Goal: Task Accomplishment & Management: Manage account settings

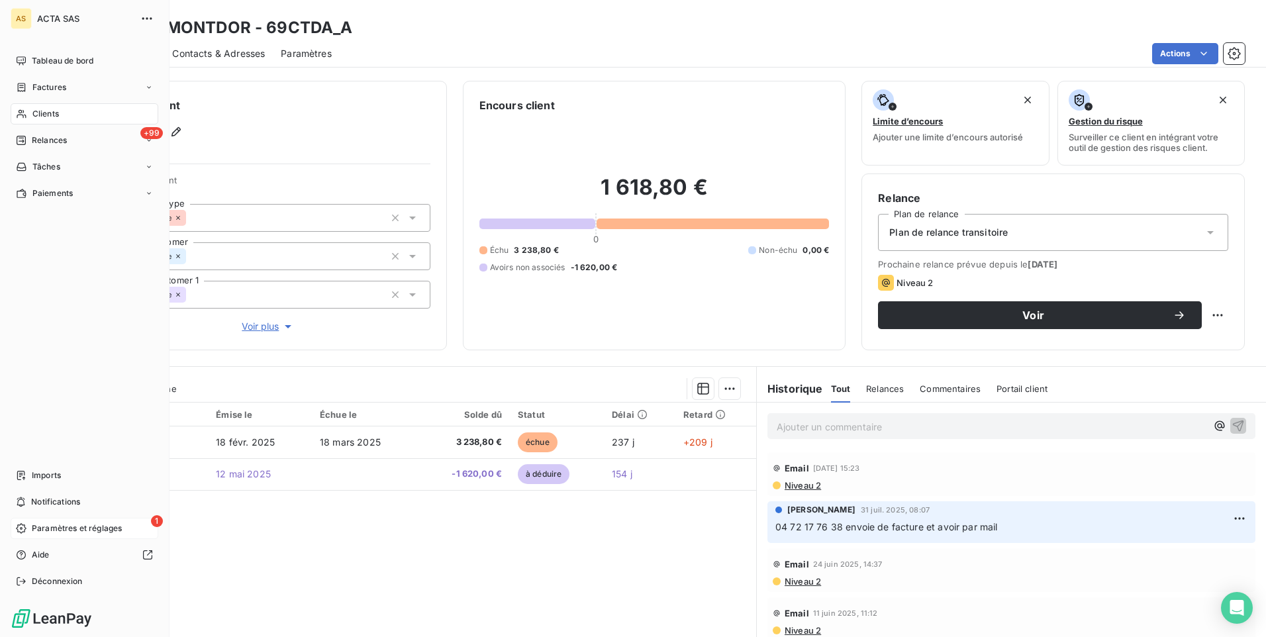
click at [26, 526] on icon at bounding box center [21, 528] width 11 height 11
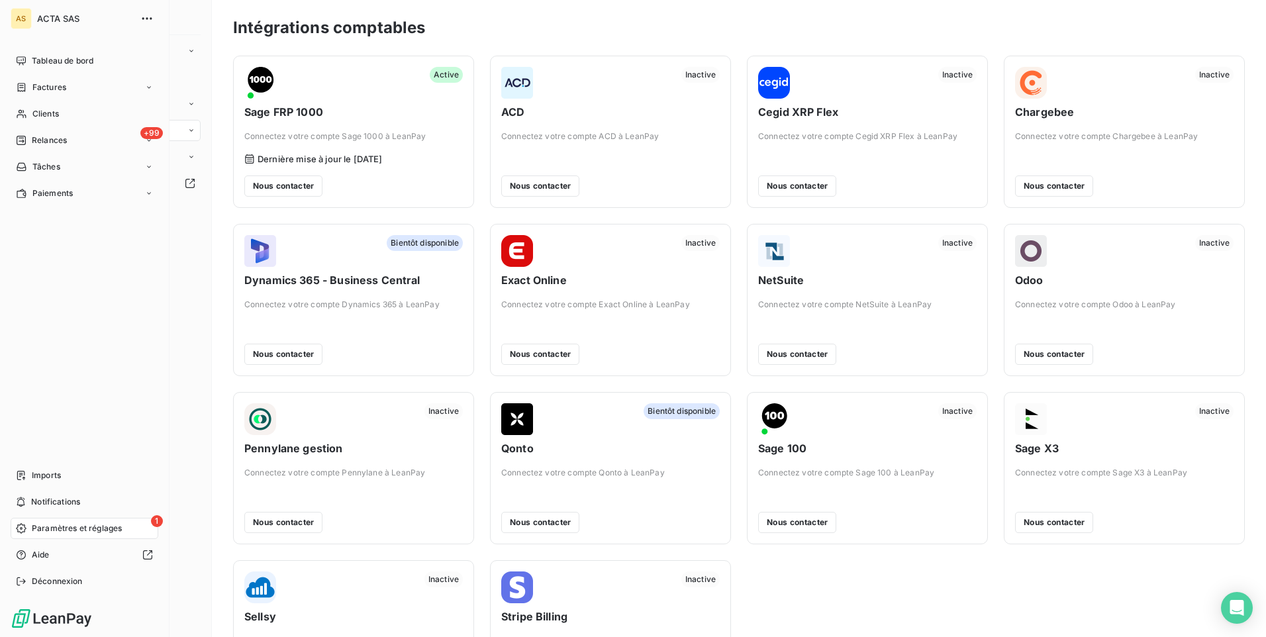
click at [71, 530] on span "Paramètres et réglages" at bounding box center [77, 528] width 90 height 12
click at [101, 530] on span "Paramètres et réglages" at bounding box center [77, 528] width 90 height 12
click at [95, 113] on div "Clients" at bounding box center [85, 113] width 148 height 21
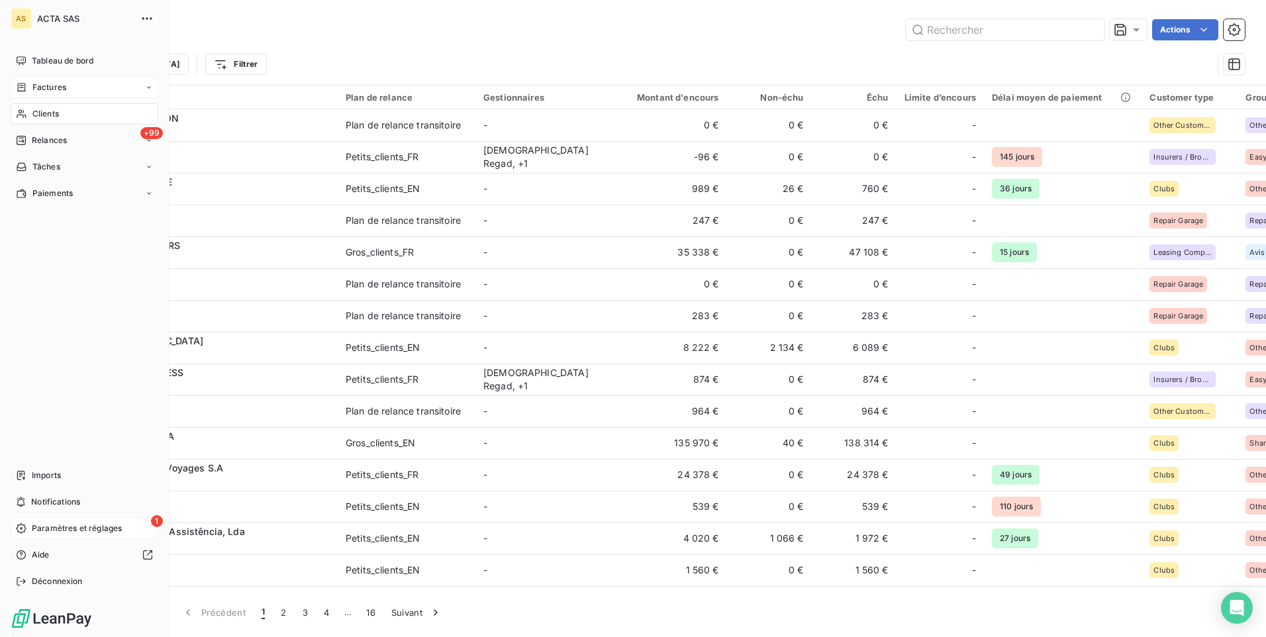
click at [102, 87] on div "Factures" at bounding box center [85, 87] width 148 height 21
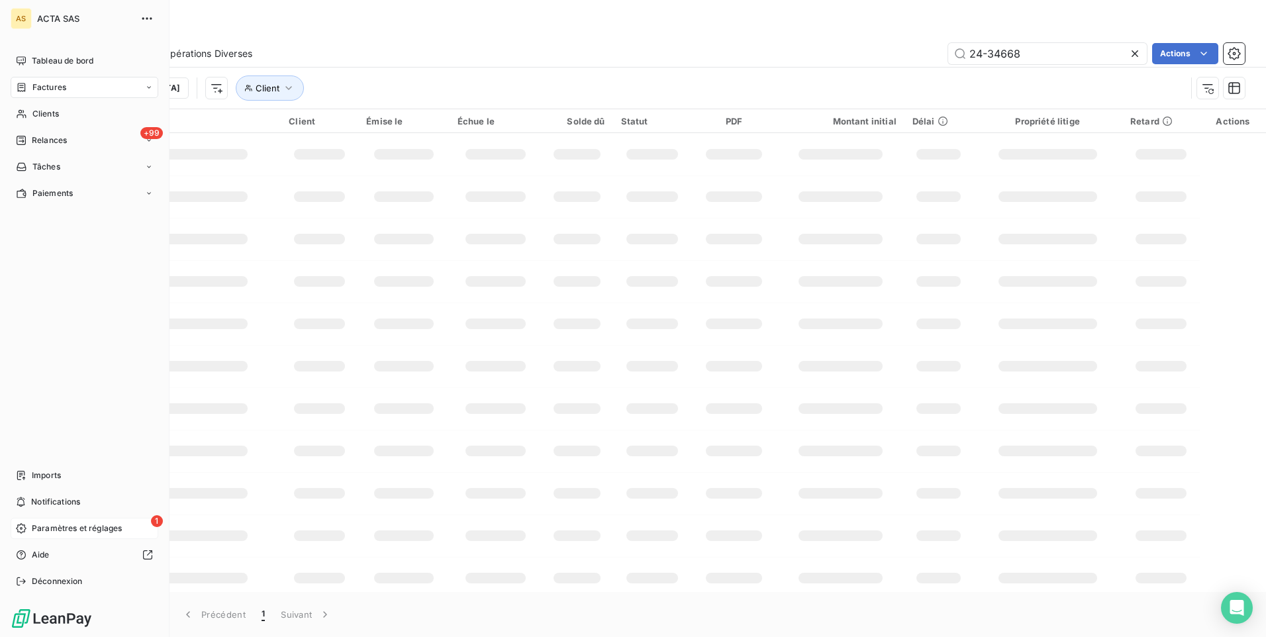
click at [41, 531] on span "Paramètres et réglages" at bounding box center [77, 528] width 90 height 12
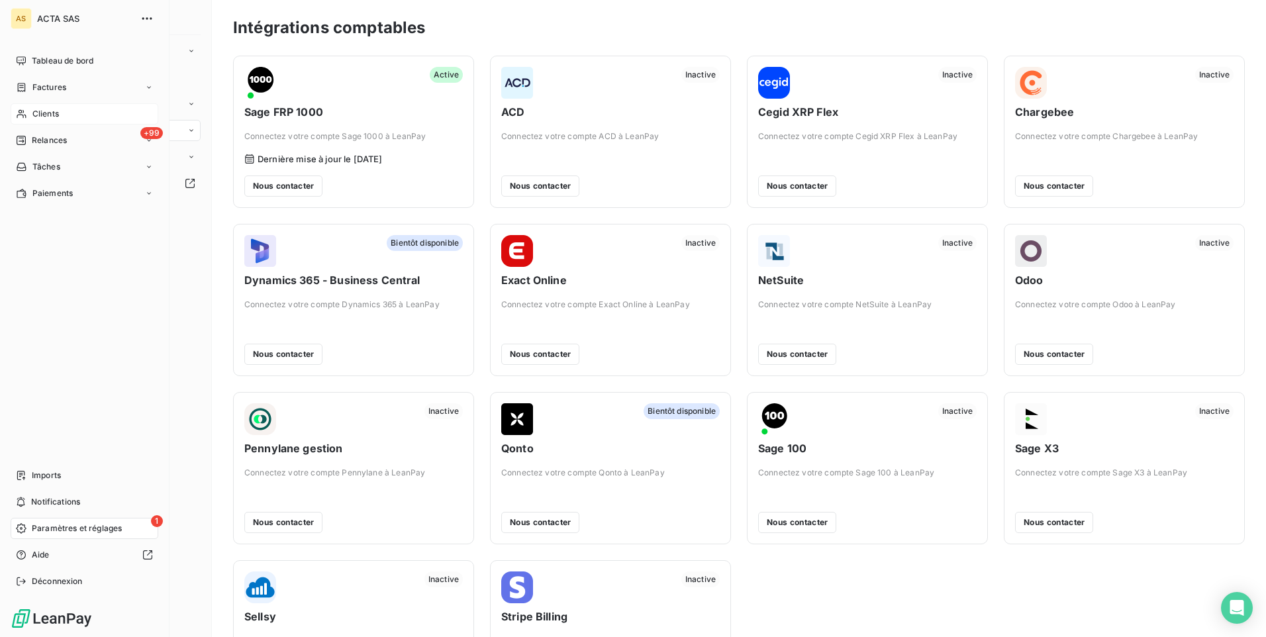
click at [40, 105] on div "Clients" at bounding box center [85, 113] width 148 height 21
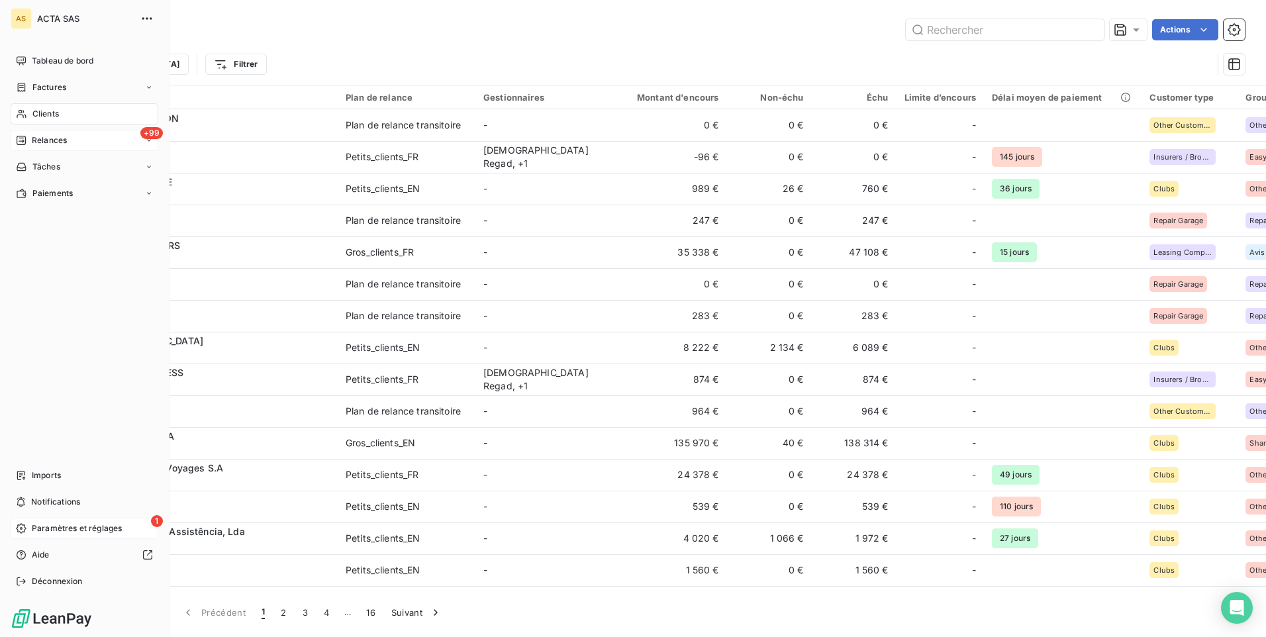
click at [33, 138] on span "Relances" at bounding box center [49, 140] width 35 height 12
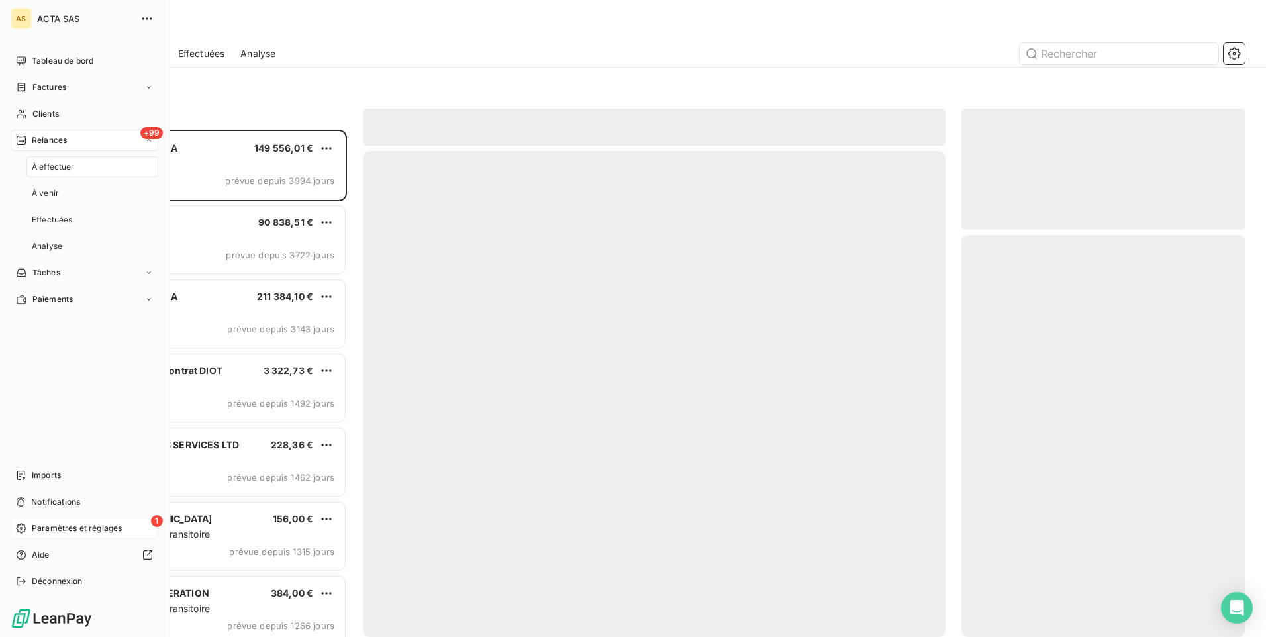
scroll to position [497, 273]
click at [70, 222] on span "Effectuées" at bounding box center [52, 220] width 41 height 12
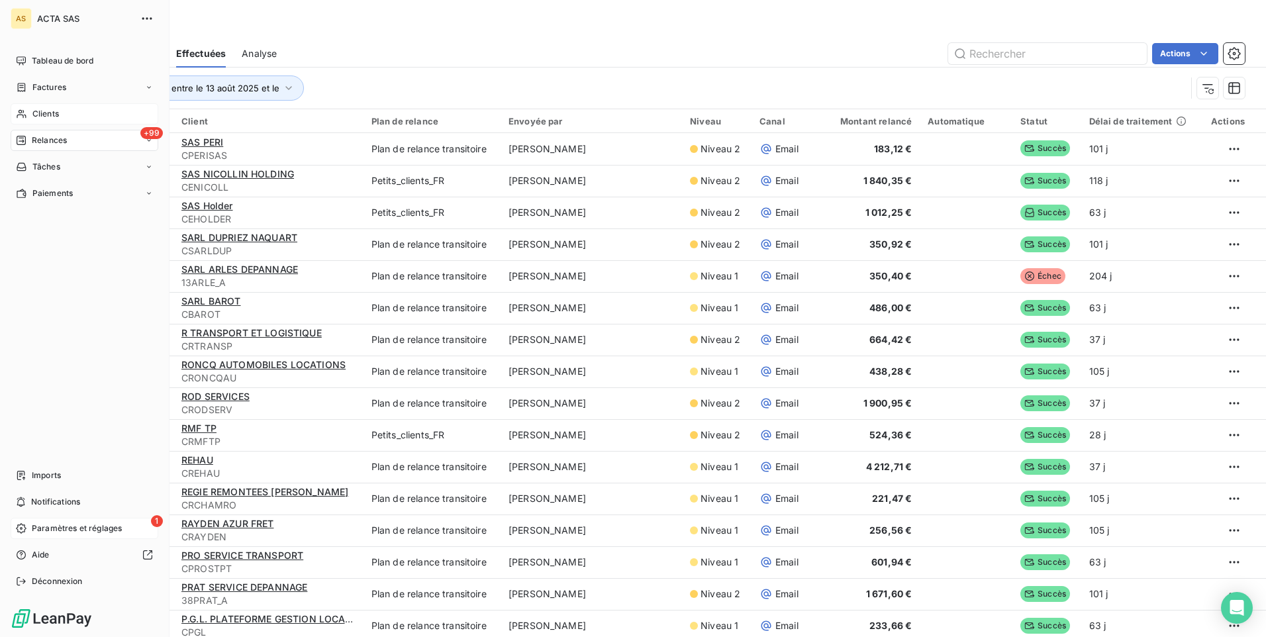
click at [39, 106] on div "Clients" at bounding box center [85, 113] width 148 height 21
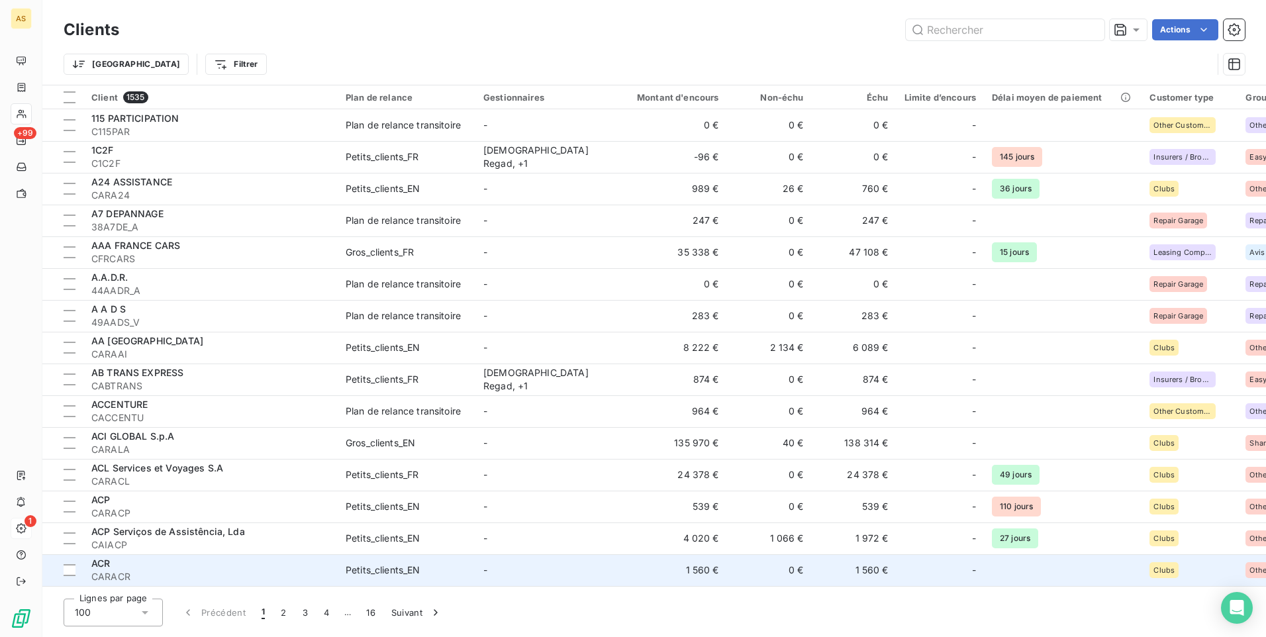
scroll to position [66, 0]
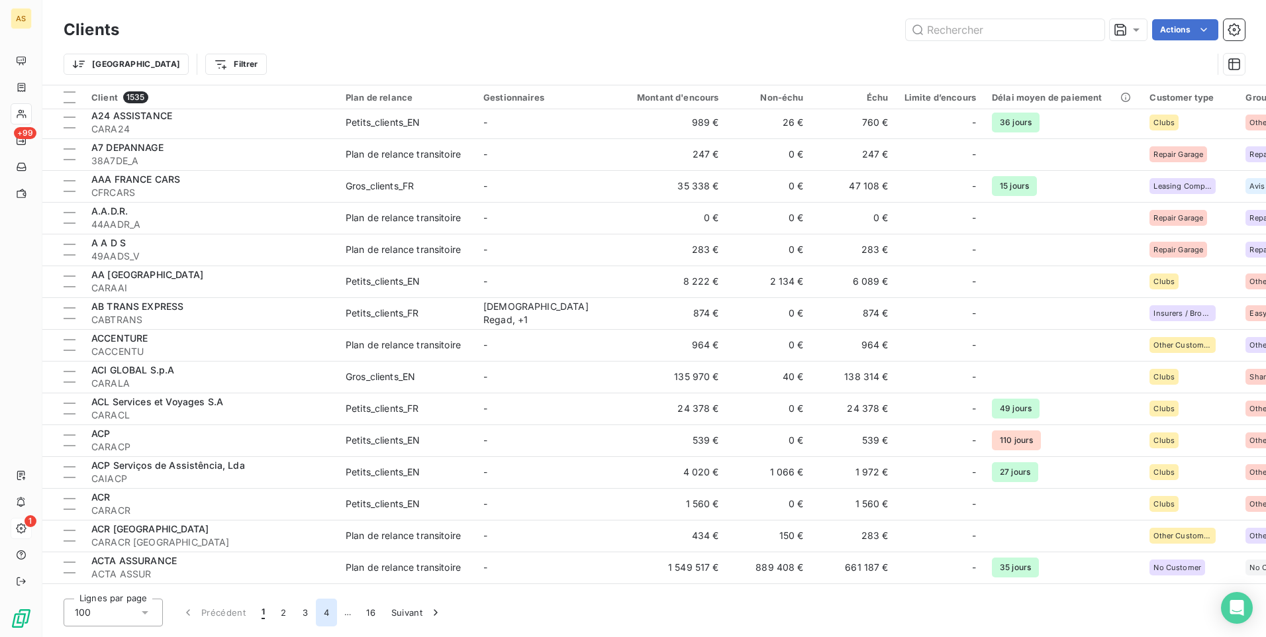
click at [322, 616] on button "4" at bounding box center [326, 613] width 21 height 28
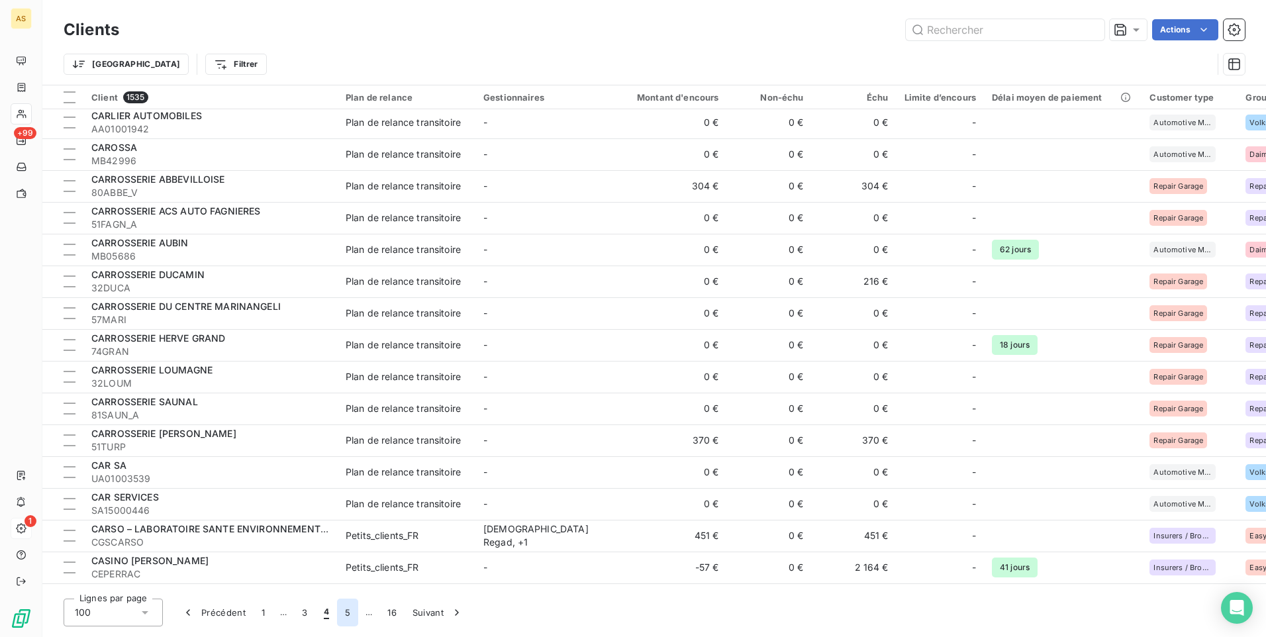
click at [346, 617] on button "5" at bounding box center [347, 613] width 21 height 28
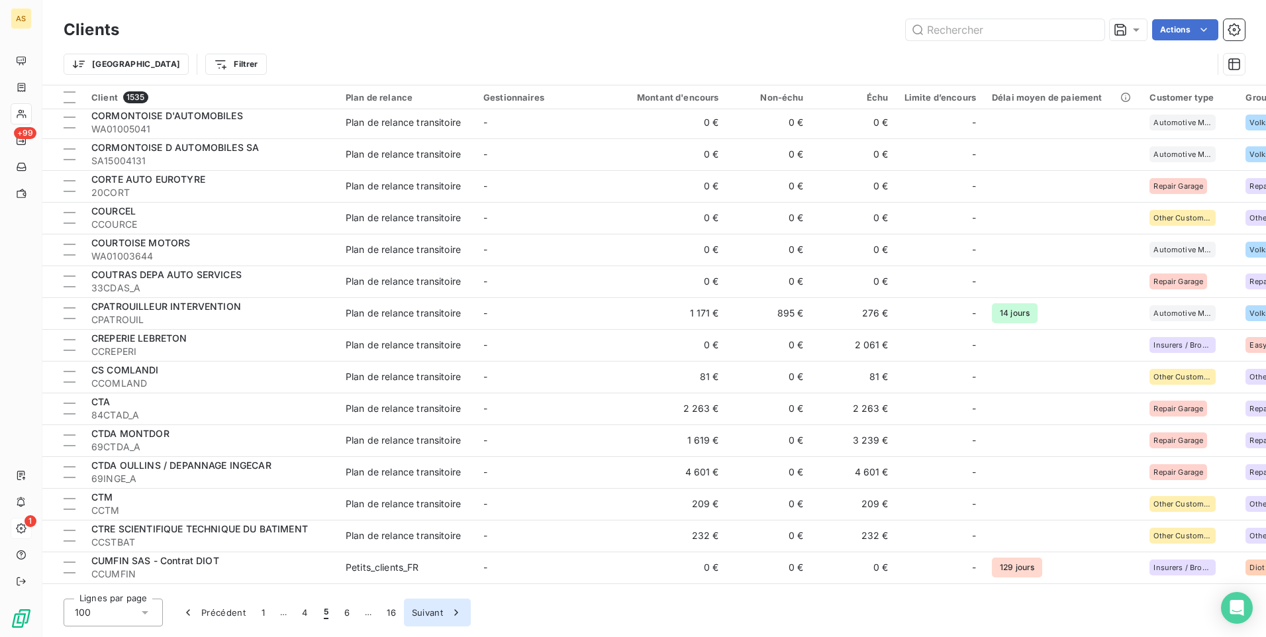
click at [458, 612] on icon "button" at bounding box center [455, 612] width 3 height 6
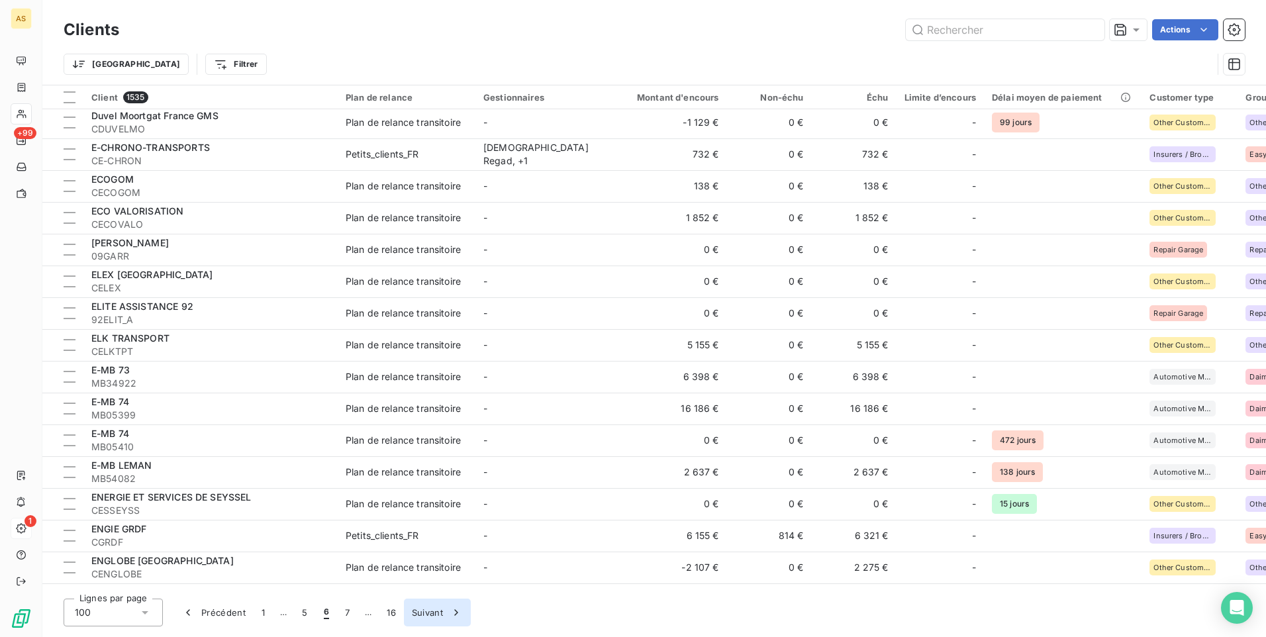
click at [452, 612] on icon "button" at bounding box center [456, 612] width 13 height 13
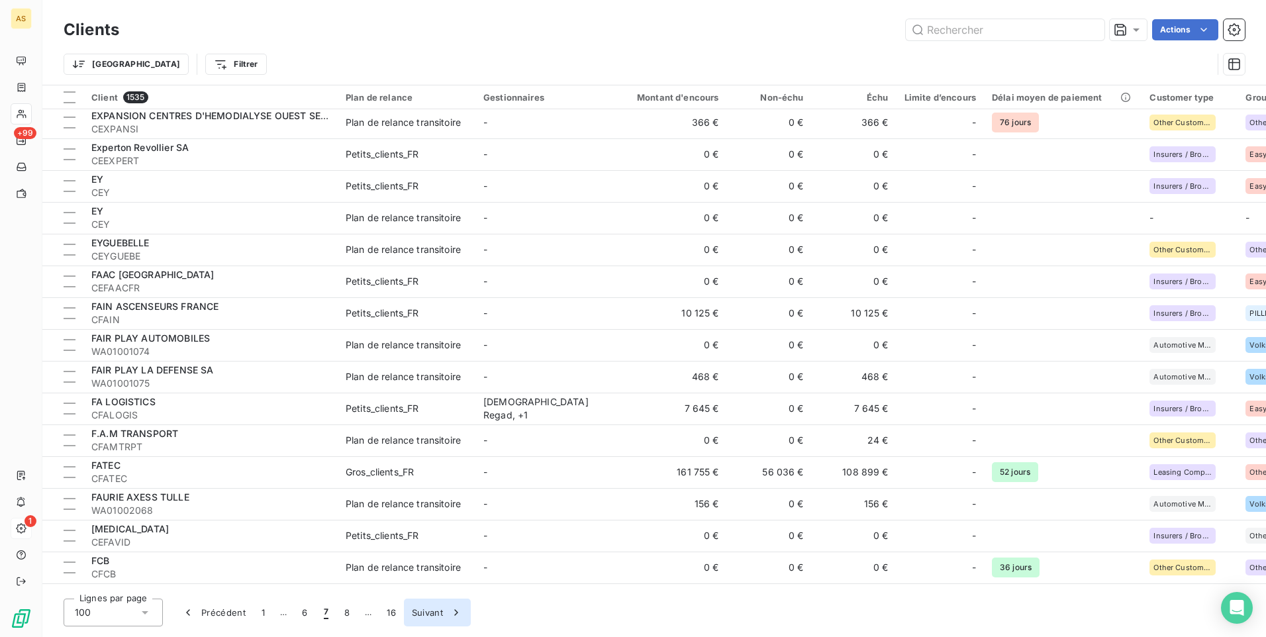
click at [452, 613] on icon "button" at bounding box center [456, 612] width 13 height 13
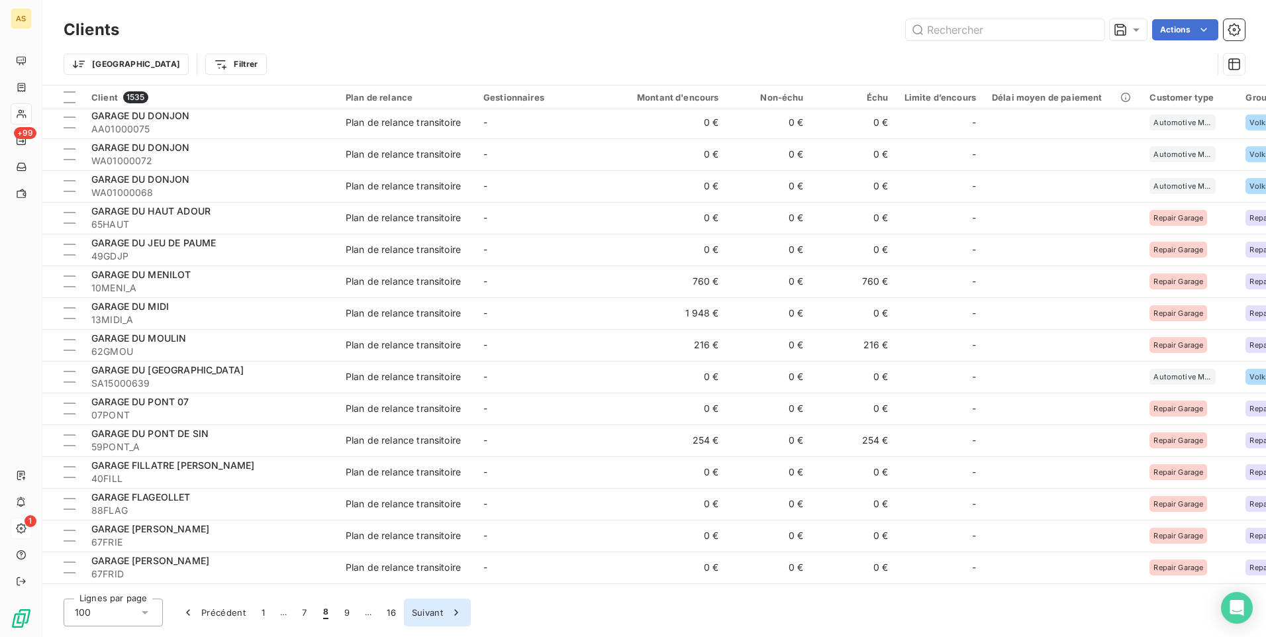
click at [452, 613] on icon "button" at bounding box center [456, 612] width 13 height 13
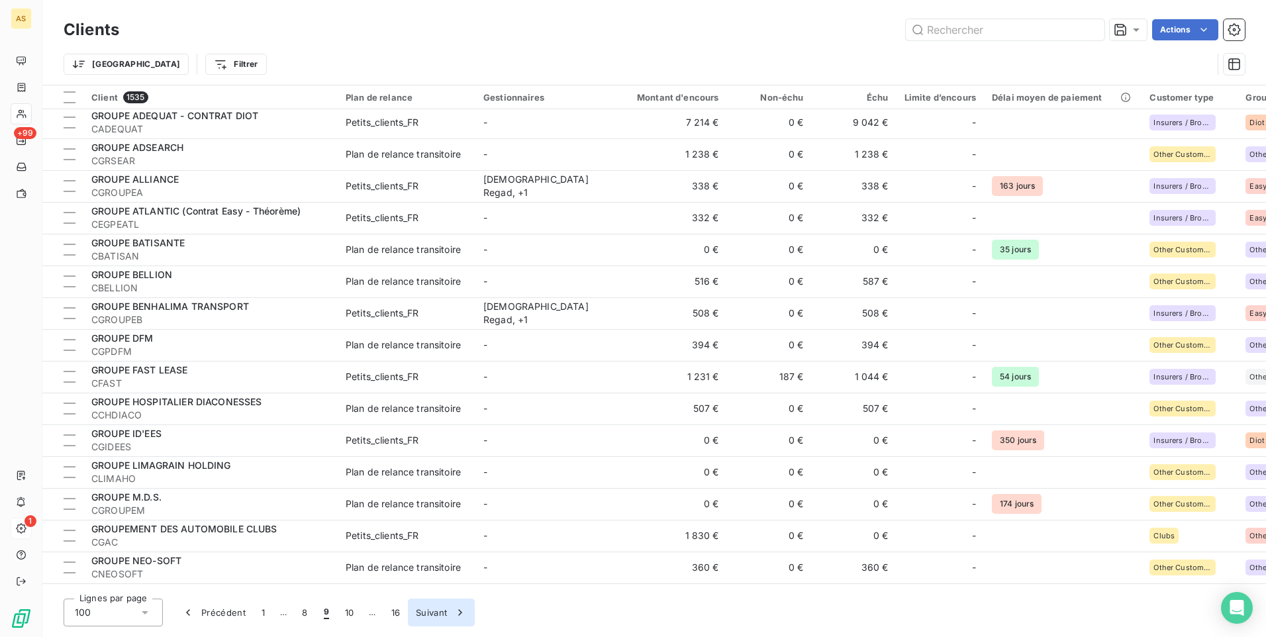
click at [452, 613] on div "button" at bounding box center [457, 612] width 20 height 13
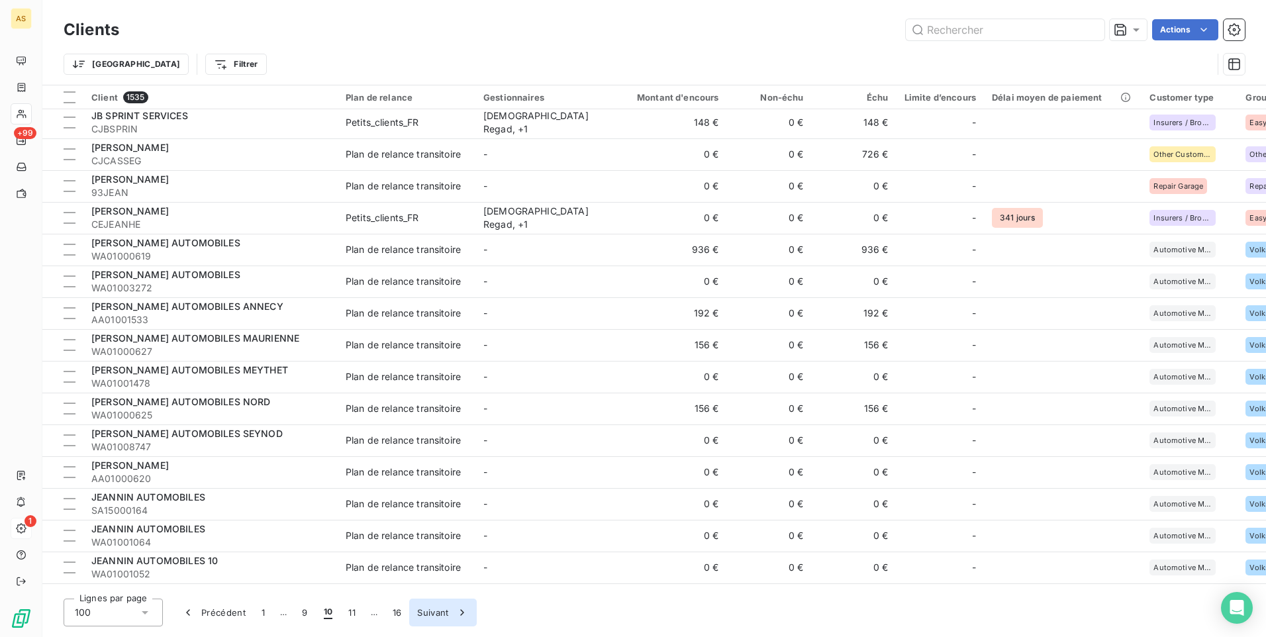
click at [452, 613] on div "button" at bounding box center [459, 612] width 20 height 13
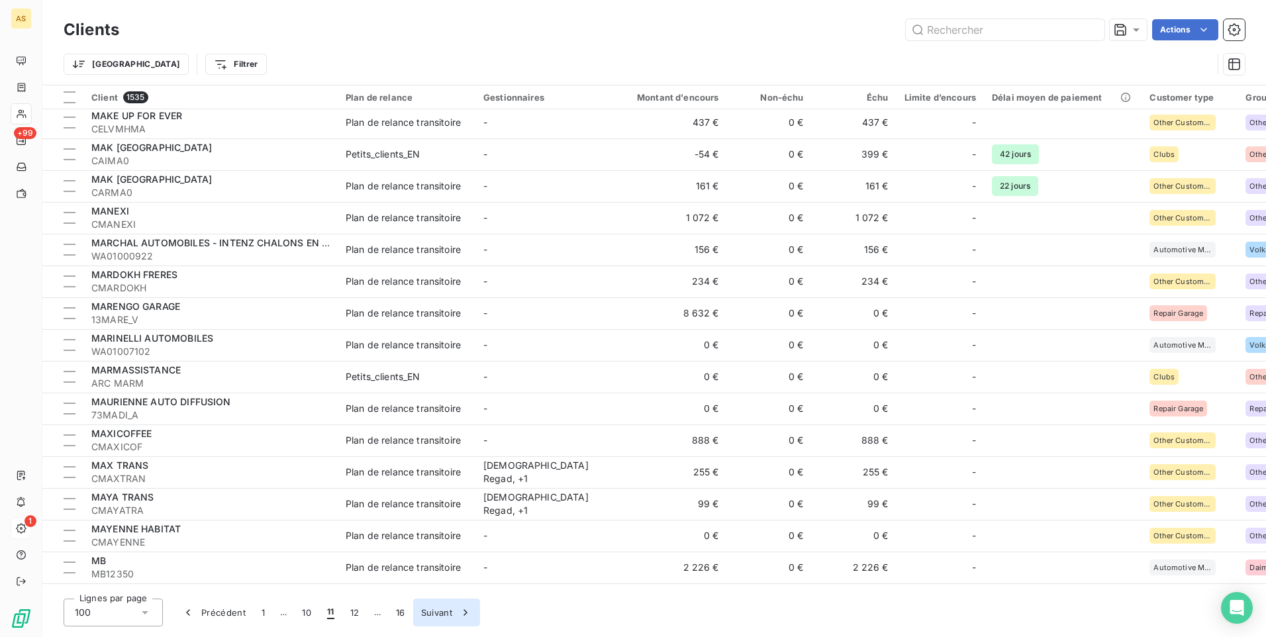
click at [452, 613] on button "Suivant" at bounding box center [446, 613] width 67 height 28
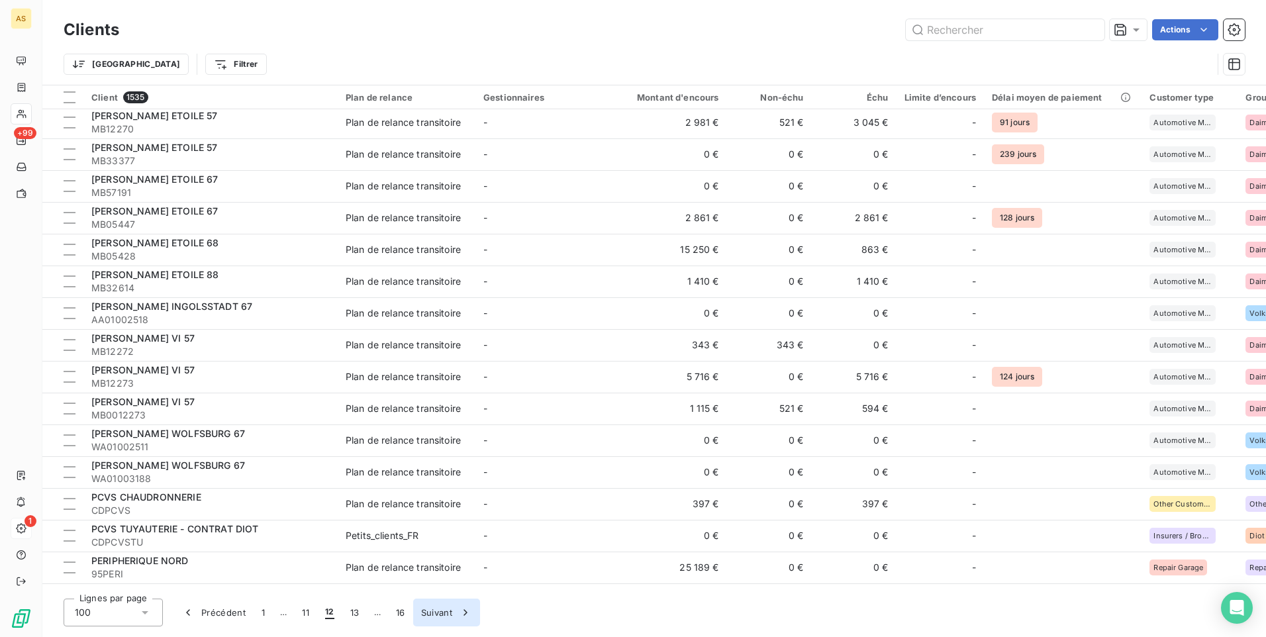
click at [452, 613] on button "Suivant" at bounding box center [446, 613] width 67 height 28
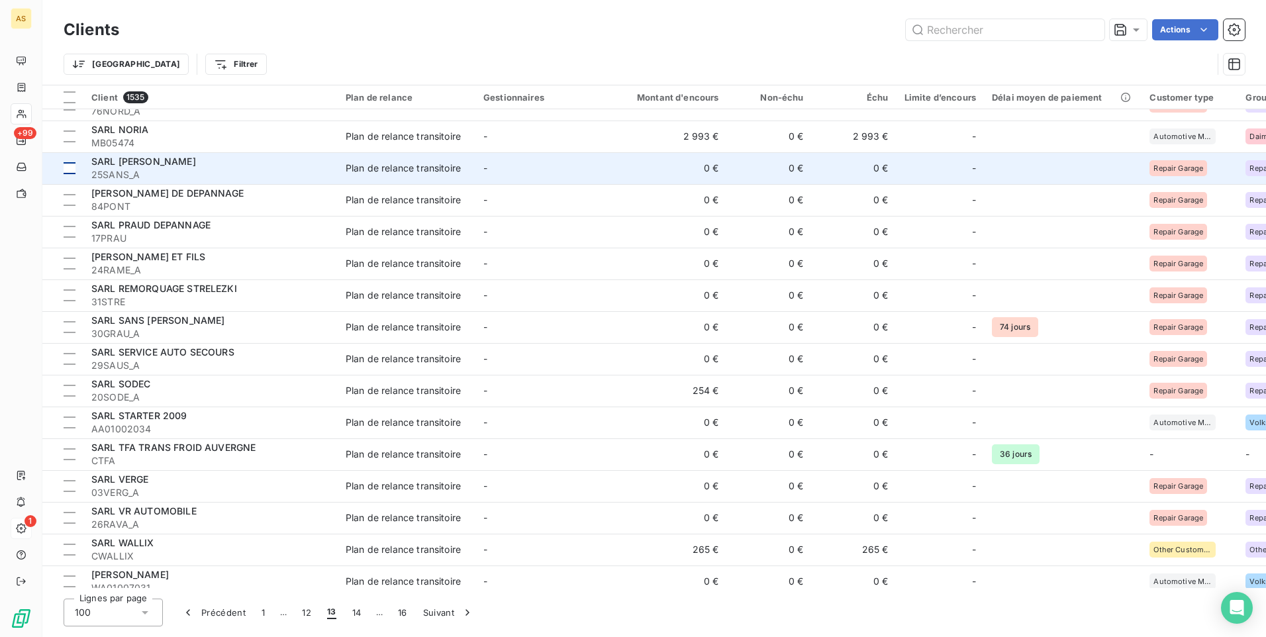
scroll to position [2176, 0]
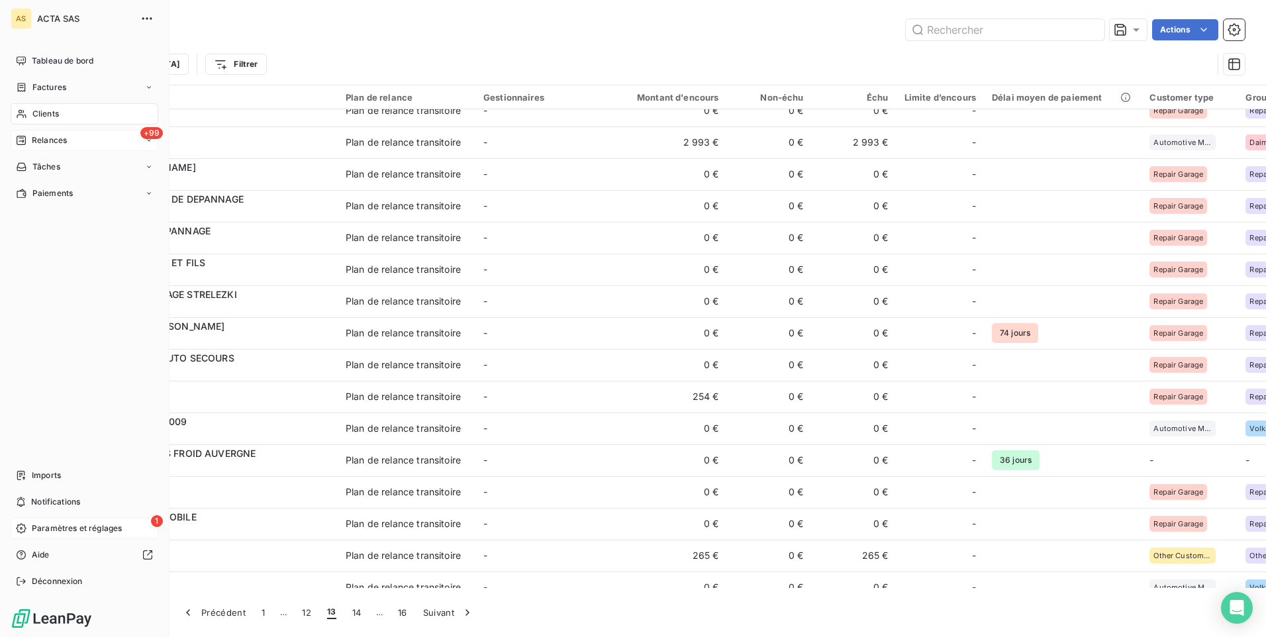
click at [47, 140] on span "Relances" at bounding box center [49, 140] width 35 height 12
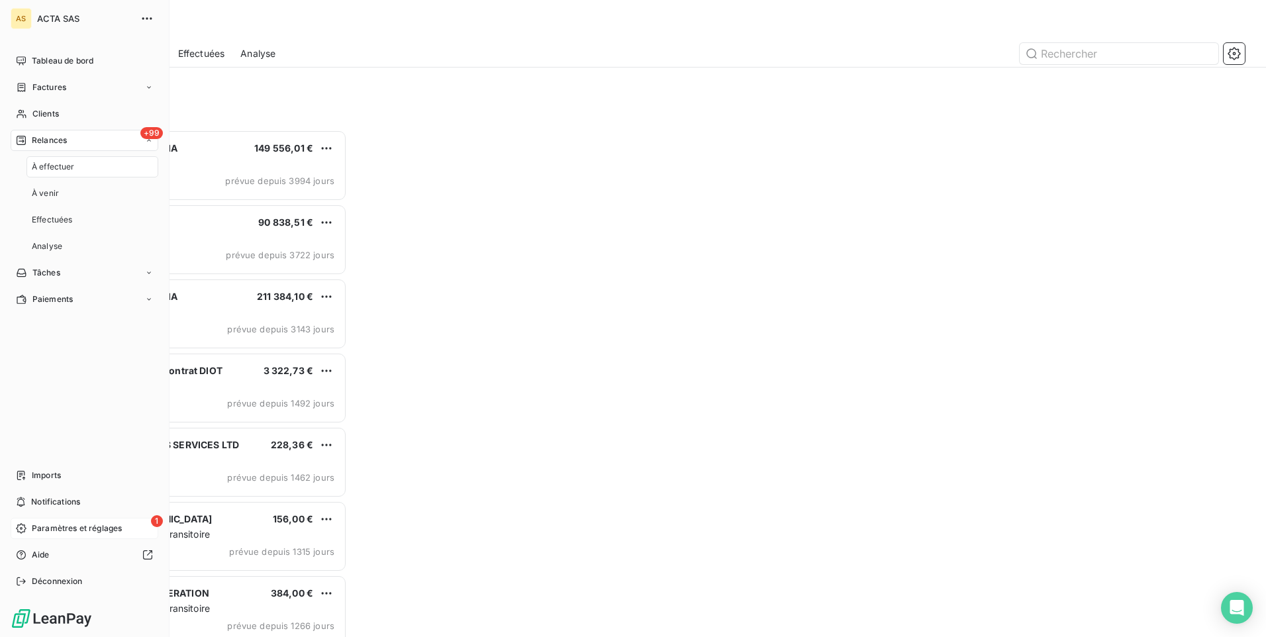
scroll to position [497, 273]
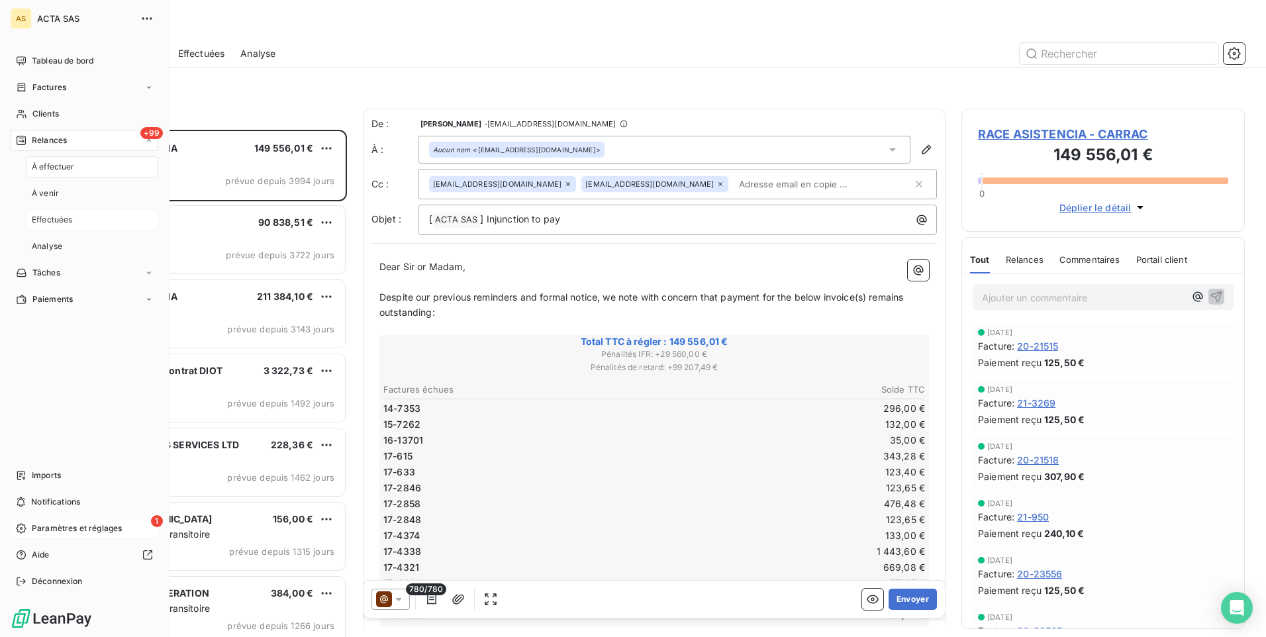
click at [68, 215] on span "Effectuées" at bounding box center [52, 220] width 41 height 12
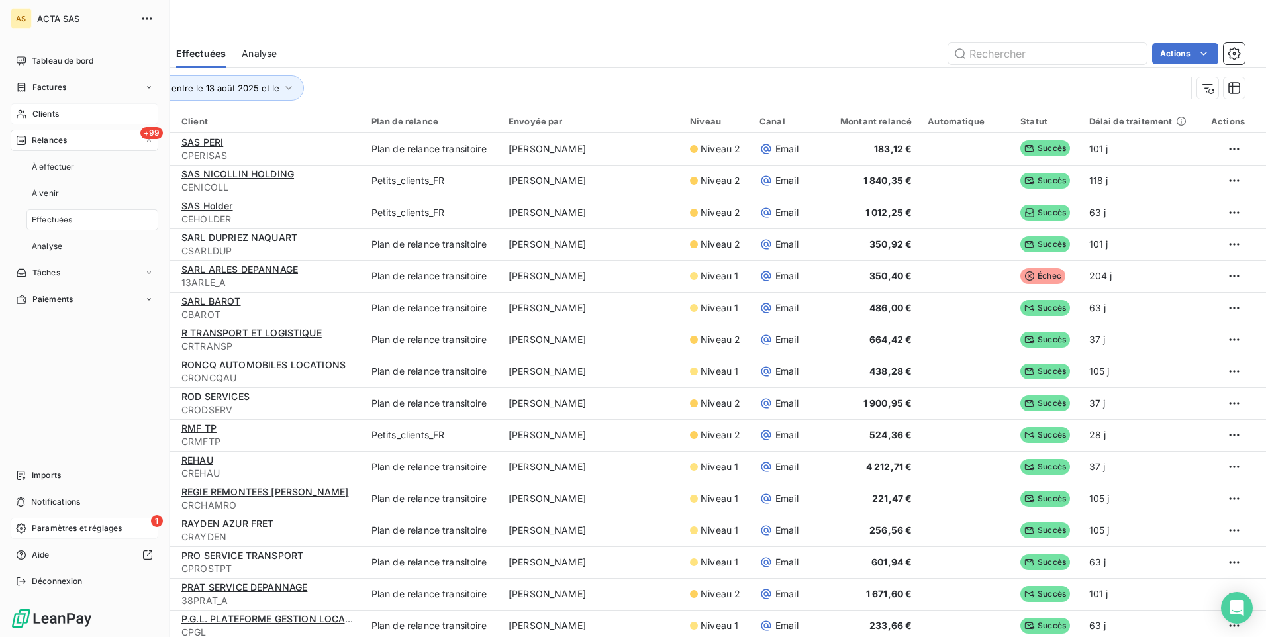
click at [57, 115] on span "Clients" at bounding box center [45, 114] width 26 height 12
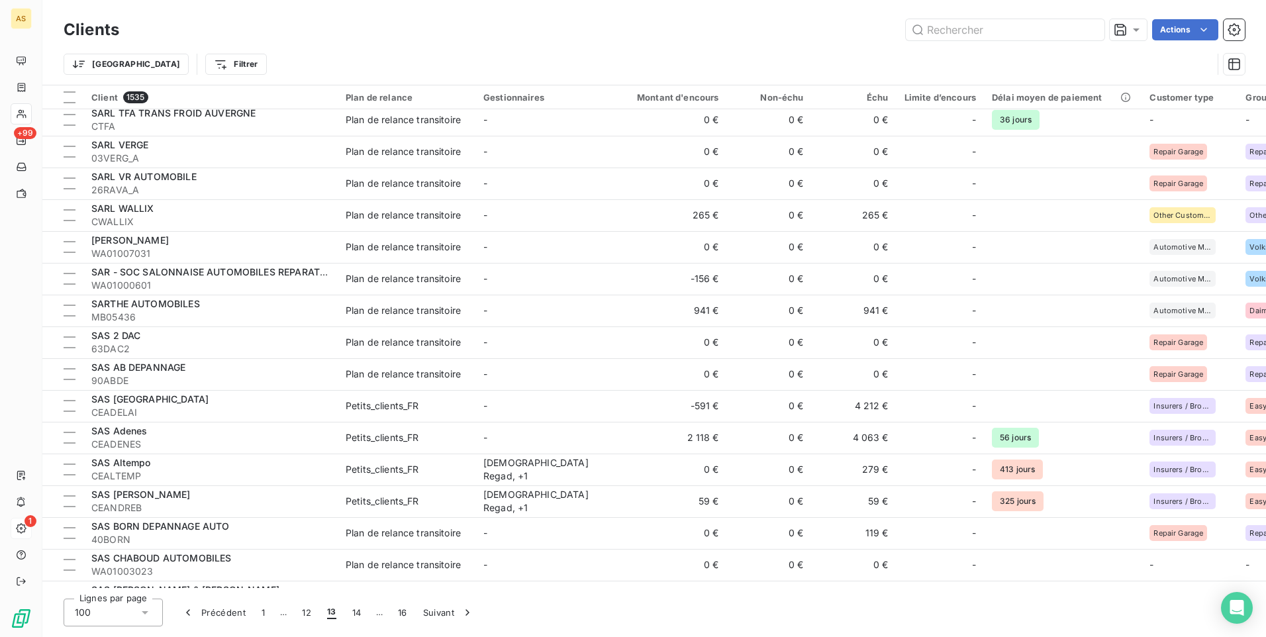
scroll to position [2705, 0]
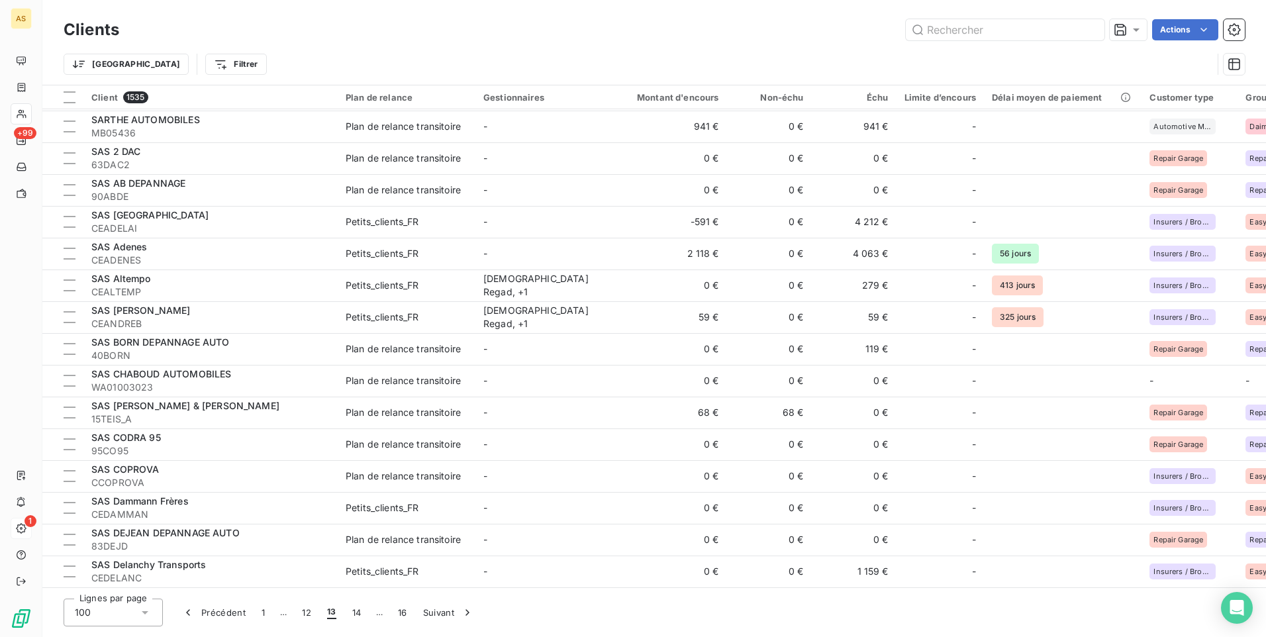
click at [331, 613] on span "13" at bounding box center [331, 612] width 9 height 13
click at [465, 614] on icon "button" at bounding box center [467, 612] width 13 height 13
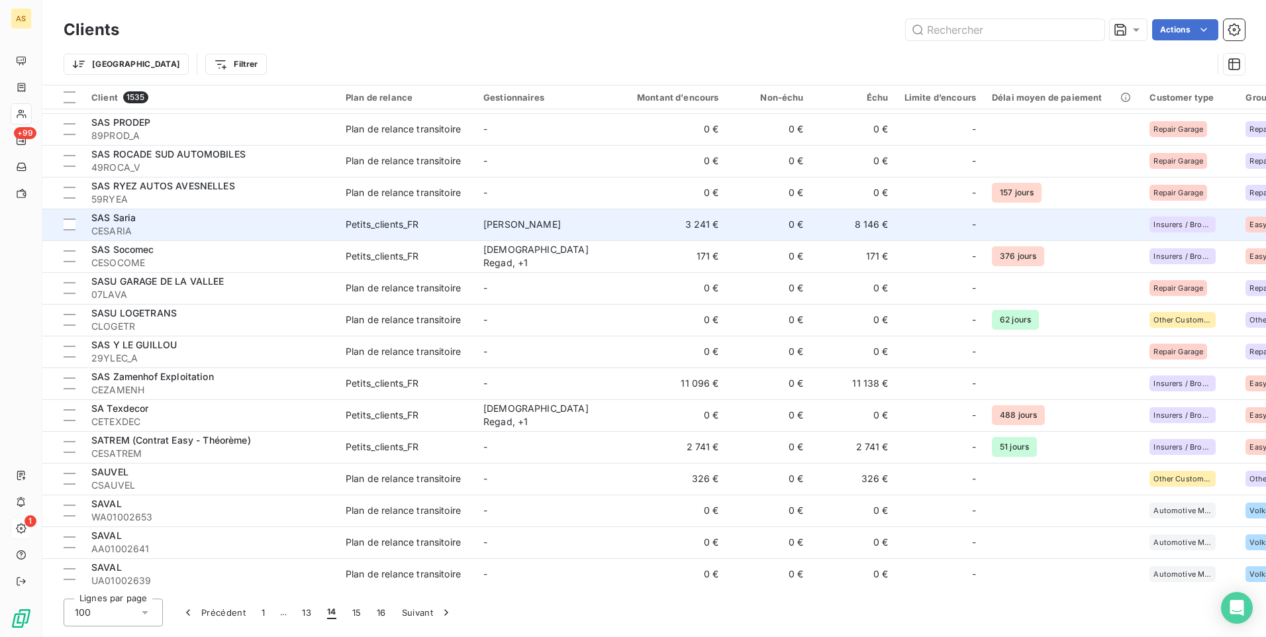
scroll to position [662, 0]
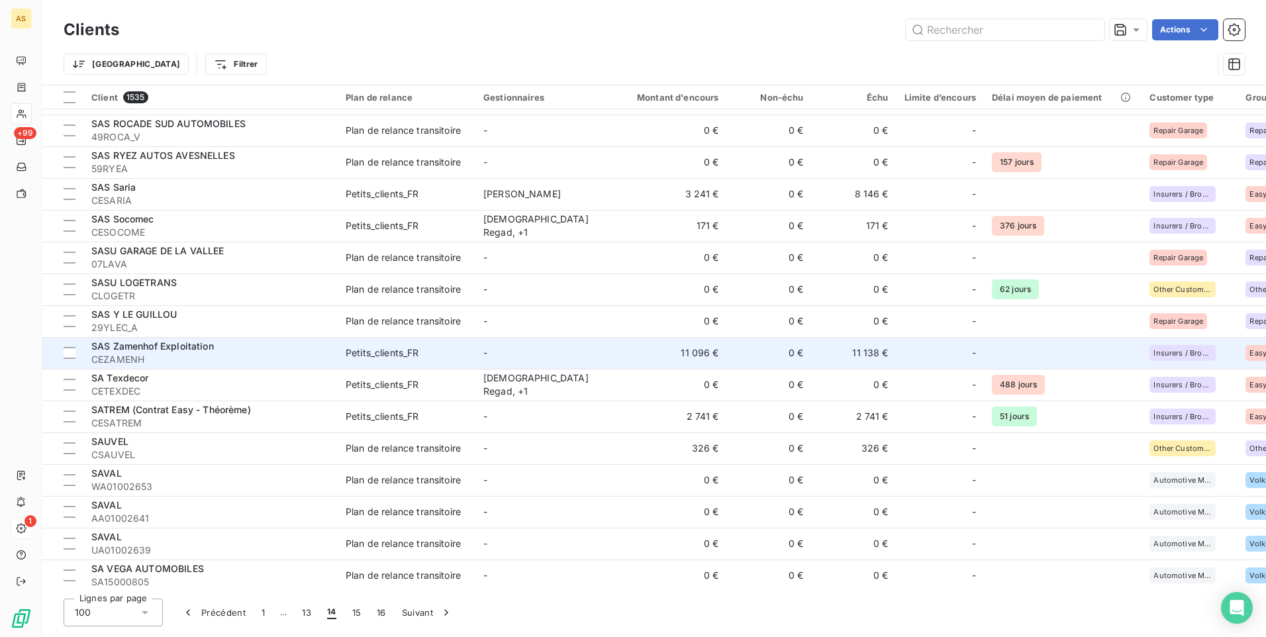
click at [248, 346] on div "SAS Zamenhof Exploitation" at bounding box center [210, 346] width 238 height 13
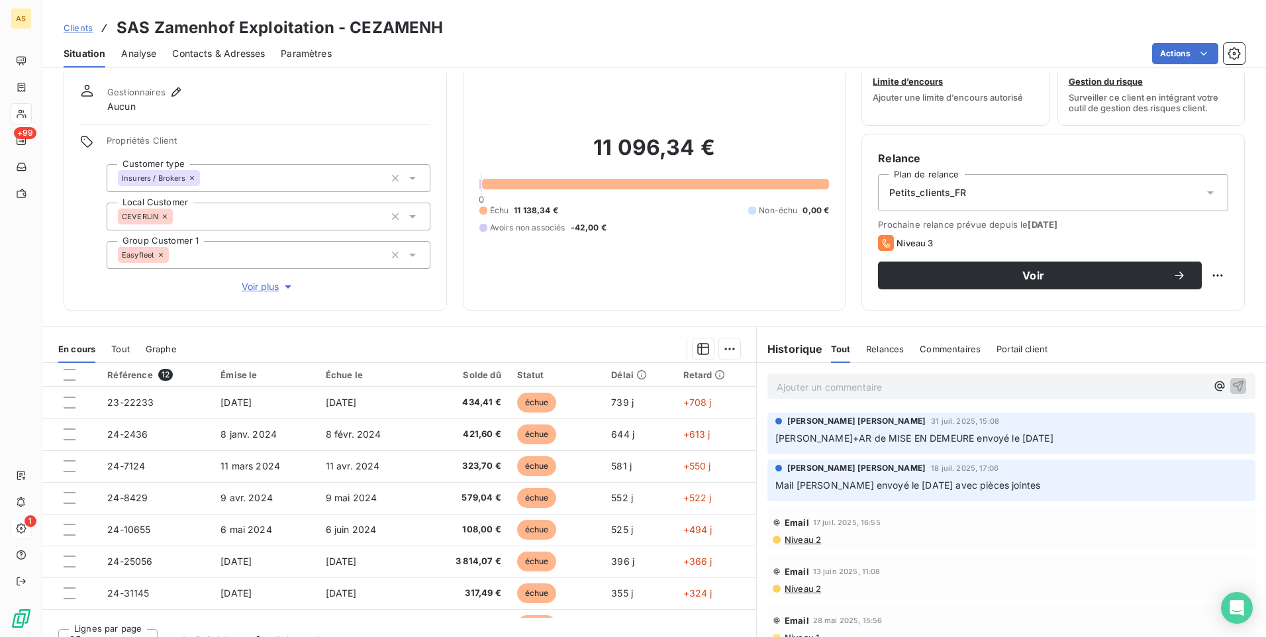
scroll to position [60, 0]
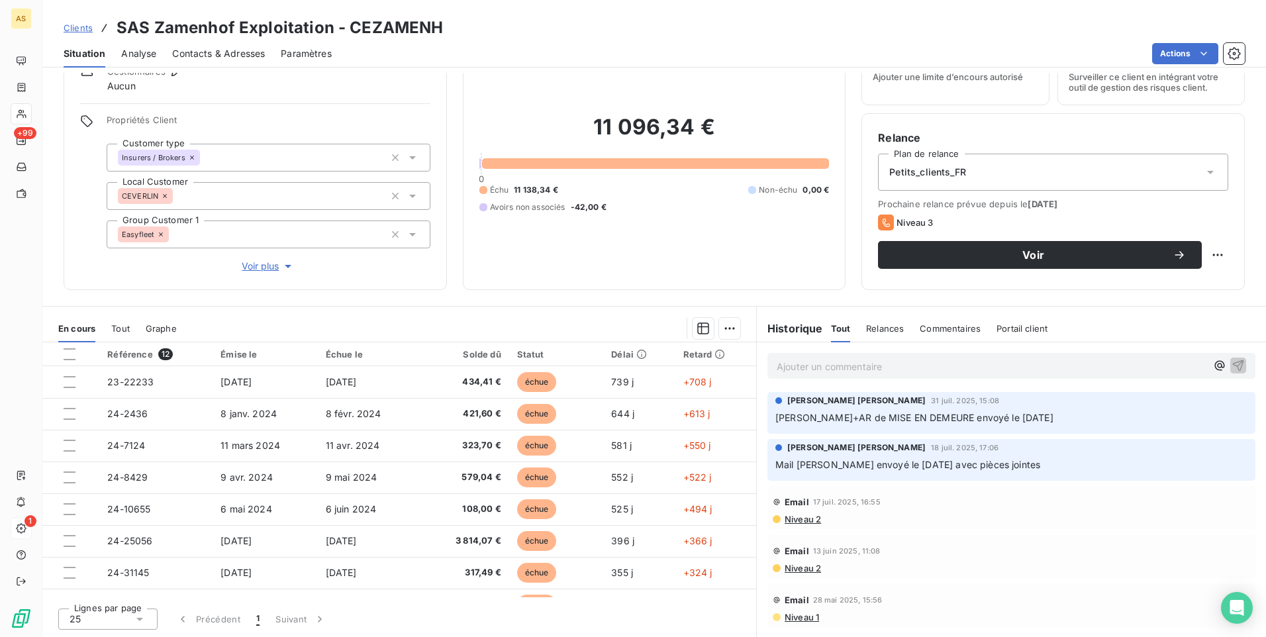
click at [77, 28] on span "Clients" at bounding box center [78, 28] width 29 height 11
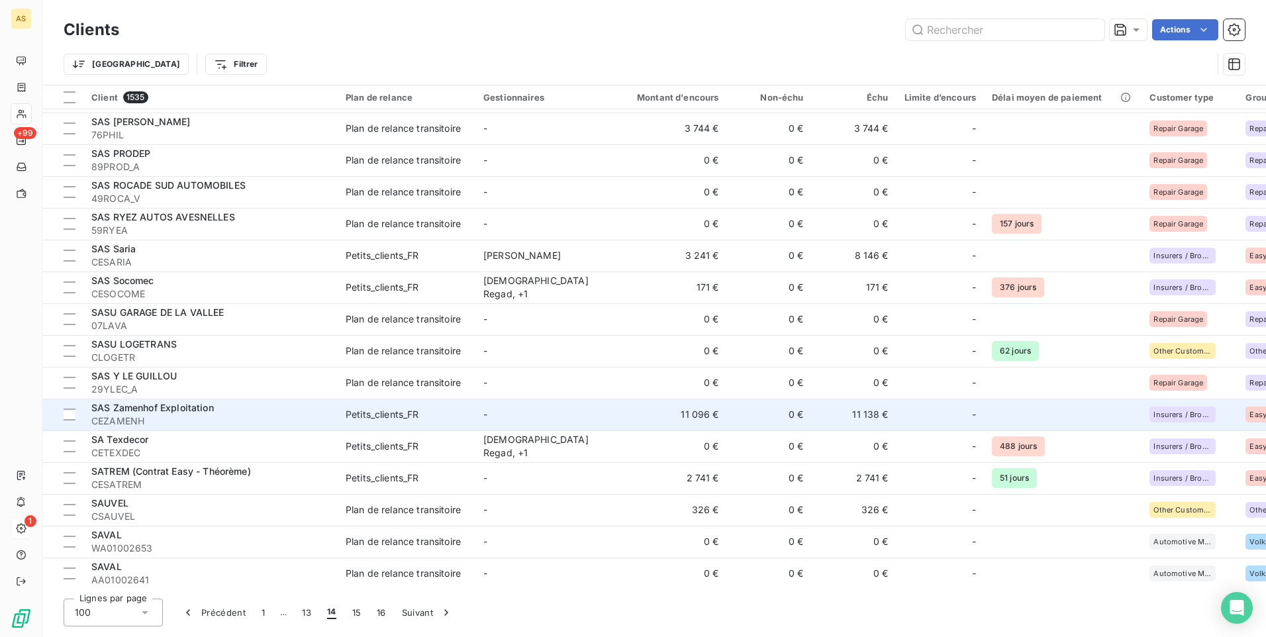
scroll to position [662, 0]
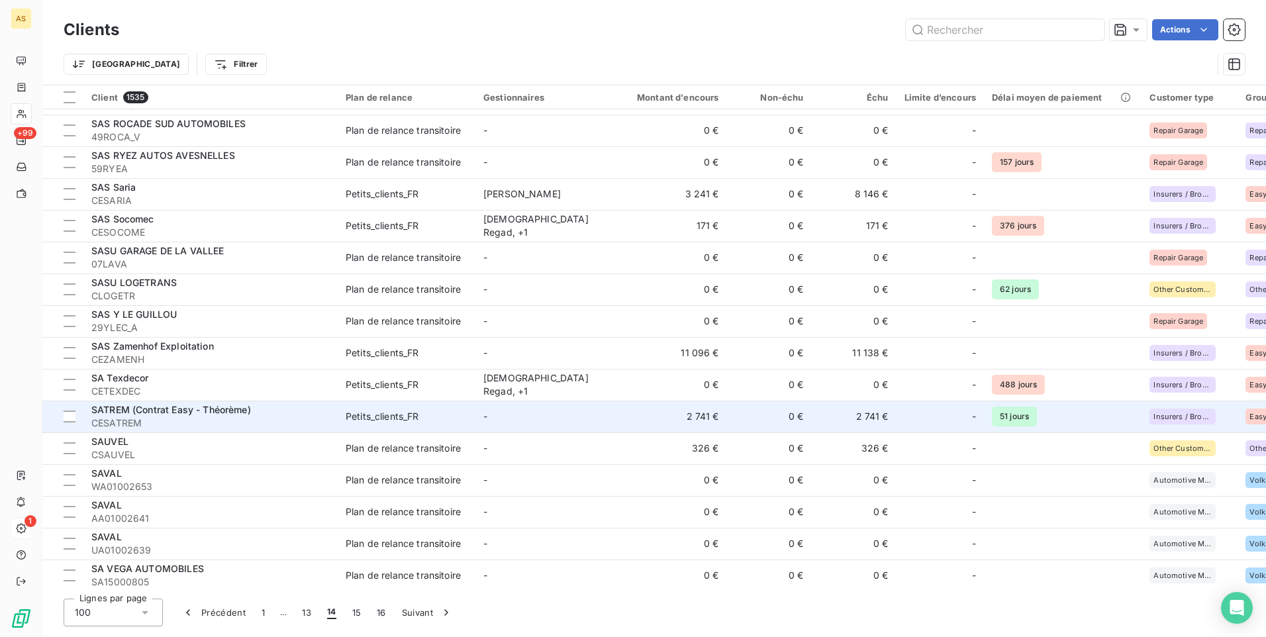
click at [621, 414] on td "2 741 €" at bounding box center [670, 417] width 114 height 32
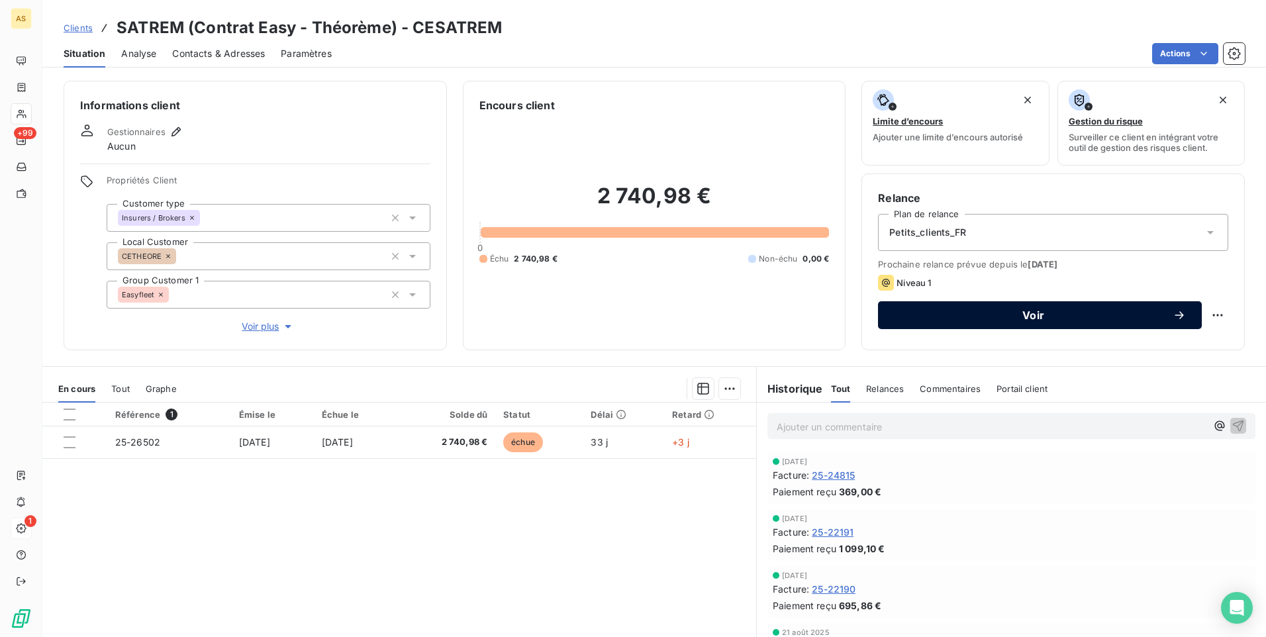
click at [908, 314] on span "Voir" at bounding box center [1033, 315] width 279 height 11
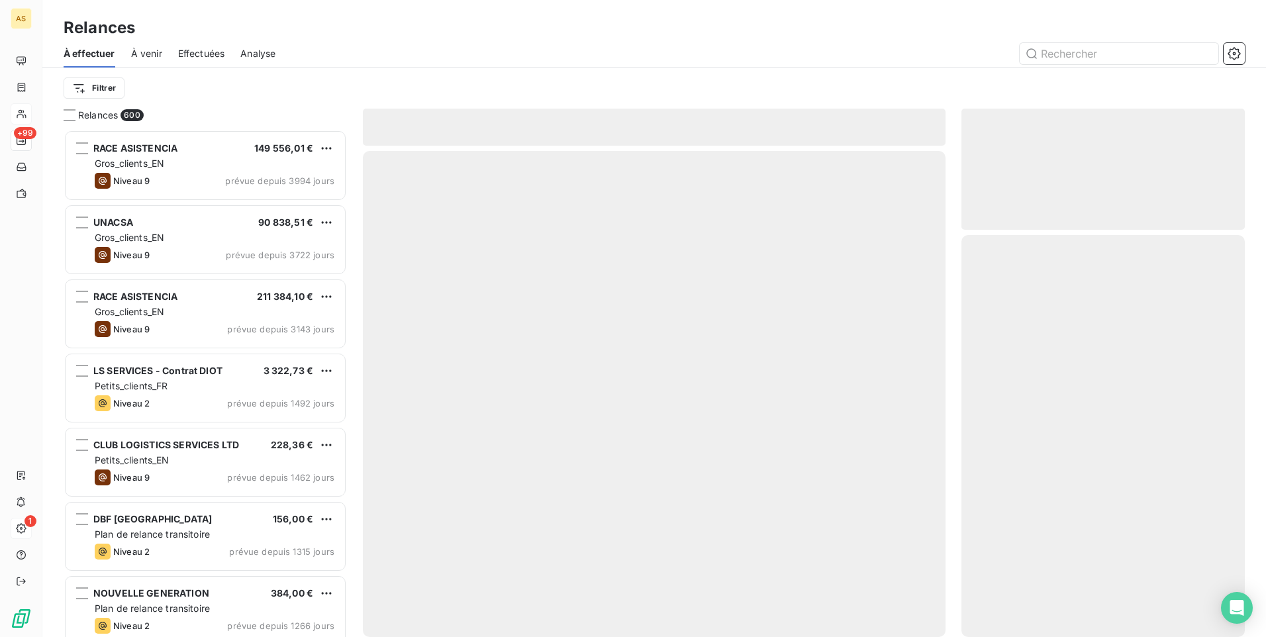
scroll to position [497, 273]
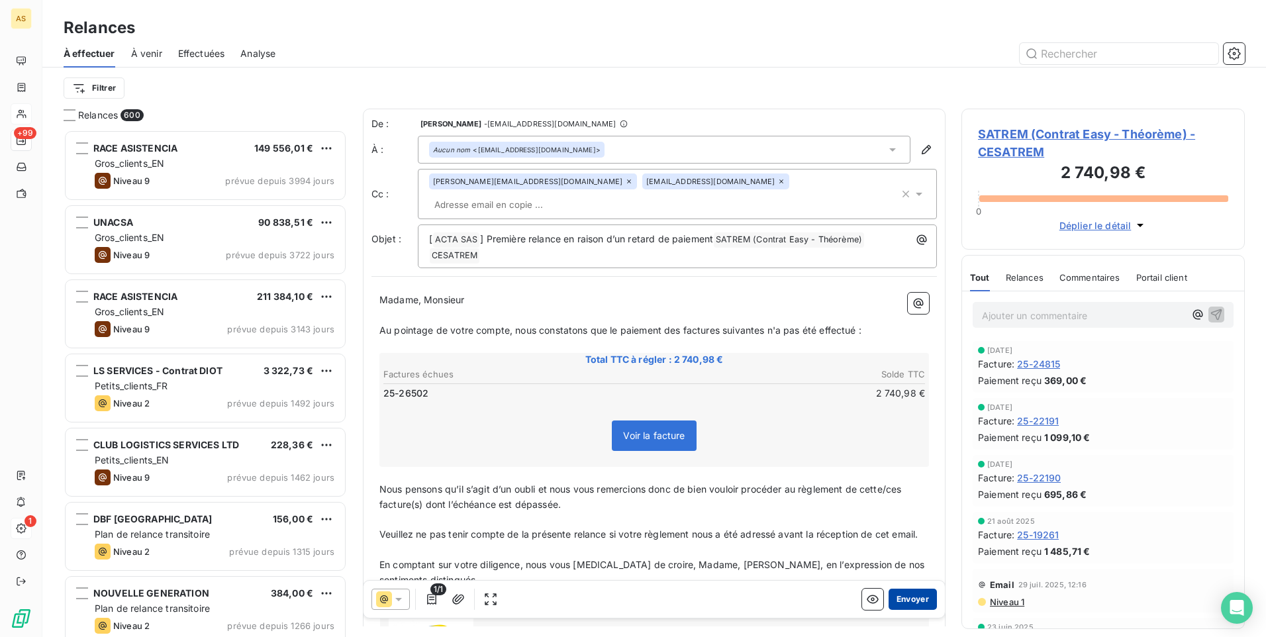
click at [900, 599] on button "Envoyer" at bounding box center [913, 599] width 48 height 21
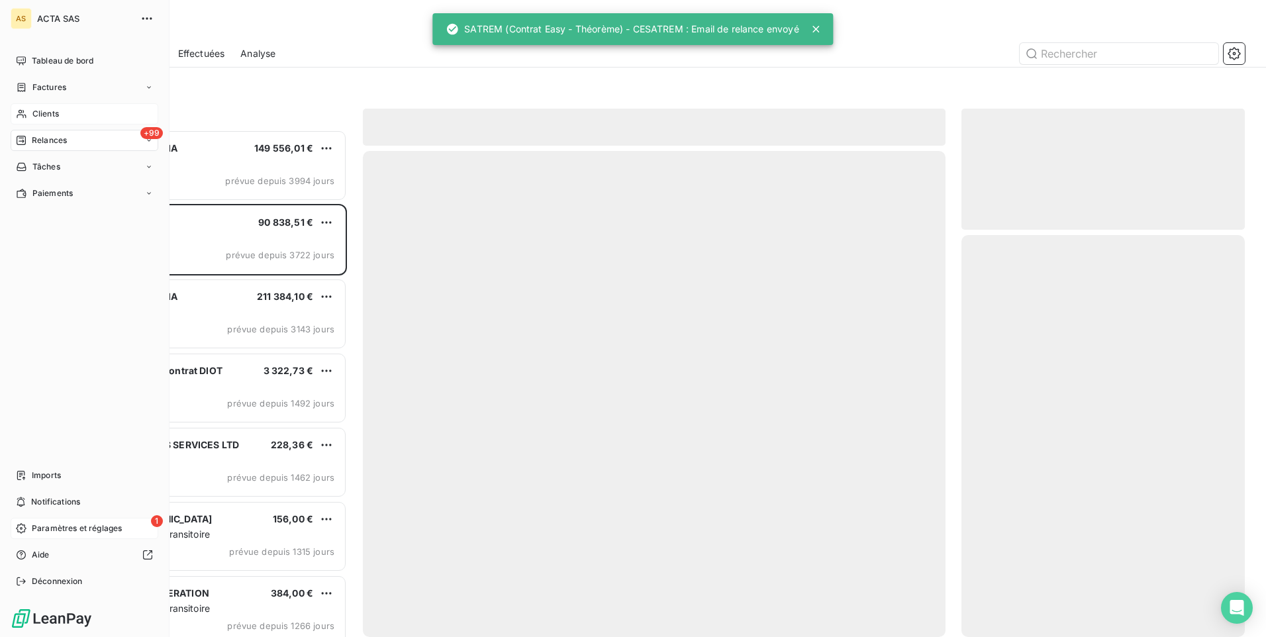
click at [40, 112] on span "Clients" at bounding box center [45, 114] width 26 height 12
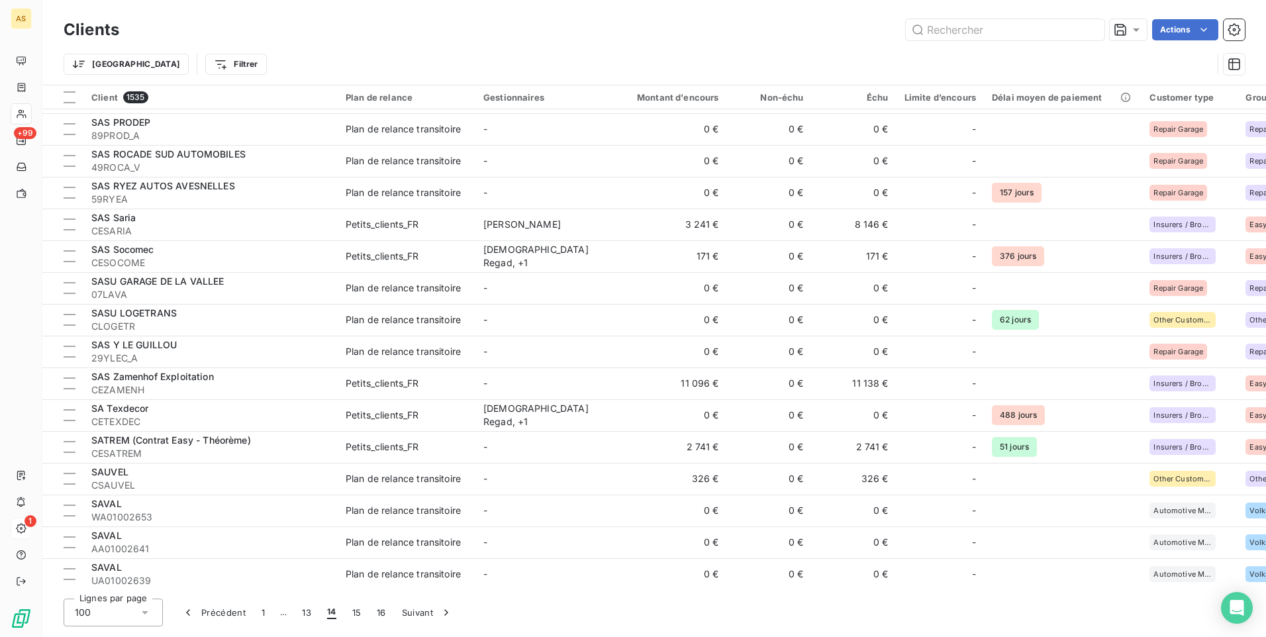
scroll to position [662, 0]
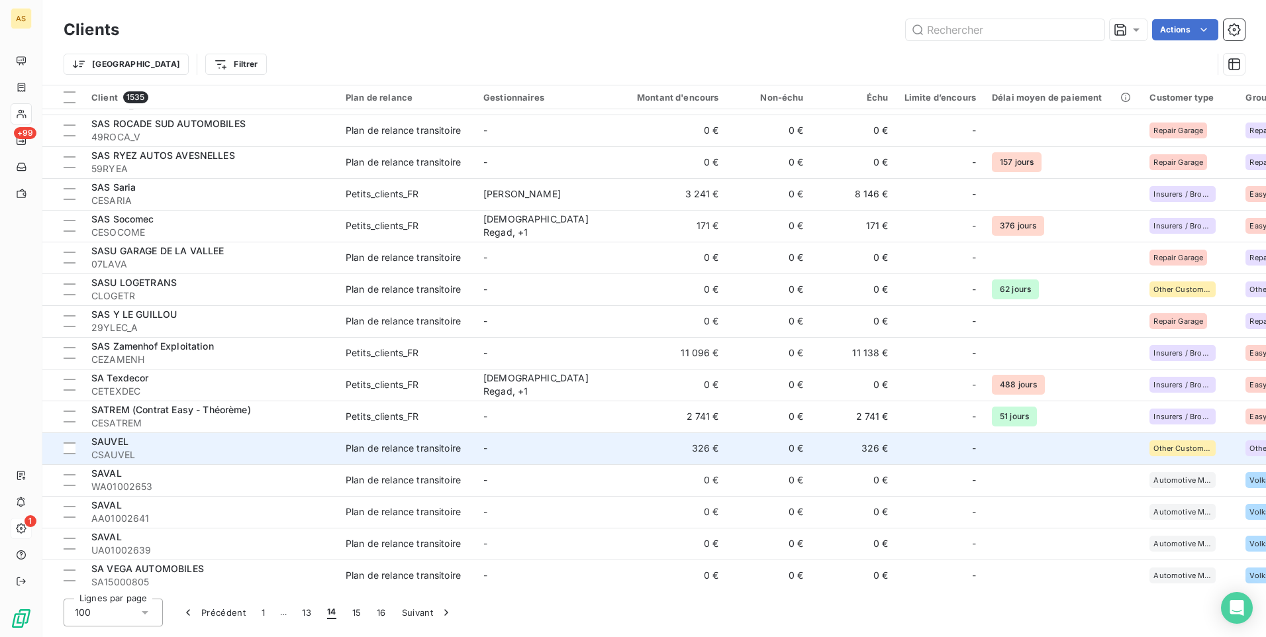
click at [597, 435] on td "-" at bounding box center [544, 448] width 138 height 32
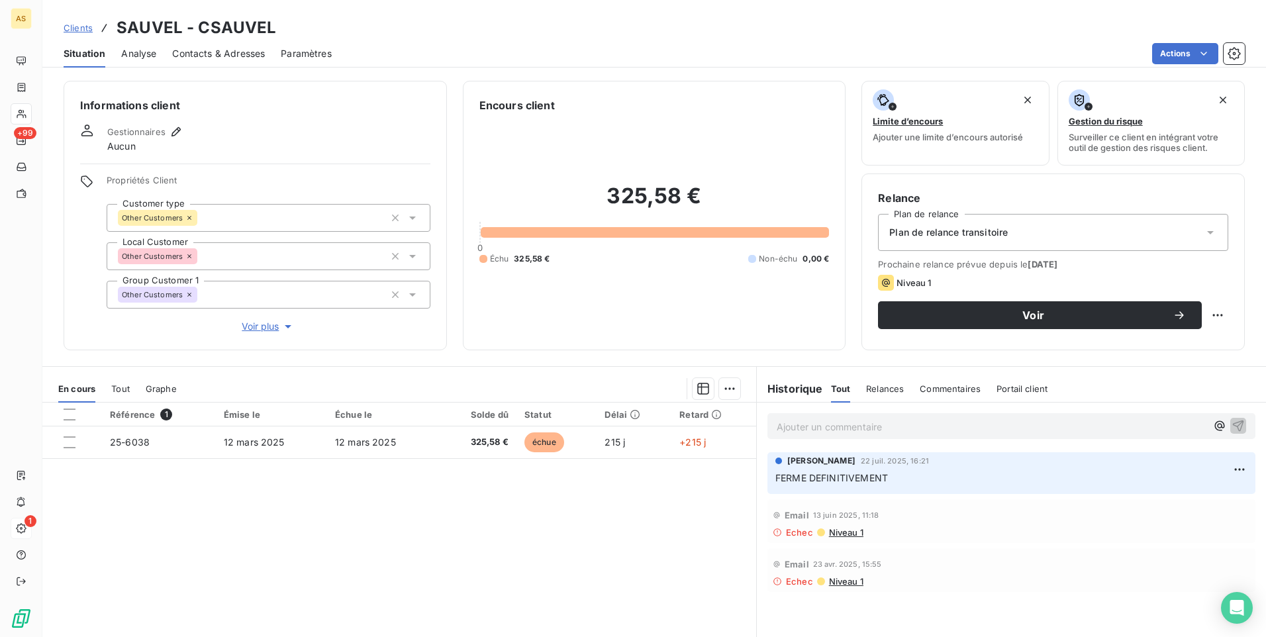
click at [79, 24] on span "Clients" at bounding box center [78, 28] width 29 height 11
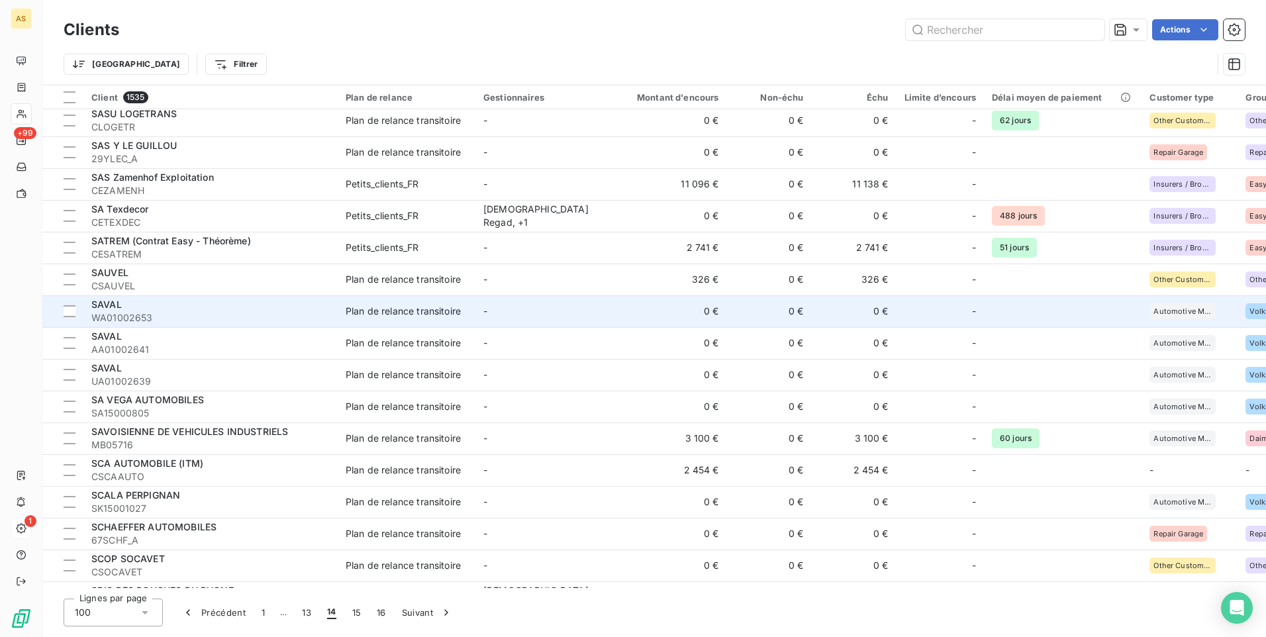
scroll to position [861, 0]
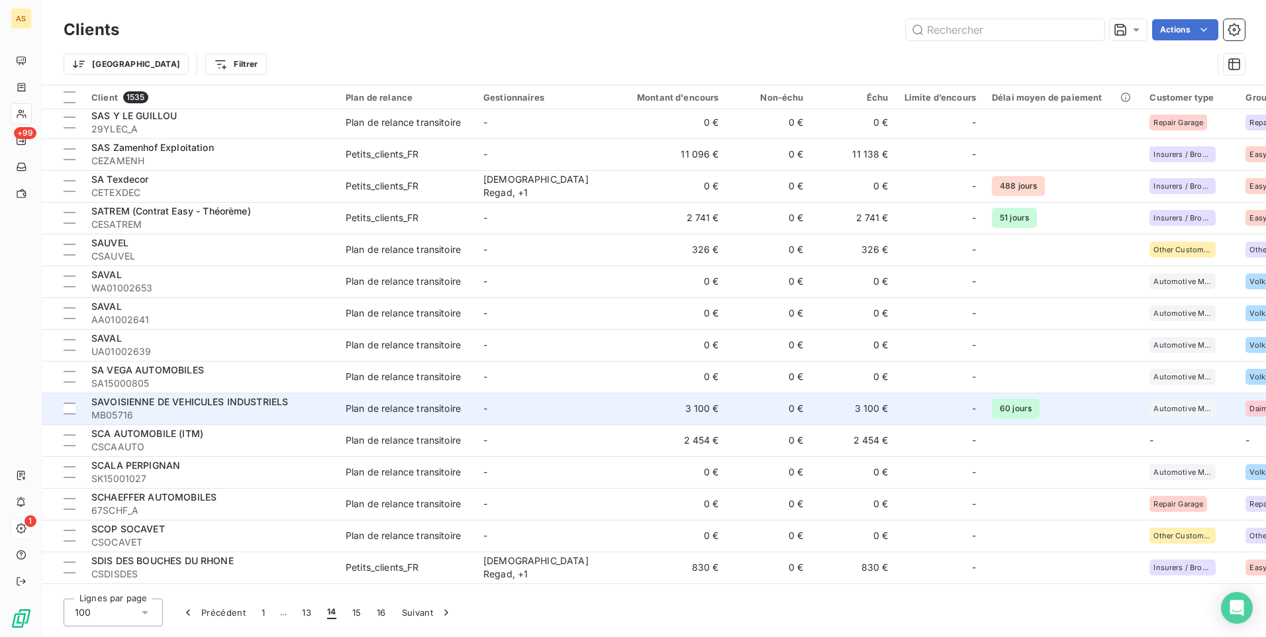
click at [540, 399] on td "-" at bounding box center [544, 409] width 138 height 32
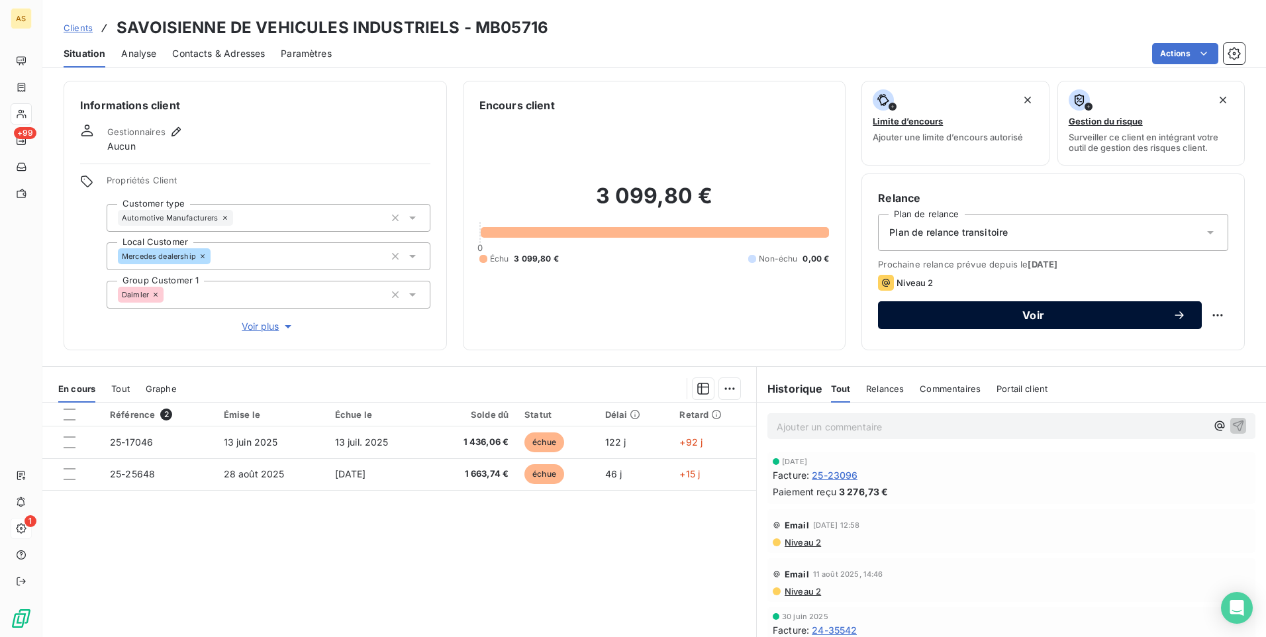
click at [938, 308] on button "Voir" at bounding box center [1040, 315] width 324 height 28
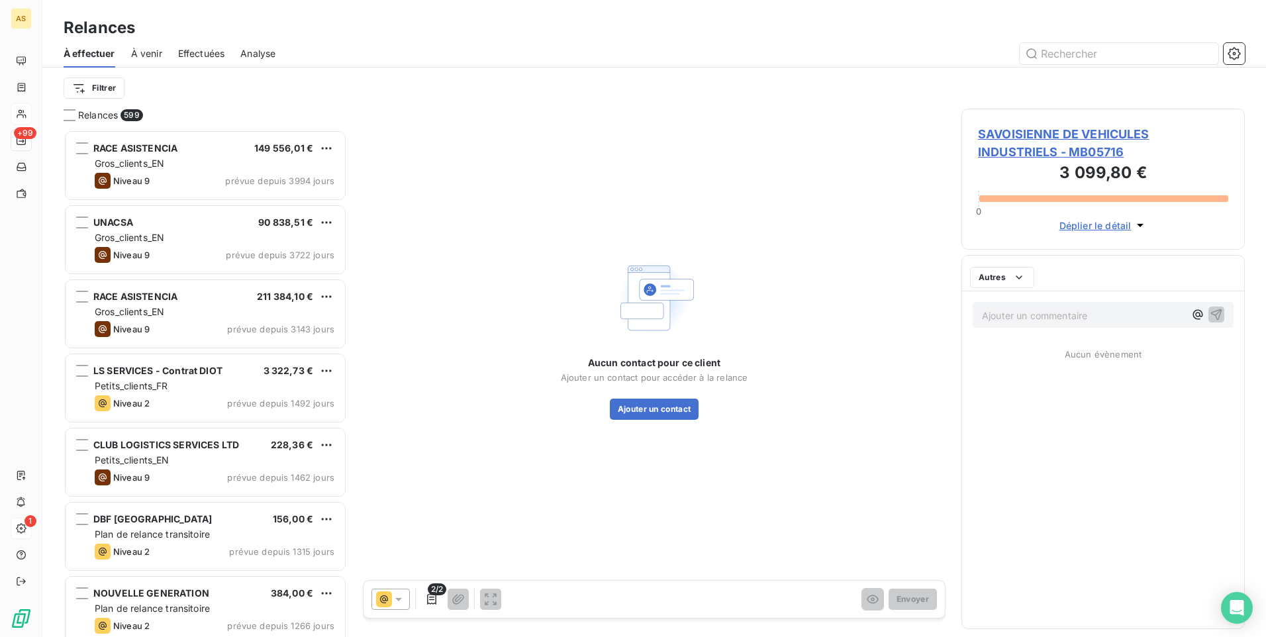
scroll to position [497, 273]
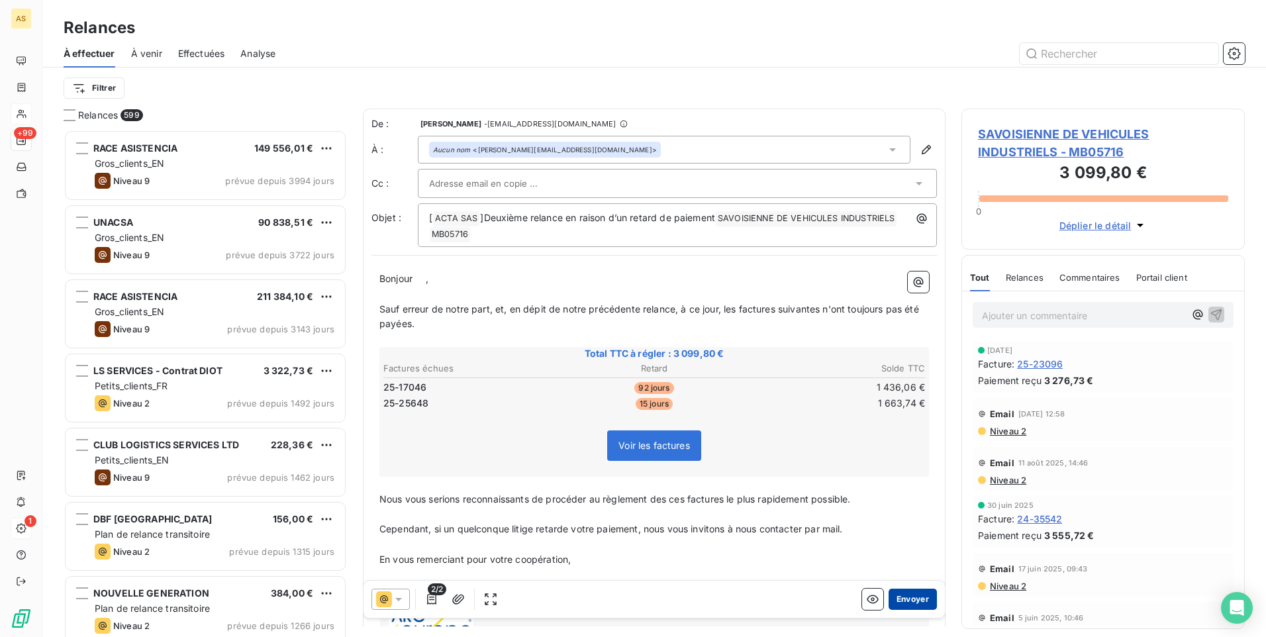
click at [905, 601] on button "Envoyer" at bounding box center [913, 599] width 48 height 21
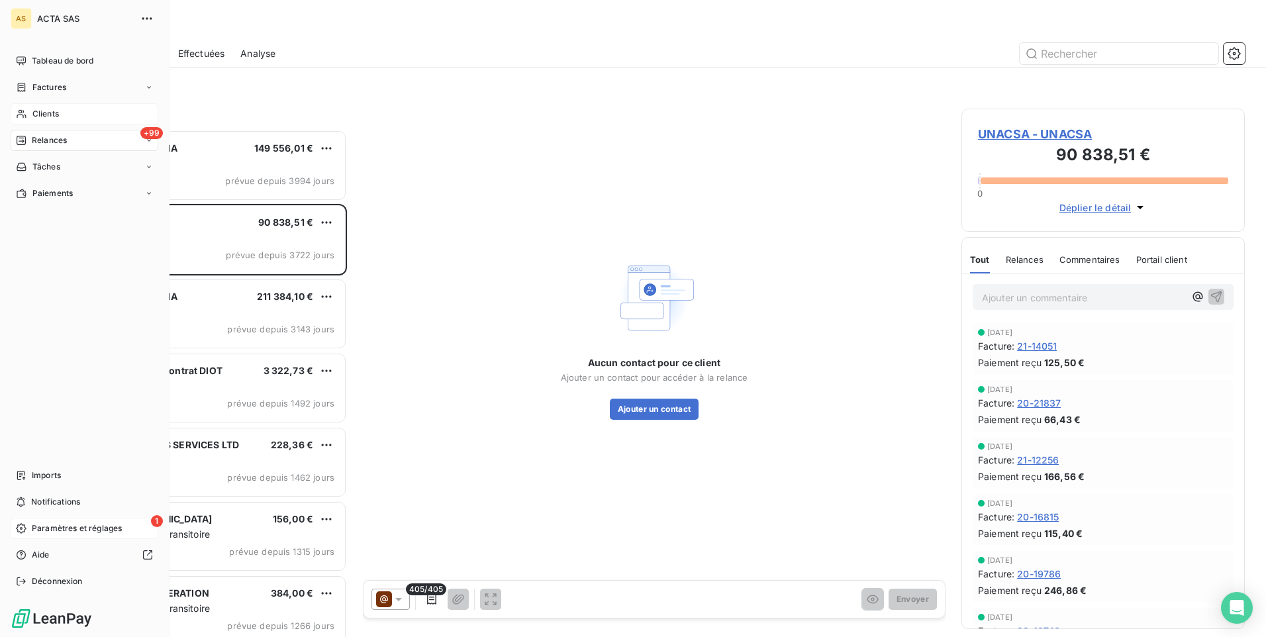
click at [37, 115] on span "Clients" at bounding box center [45, 114] width 26 height 12
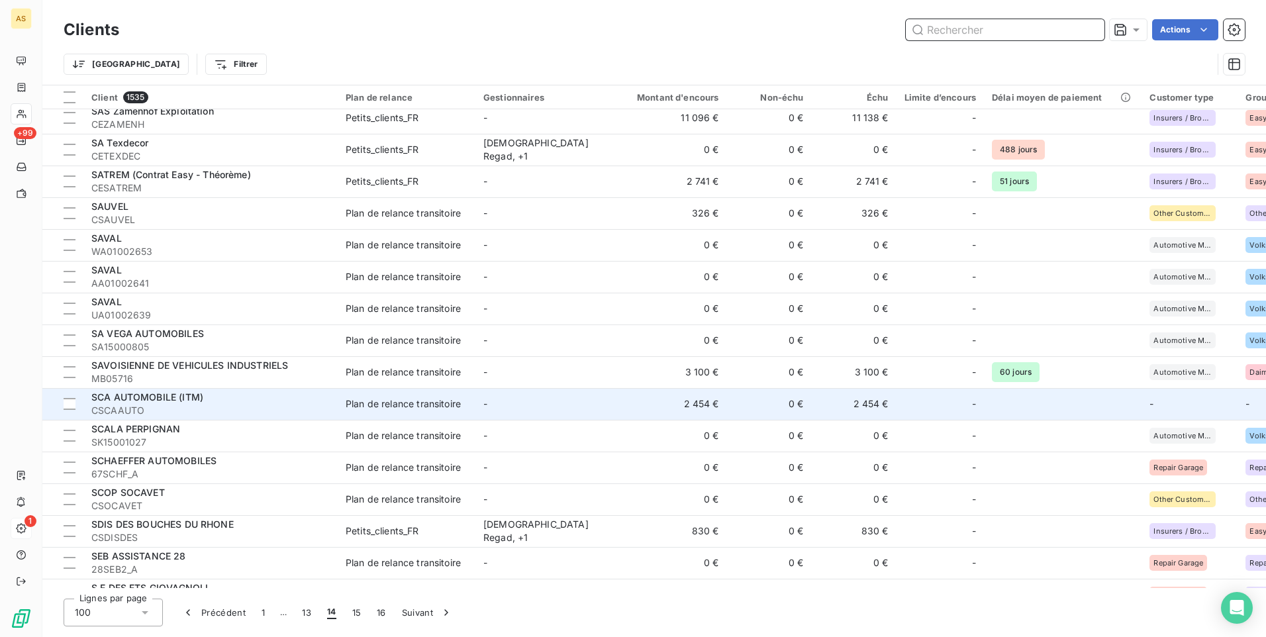
scroll to position [927, 0]
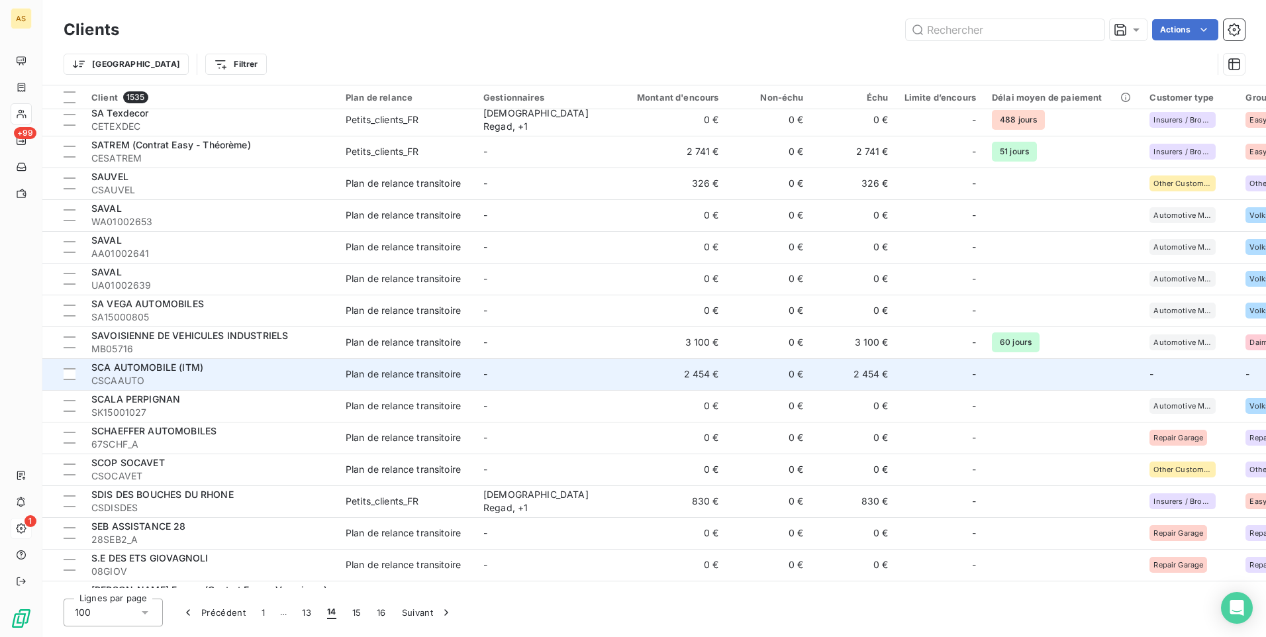
click at [555, 386] on td "-" at bounding box center [544, 374] width 138 height 32
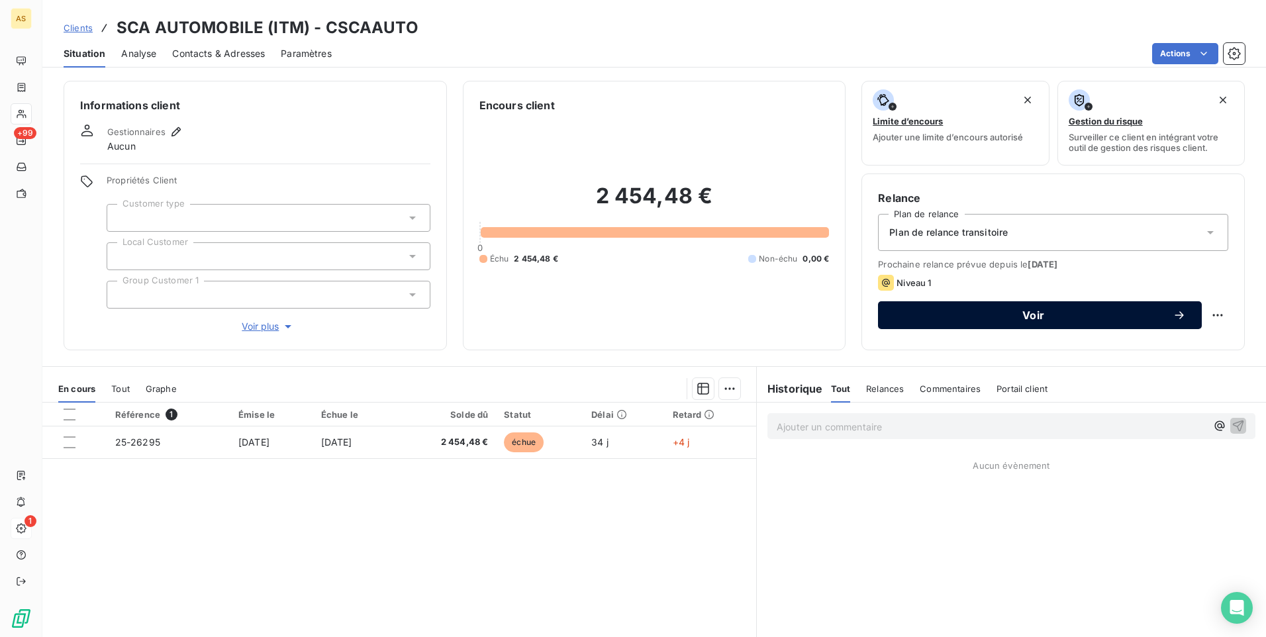
click at [967, 312] on span "Voir" at bounding box center [1033, 315] width 279 height 11
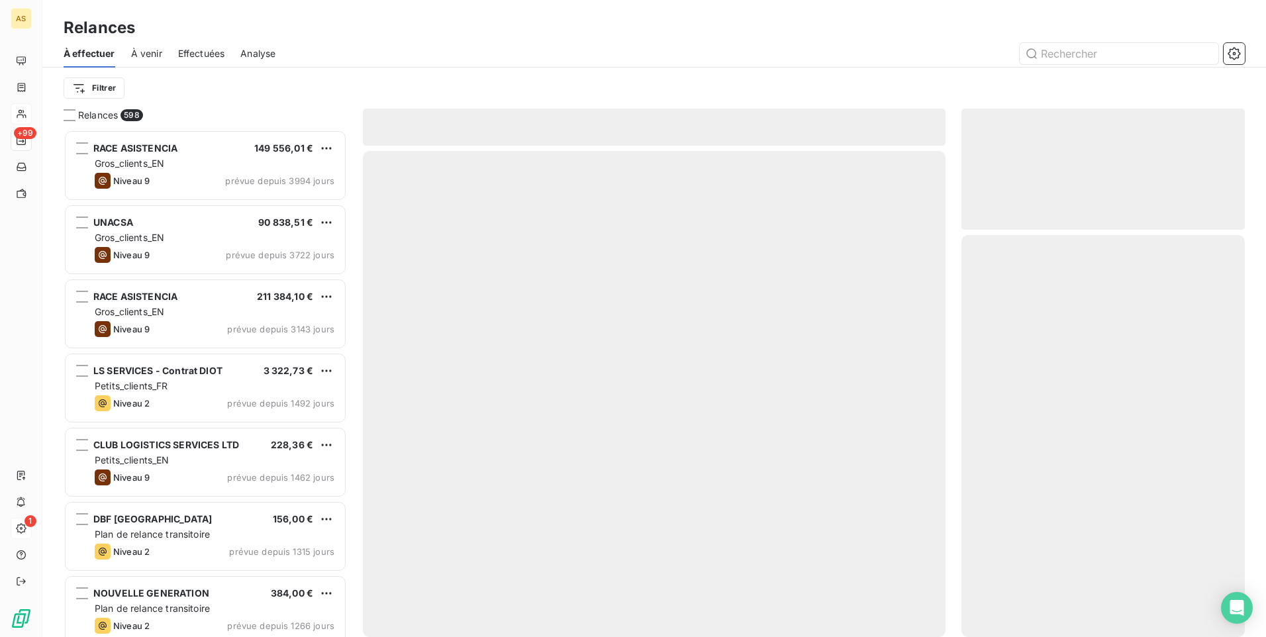
scroll to position [497, 273]
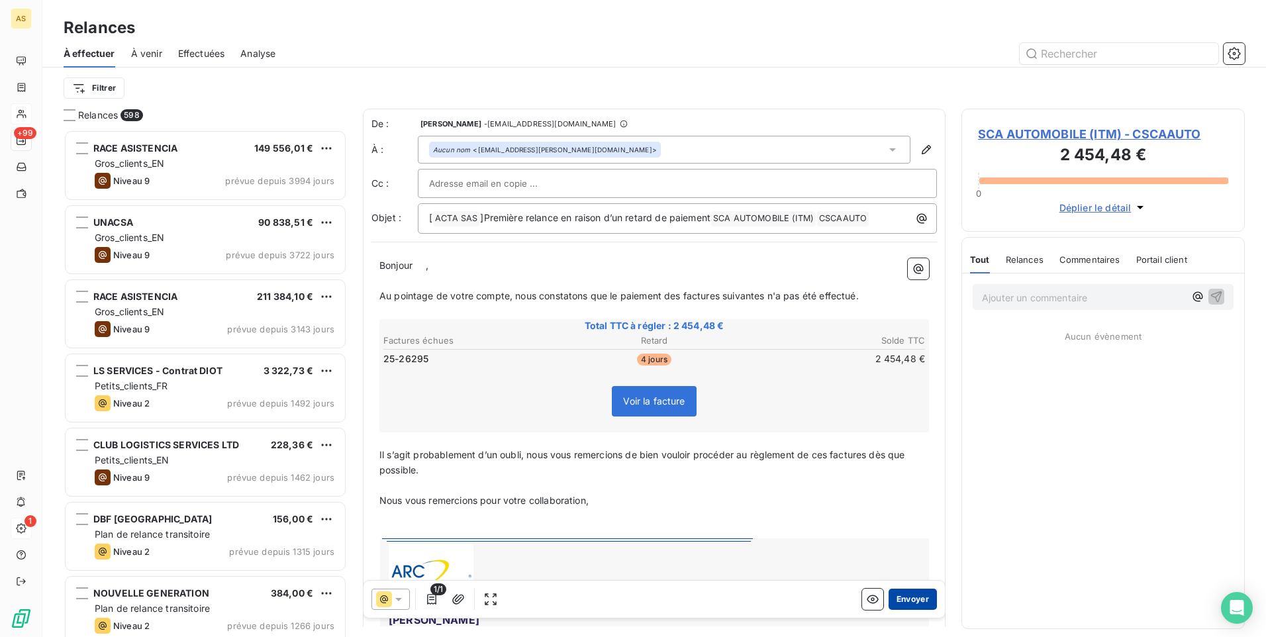
click at [895, 593] on button "Envoyer" at bounding box center [913, 599] width 48 height 21
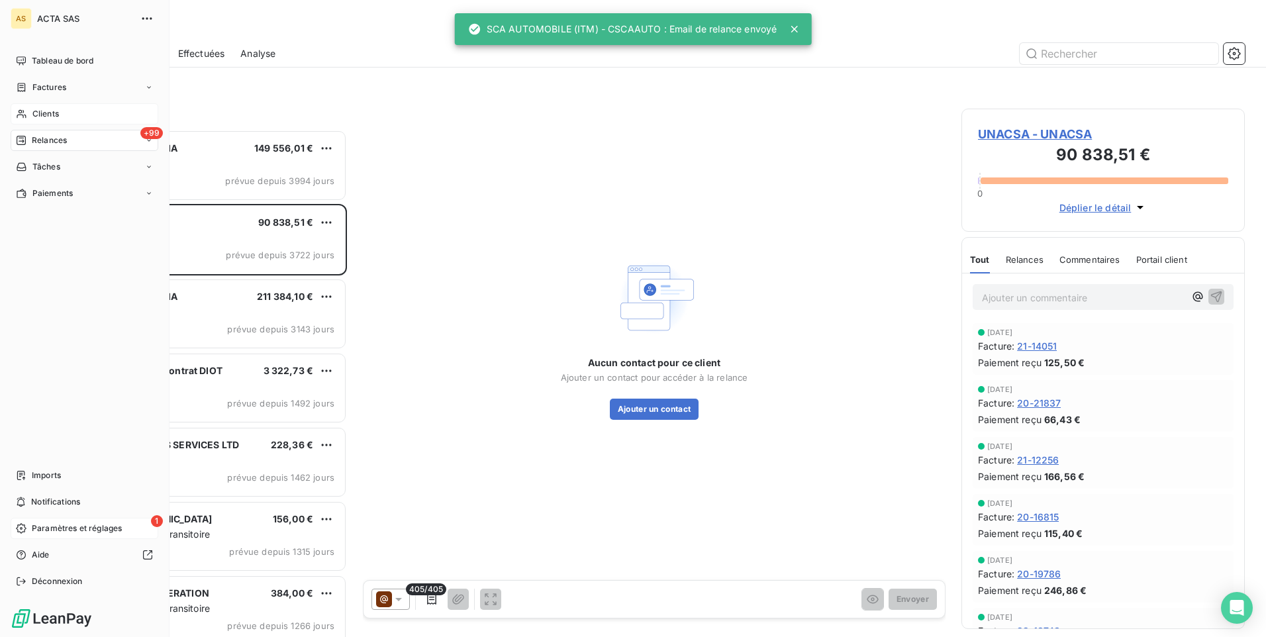
click at [34, 105] on div "Clients" at bounding box center [85, 113] width 148 height 21
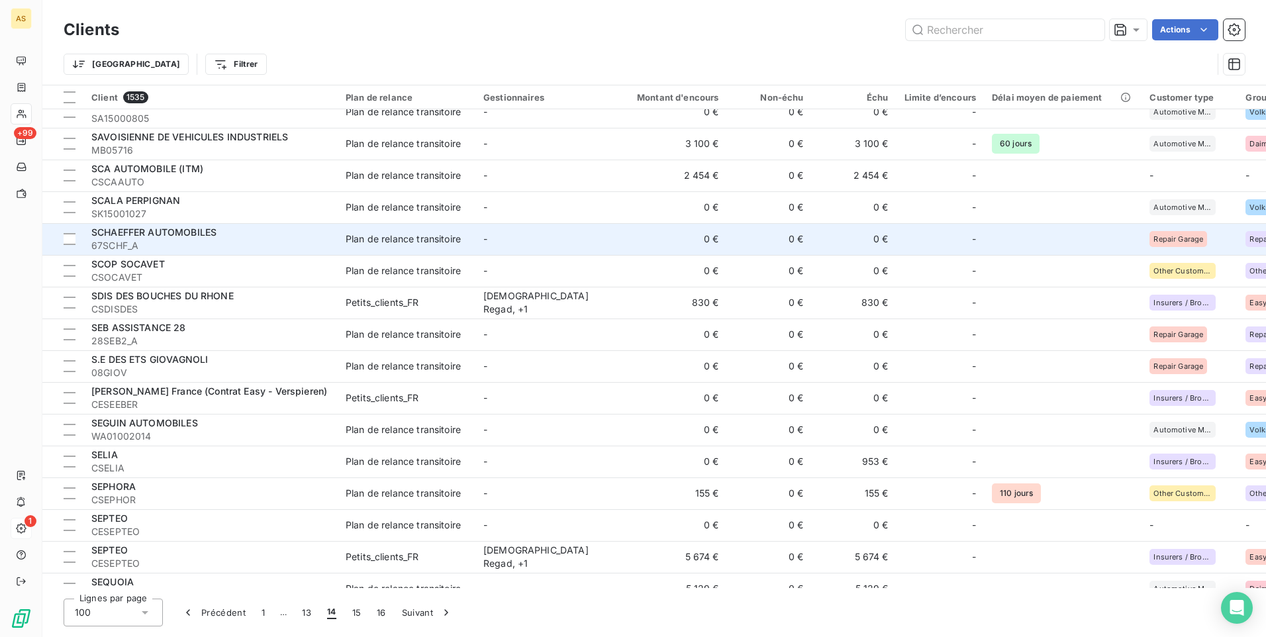
scroll to position [1192, 0]
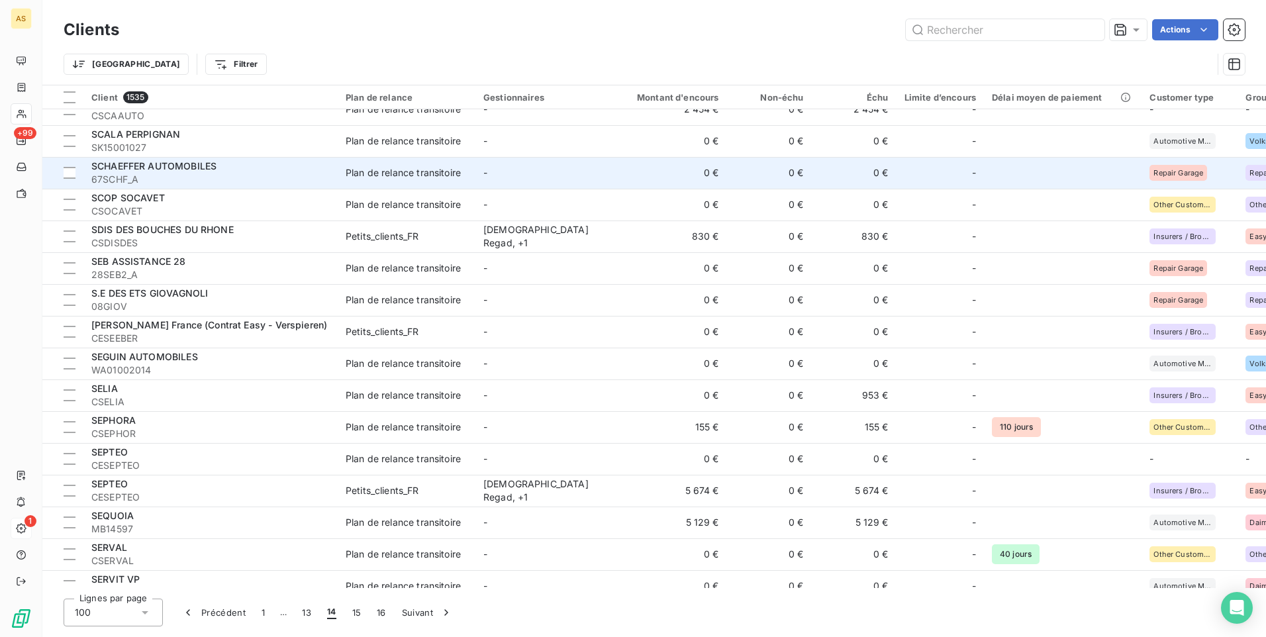
click at [644, 422] on td "155 €" at bounding box center [670, 427] width 114 height 32
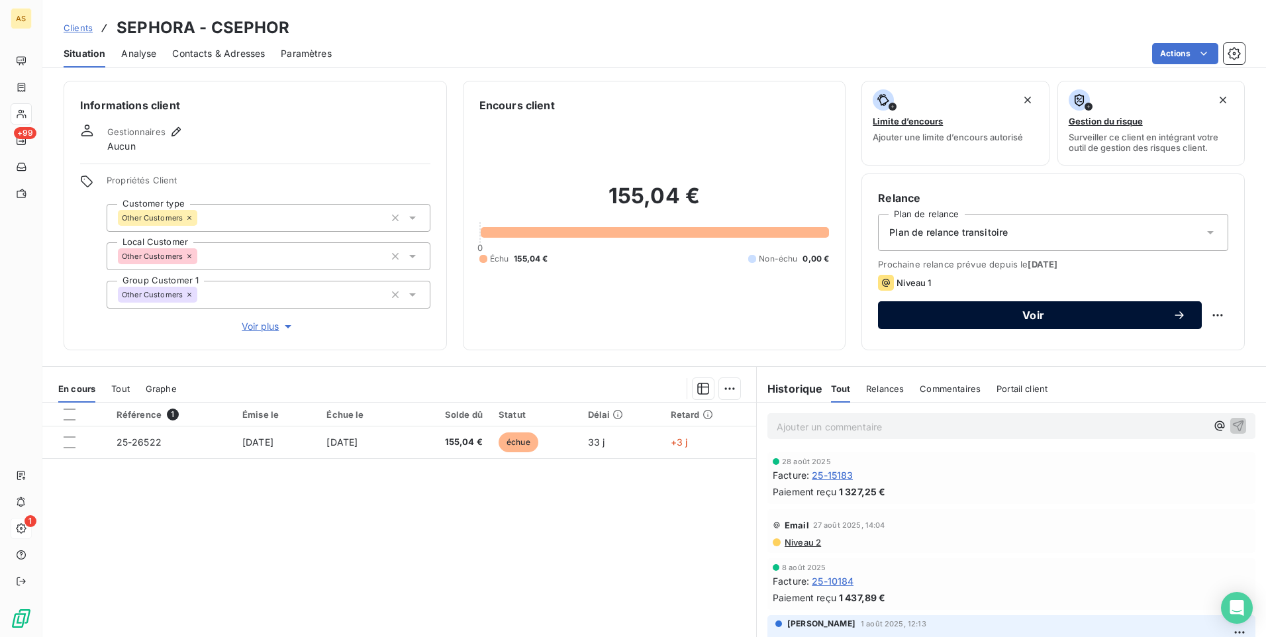
click at [912, 312] on span "Voir" at bounding box center [1033, 315] width 279 height 11
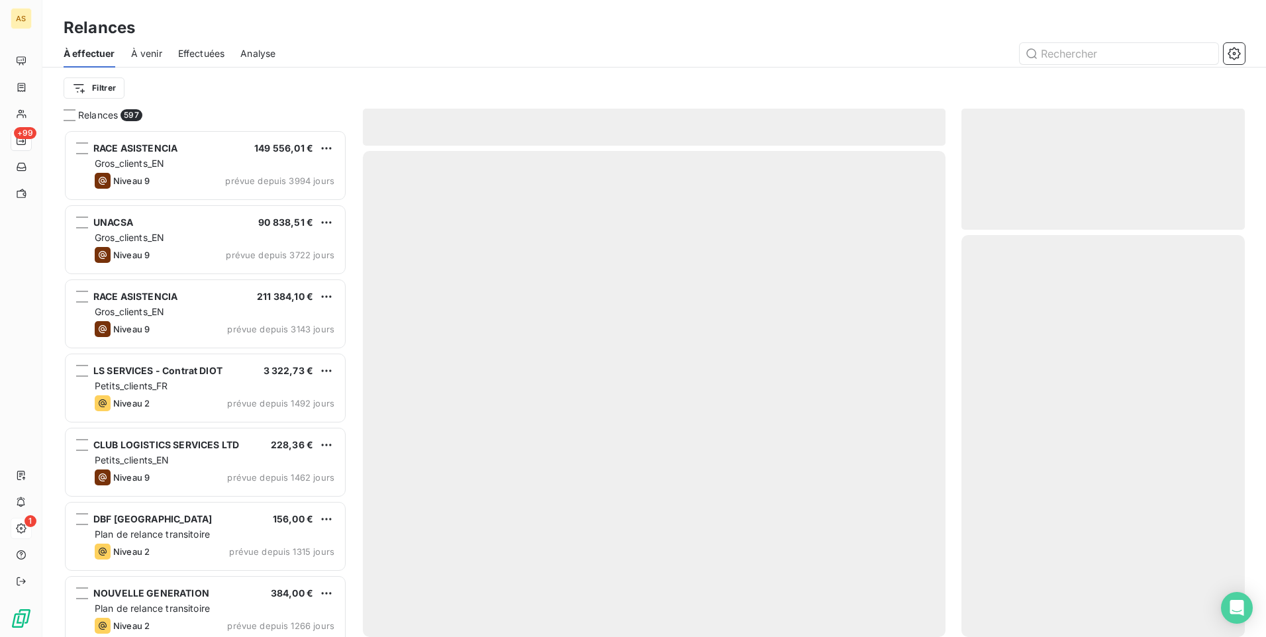
scroll to position [497, 273]
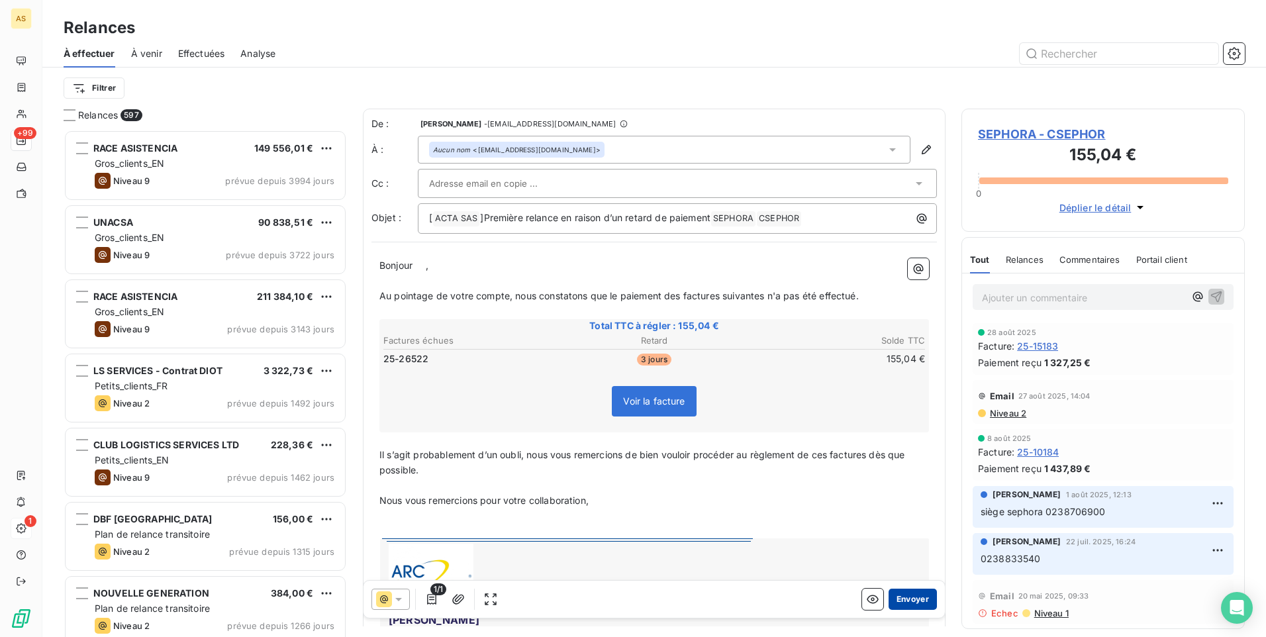
click at [900, 601] on button "Envoyer" at bounding box center [913, 599] width 48 height 21
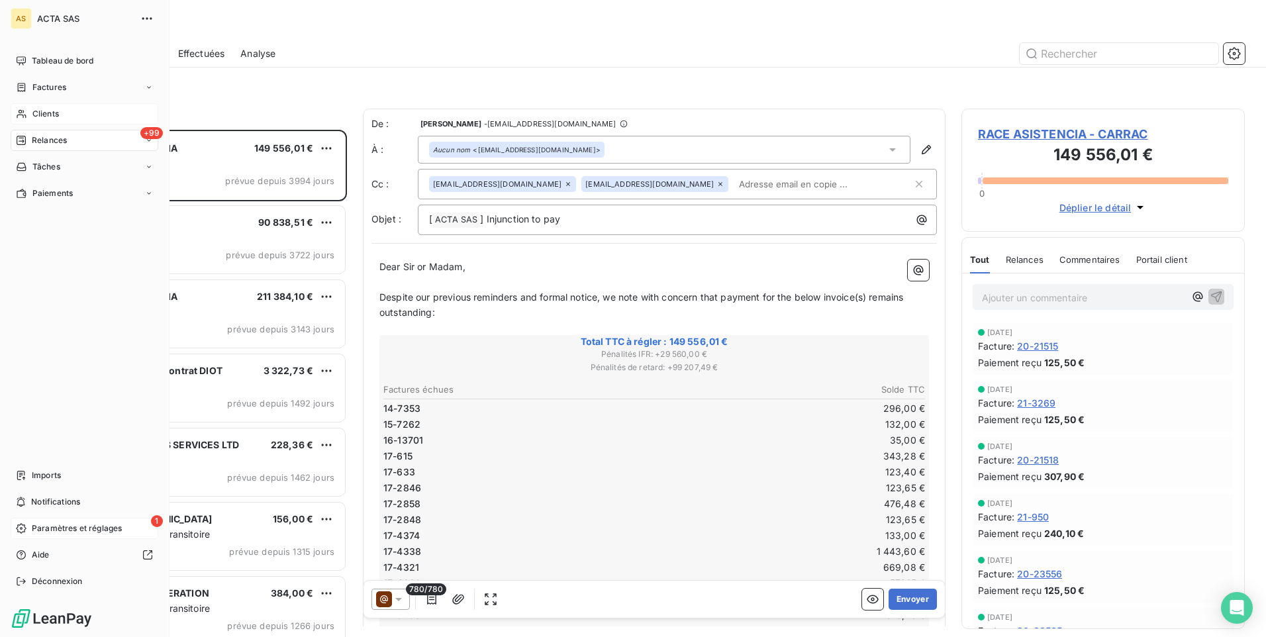
click at [31, 113] on div "Clients" at bounding box center [85, 113] width 148 height 21
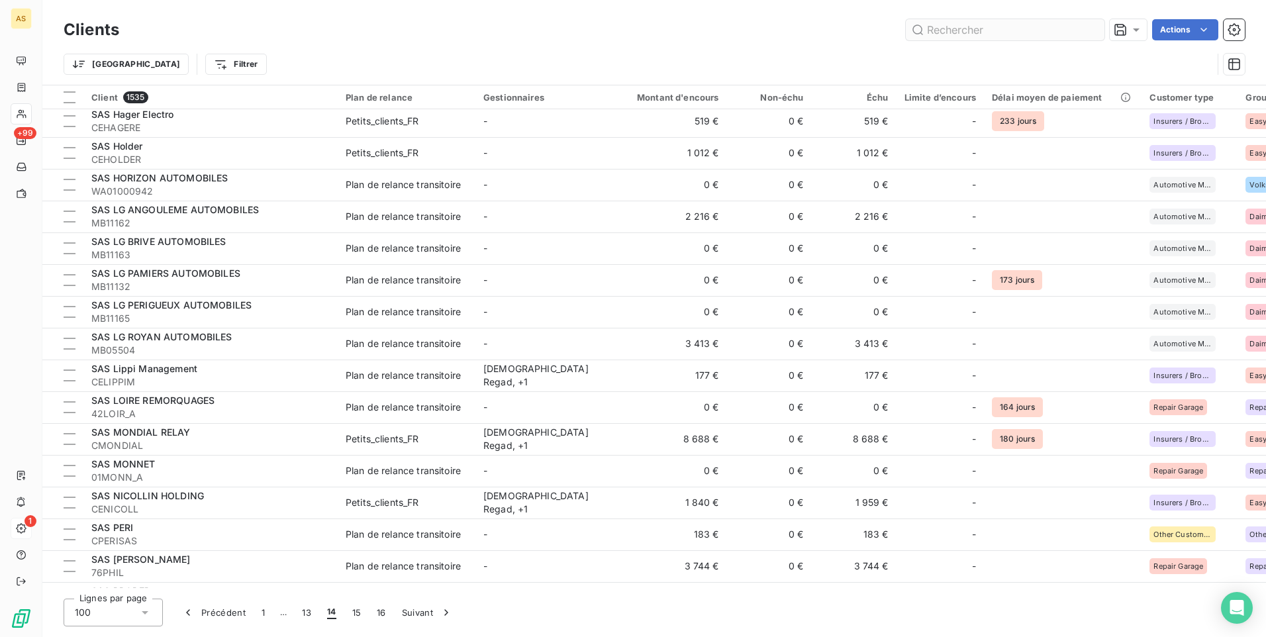
scroll to position [1324, 0]
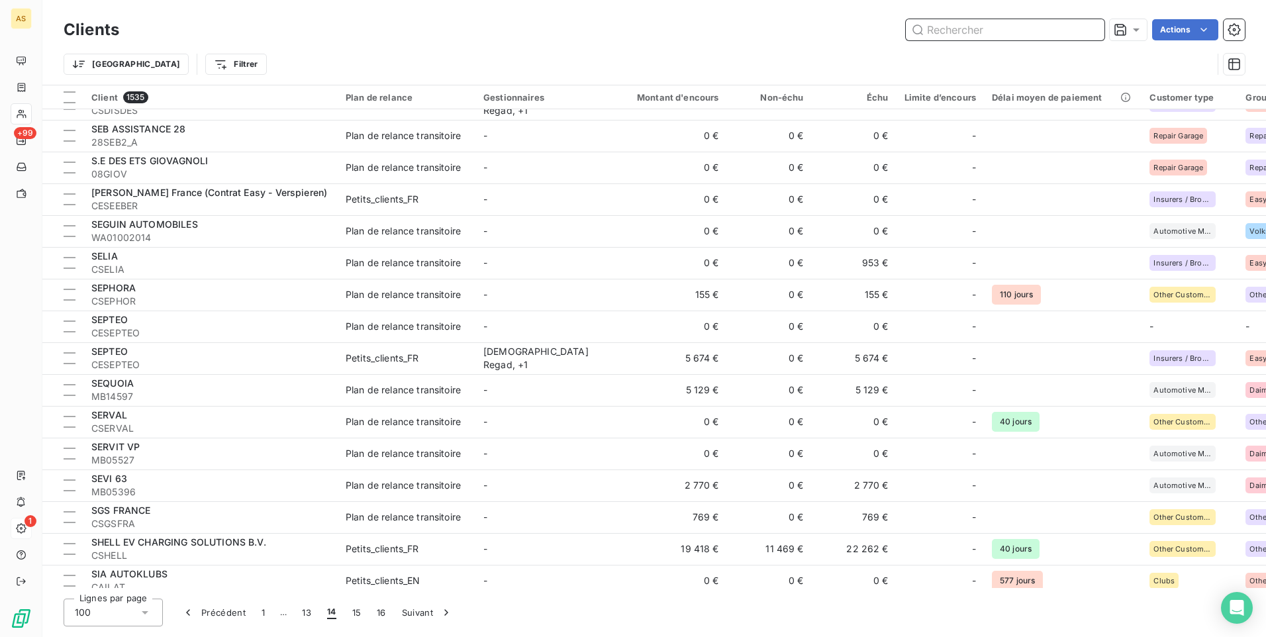
click at [939, 36] on input "text" at bounding box center [1005, 29] width 199 height 21
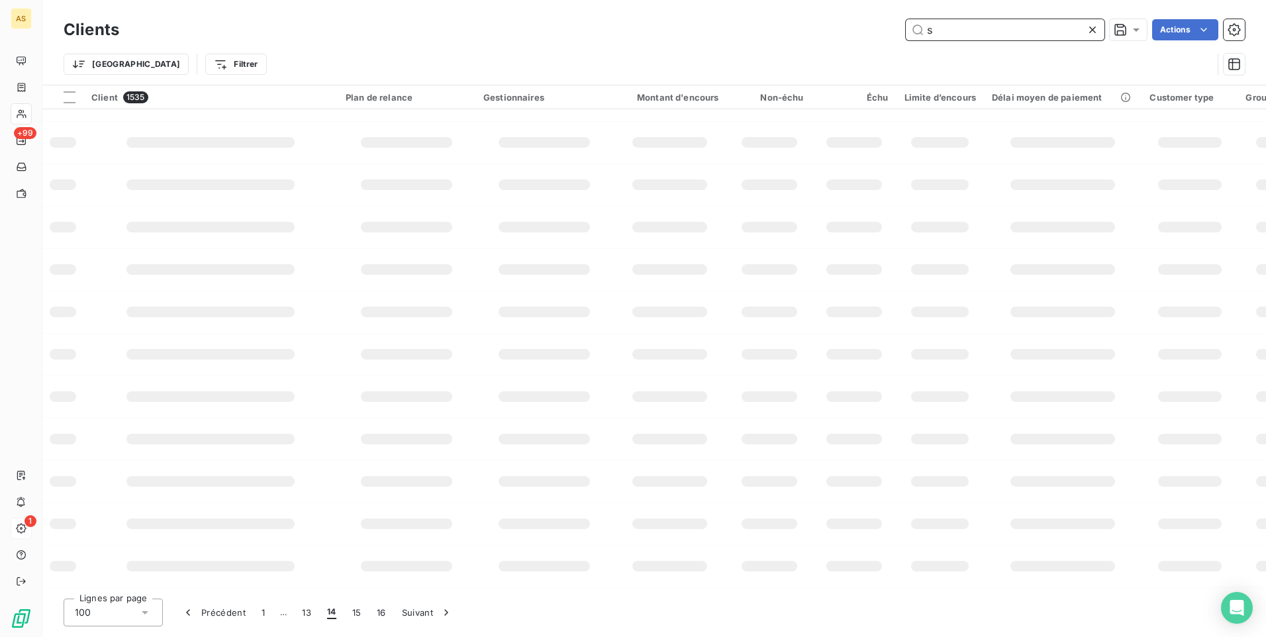
scroll to position [163, 0]
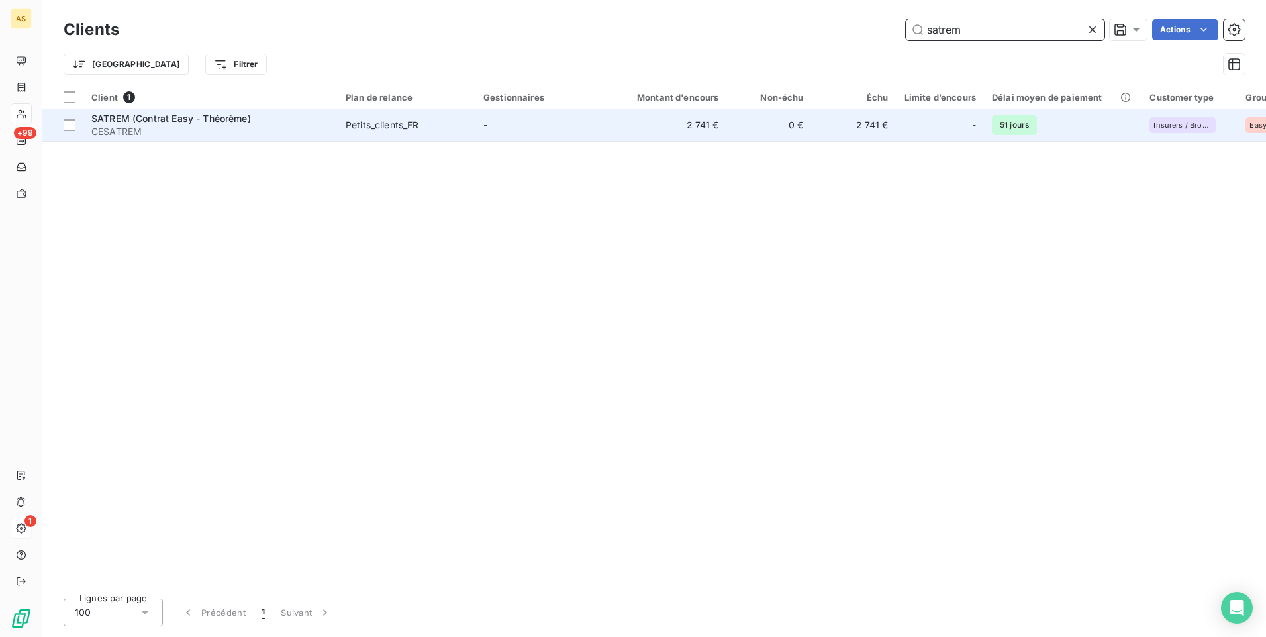
type input "satrem"
click at [279, 129] on span "CESATREM" at bounding box center [210, 131] width 238 height 13
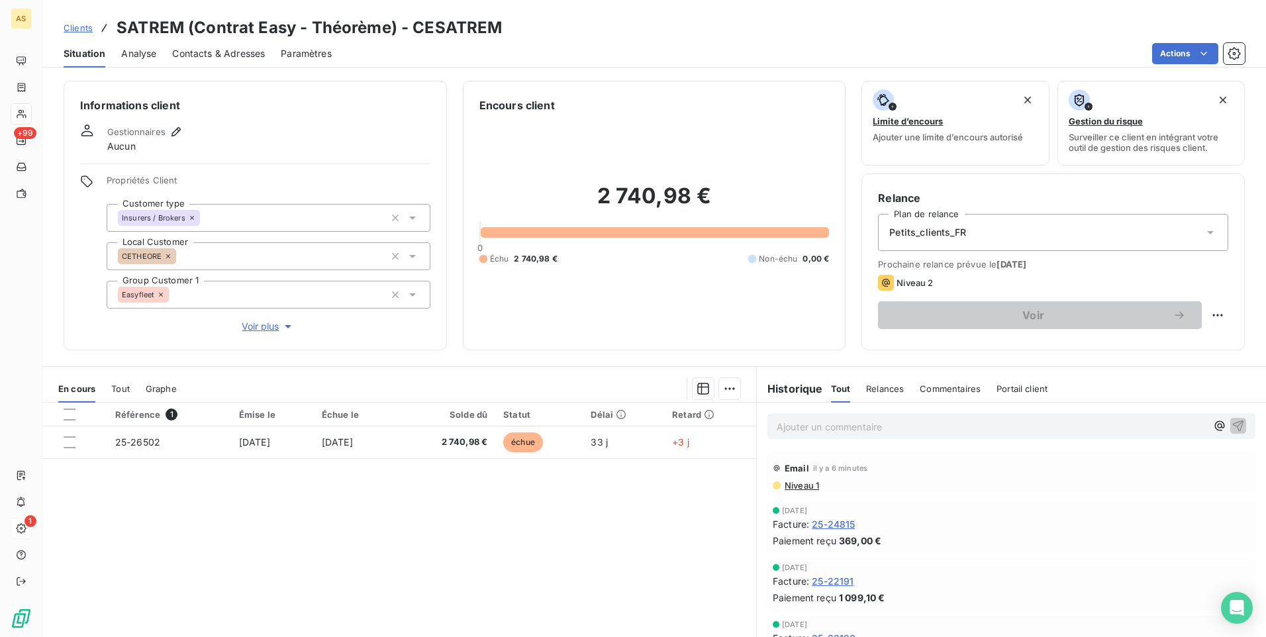
click at [778, 424] on p "Ajouter un commentaire ﻿" at bounding box center [992, 426] width 430 height 17
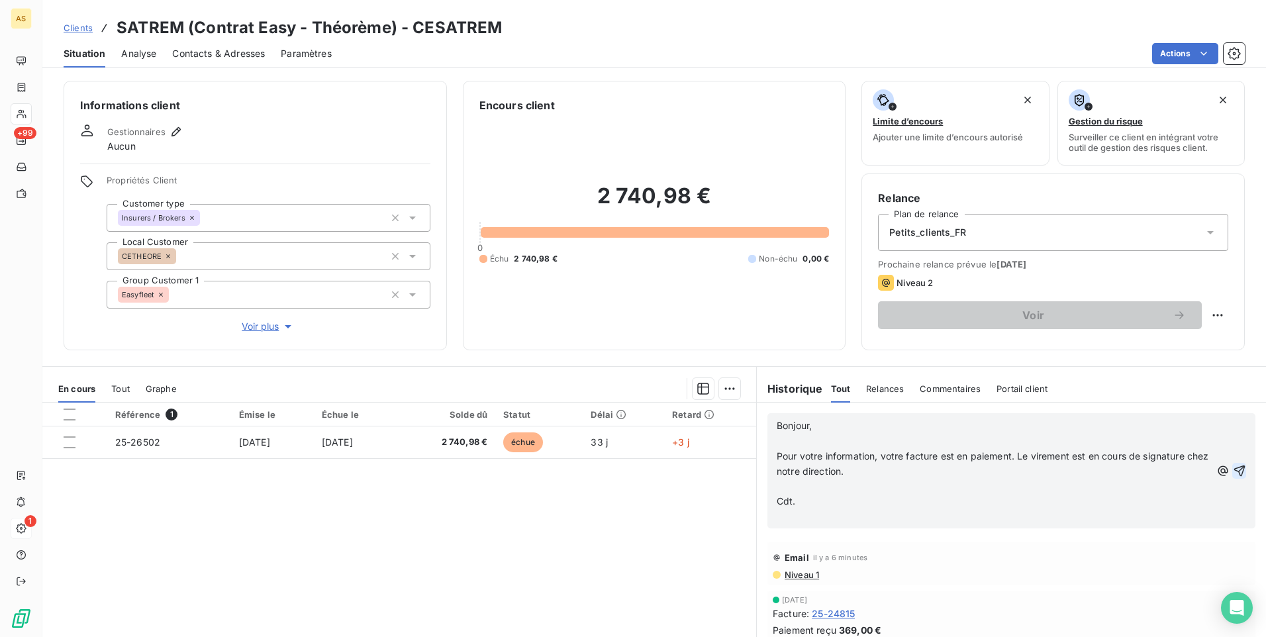
click at [1233, 471] on icon "button" at bounding box center [1239, 470] width 13 height 13
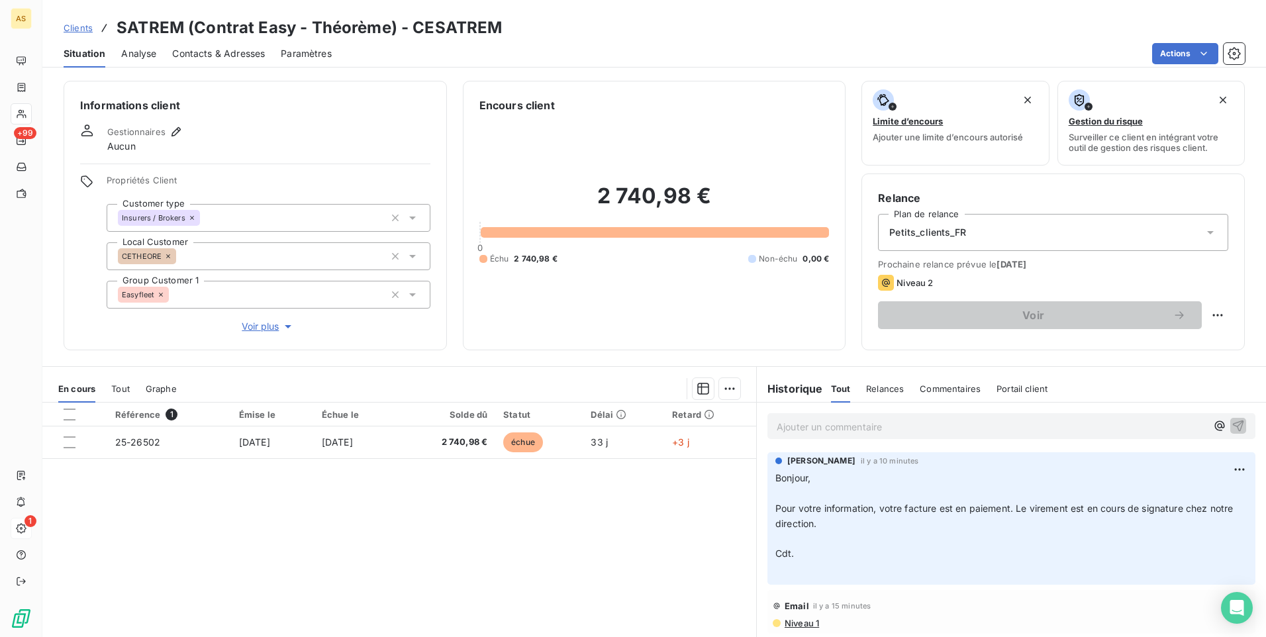
click at [80, 28] on span "Clients" at bounding box center [78, 28] width 29 height 11
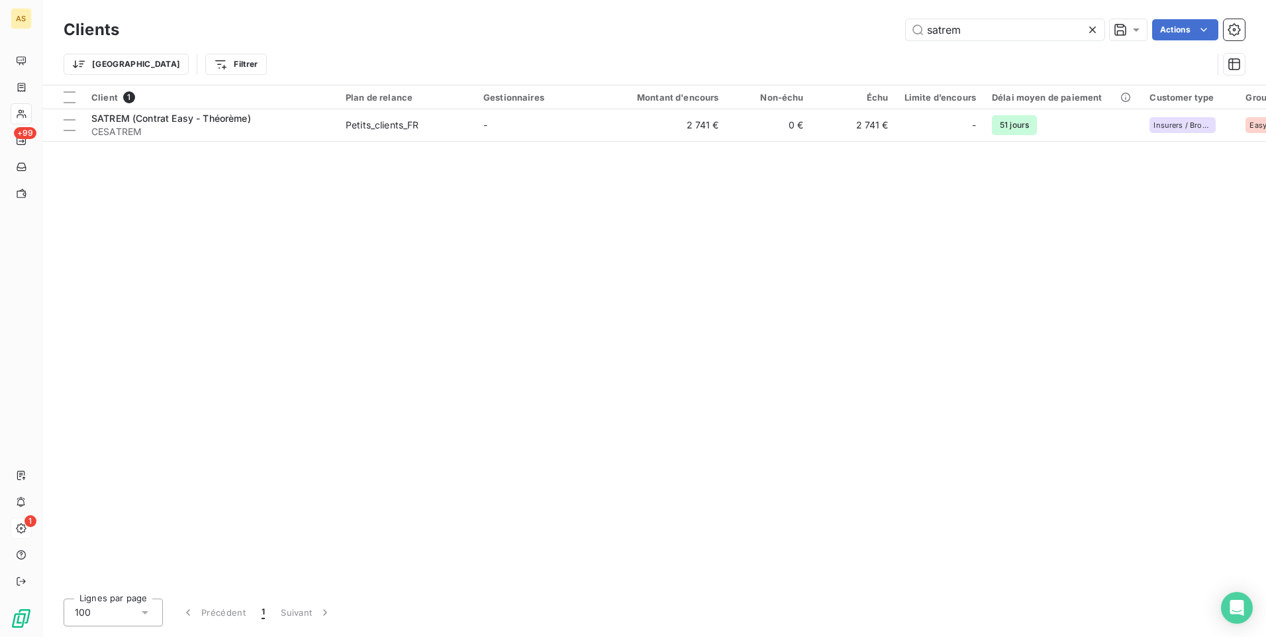
drag, startPoint x: 980, startPoint y: 36, endPoint x: 879, endPoint y: 44, distance: 101.7
click at [879, 44] on div "Clients satrem Actions Trier Filtrer" at bounding box center [654, 50] width 1181 height 69
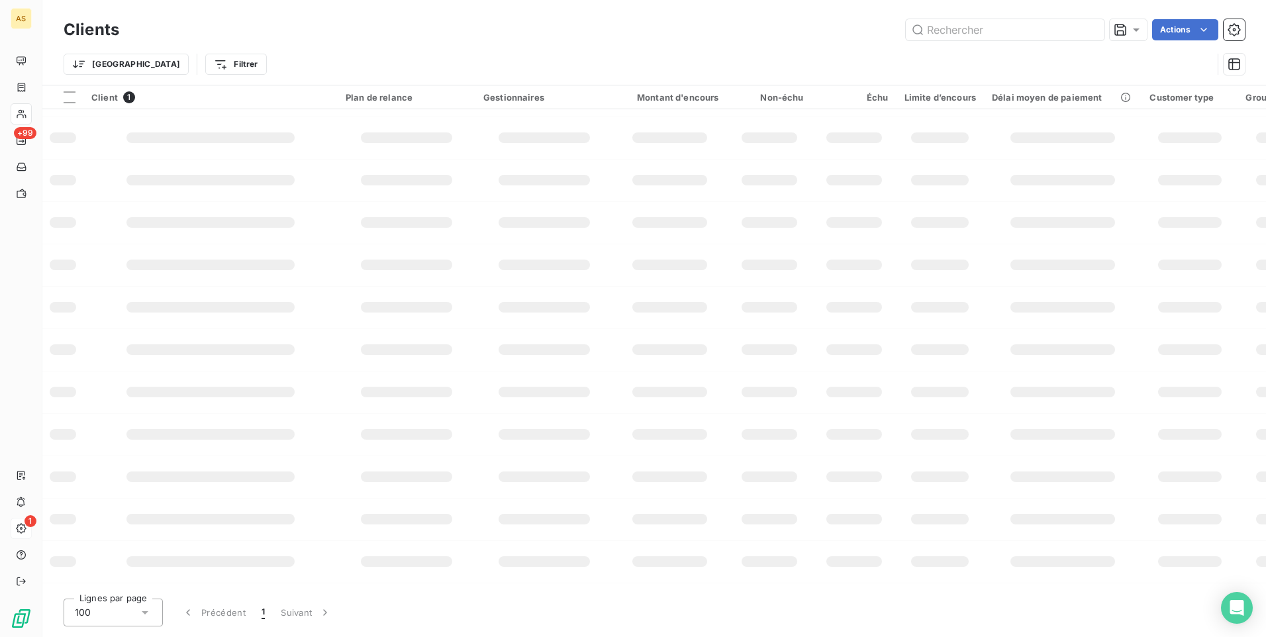
scroll to position [163, 0]
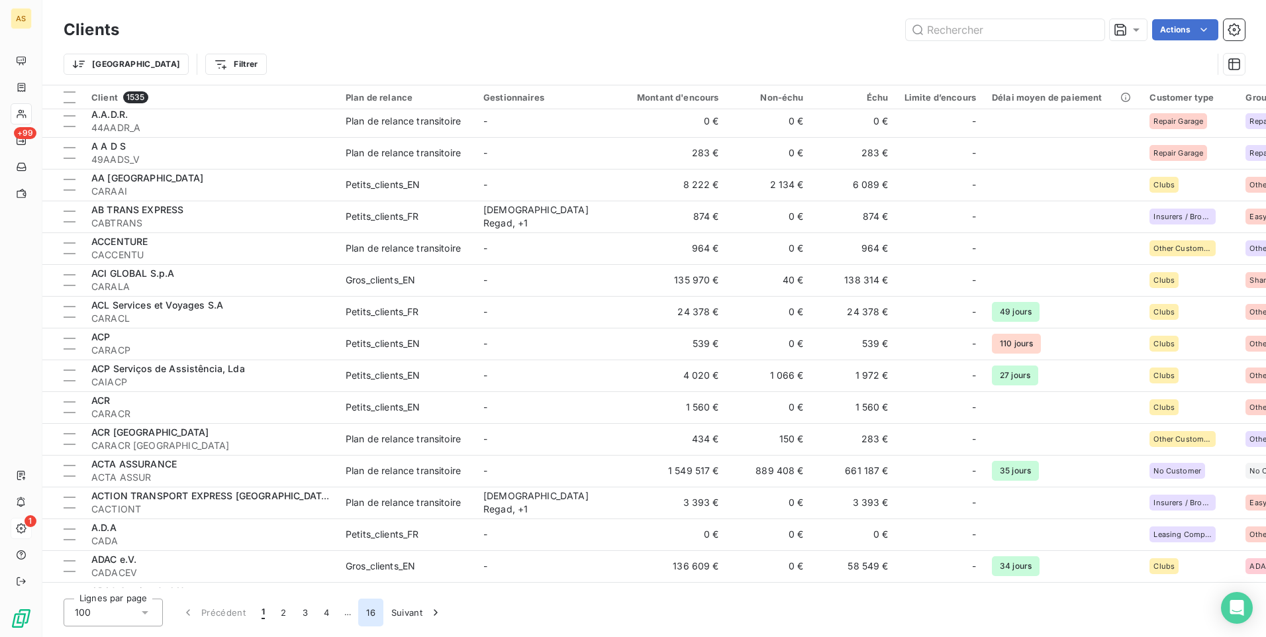
click at [371, 606] on button "16" at bounding box center [370, 613] width 25 height 28
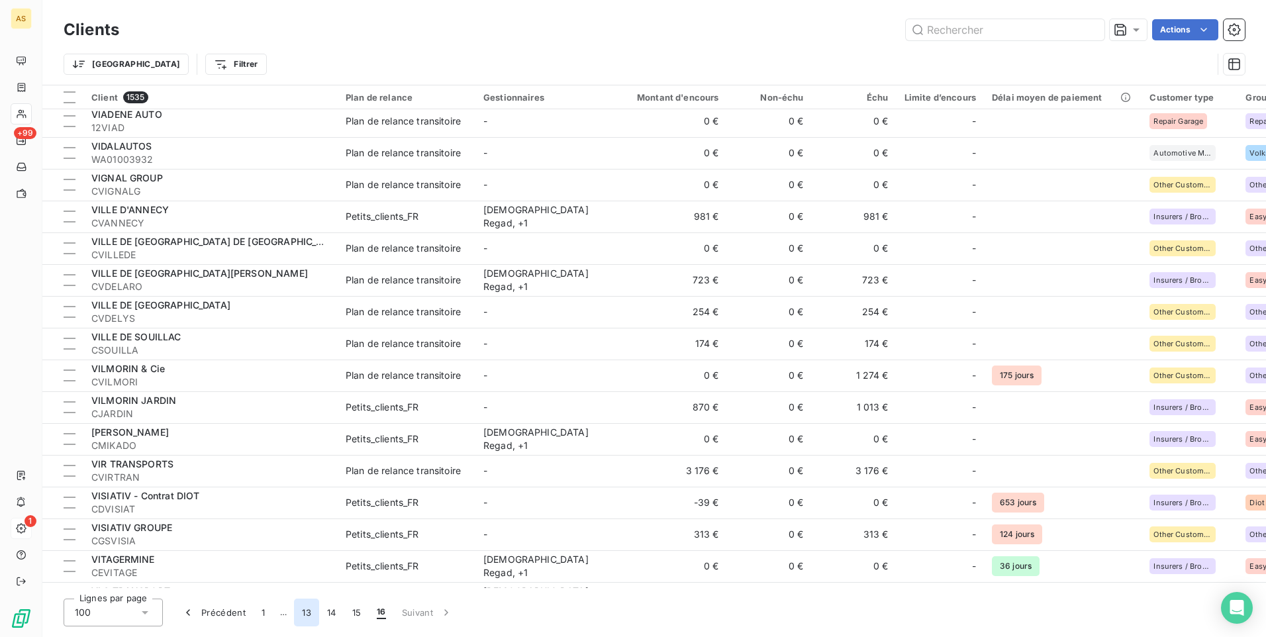
click at [306, 608] on button "13" at bounding box center [306, 613] width 25 height 28
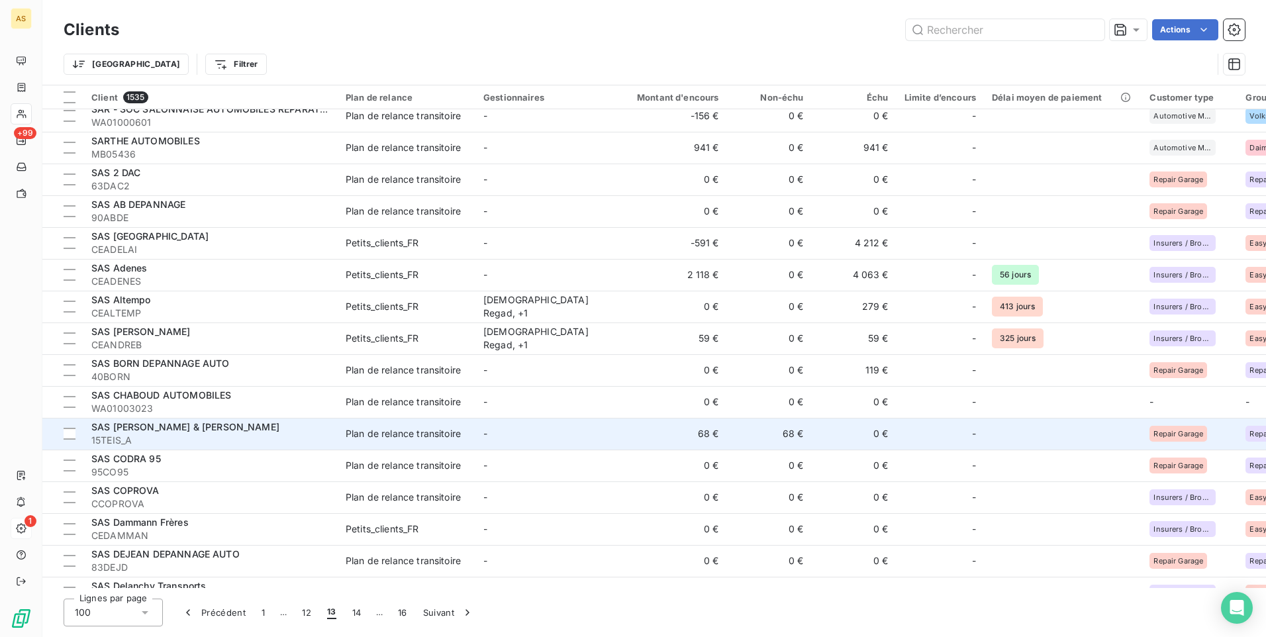
scroll to position [2705, 0]
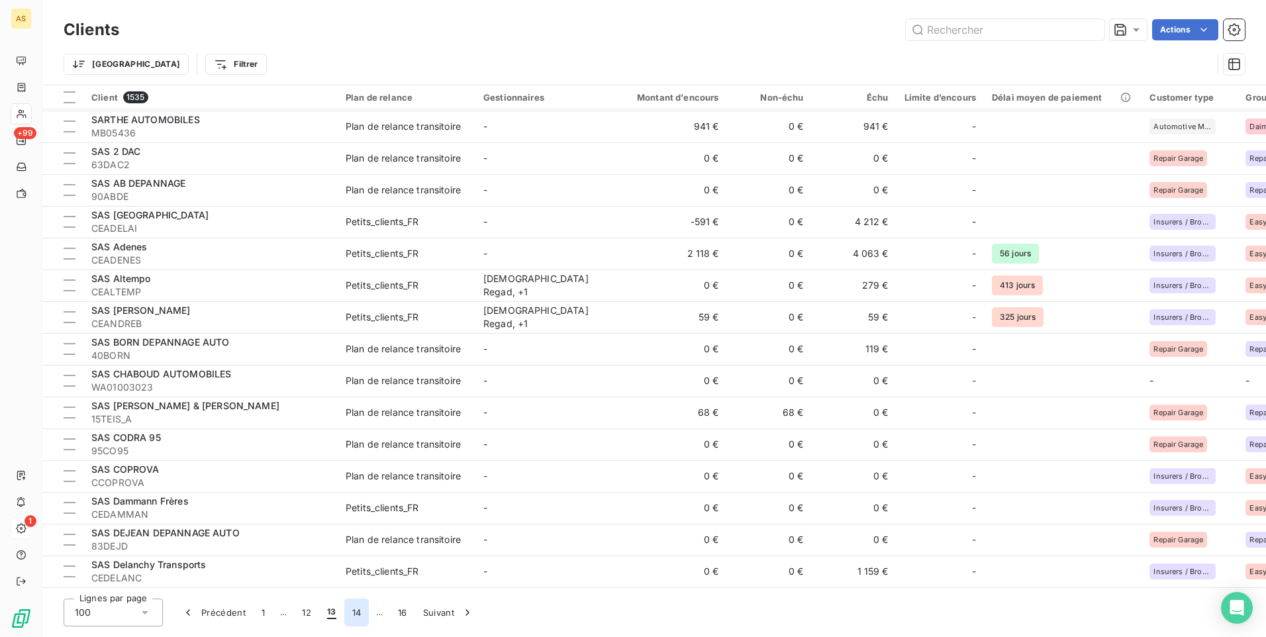
click at [361, 612] on button "14" at bounding box center [356, 613] width 25 height 28
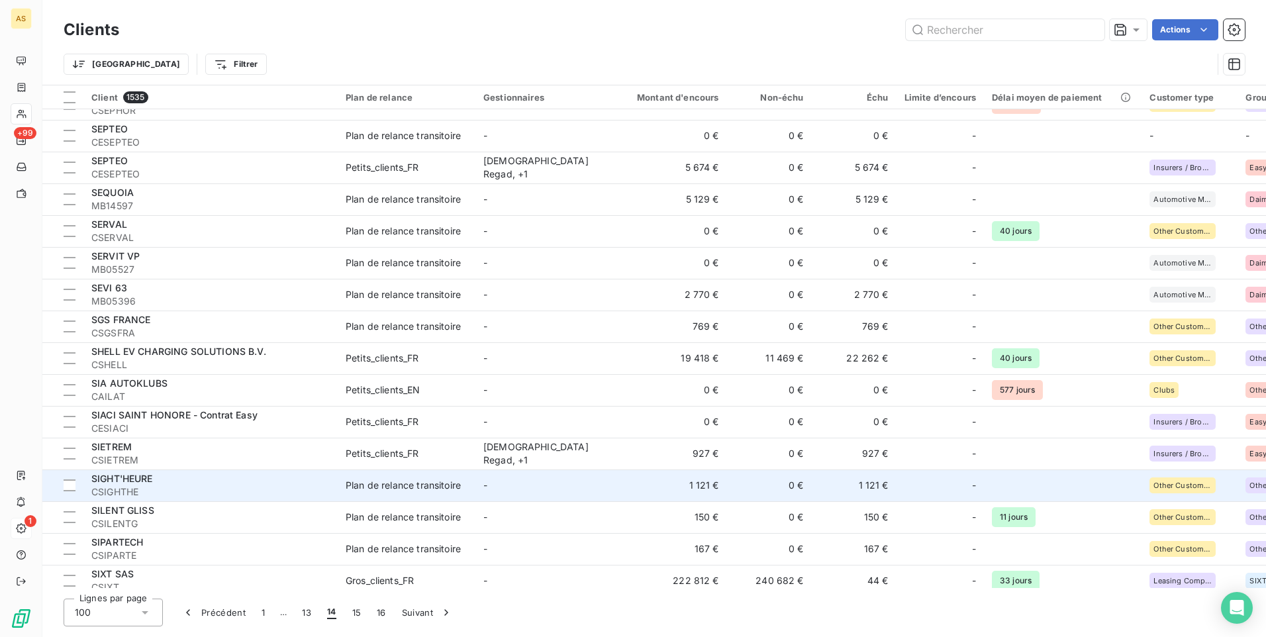
scroll to position [1523, 0]
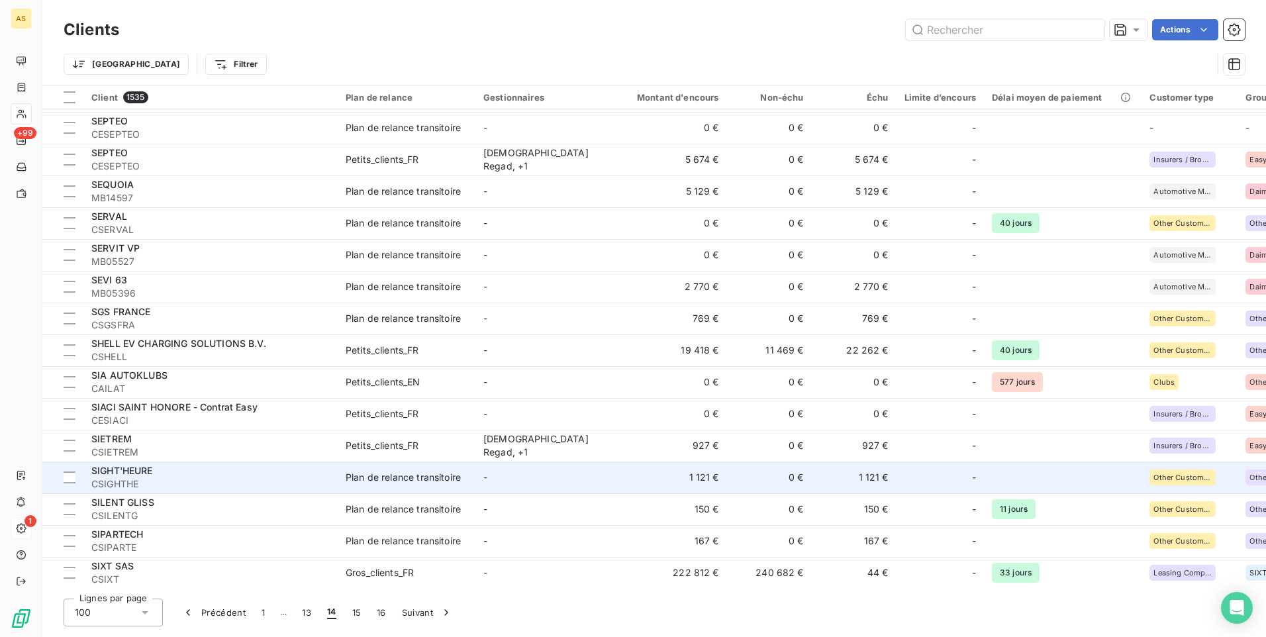
click at [877, 479] on td "1 121 €" at bounding box center [854, 477] width 85 height 32
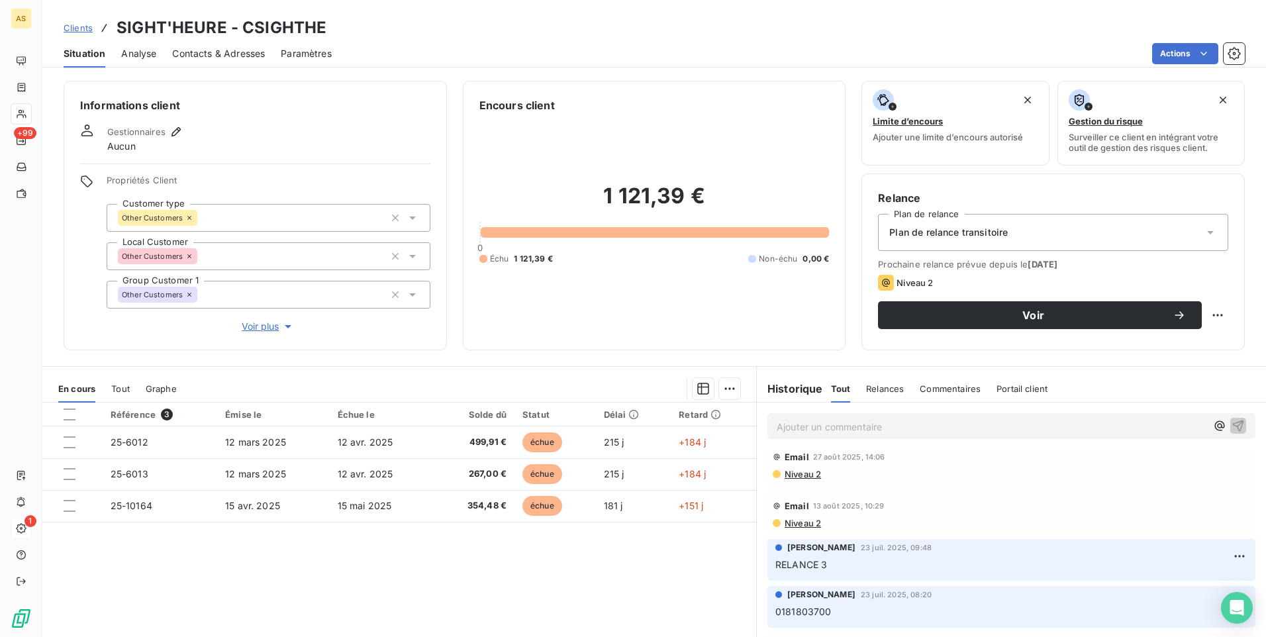
scroll to position [140, 0]
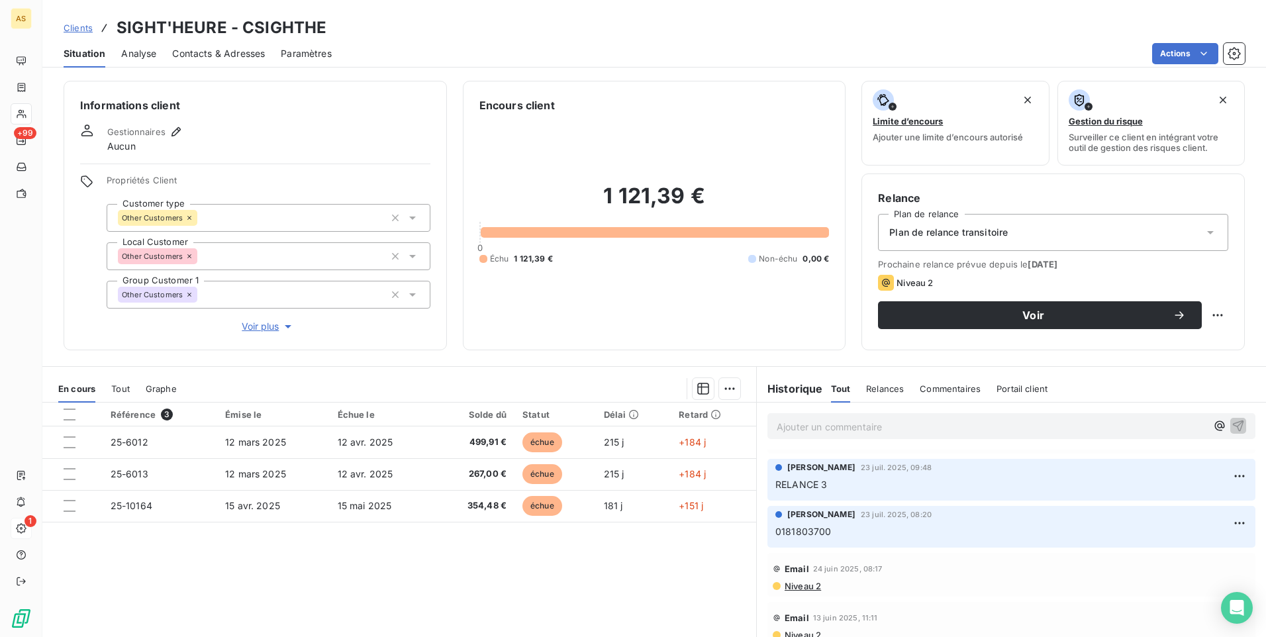
click at [154, 47] on span "Analyse" at bounding box center [138, 53] width 35 height 13
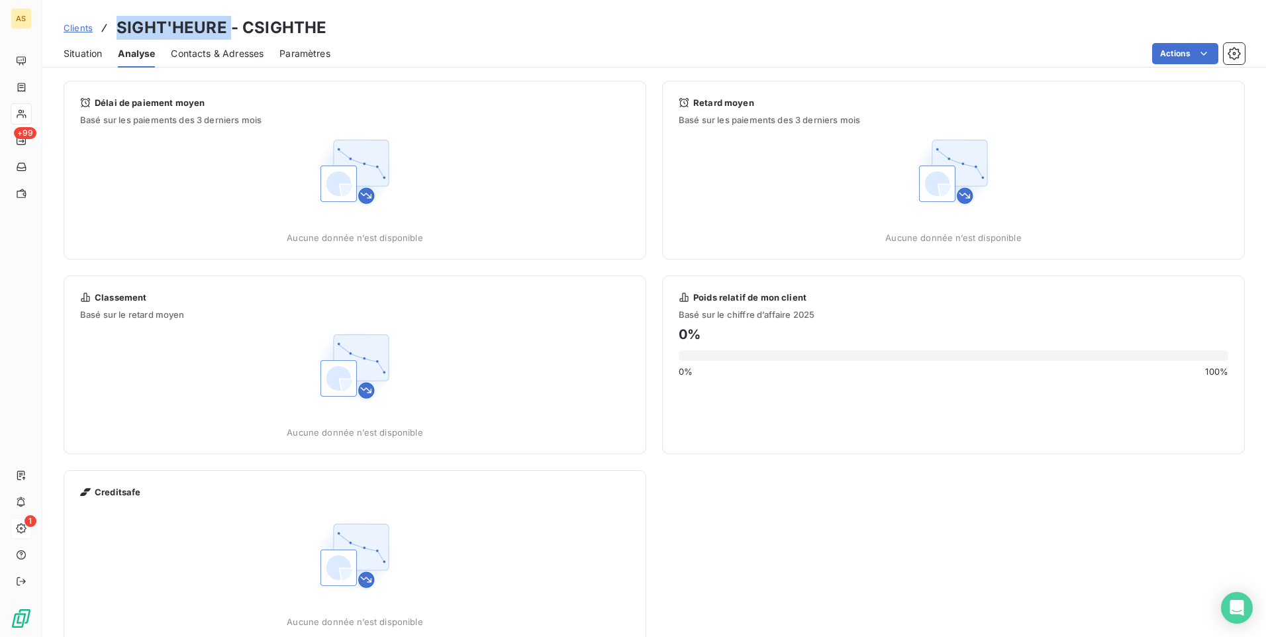
drag, startPoint x: 205, startPoint y: 28, endPoint x: 114, endPoint y: 25, distance: 91.4
click at [114, 25] on div "Clients SIGHT'HEURE - CSIGHTHE" at bounding box center [195, 28] width 263 height 24
copy h3 "SIGHT'HEURE"
click at [204, 54] on span "Contacts & Adresses" at bounding box center [217, 53] width 93 height 13
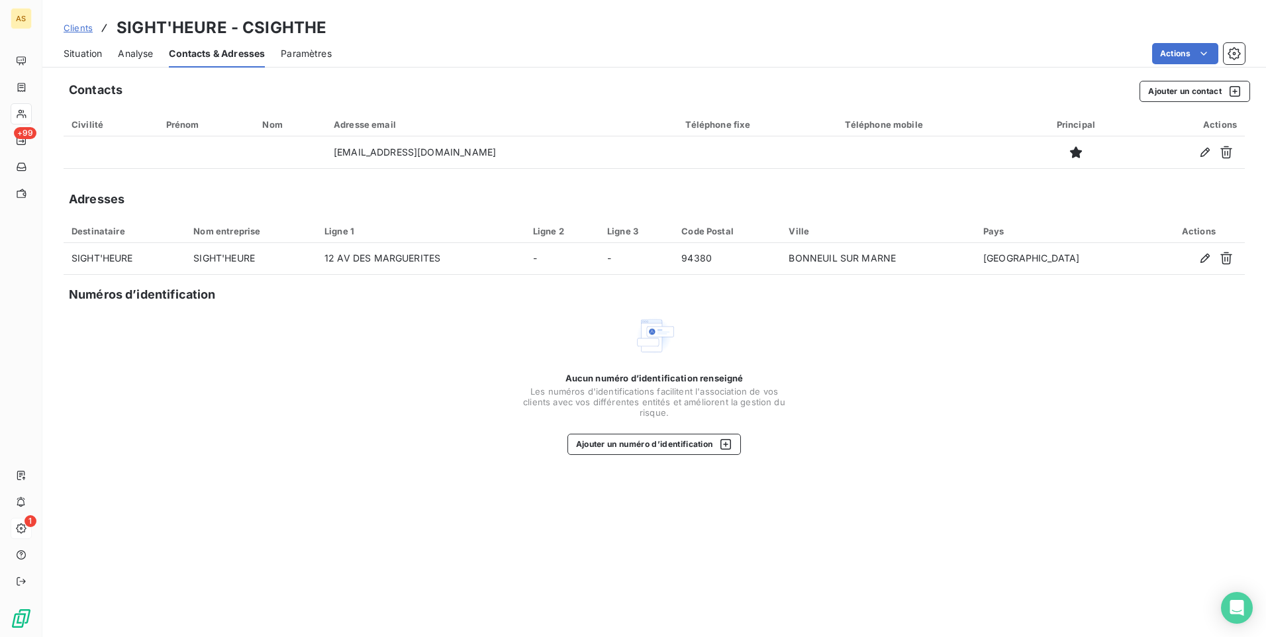
click at [61, 50] on div "Situation Analyse Contacts & Adresses Paramètres Actions" at bounding box center [654, 54] width 1224 height 28
click at [90, 59] on span "Situation" at bounding box center [83, 53] width 38 height 13
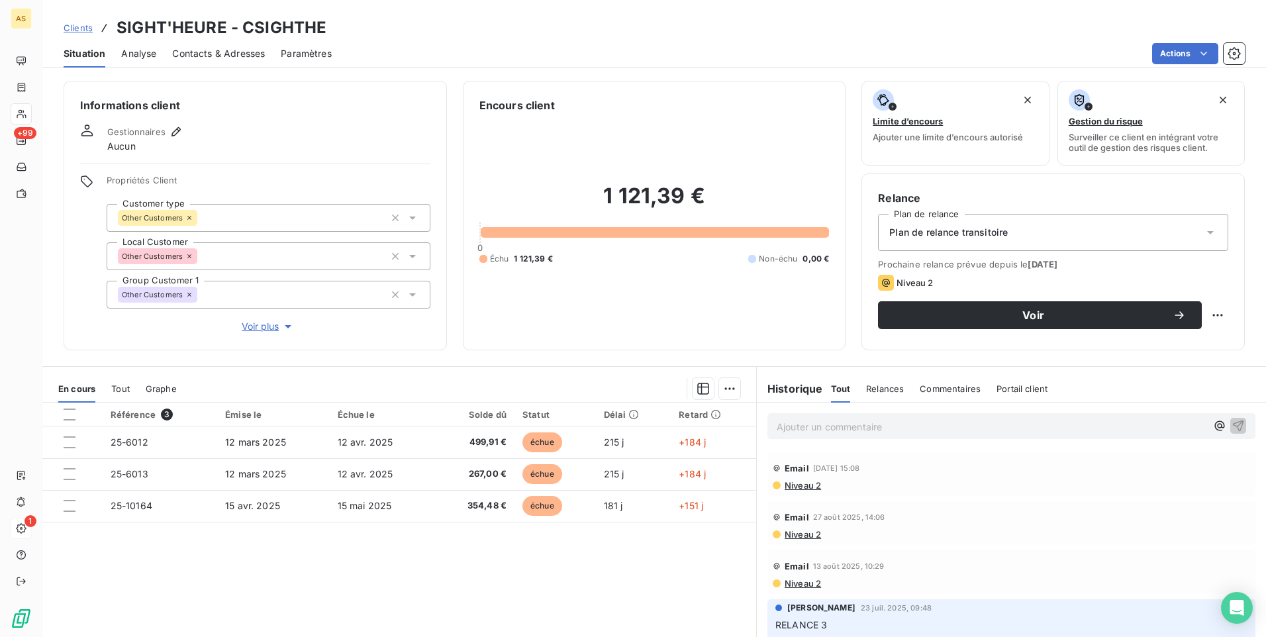
scroll to position [60, 0]
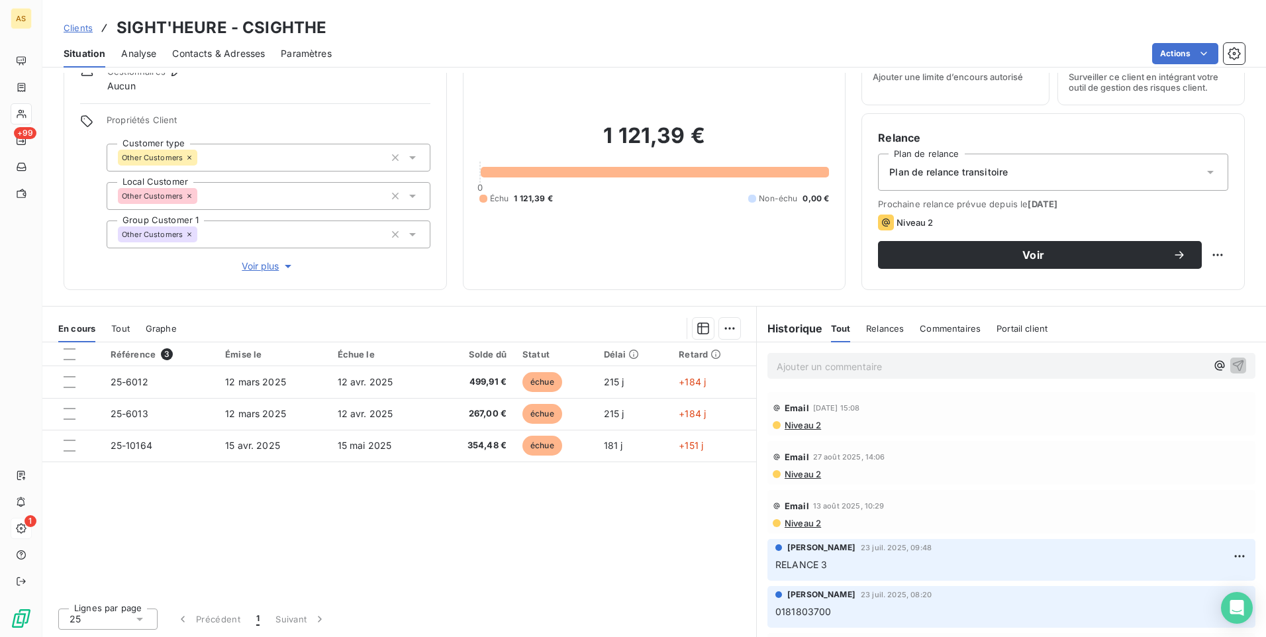
click at [201, 48] on span "Contacts & Adresses" at bounding box center [218, 53] width 93 height 13
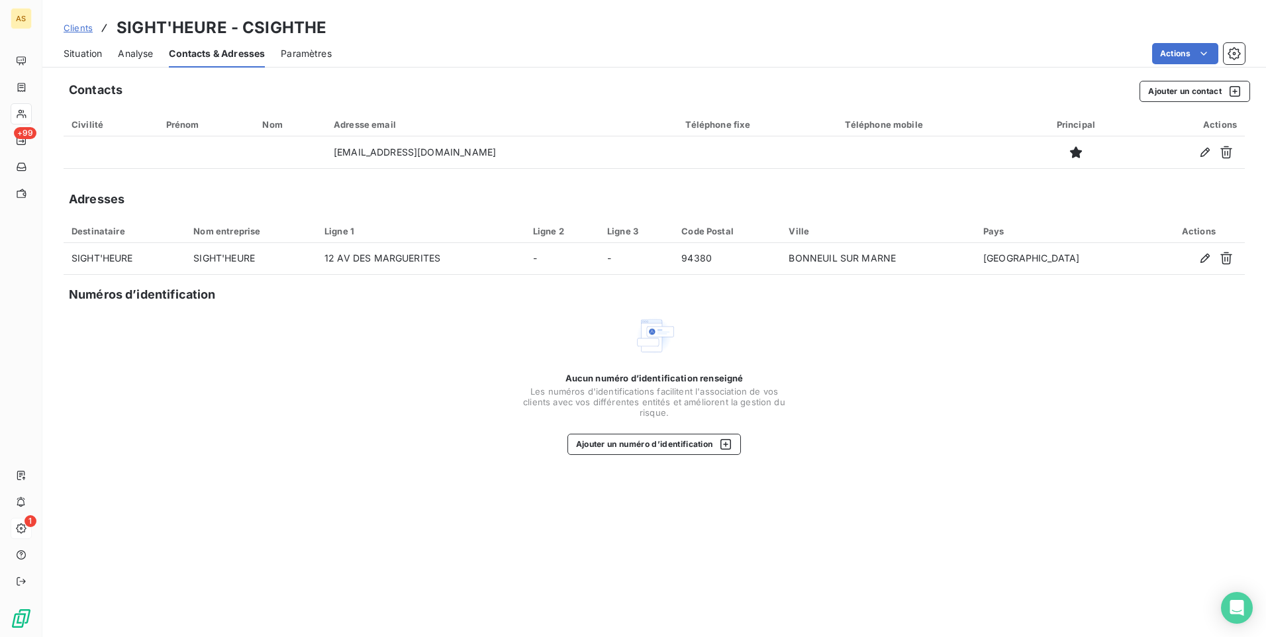
click at [83, 51] on span "Situation" at bounding box center [83, 53] width 38 height 13
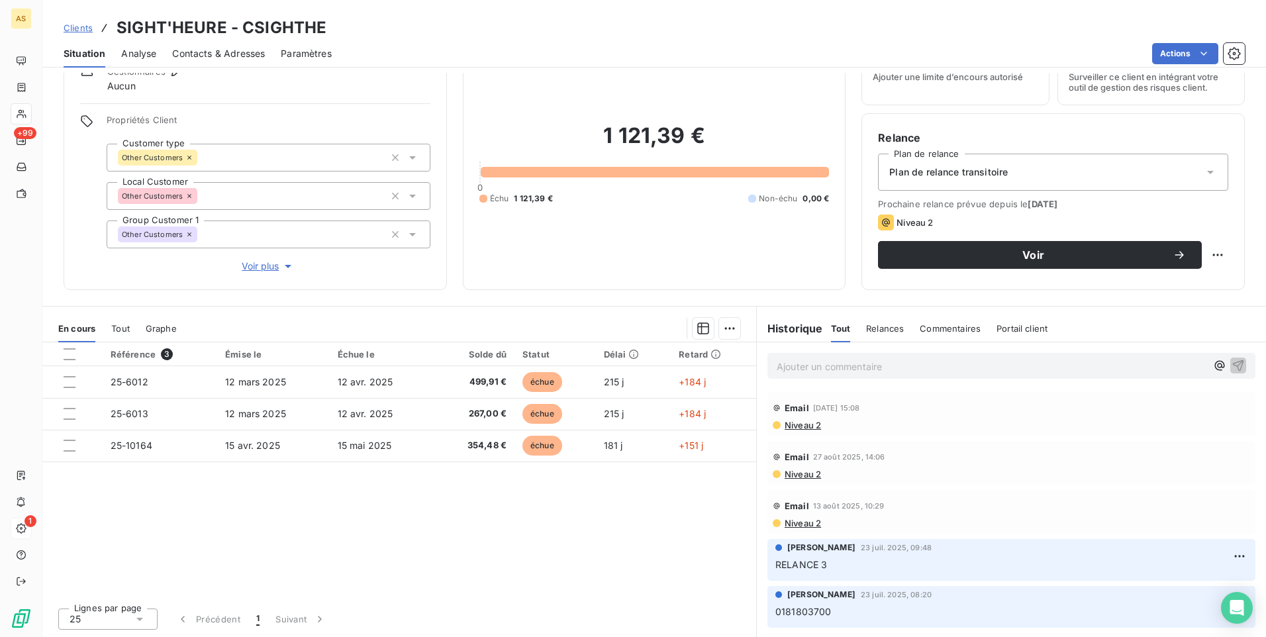
click at [777, 367] on p "Ajouter un commentaire ﻿" at bounding box center [992, 366] width 430 height 17
click at [859, 363] on p "01 49 80 50 35 p" at bounding box center [992, 365] width 430 height 15
click at [883, 362] on span "01 49 80 50 35 pas de reponse" at bounding box center [847, 365] width 140 height 11
click at [1232, 365] on icon "button" at bounding box center [1238, 364] width 13 height 13
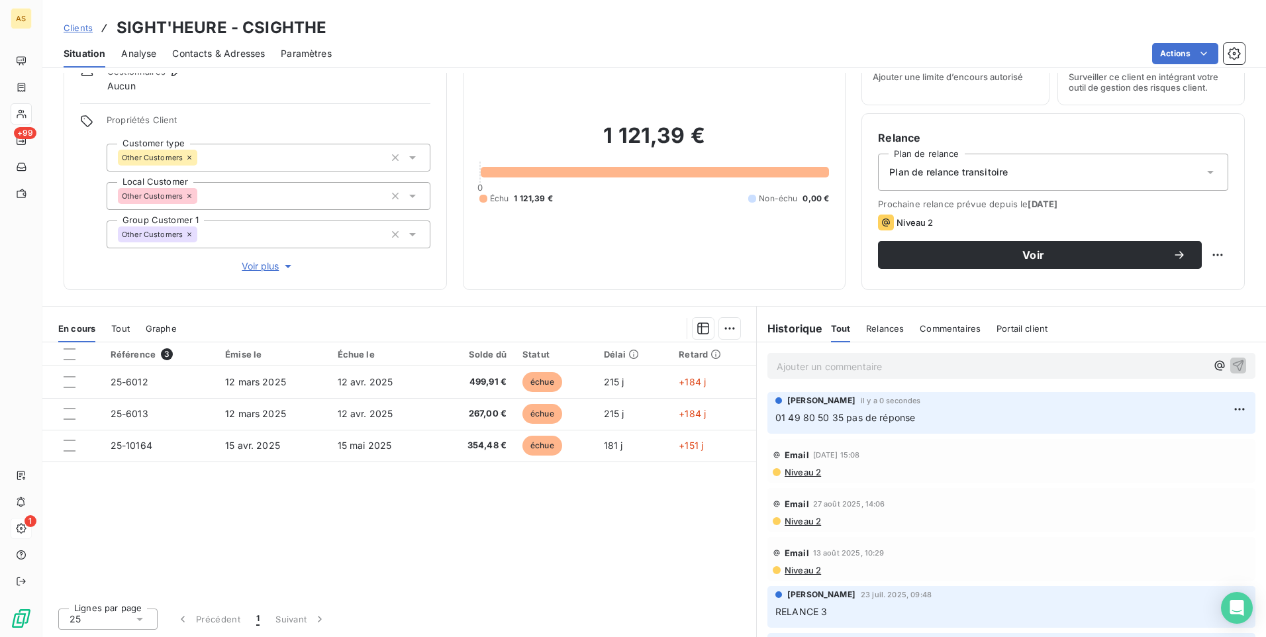
click at [78, 24] on span "Clients" at bounding box center [78, 28] width 29 height 11
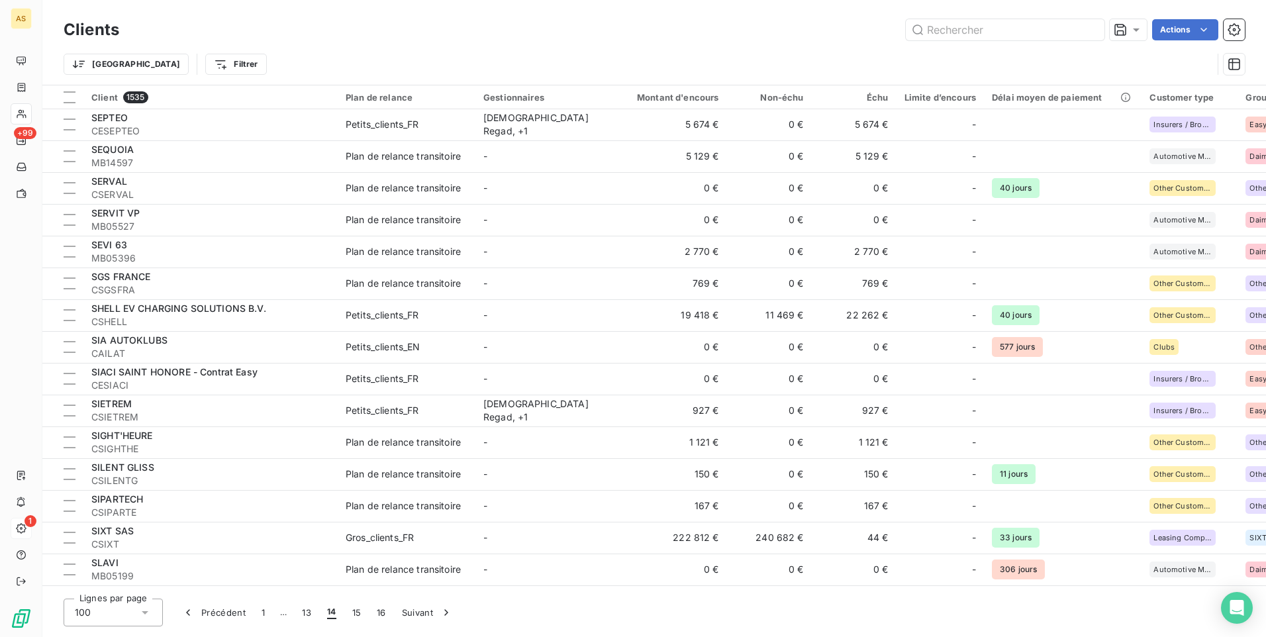
scroll to position [1589, 0]
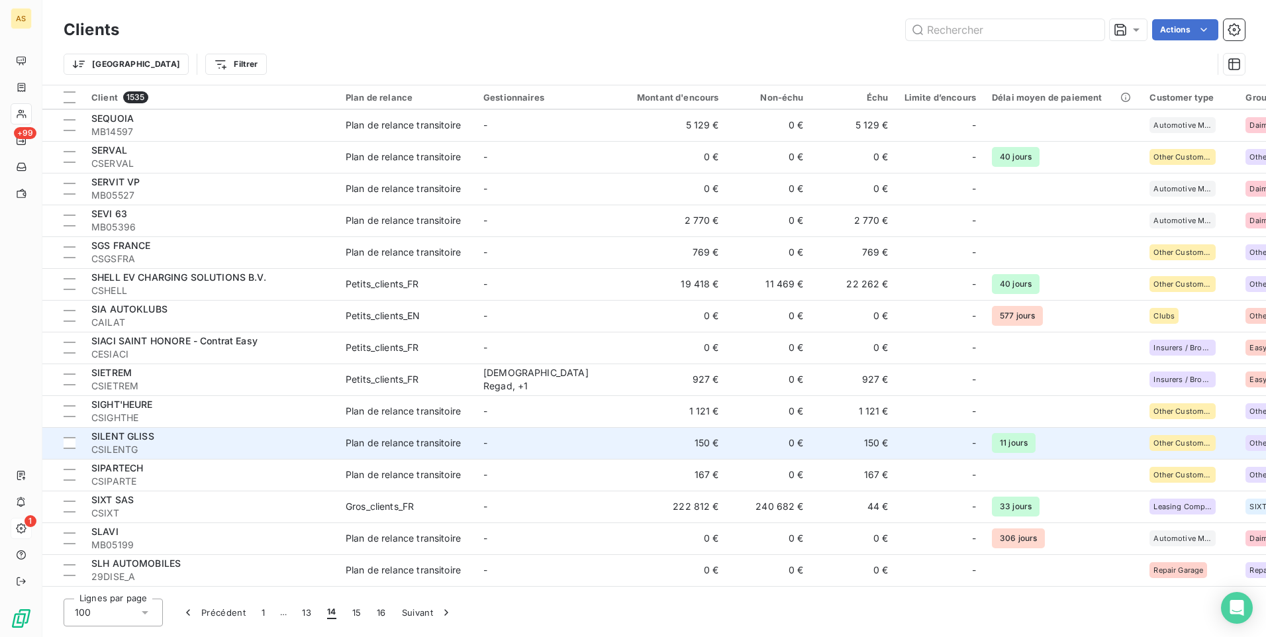
click at [262, 453] on span "CSILENTG" at bounding box center [210, 449] width 238 height 13
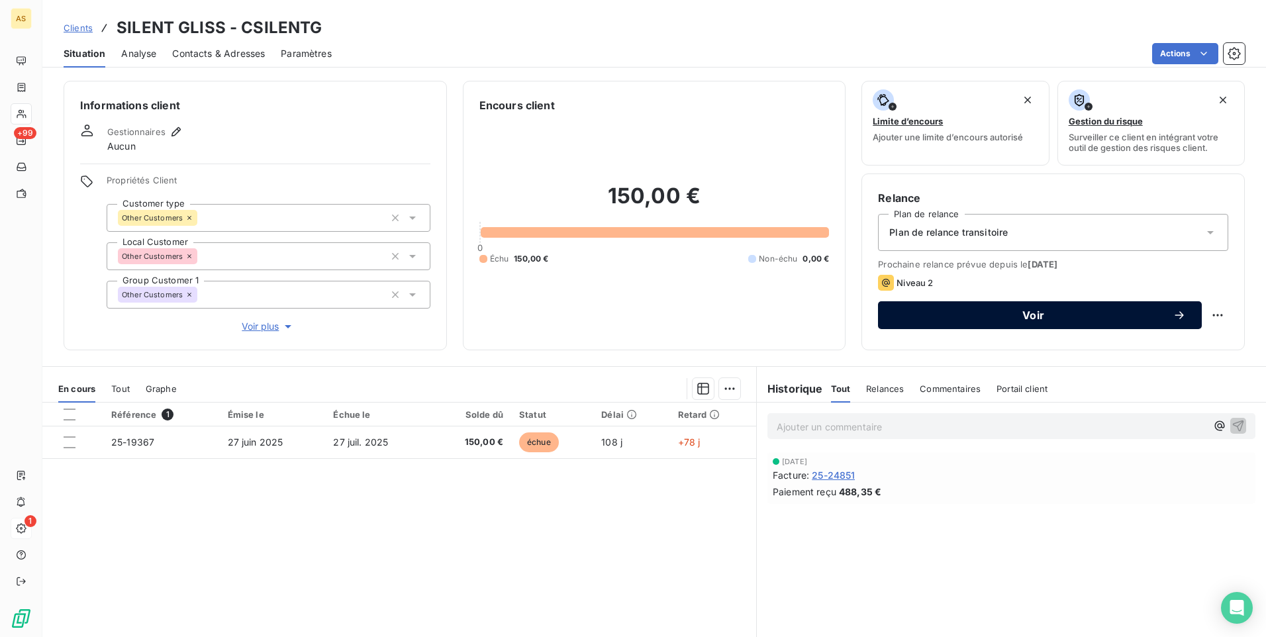
click at [916, 307] on button "Voir" at bounding box center [1040, 315] width 324 height 28
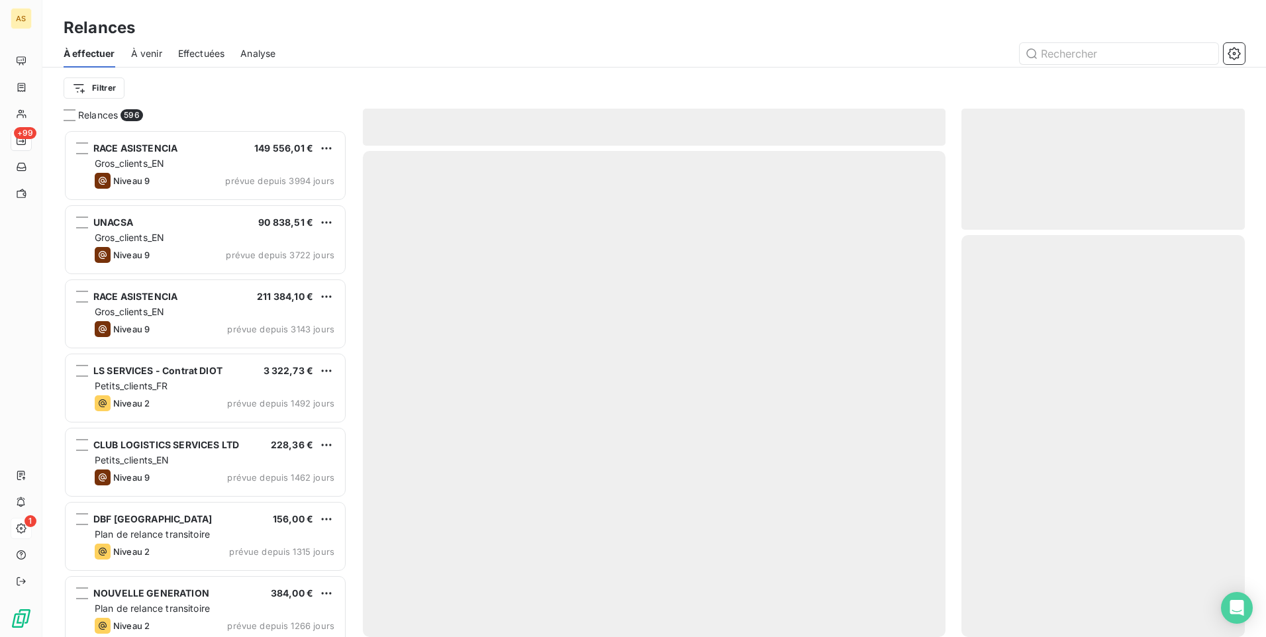
scroll to position [497, 273]
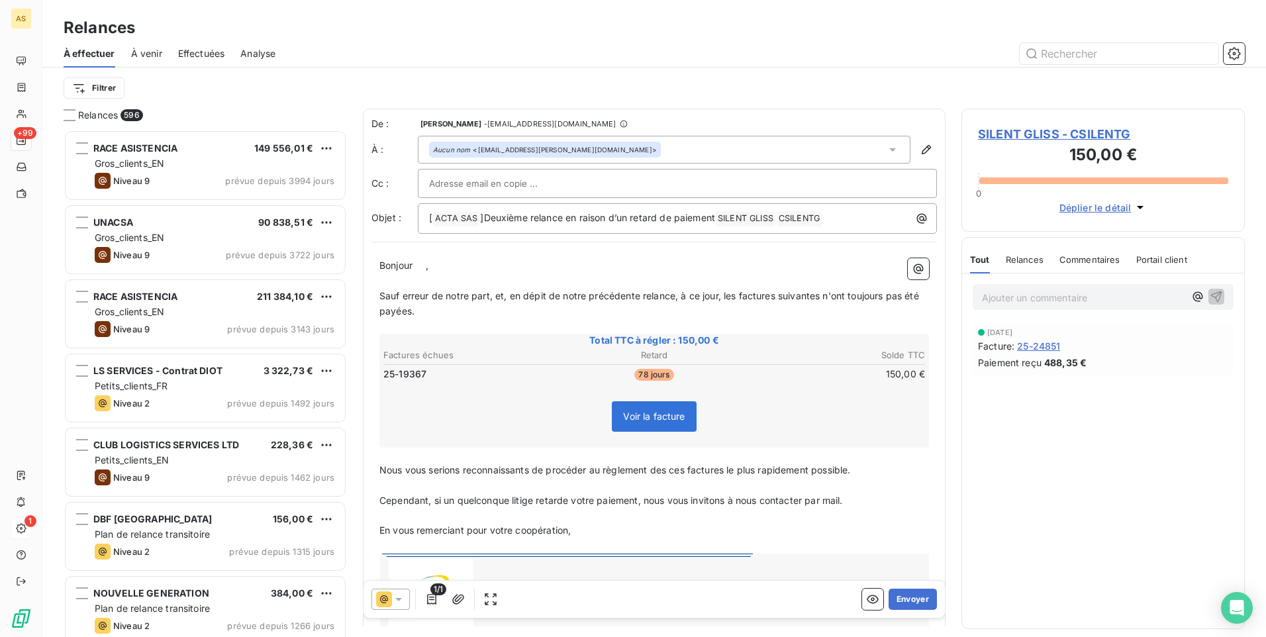
click at [393, 596] on icon at bounding box center [398, 599] width 13 height 13
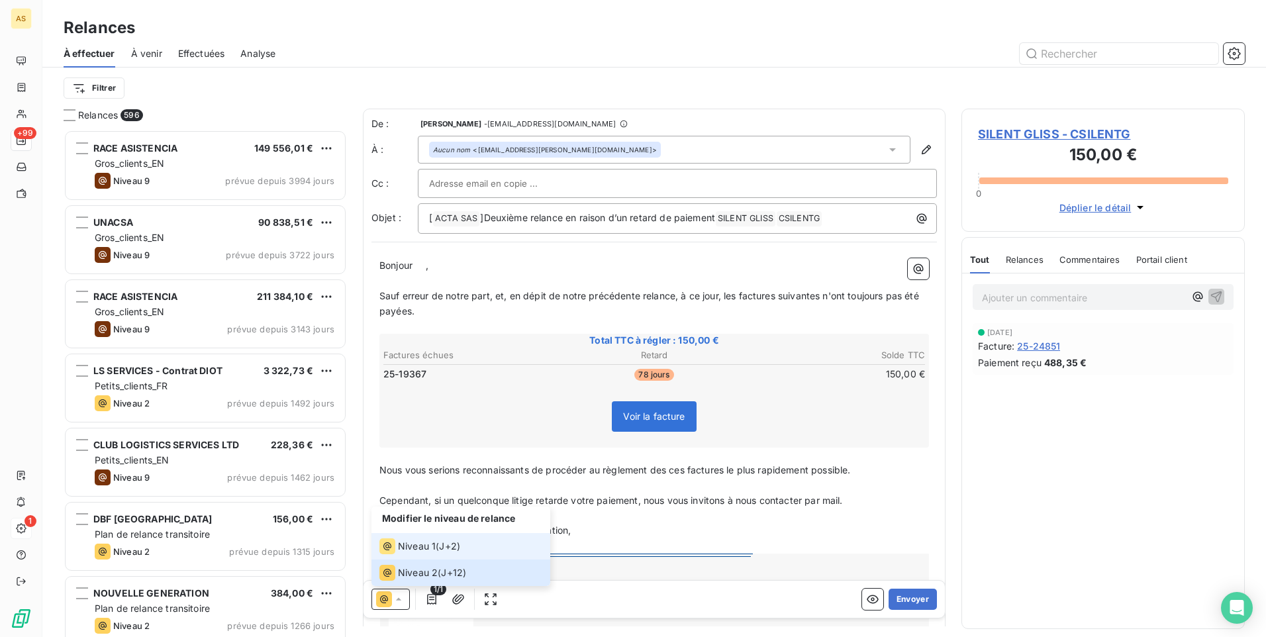
click at [397, 545] on div "Niveau 1" at bounding box center [407, 546] width 56 height 16
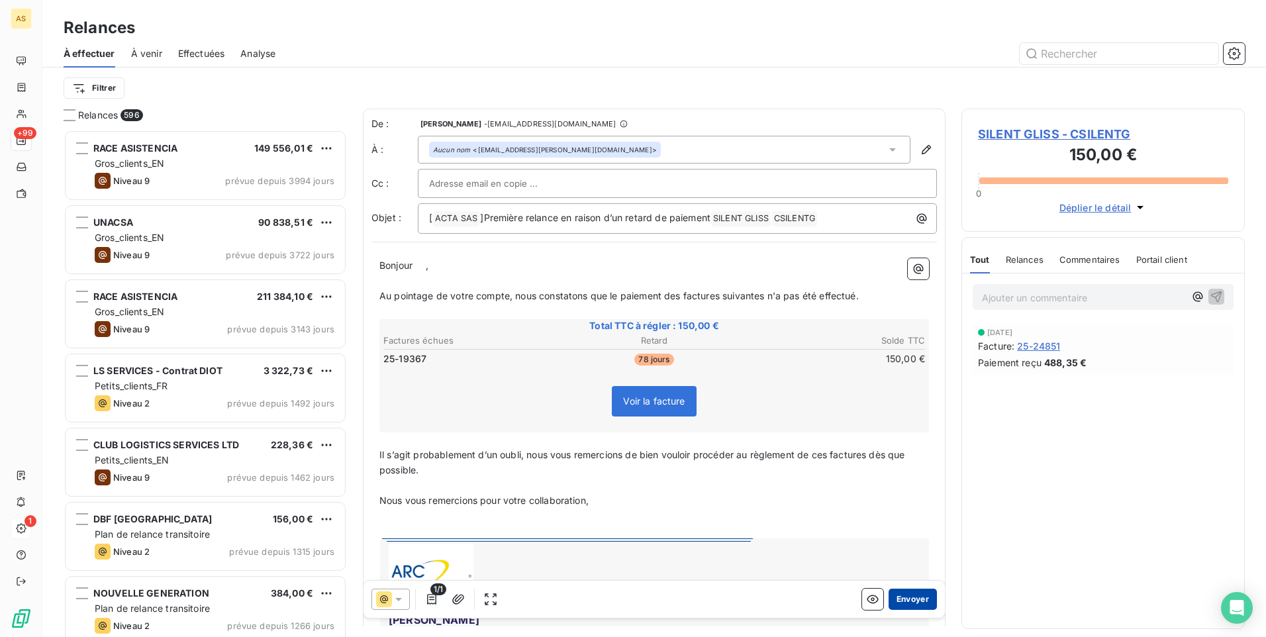
click at [893, 603] on button "Envoyer" at bounding box center [913, 599] width 48 height 21
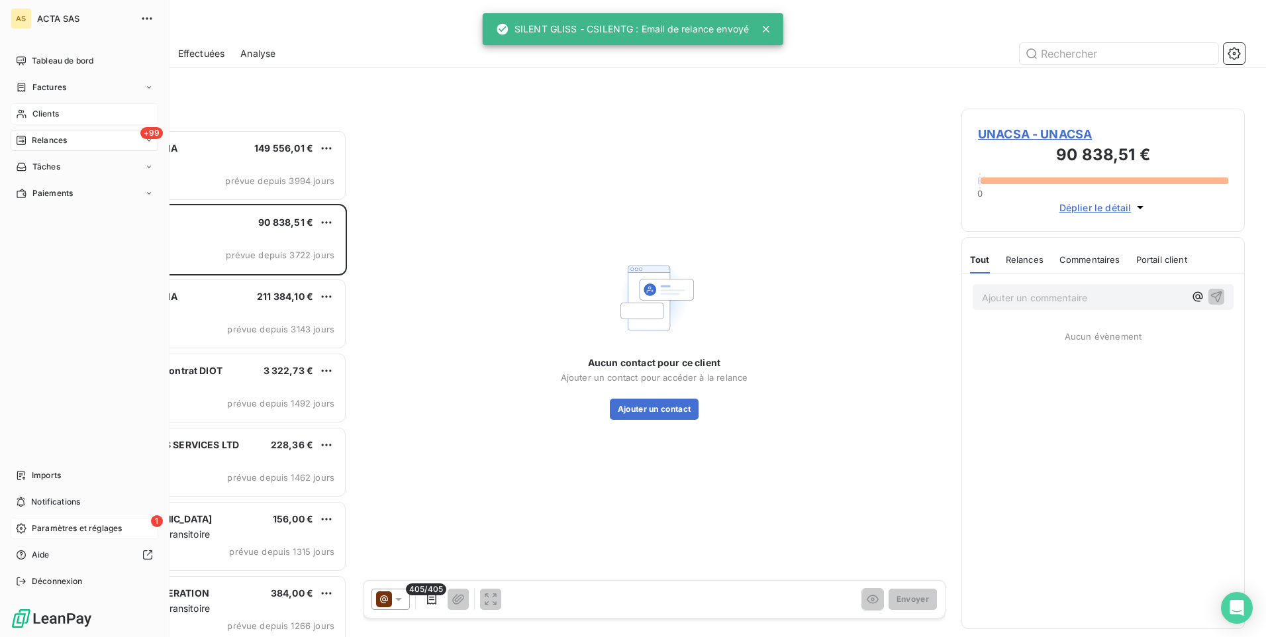
click at [45, 115] on span "Clients" at bounding box center [45, 114] width 26 height 12
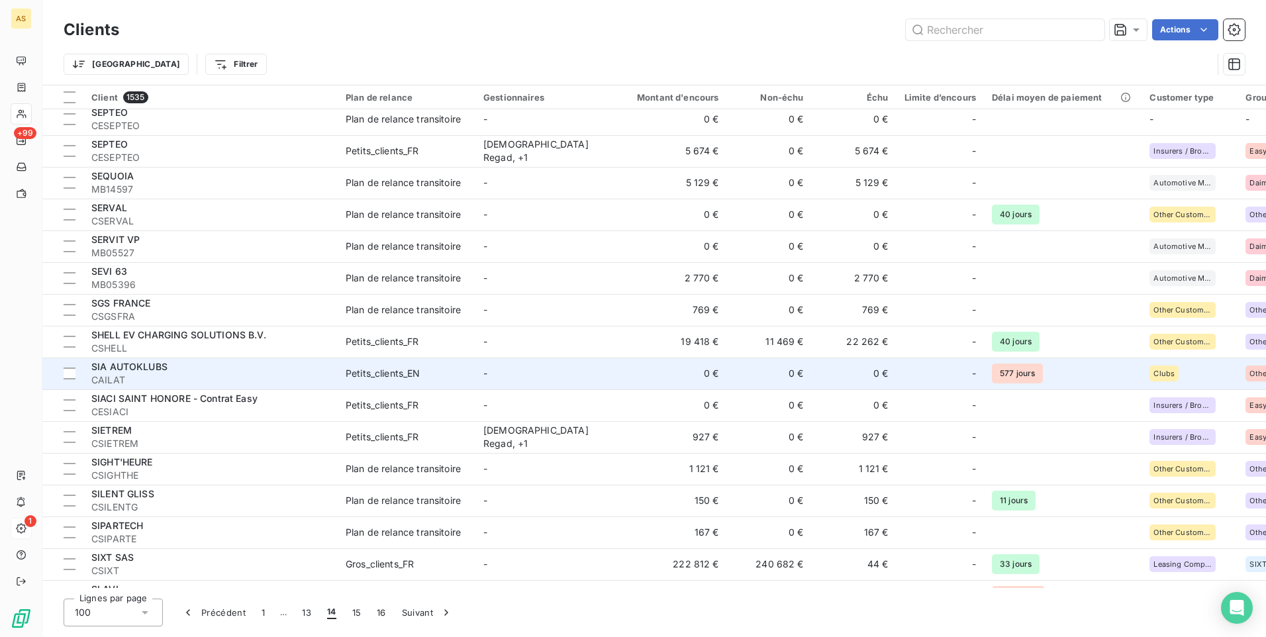
scroll to position [1655, 0]
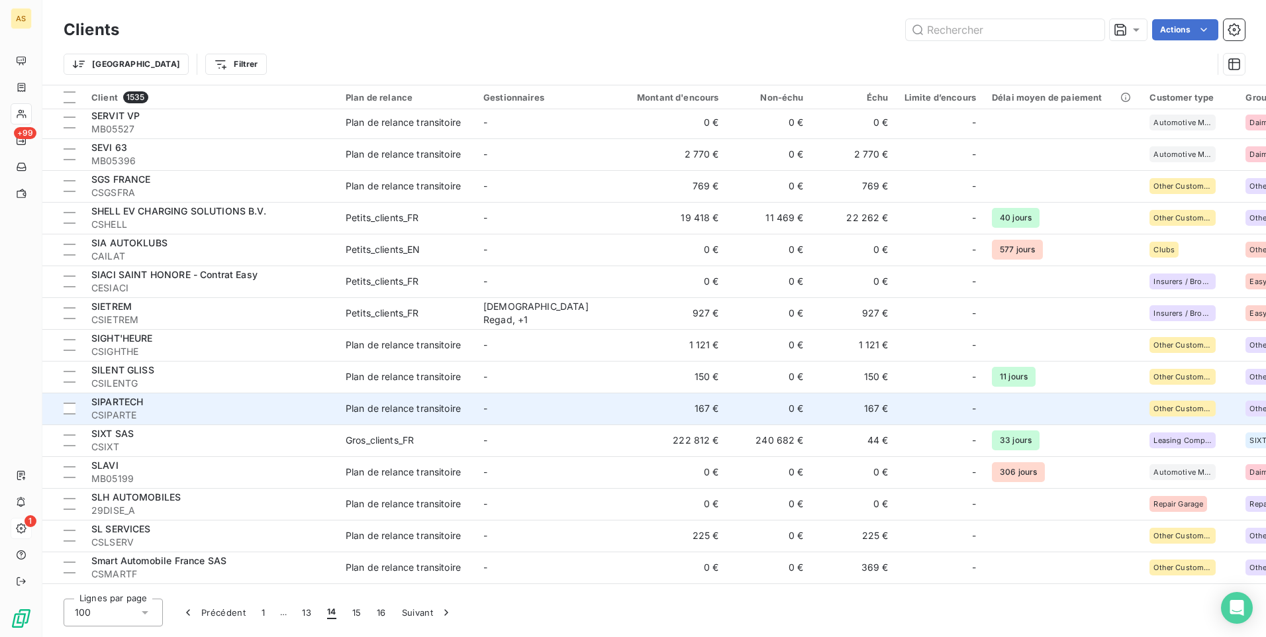
click at [416, 397] on td "Plan de relance transitoire" at bounding box center [407, 409] width 138 height 32
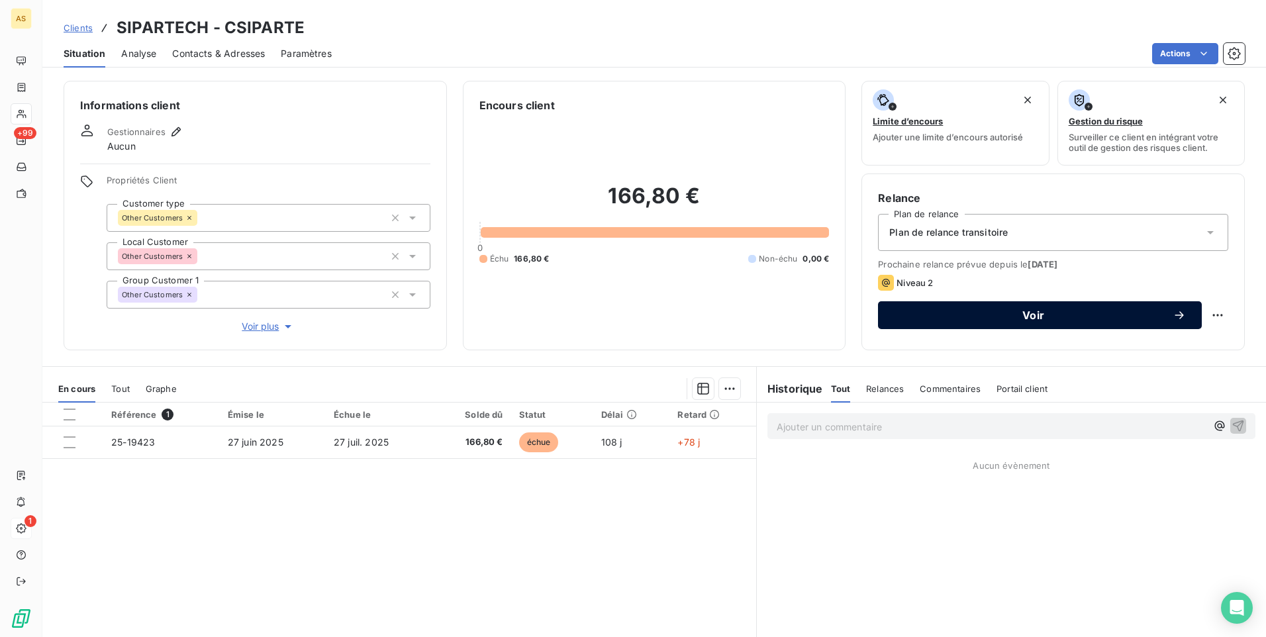
click at [932, 316] on span "Voir" at bounding box center [1033, 315] width 279 height 11
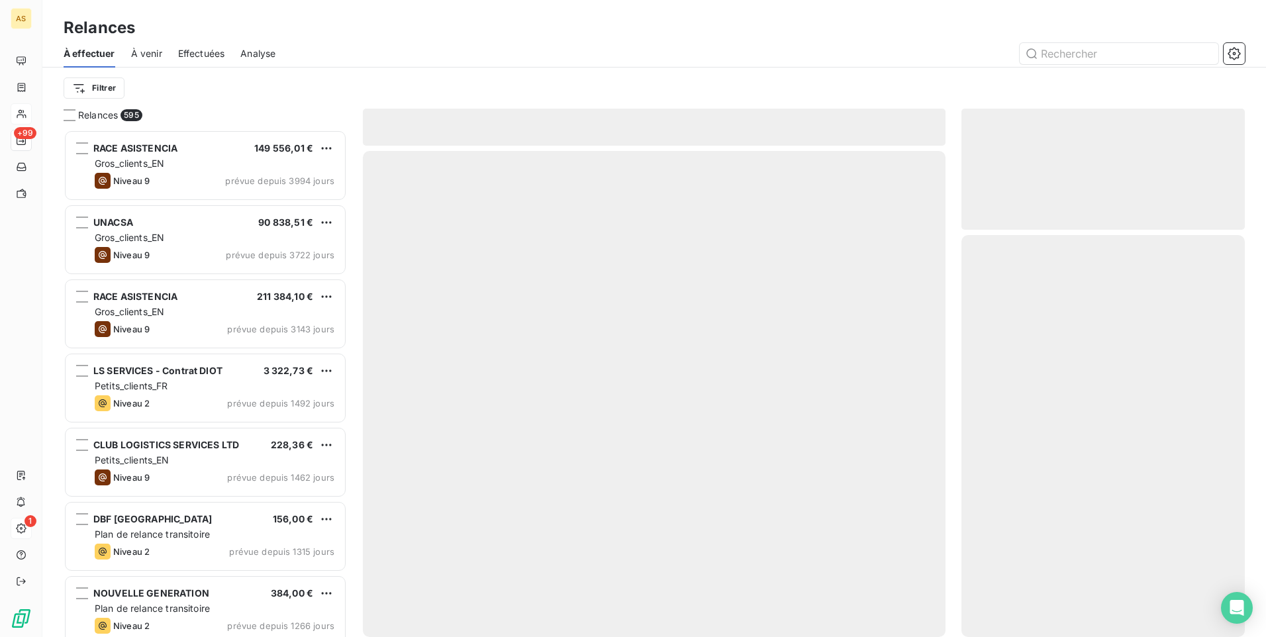
scroll to position [497, 273]
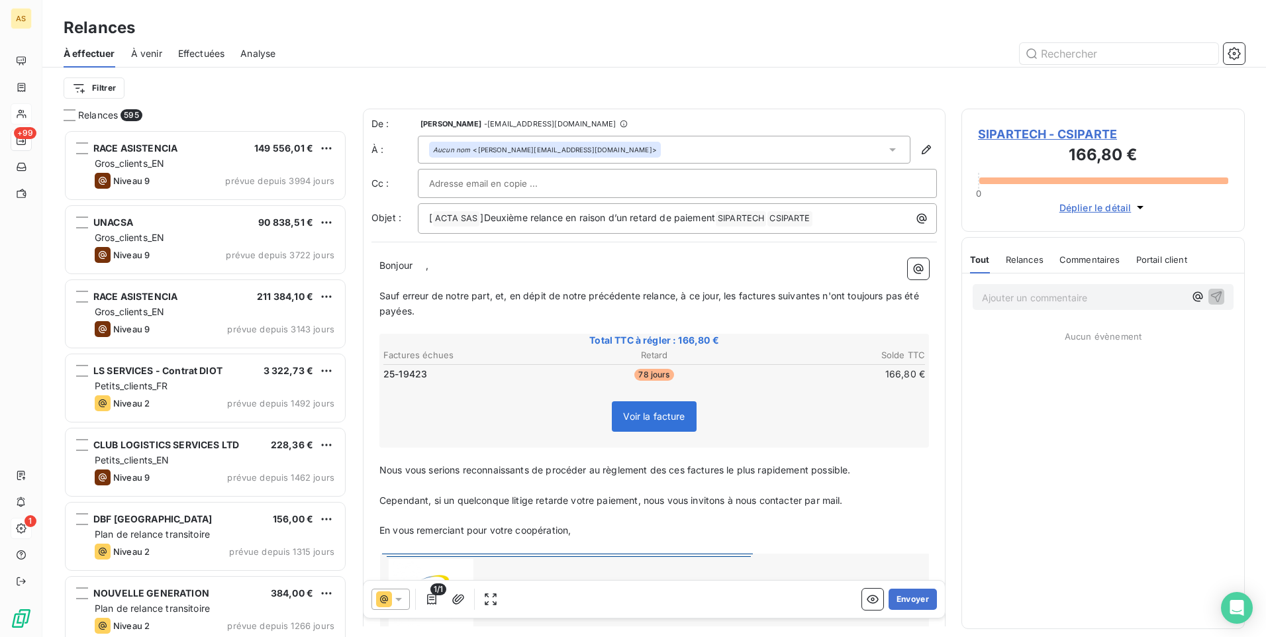
click at [395, 598] on icon at bounding box center [398, 599] width 13 height 13
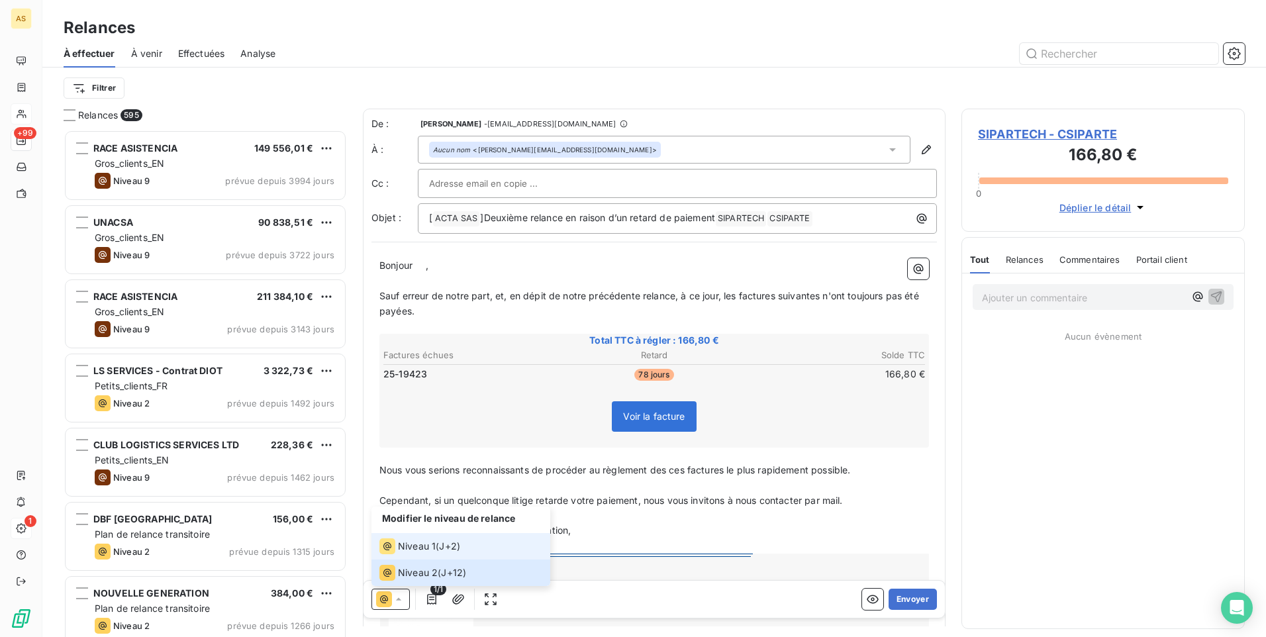
click at [391, 551] on icon at bounding box center [387, 546] width 16 height 16
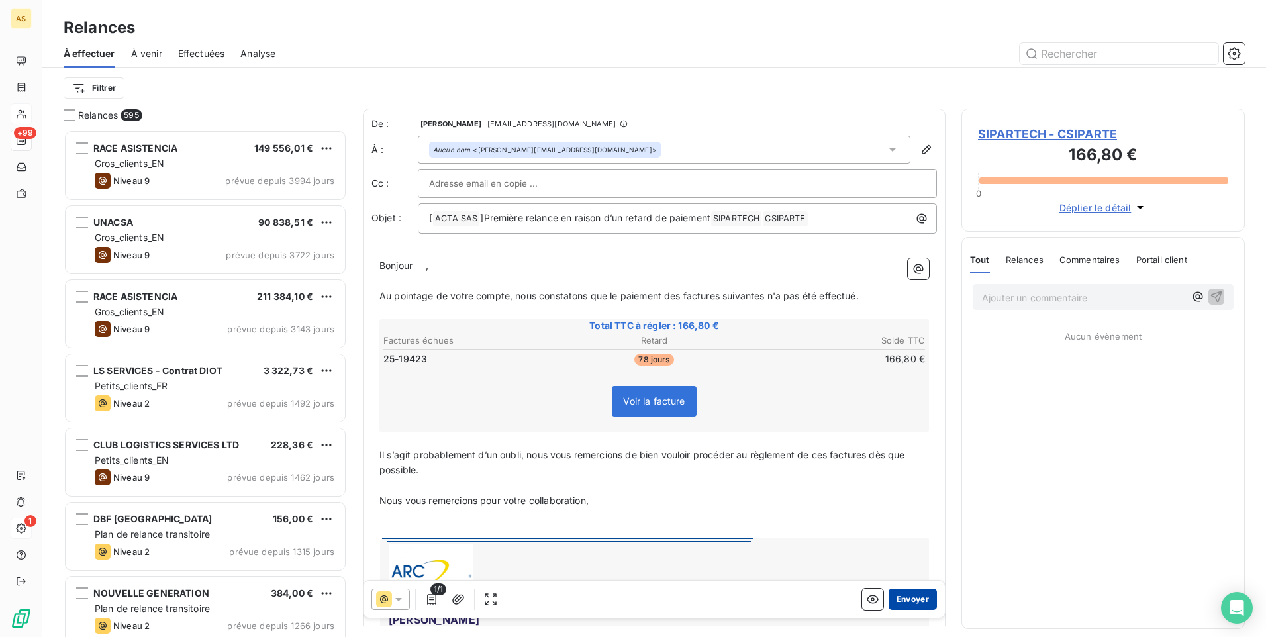
click at [905, 605] on button "Envoyer" at bounding box center [913, 599] width 48 height 21
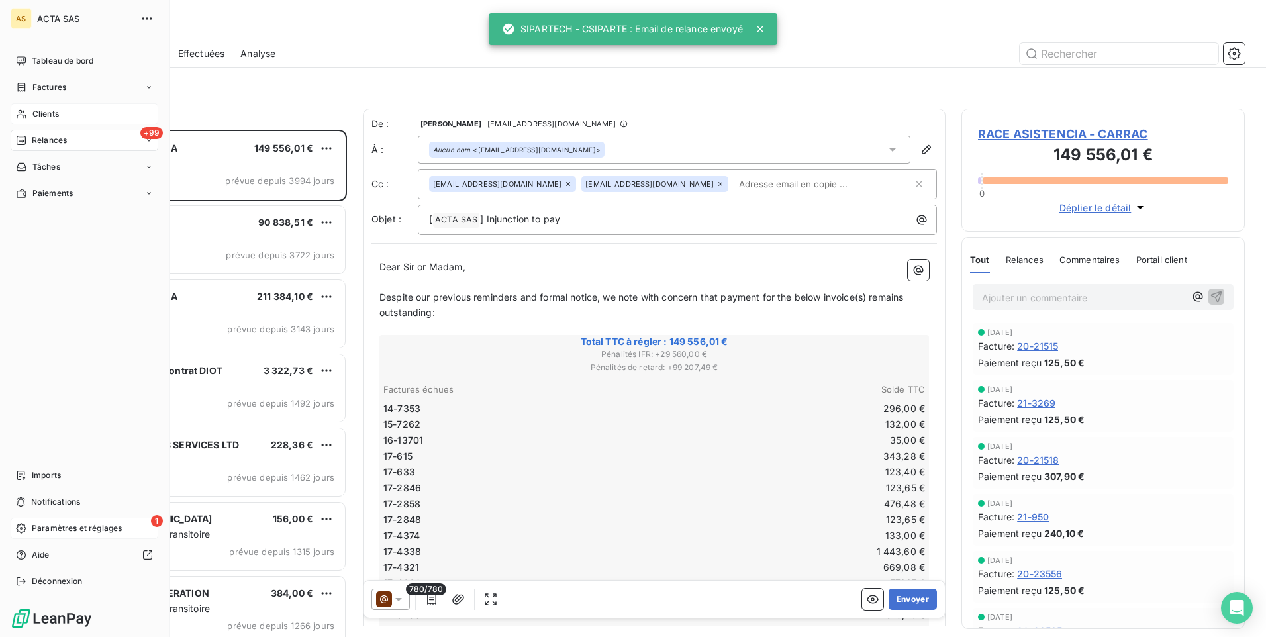
click at [61, 114] on div "Clients" at bounding box center [85, 113] width 148 height 21
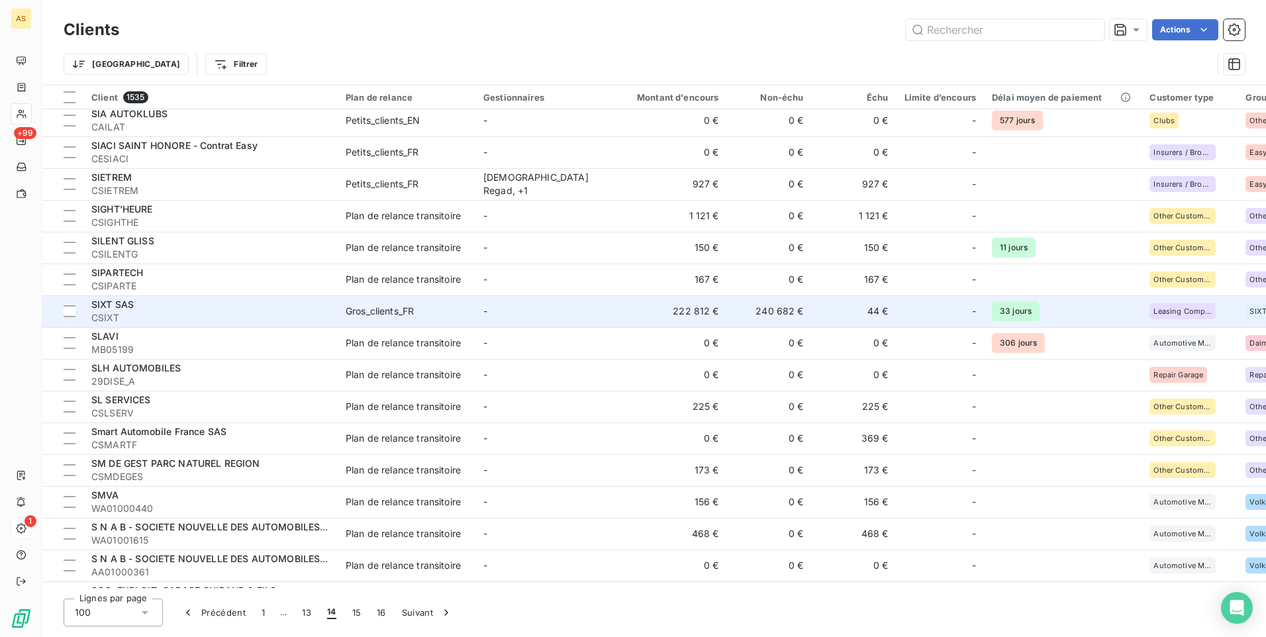
scroll to position [1788, 0]
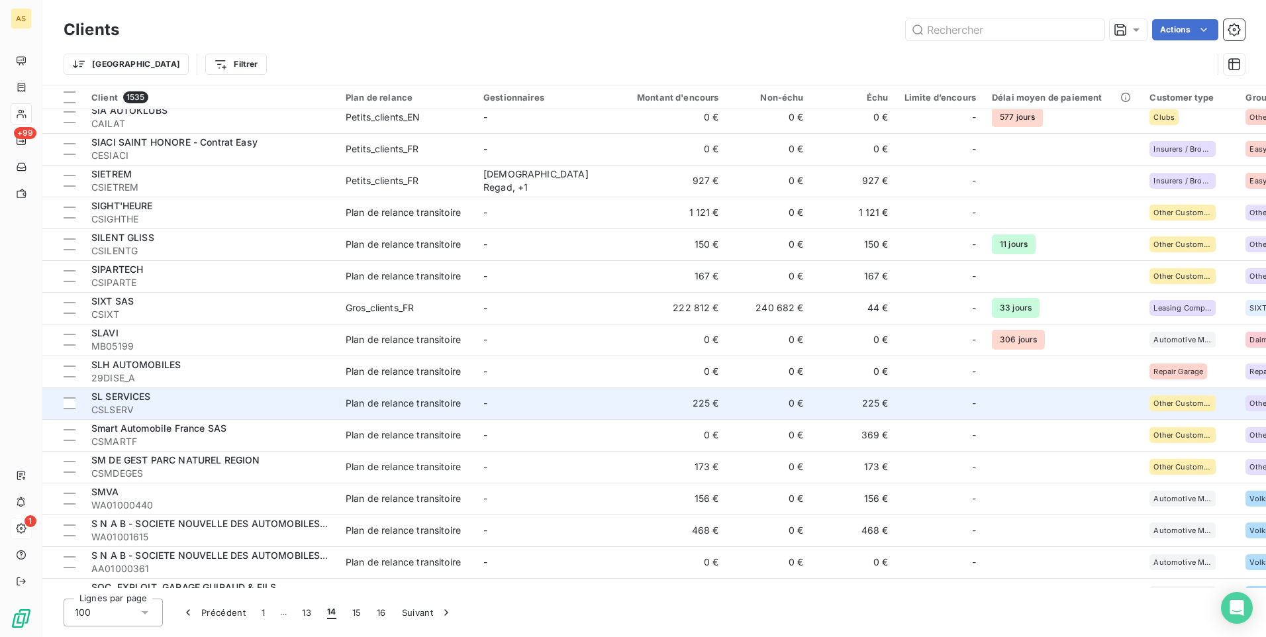
click at [325, 403] on div "SL SERVICES" at bounding box center [210, 396] width 238 height 13
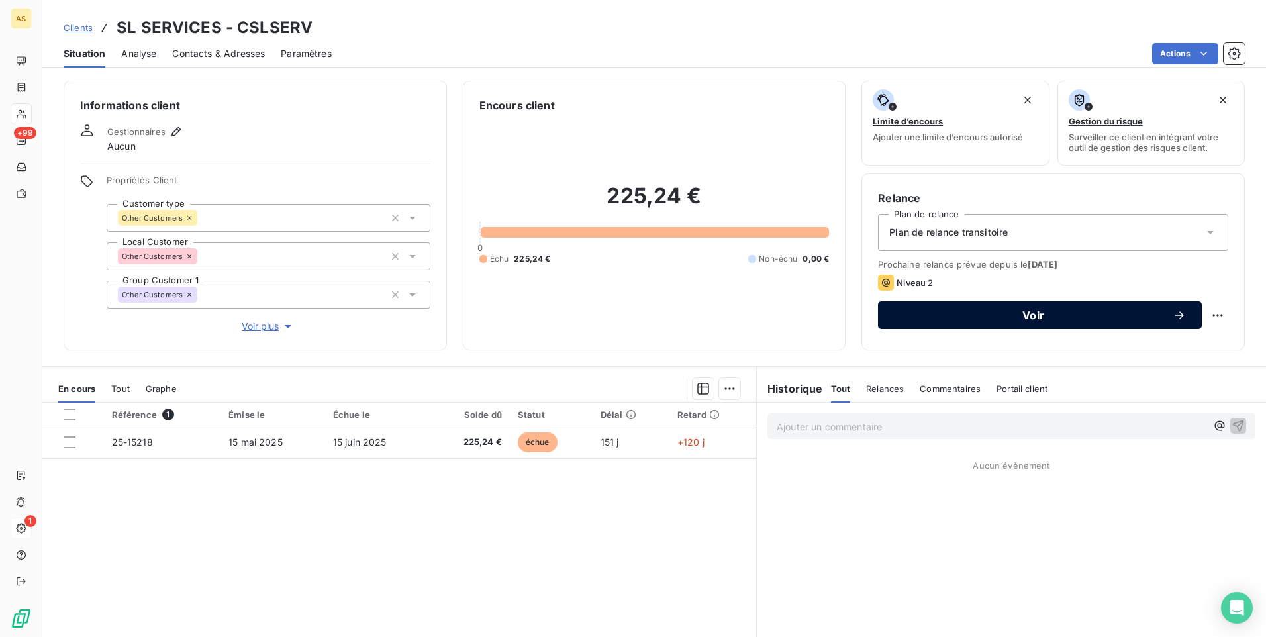
click at [914, 313] on span "Voir" at bounding box center [1033, 315] width 279 height 11
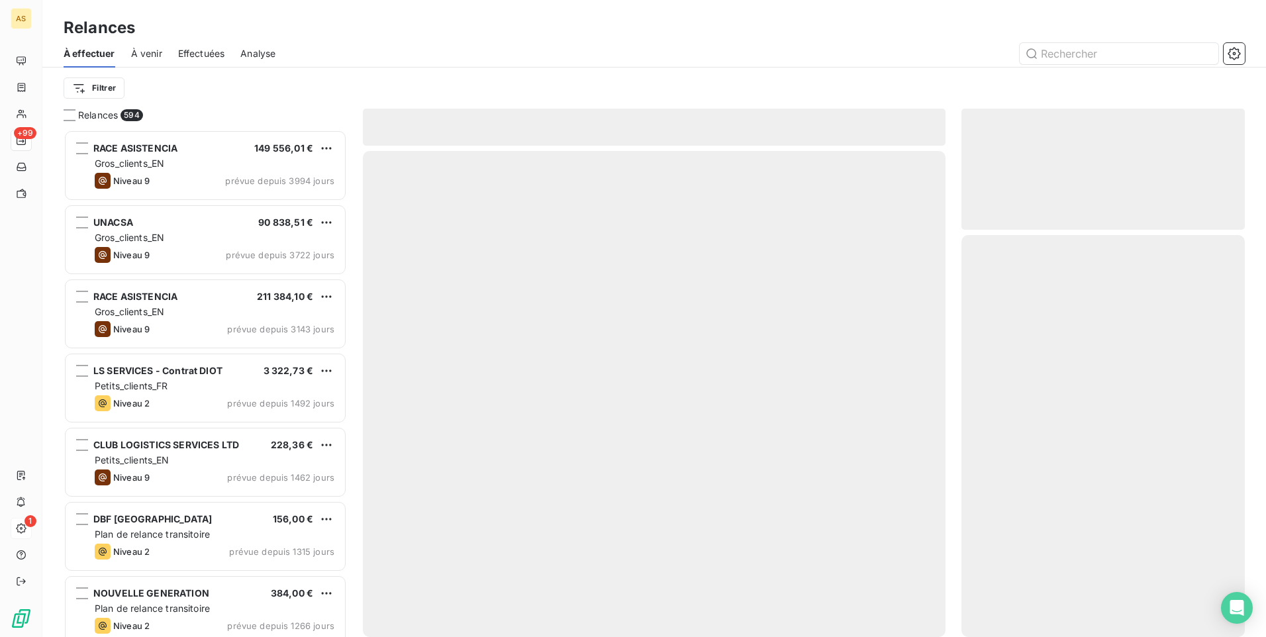
scroll to position [497, 273]
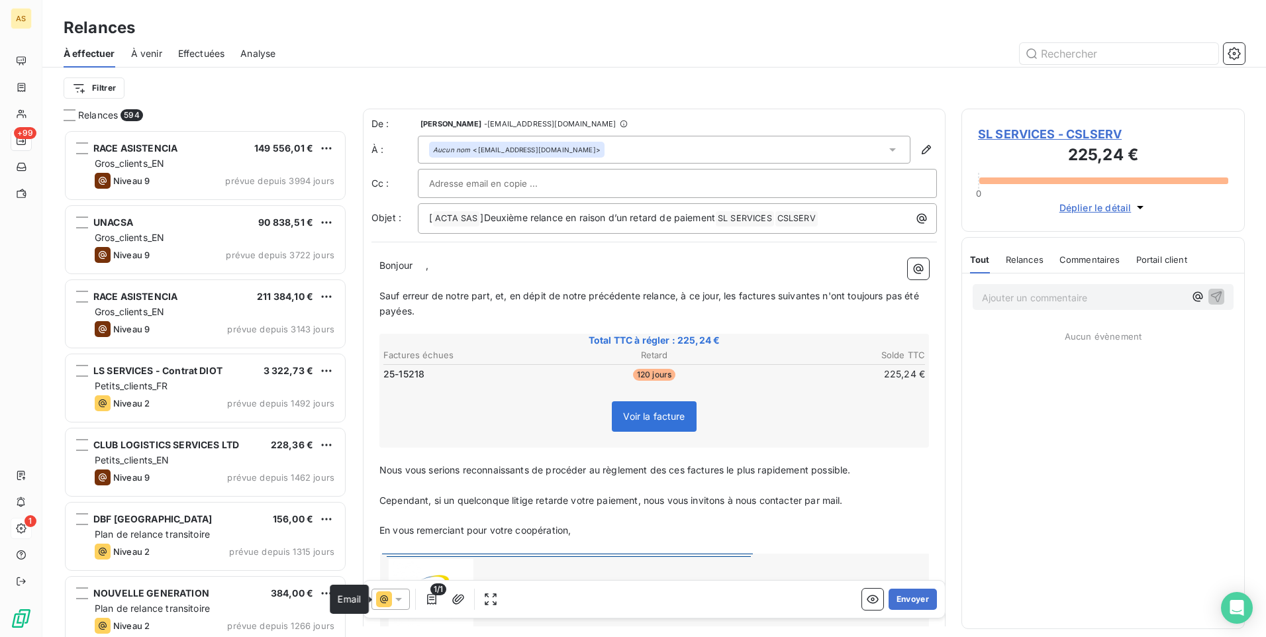
click at [391, 601] on icon at bounding box center [384, 599] width 16 height 16
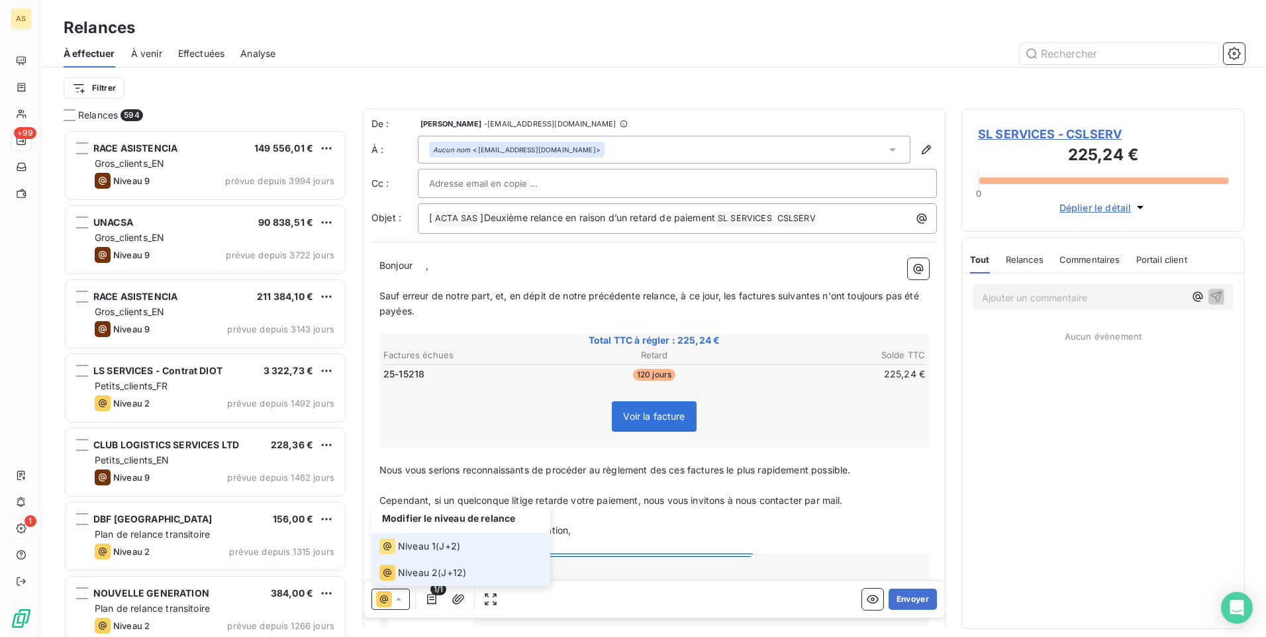
click at [399, 557] on li "Niveau 1 ( J+2 )" at bounding box center [460, 546] width 179 height 26
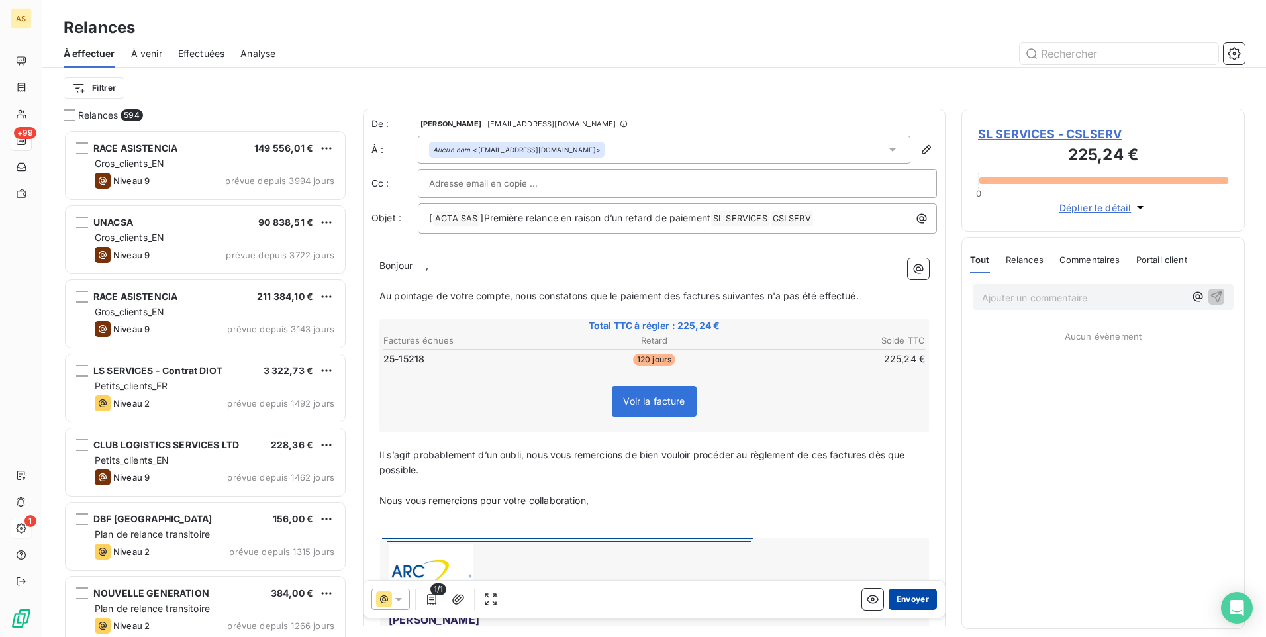
click at [908, 596] on button "Envoyer" at bounding box center [913, 599] width 48 height 21
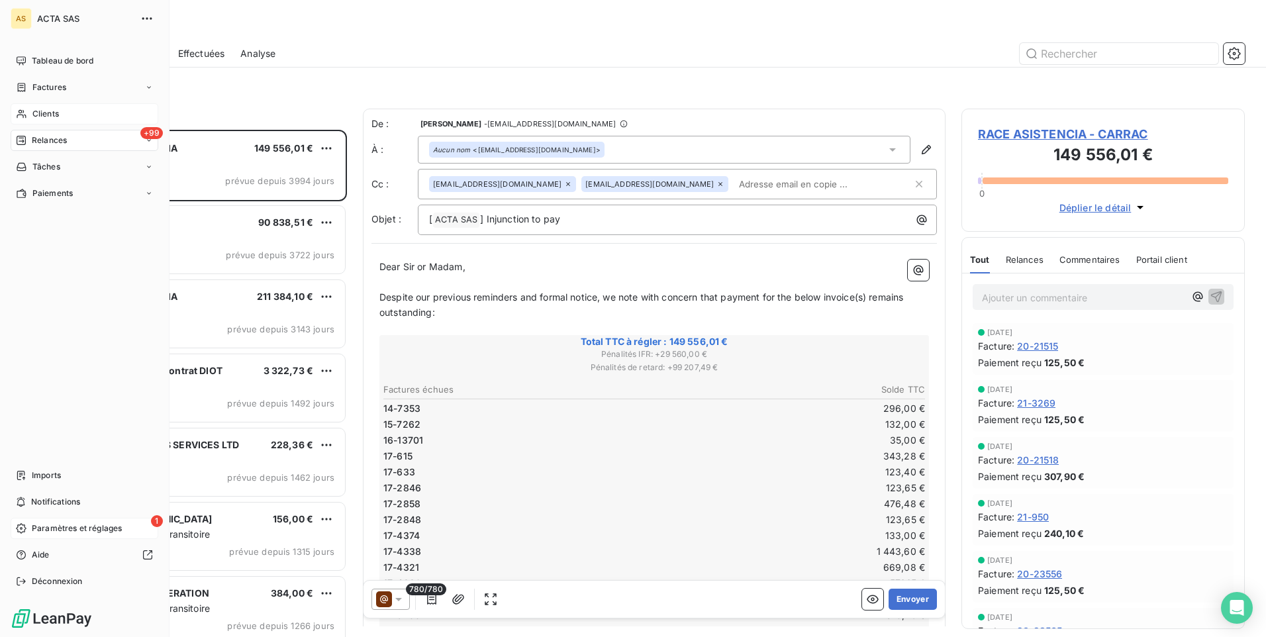
click at [38, 115] on span "Clients" at bounding box center [45, 114] width 26 height 12
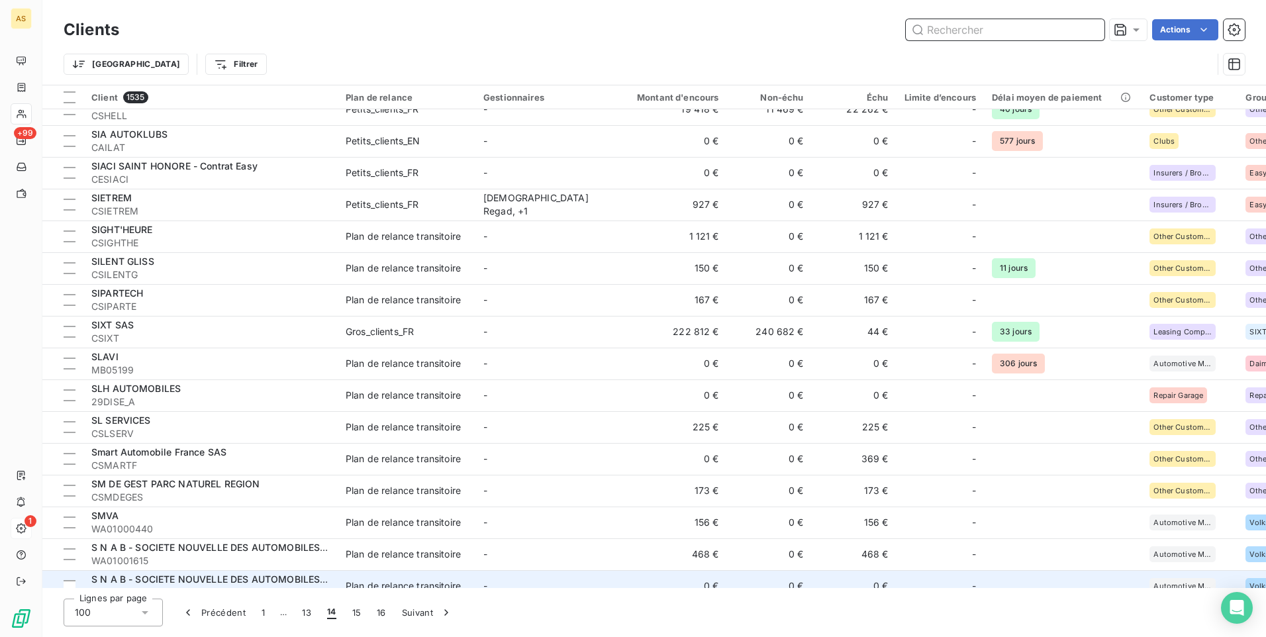
scroll to position [1884, 0]
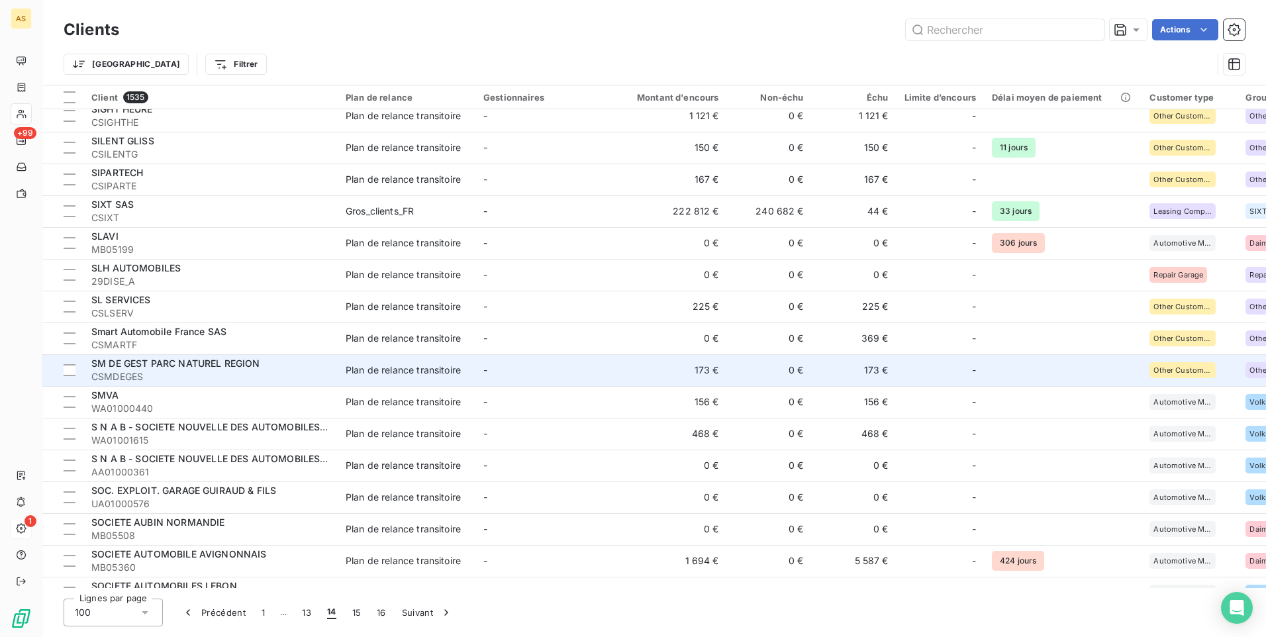
click at [273, 379] on span "CSMDEGES" at bounding box center [210, 376] width 238 height 13
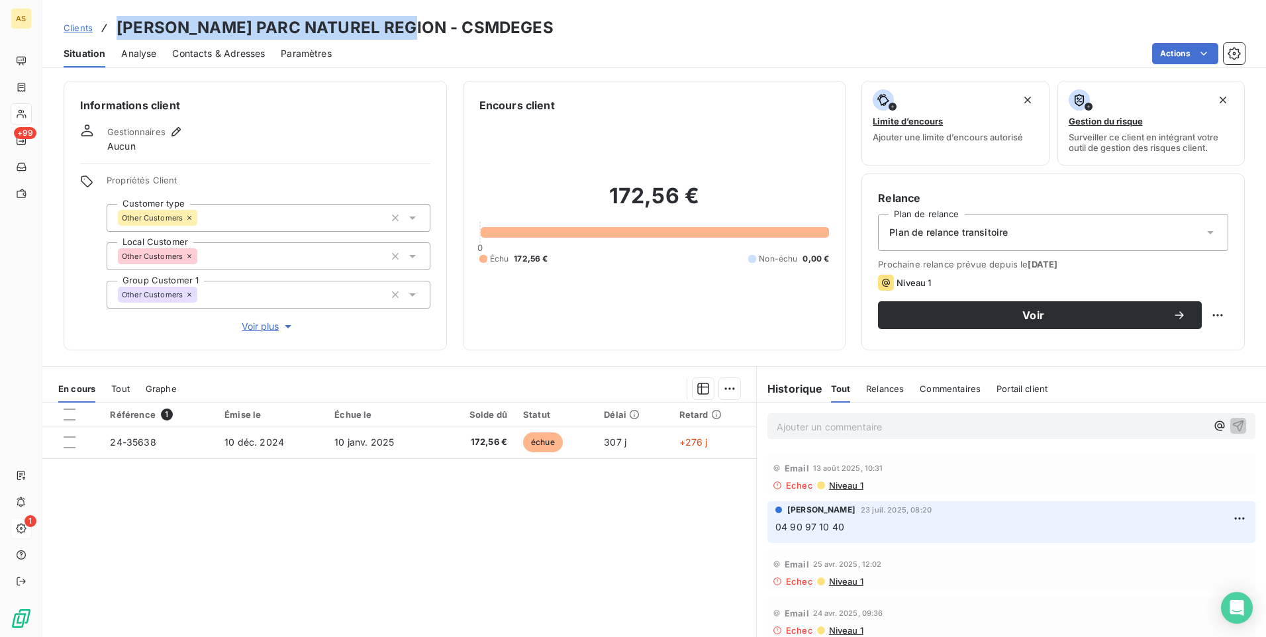
drag, startPoint x: 403, startPoint y: 27, endPoint x: 119, endPoint y: 25, distance: 284.1
click at [119, 25] on h3 "SM DE GEST PARC NATUREL REGION - CSMDEGES" at bounding box center [335, 28] width 437 height 24
copy h3 "SM DE GEST PARC NATUREL REGION"
click at [213, 56] on span "Contacts & Adresses" at bounding box center [218, 53] width 93 height 13
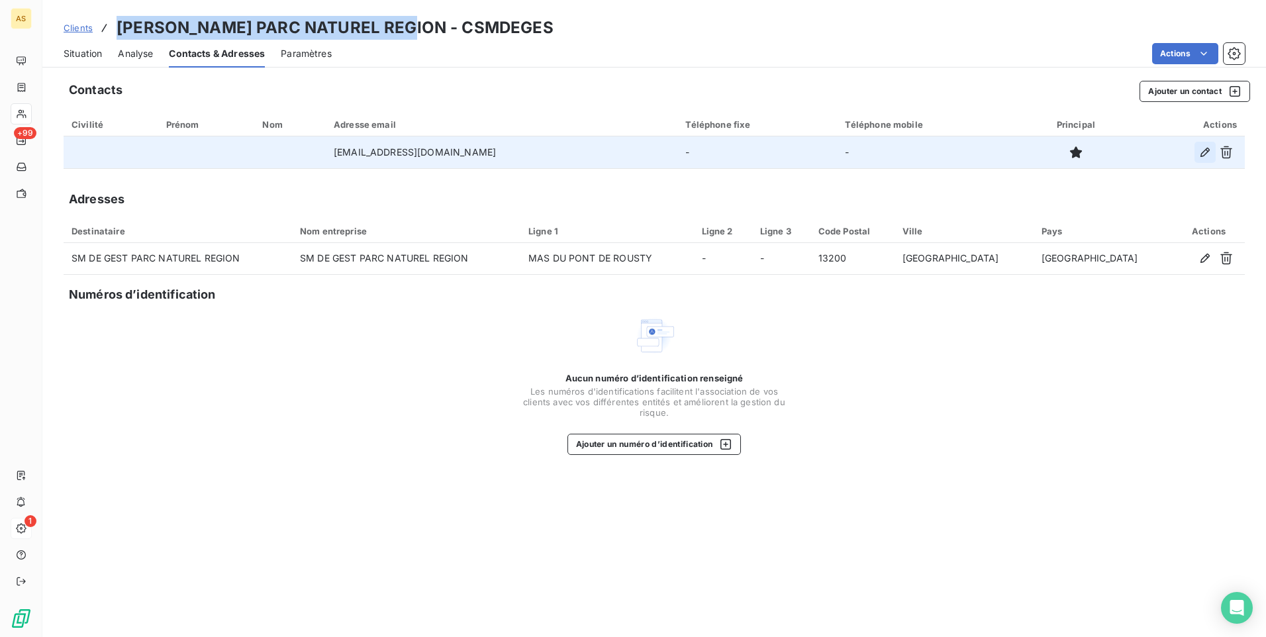
click at [1203, 154] on icon "button" at bounding box center [1204, 152] width 13 height 13
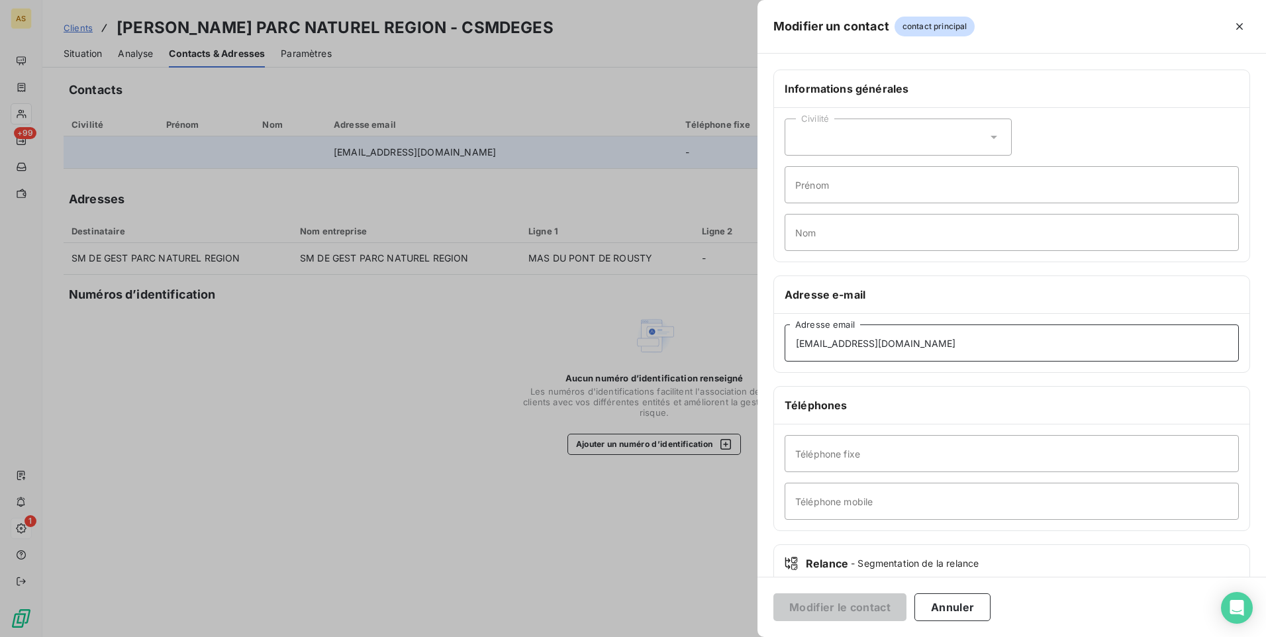
drag, startPoint x: 958, startPoint y: 349, endPoint x: 728, endPoint y: 350, distance: 230.4
click at [729, 636] on div "Modifier un contact contact principal Informations générales Civilité Prénom No…" at bounding box center [633, 637] width 1266 height 0
click at [800, 346] on input "Adresse email" at bounding box center [1012, 342] width 454 height 37
paste input "'f.limouzin@parc-camargue.fr'"
click at [800, 342] on input "'f.limouzin@parc-camargue.fr'" at bounding box center [1012, 342] width 454 height 37
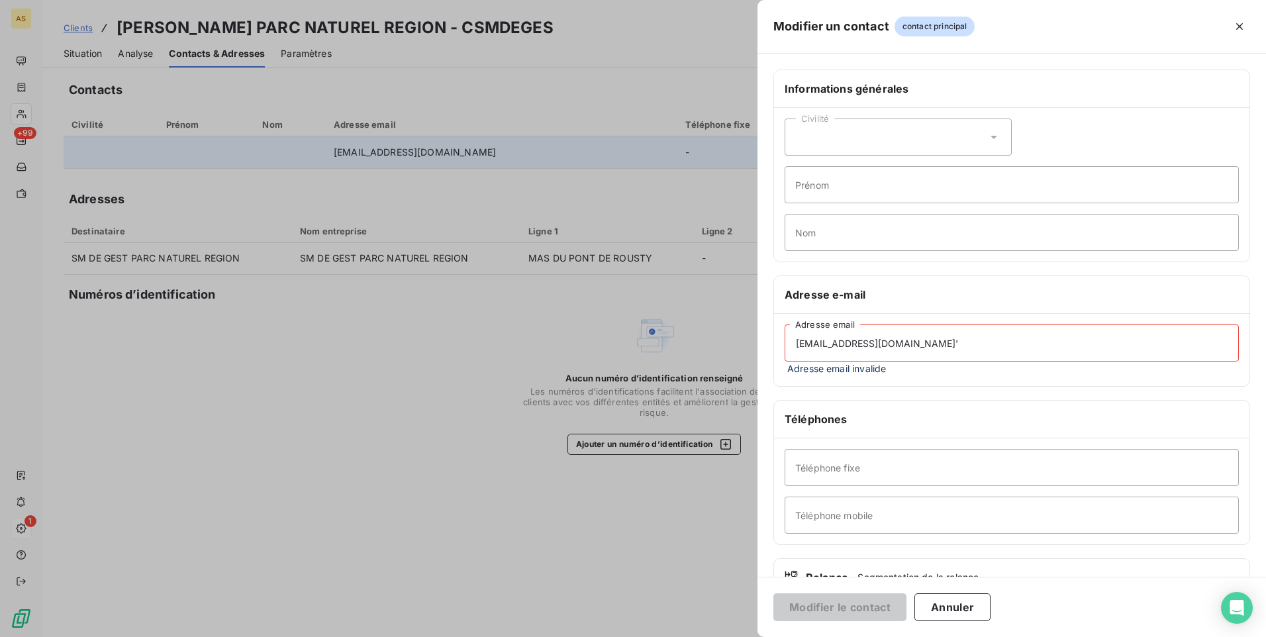
click at [949, 340] on input "f.limouzin@parc-camargue.fr'" at bounding box center [1012, 342] width 454 height 37
type input "f.limouzin@parc-camargue.fr"
click at [969, 603] on button "Annuler" at bounding box center [952, 607] width 76 height 28
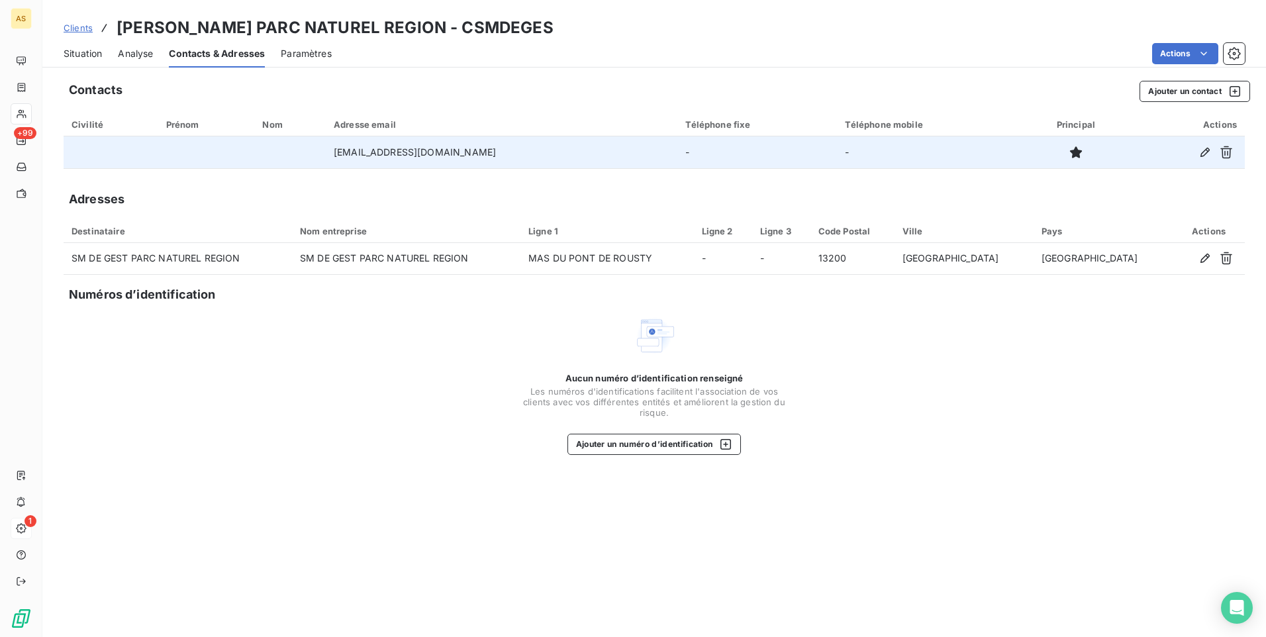
click at [91, 50] on span "Situation" at bounding box center [83, 53] width 38 height 13
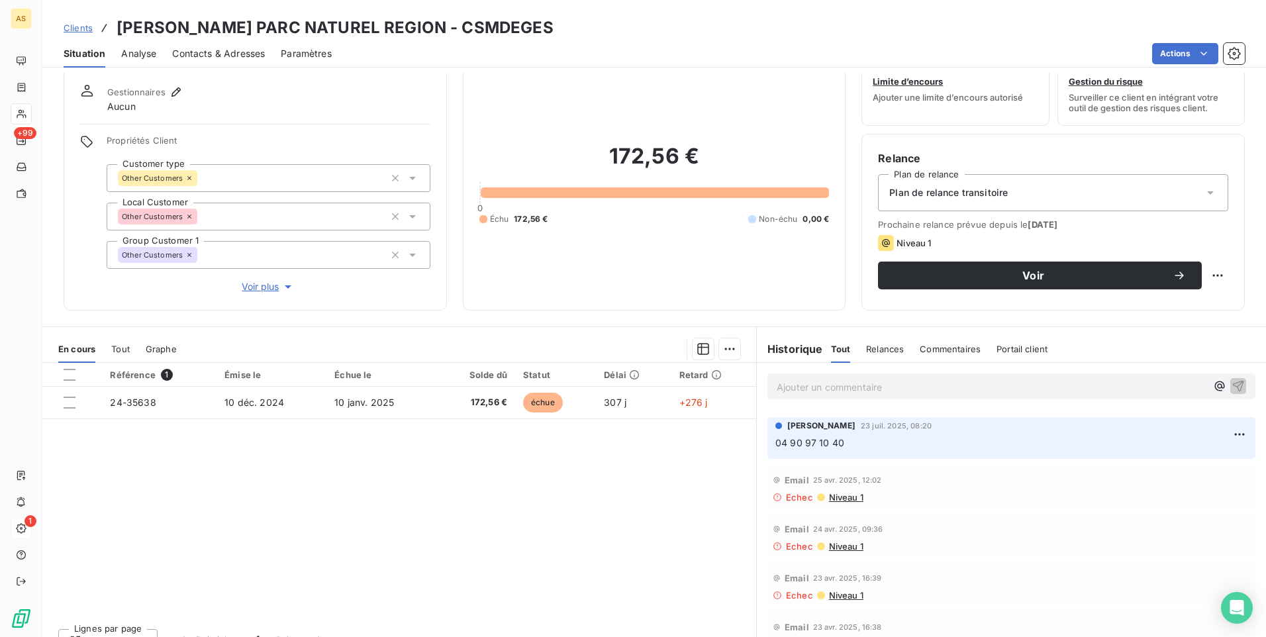
scroll to position [60, 0]
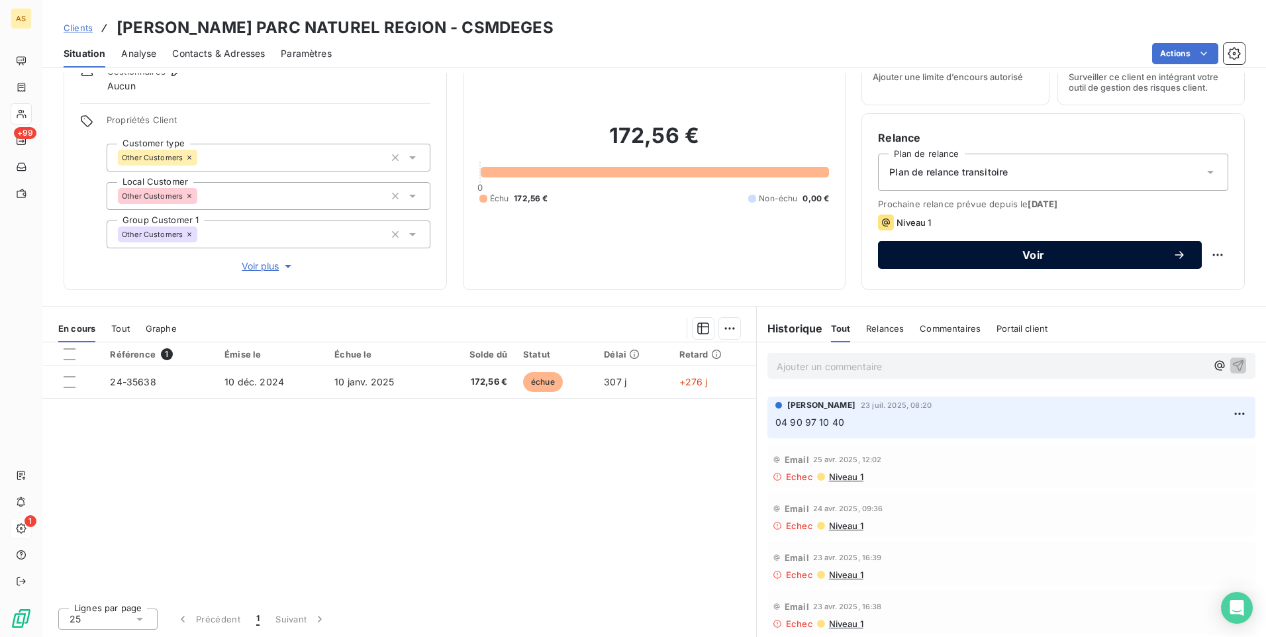
click at [992, 256] on span "Voir" at bounding box center [1033, 255] width 279 height 11
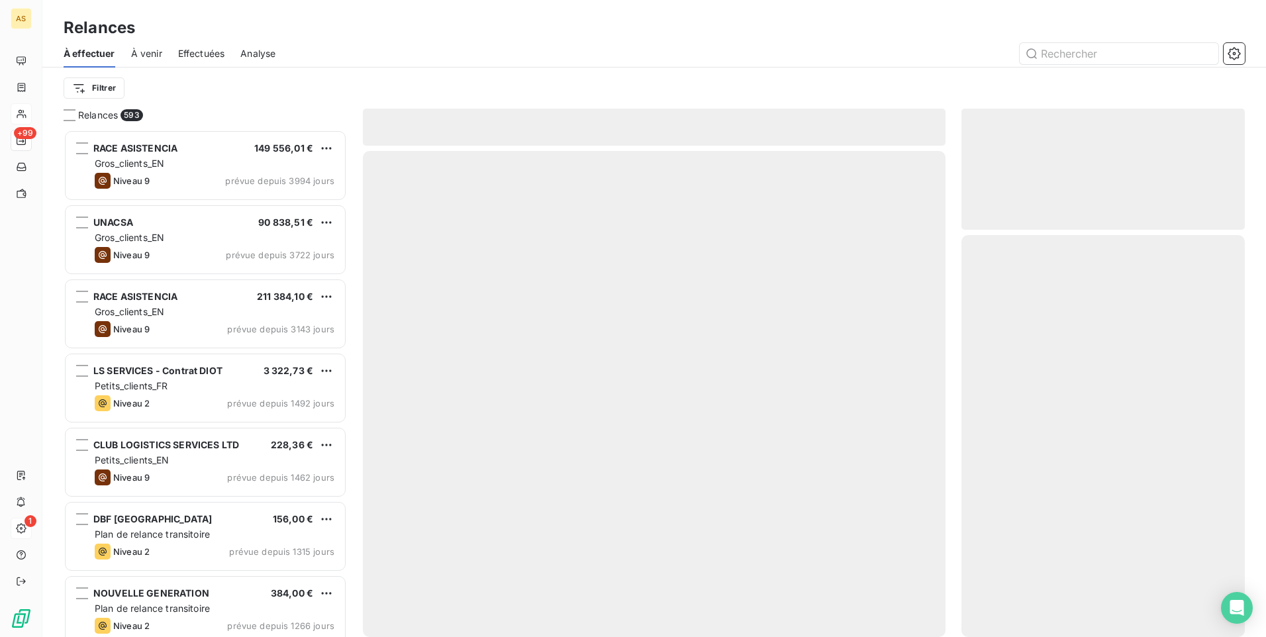
scroll to position [497, 273]
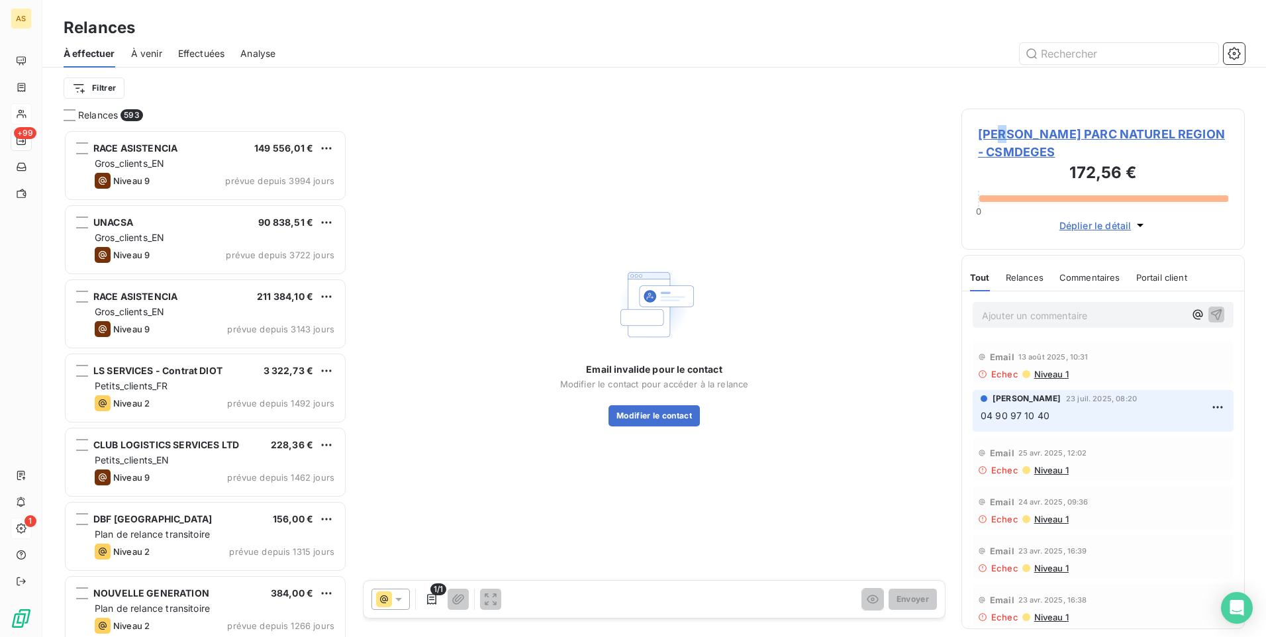
click at [1004, 128] on span "SM DE GEST PARC NATUREL REGION - CSMDEGES" at bounding box center [1103, 143] width 250 height 36
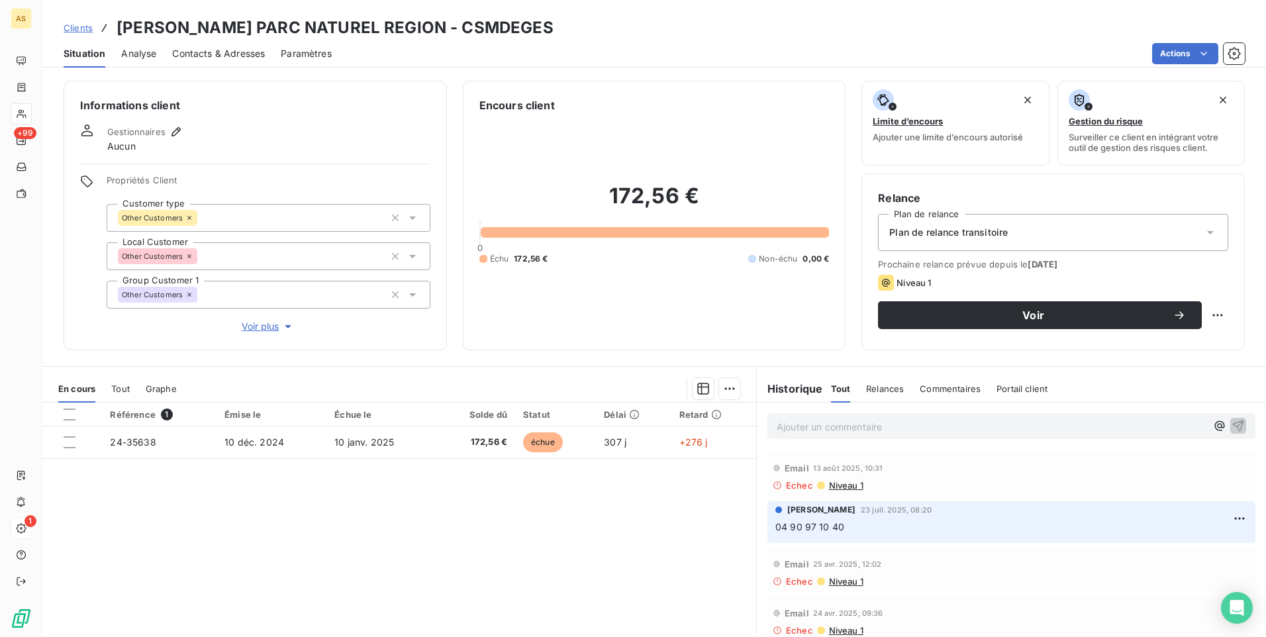
click at [68, 28] on span "Clients" at bounding box center [78, 28] width 29 height 11
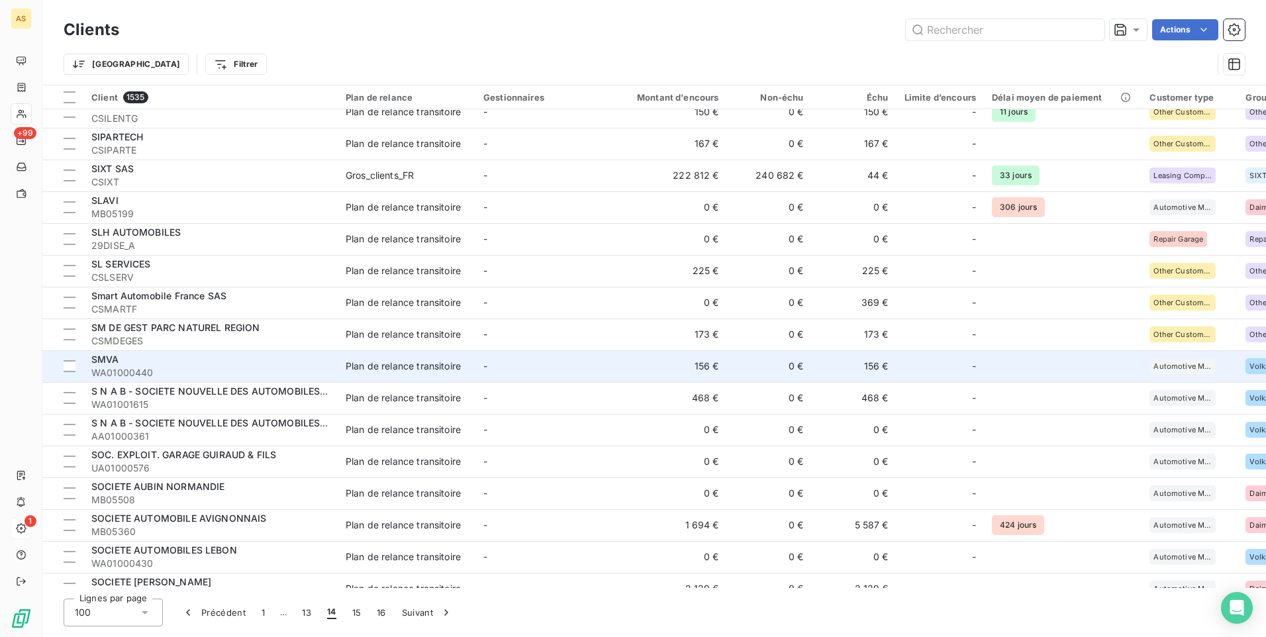
scroll to position [1986, 0]
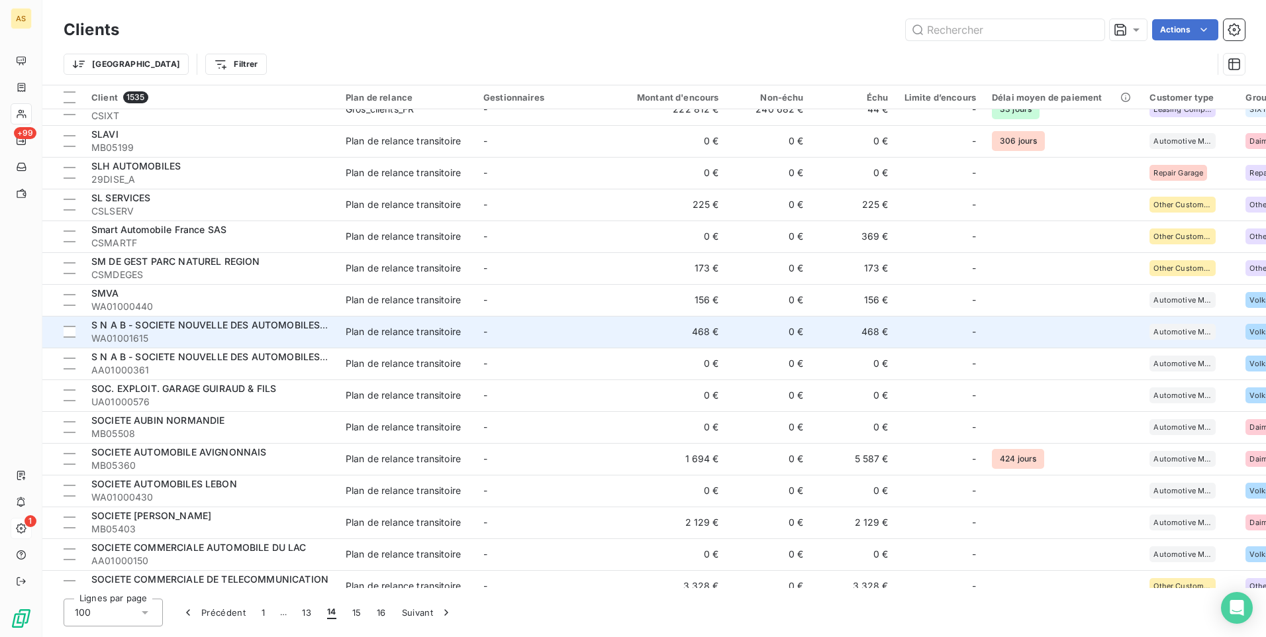
click at [244, 337] on span "WA01001615" at bounding box center [210, 338] width 238 height 13
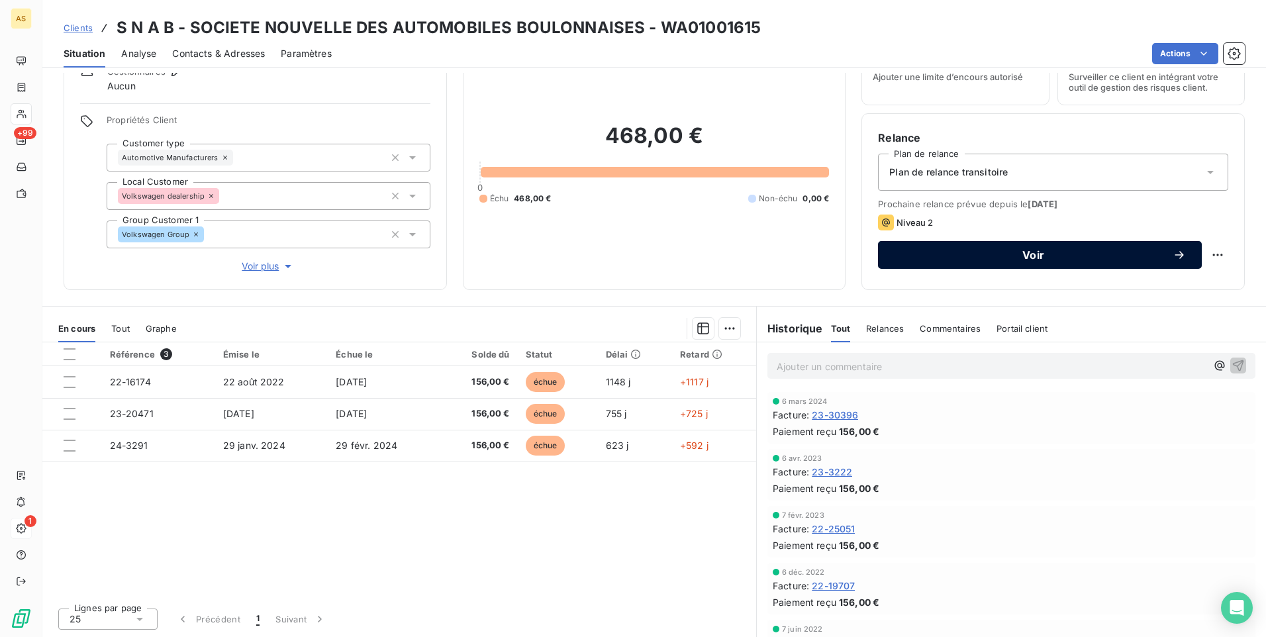
click at [906, 249] on div "Voir" at bounding box center [1040, 254] width 292 height 13
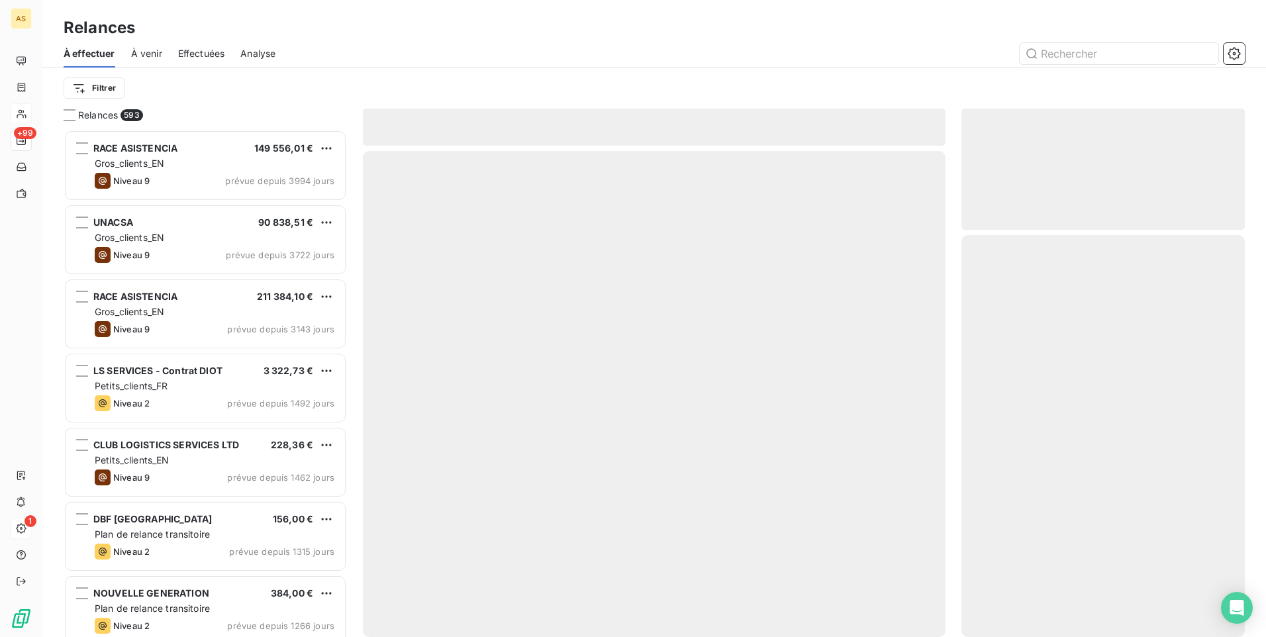
scroll to position [497, 273]
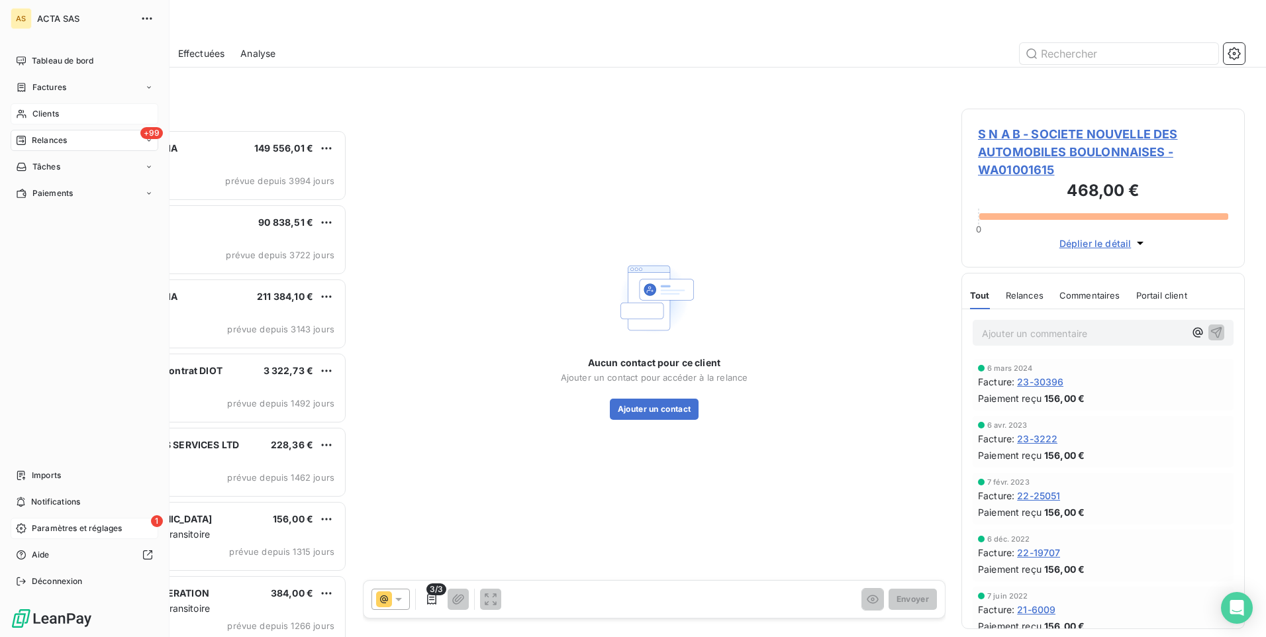
click at [30, 107] on div "Clients" at bounding box center [85, 113] width 148 height 21
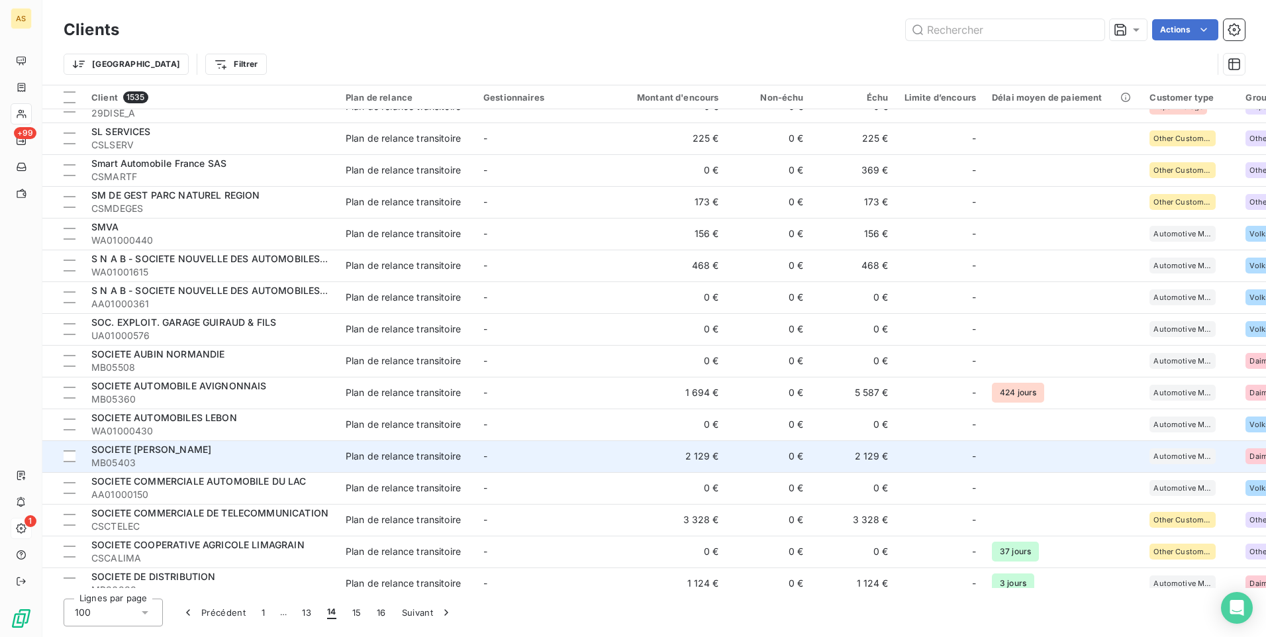
scroll to position [2119, 0]
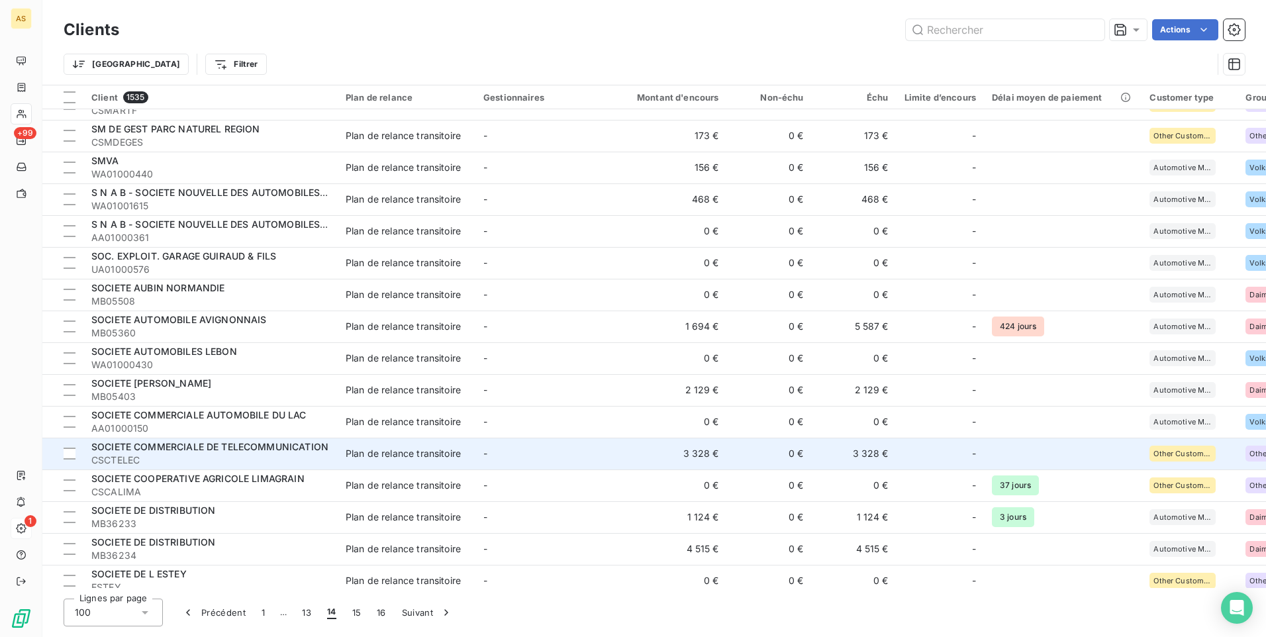
click at [320, 452] on span "SOCIETE COMMERCIALE DE TELECOMMUNICATION" at bounding box center [209, 446] width 237 height 11
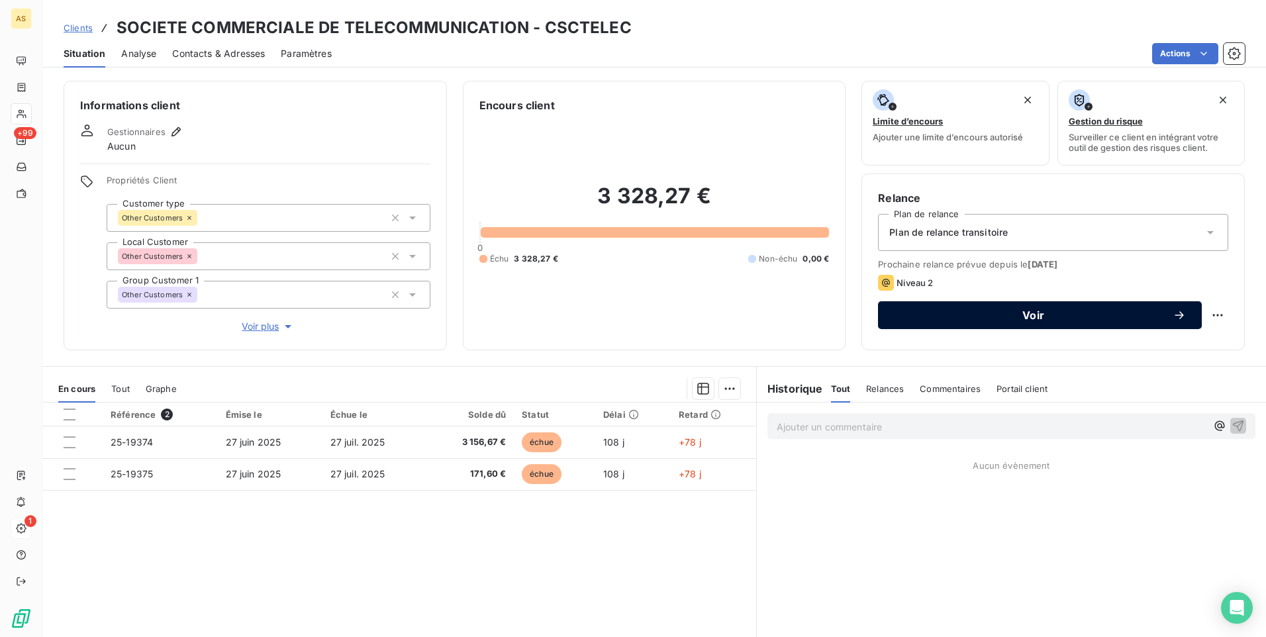
click at [963, 305] on button "Voir" at bounding box center [1040, 315] width 324 height 28
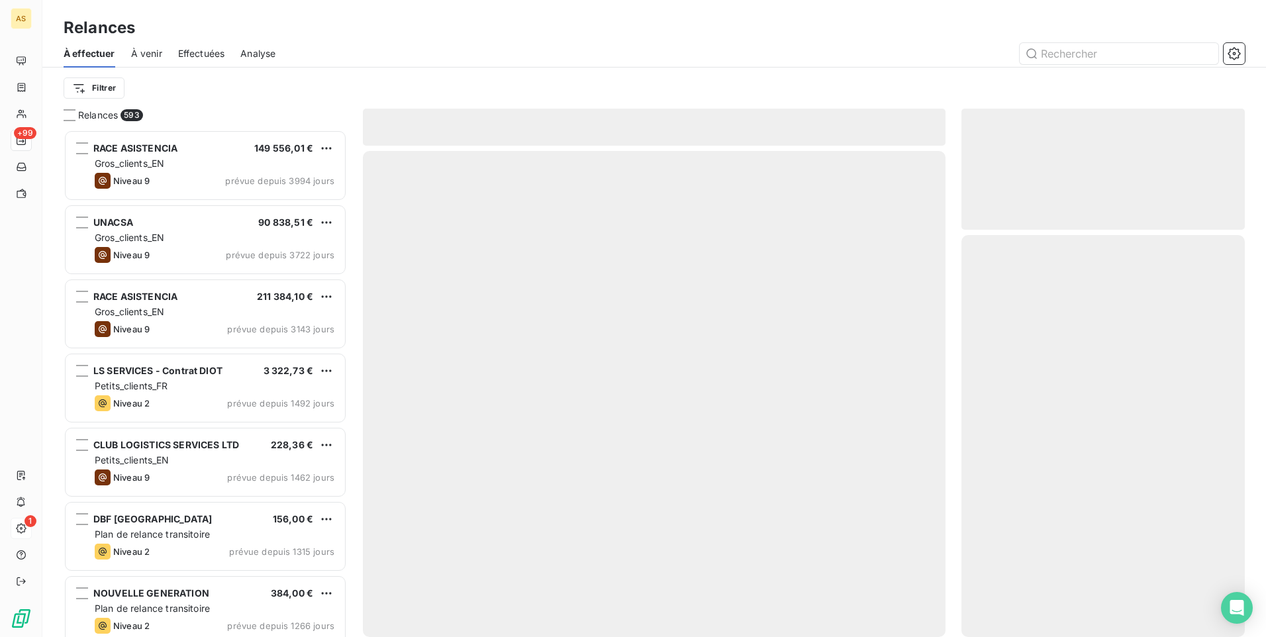
scroll to position [497, 273]
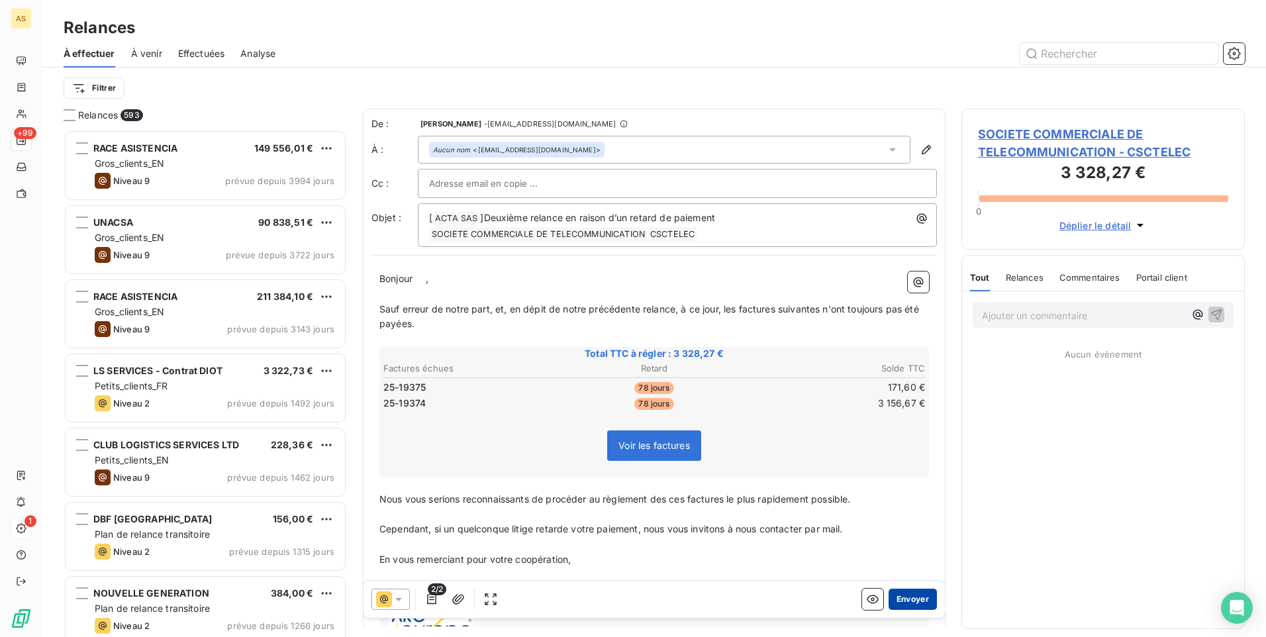
click at [894, 589] on button "Envoyer" at bounding box center [913, 599] width 48 height 21
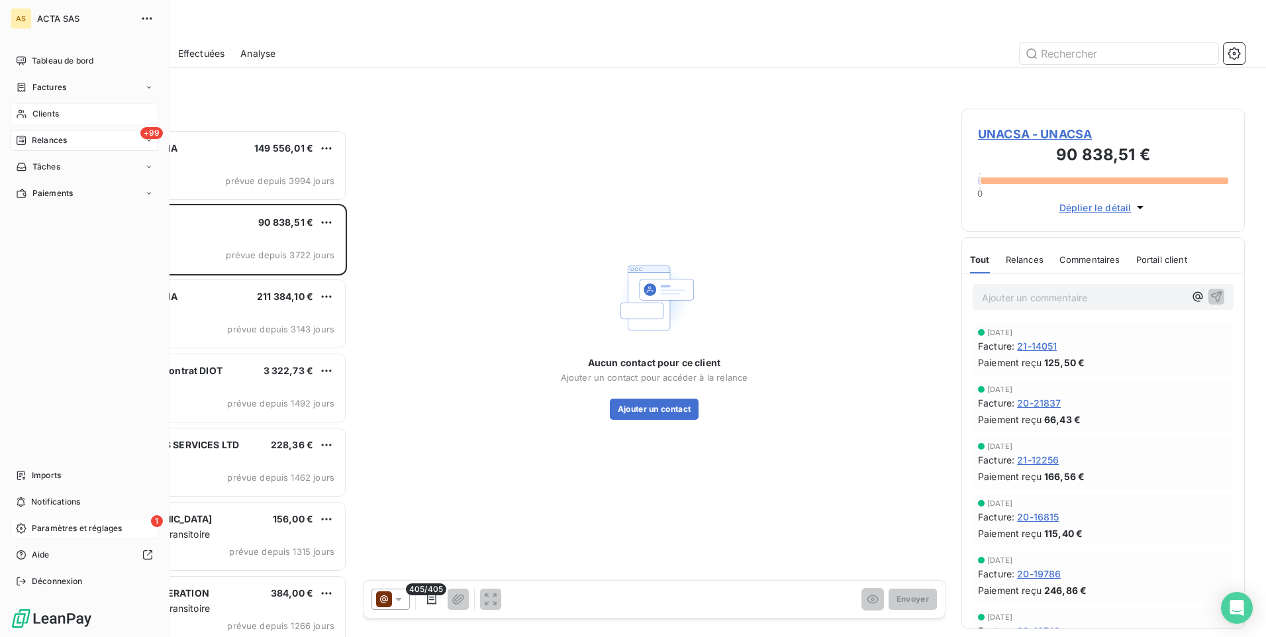
click at [25, 117] on icon at bounding box center [21, 114] width 11 height 11
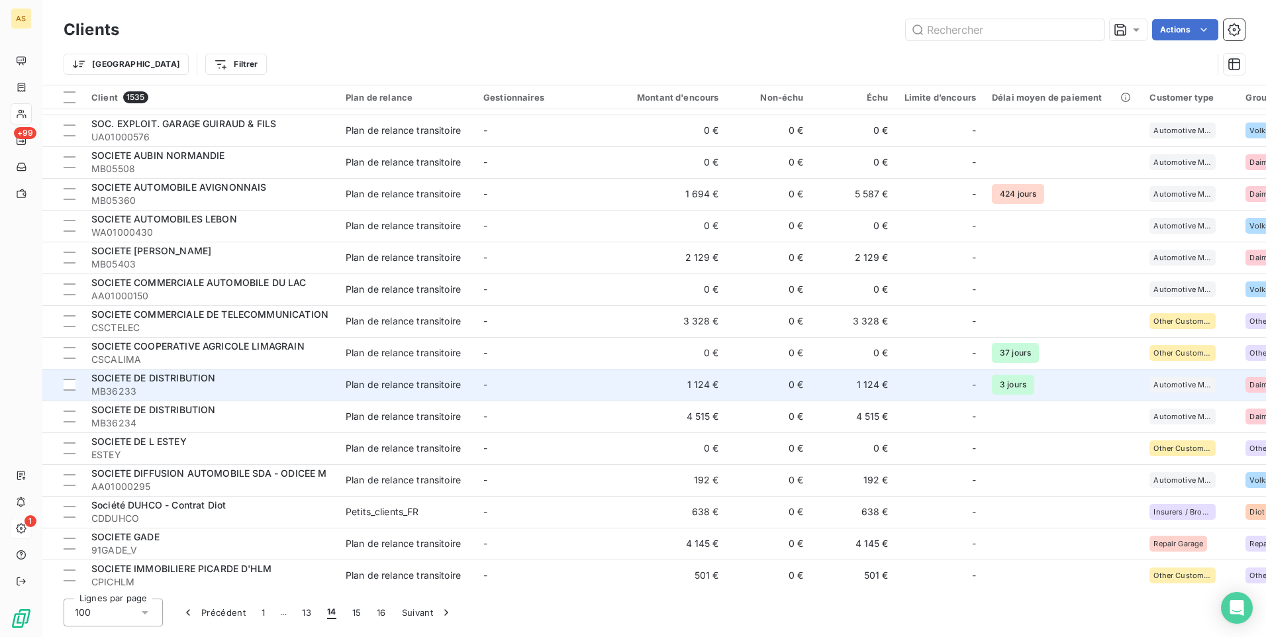
scroll to position [2317, 0]
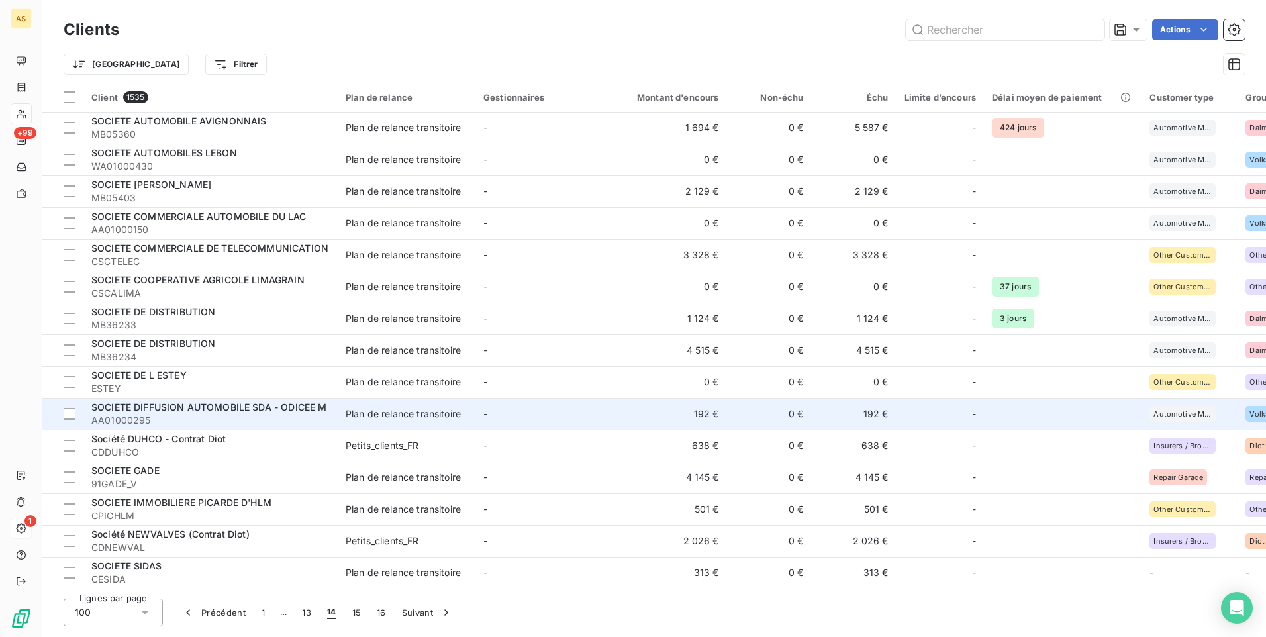
click at [393, 416] on div "Plan de relance transitoire" at bounding box center [403, 413] width 115 height 13
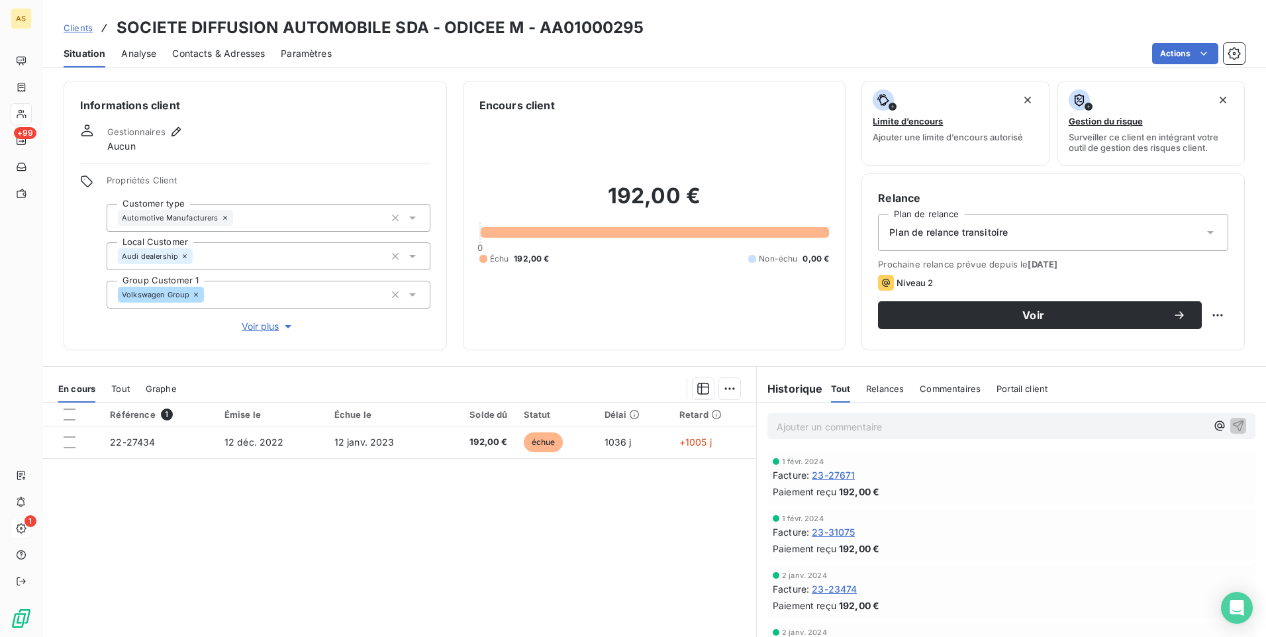
click at [81, 34] on link "Clients" at bounding box center [78, 27] width 29 height 13
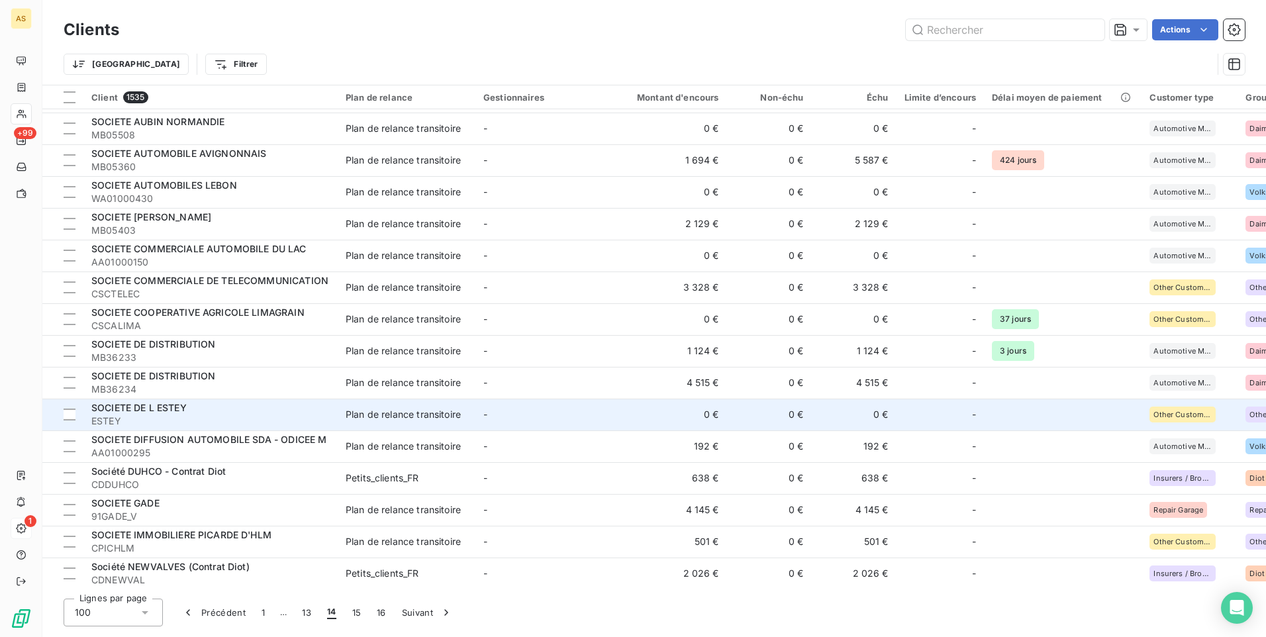
scroll to position [2317, 0]
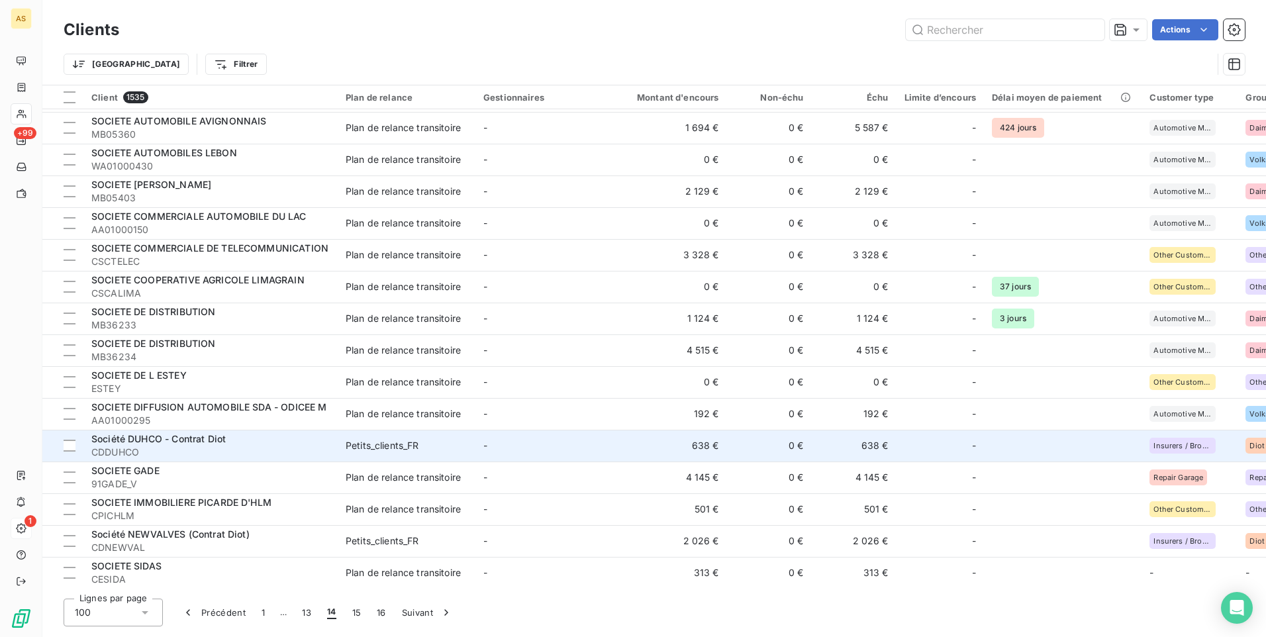
click at [464, 438] on td "Petits_clients_FR" at bounding box center [407, 446] width 138 height 32
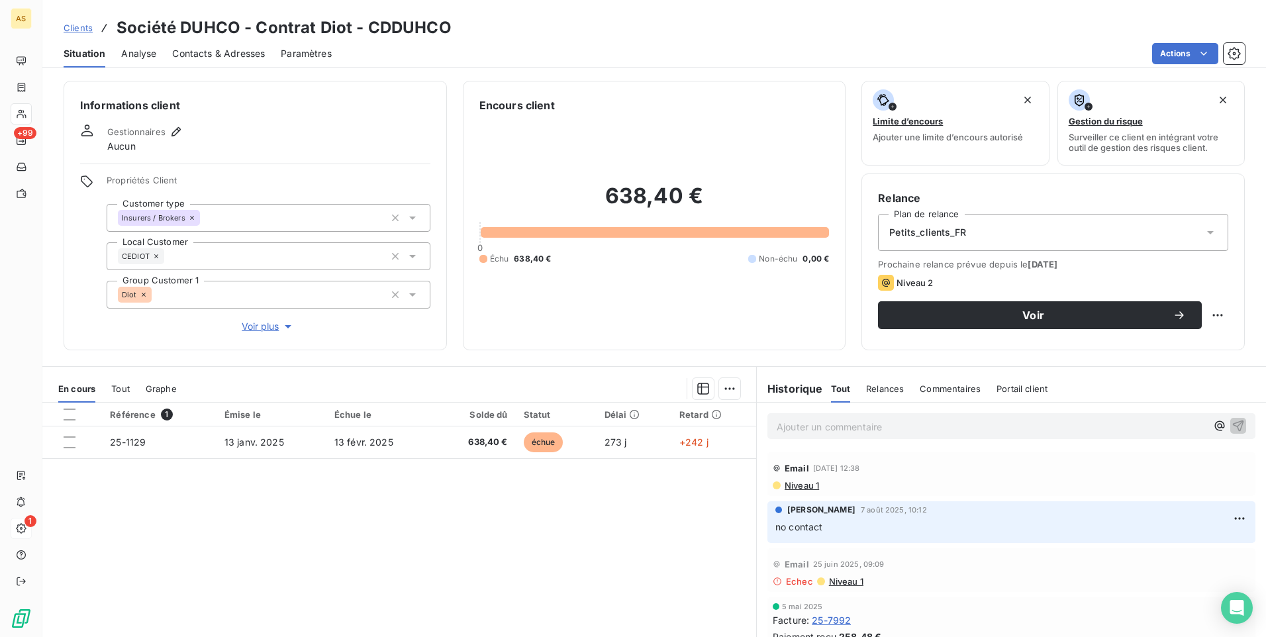
click at [233, 25] on h3 "Société DUHCO - Contrat Diot - CDDUHCO" at bounding box center [284, 28] width 335 height 24
drag, startPoint x: 238, startPoint y: 28, endPoint x: 114, endPoint y: 28, distance: 123.8
click at [114, 28] on div "Clients Société DUHCO - Contrat Diot - CDDUHCO" at bounding box center [258, 28] width 388 height 24
drag, startPoint x: 114, startPoint y: 28, endPoint x: 122, endPoint y: 25, distance: 8.6
copy h3 "Société DUHCO"
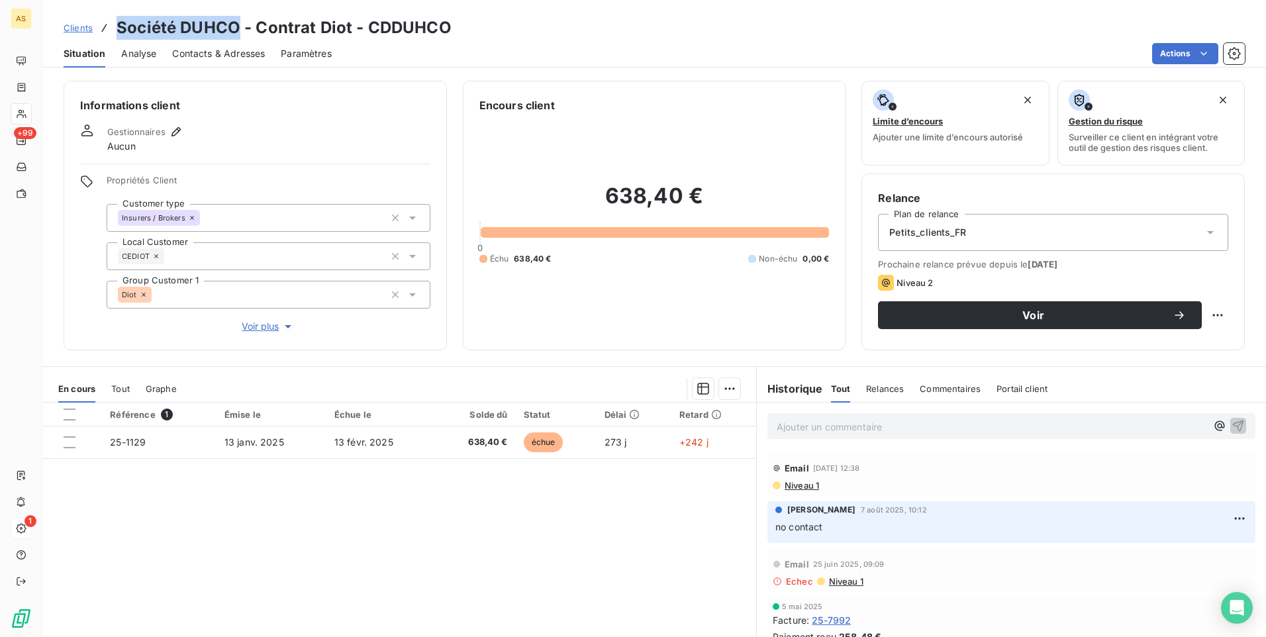
drag, startPoint x: 215, startPoint y: 48, endPoint x: 207, endPoint y: 52, distance: 8.9
click at [215, 48] on span "Contacts & Adresses" at bounding box center [218, 53] width 93 height 13
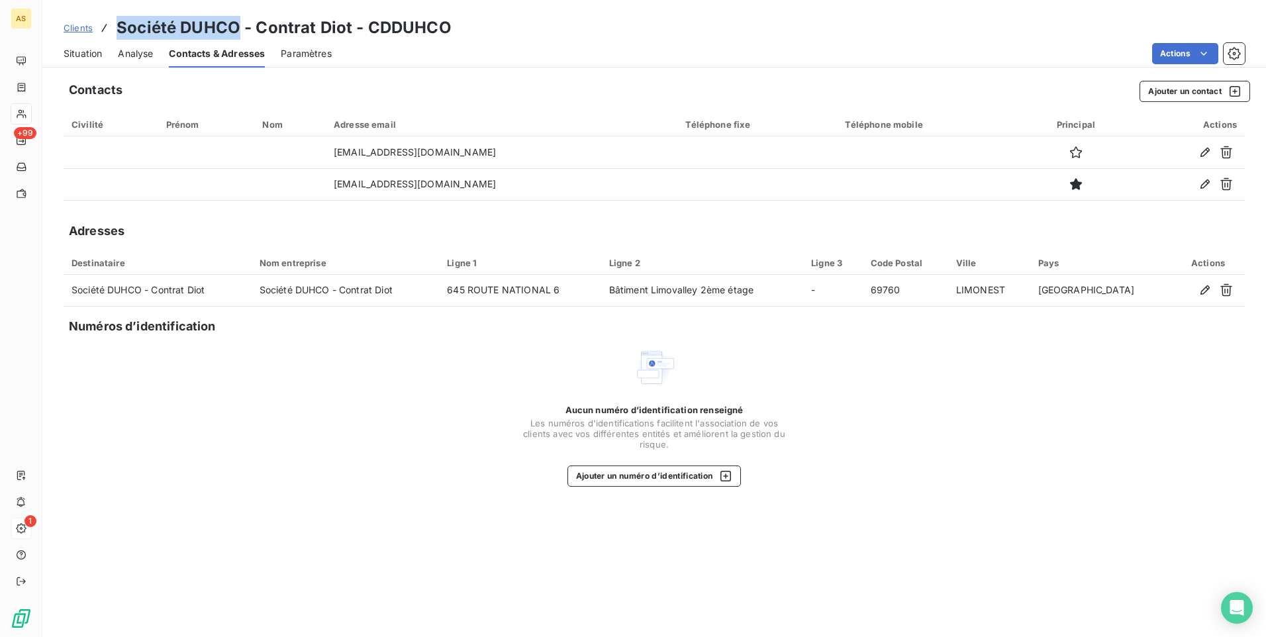
click at [83, 56] on span "Situation" at bounding box center [83, 53] width 38 height 13
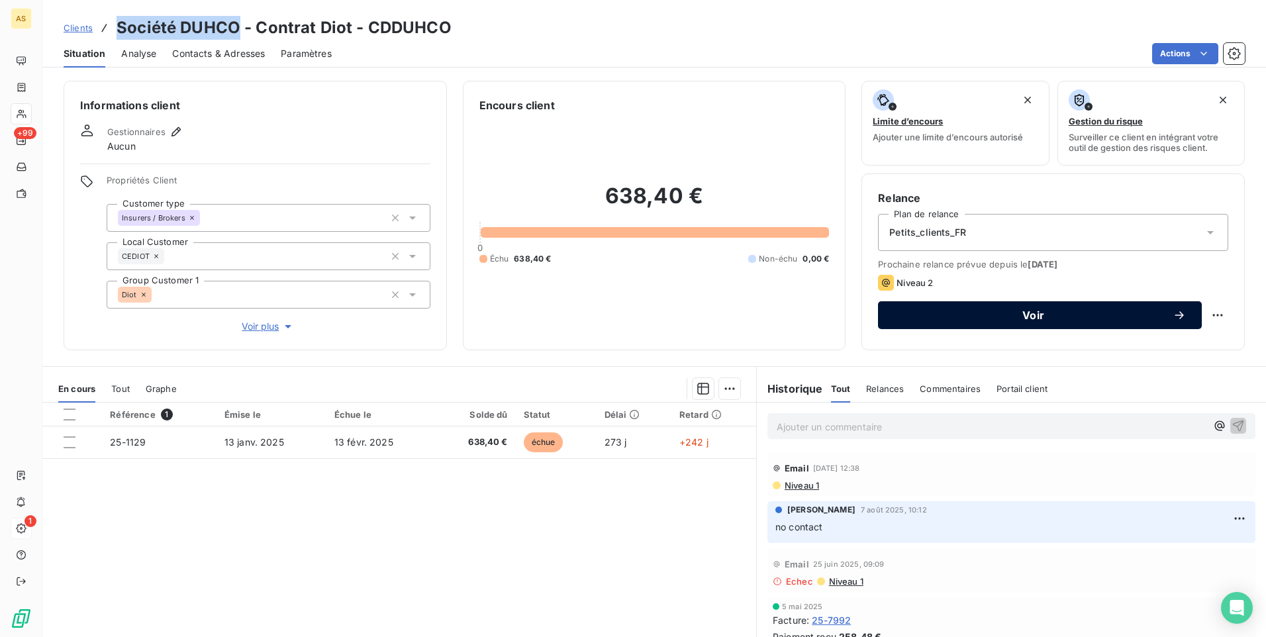
click at [953, 316] on span "Voir" at bounding box center [1033, 315] width 279 height 11
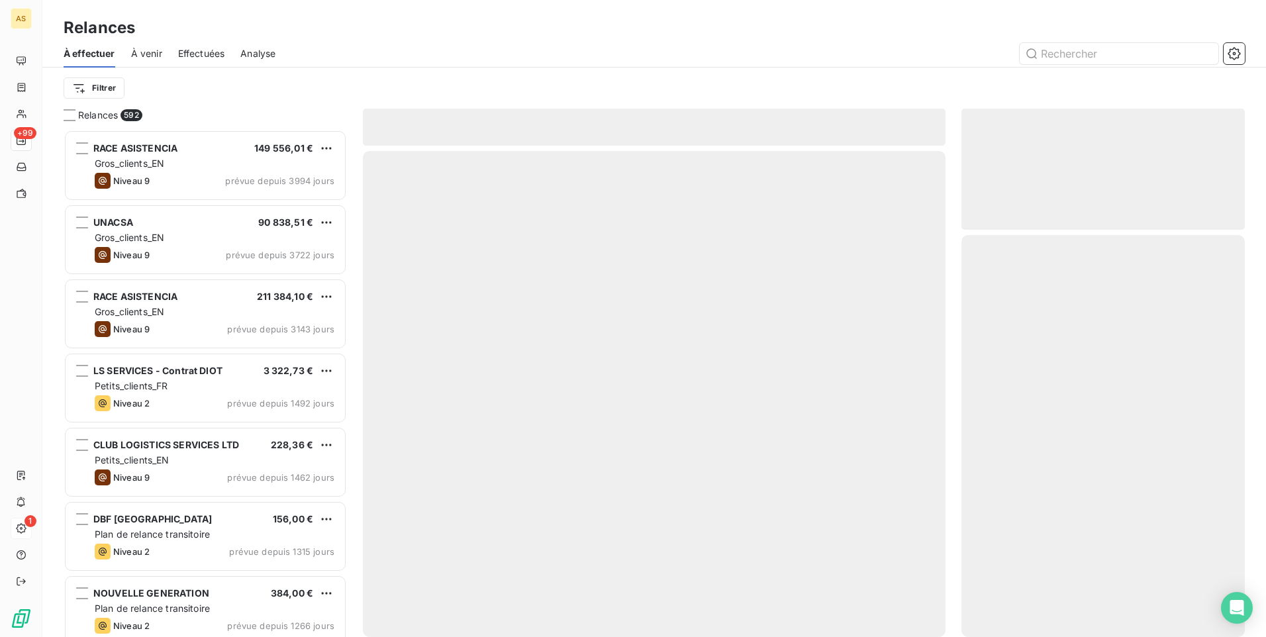
scroll to position [497, 273]
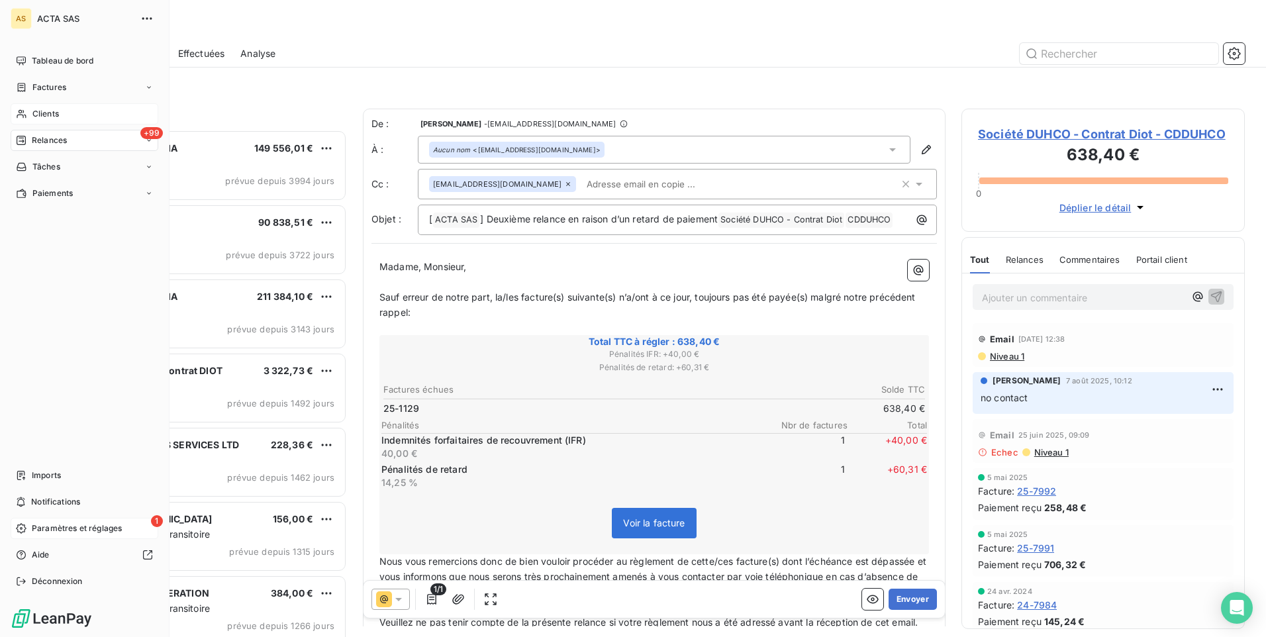
click at [44, 111] on span "Clients" at bounding box center [45, 114] width 26 height 12
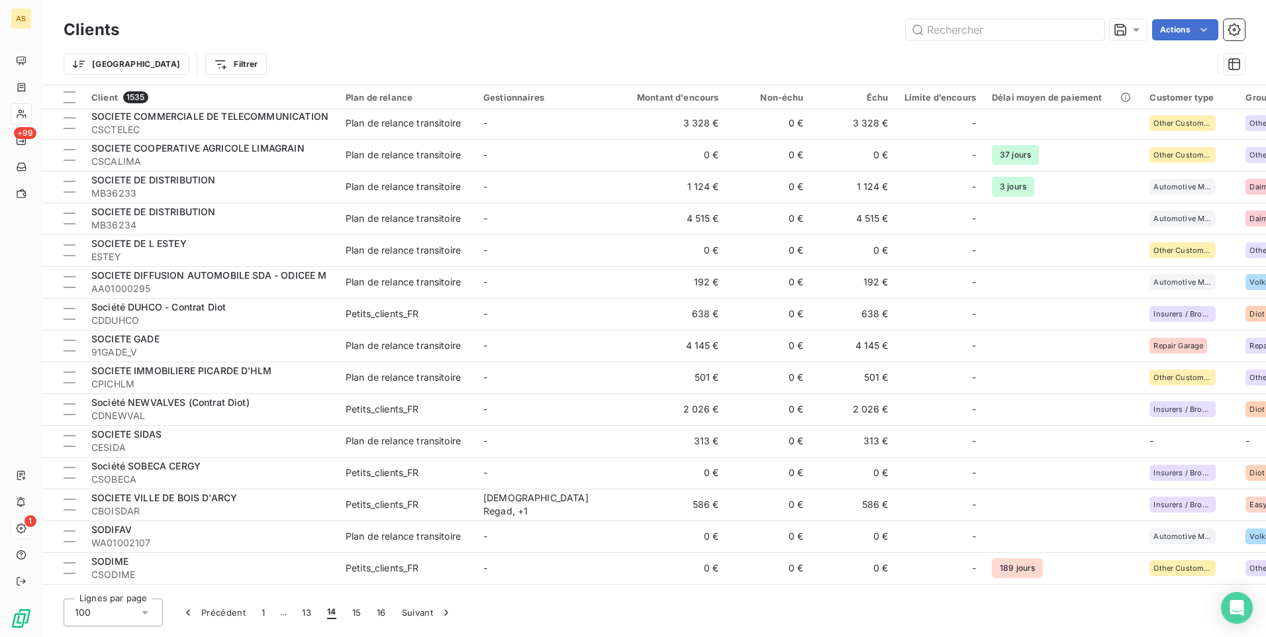
scroll to position [2450, 0]
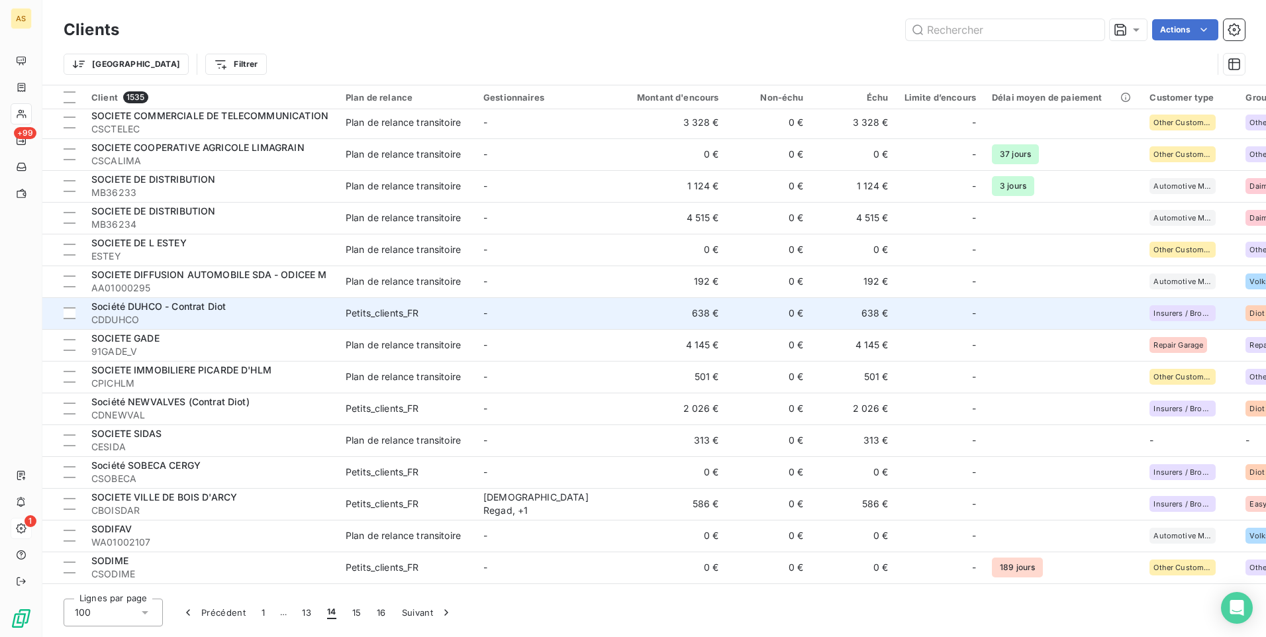
click at [431, 309] on span "Petits_clients_FR" at bounding box center [407, 313] width 122 height 13
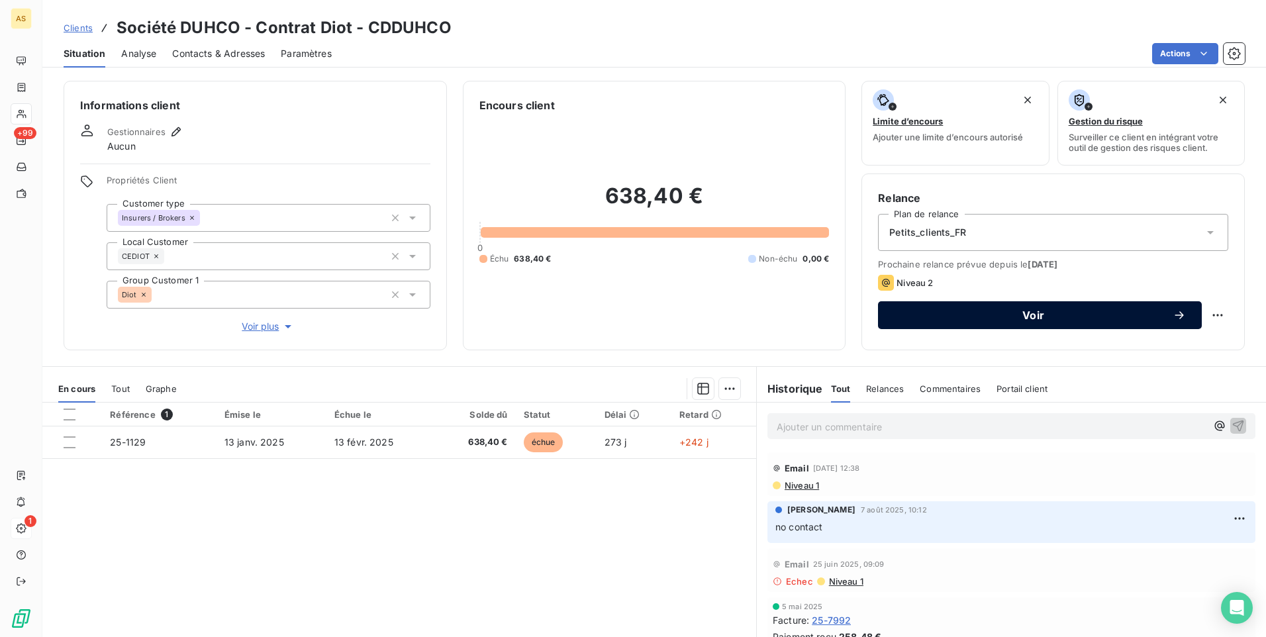
click at [975, 321] on div "Voir" at bounding box center [1040, 315] width 292 height 13
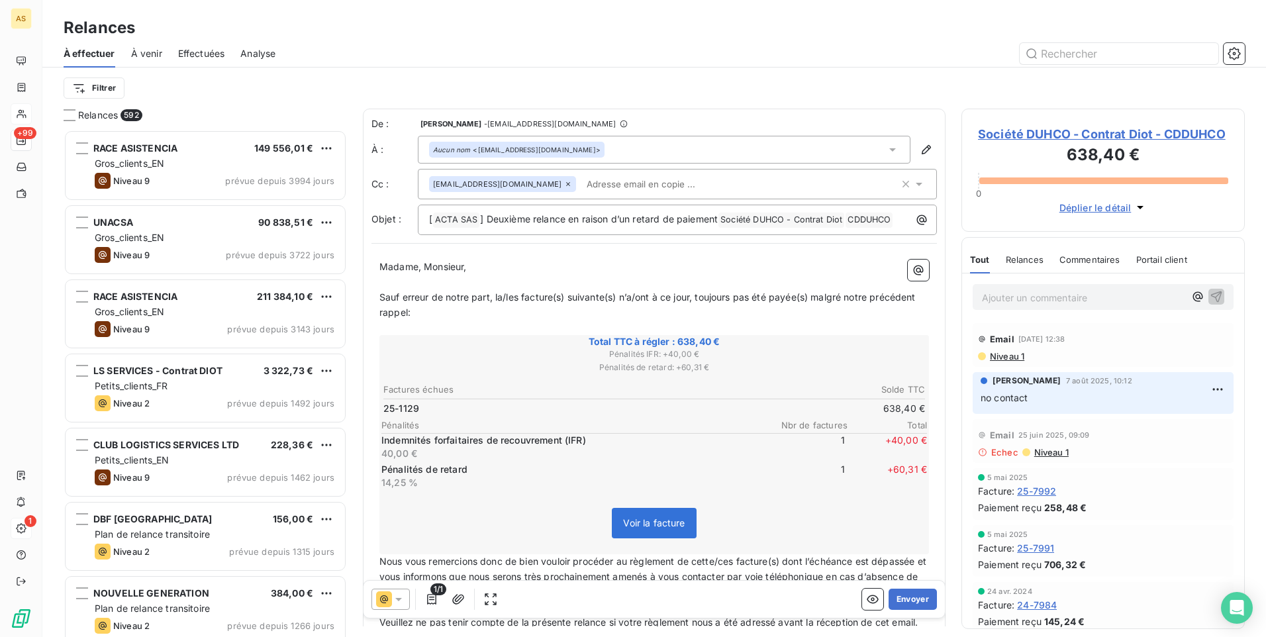
scroll to position [497, 273]
click at [886, 155] on icon at bounding box center [892, 149] width 13 height 13
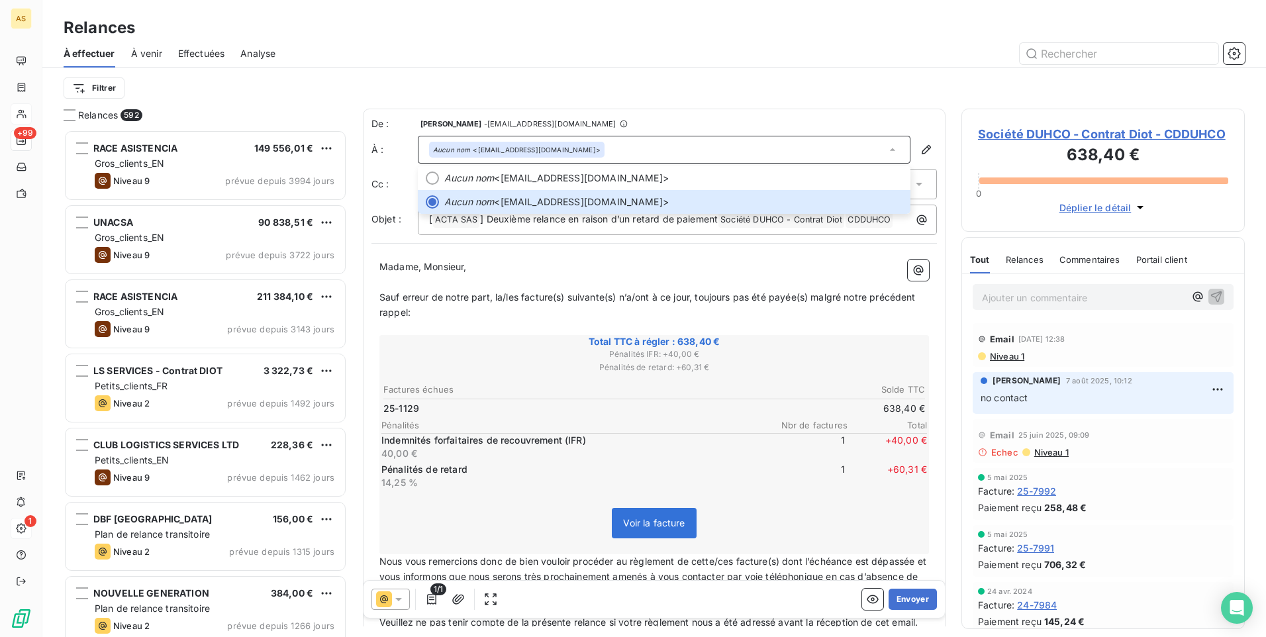
click at [901, 54] on div at bounding box center [767, 53] width 953 height 21
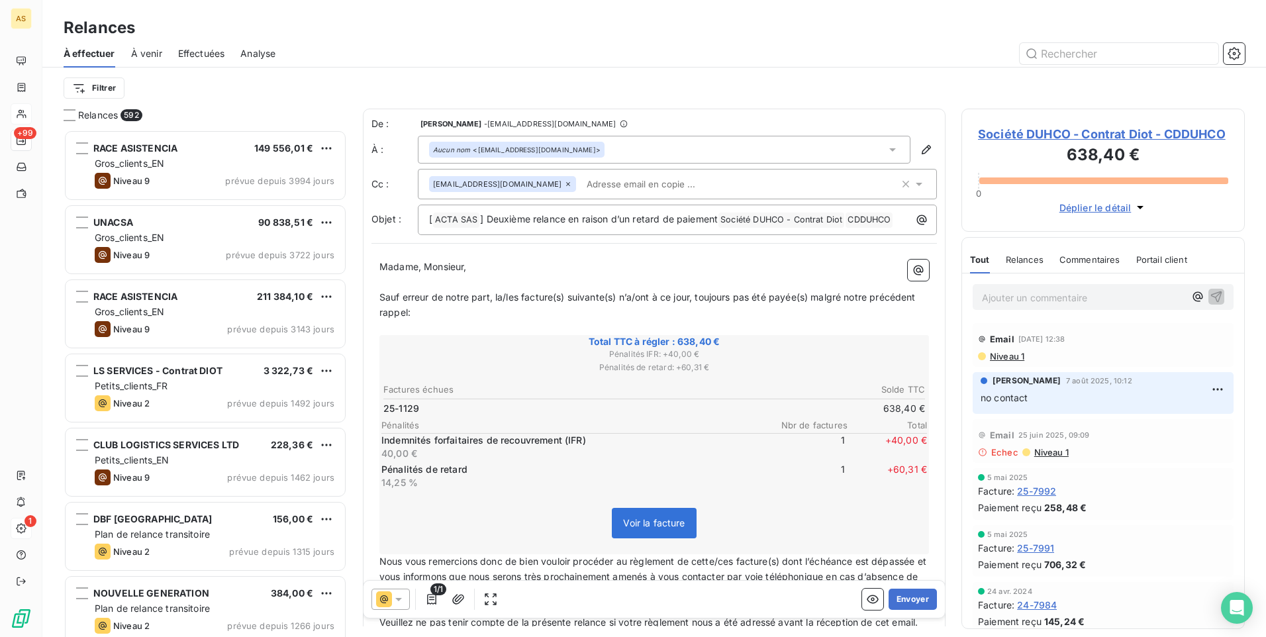
click at [912, 179] on icon at bounding box center [918, 183] width 13 height 13
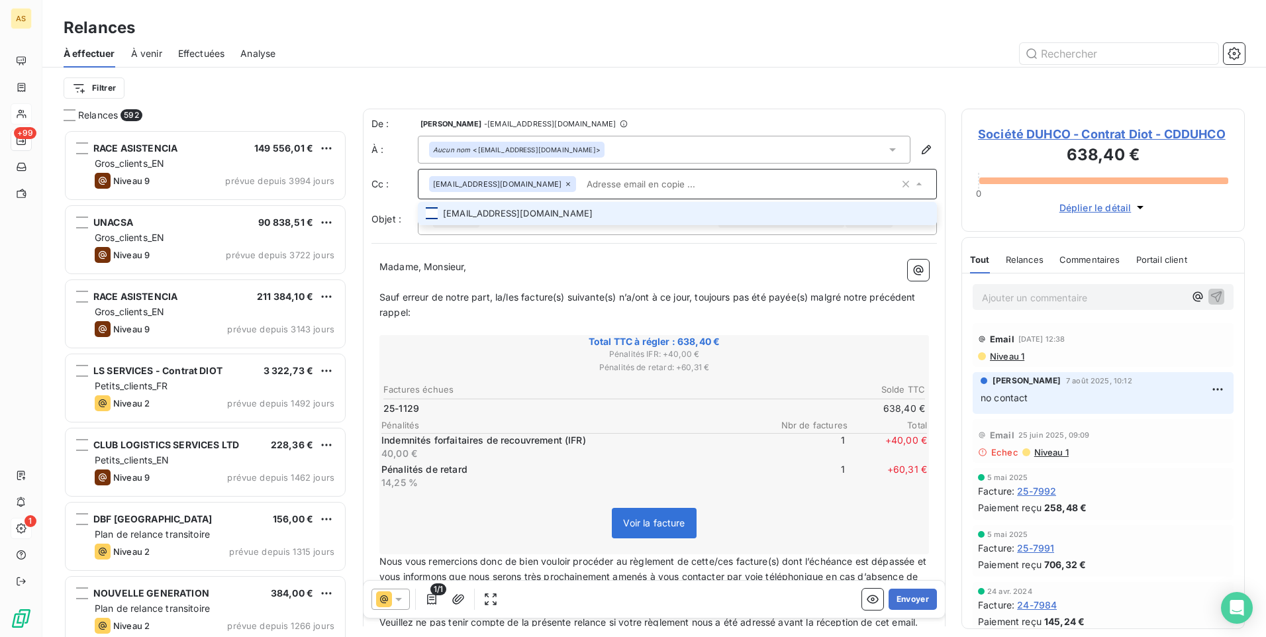
click at [428, 211] on div at bounding box center [432, 213] width 12 height 12
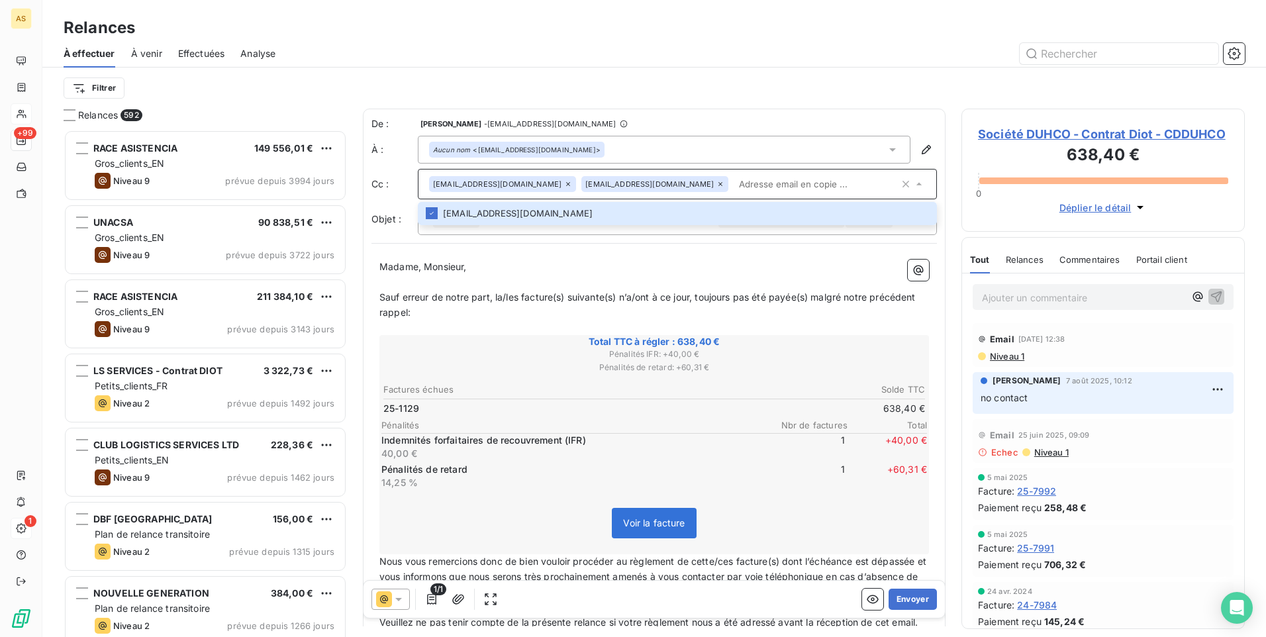
click at [564, 187] on icon at bounding box center [568, 184] width 8 height 8
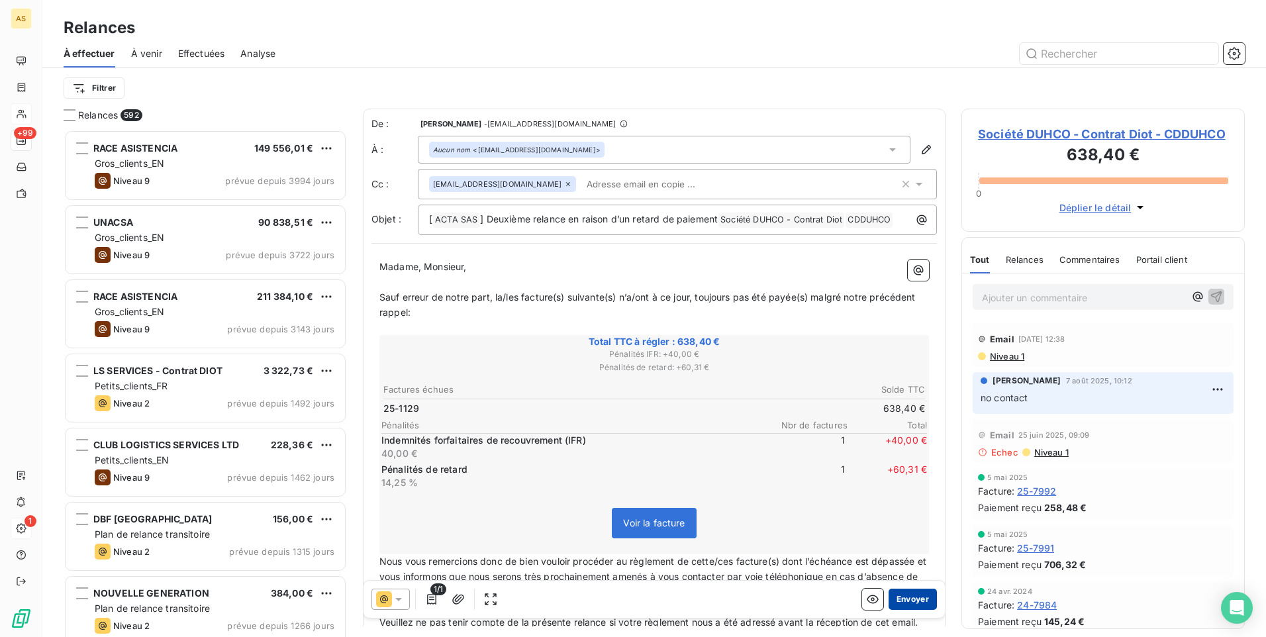
click at [904, 599] on button "Envoyer" at bounding box center [913, 599] width 48 height 21
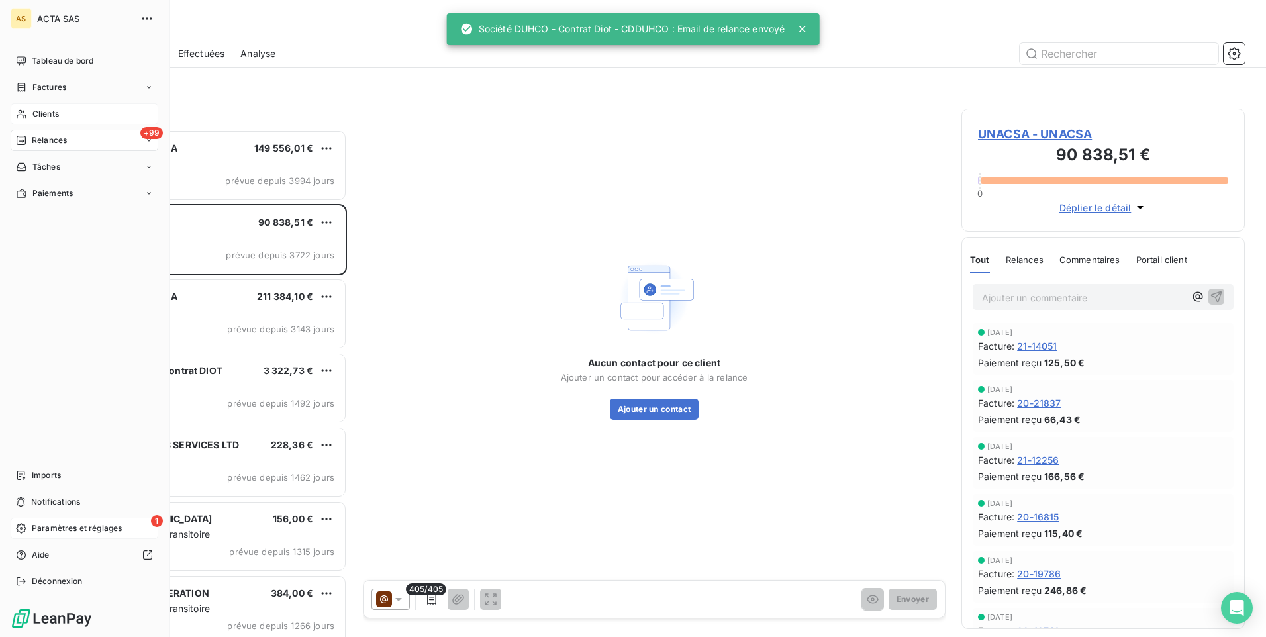
click at [54, 113] on span "Clients" at bounding box center [45, 114] width 26 height 12
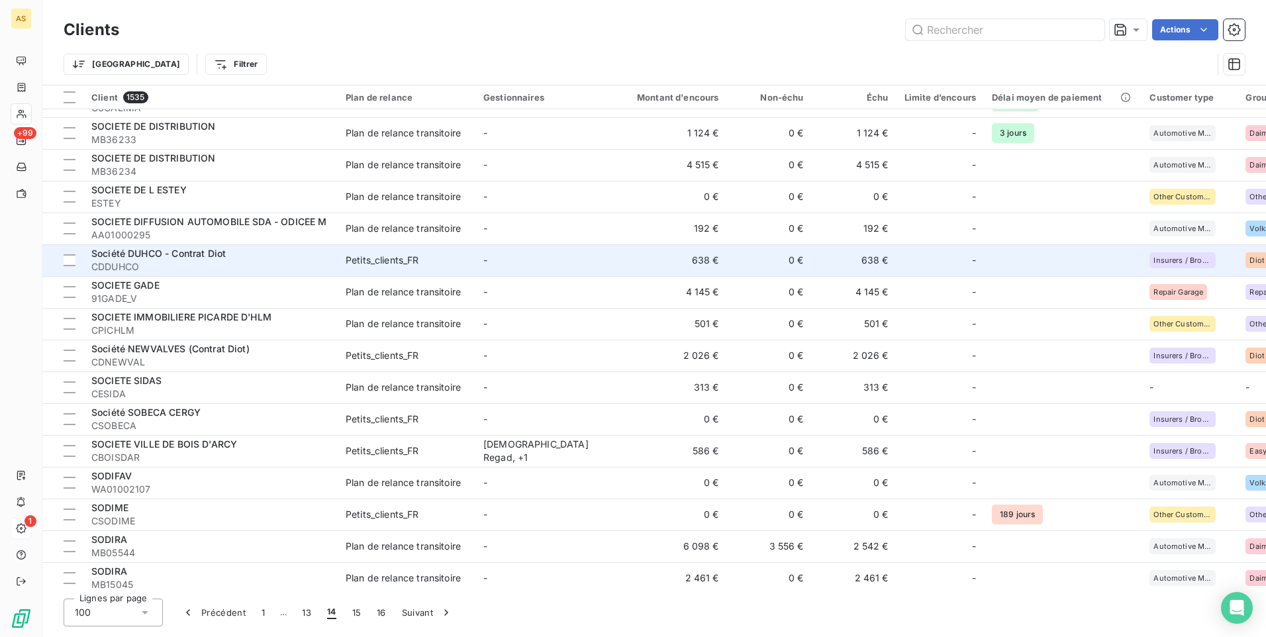
scroll to position [2516, 0]
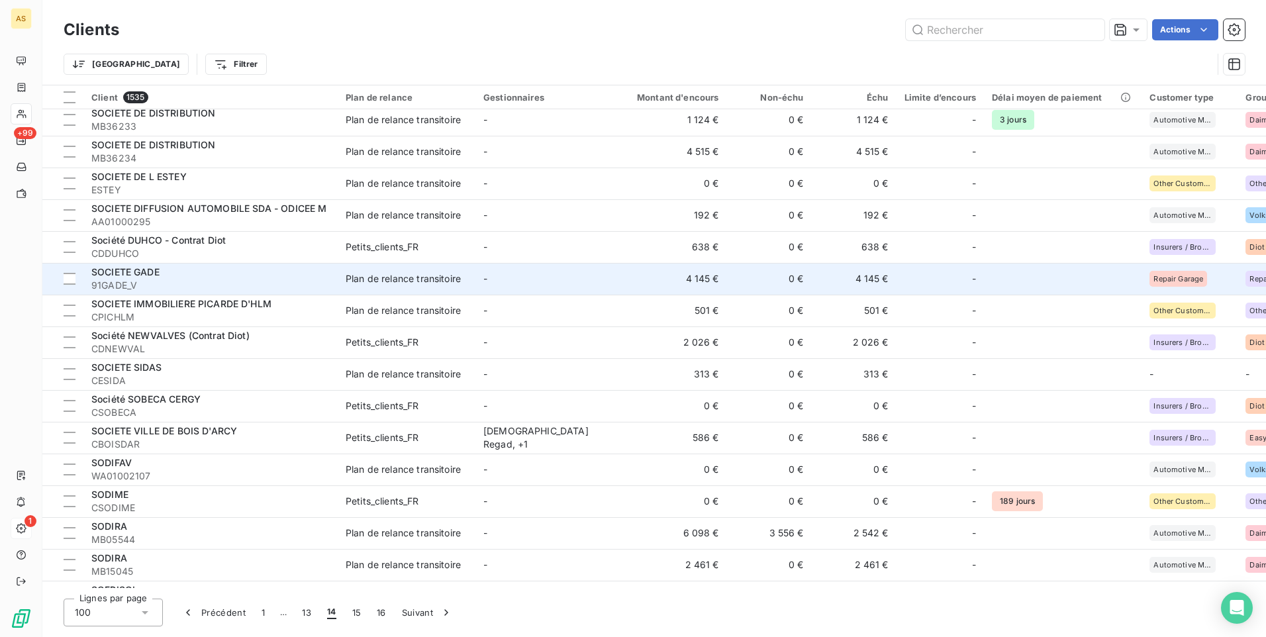
click at [626, 269] on td "4 145 €" at bounding box center [670, 279] width 114 height 32
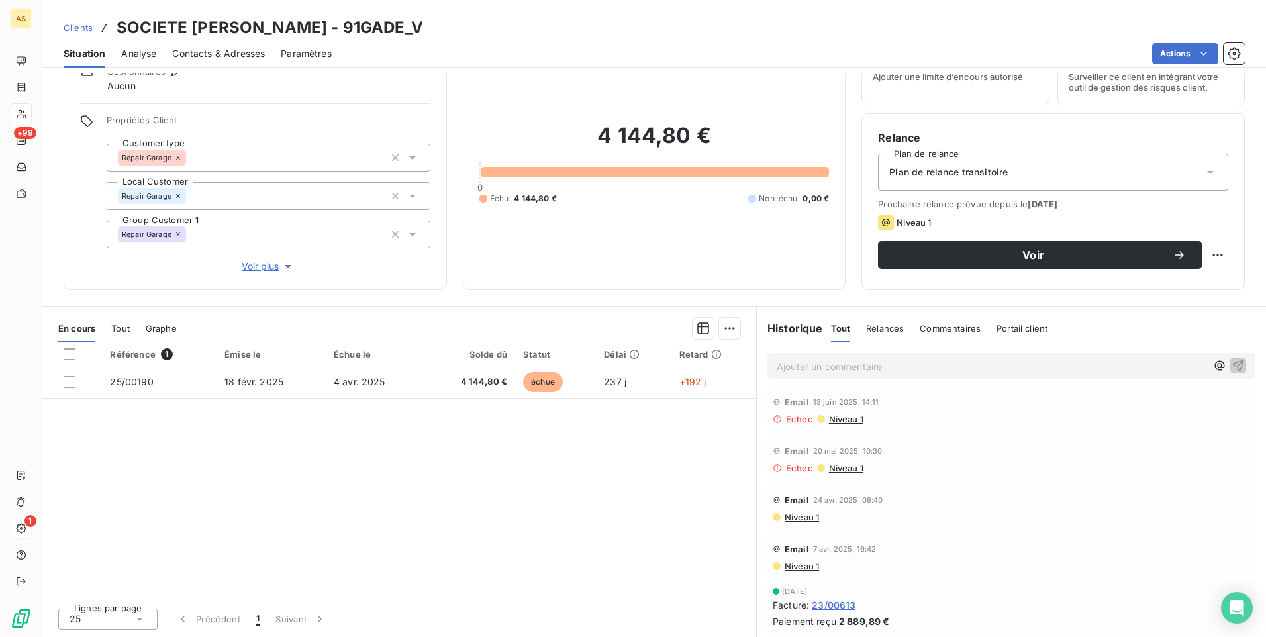
scroll to position [111, 0]
click at [794, 508] on span "Niveau 1" at bounding box center [801, 510] width 36 height 11
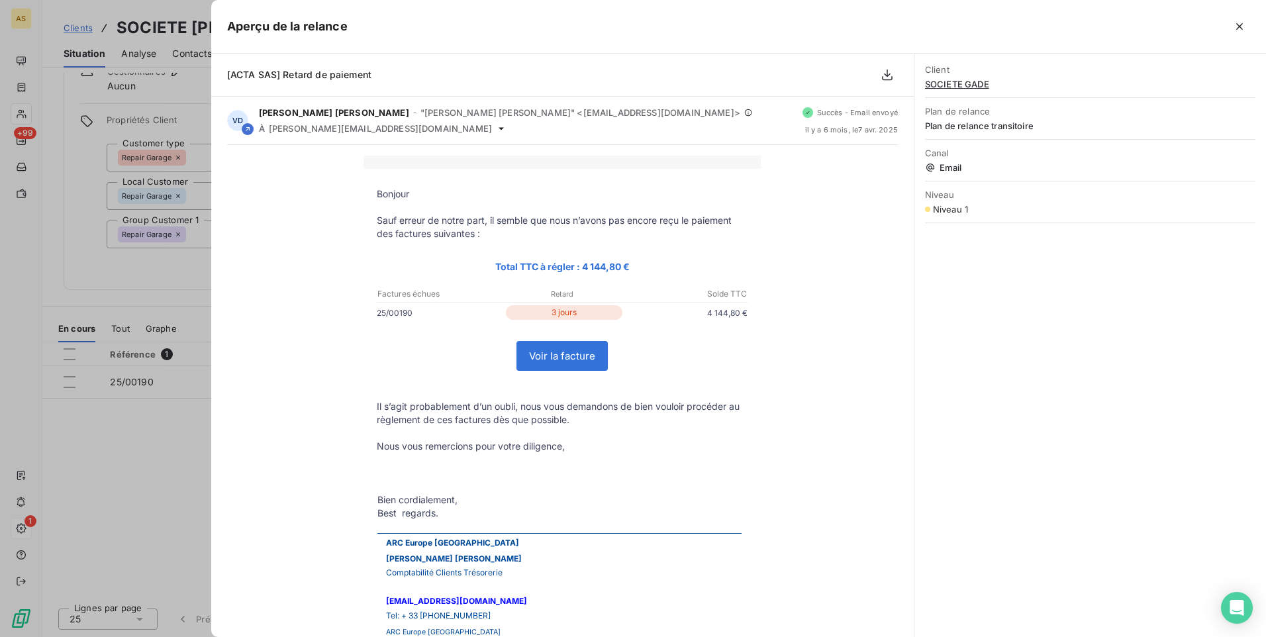
click at [96, 111] on div at bounding box center [633, 318] width 1266 height 637
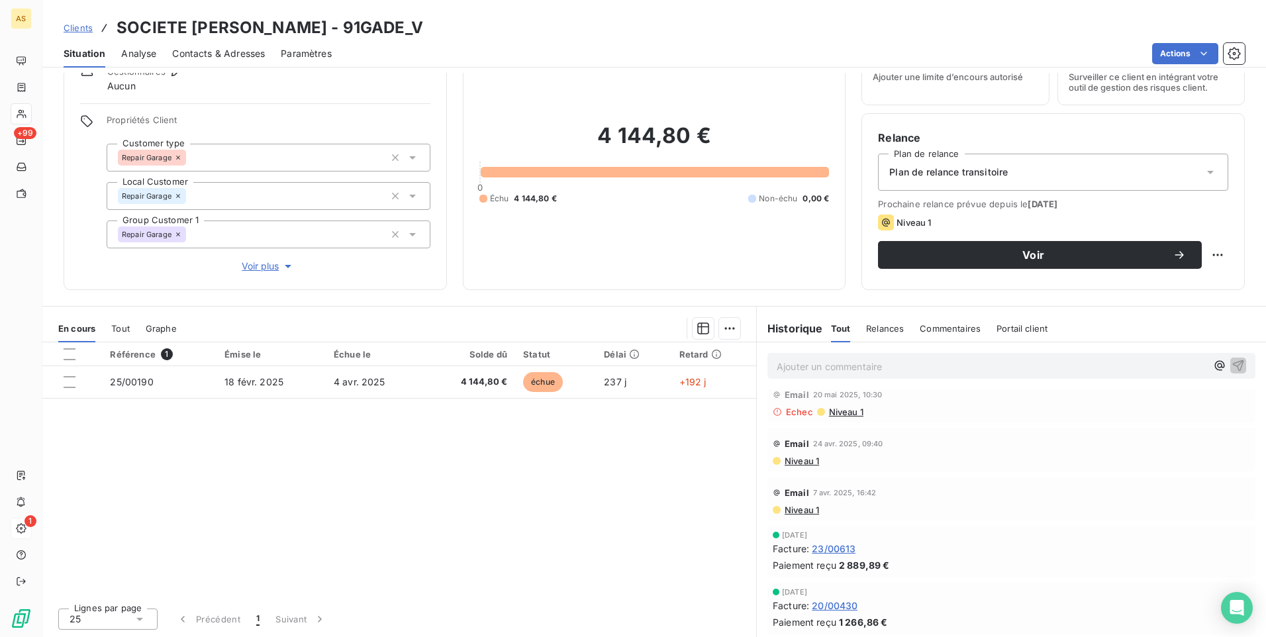
click at [852, 417] on div "Email 20 mai 2025, 10:30 Echec Niveau 1" at bounding box center [1011, 401] width 488 height 44
click at [846, 415] on span "Niveau 1" at bounding box center [846, 412] width 36 height 11
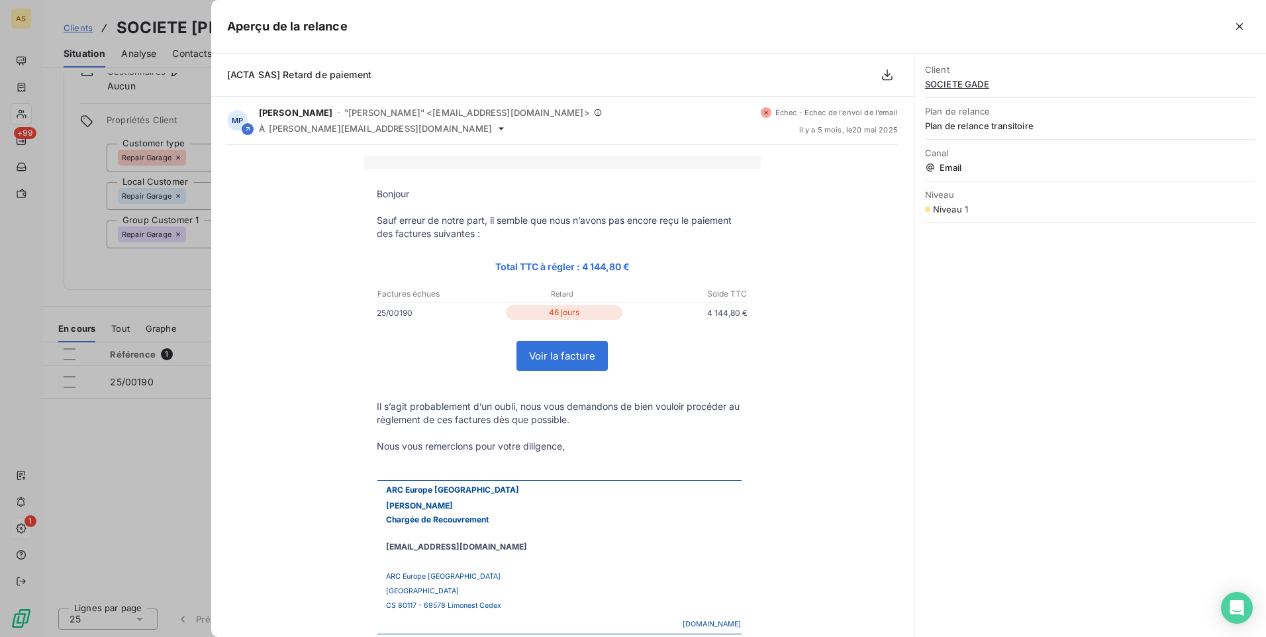
click at [158, 254] on div at bounding box center [633, 318] width 1266 height 637
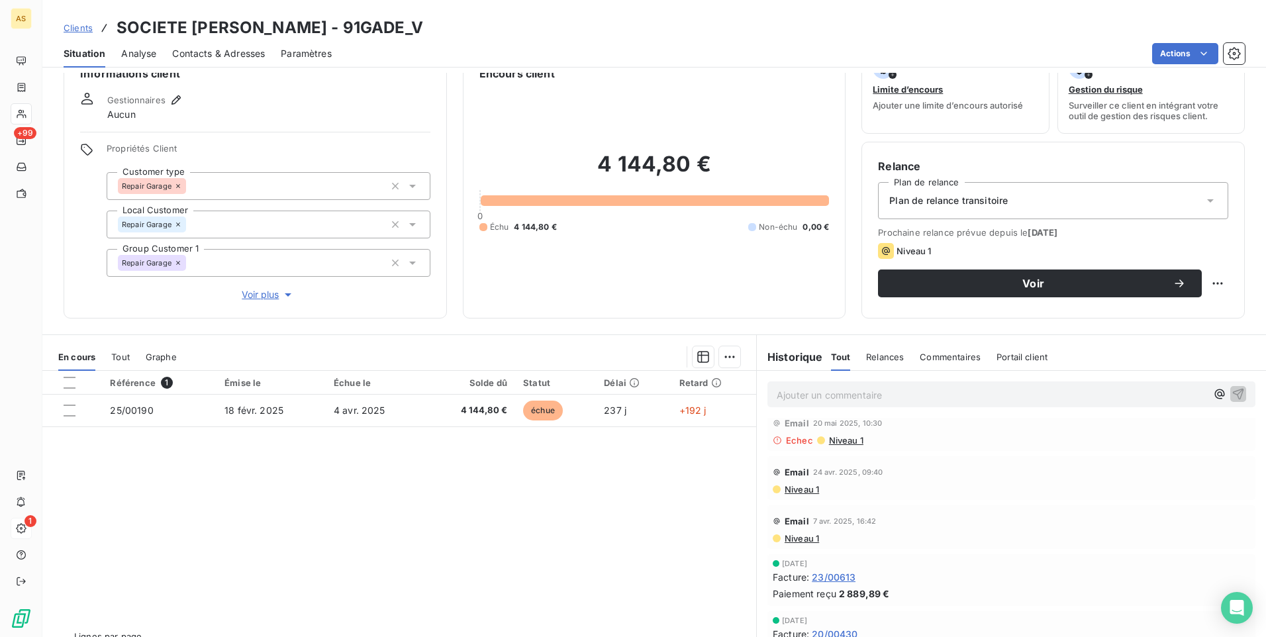
scroll to position [60, 0]
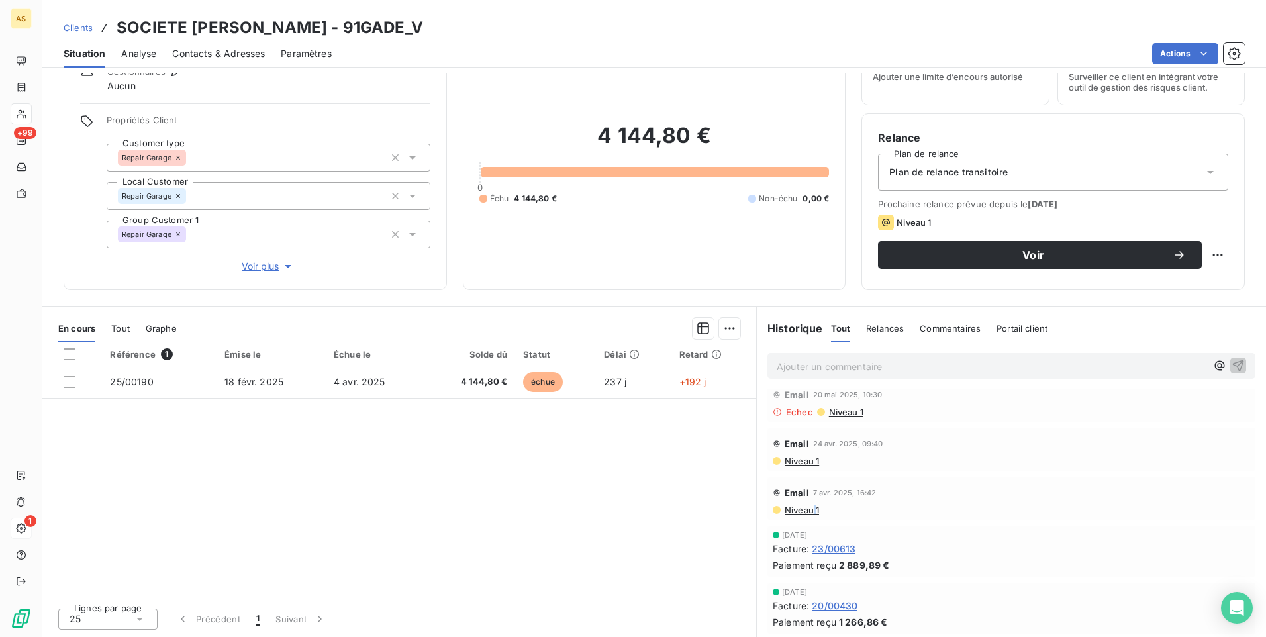
click at [809, 512] on span "Niveau 1" at bounding box center [801, 510] width 36 height 11
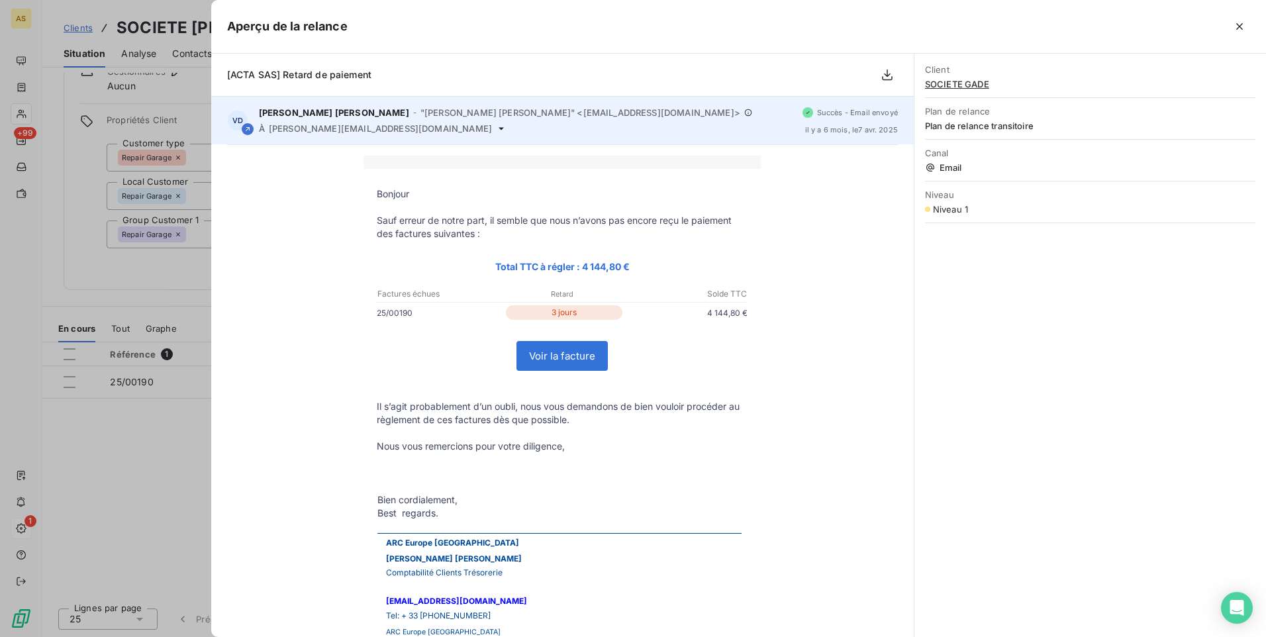
click at [383, 128] on span "gade.depannage-auto@sfr.fr" at bounding box center [380, 128] width 223 height 11
drag, startPoint x: 397, startPoint y: 132, endPoint x: 270, endPoint y: 135, distance: 126.5
click at [270, 135] on div "VD Véronique DROULEZ AGOSTI - "Véronique DROULEZ AGOSTI" <rappels@leanpay.io> À…" at bounding box center [562, 121] width 702 height 48
drag, startPoint x: 270, startPoint y: 135, endPoint x: 277, endPoint y: 127, distance: 10.8
copy div "gade.depannage-auto@sfr.fr"
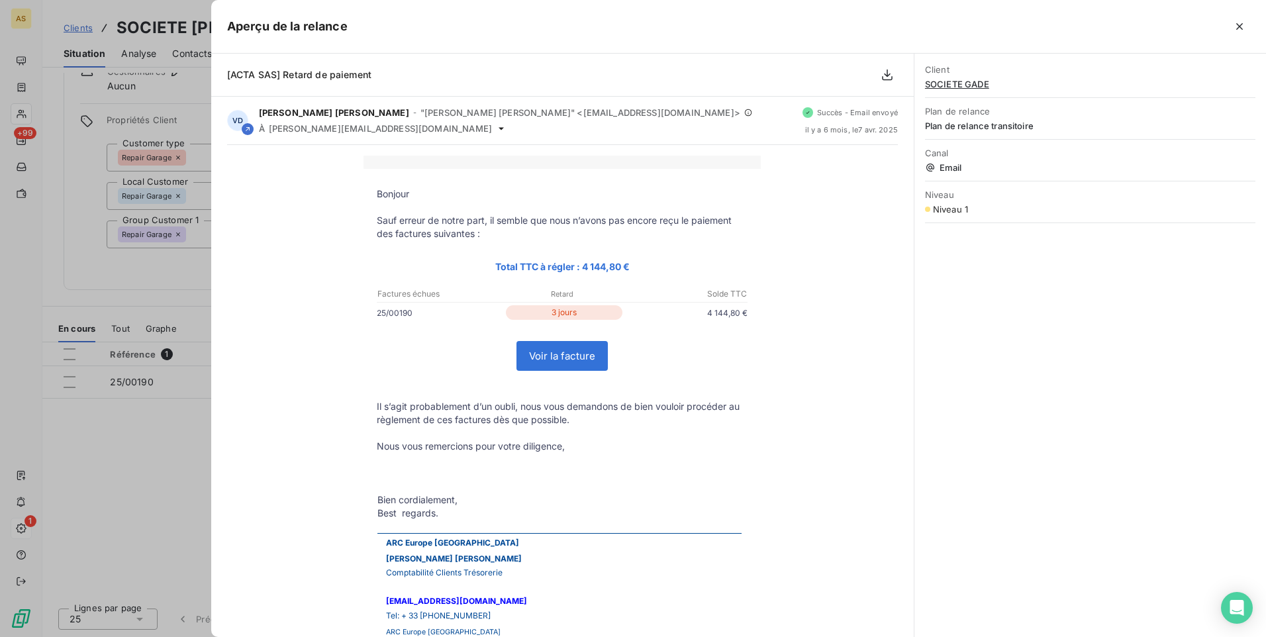
drag, startPoint x: 91, startPoint y: 236, endPoint x: 173, endPoint y: 150, distance: 118.9
click at [91, 232] on div at bounding box center [633, 318] width 1266 height 637
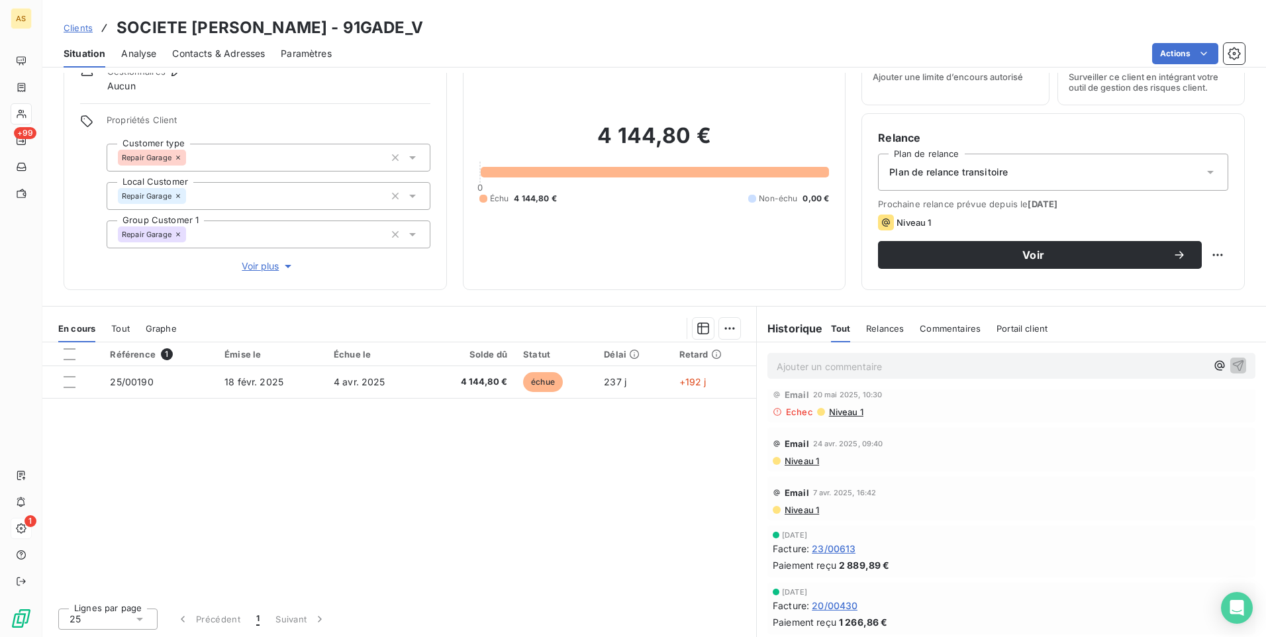
click at [214, 52] on span "Contacts & Adresses" at bounding box center [218, 53] width 93 height 13
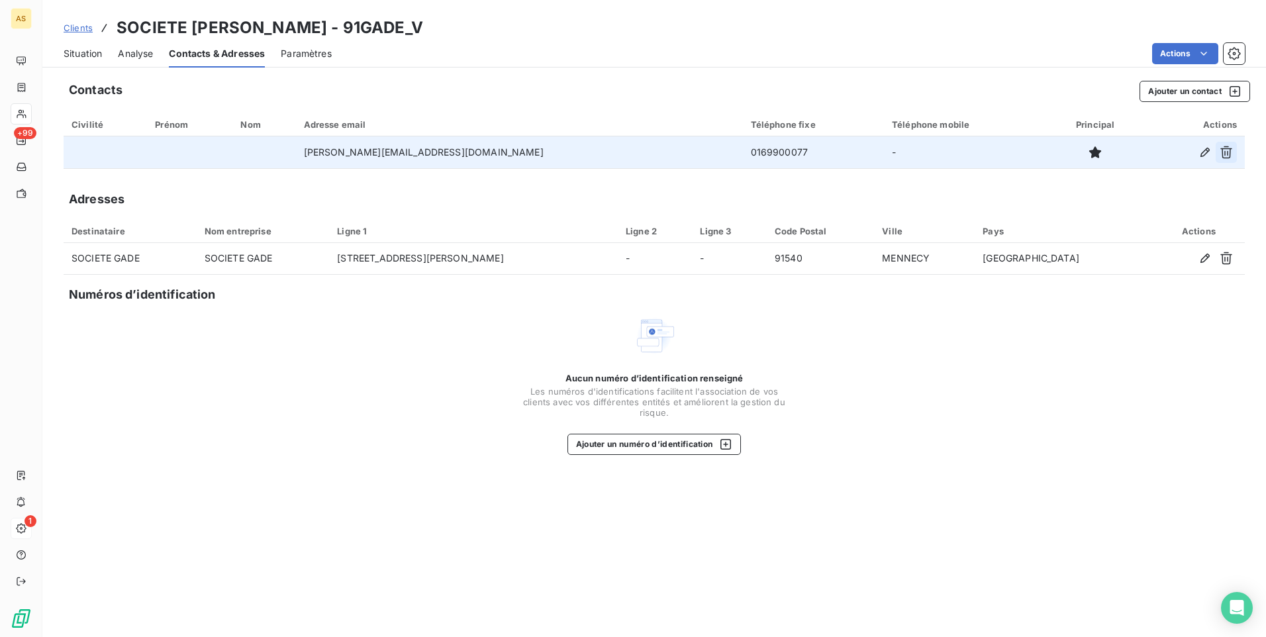
click at [1220, 154] on icon "button" at bounding box center [1226, 152] width 13 height 13
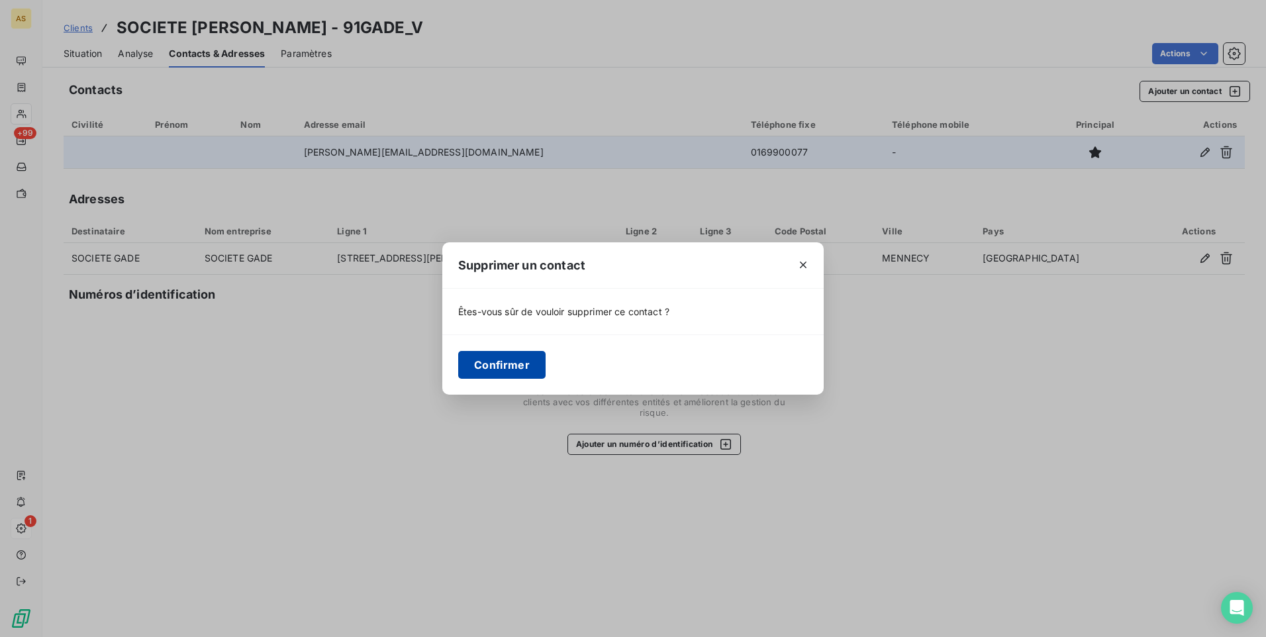
click at [514, 370] on button "Confirmer" at bounding box center [501, 365] width 87 height 28
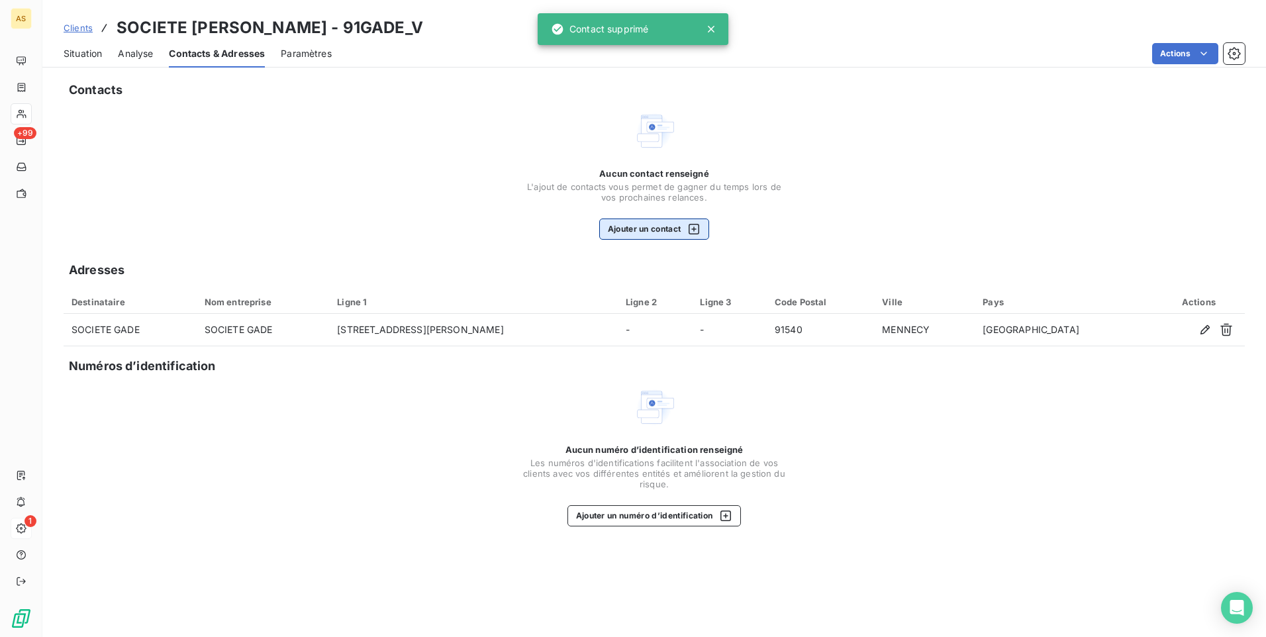
click at [694, 224] on icon "button" at bounding box center [693, 228] width 13 height 13
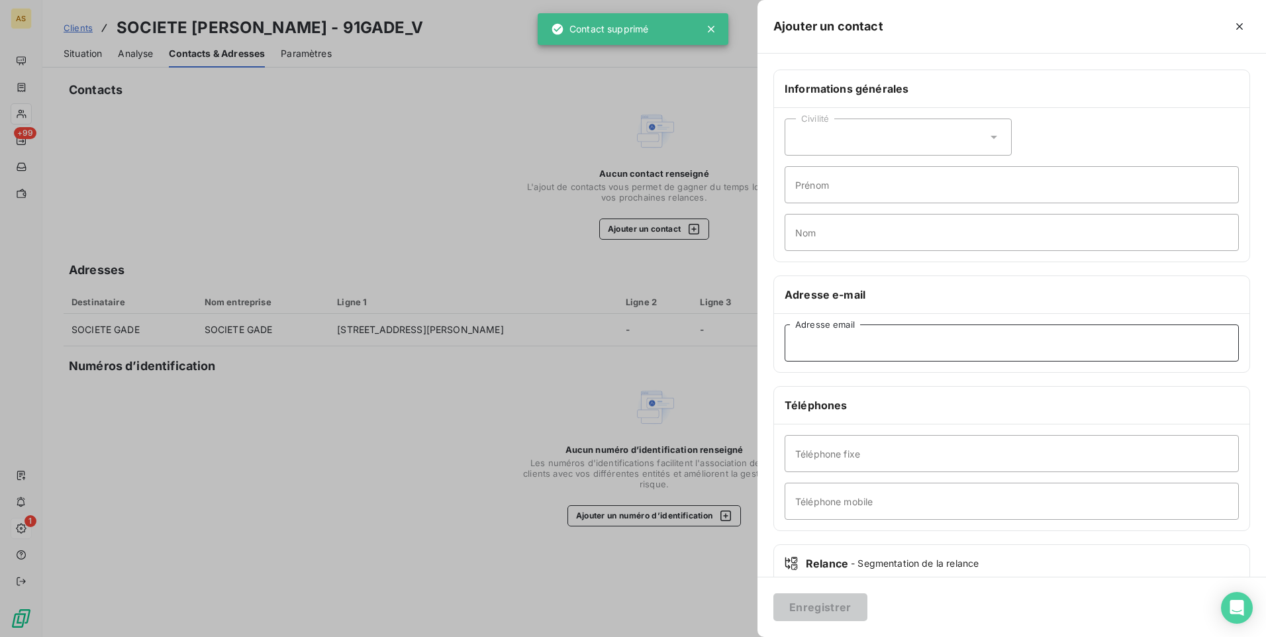
click at [808, 348] on input "Adresse email" at bounding box center [1012, 342] width 454 height 37
paste input "gade.depannage-auto@sfr.fr"
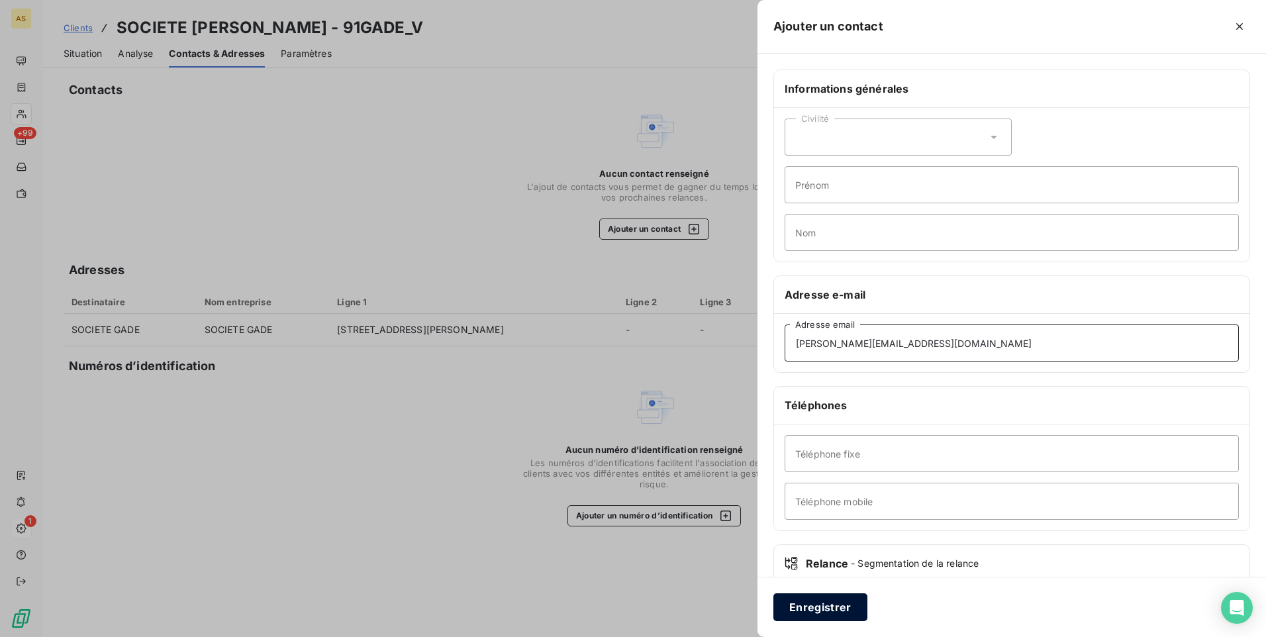
type input "gade.depannage-auto@sfr.fr"
click at [820, 607] on button "Enregistrer" at bounding box center [820, 607] width 94 height 28
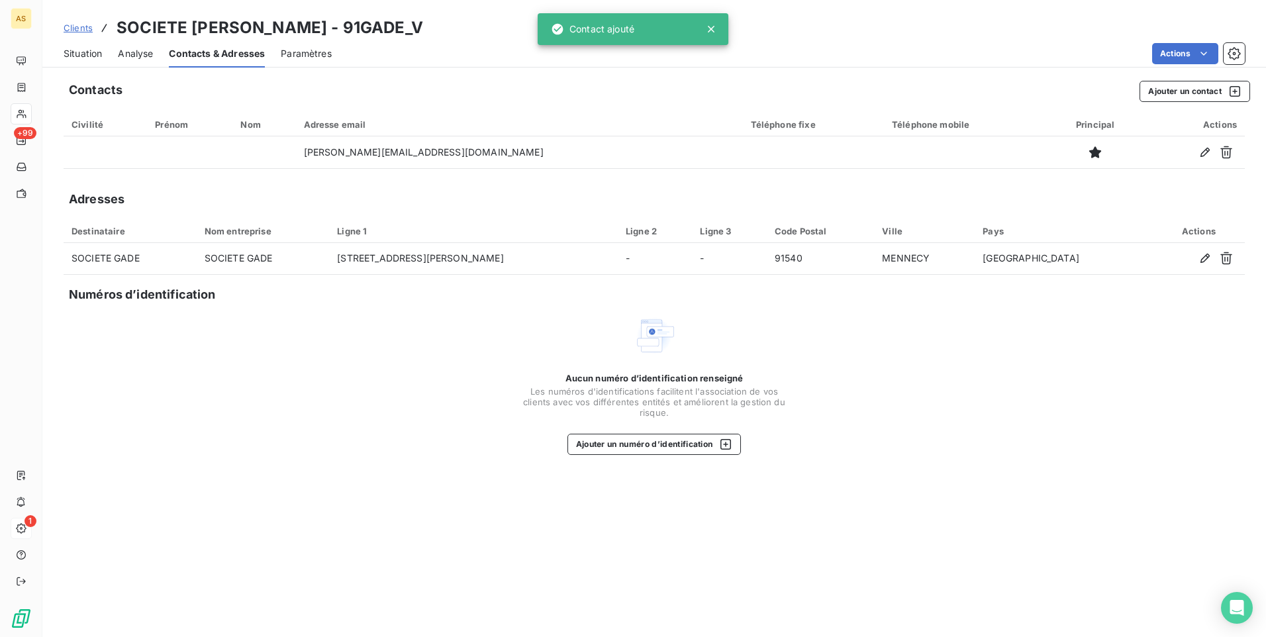
click at [82, 55] on span "Situation" at bounding box center [83, 53] width 38 height 13
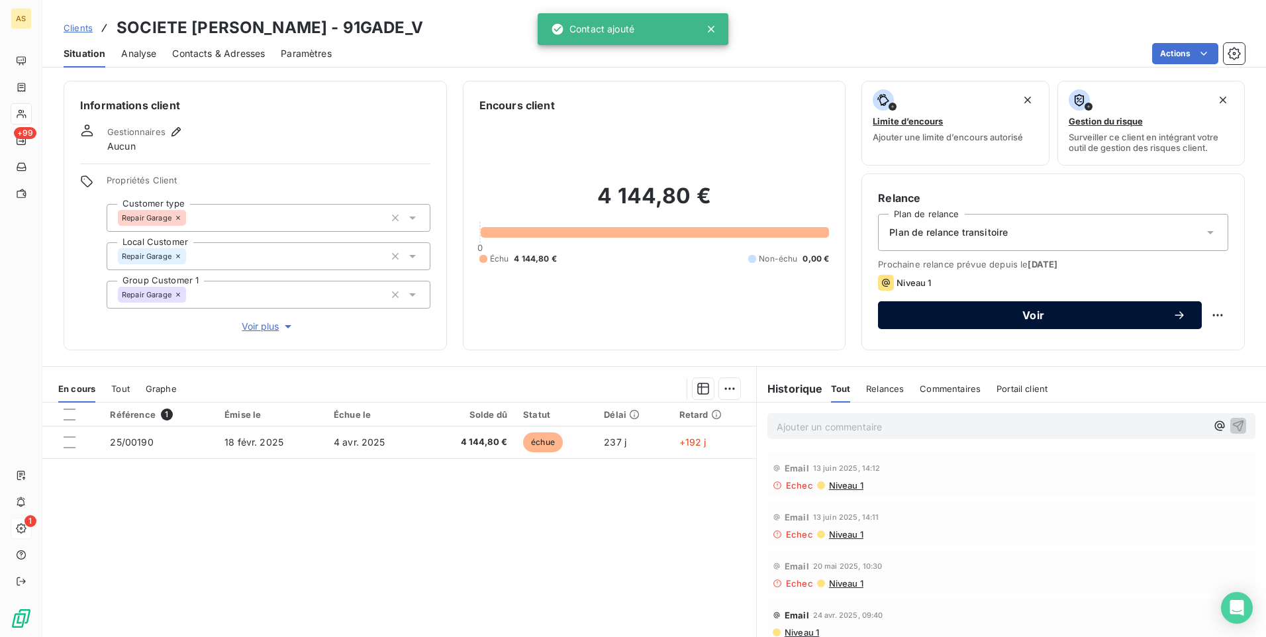
click at [919, 326] on button "Voir" at bounding box center [1040, 315] width 324 height 28
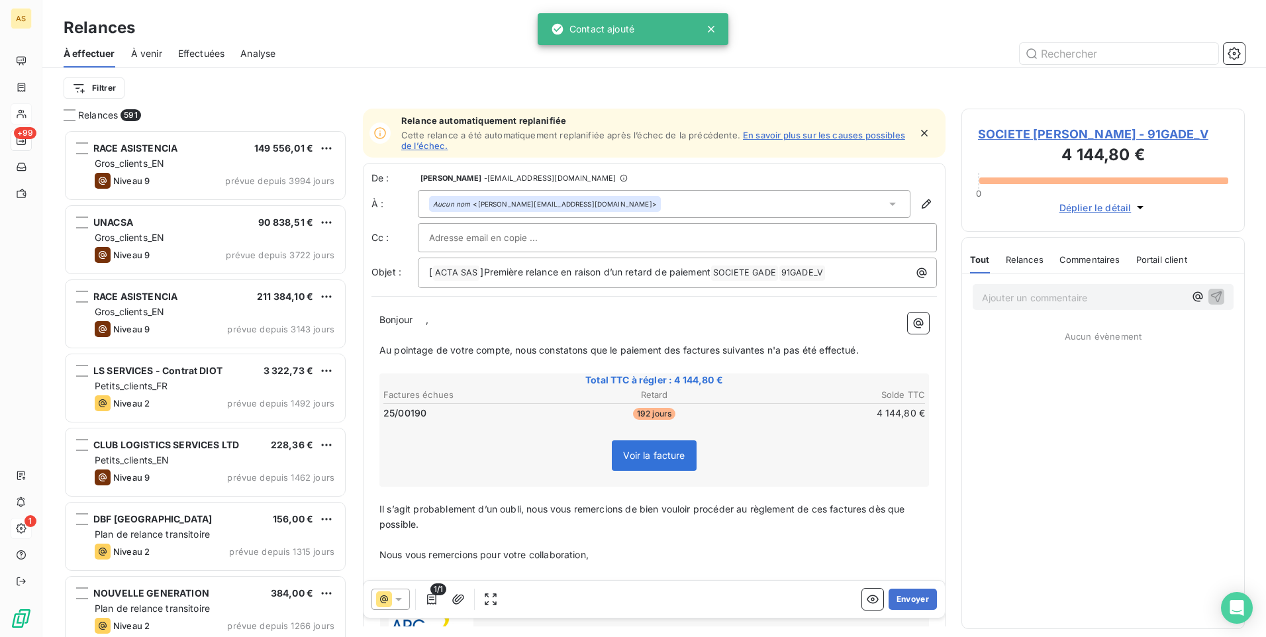
scroll to position [497, 273]
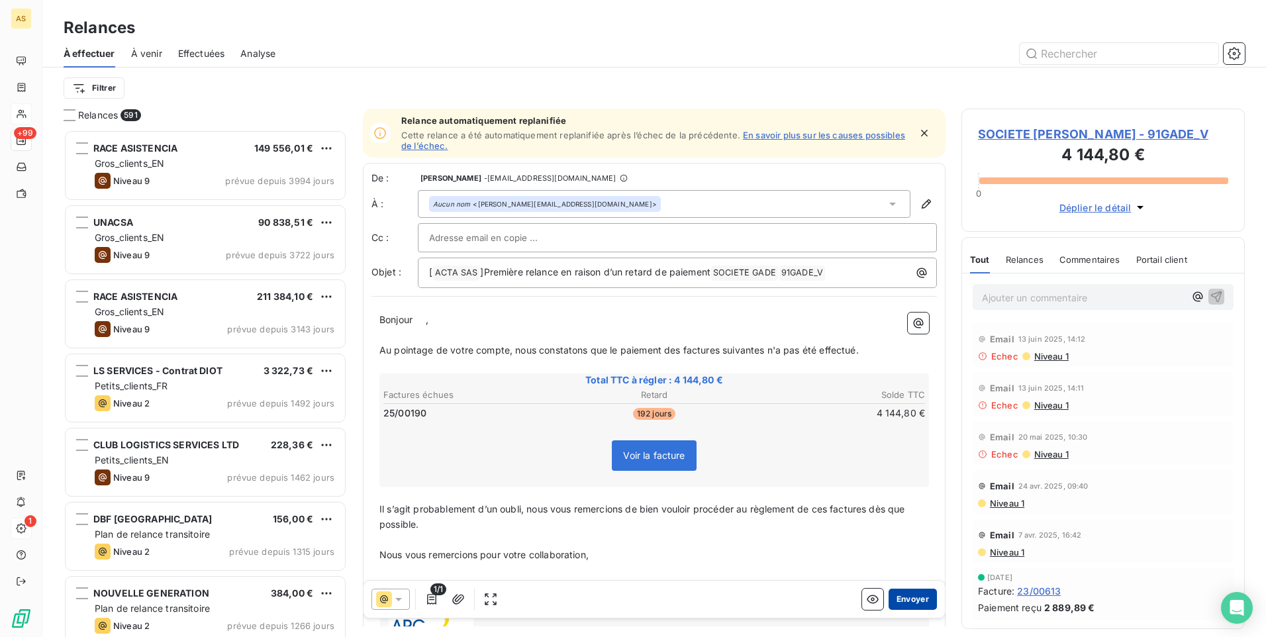
click at [893, 601] on button "Envoyer" at bounding box center [913, 599] width 48 height 21
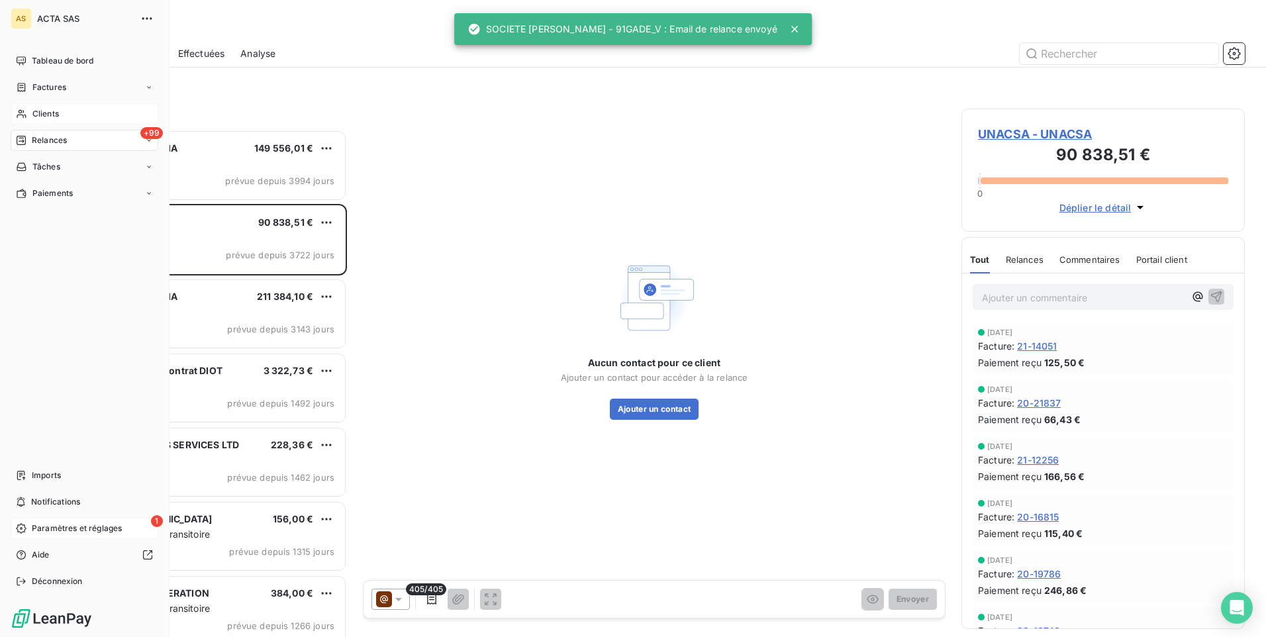
click at [55, 113] on span "Clients" at bounding box center [45, 114] width 26 height 12
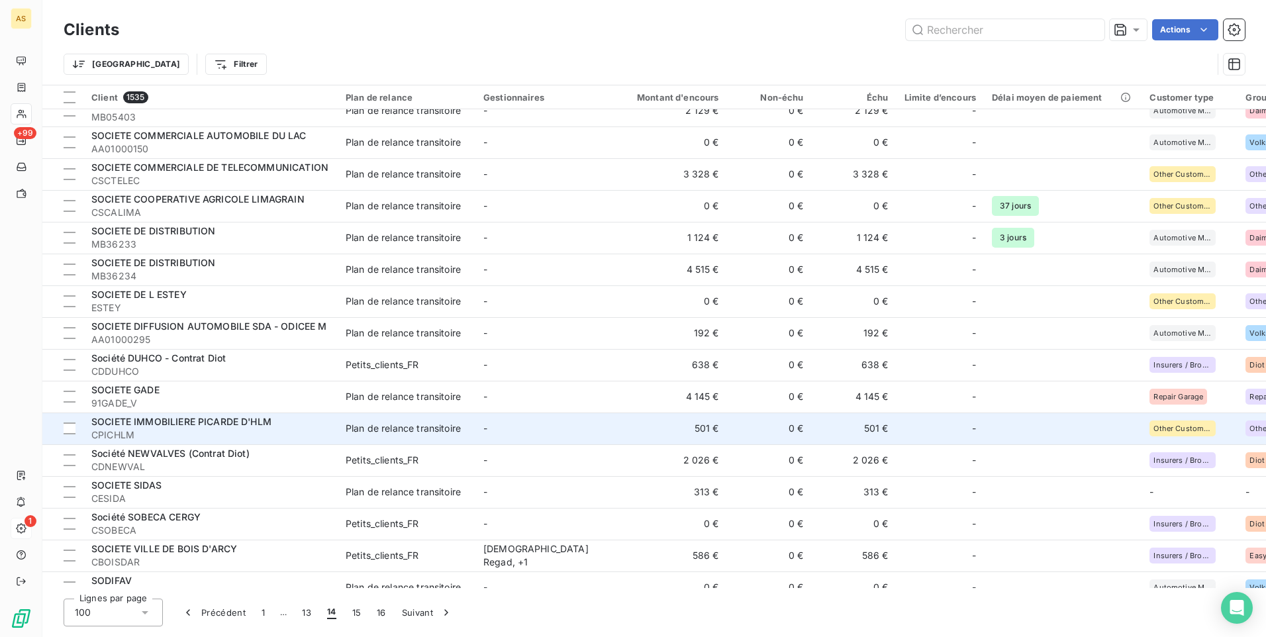
scroll to position [2450, 0]
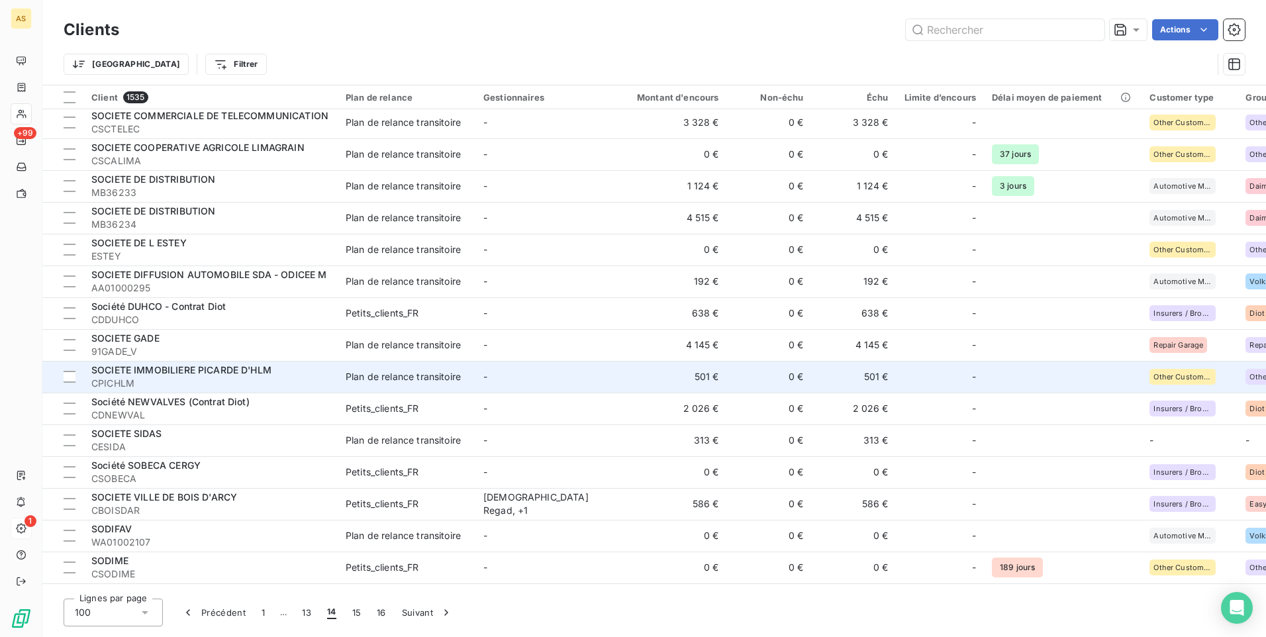
click at [862, 378] on td "501 €" at bounding box center [854, 377] width 85 height 32
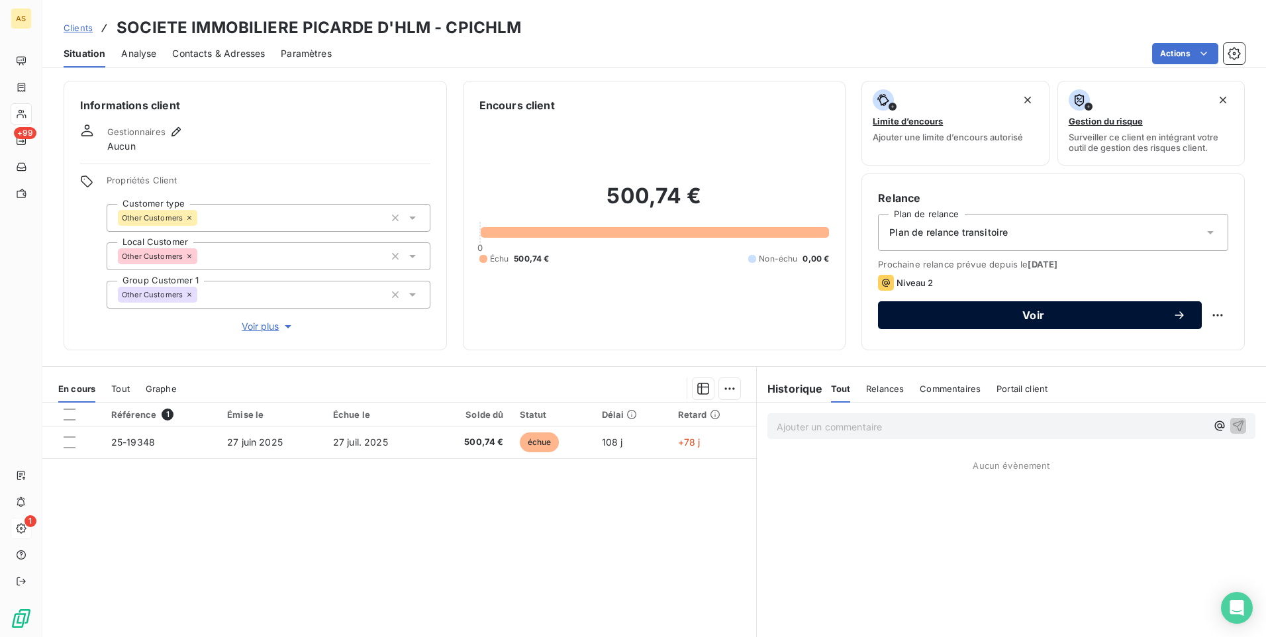
click at [933, 321] on div "Voir" at bounding box center [1040, 315] width 292 height 13
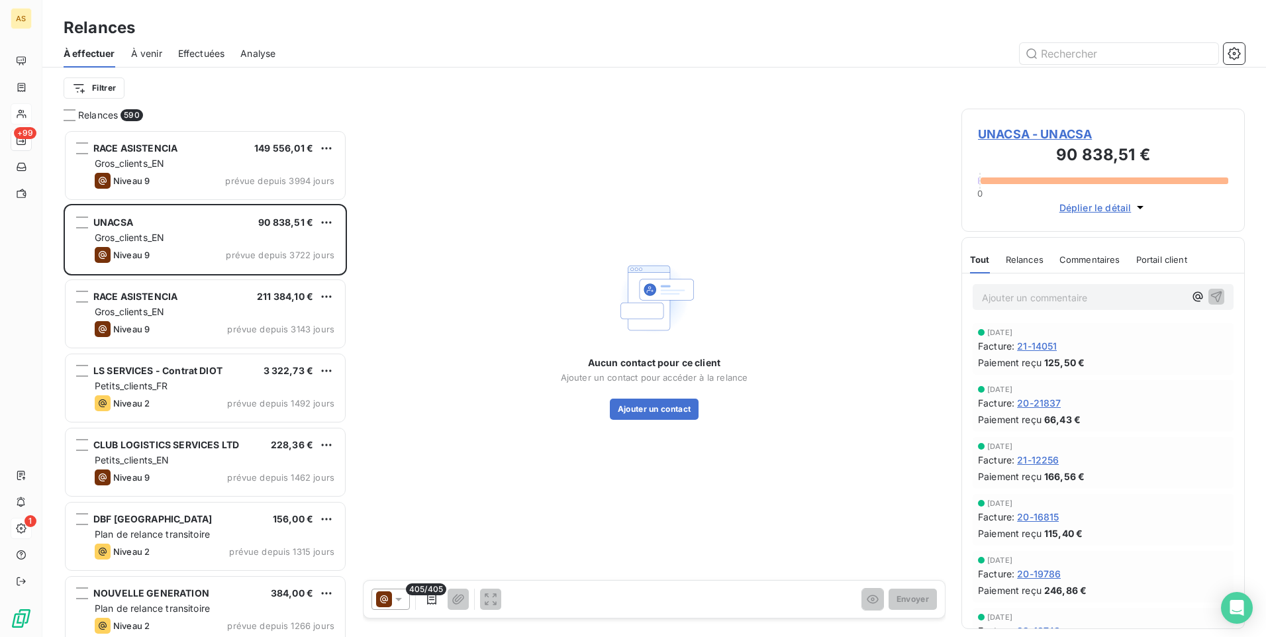
scroll to position [11, 11]
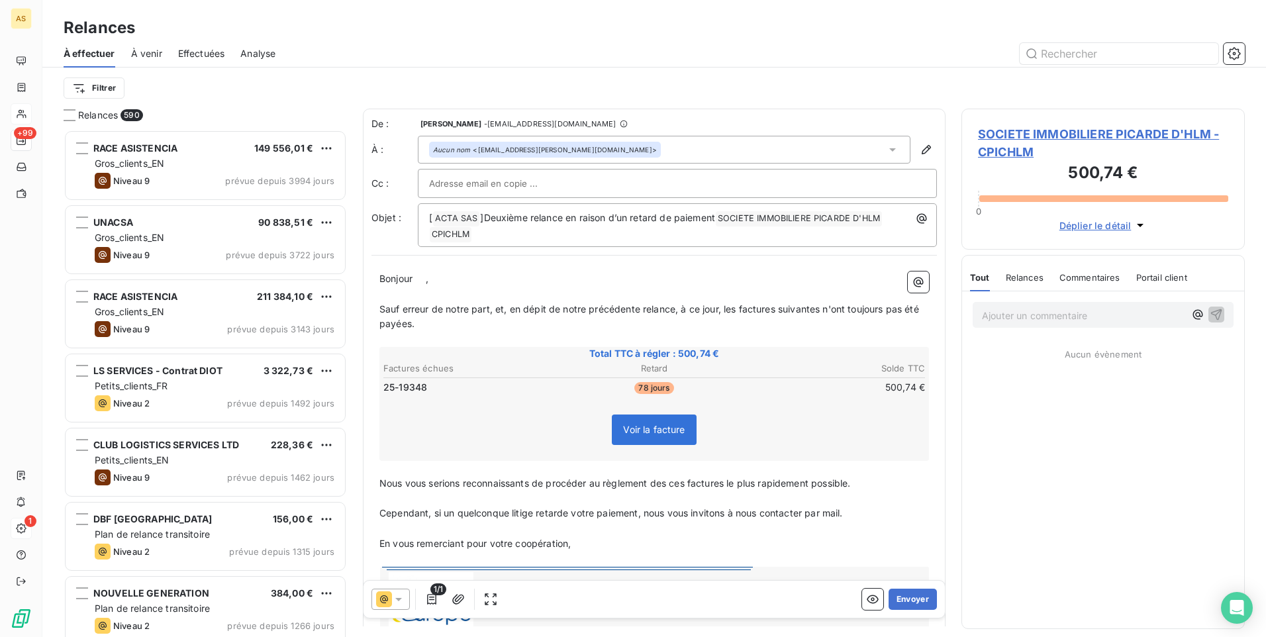
drag, startPoint x: 398, startPoint y: 601, endPoint x: 400, endPoint y: 587, distance: 14.0
click at [400, 593] on icon at bounding box center [398, 599] width 13 height 13
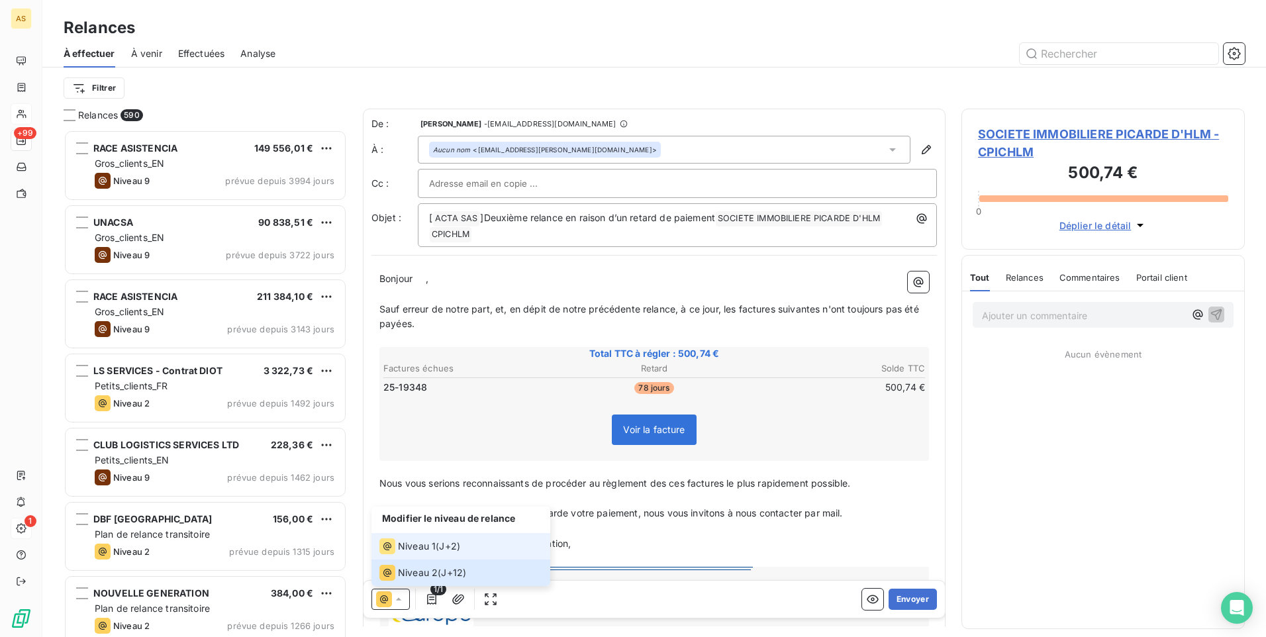
click at [406, 546] on span "Niveau 1" at bounding box center [417, 546] width 38 height 13
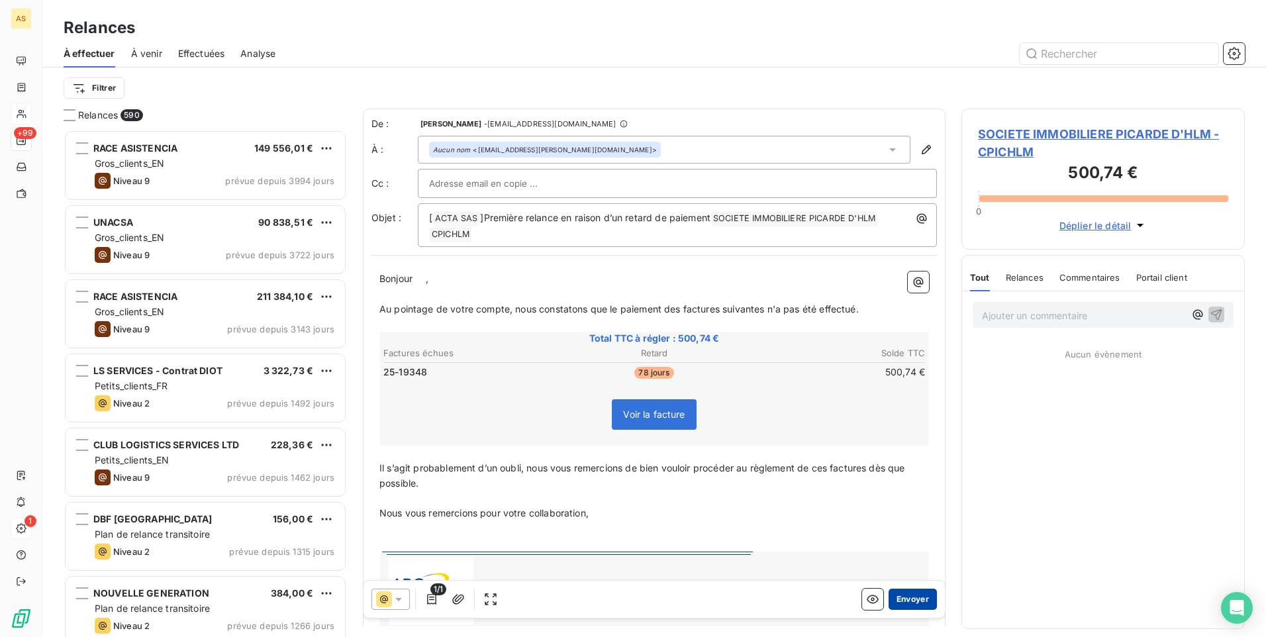
click at [890, 586] on div "1/1 Envoyer" at bounding box center [653, 599] width 581 height 37
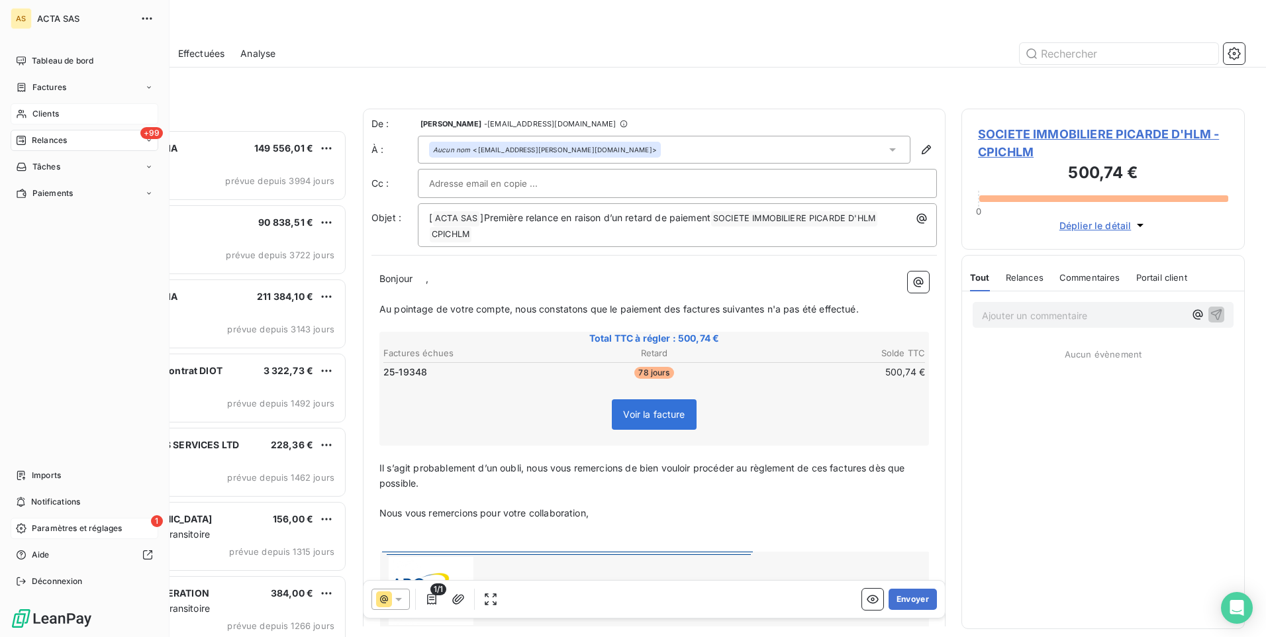
click at [34, 115] on span "Clients" at bounding box center [45, 114] width 26 height 12
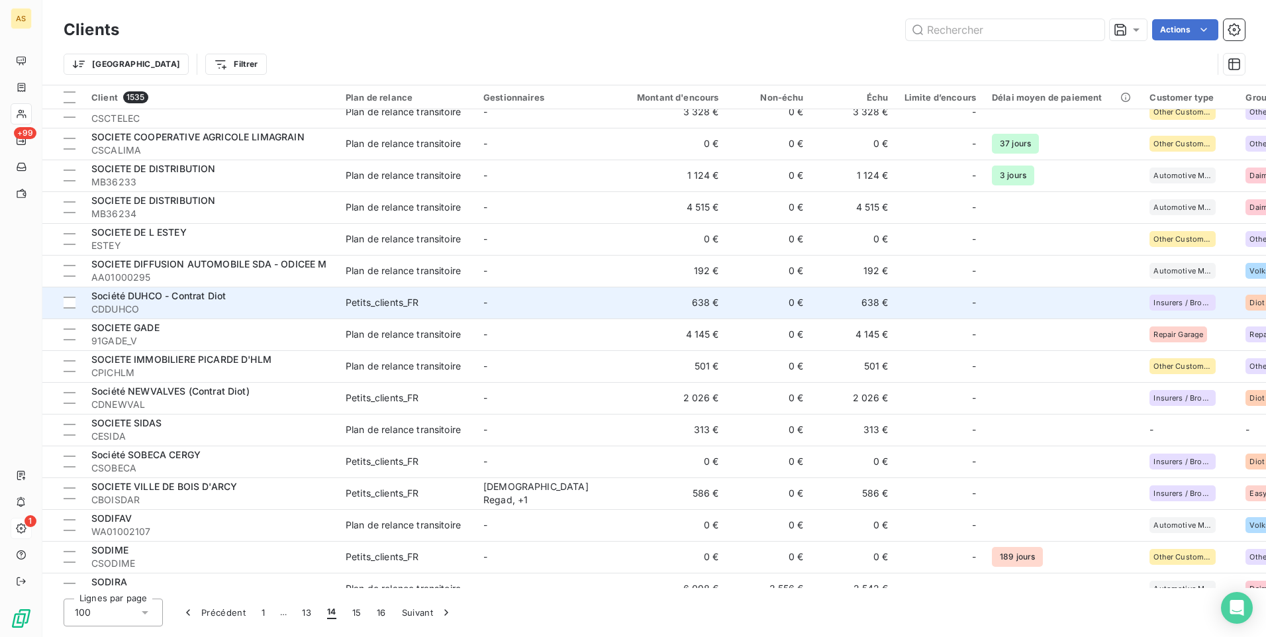
scroll to position [2480, 0]
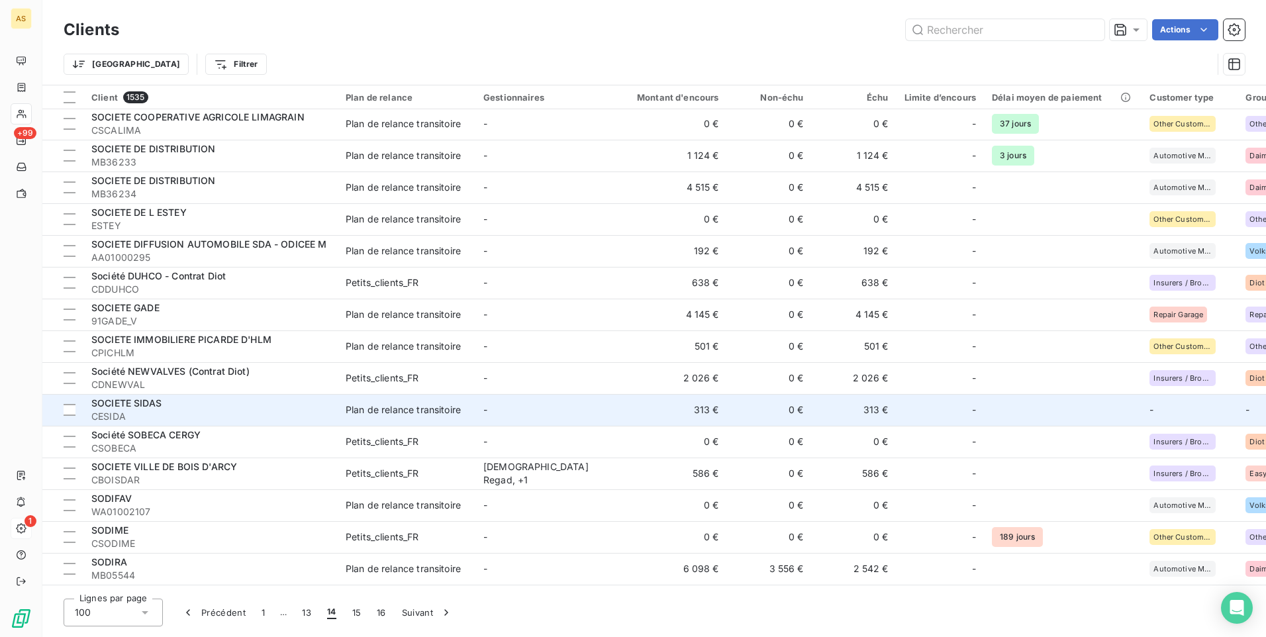
click at [383, 412] on div "Plan de relance transitoire" at bounding box center [403, 409] width 115 height 13
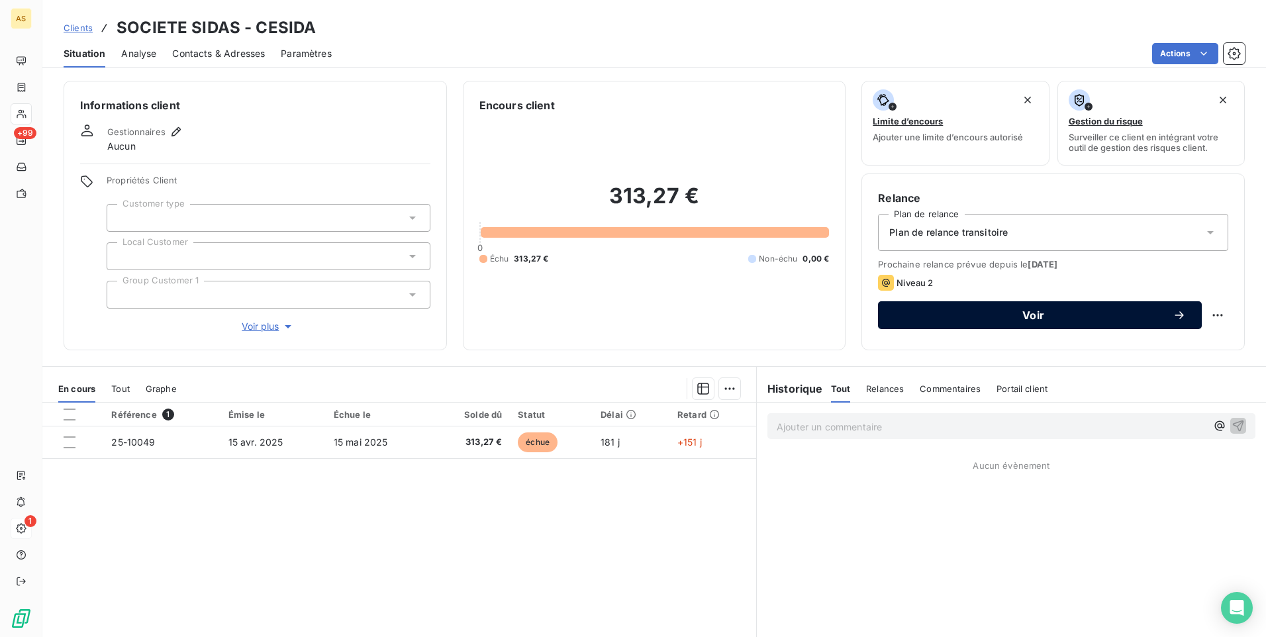
click at [930, 312] on span "Voir" at bounding box center [1033, 315] width 279 height 11
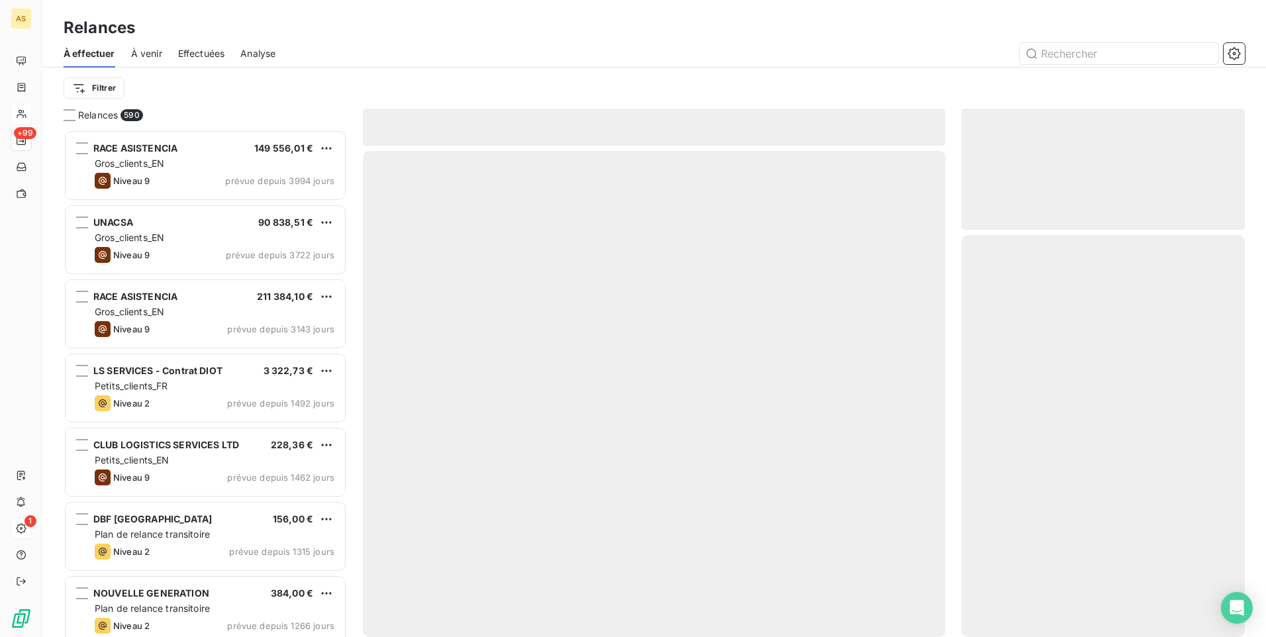
scroll to position [497, 273]
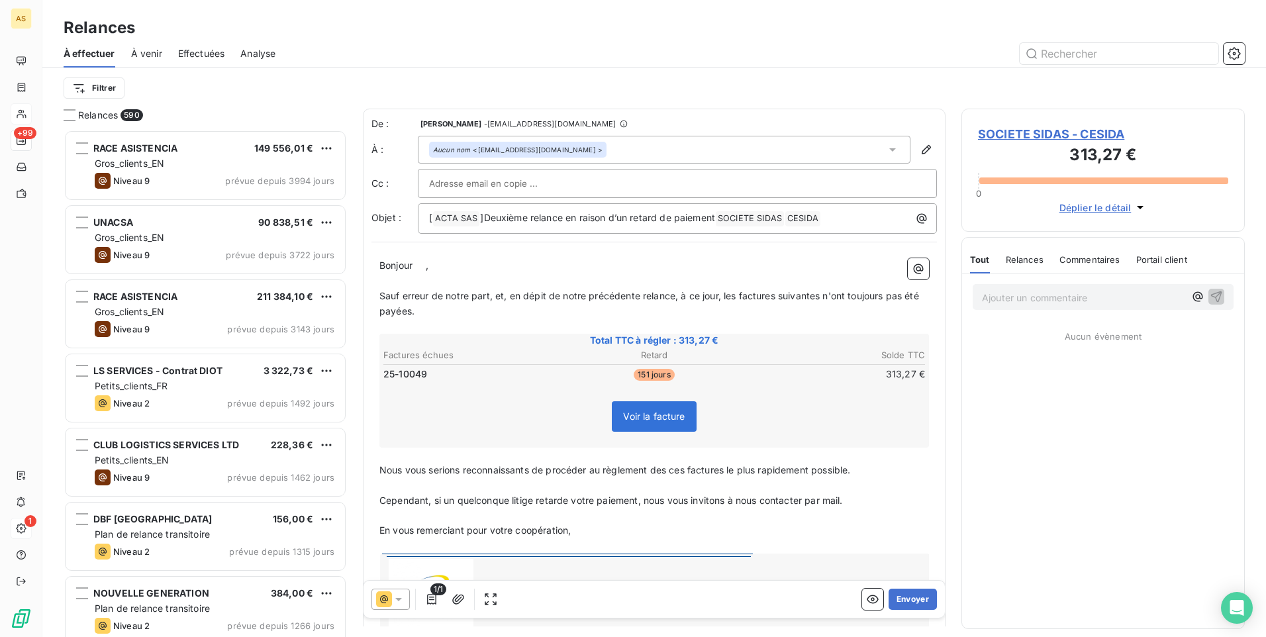
click at [401, 597] on icon at bounding box center [398, 599] width 13 height 13
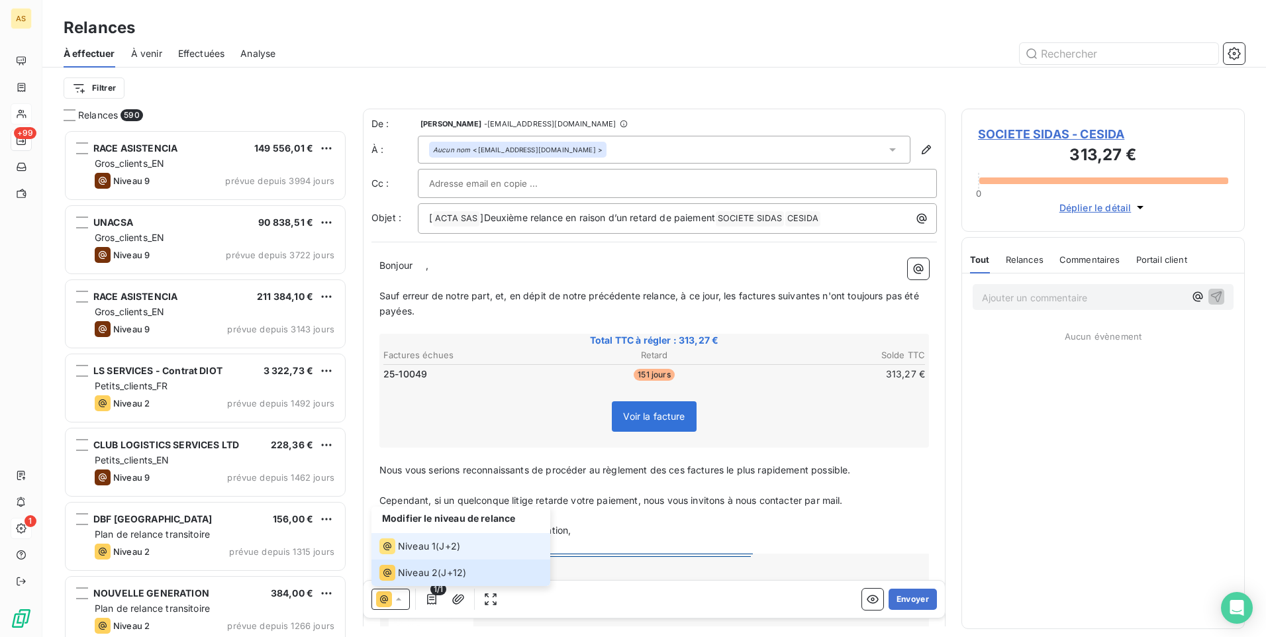
click at [408, 550] on span "Niveau 1" at bounding box center [417, 546] width 38 height 13
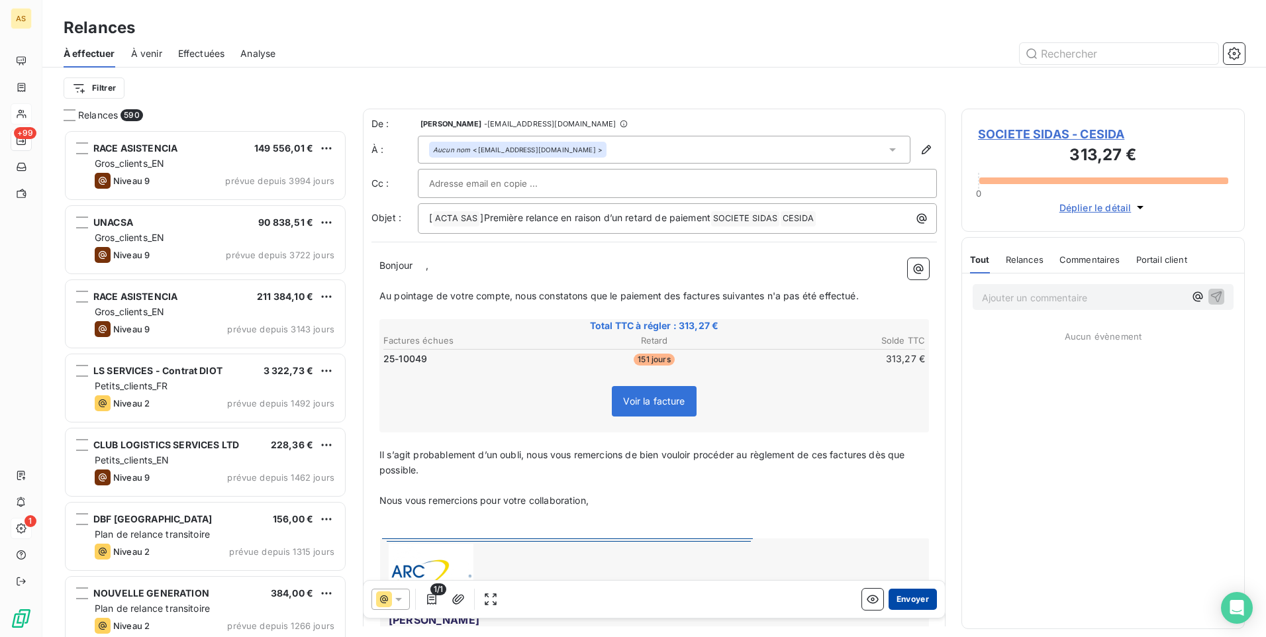
click at [904, 603] on button "Envoyer" at bounding box center [913, 599] width 48 height 21
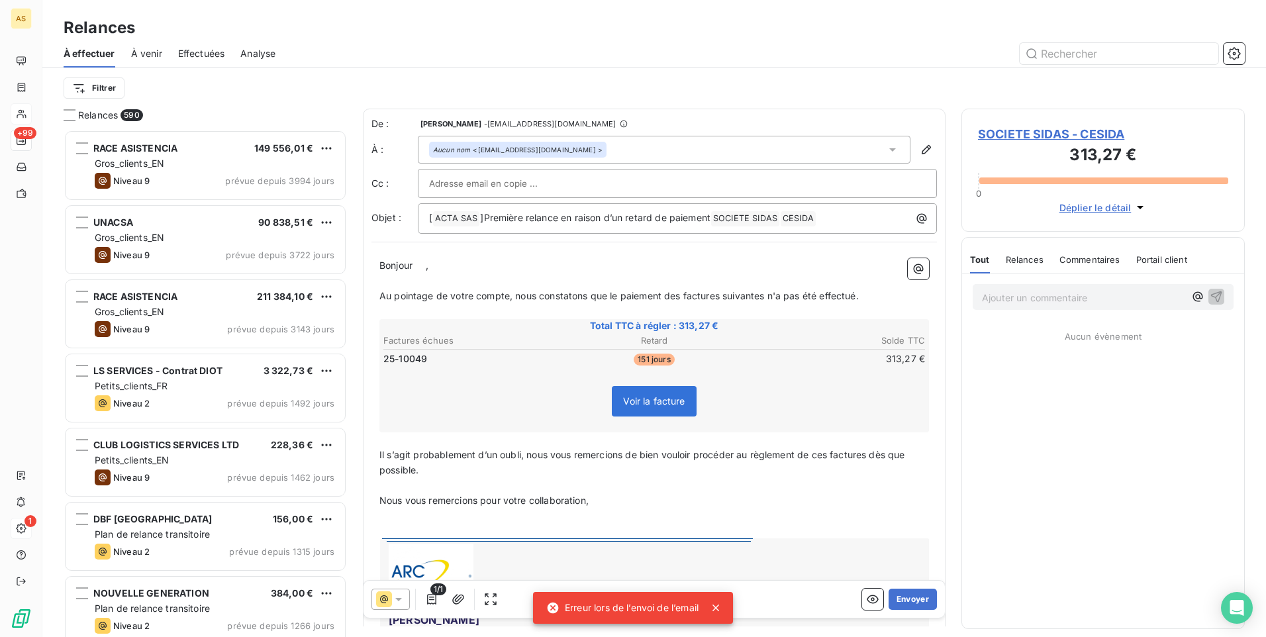
click at [1008, 137] on span "SOCIETE SIDAS - CESIDA" at bounding box center [1103, 134] width 250 height 18
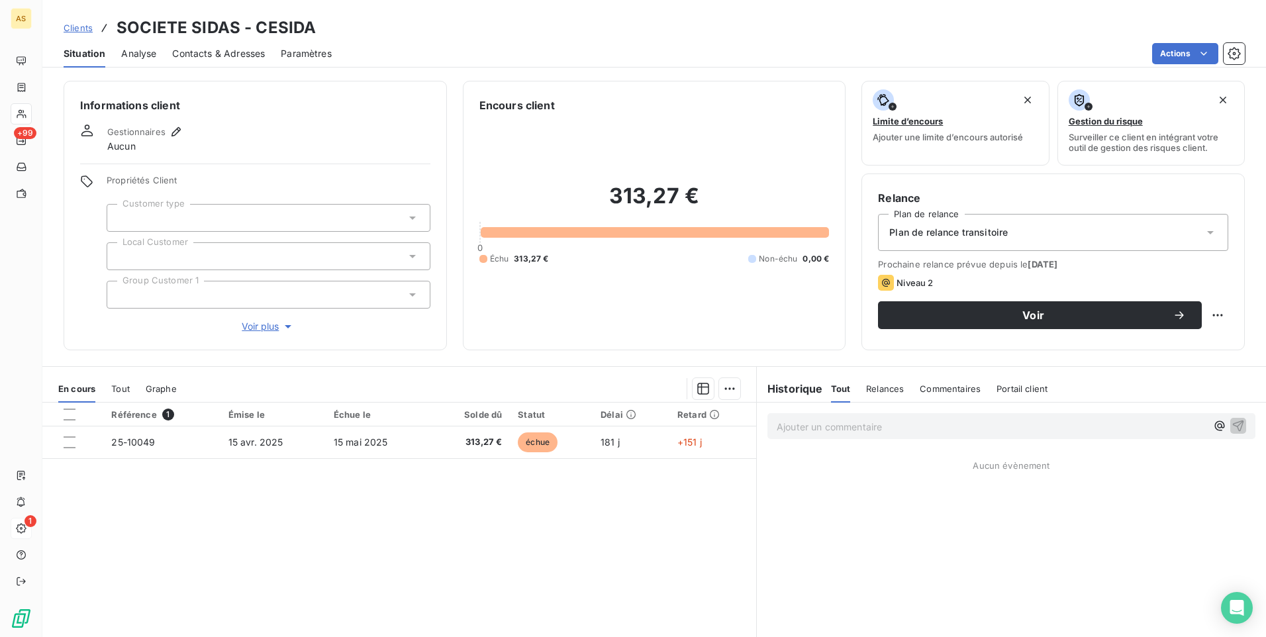
click at [229, 59] on span "Contacts & Adresses" at bounding box center [218, 53] width 93 height 13
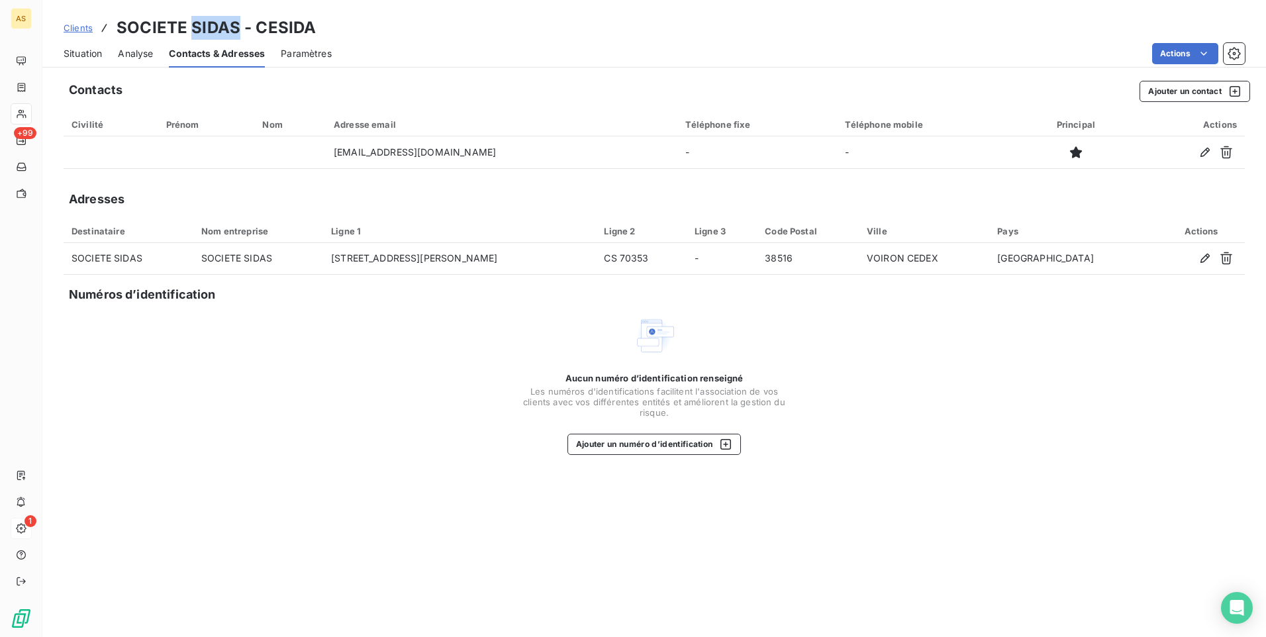
drag, startPoint x: 234, startPoint y: 25, endPoint x: 189, endPoint y: 19, distance: 46.2
click at [189, 19] on h3 "SOCIETE SIDAS - CESIDA" at bounding box center [216, 28] width 199 height 24
copy h3 "SIDAS"
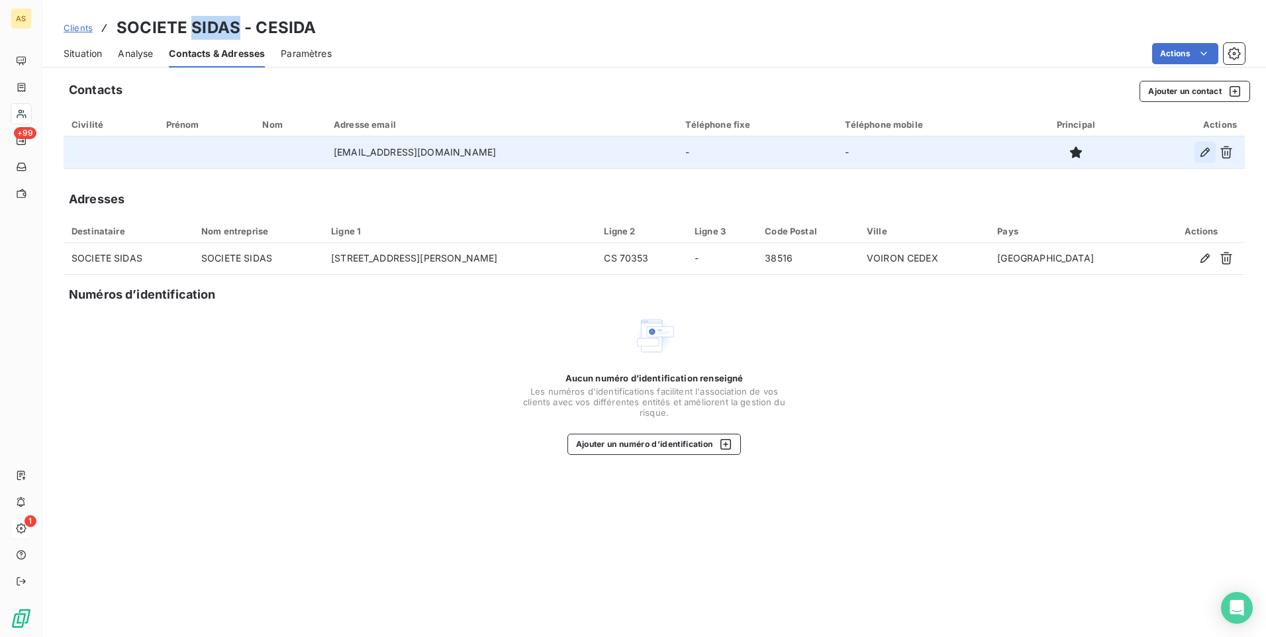
click at [1210, 148] on icon "button" at bounding box center [1204, 152] width 13 height 13
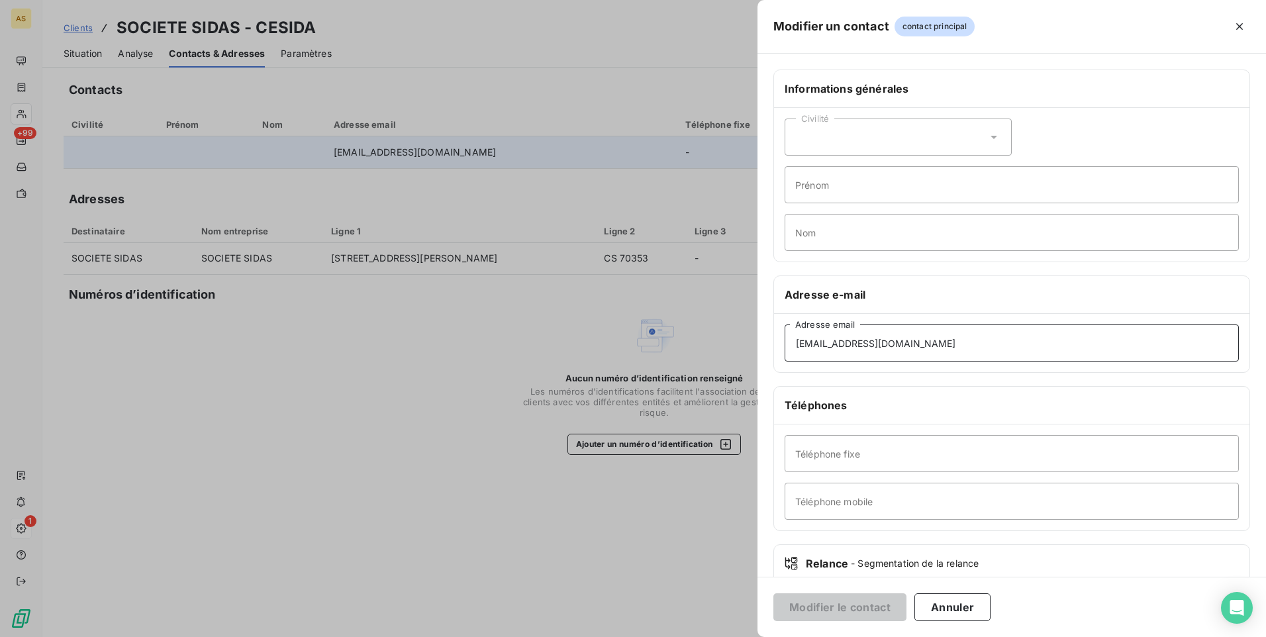
drag, startPoint x: 915, startPoint y: 352, endPoint x: 733, endPoint y: 360, distance: 182.2
click at [733, 636] on div "Modifier un contact contact principal Informations générales Civilité Prénom No…" at bounding box center [633, 637] width 1266 height 0
click at [788, 340] on input "Adresse email" at bounding box center [1012, 342] width 454 height 37
paste input "comptasport@sidas.com"
type input "comptasport@sidas.com"
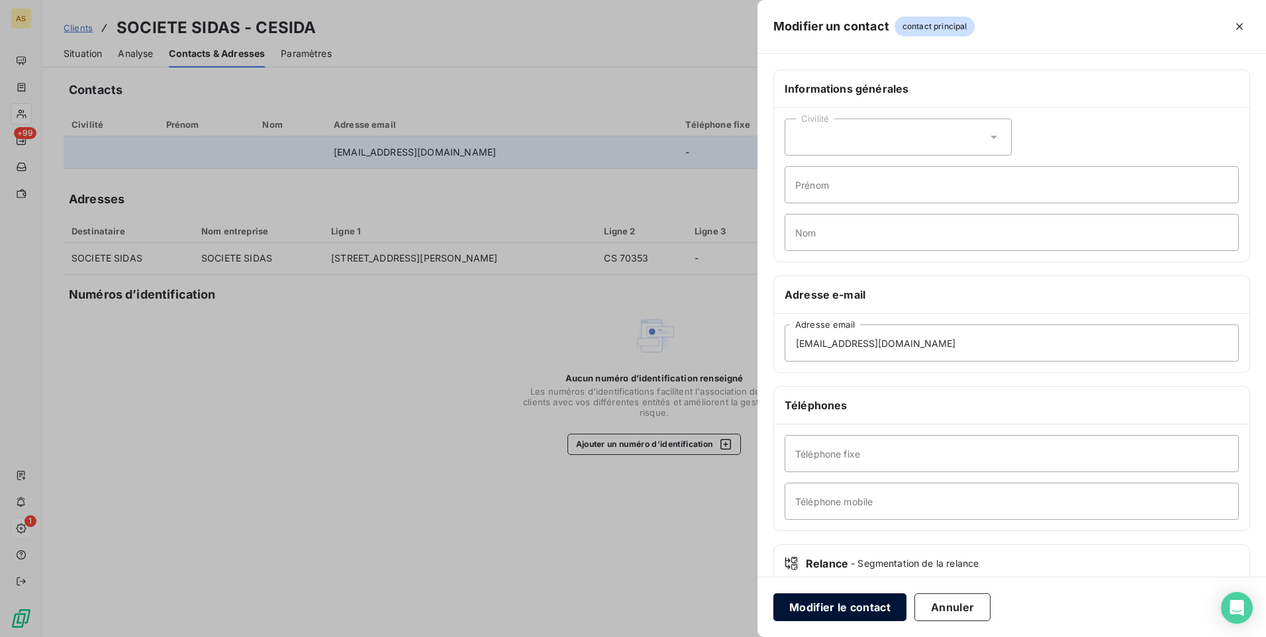
click at [850, 612] on button "Modifier le contact" at bounding box center [839, 607] width 133 height 28
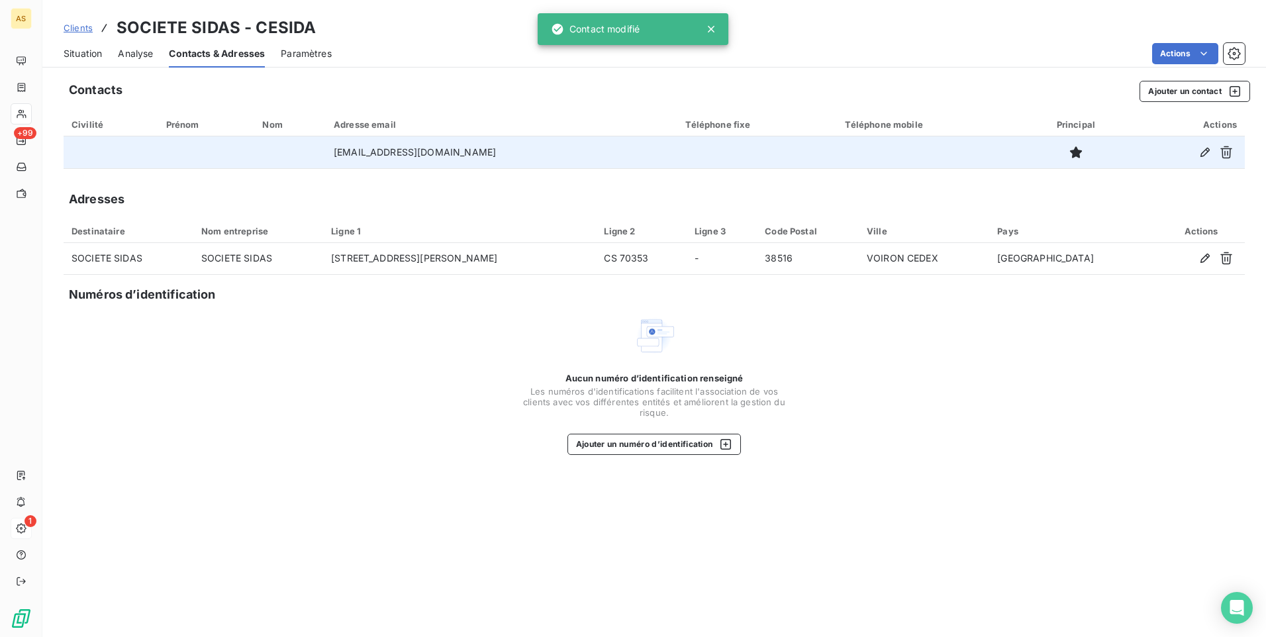
click at [88, 58] on span "Situation" at bounding box center [83, 53] width 38 height 13
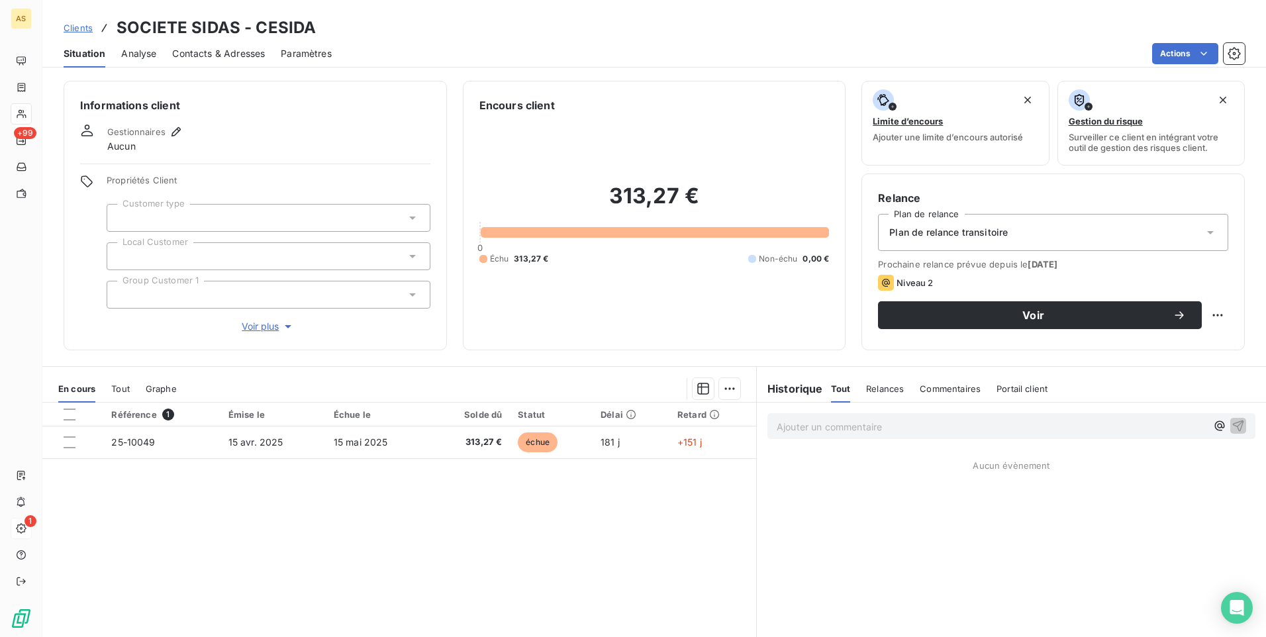
click at [991, 299] on div "Prochaine relance prévue depuis le 22 sept. 2025 Niveau 2 Voir" at bounding box center [1053, 294] width 350 height 70
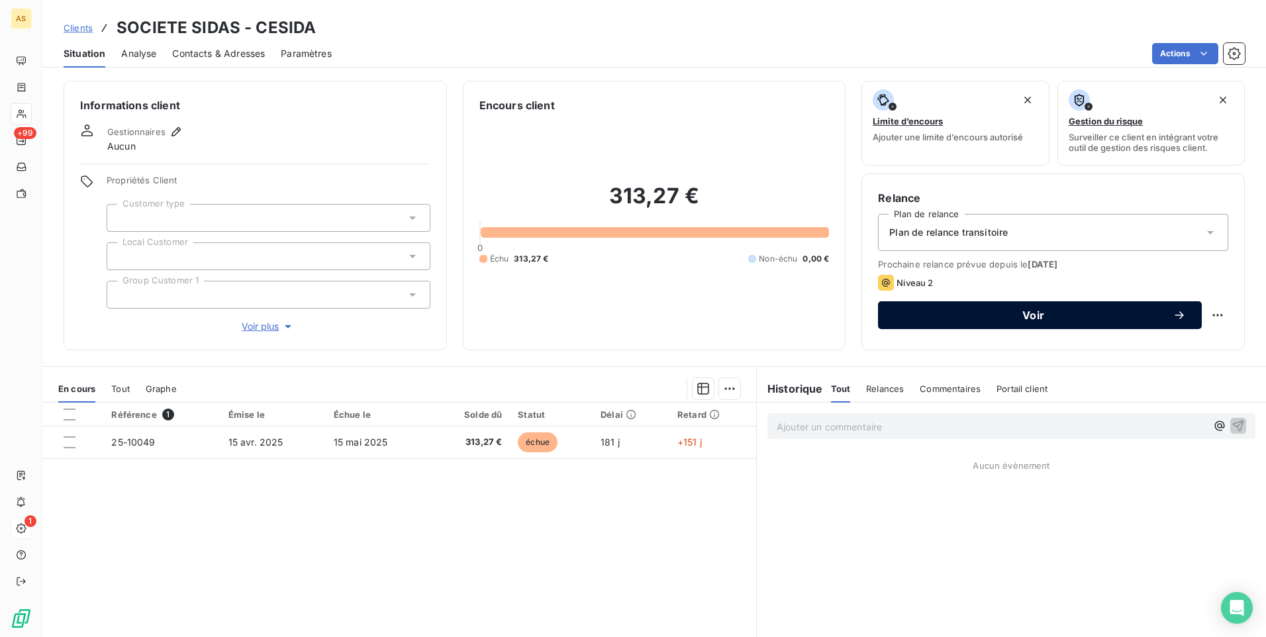
click at [908, 325] on button "Voir" at bounding box center [1040, 315] width 324 height 28
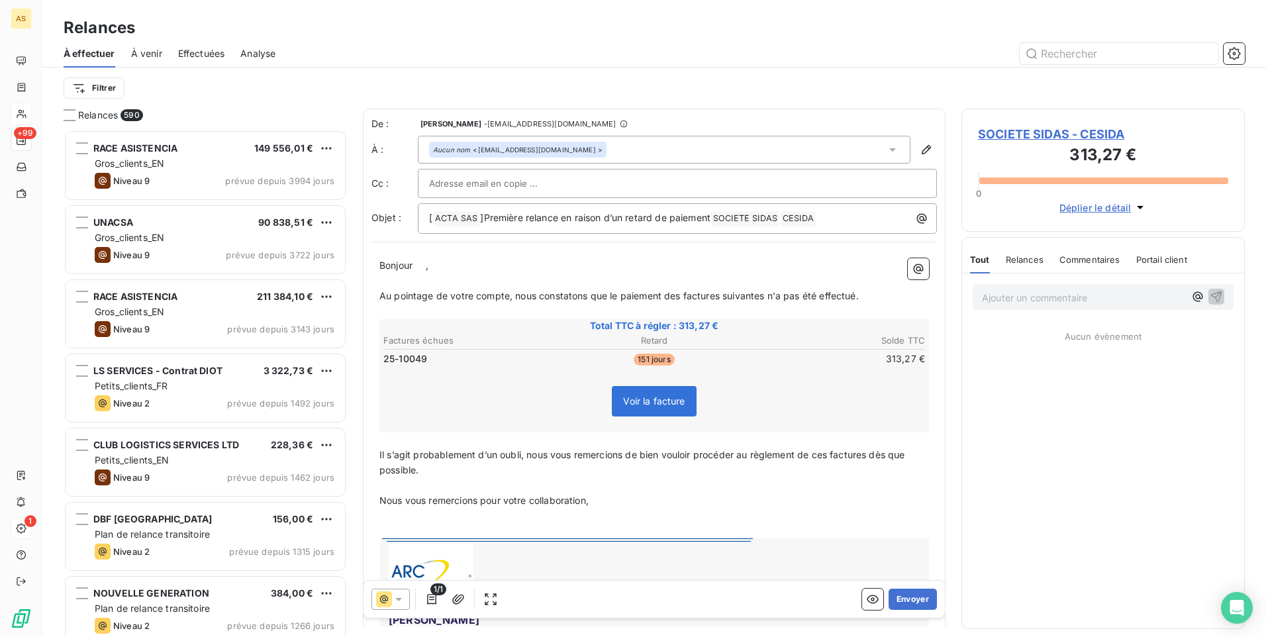
scroll to position [497, 273]
drag, startPoint x: 399, startPoint y: 601, endPoint x: 409, endPoint y: 587, distance: 17.5
click at [400, 598] on icon at bounding box center [398, 599] width 7 height 3
drag, startPoint x: 435, startPoint y: 548, endPoint x: 469, endPoint y: 556, distance: 35.2
click at [459, 553] on div "Niveau 1 ( J+2 )" at bounding box center [419, 546] width 81 height 16
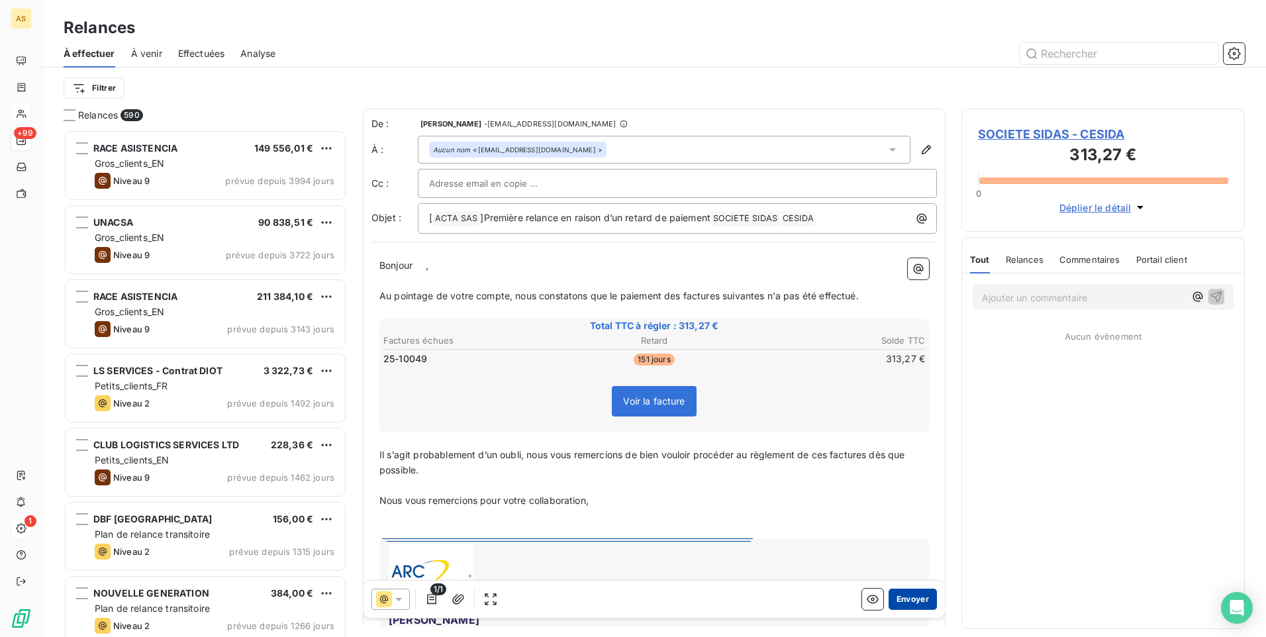
click at [895, 601] on button "Envoyer" at bounding box center [913, 599] width 48 height 21
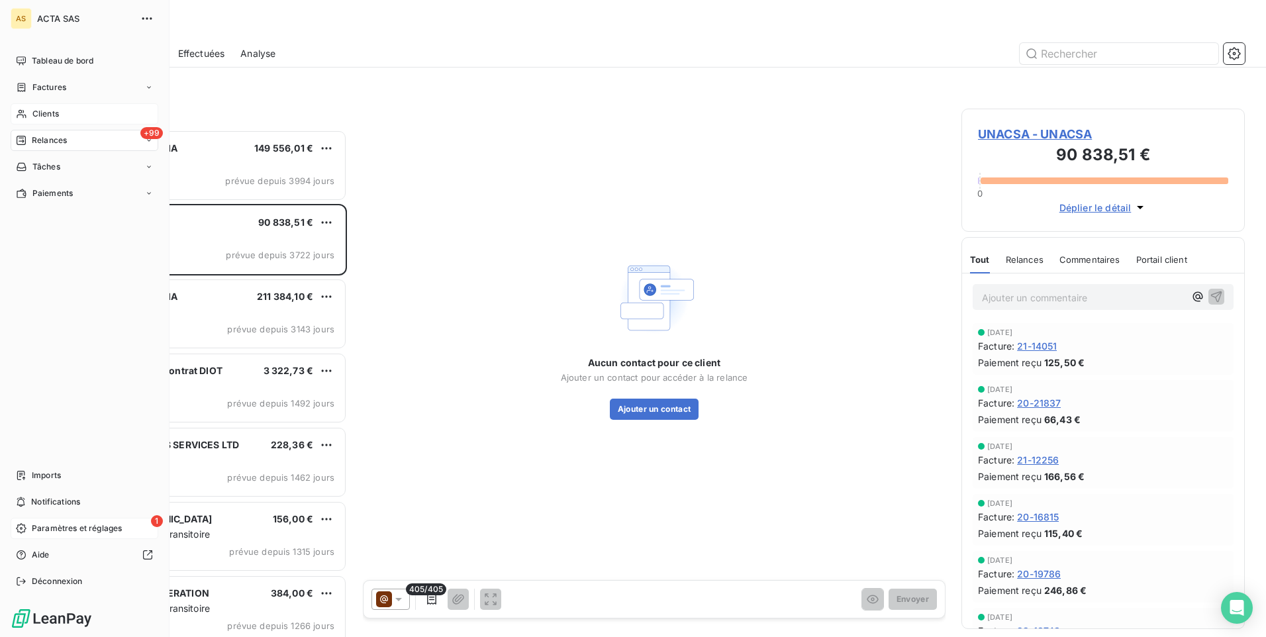
click at [52, 115] on span "Clients" at bounding box center [45, 114] width 26 height 12
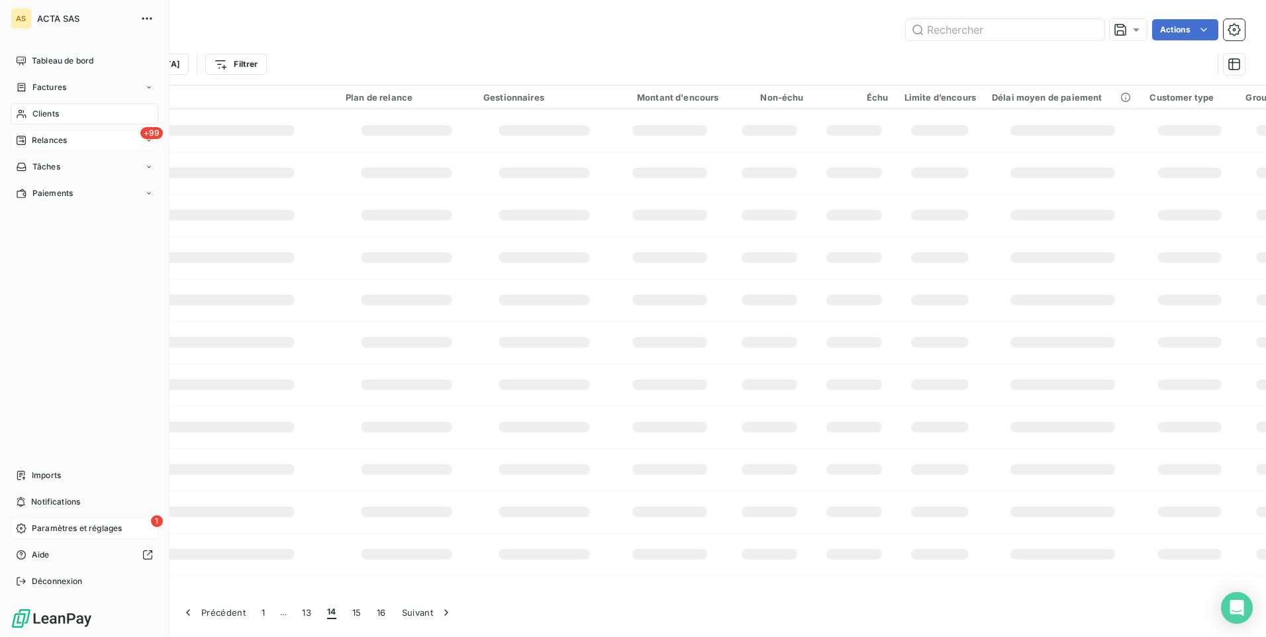
click at [147, 144] on div "+99 Relances" at bounding box center [85, 140] width 148 height 21
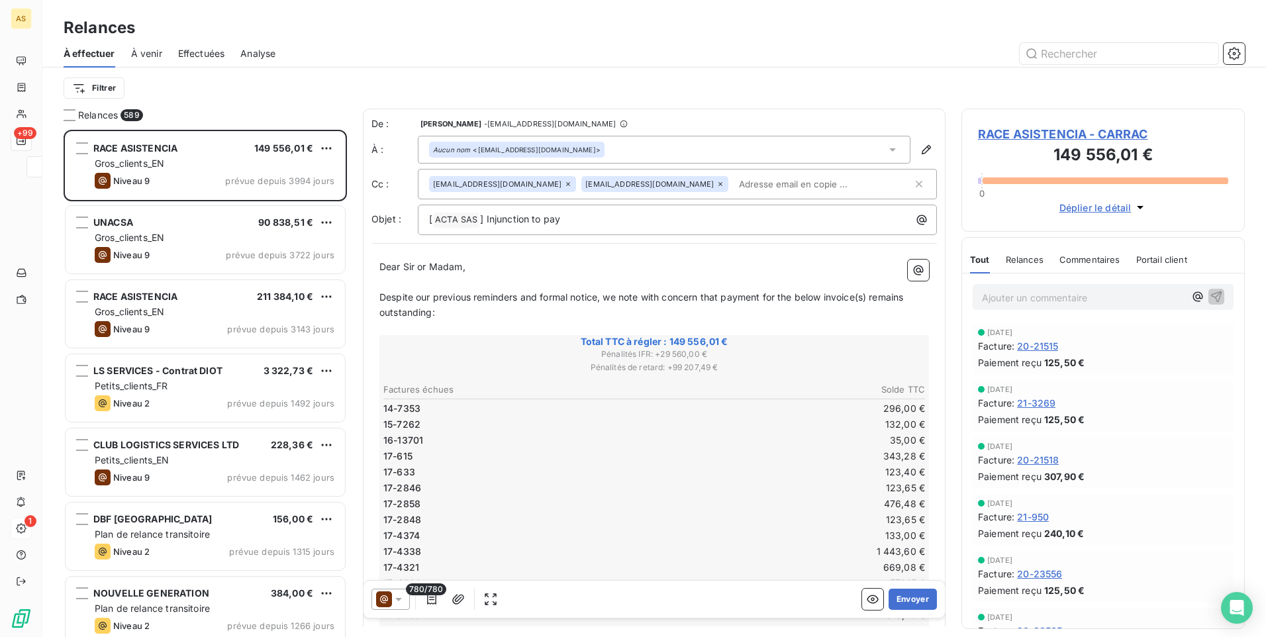
scroll to position [497, 273]
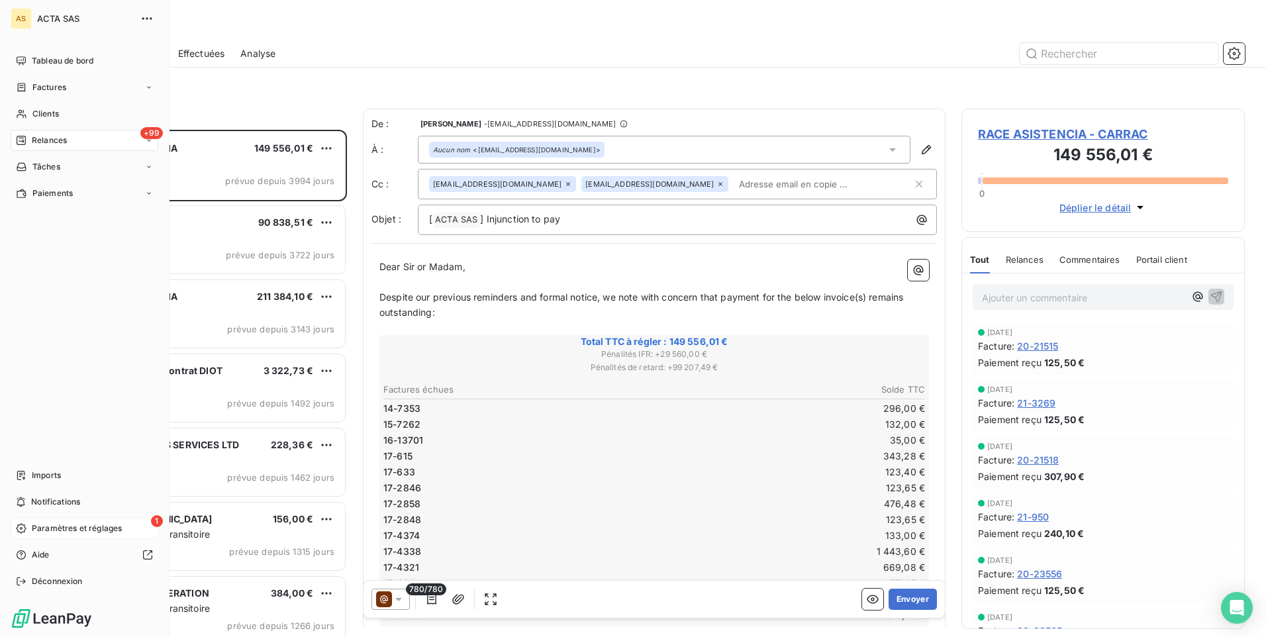
click at [150, 143] on icon at bounding box center [149, 140] width 8 height 8
click at [105, 167] on div "À effectuer" at bounding box center [92, 166] width 132 height 21
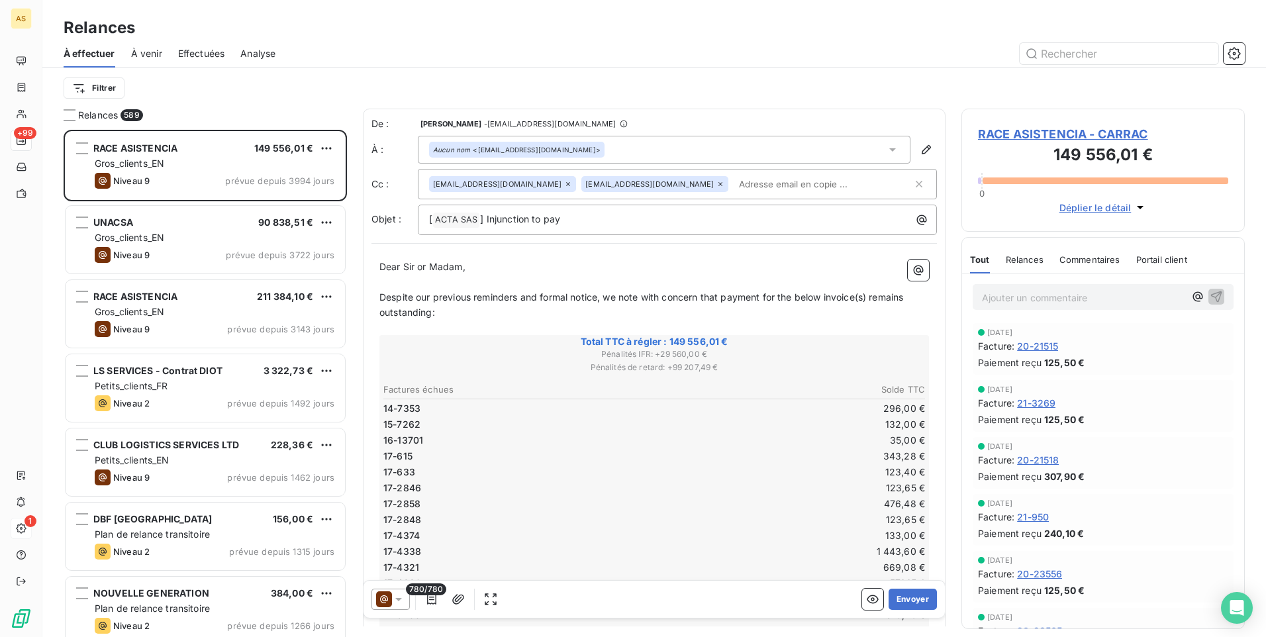
click at [194, 54] on span "Effectuées" at bounding box center [201, 53] width 47 height 13
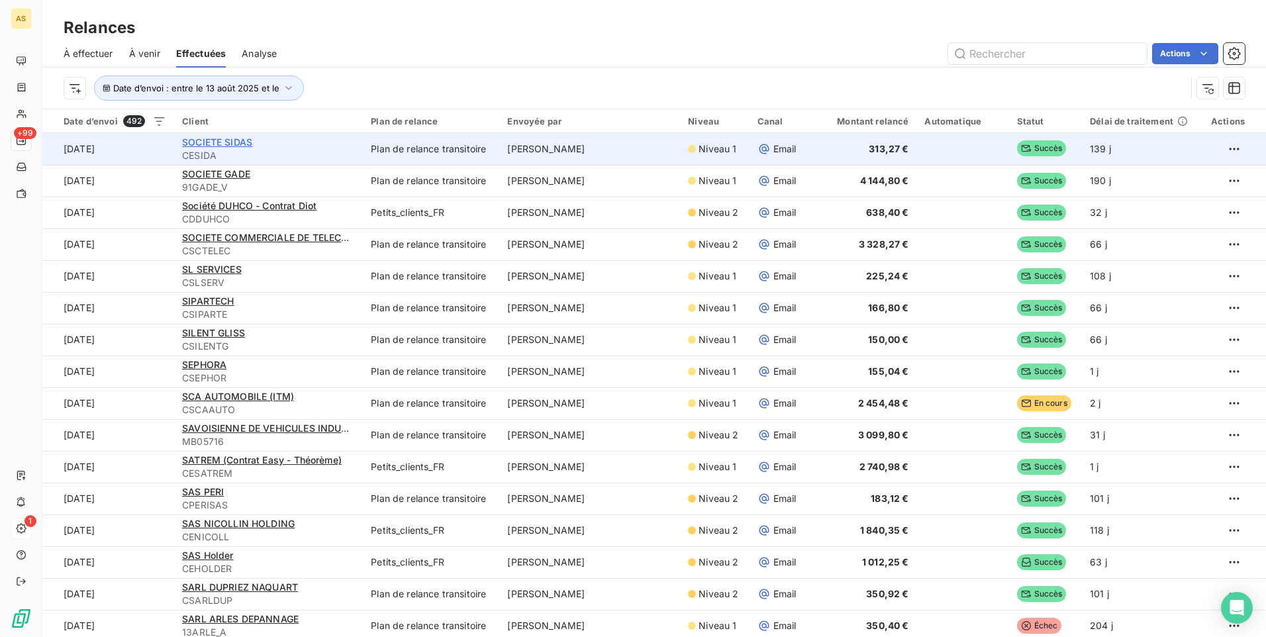
click at [191, 142] on span "SOCIETE SIDAS" at bounding box center [217, 141] width 70 height 11
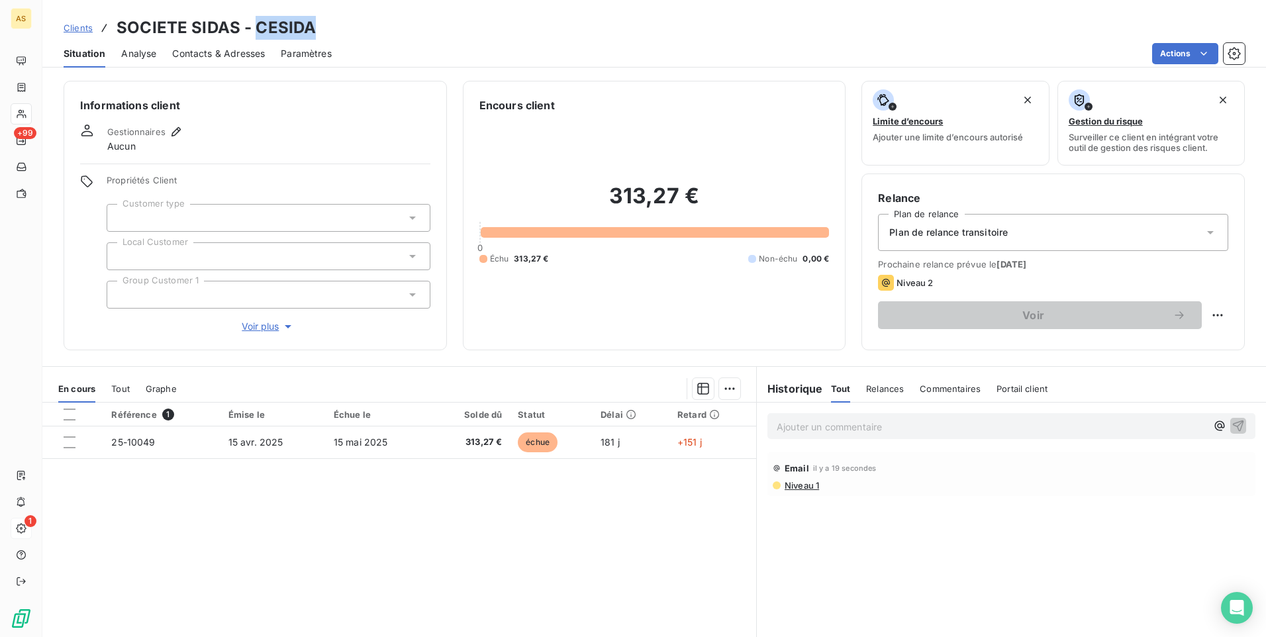
drag, startPoint x: 322, startPoint y: 26, endPoint x: 255, endPoint y: 27, distance: 67.5
click at [255, 27] on div "Clients SOCIETE SIDAS - CESIDA" at bounding box center [654, 28] width 1224 height 24
copy h3 "CESIDA"
click at [196, 52] on span "Contacts & Adresses" at bounding box center [218, 53] width 93 height 13
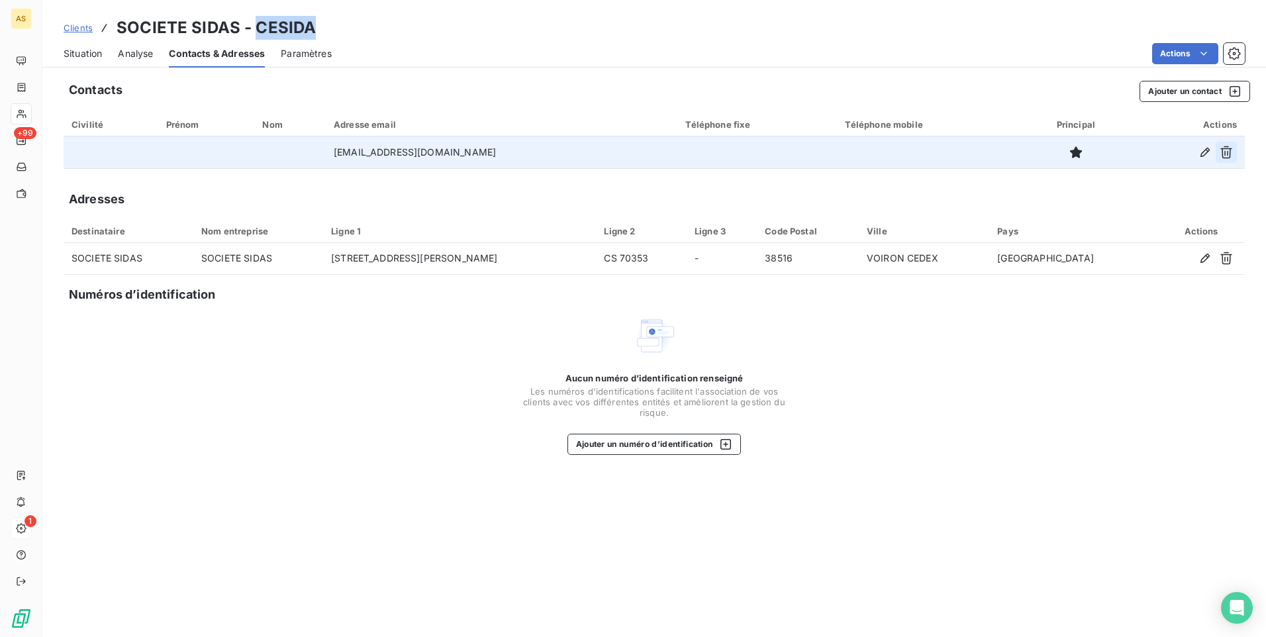
click at [1229, 154] on icon "button" at bounding box center [1226, 152] width 13 height 13
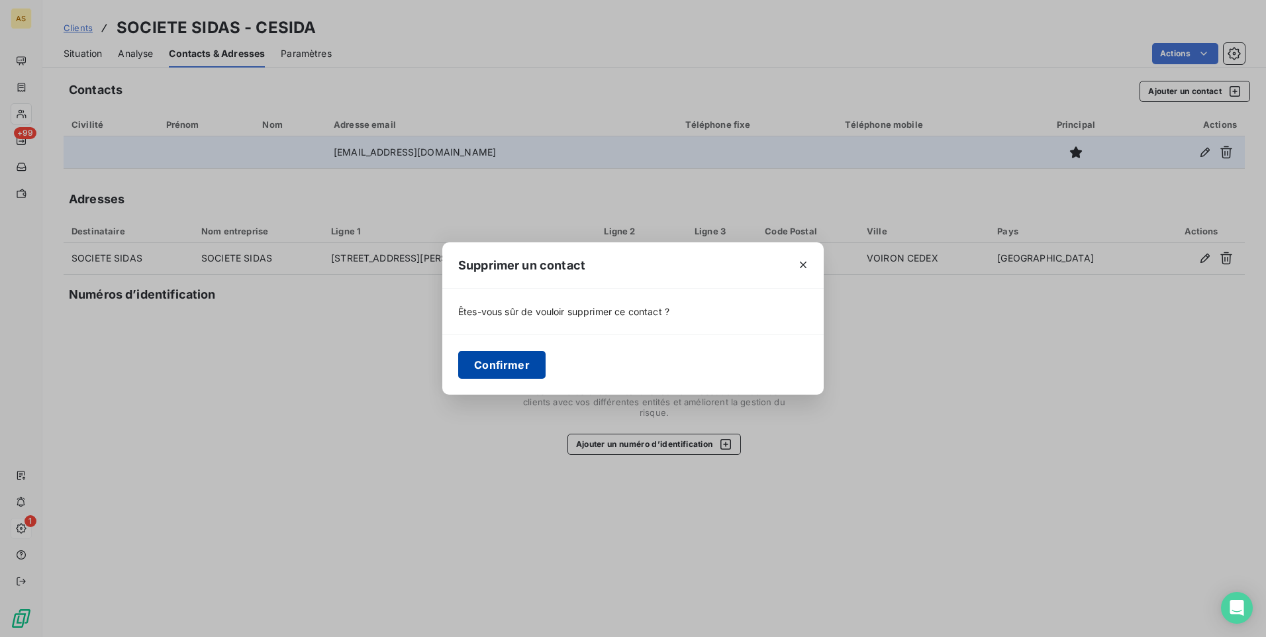
click at [496, 360] on button "Confirmer" at bounding box center [501, 365] width 87 height 28
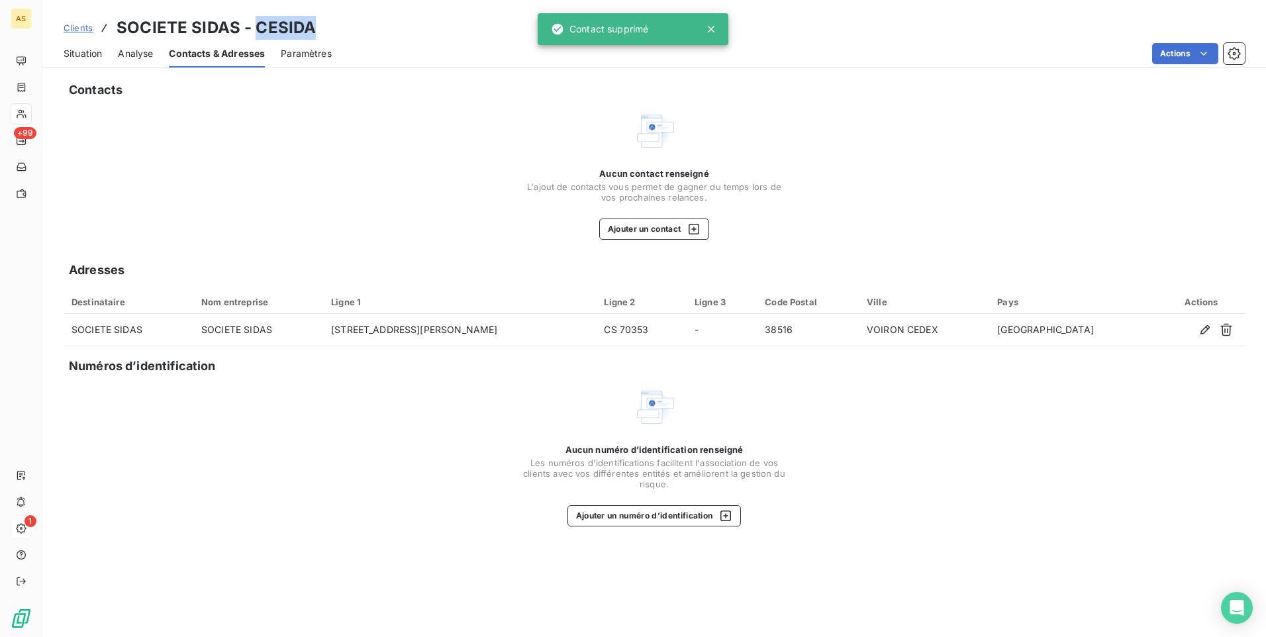
click at [87, 28] on span "Clients" at bounding box center [78, 28] width 29 height 11
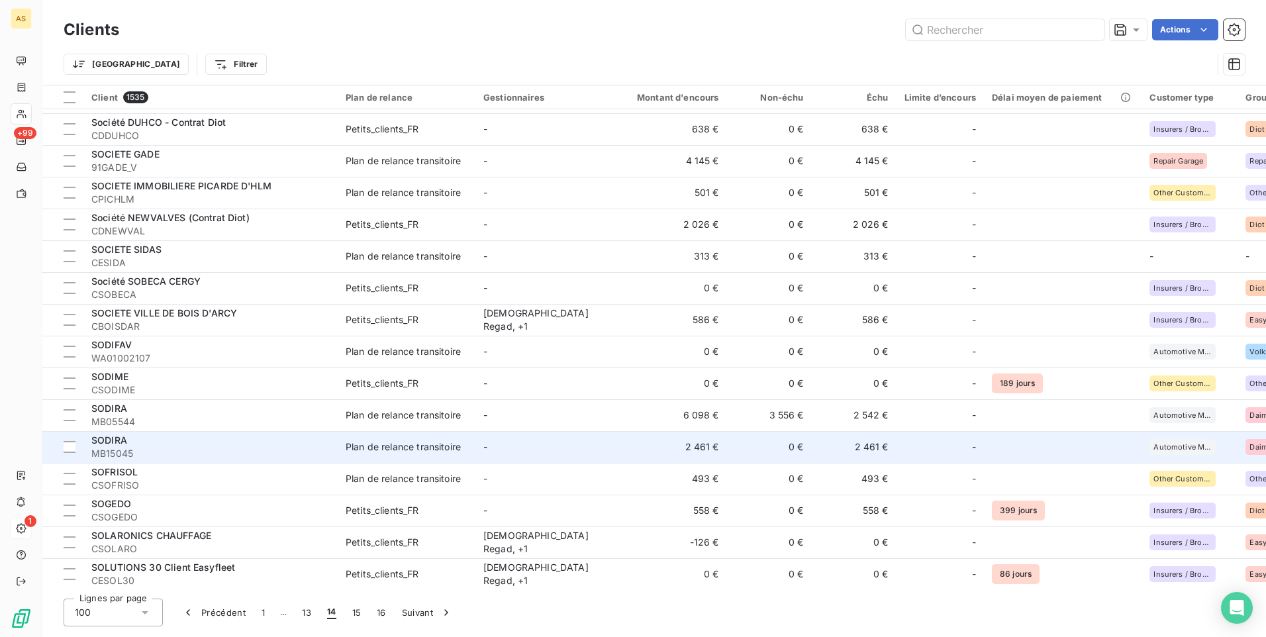
scroll to position [2648, 0]
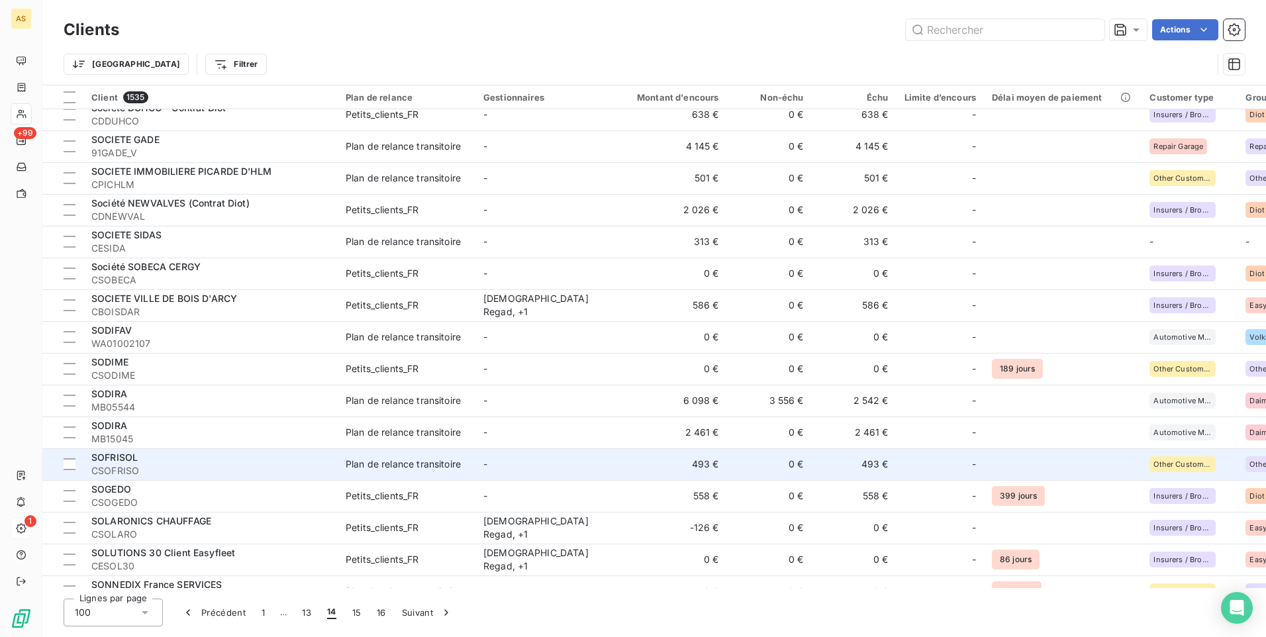
click at [302, 467] on span "CSOFRISO" at bounding box center [210, 470] width 238 height 13
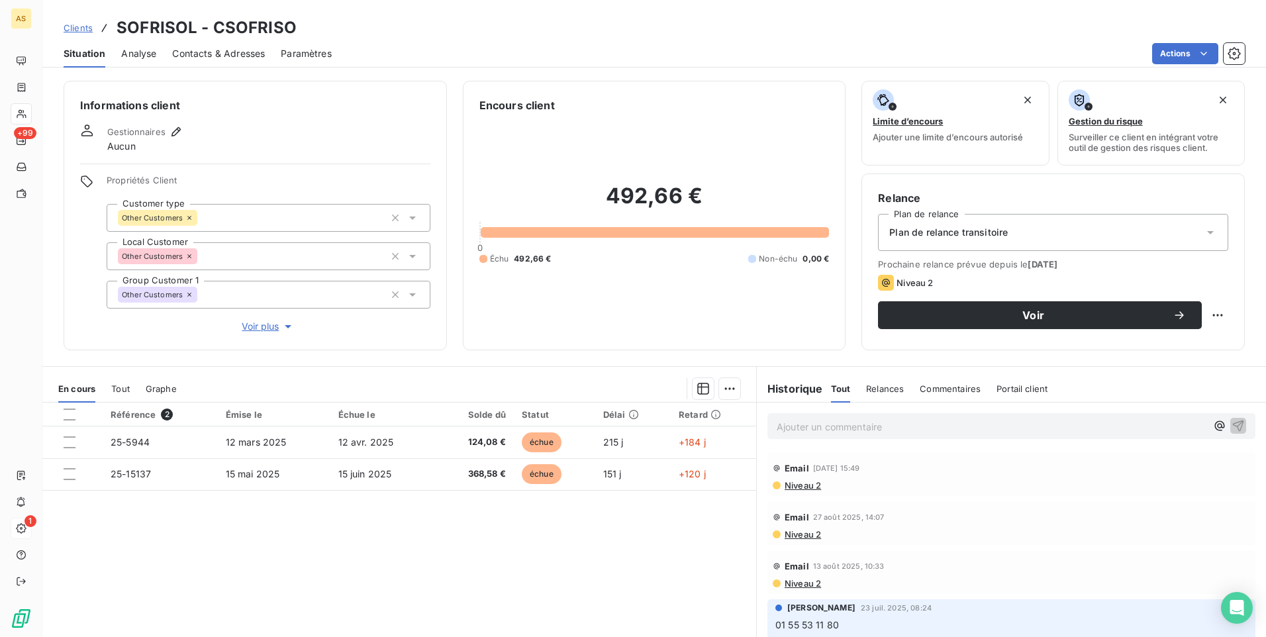
click at [212, 44] on div "Contacts & Adresses" at bounding box center [218, 54] width 93 height 28
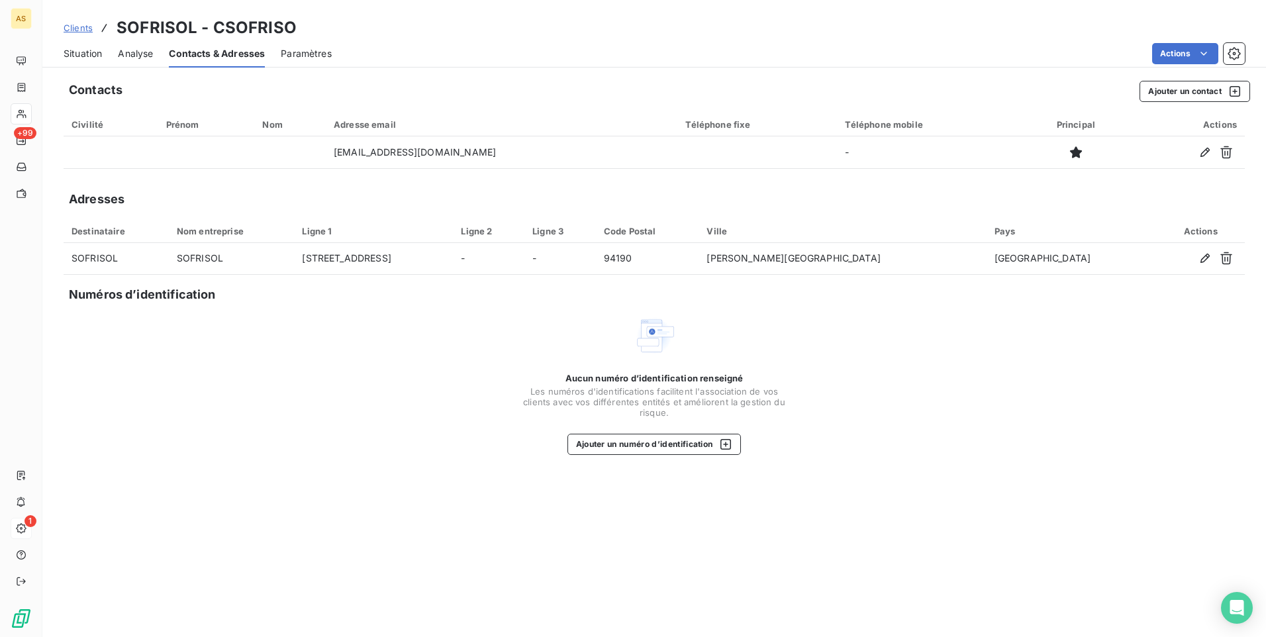
click at [77, 53] on span "Situation" at bounding box center [83, 53] width 38 height 13
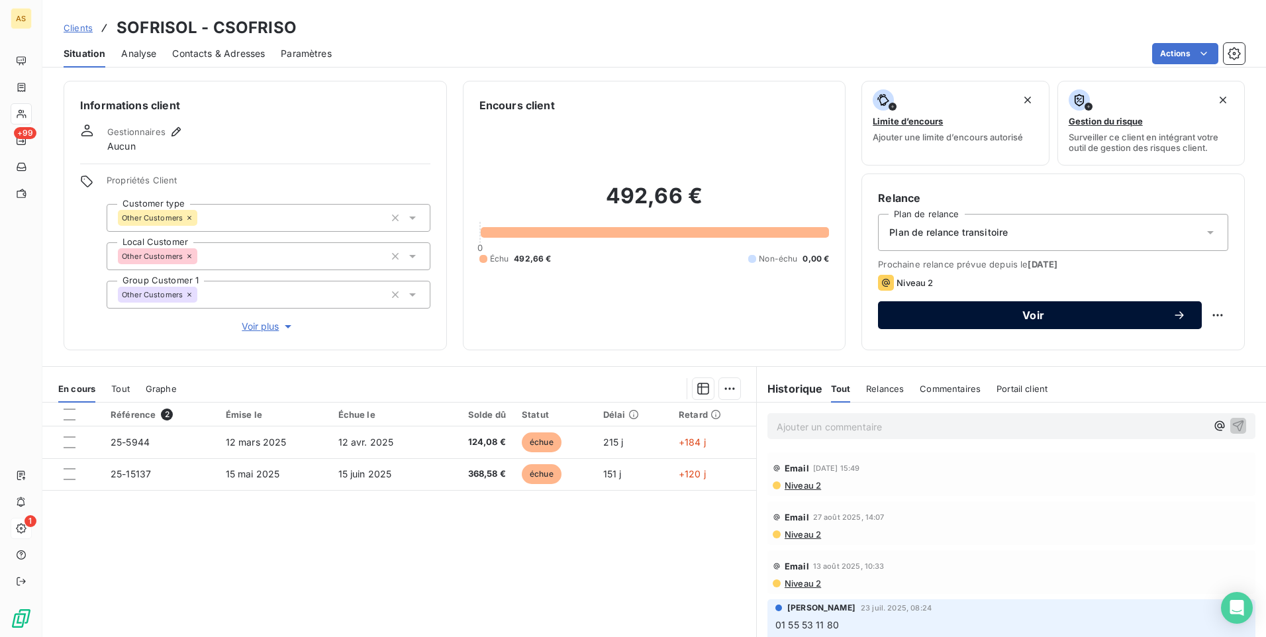
click at [938, 313] on span "Voir" at bounding box center [1033, 315] width 279 height 11
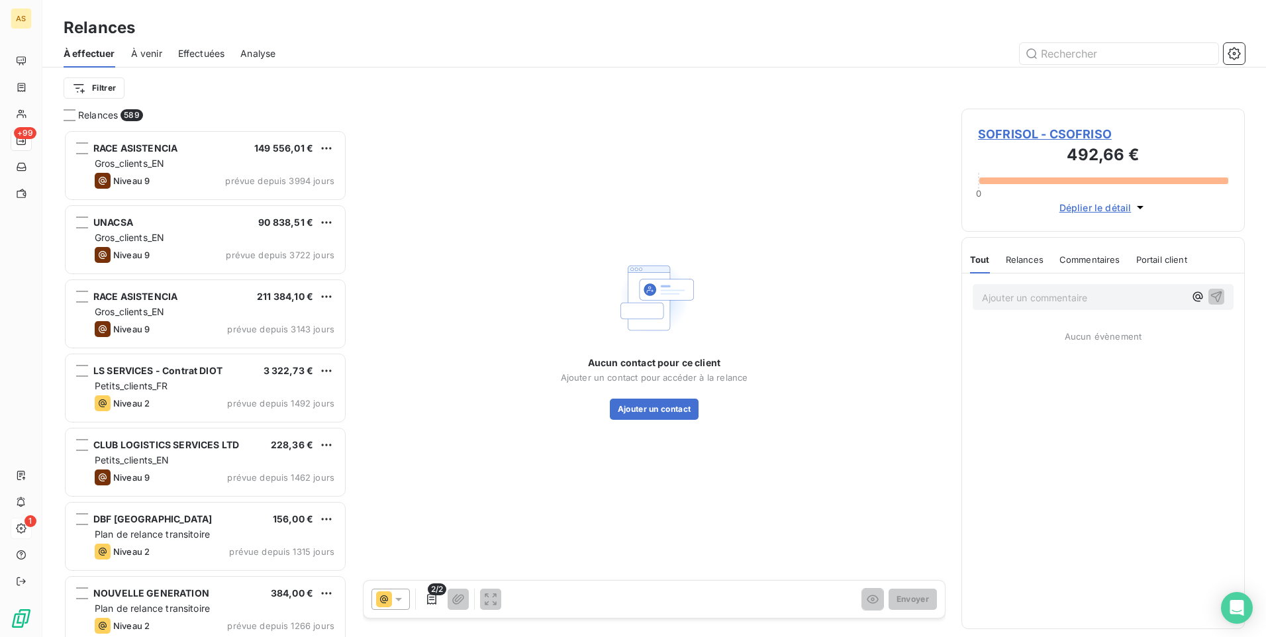
scroll to position [497, 273]
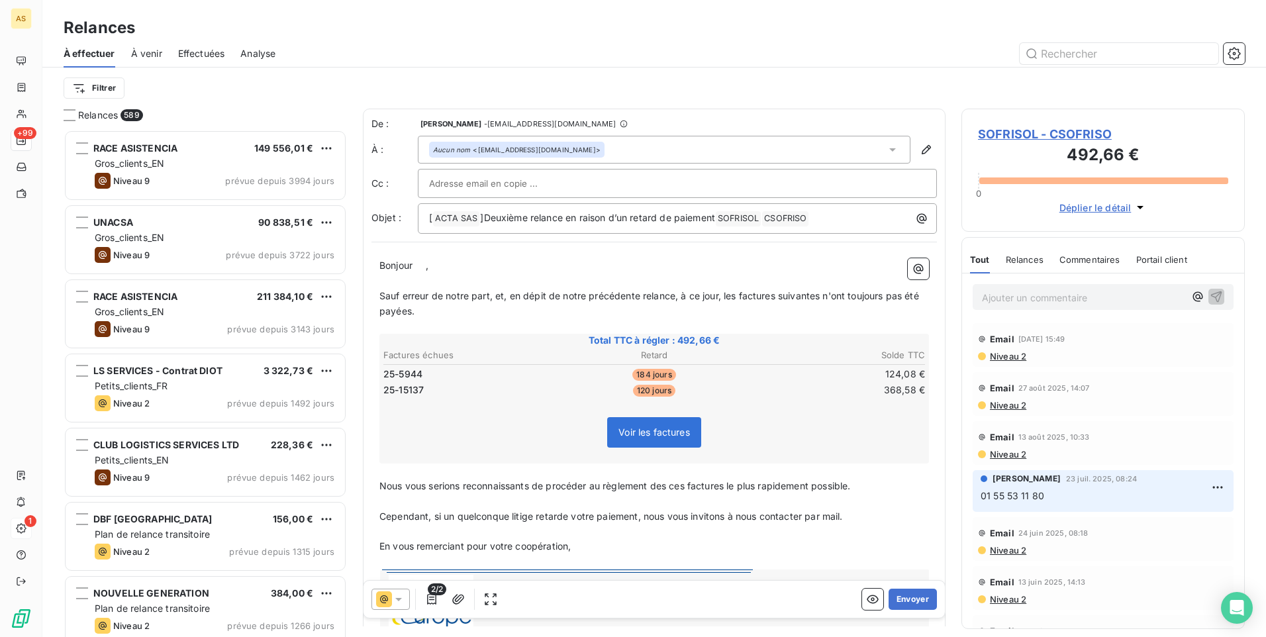
click at [1001, 125] on span "SOFRISOL - CSOFRISO" at bounding box center [1103, 134] width 250 height 18
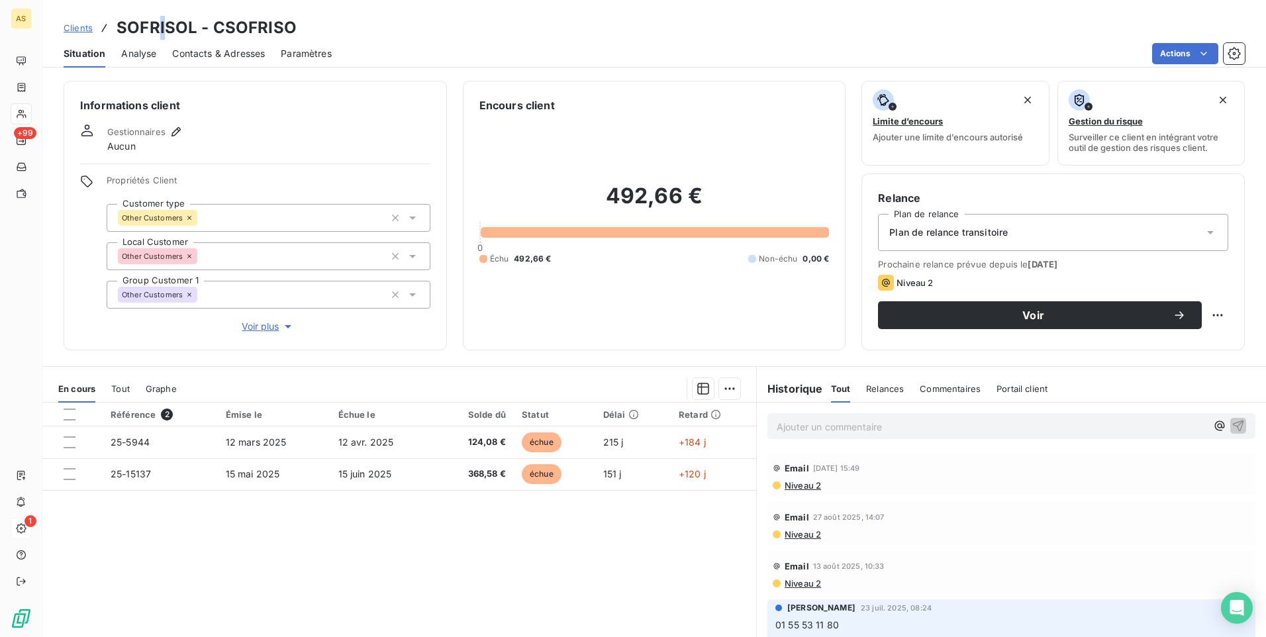
drag, startPoint x: 167, startPoint y: 25, endPoint x: 157, endPoint y: 26, distance: 10.0
click at [157, 26] on h3 "SOFRISOL - CSOFRISO" at bounding box center [207, 28] width 180 height 24
drag, startPoint x: 157, startPoint y: 26, endPoint x: 431, endPoint y: 17, distance: 274.2
click at [431, 17] on div "Clients SOFRISOL - CSOFRISO" at bounding box center [654, 28] width 1224 height 24
drag, startPoint x: 195, startPoint y: 24, endPoint x: 121, endPoint y: 19, distance: 75.0
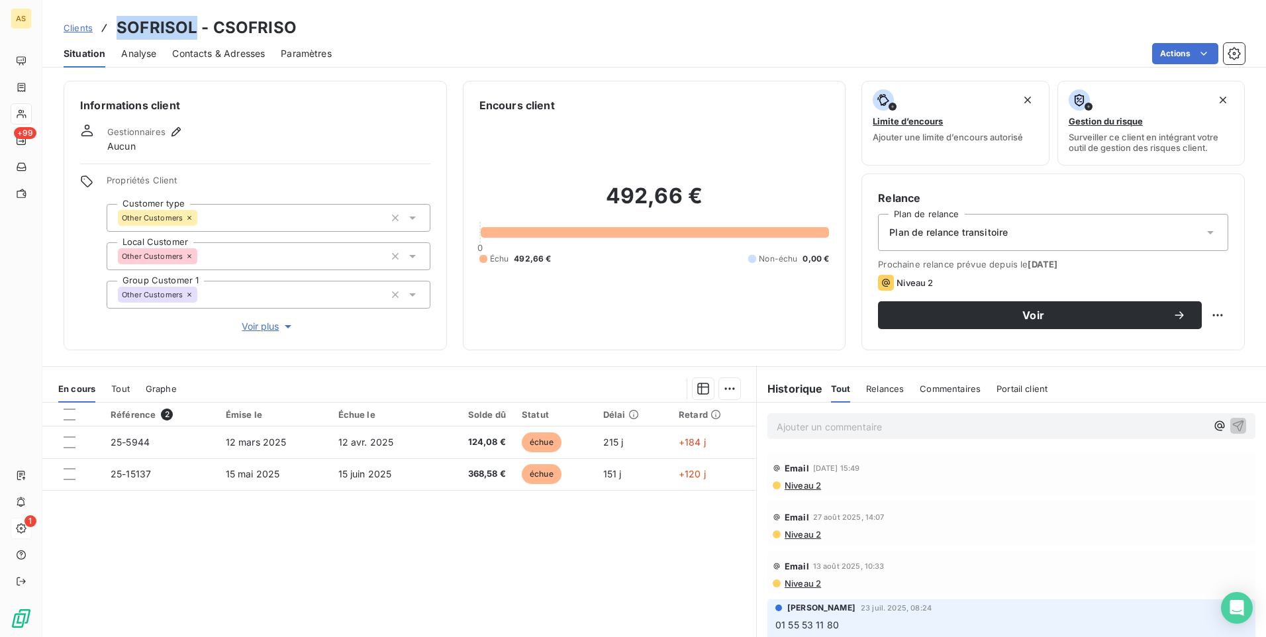
click at [121, 19] on h3 "SOFRISOL - CSOFRISO" at bounding box center [207, 28] width 180 height 24
copy h3 "SOFRISOL"
click at [233, 55] on span "Contacts & Adresses" at bounding box center [218, 53] width 93 height 13
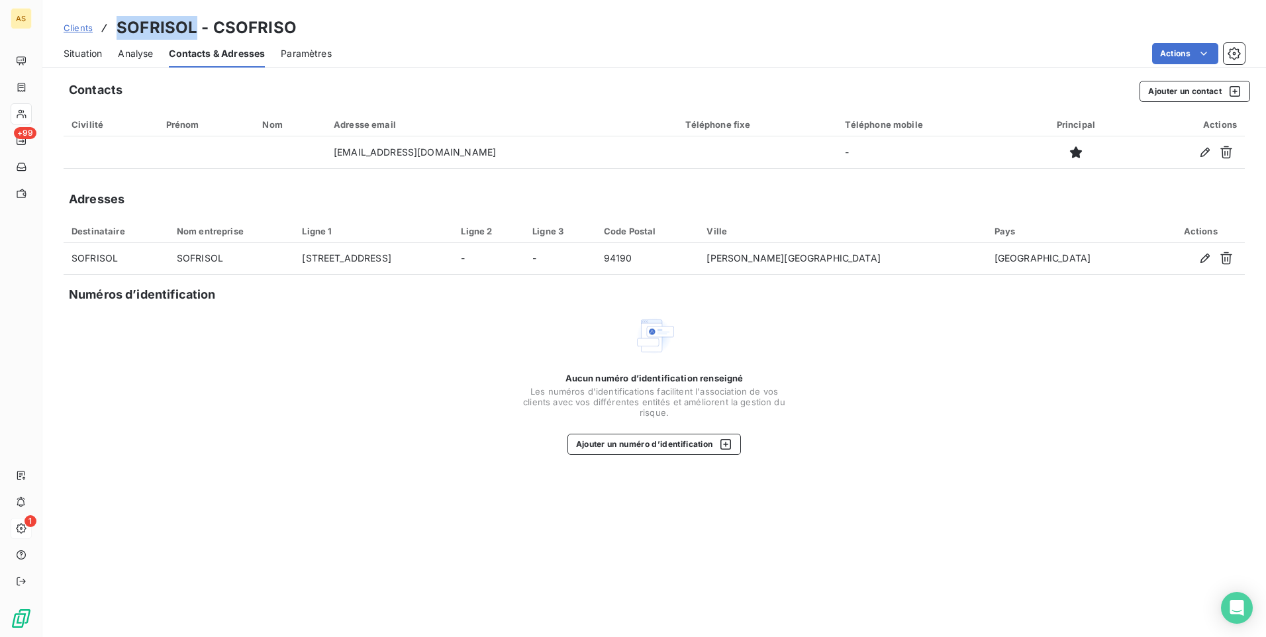
click at [95, 55] on span "Situation" at bounding box center [83, 53] width 38 height 13
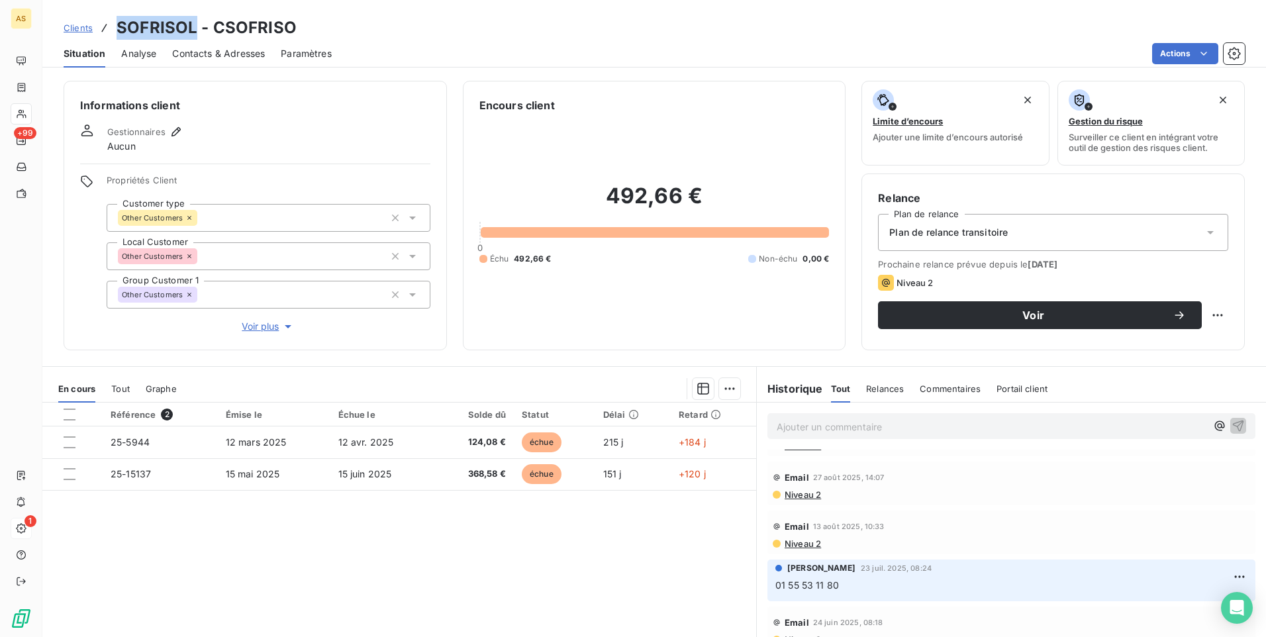
scroll to position [142, 0]
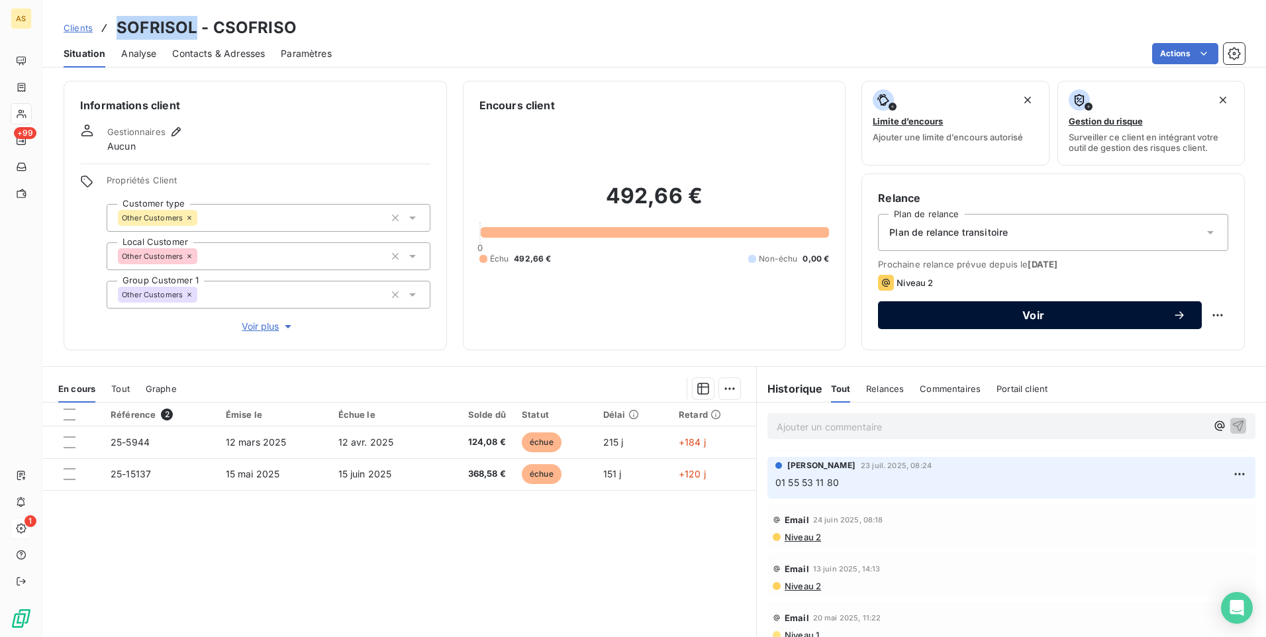
click at [934, 314] on span "Voir" at bounding box center [1033, 315] width 279 height 11
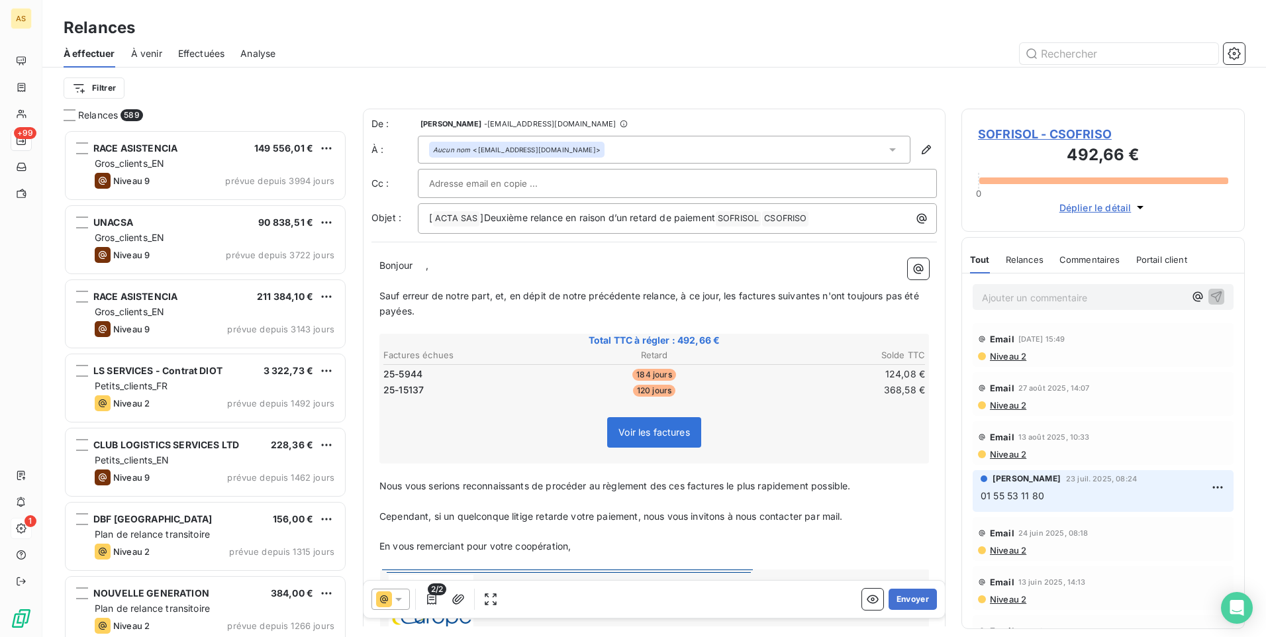
scroll to position [497, 273]
click at [901, 592] on button "Envoyer" at bounding box center [913, 599] width 48 height 21
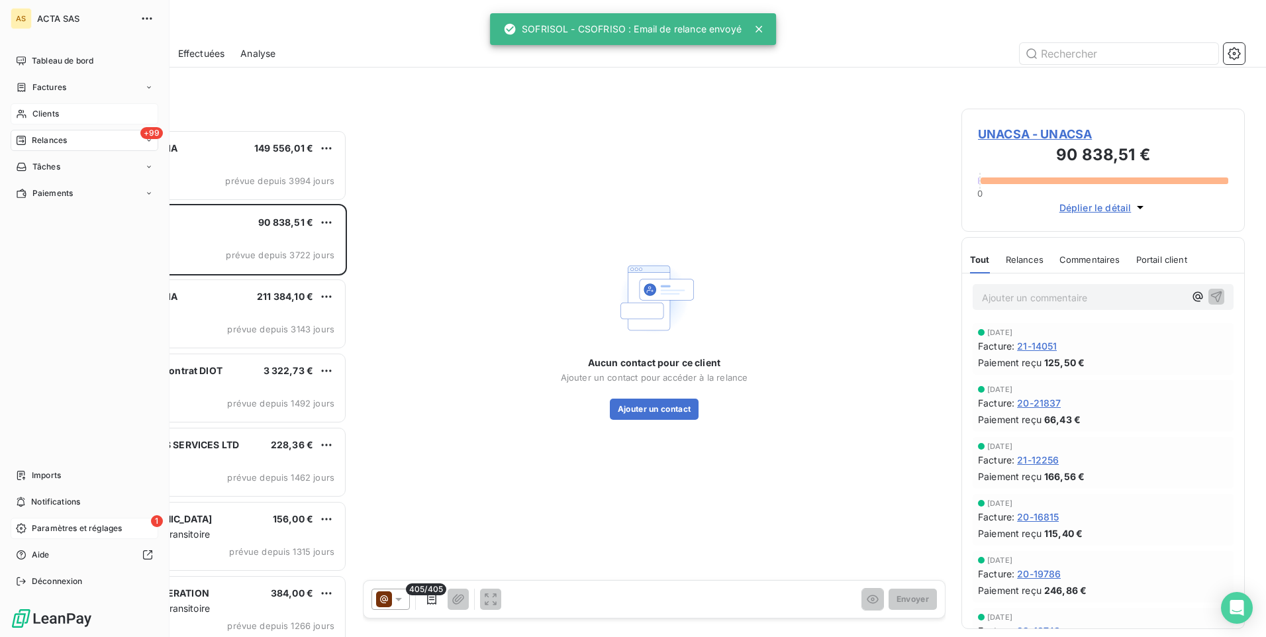
click at [36, 115] on span "Clients" at bounding box center [45, 114] width 26 height 12
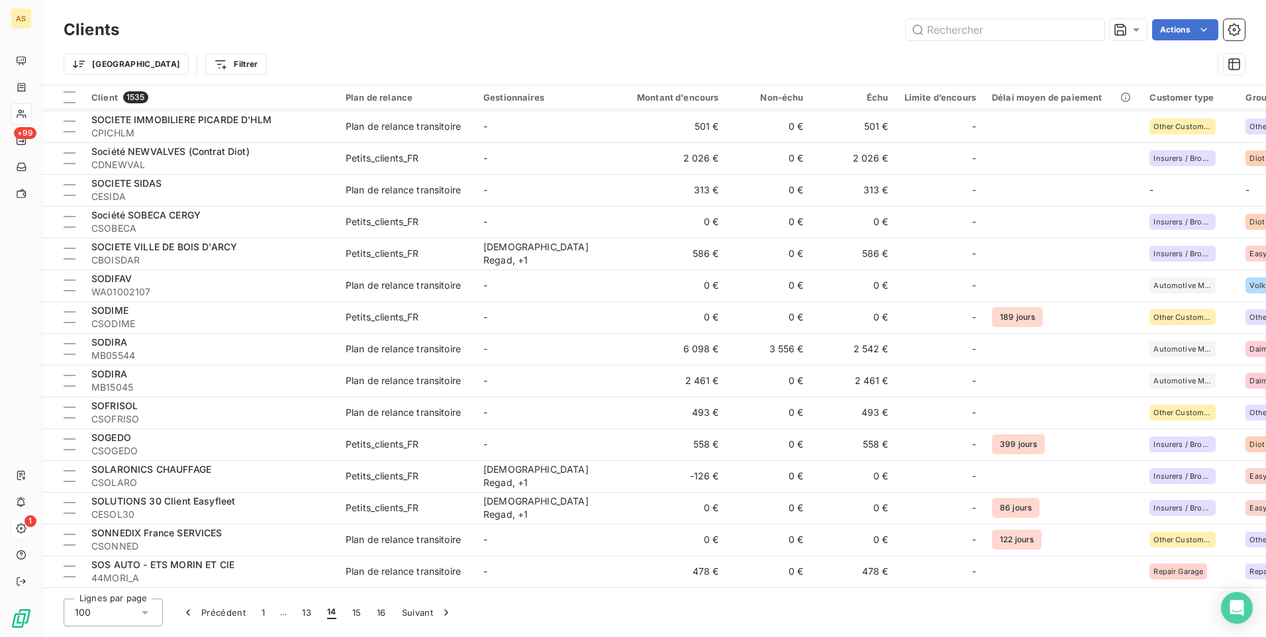
scroll to position [2705, 0]
click at [389, 438] on div "Petits_clients_FR" at bounding box center [382, 444] width 73 height 13
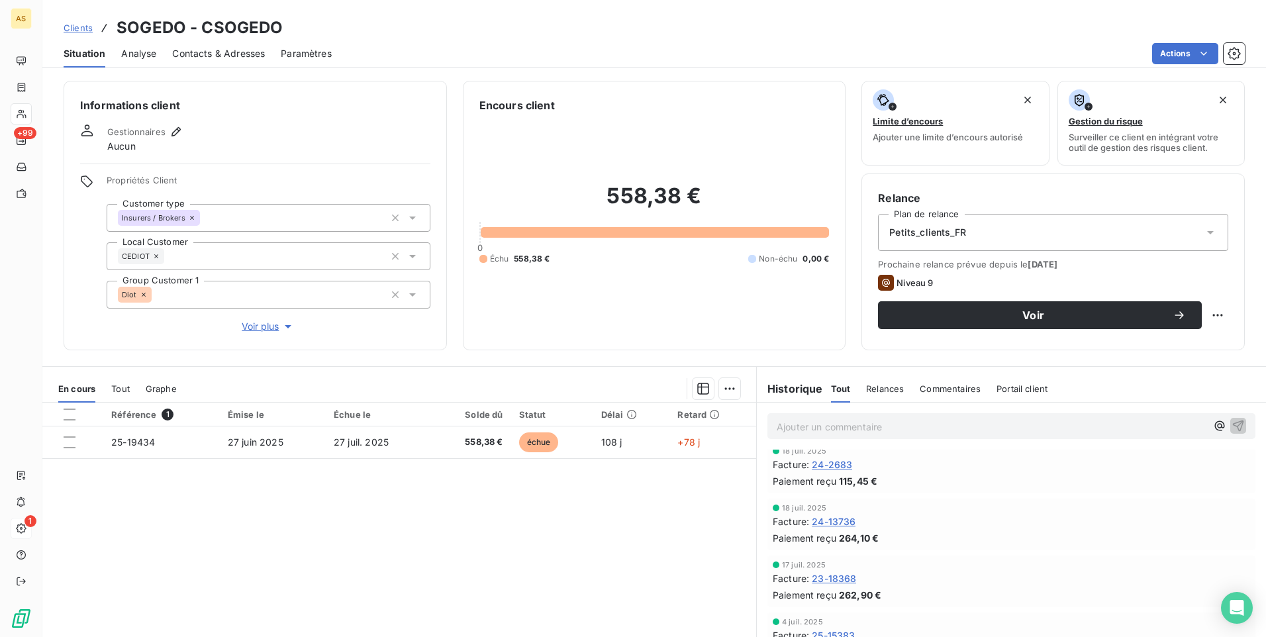
scroll to position [66, 0]
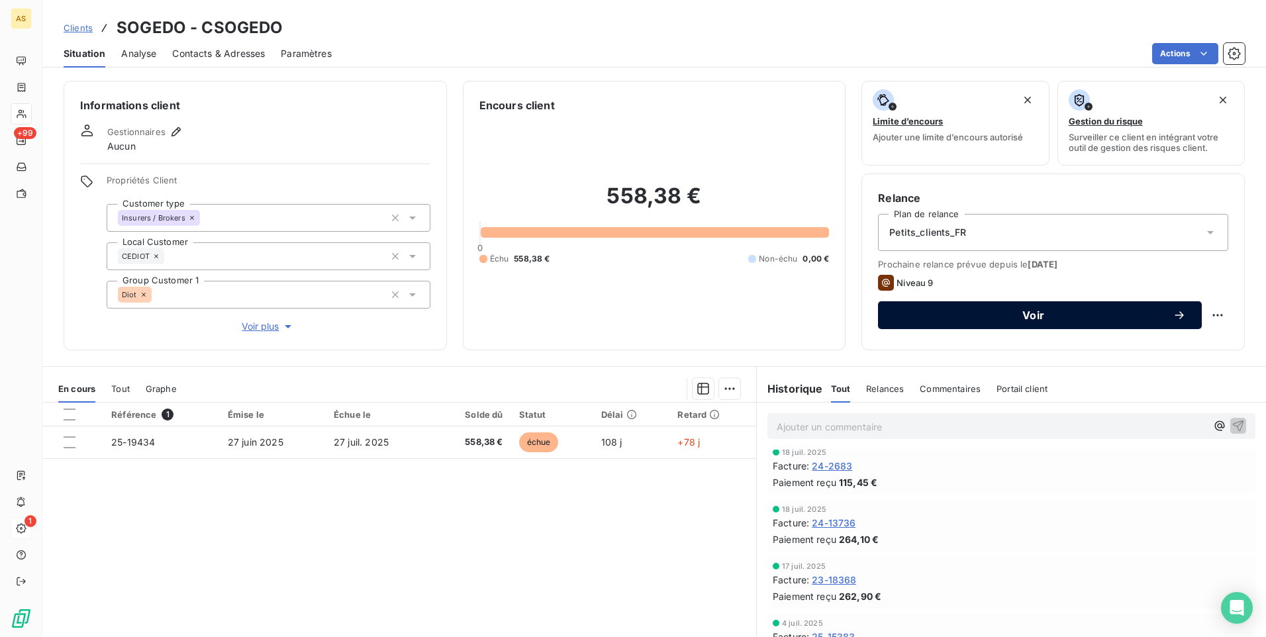
click at [908, 306] on button "Voir" at bounding box center [1040, 315] width 324 height 28
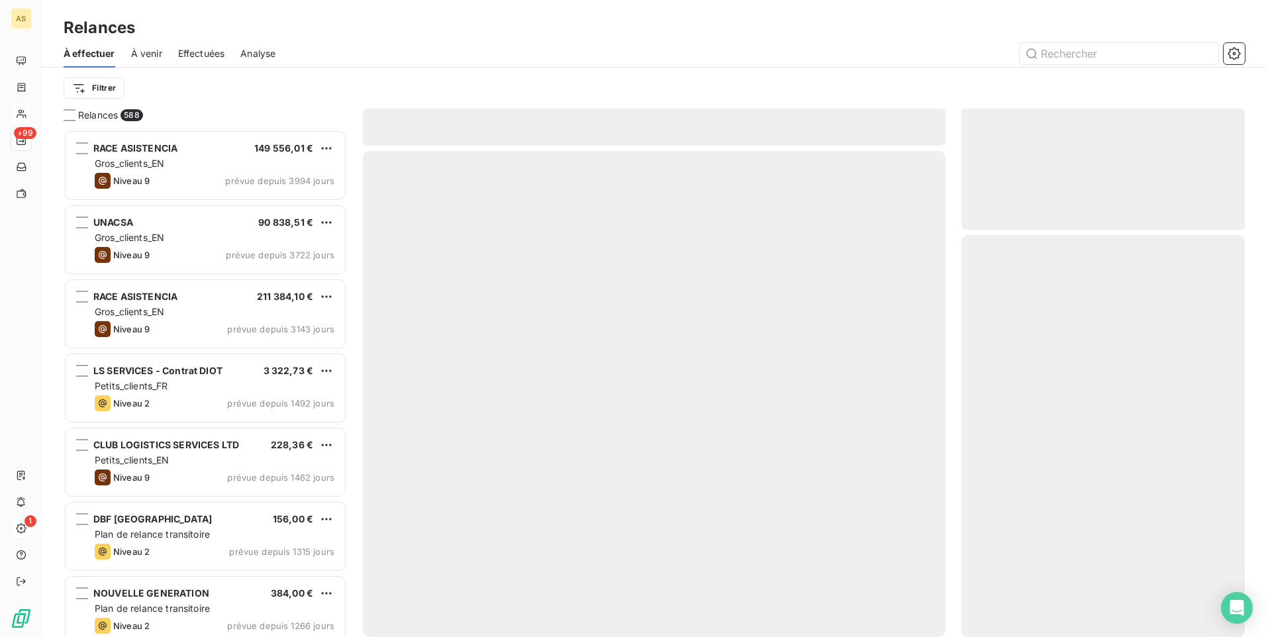
scroll to position [497, 273]
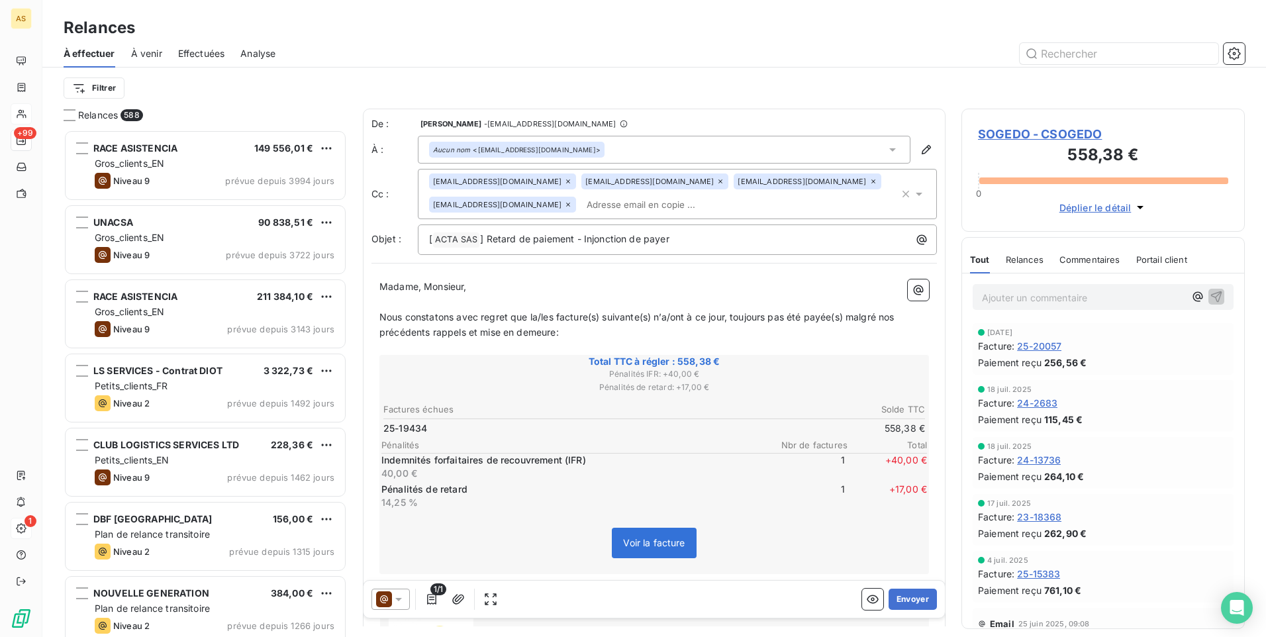
click at [406, 599] on div at bounding box center [390, 599] width 38 height 21
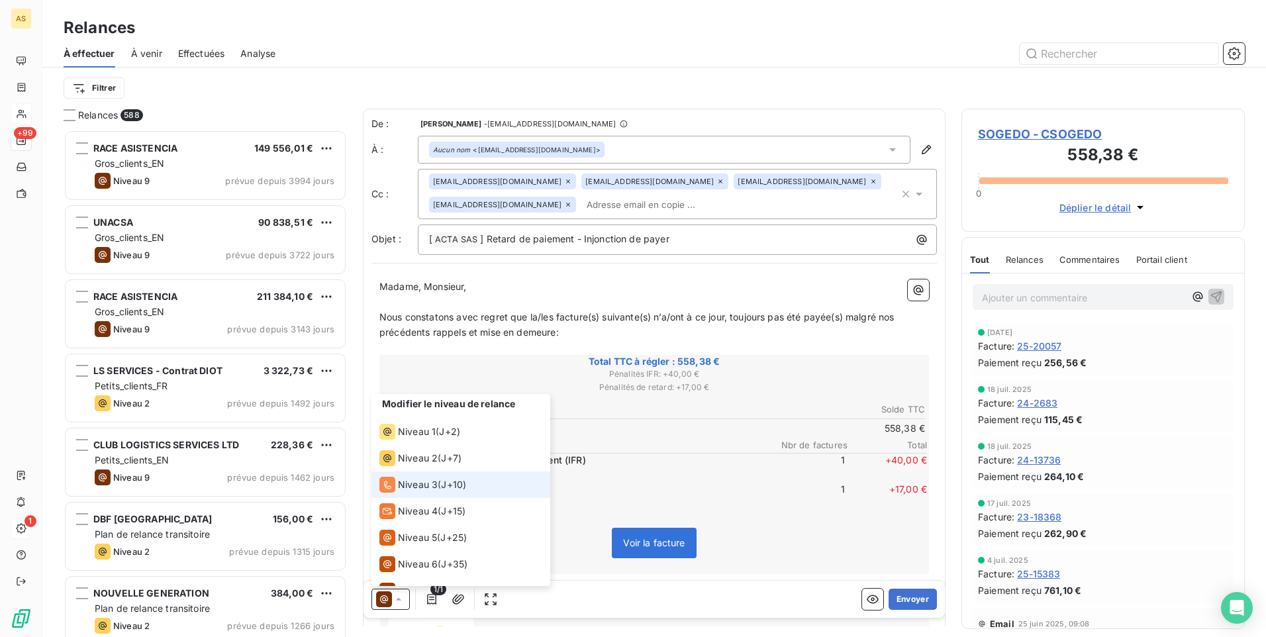
scroll to position [0, 0]
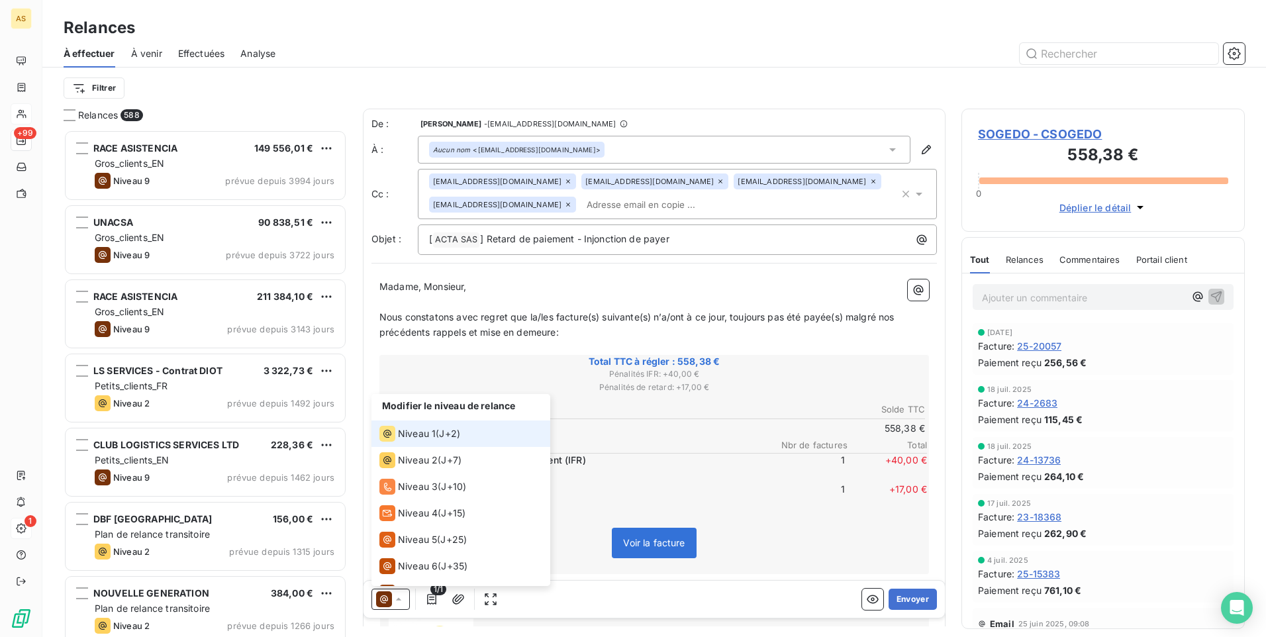
click at [428, 434] on span "Niveau 1" at bounding box center [417, 433] width 38 height 13
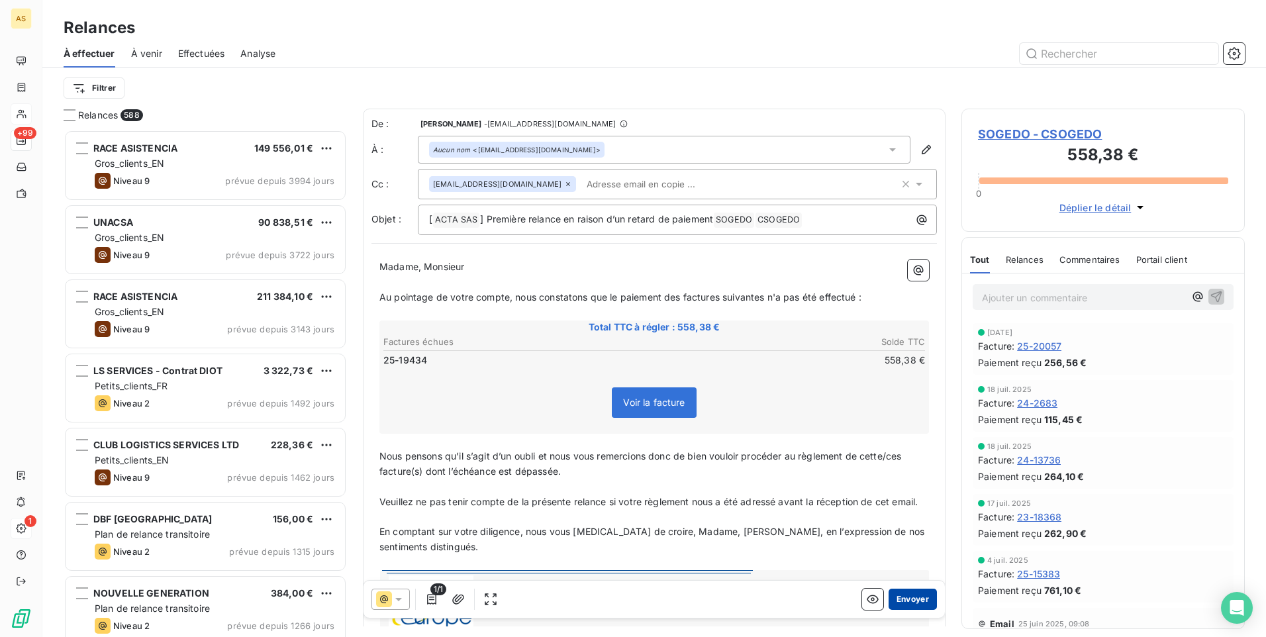
click at [914, 599] on button "Envoyer" at bounding box center [913, 599] width 48 height 21
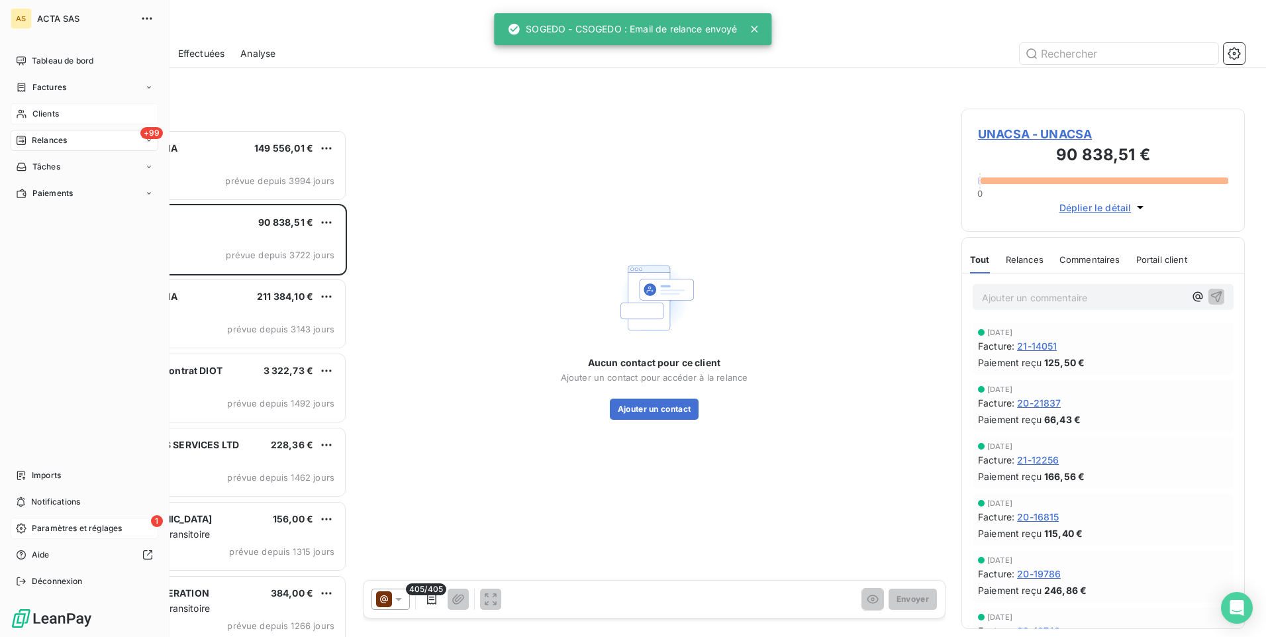
click at [48, 111] on span "Clients" at bounding box center [45, 114] width 26 height 12
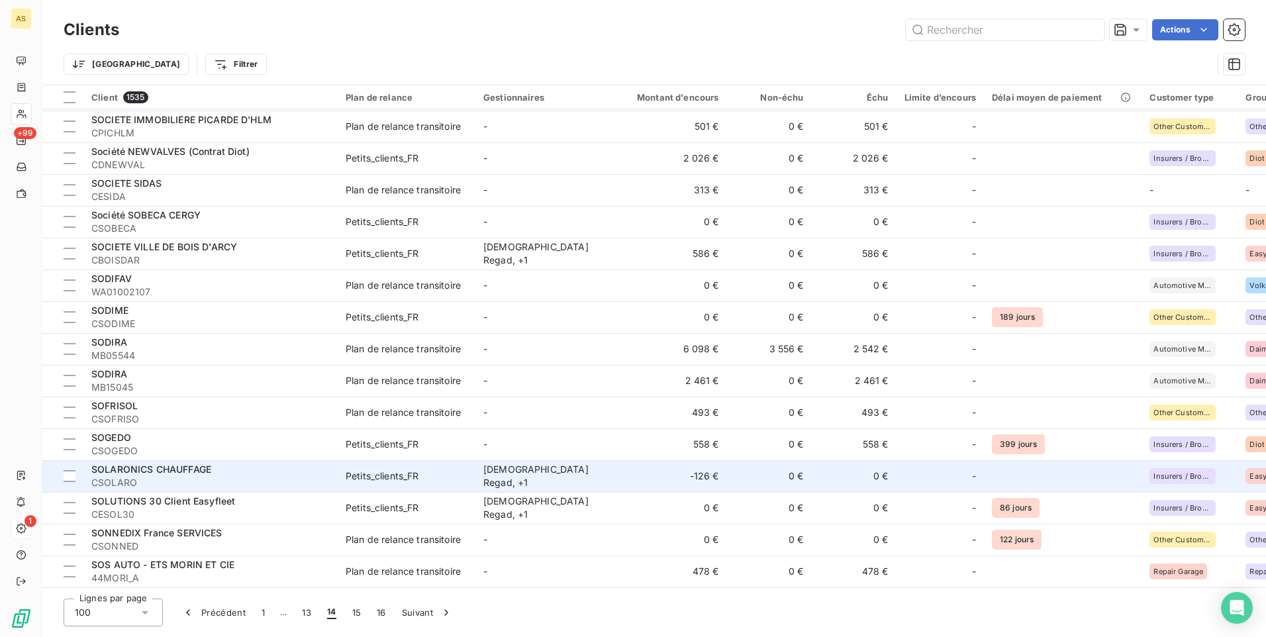
scroll to position [2705, 0]
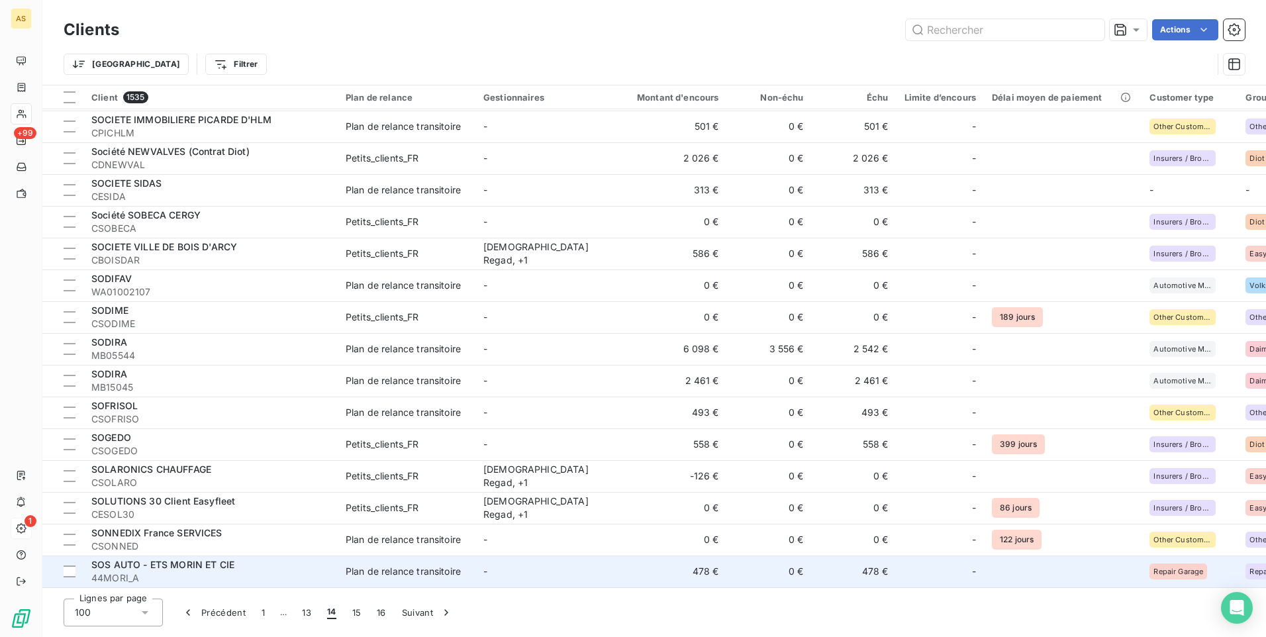
click at [373, 565] on div "Plan de relance transitoire" at bounding box center [403, 571] width 115 height 13
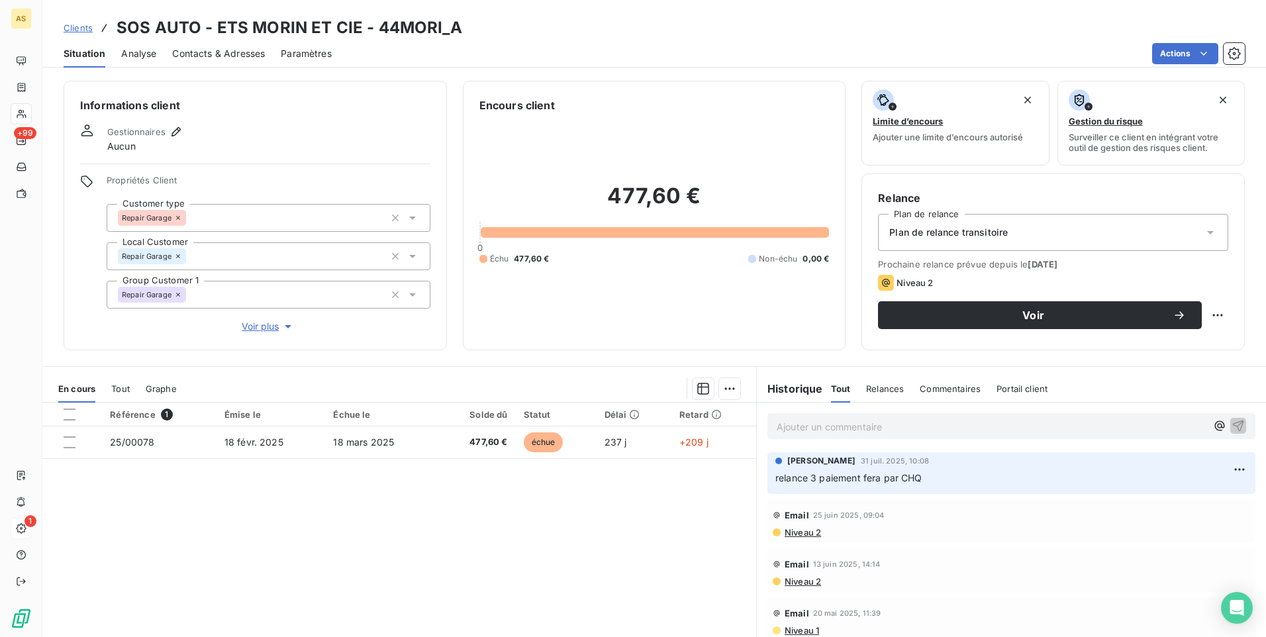
click at [801, 532] on span "Niveau 2" at bounding box center [802, 532] width 38 height 11
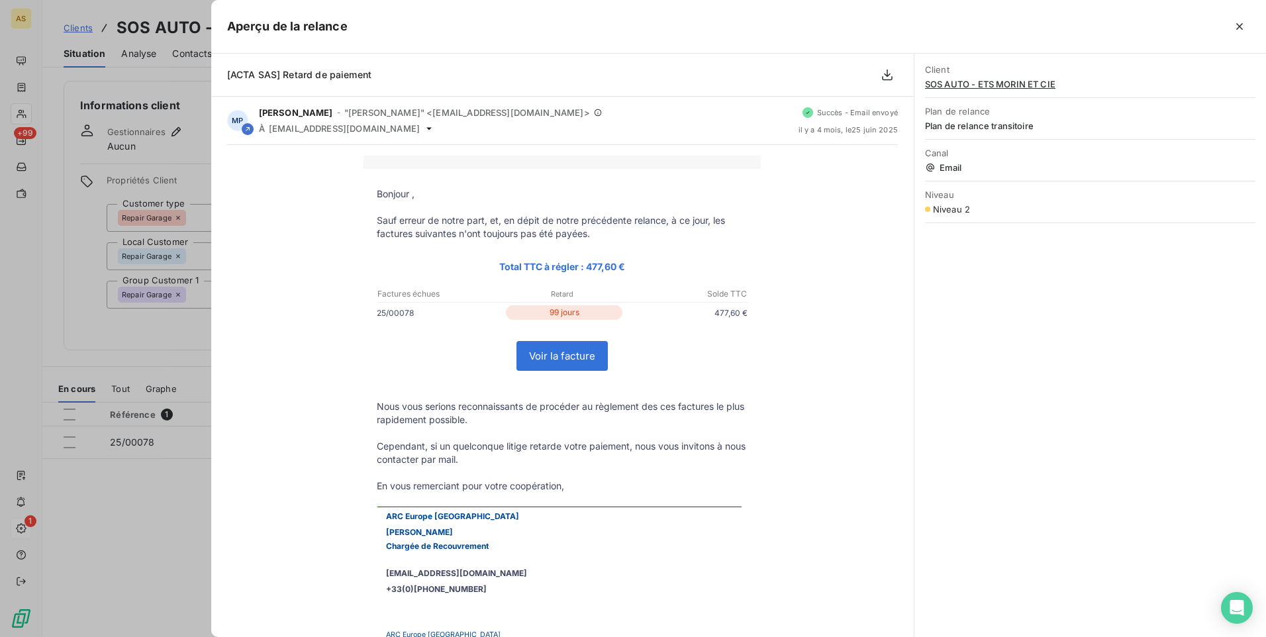
click at [179, 559] on div at bounding box center [633, 318] width 1266 height 637
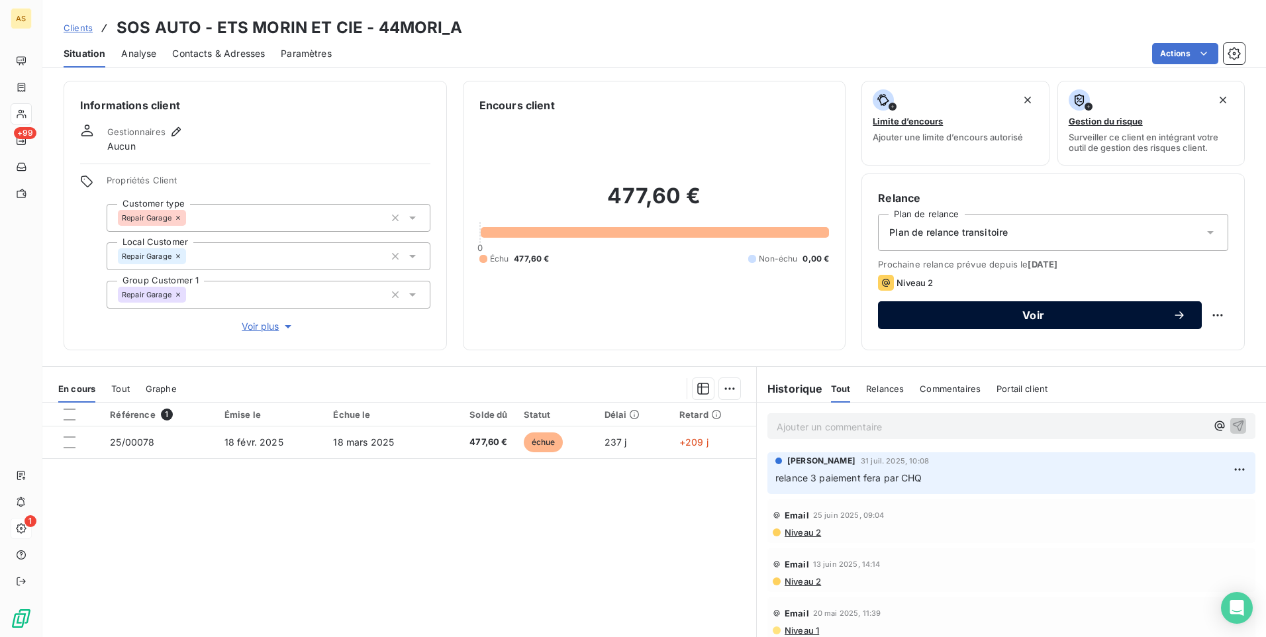
click at [932, 313] on span "Voir" at bounding box center [1033, 315] width 279 height 11
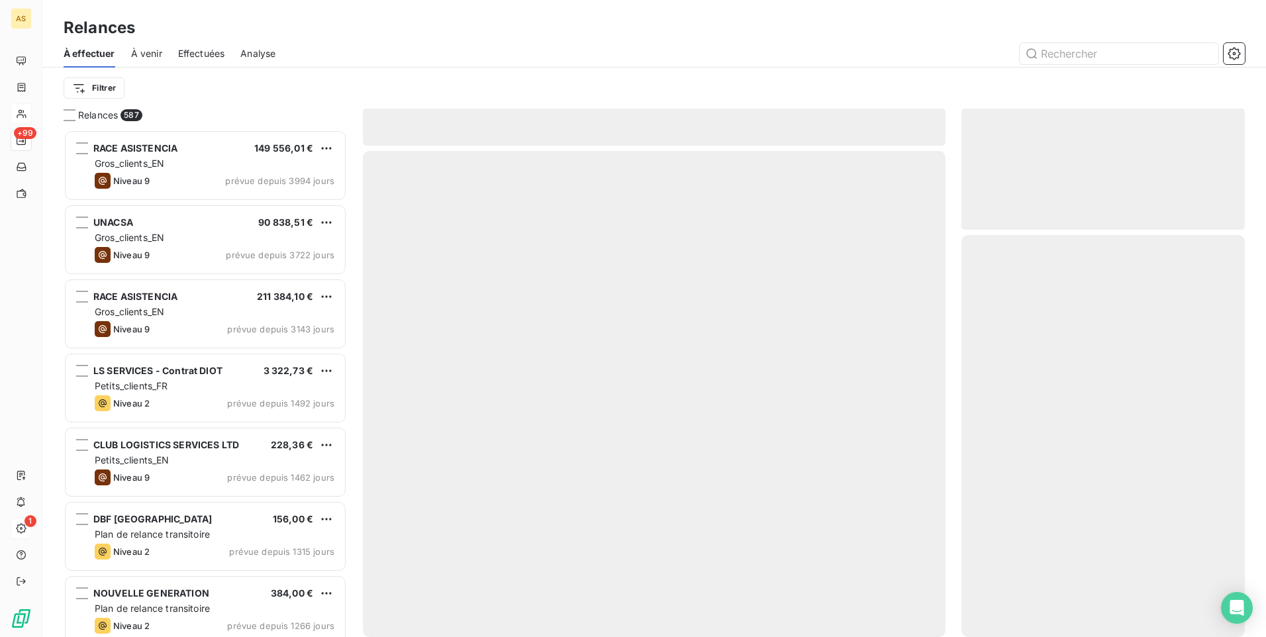
scroll to position [497, 273]
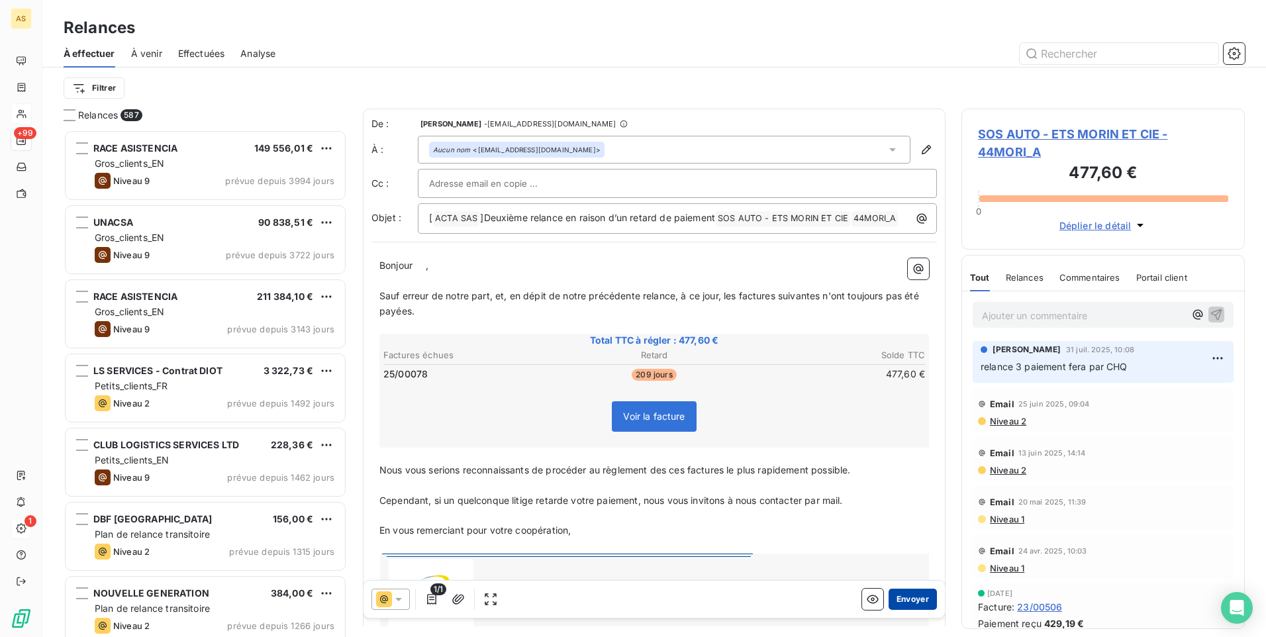
click at [917, 603] on button "Envoyer" at bounding box center [913, 599] width 48 height 21
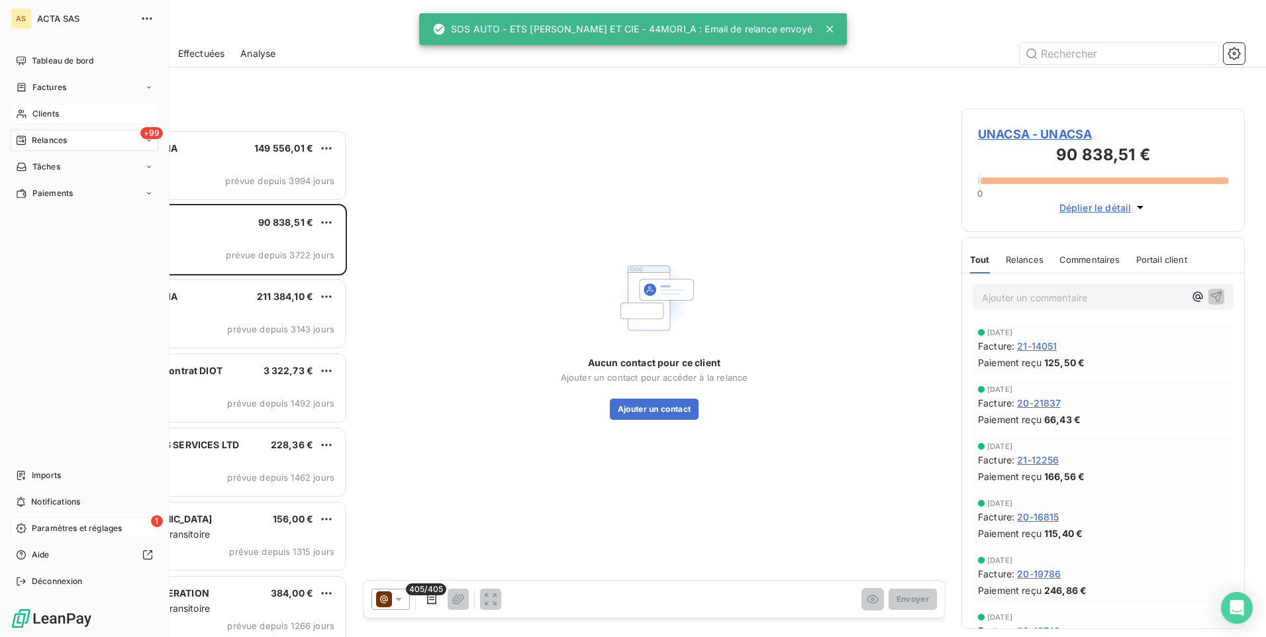
click at [56, 117] on span "Clients" at bounding box center [45, 114] width 26 height 12
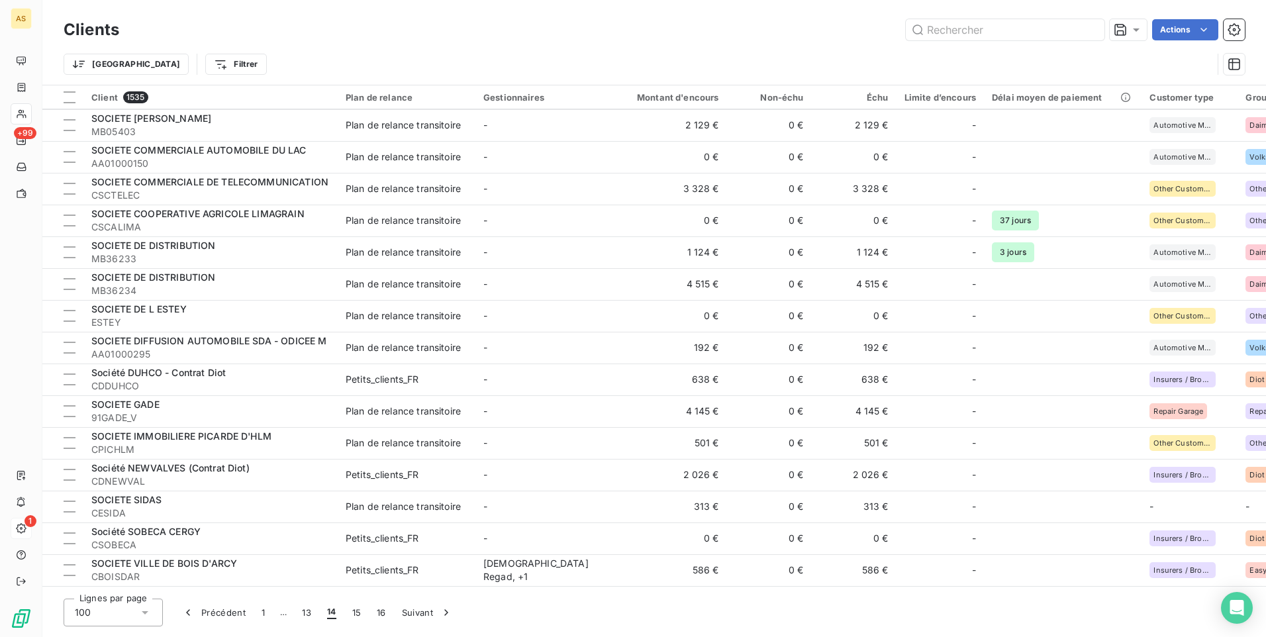
scroll to position [2705, 0]
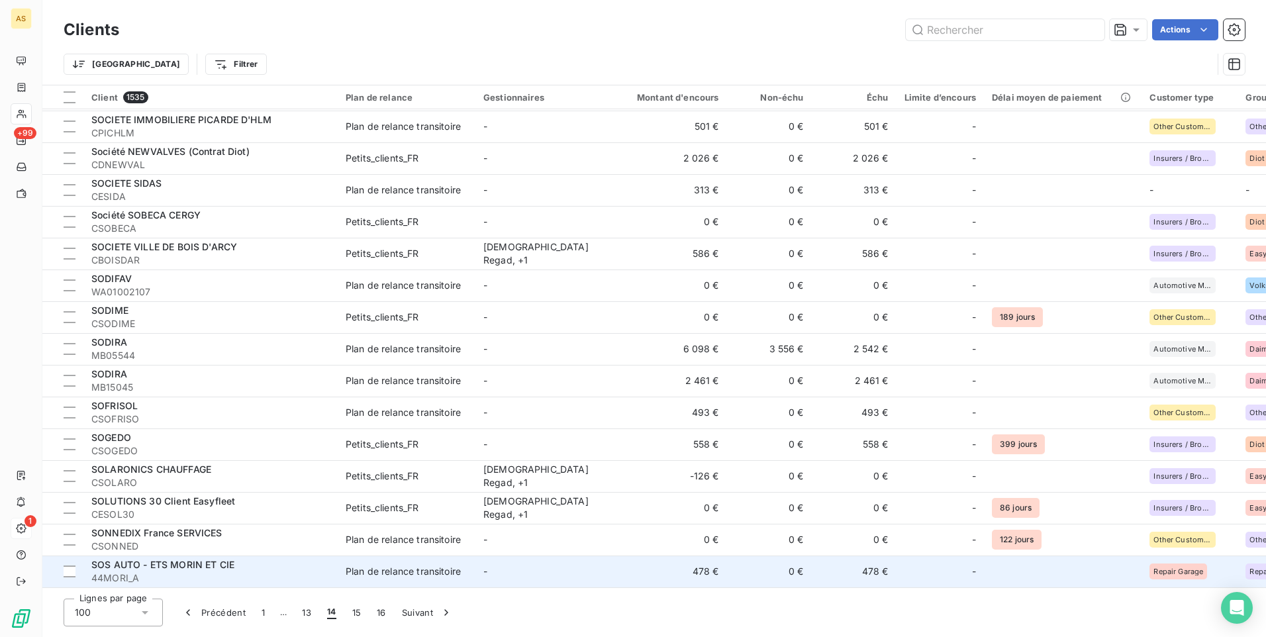
click at [869, 567] on td "478 €" at bounding box center [854, 572] width 85 height 32
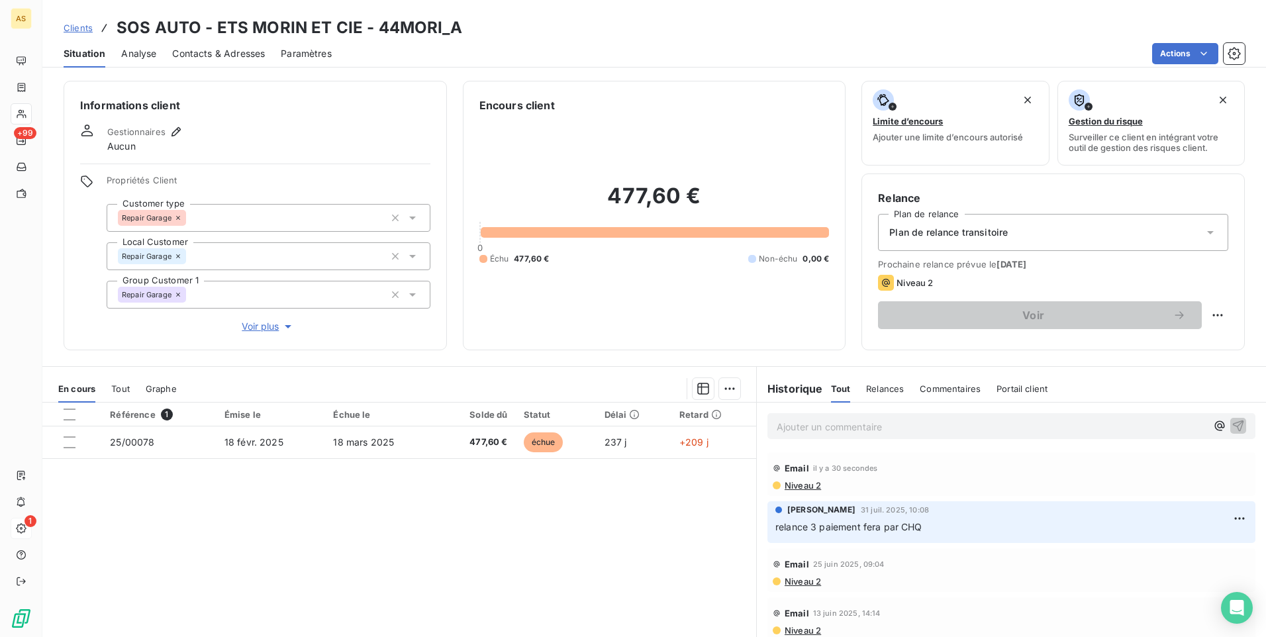
click at [72, 23] on span "Clients" at bounding box center [78, 28] width 29 height 11
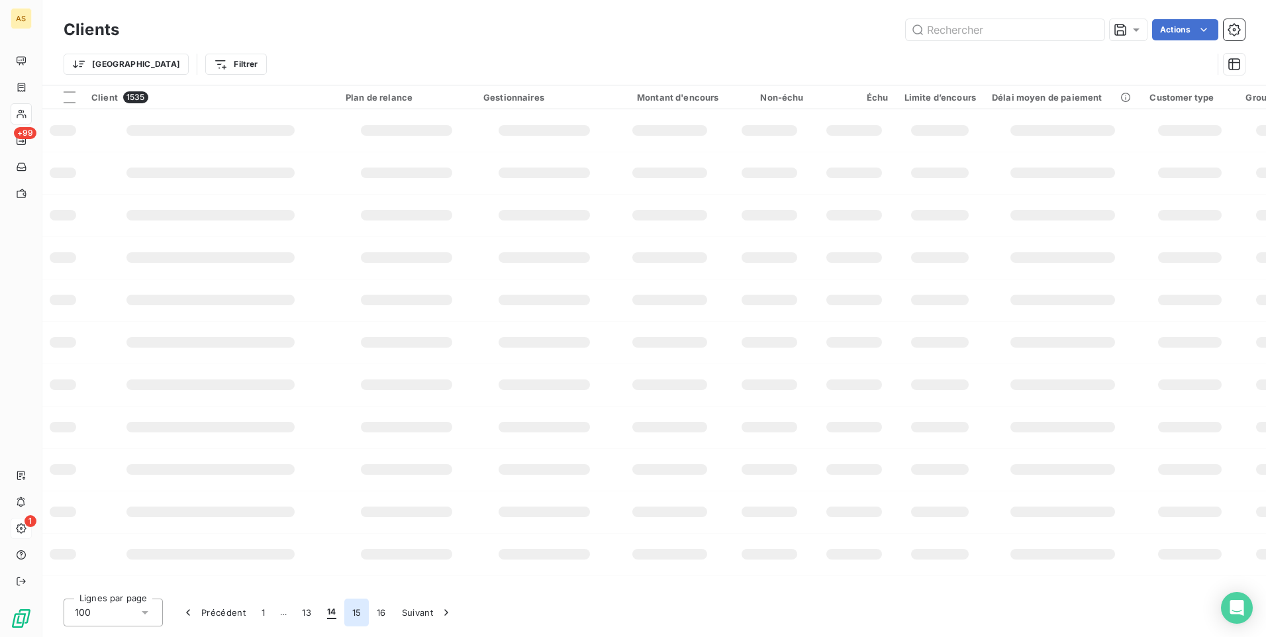
click at [356, 605] on button "15" at bounding box center [356, 613] width 25 height 28
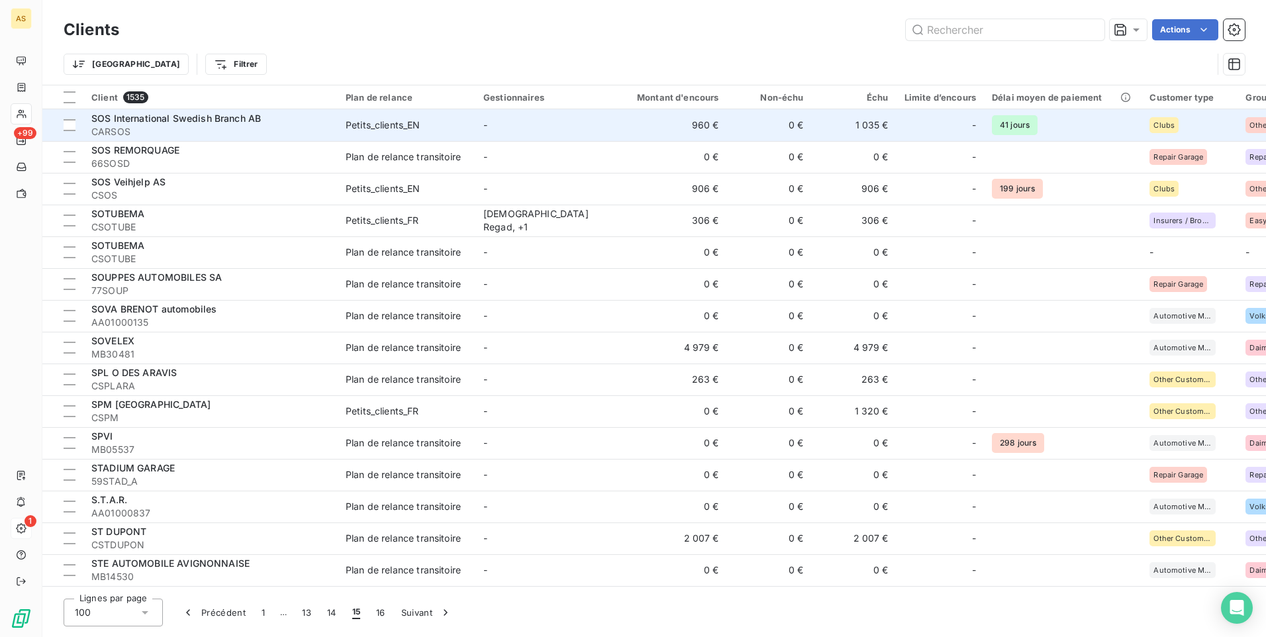
click at [767, 128] on td "0 €" at bounding box center [769, 125] width 85 height 32
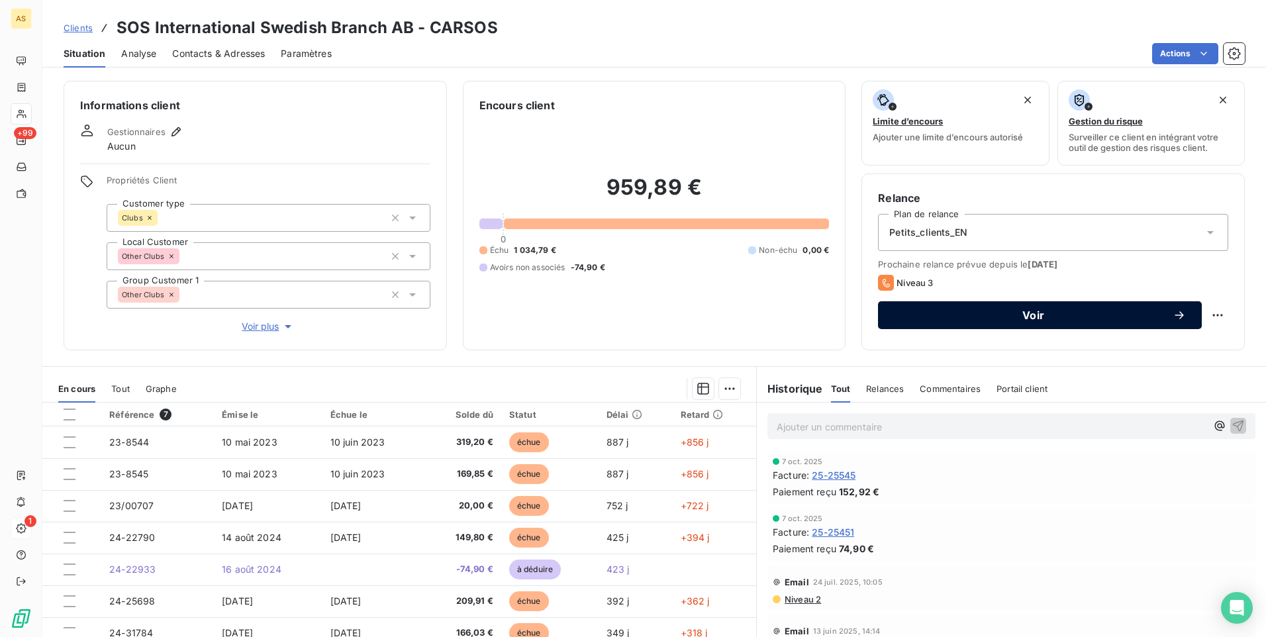
click at [951, 316] on span "Voir" at bounding box center [1033, 315] width 279 height 11
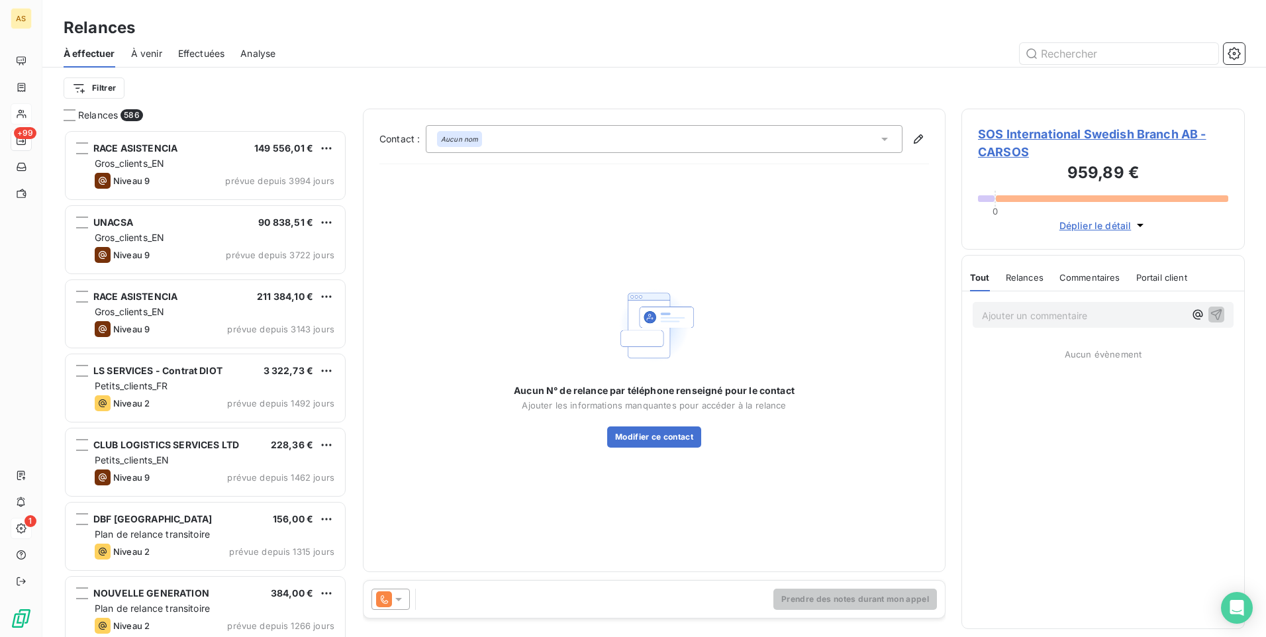
scroll to position [497, 273]
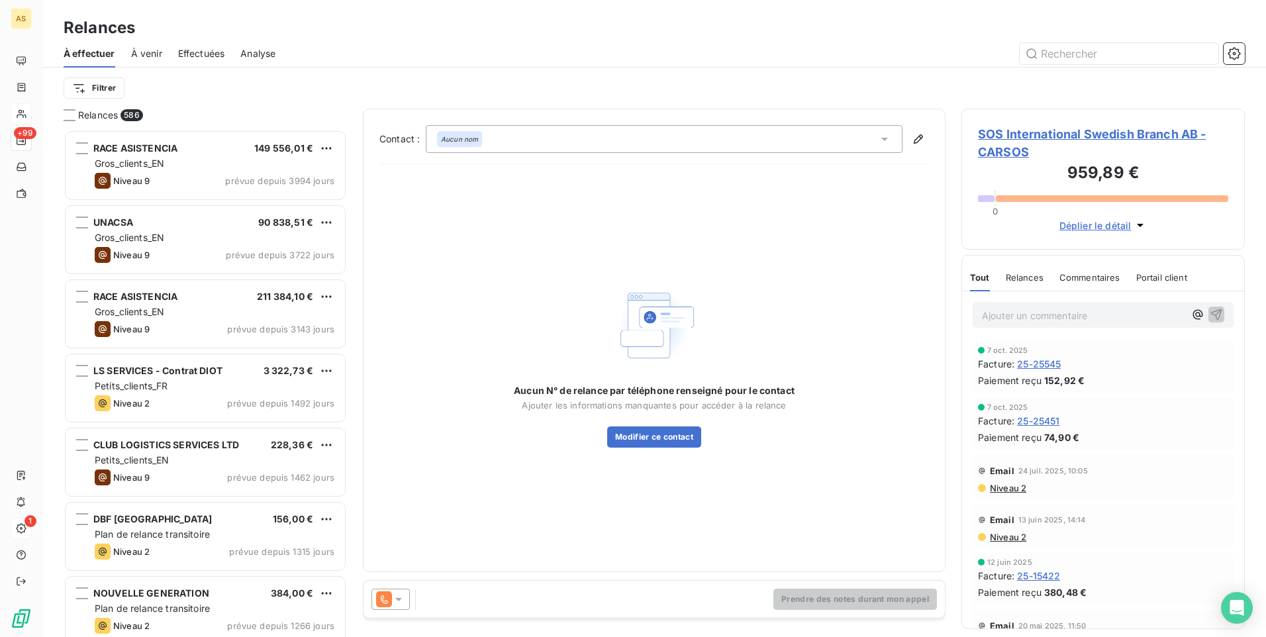
click at [397, 591] on div at bounding box center [390, 599] width 38 height 21
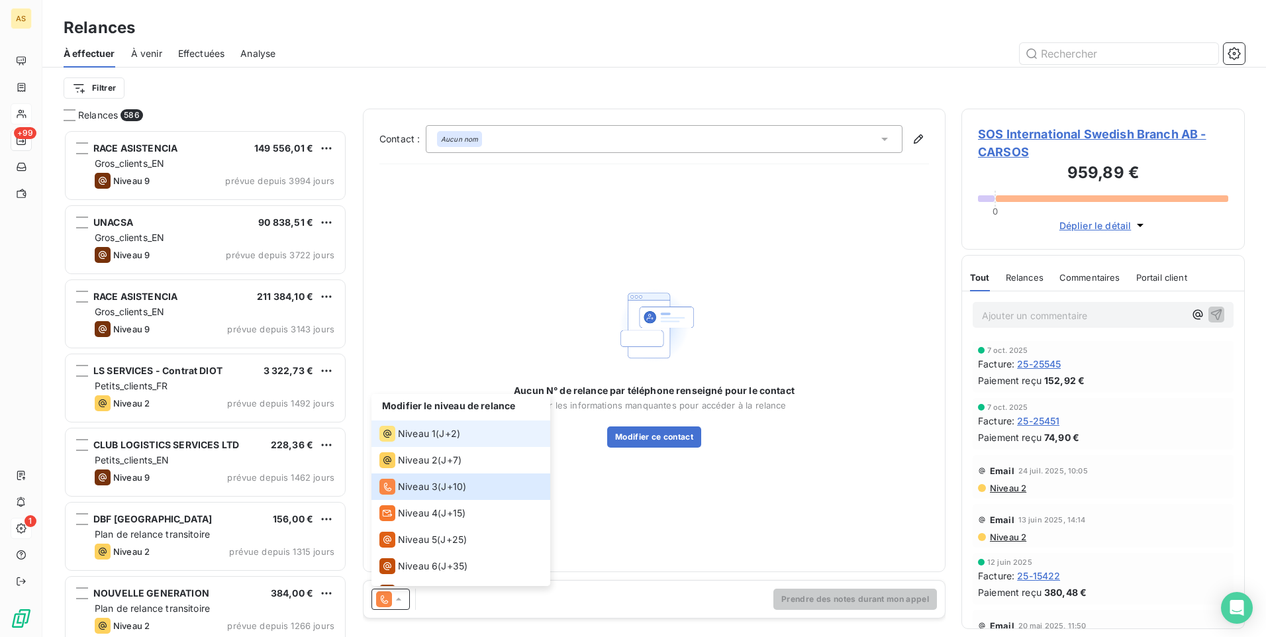
click at [422, 427] on span "Niveau 1" at bounding box center [417, 433] width 38 height 13
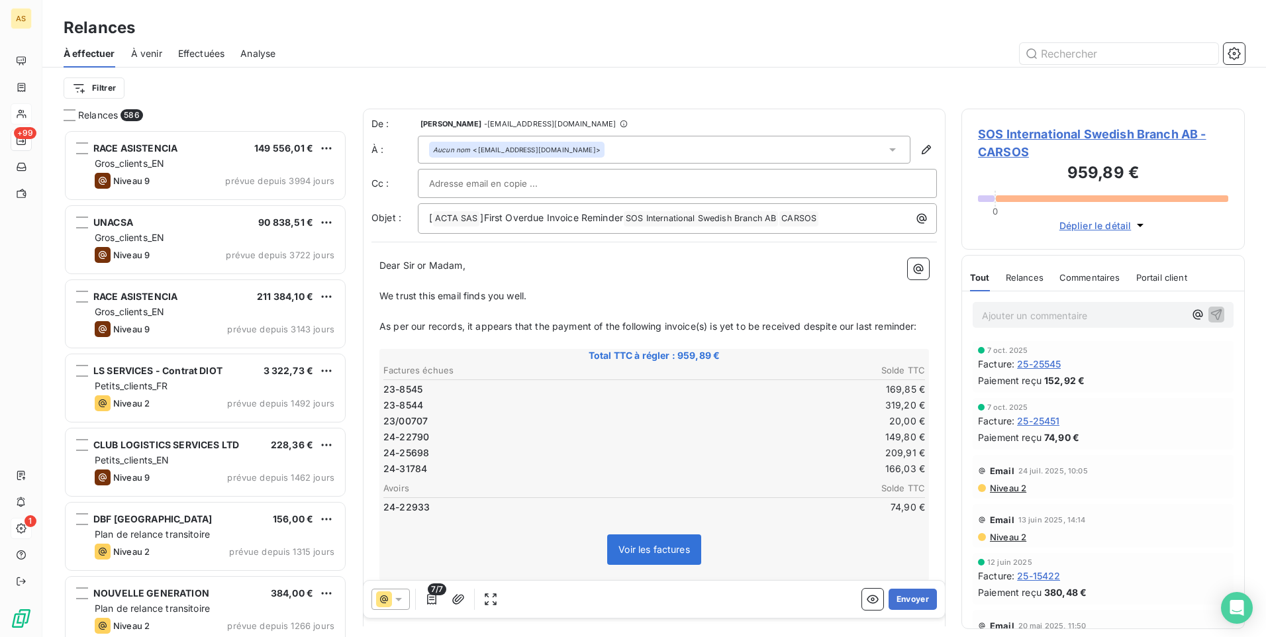
click at [401, 594] on icon at bounding box center [398, 599] width 13 height 13
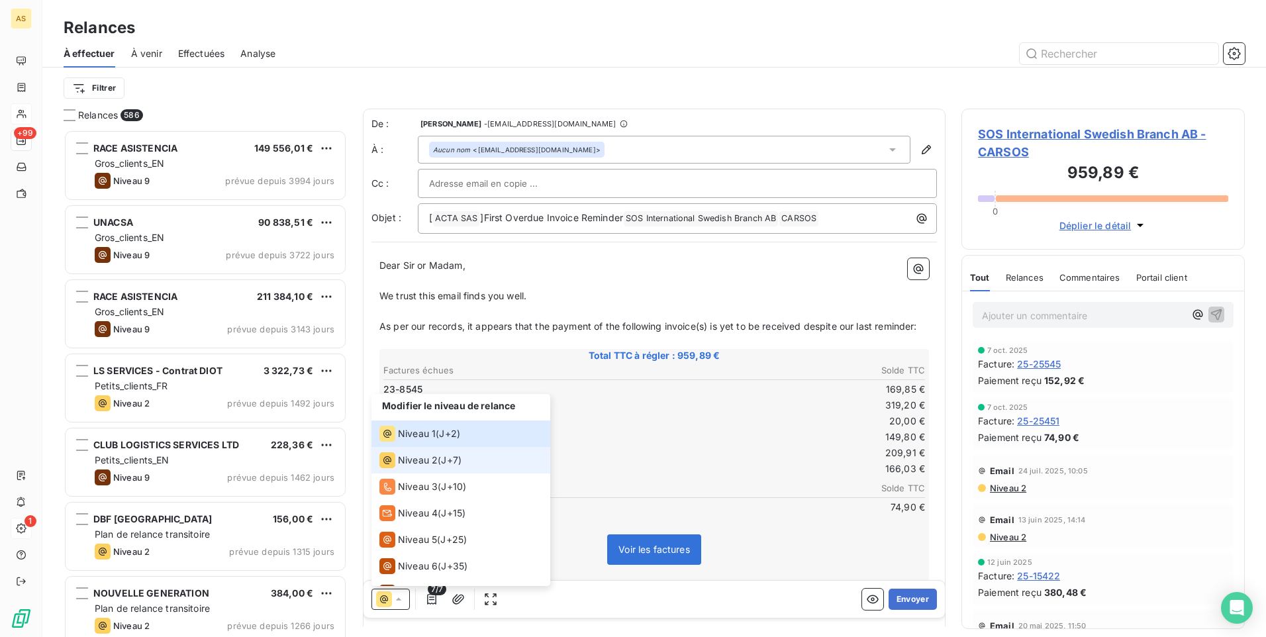
click at [430, 455] on span "Niveau 2" at bounding box center [418, 460] width 40 height 13
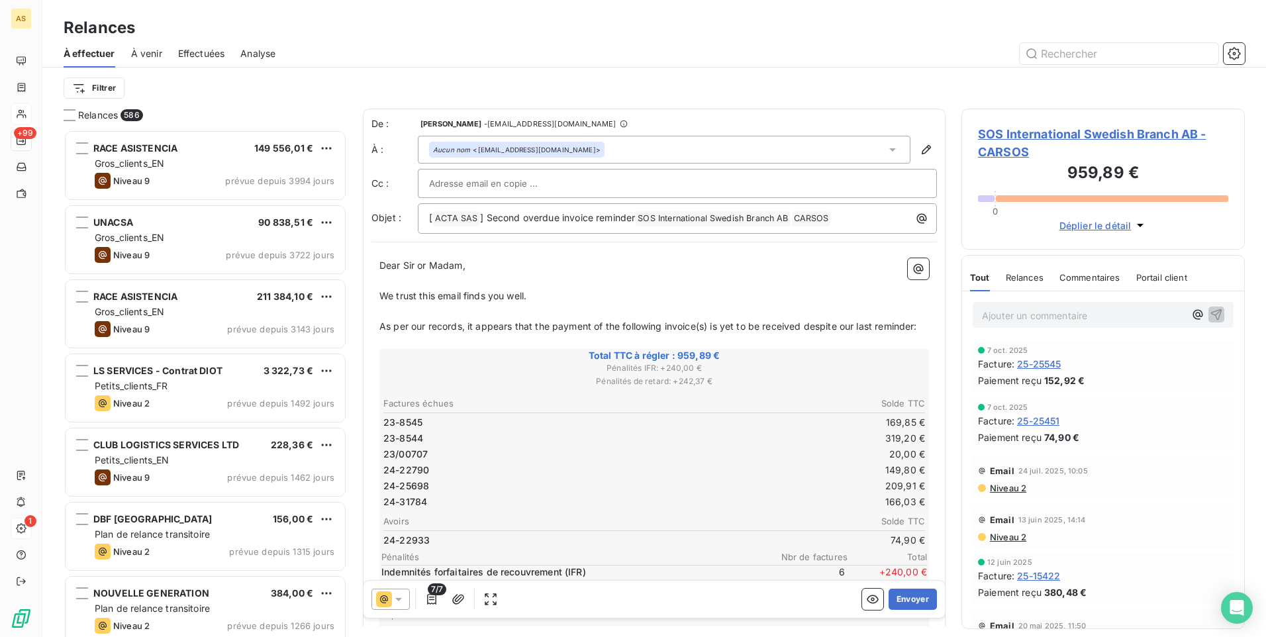
click at [905, 588] on div "7/7 Envoyer" at bounding box center [653, 599] width 581 height 37
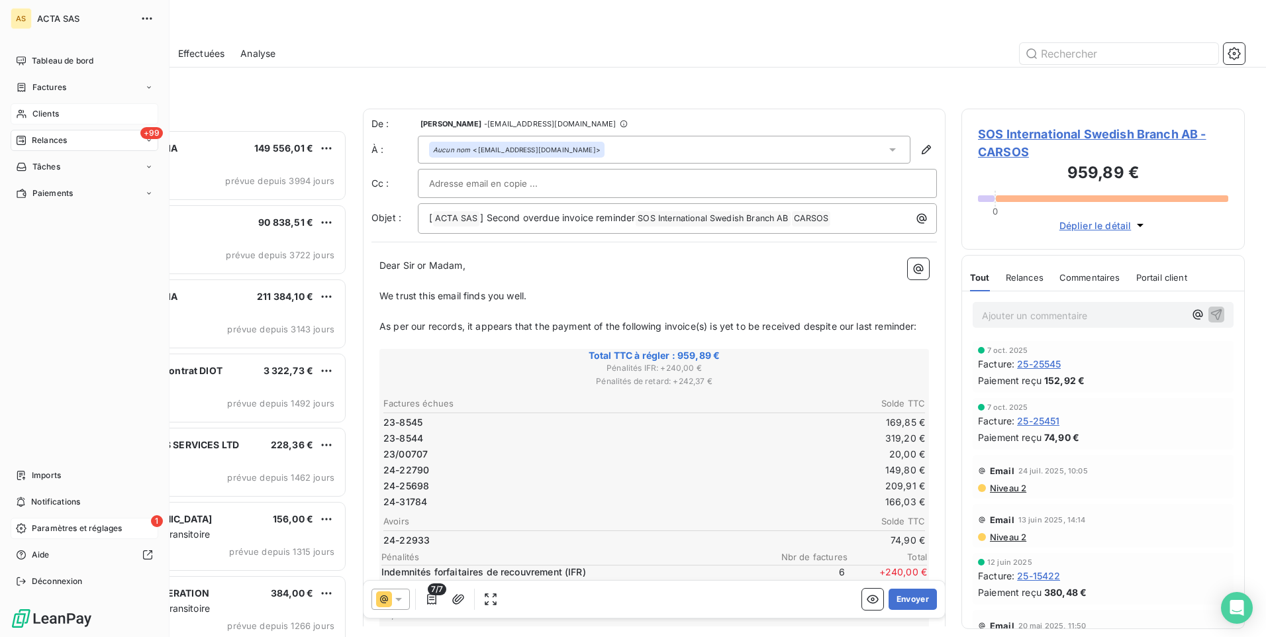
click at [63, 119] on div "Clients" at bounding box center [85, 113] width 148 height 21
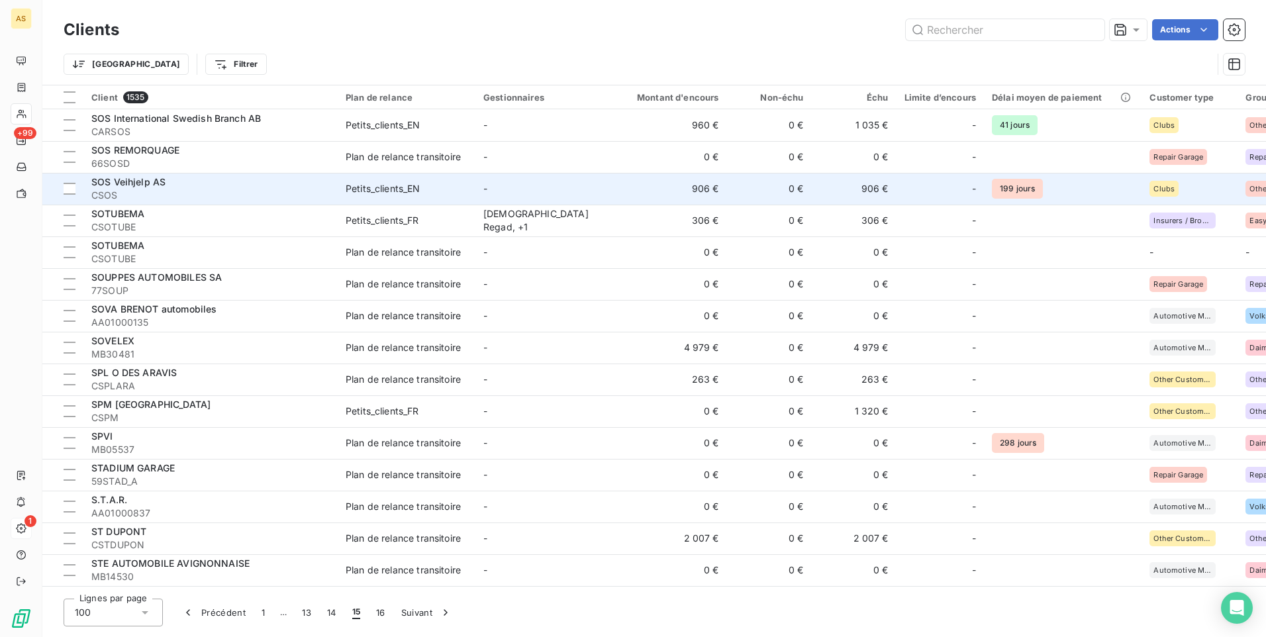
click at [889, 187] on td "906 €" at bounding box center [854, 189] width 85 height 32
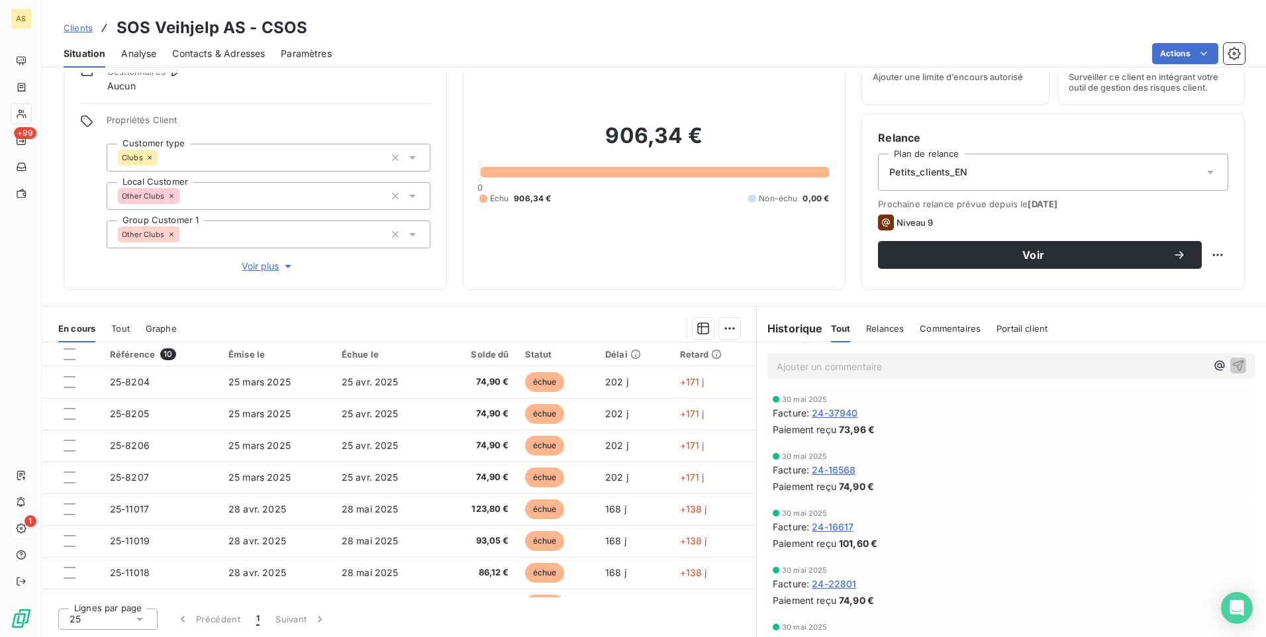
scroll to position [2715, 0]
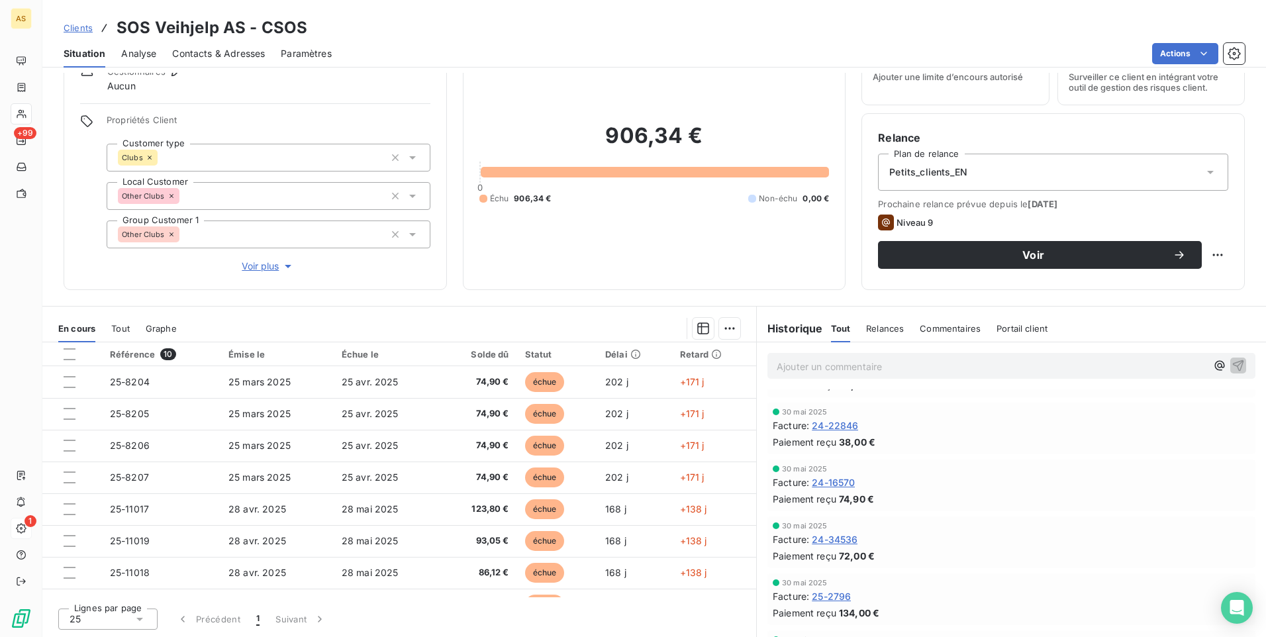
click at [79, 26] on span "Clients" at bounding box center [78, 28] width 29 height 11
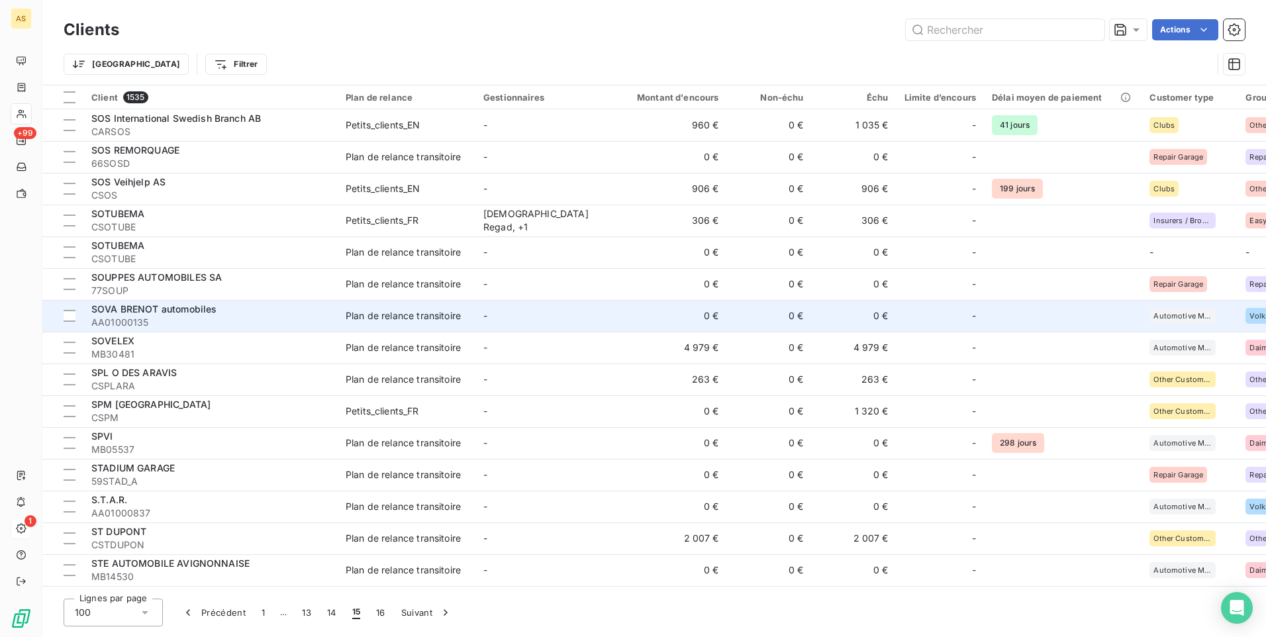
click at [349, 311] on div "Plan de relance transitoire" at bounding box center [403, 315] width 115 height 13
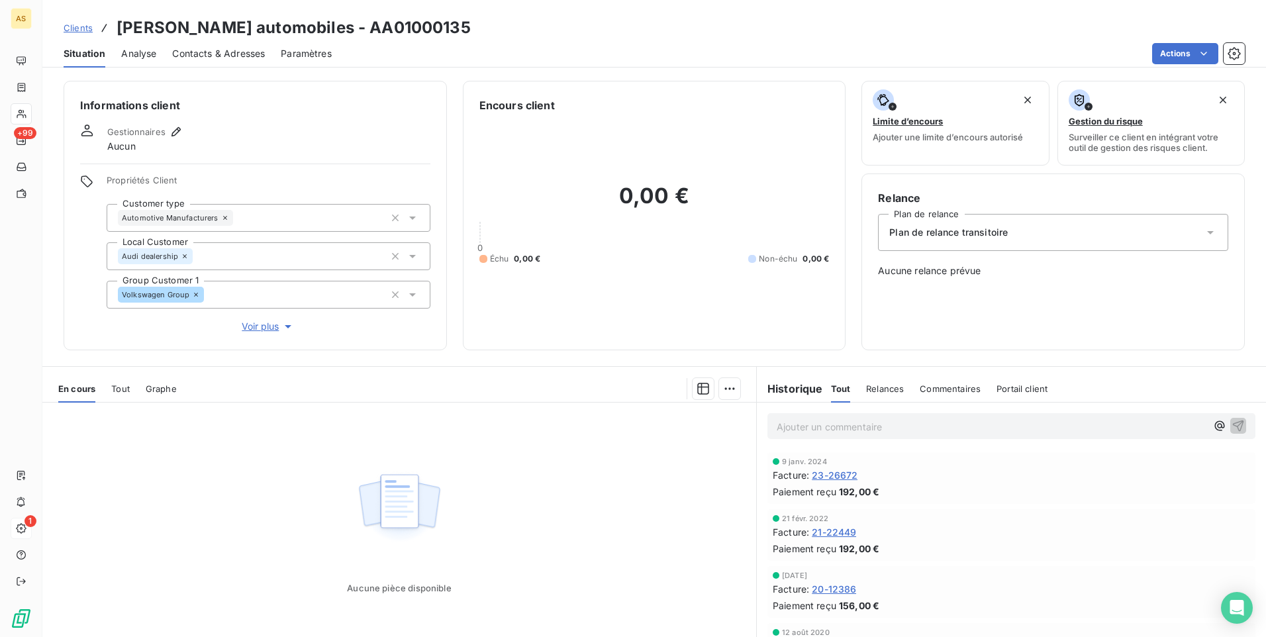
click at [72, 21] on link "Clients" at bounding box center [78, 27] width 29 height 13
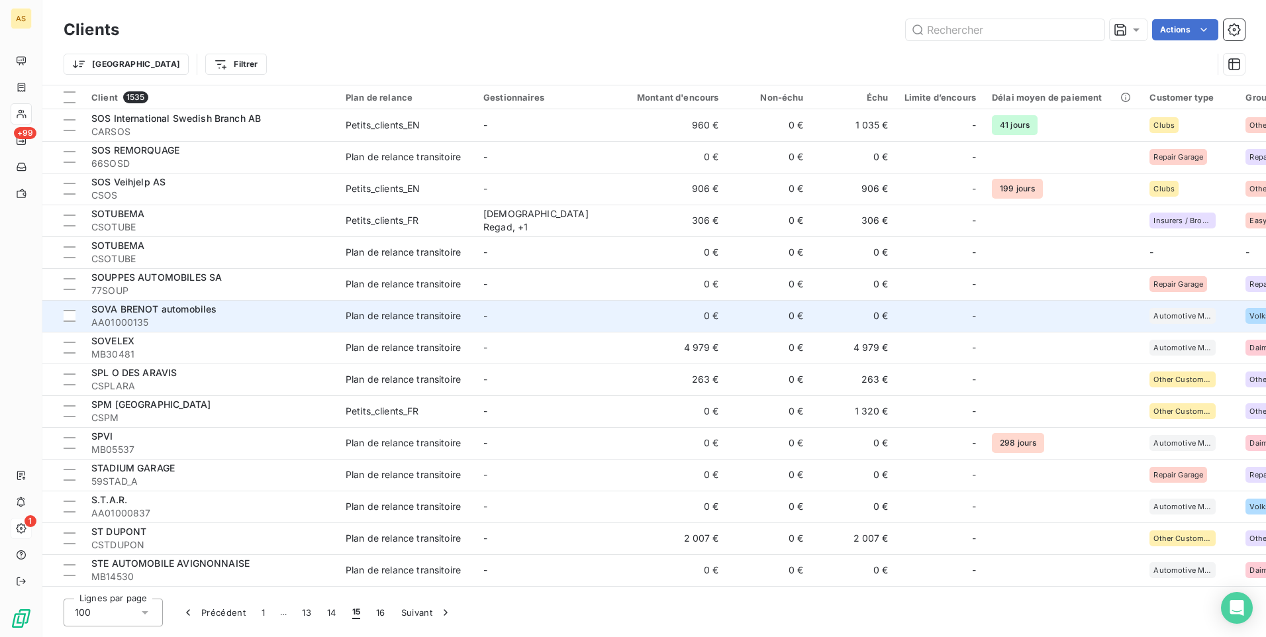
click at [425, 324] on td "Plan de relance transitoire" at bounding box center [407, 316] width 138 height 32
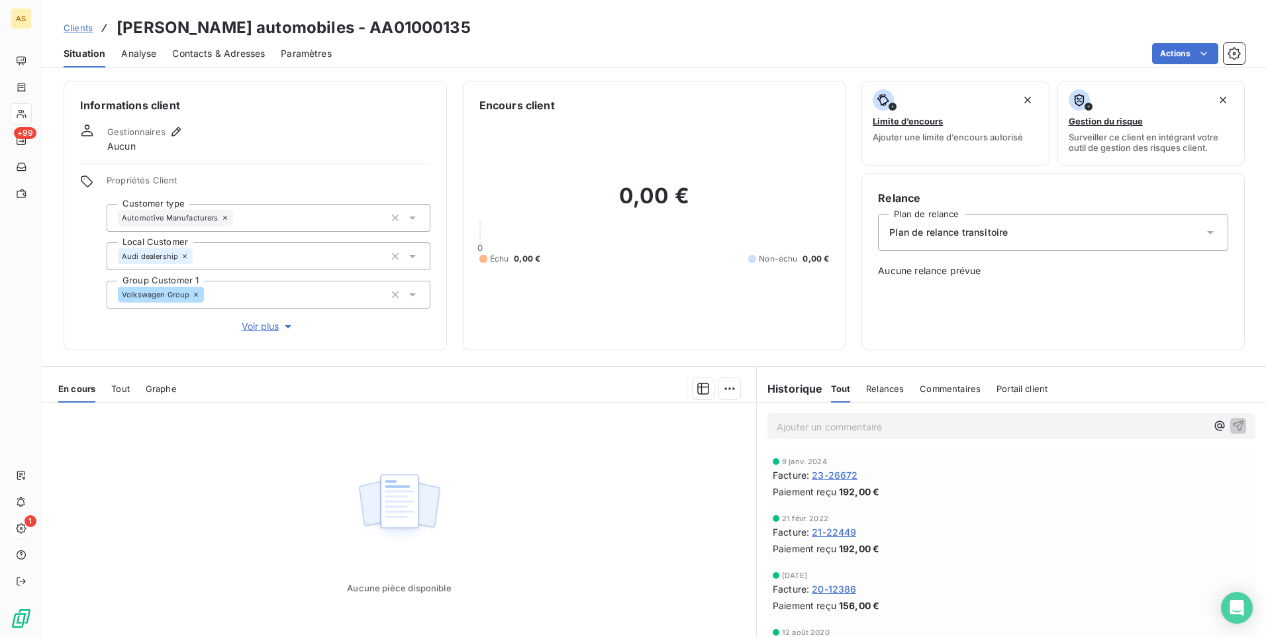
click at [66, 26] on span "Clients" at bounding box center [78, 28] width 29 height 11
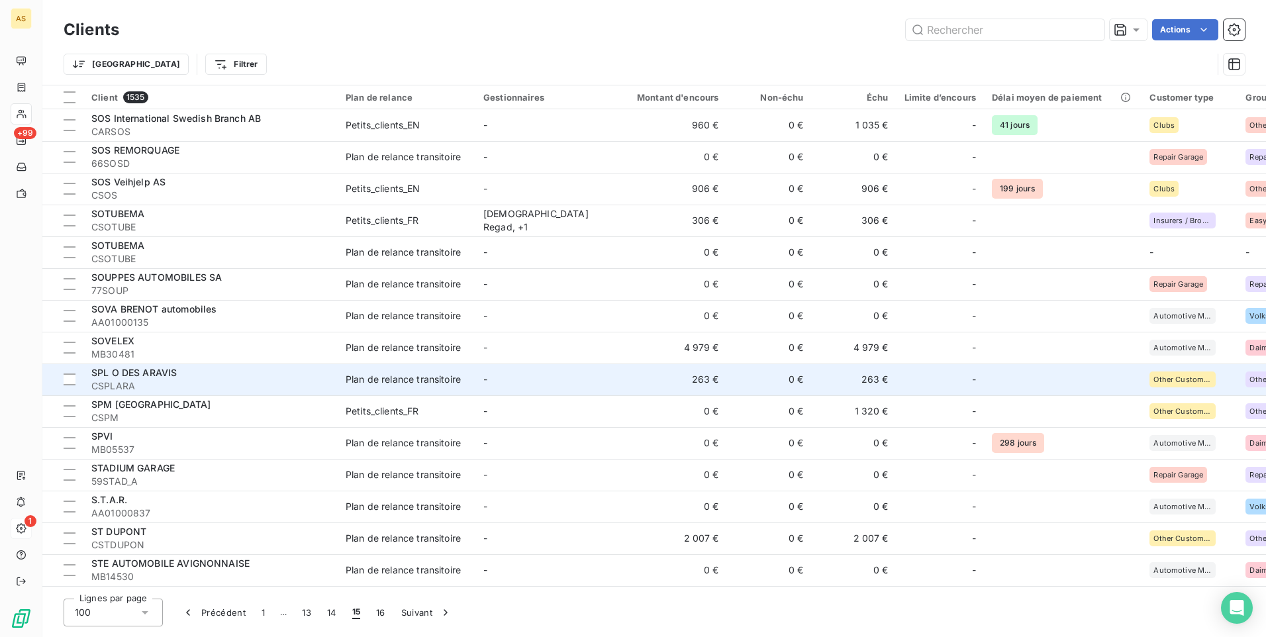
click at [346, 381] on div "Plan de relance transitoire" at bounding box center [403, 379] width 115 height 13
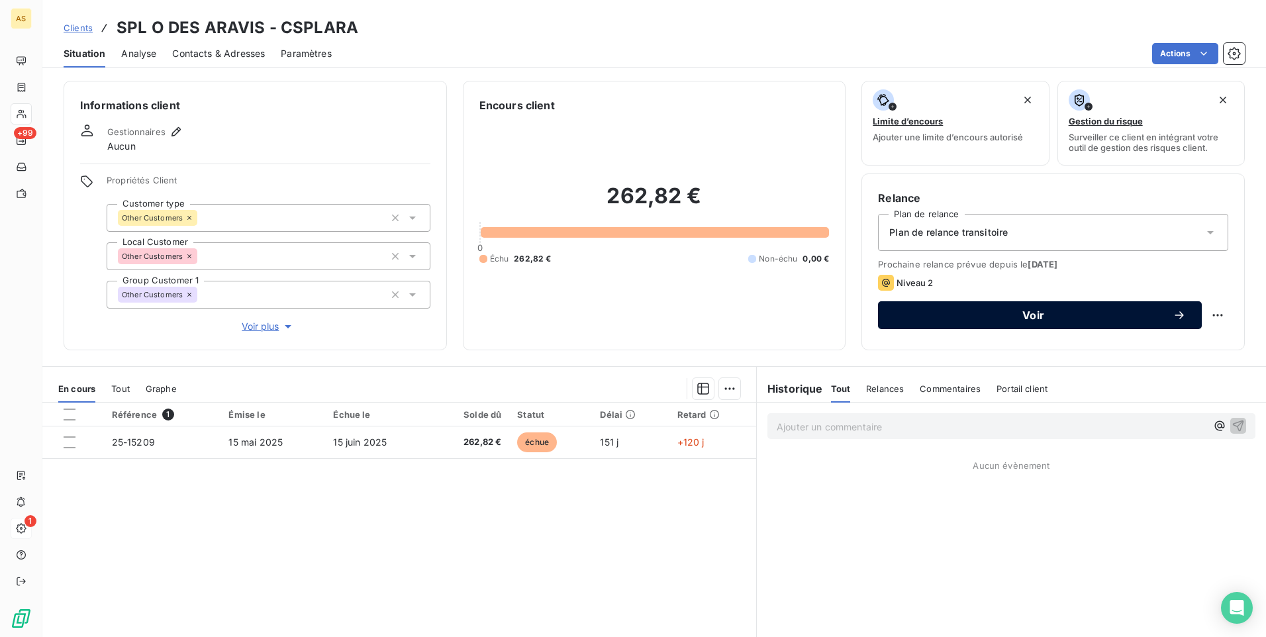
click at [918, 318] on span "Voir" at bounding box center [1033, 315] width 279 height 11
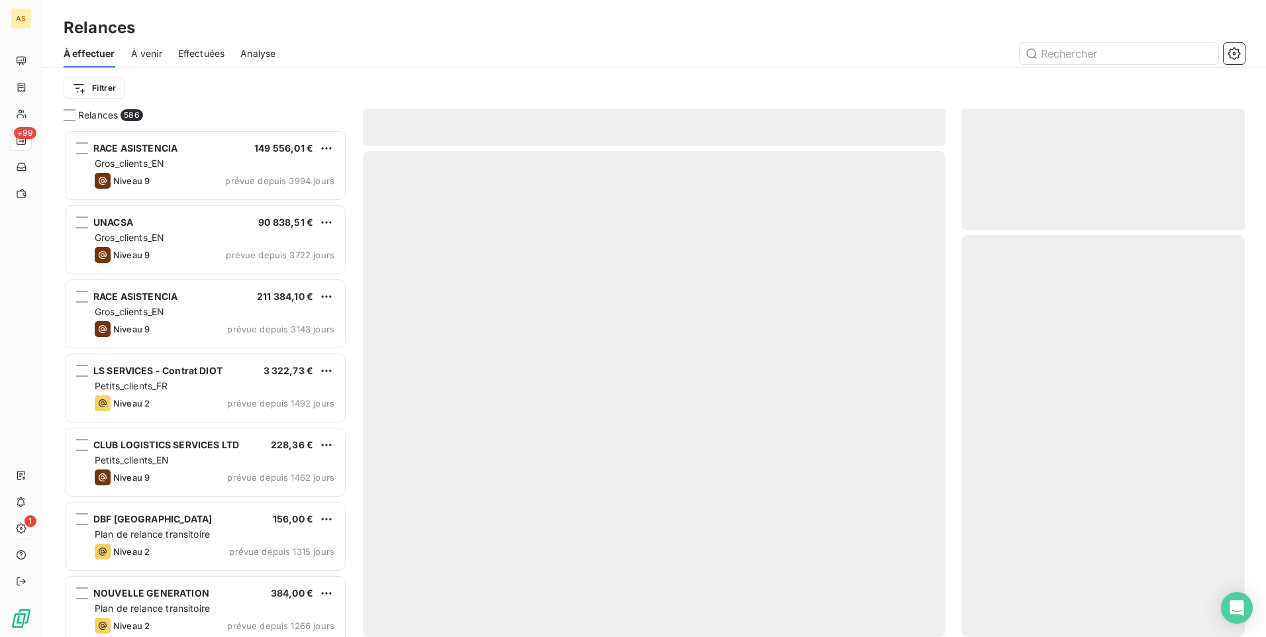
scroll to position [497, 273]
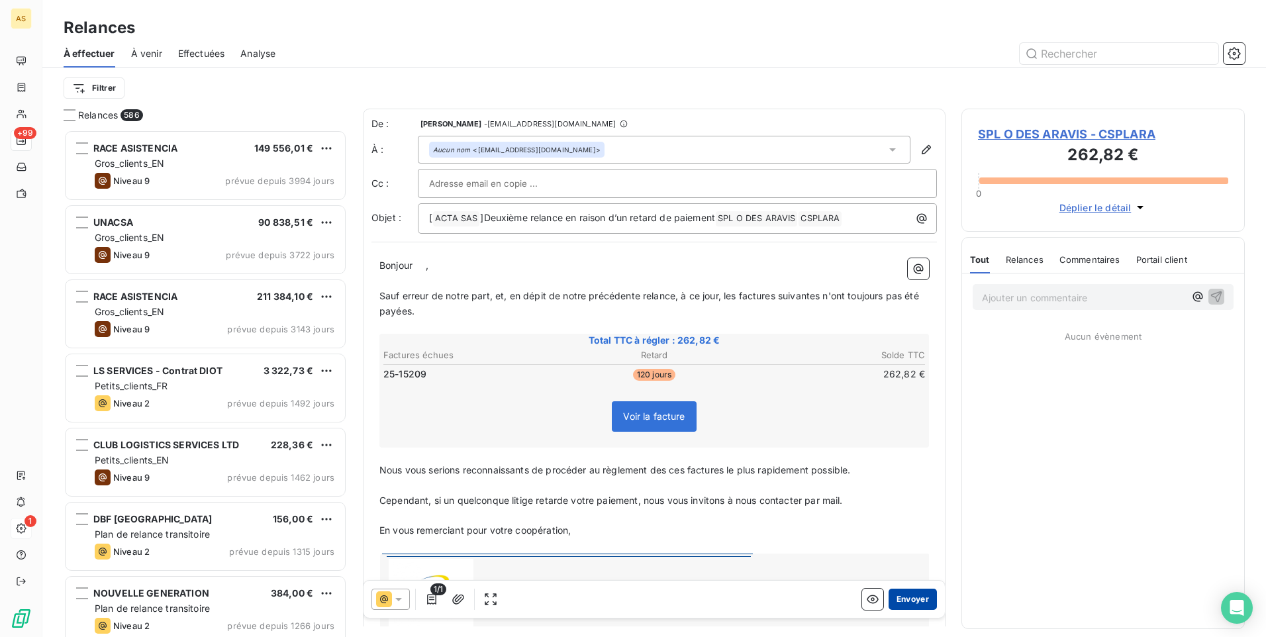
click at [913, 601] on button "Envoyer" at bounding box center [913, 599] width 48 height 21
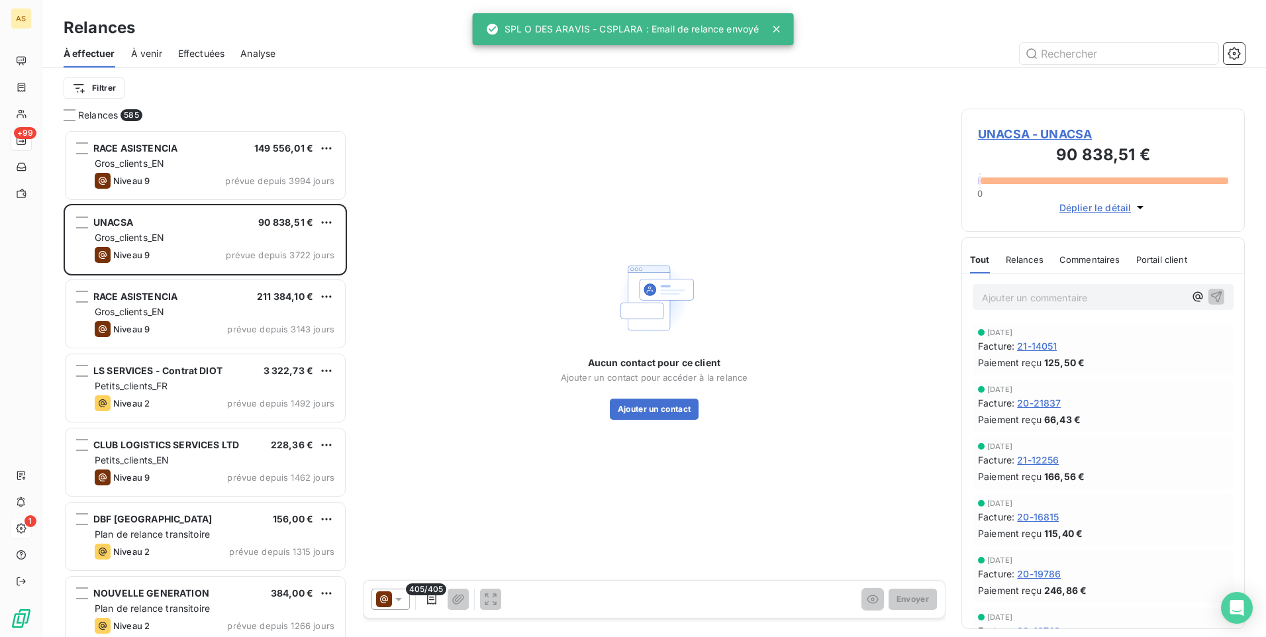
click at [536, 31] on div "SPL O DES ARAVIS - CSPLARA : Email de relance envoyé" at bounding box center [622, 29] width 273 height 24
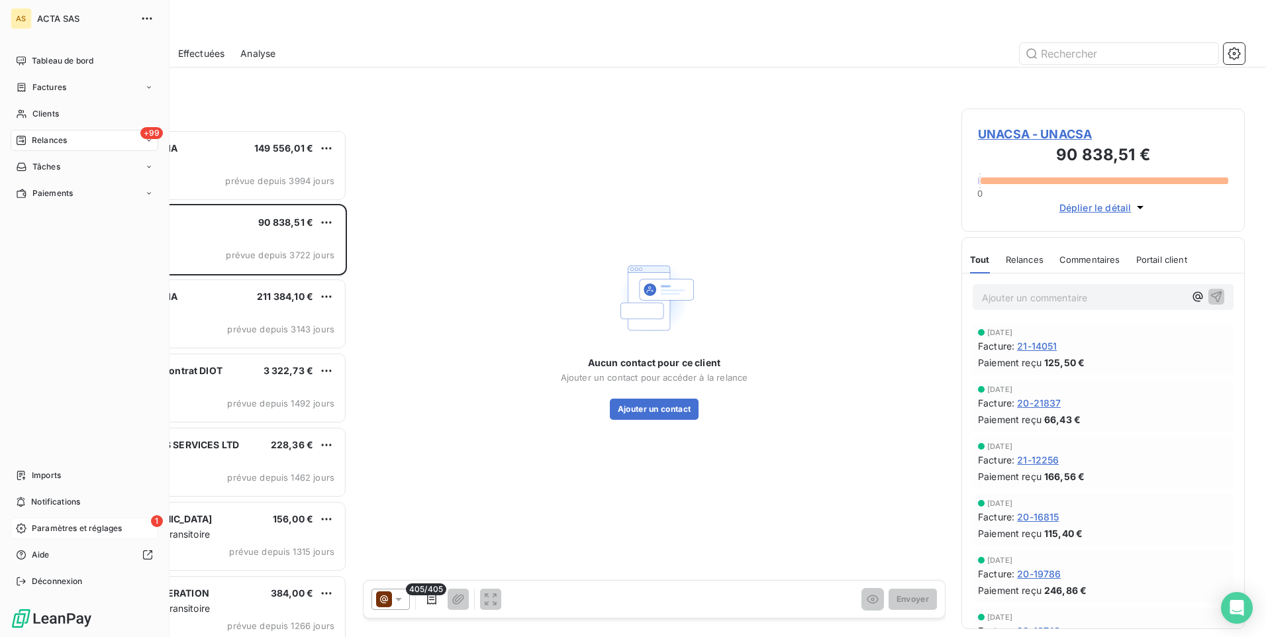
click at [57, 143] on span "Relances" at bounding box center [49, 140] width 35 height 12
click at [71, 113] on div "Clients" at bounding box center [85, 113] width 148 height 21
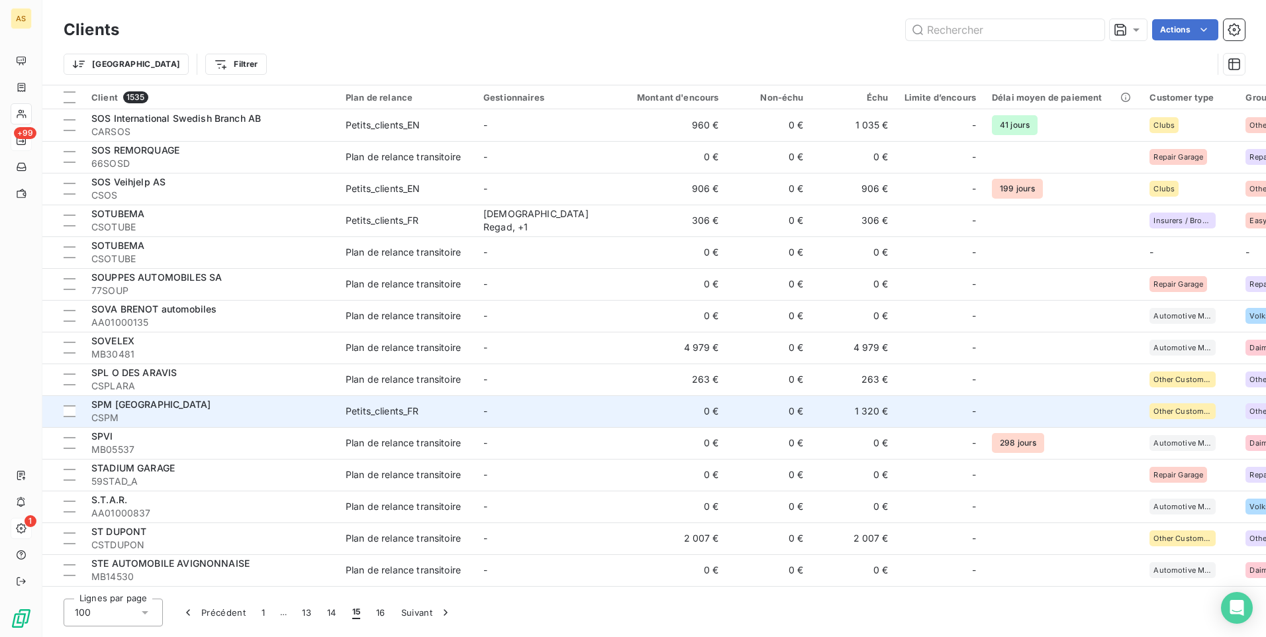
click at [825, 416] on td "1 320 €" at bounding box center [854, 411] width 85 height 32
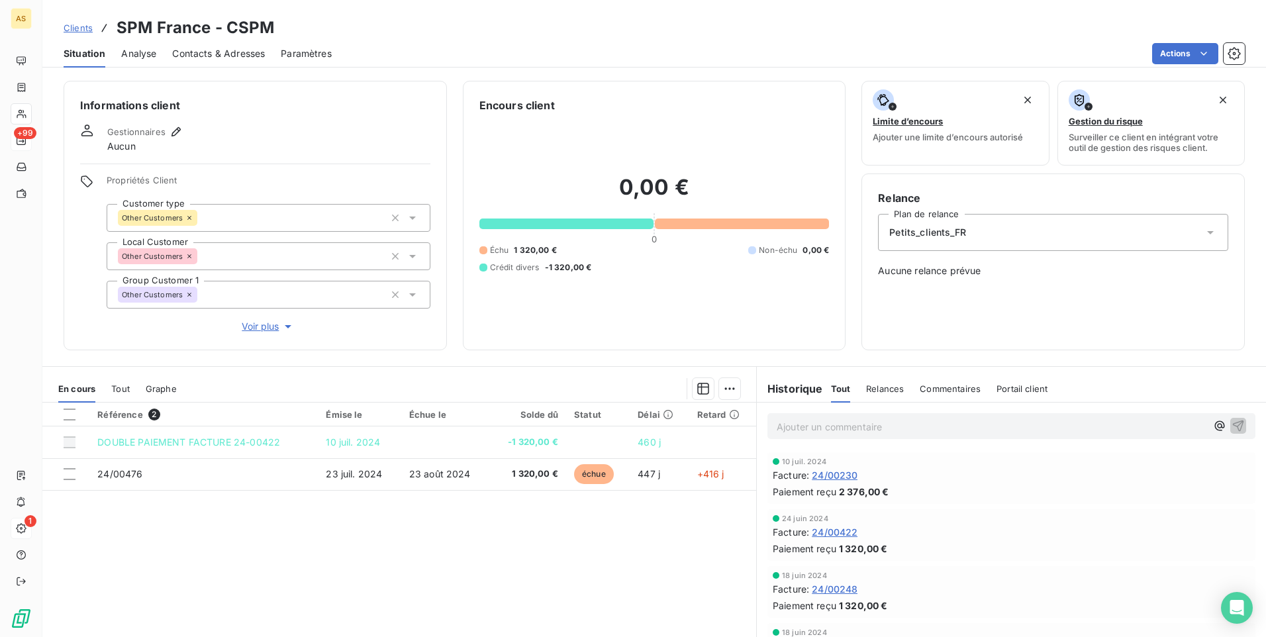
click at [88, 27] on span "Clients" at bounding box center [78, 28] width 29 height 11
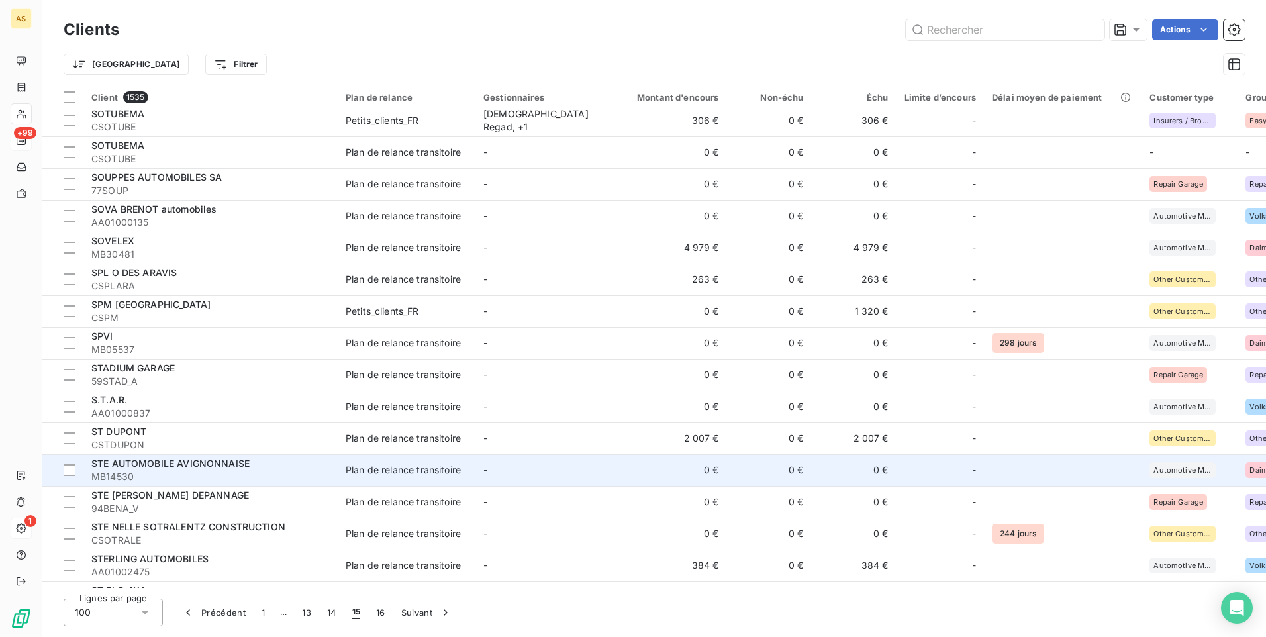
scroll to position [132, 0]
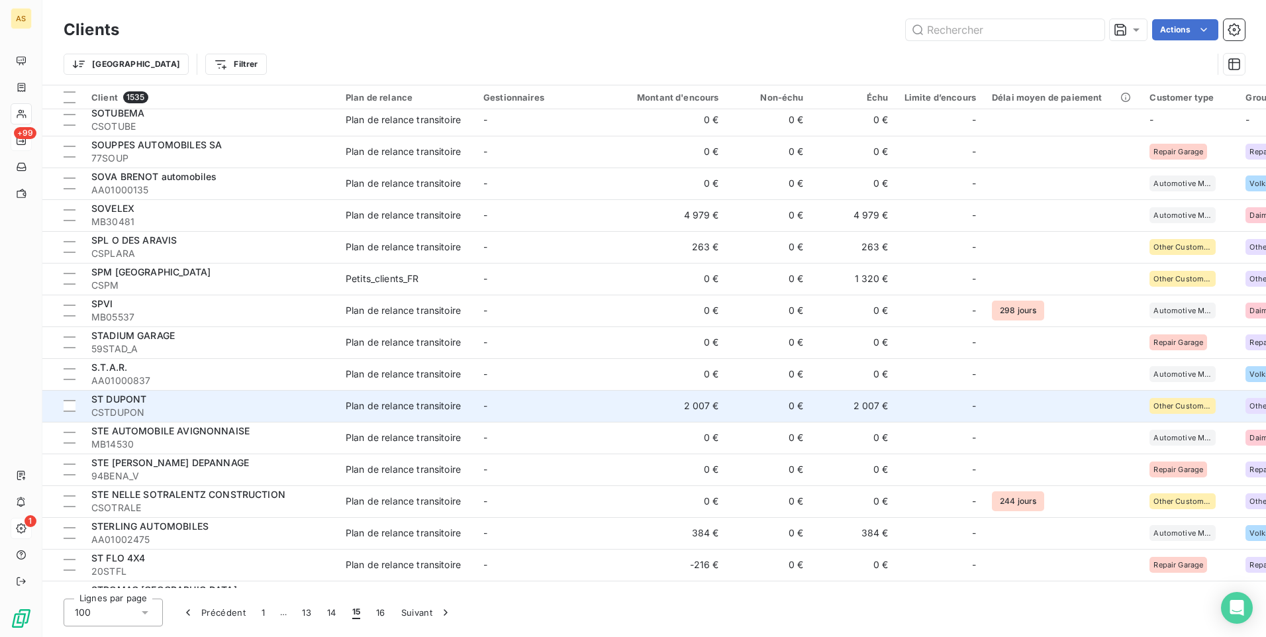
click at [624, 399] on td "2 007 €" at bounding box center [670, 406] width 114 height 32
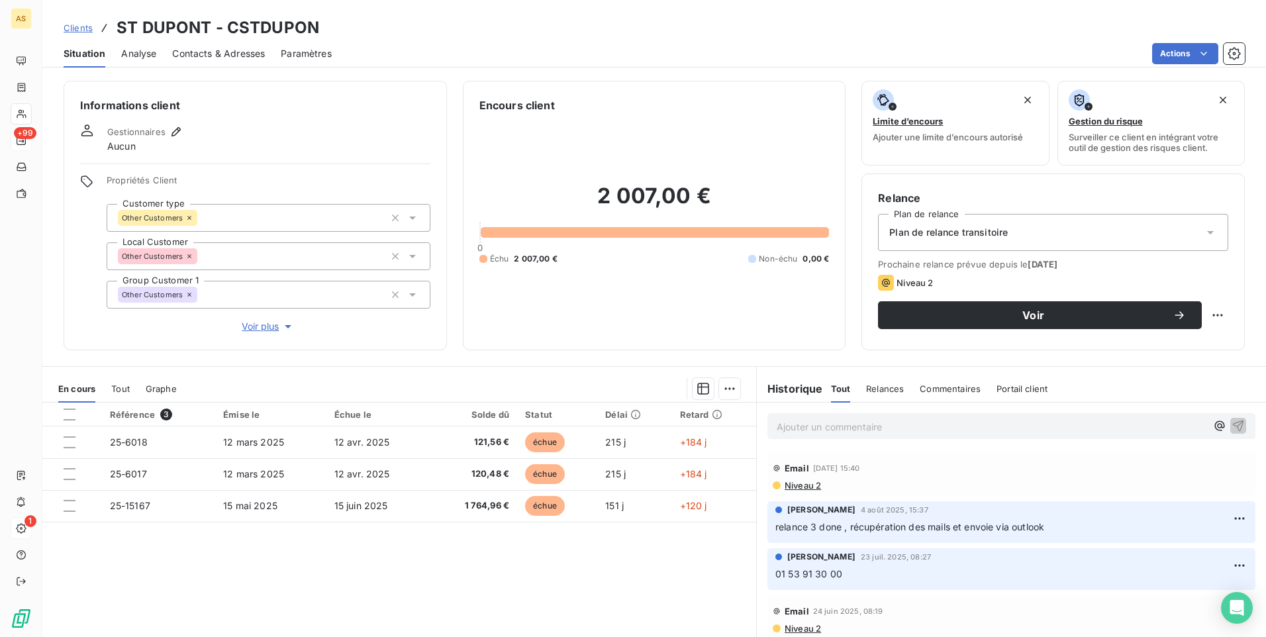
scroll to position [60, 0]
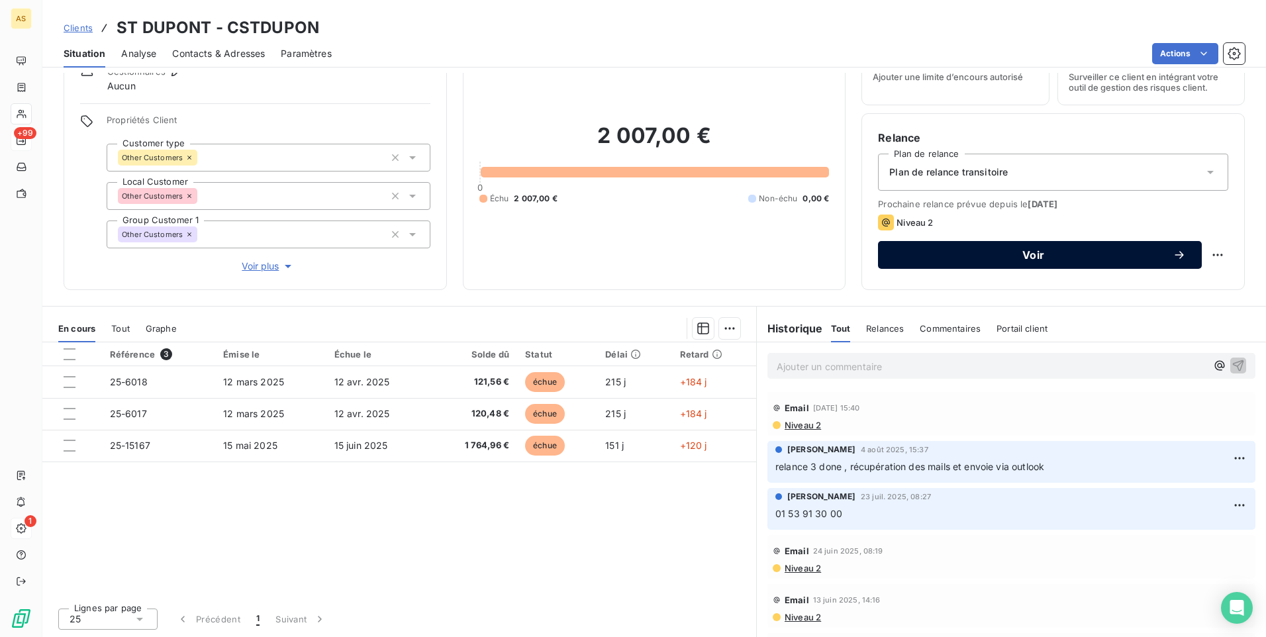
click at [950, 264] on button "Voir" at bounding box center [1040, 255] width 324 height 28
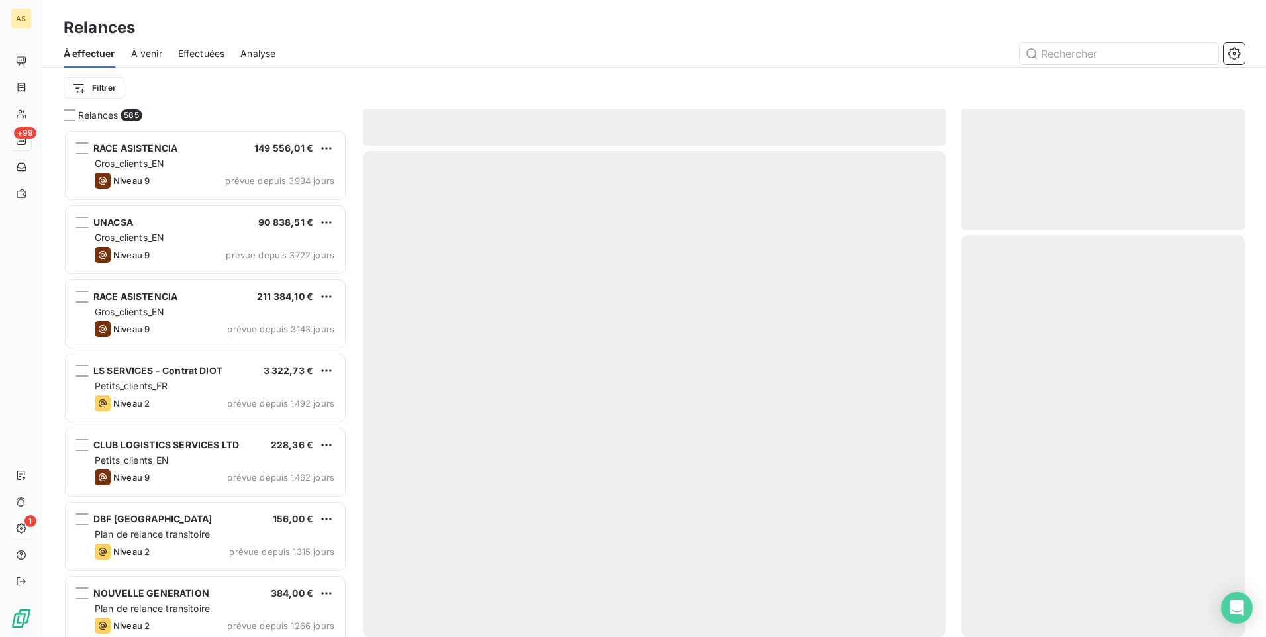
scroll to position [497, 273]
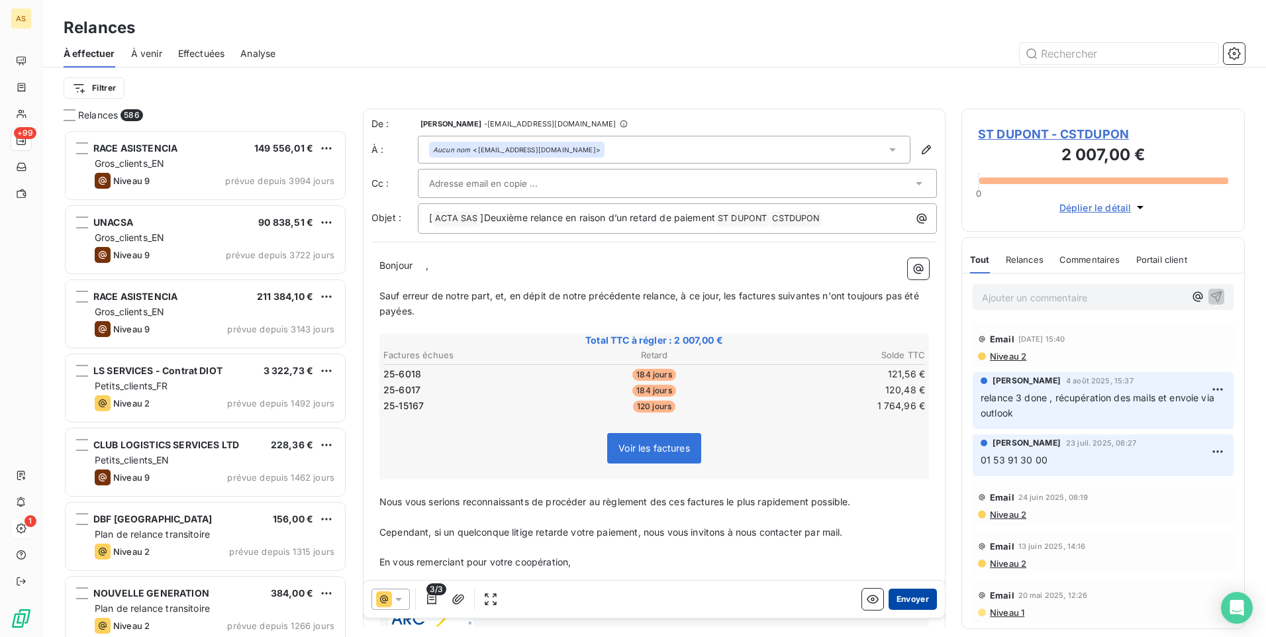
click at [908, 601] on button "Envoyer" at bounding box center [913, 599] width 48 height 21
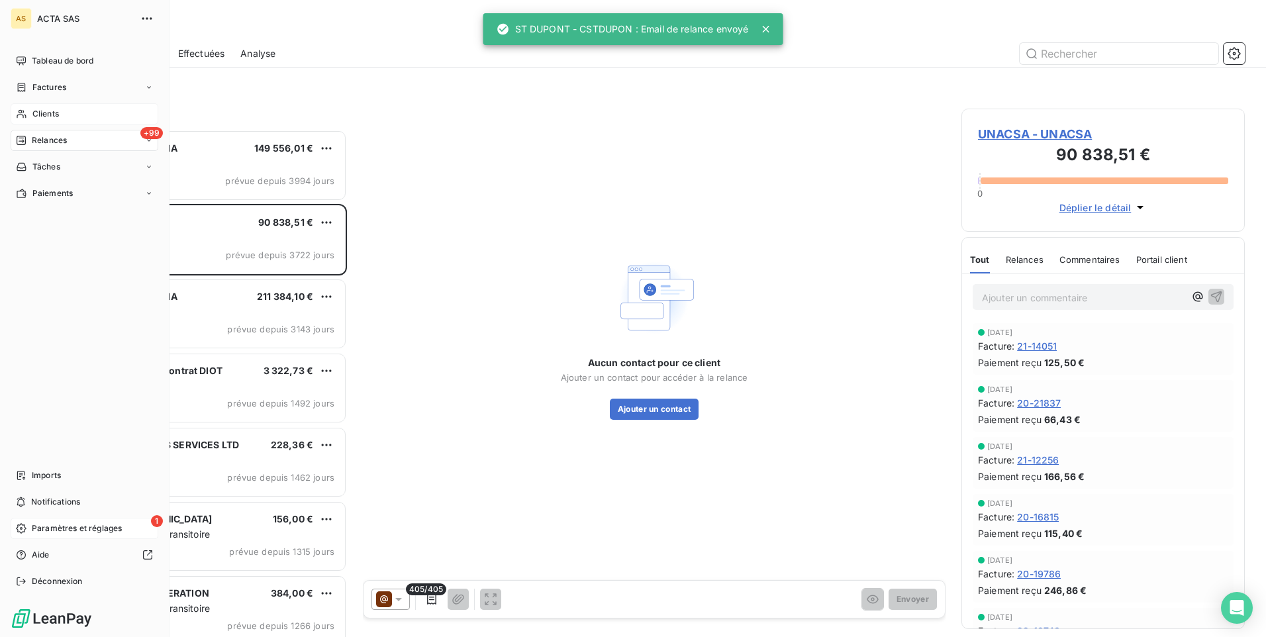
click at [48, 107] on div "Clients" at bounding box center [85, 113] width 148 height 21
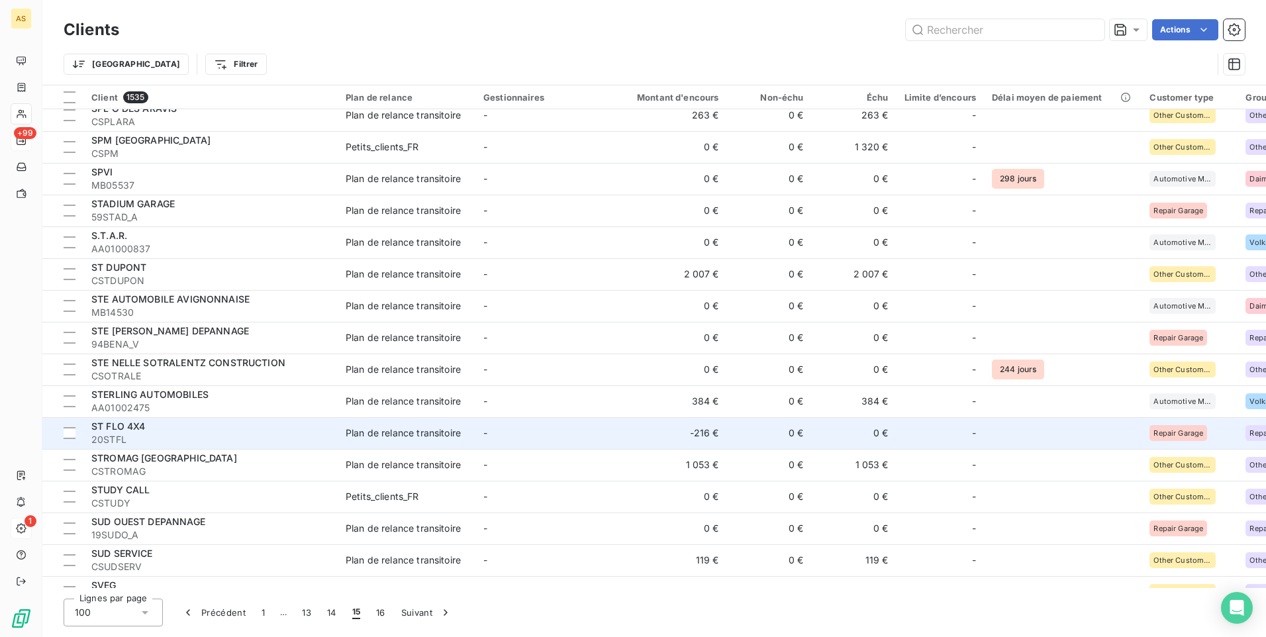
scroll to position [265, 0]
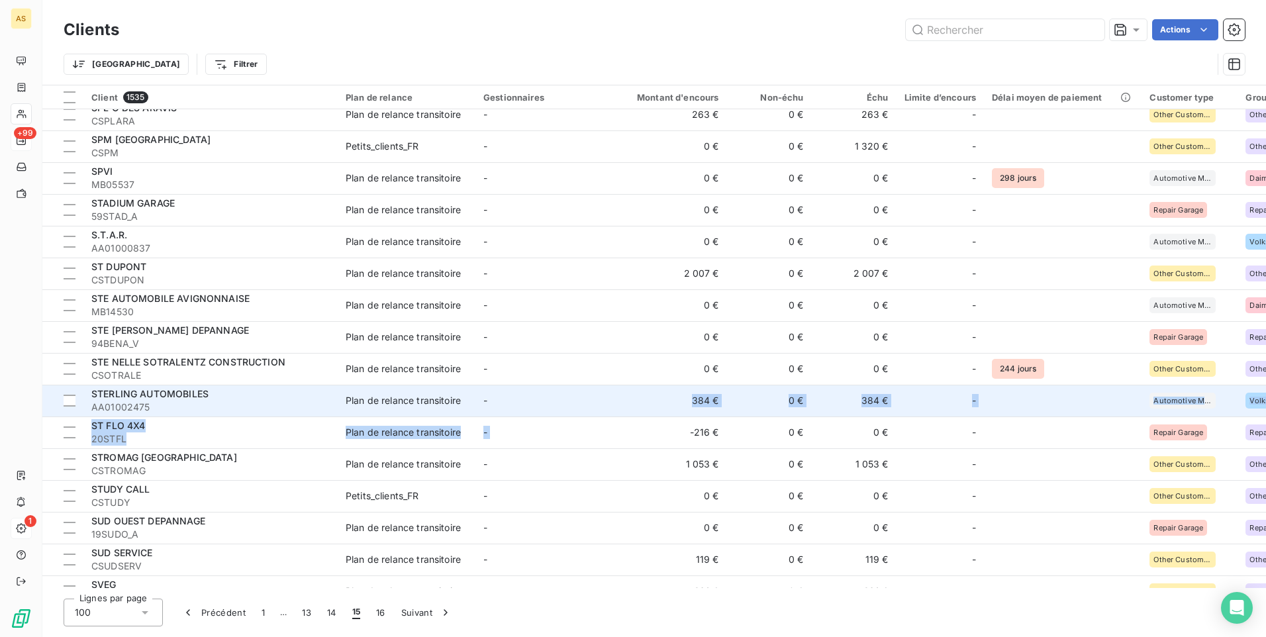
drag, startPoint x: 636, startPoint y: 417, endPoint x: 626, endPoint y: 403, distance: 17.1
click at [626, 403] on td "384 €" at bounding box center [670, 401] width 114 height 32
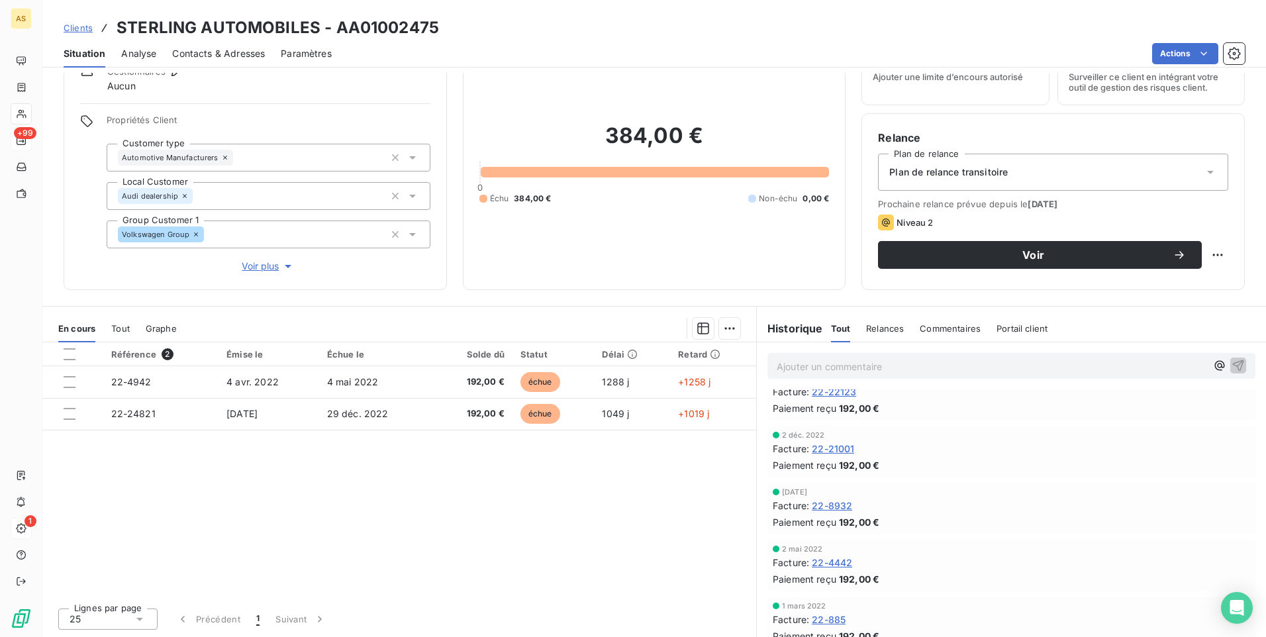
scroll to position [530, 0]
click at [85, 32] on span "Clients" at bounding box center [78, 28] width 29 height 11
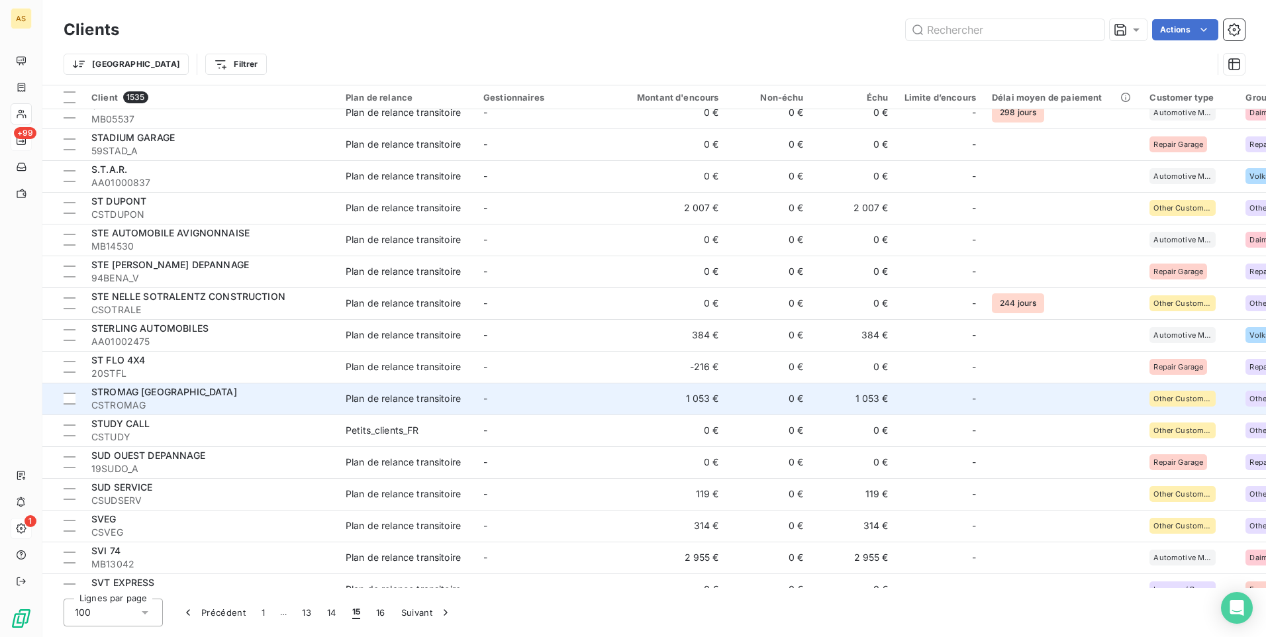
scroll to position [331, 0]
click at [371, 399] on div "Plan de relance transitoire" at bounding box center [403, 397] width 115 height 13
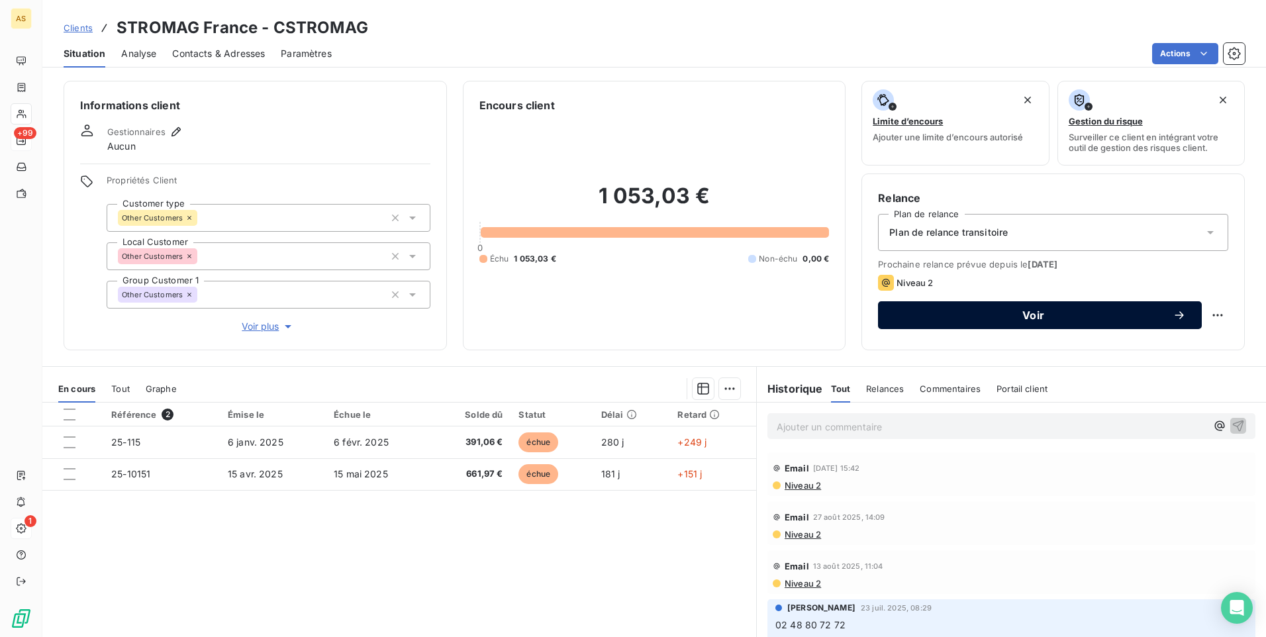
click at [944, 301] on button "Voir" at bounding box center [1040, 315] width 324 height 28
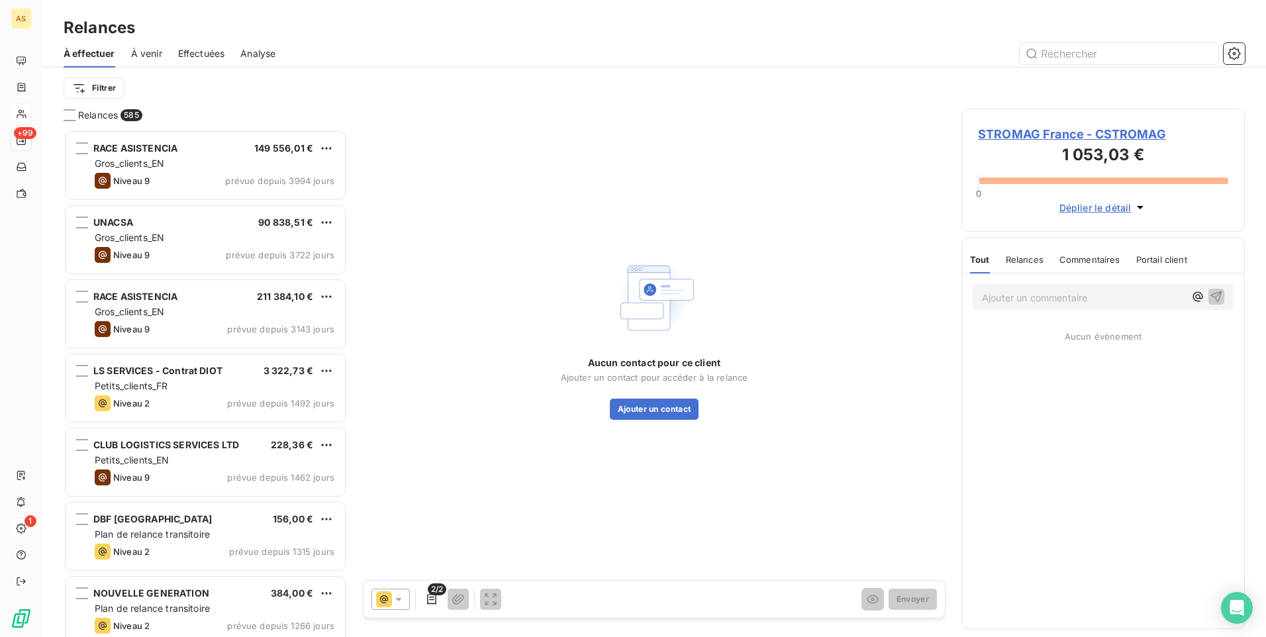
scroll to position [497, 273]
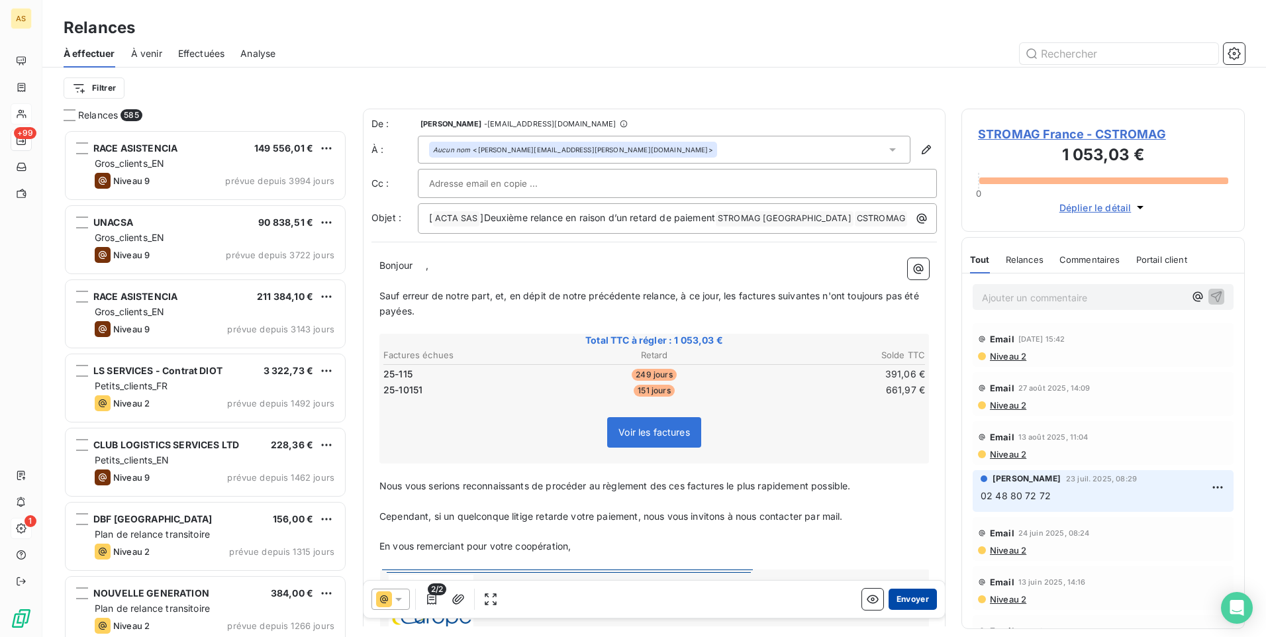
click at [906, 603] on button "Envoyer" at bounding box center [913, 599] width 48 height 21
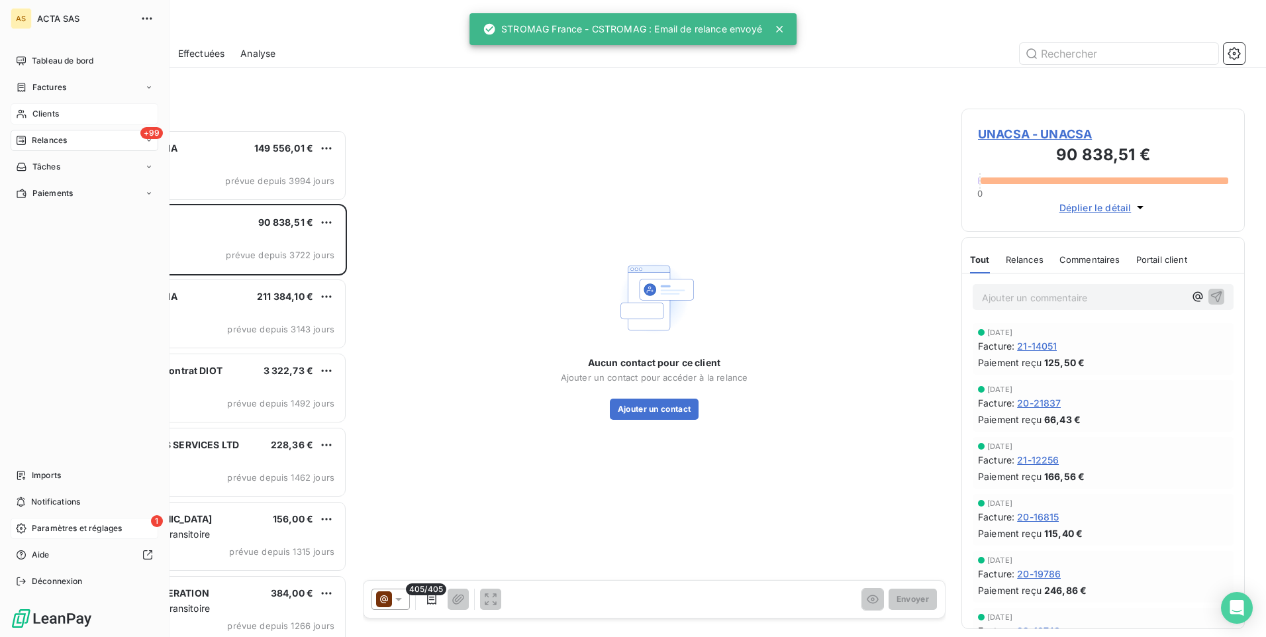
click at [26, 113] on icon at bounding box center [21, 114] width 11 height 11
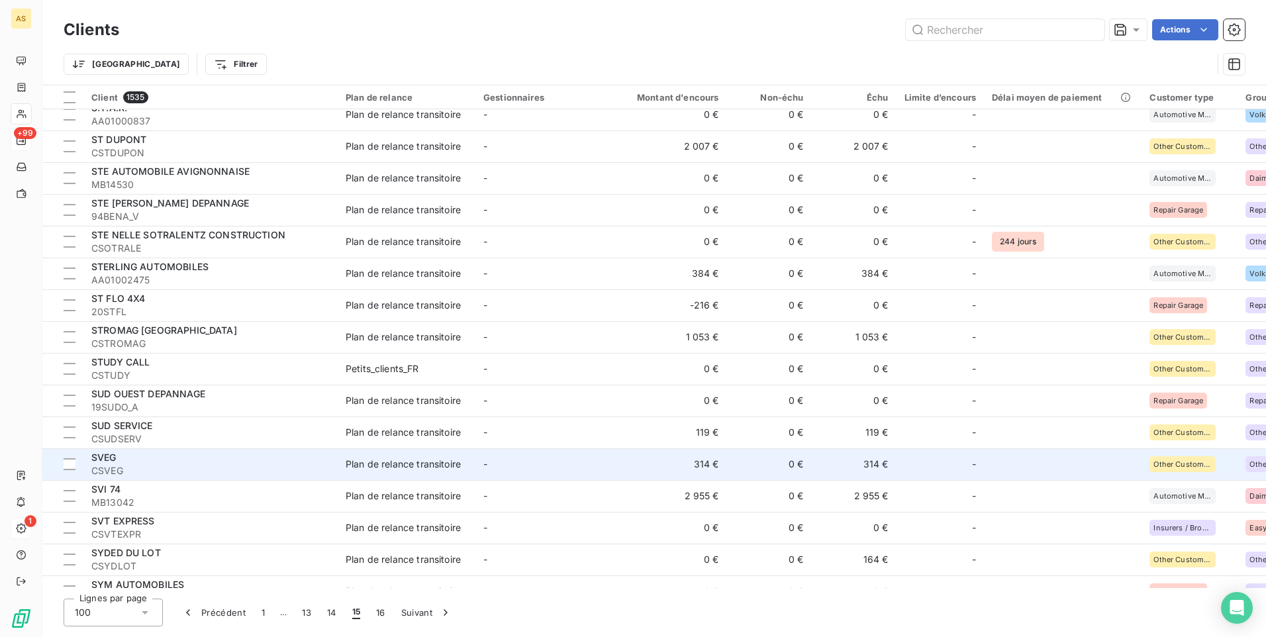
scroll to position [397, 0]
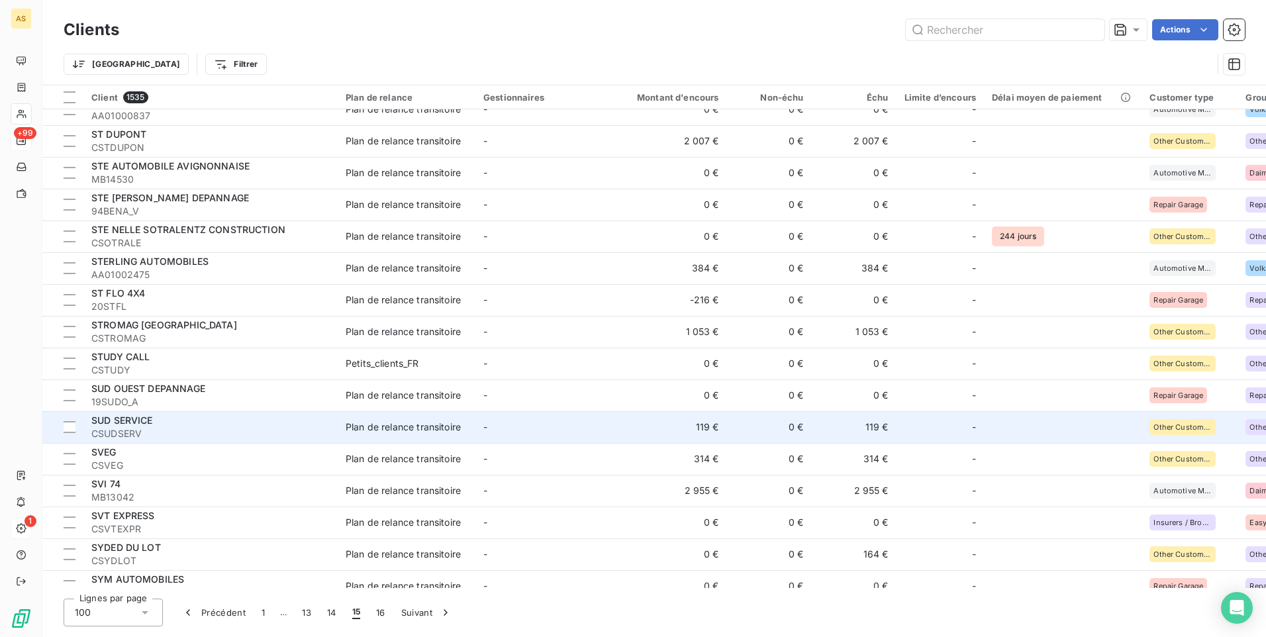
click at [432, 432] on div "Plan de relance transitoire" at bounding box center [403, 426] width 115 height 13
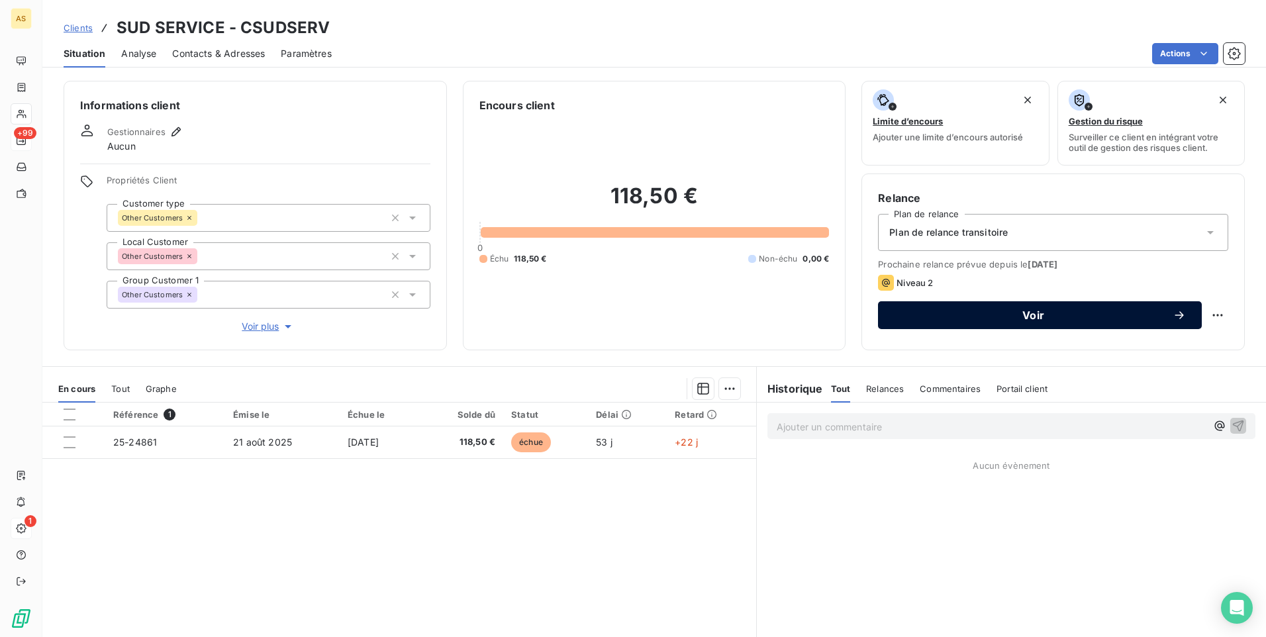
click at [901, 316] on span "Voir" at bounding box center [1033, 315] width 279 height 11
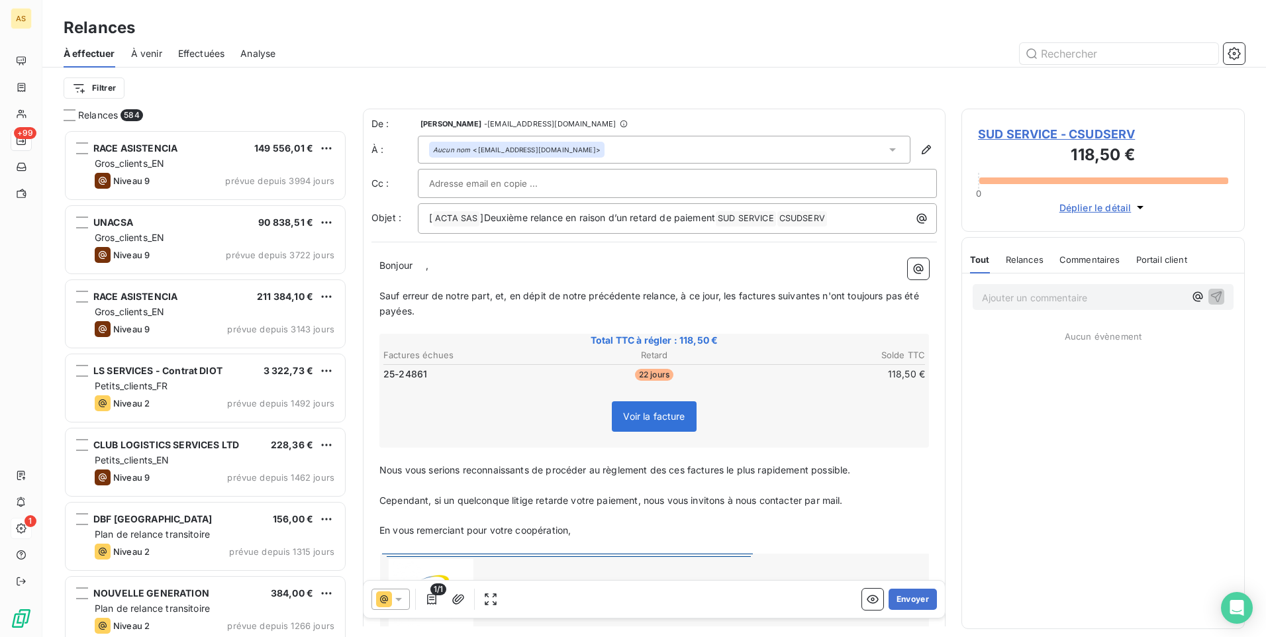
scroll to position [497, 273]
click at [910, 599] on button "Envoyer" at bounding box center [913, 599] width 48 height 21
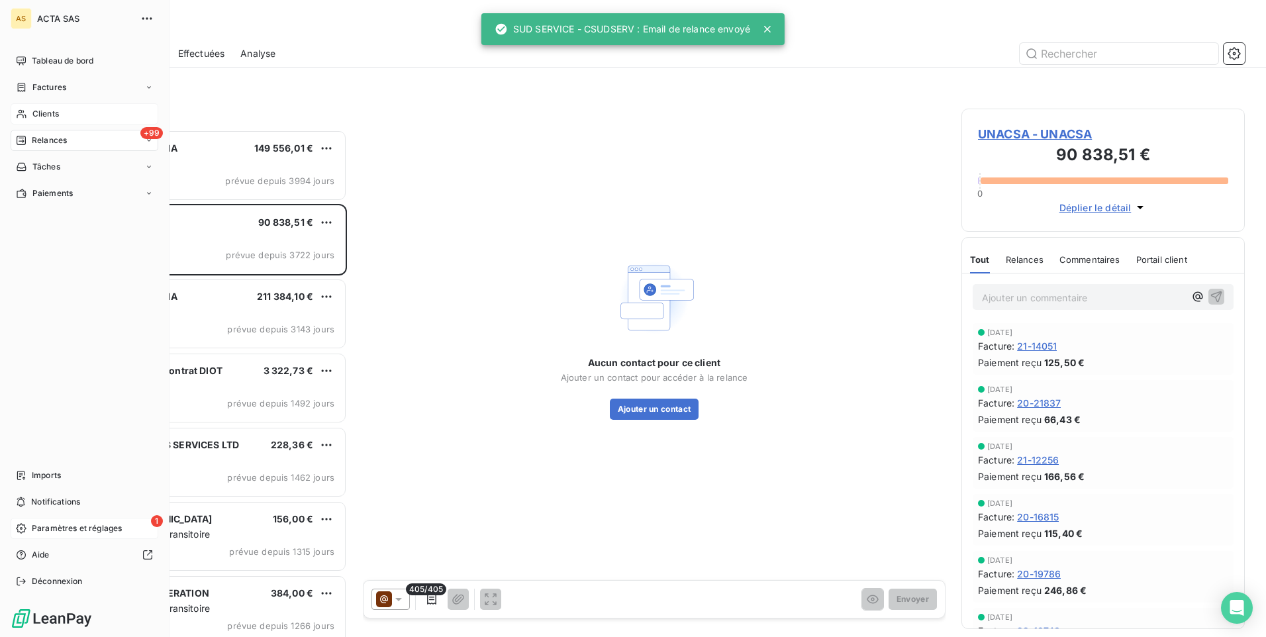
click at [37, 109] on span "Clients" at bounding box center [45, 114] width 26 height 12
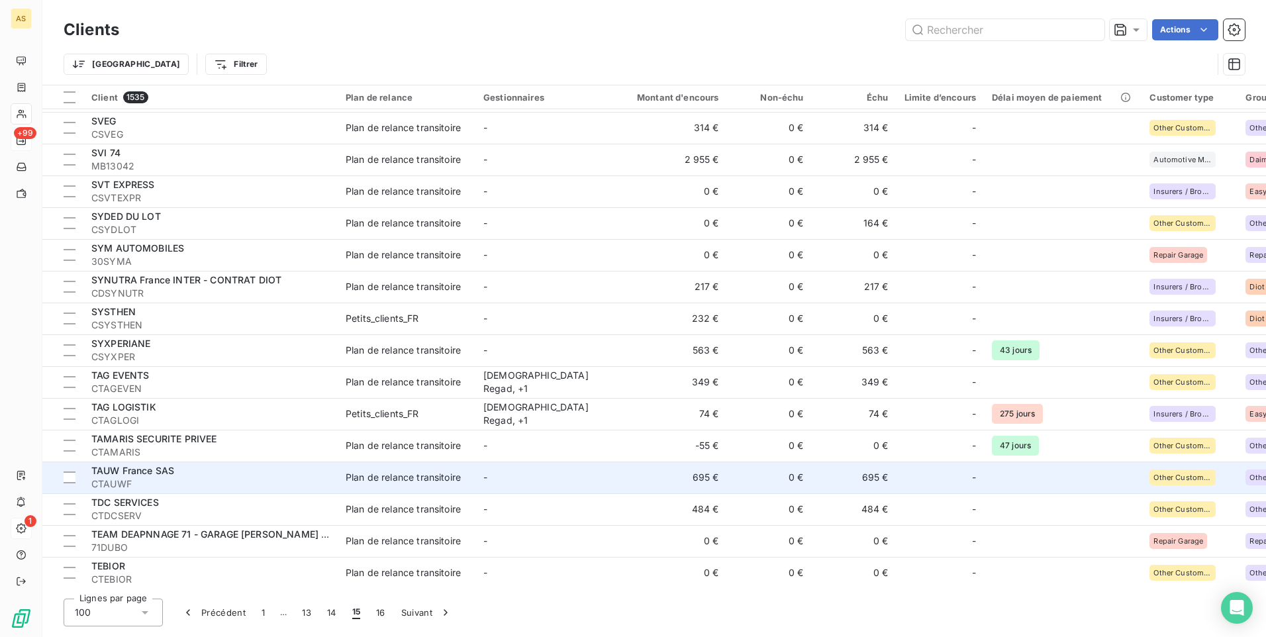
scroll to position [662, 0]
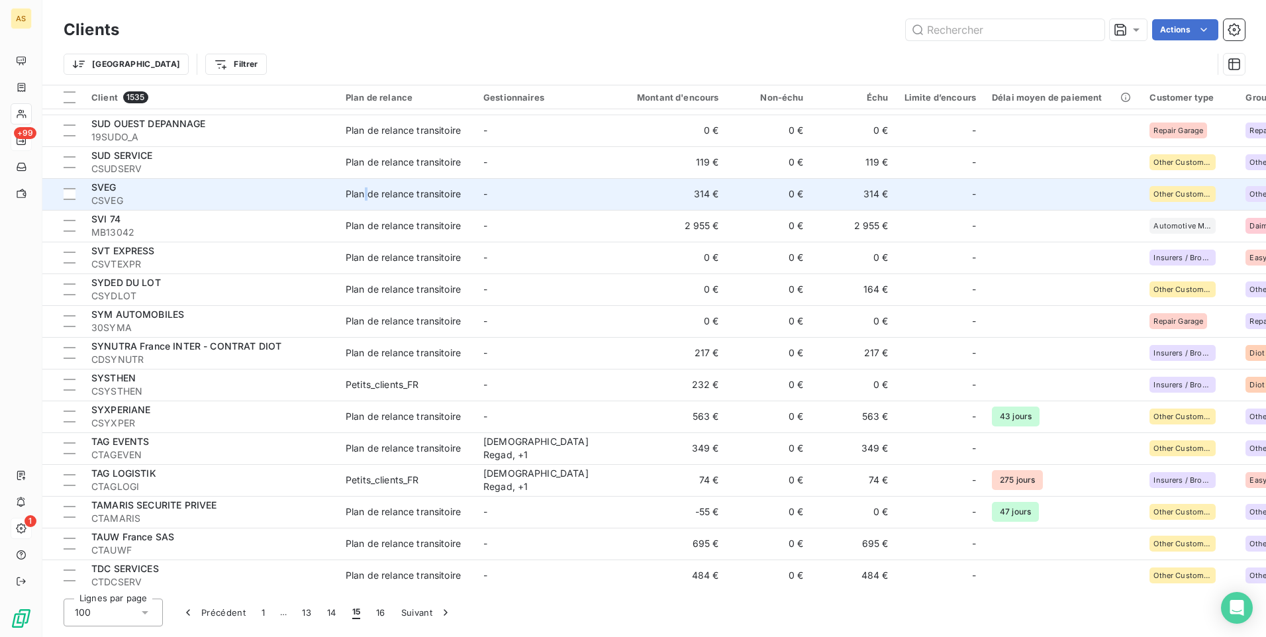
click at [367, 206] on td "Plan de relance transitoire" at bounding box center [407, 194] width 138 height 32
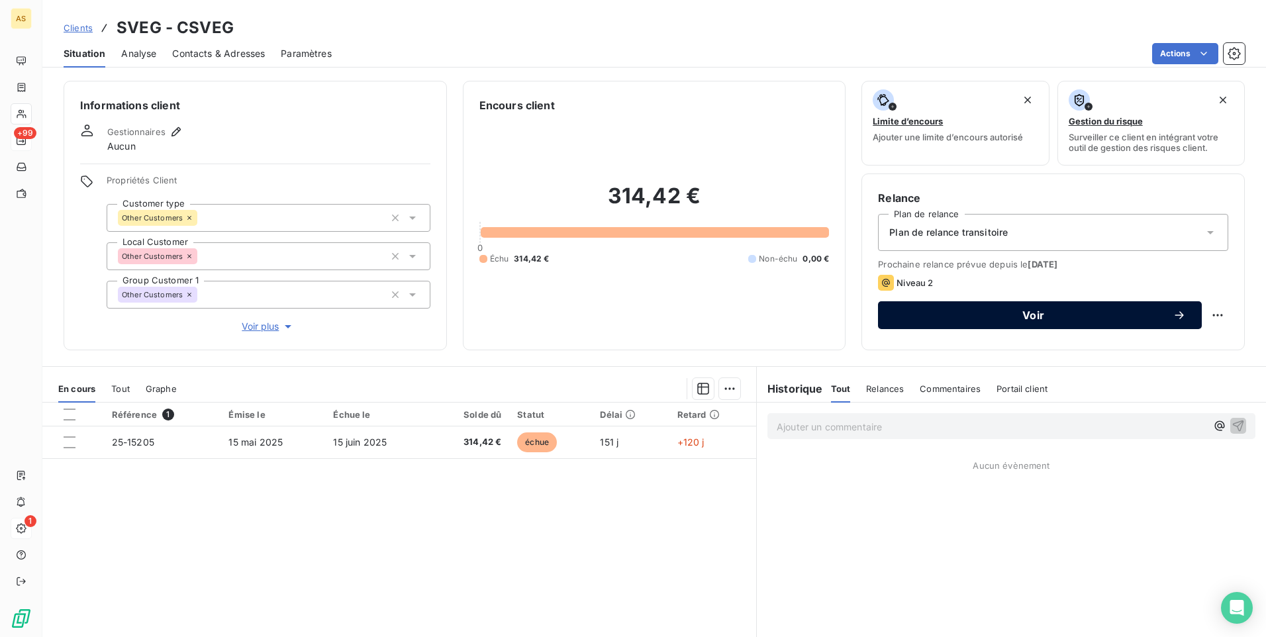
click at [942, 315] on span "Voir" at bounding box center [1033, 315] width 279 height 11
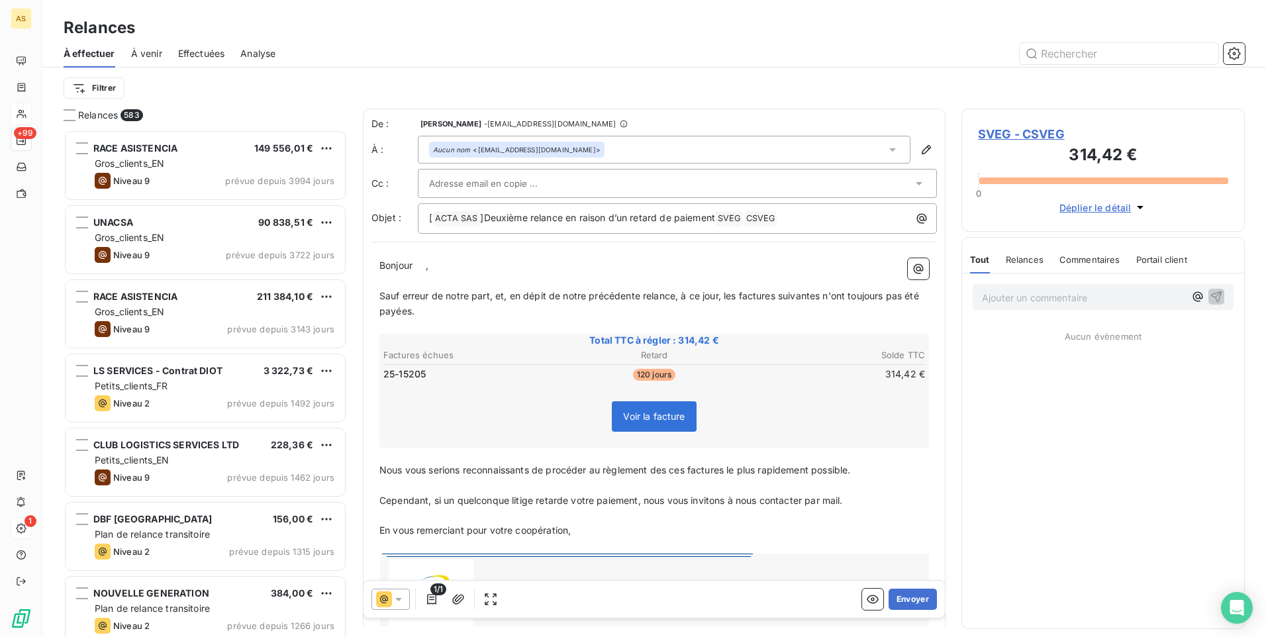
scroll to position [497, 273]
click at [914, 596] on button "Envoyer" at bounding box center [913, 599] width 48 height 21
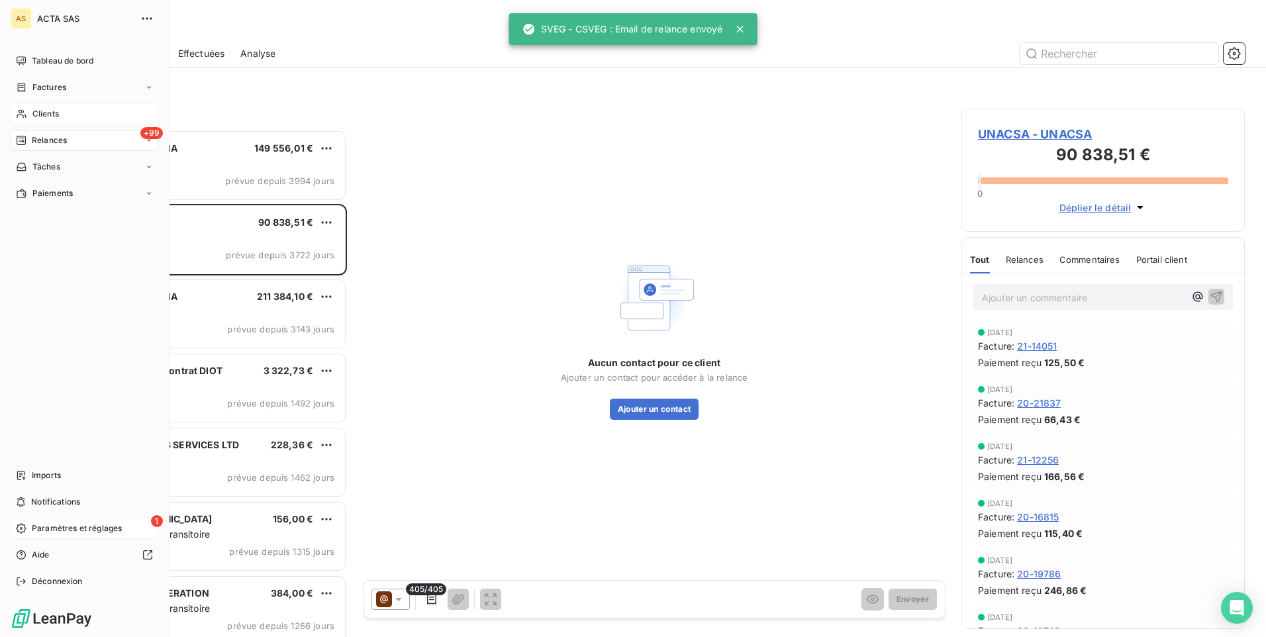
click at [48, 119] on span "Clients" at bounding box center [45, 114] width 26 height 12
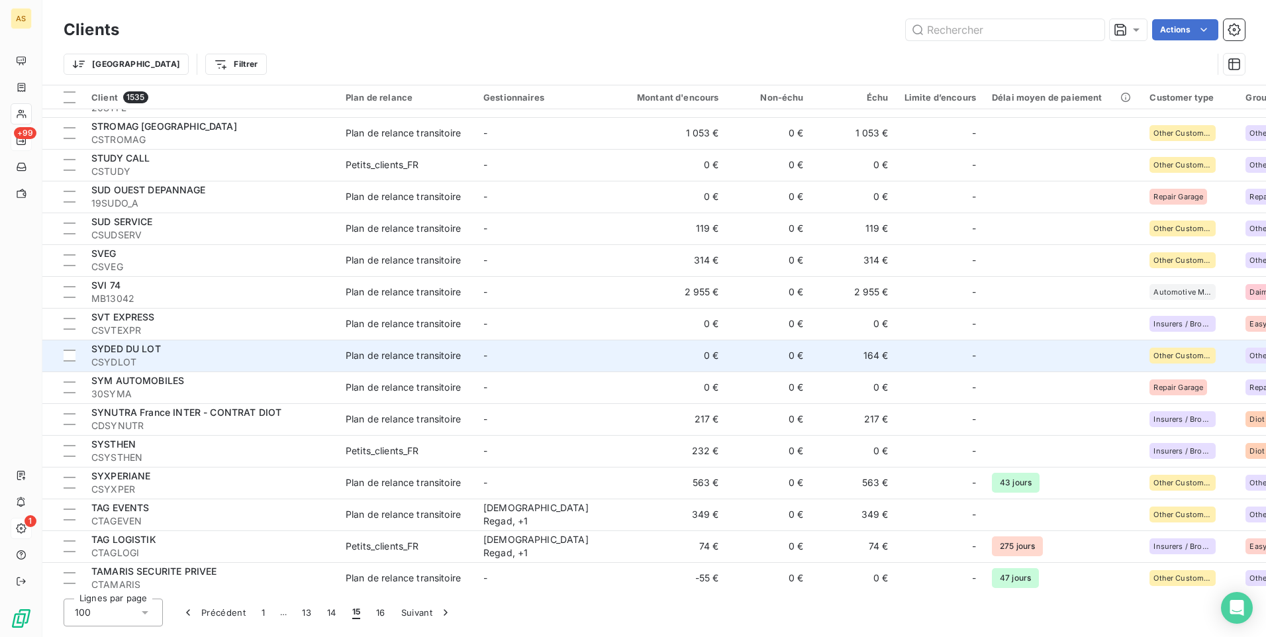
scroll to position [662, 0]
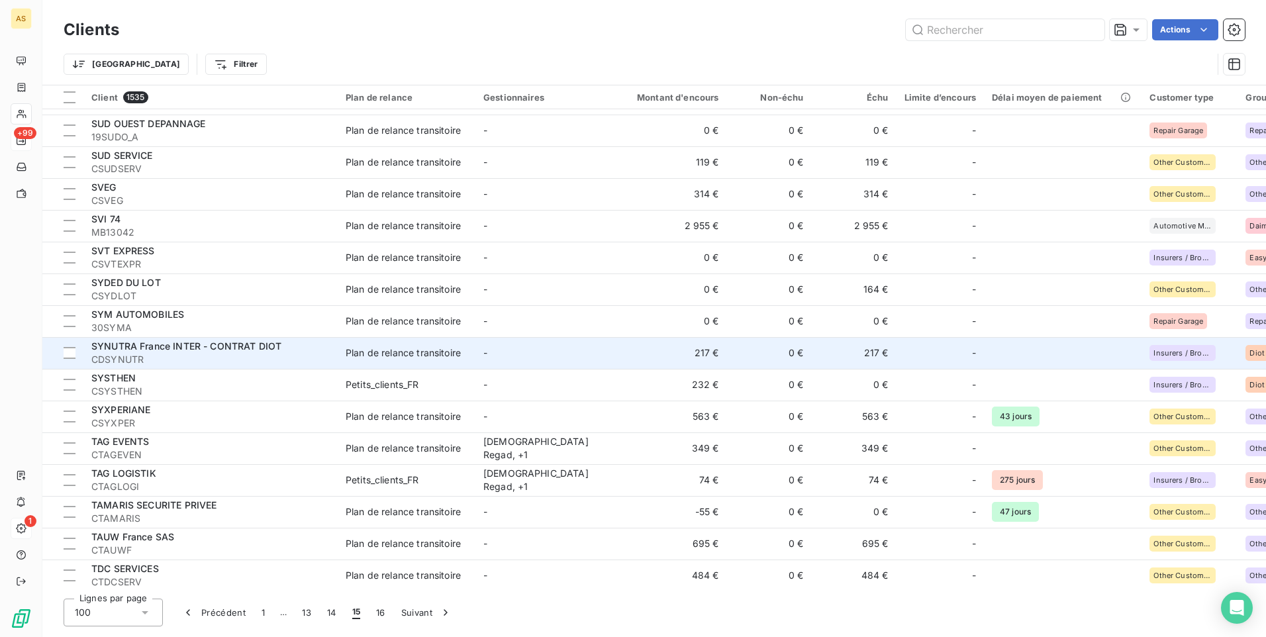
click at [306, 366] on td "SYNUTRA France INTER - CONTRAT DIOT CDSYNUTR" at bounding box center [210, 353] width 254 height 32
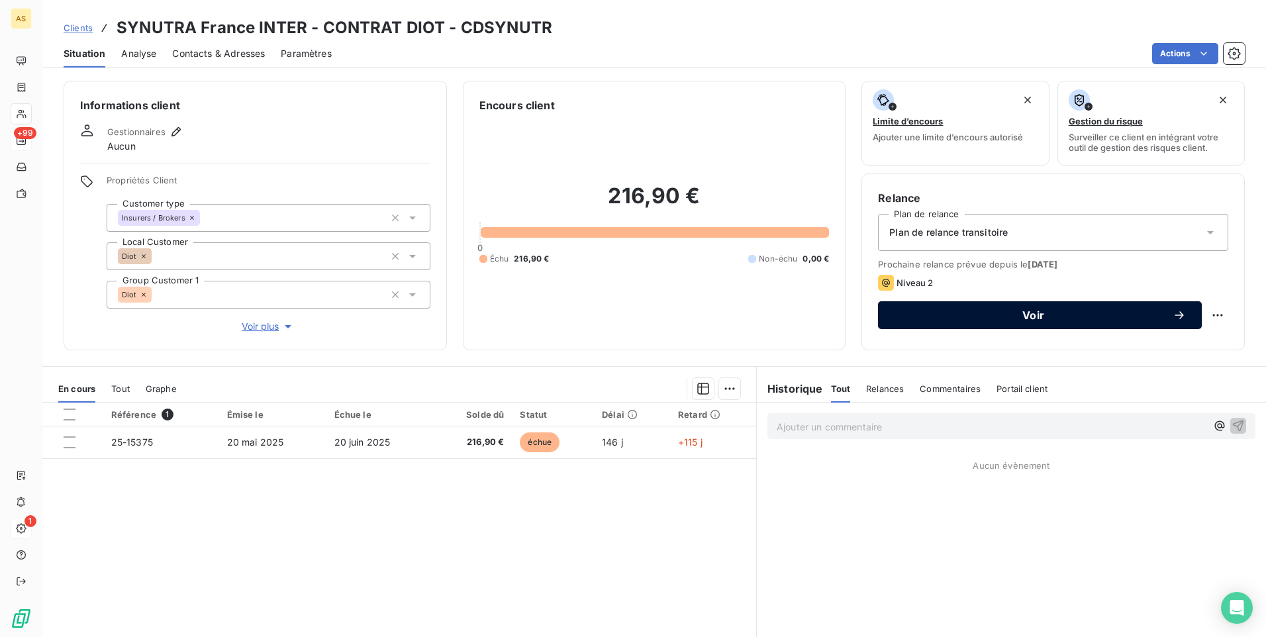
click at [928, 308] on button "Voir" at bounding box center [1040, 315] width 324 height 28
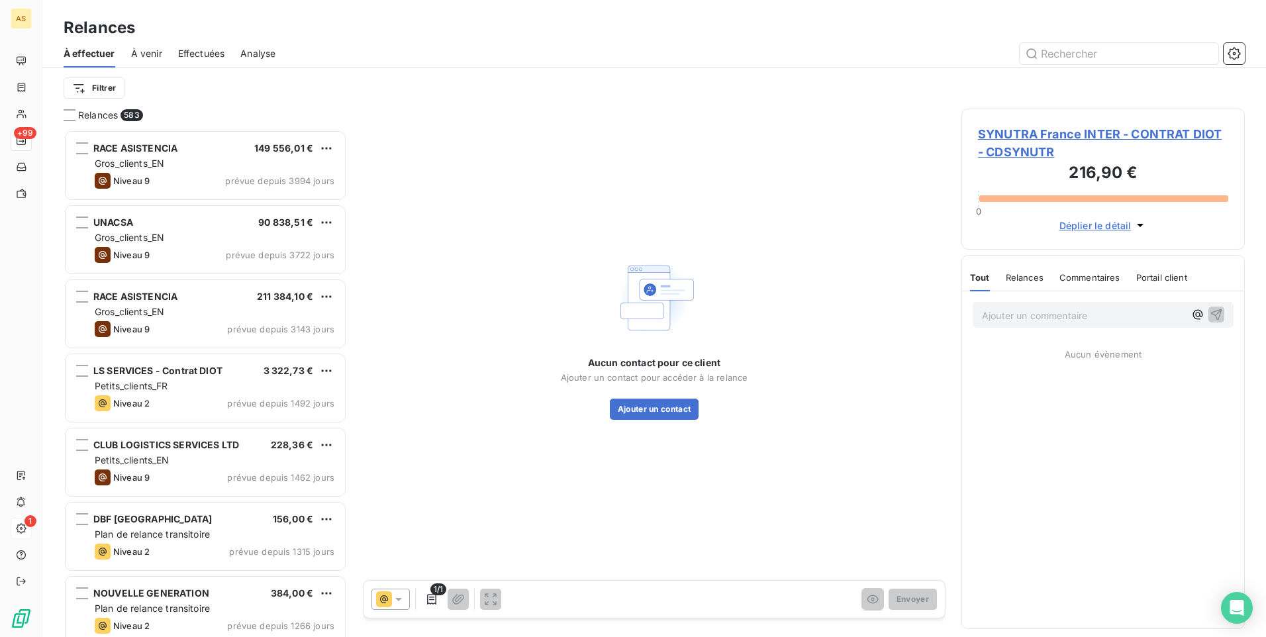
scroll to position [497, 273]
click at [403, 589] on div at bounding box center [390, 599] width 38 height 21
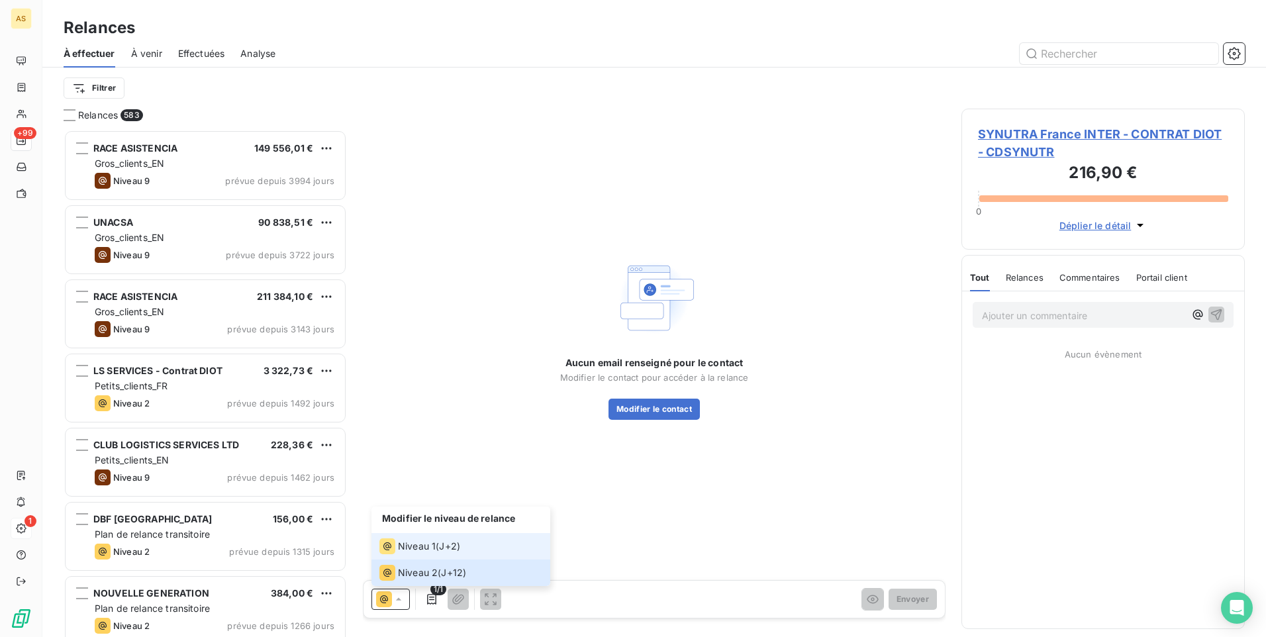
click at [422, 540] on span "Niveau 1" at bounding box center [417, 546] width 38 height 13
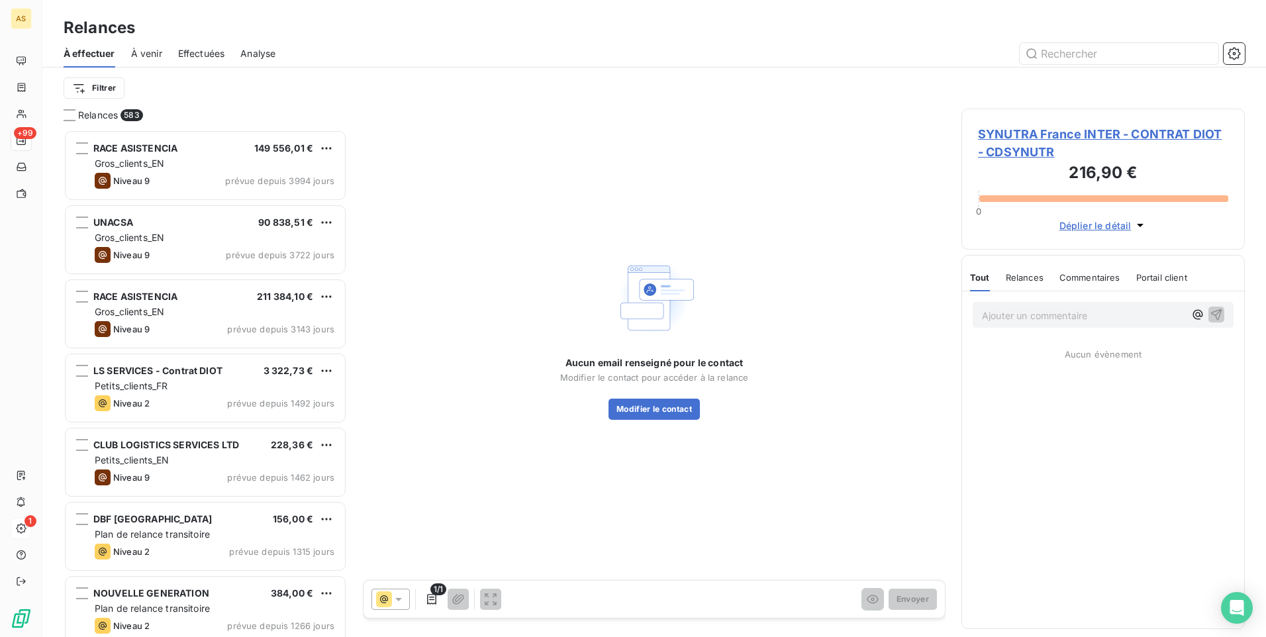
click at [1045, 122] on div "SYNUTRA France INTER - CONTRAT DIOT - CDSYNUTR 216,90 € 0 Déplier le détail" at bounding box center [1102, 179] width 283 height 141
click at [1041, 132] on span "SYNUTRA France INTER - CONTRAT DIOT - CDSYNUTR" at bounding box center [1103, 143] width 250 height 36
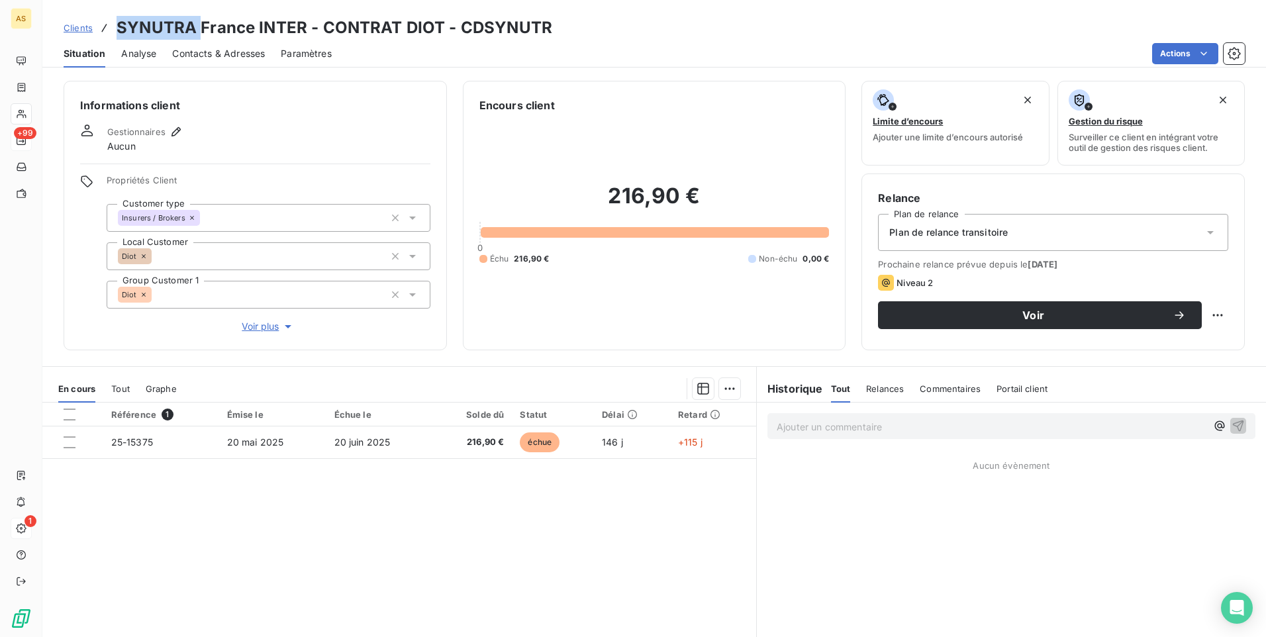
drag, startPoint x: 198, startPoint y: 24, endPoint x: 120, endPoint y: 9, distance: 79.6
click at [120, 9] on div "Clients SYNUTRA France INTER - CONTRAT DIOT - CDSYNUTR Situation Analyse Contac…" at bounding box center [654, 34] width 1224 height 68
copy h3 "SYNUTRA"
click at [205, 30] on h3 "SYNUTRA France INTER - CONTRAT DIOT - CDSYNUTR" at bounding box center [335, 28] width 436 height 24
drag, startPoint x: 195, startPoint y: 26, endPoint x: 111, endPoint y: 26, distance: 83.4
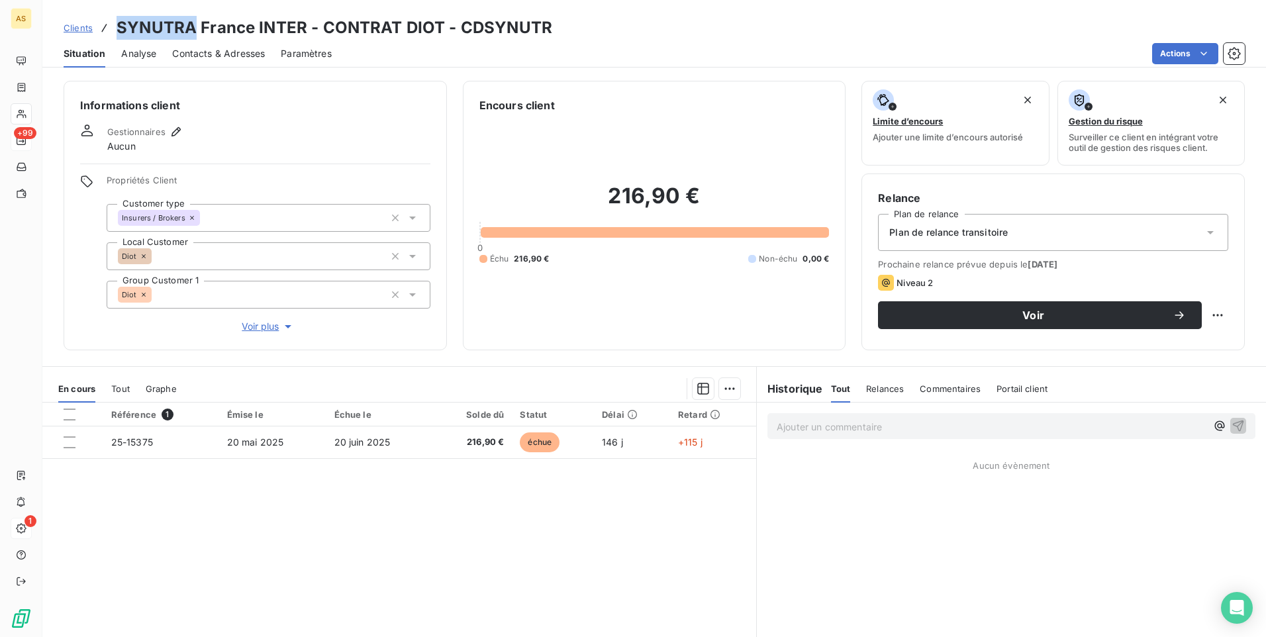
click at [111, 26] on div "Clients SYNUTRA France INTER - CONTRAT DIOT - CDSYNUTR" at bounding box center [308, 28] width 489 height 24
copy h3 "SYNUTRA"
click at [246, 56] on span "Contacts & Adresses" at bounding box center [218, 53] width 93 height 13
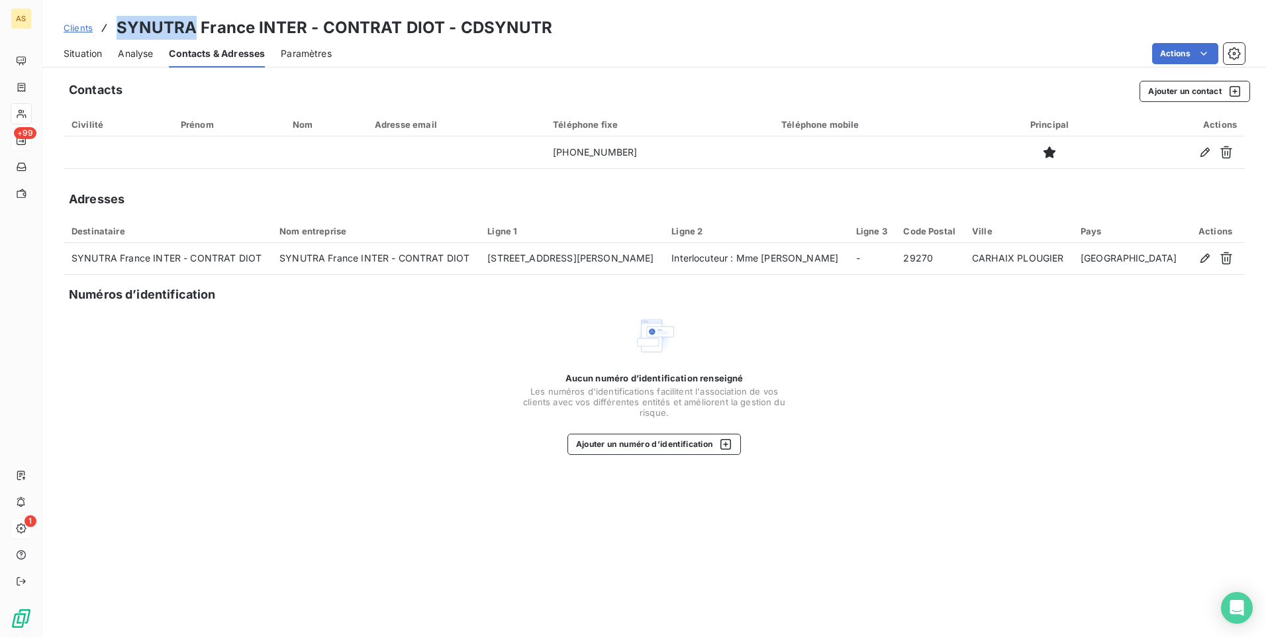
click at [73, 54] on span "Situation" at bounding box center [83, 53] width 38 height 13
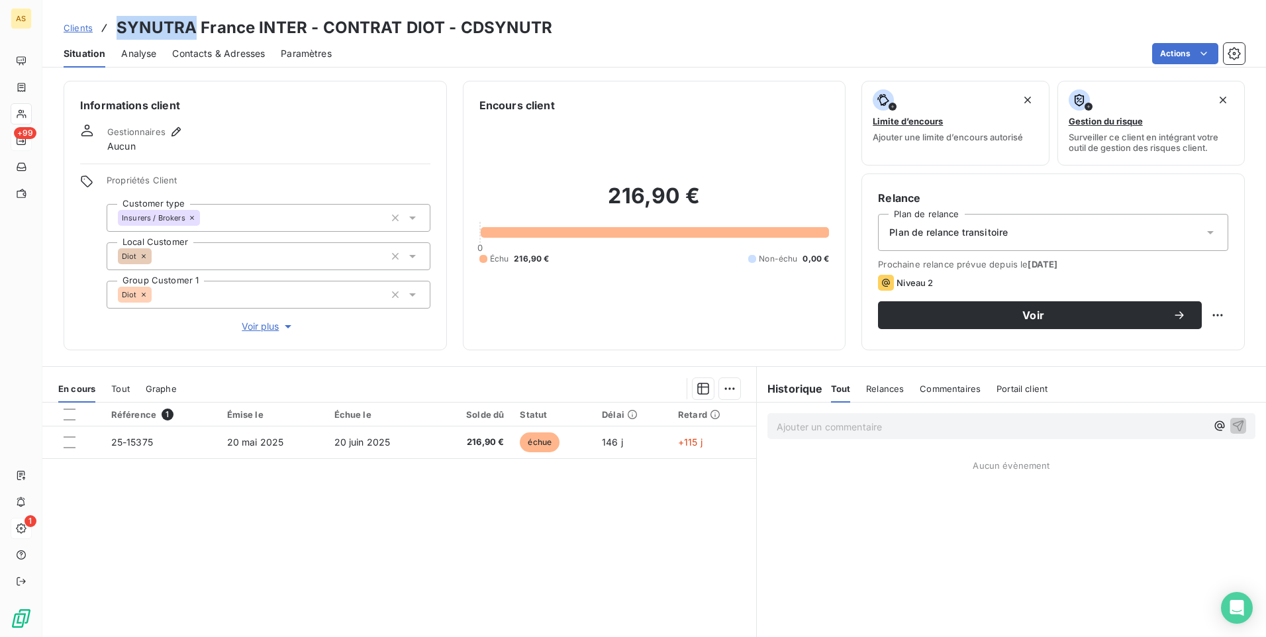
click at [79, 30] on span "Clients" at bounding box center [78, 28] width 29 height 11
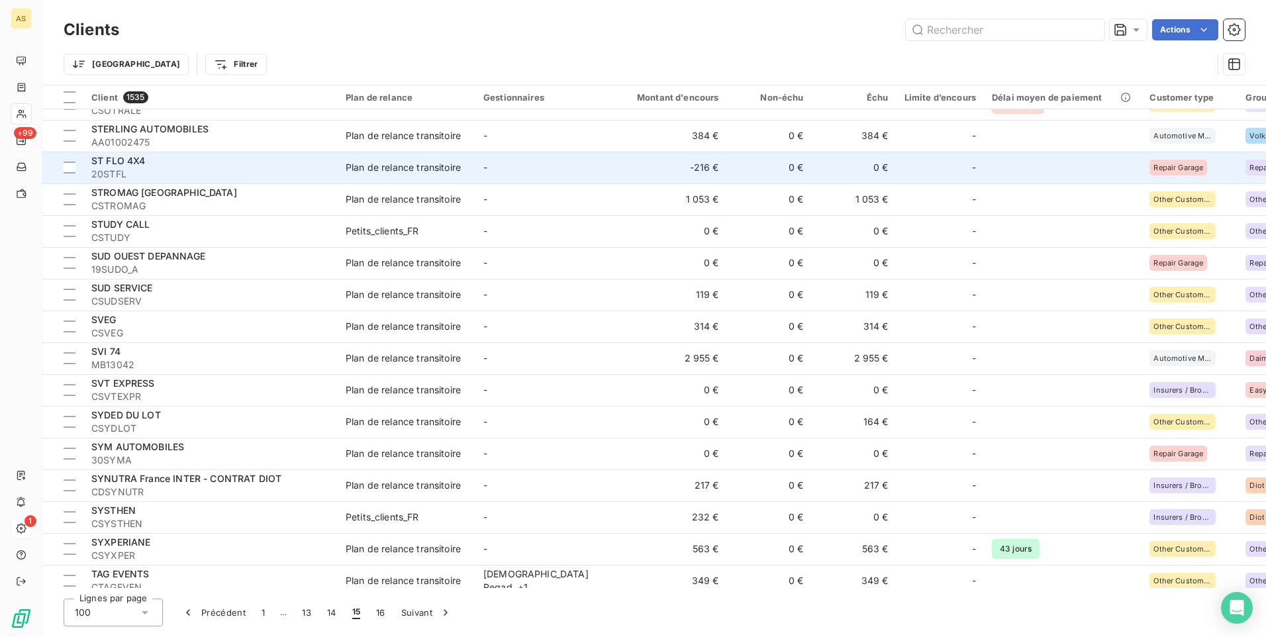
scroll to position [564, 0]
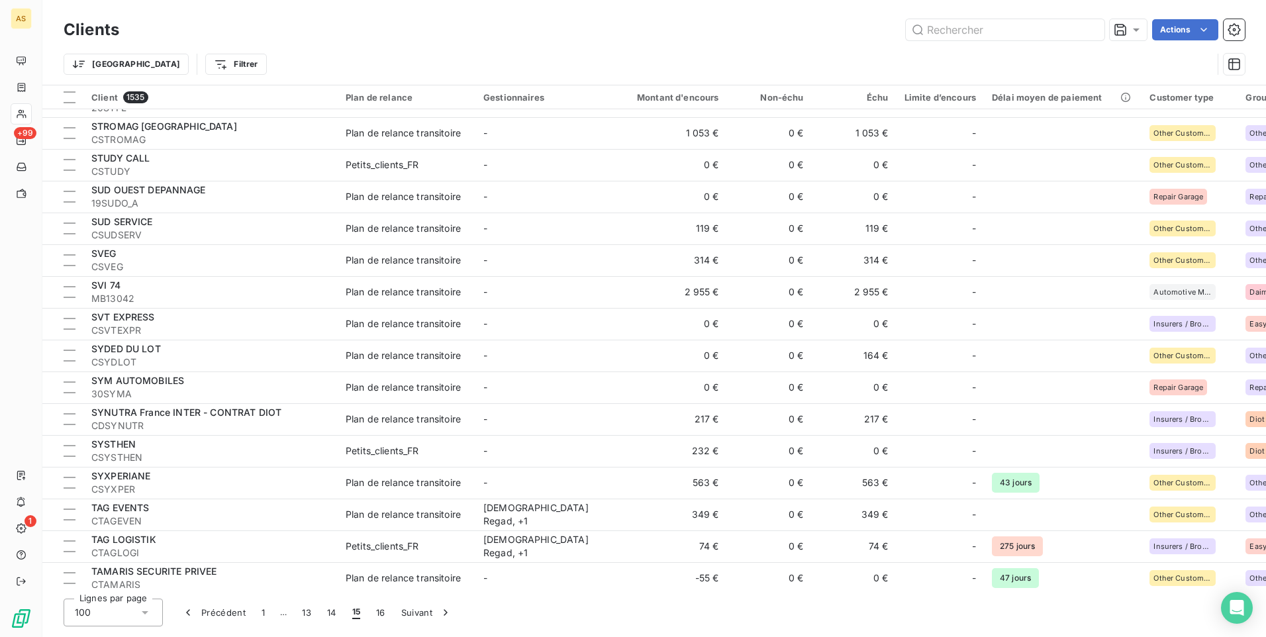
scroll to position [662, 0]
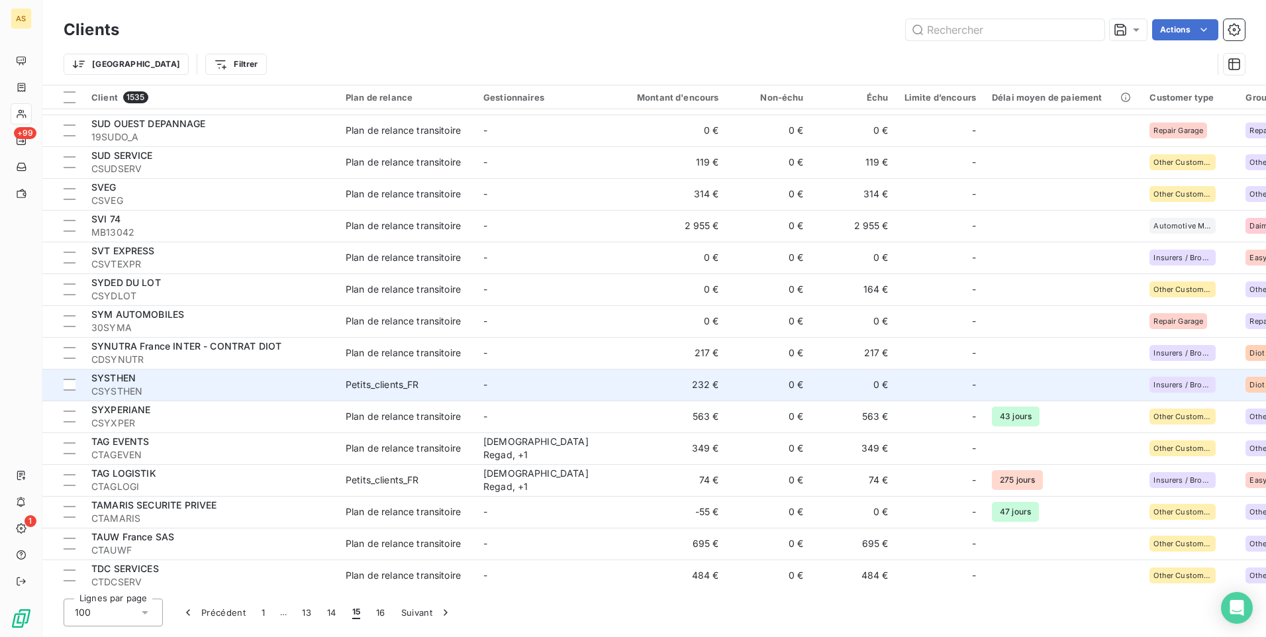
click at [228, 383] on div "SYSTHEN" at bounding box center [210, 377] width 238 height 13
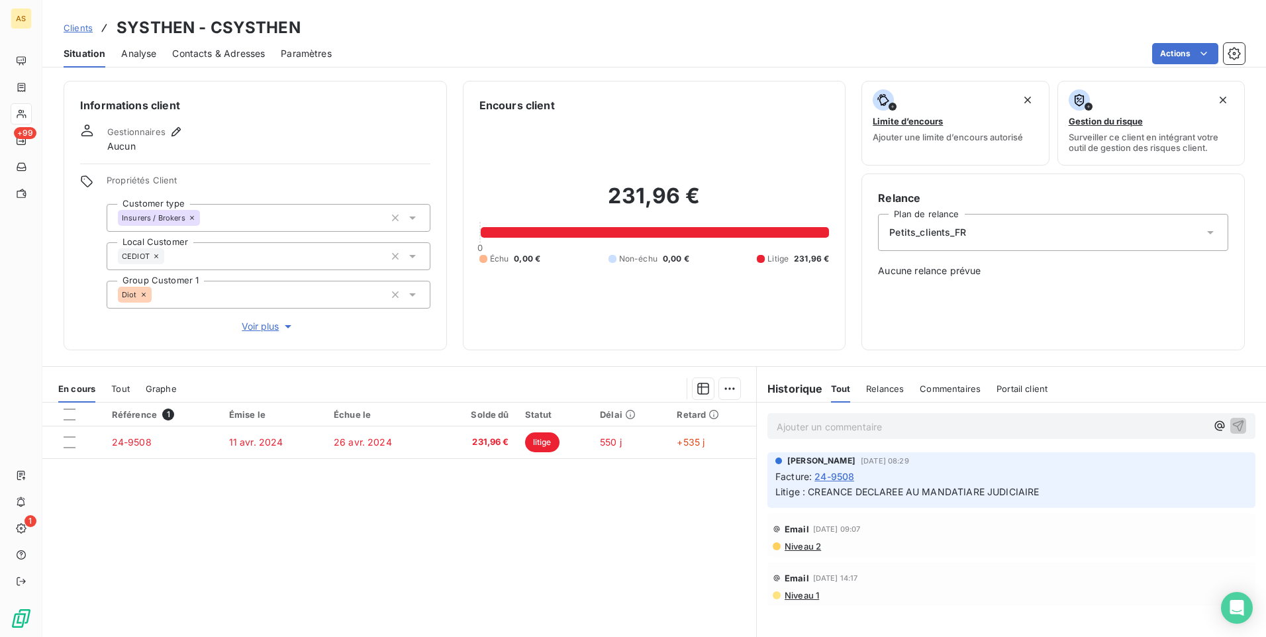
click at [82, 31] on span "Clients" at bounding box center [78, 28] width 29 height 11
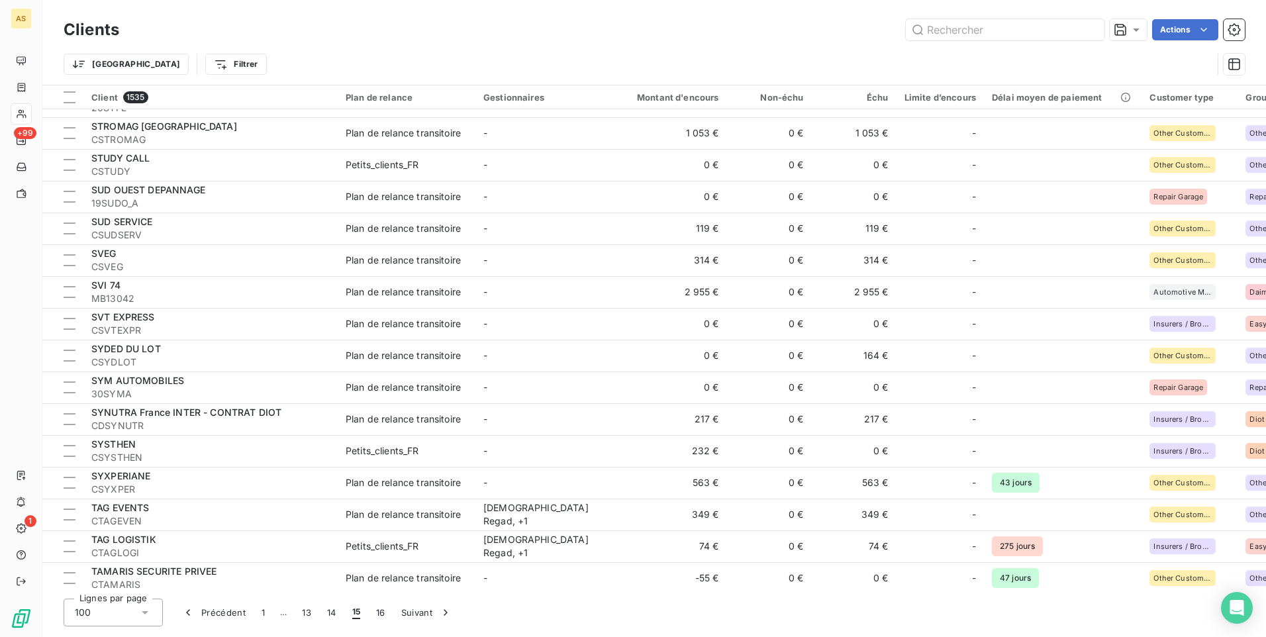
scroll to position [662, 0]
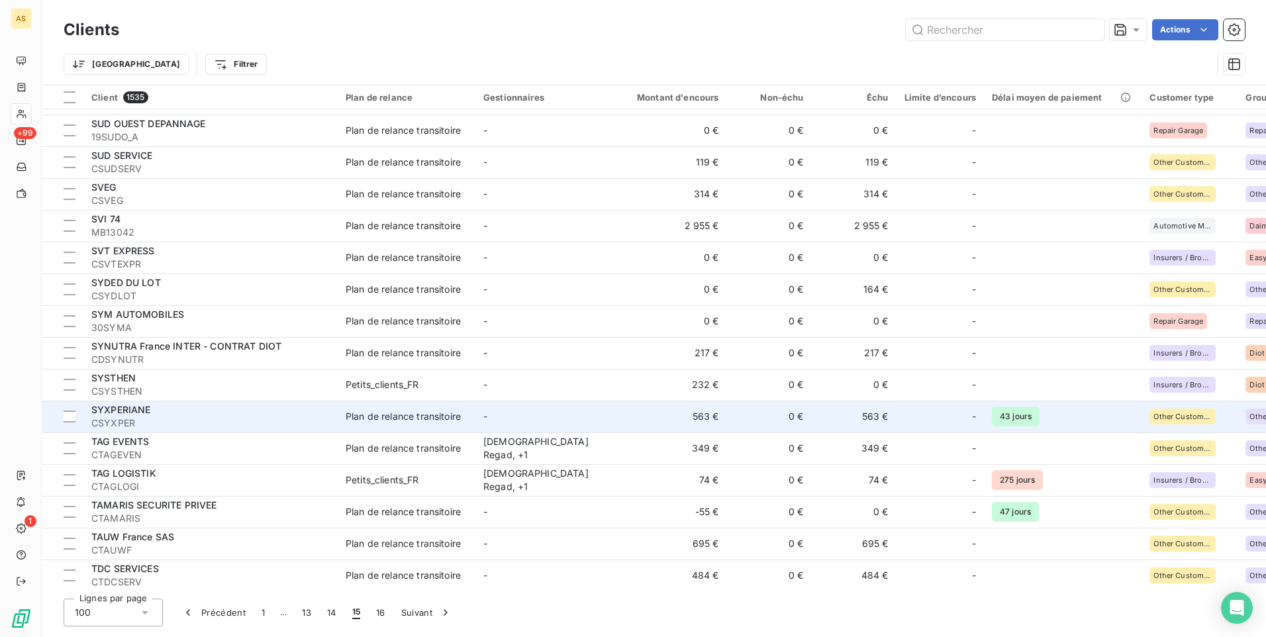
click at [258, 409] on div "SYXPERIANE" at bounding box center [210, 409] width 238 height 13
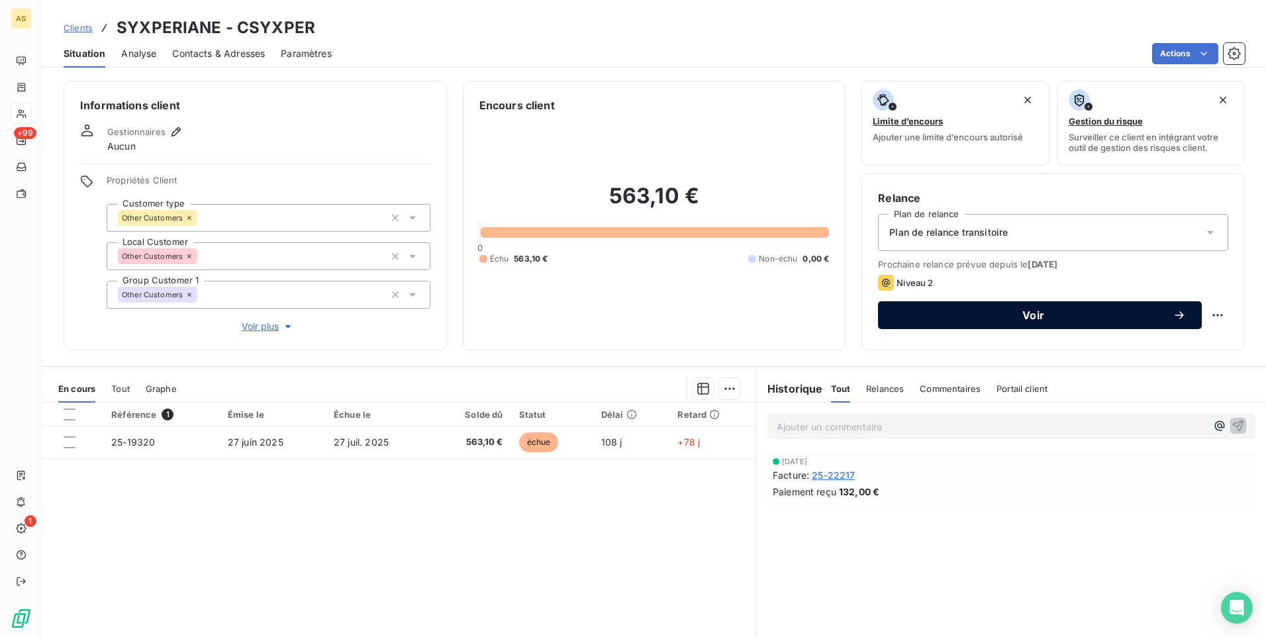
click at [914, 309] on div "Voir" at bounding box center [1040, 315] width 292 height 13
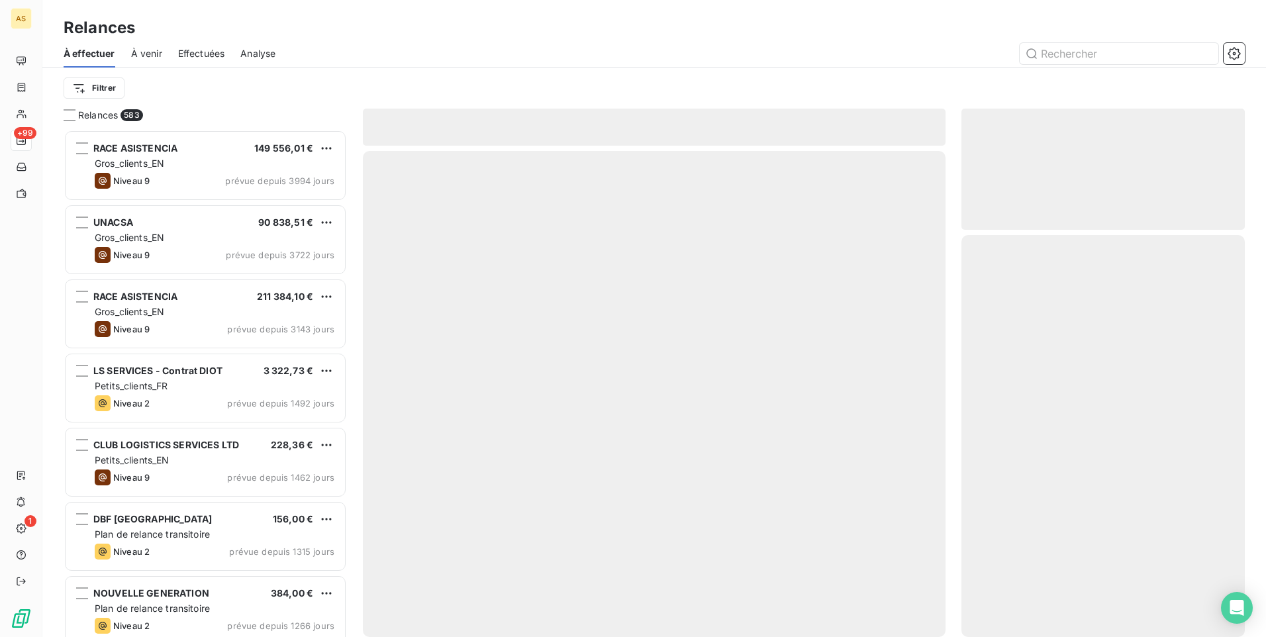
scroll to position [497, 273]
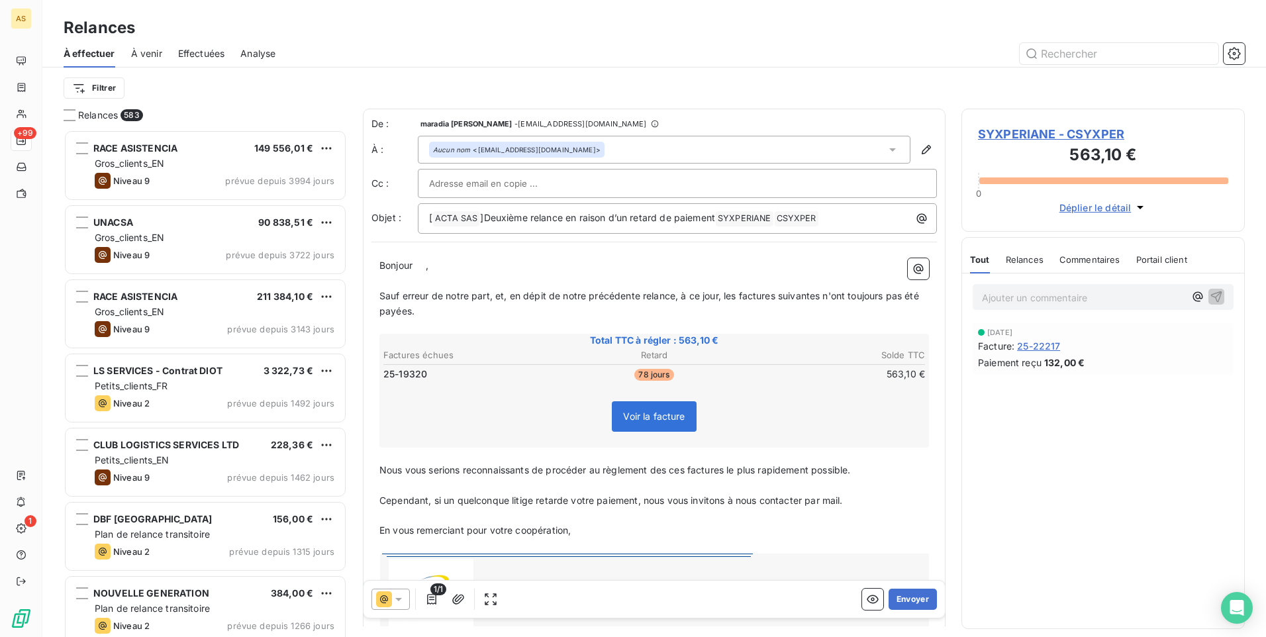
click at [402, 601] on icon at bounding box center [398, 599] width 13 height 13
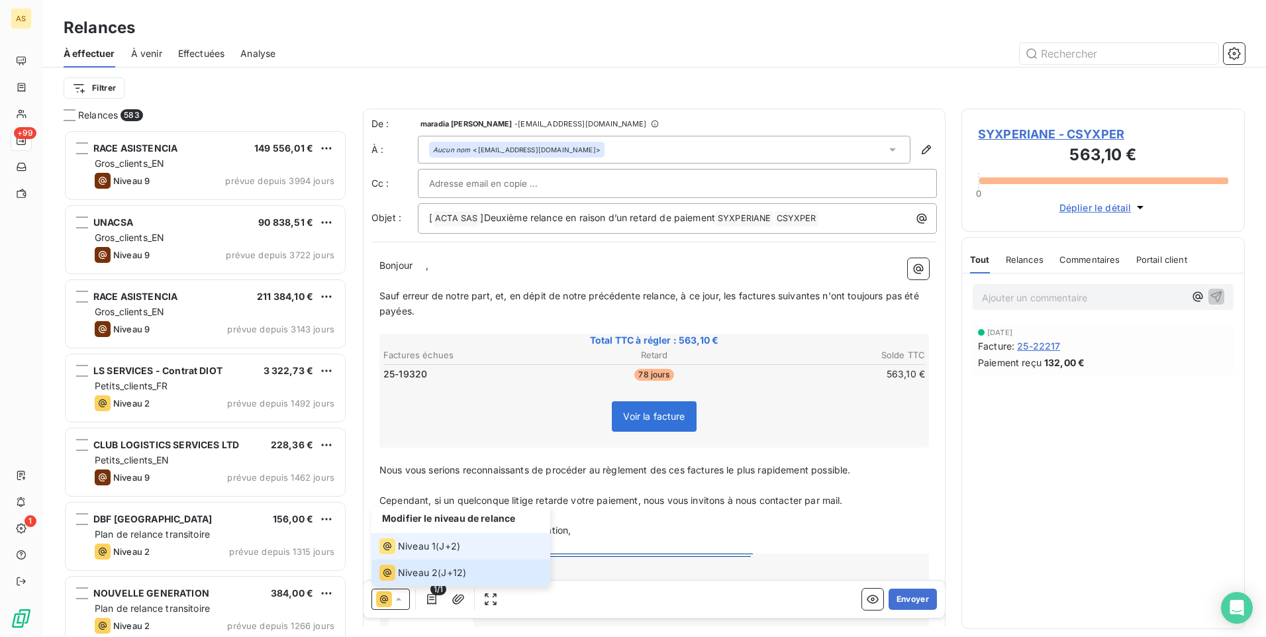
click at [411, 545] on span "Niveau 1" at bounding box center [417, 546] width 38 height 13
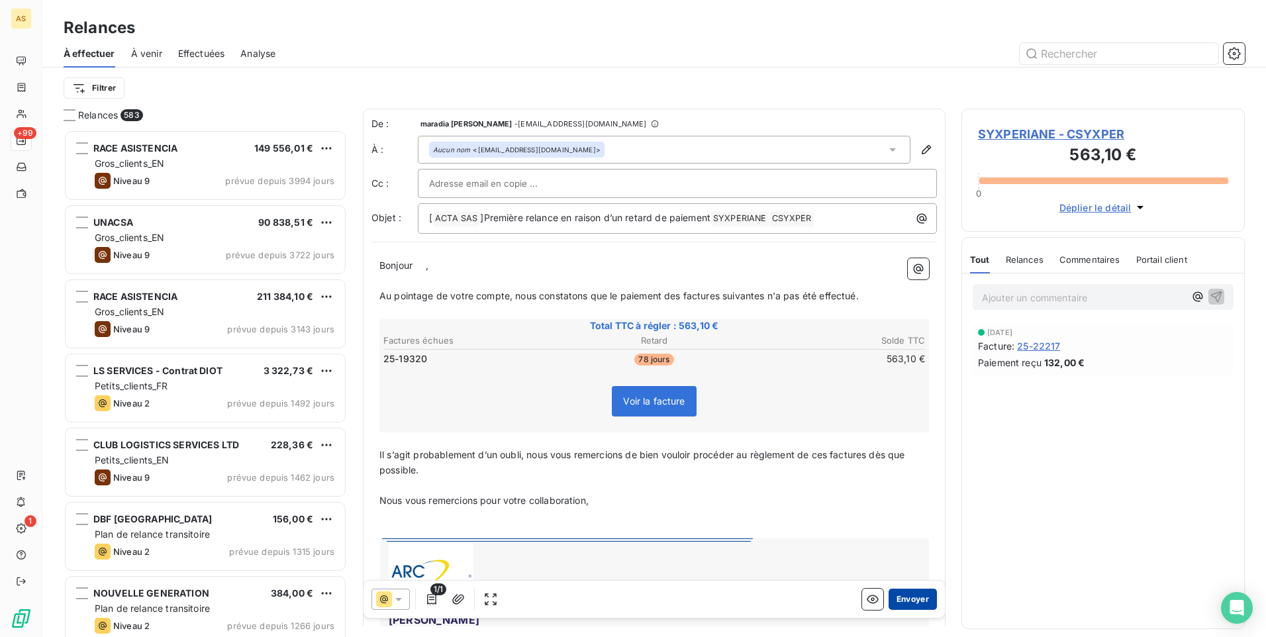
click at [899, 598] on button "Envoyer" at bounding box center [913, 599] width 48 height 21
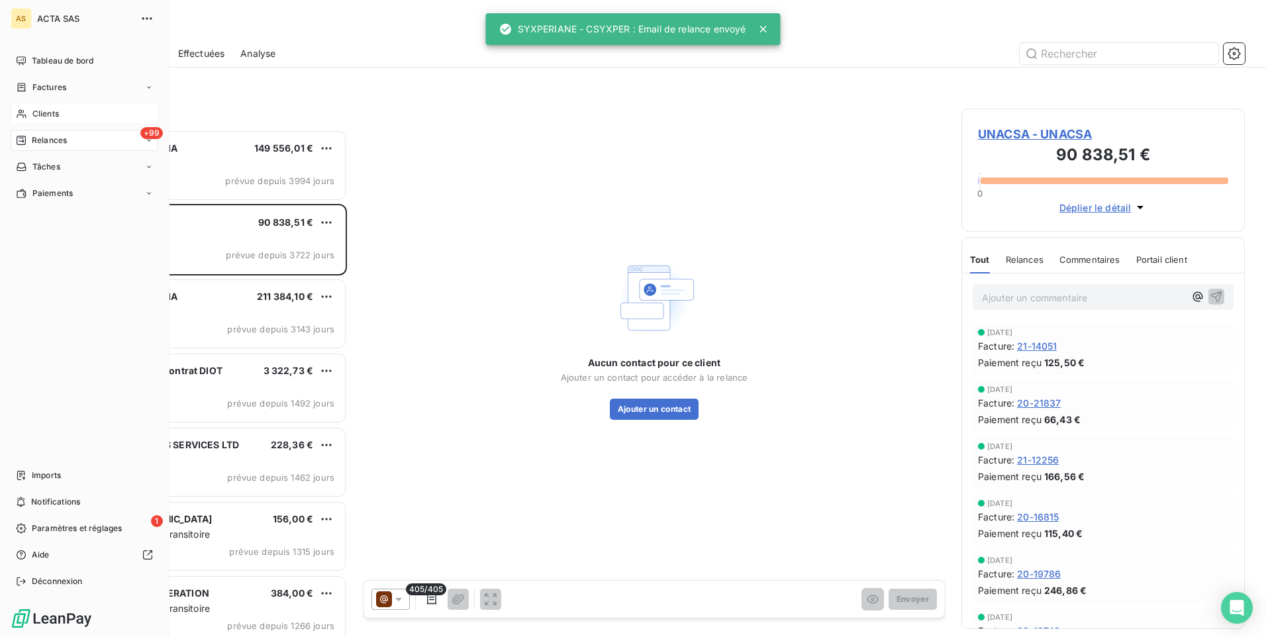
click at [62, 113] on div "Clients" at bounding box center [85, 113] width 148 height 21
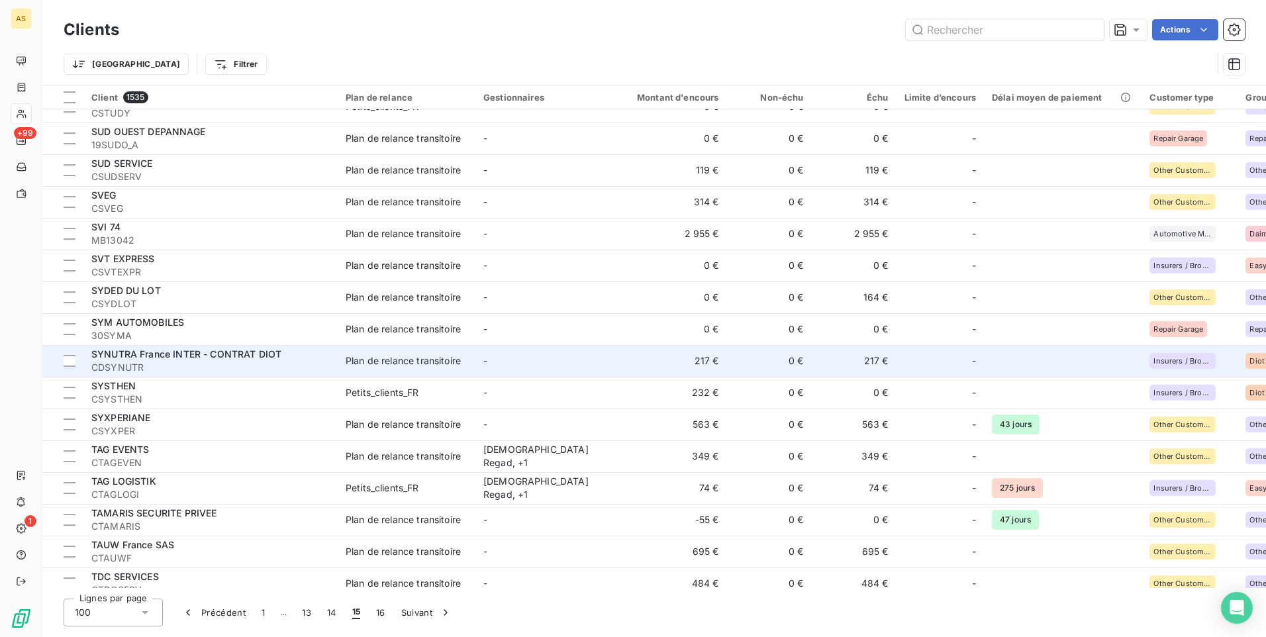
scroll to position [662, 0]
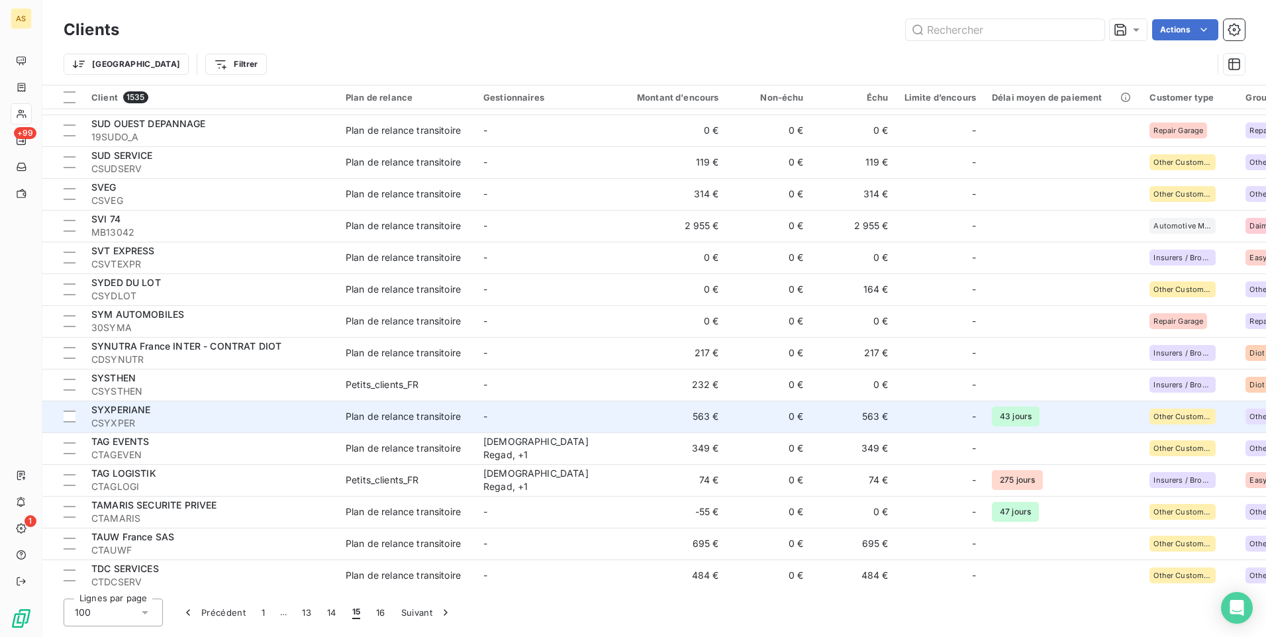
click at [418, 412] on div "Plan de relance transitoire" at bounding box center [403, 416] width 115 height 13
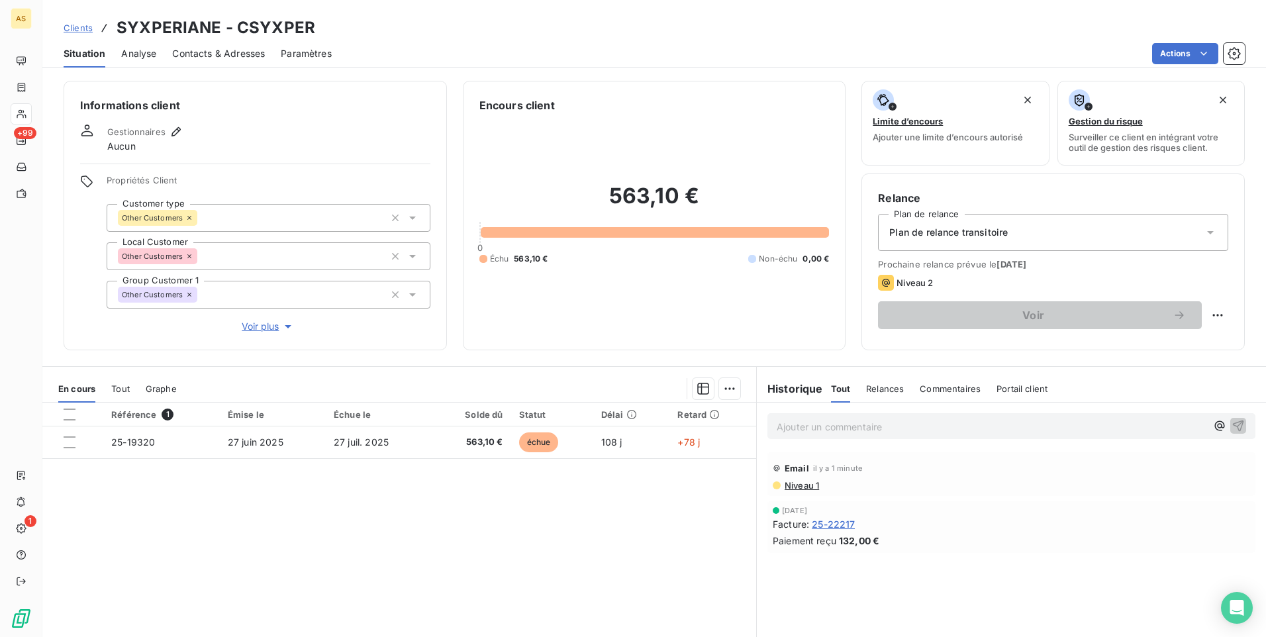
click at [79, 31] on span "Clients" at bounding box center [78, 28] width 29 height 11
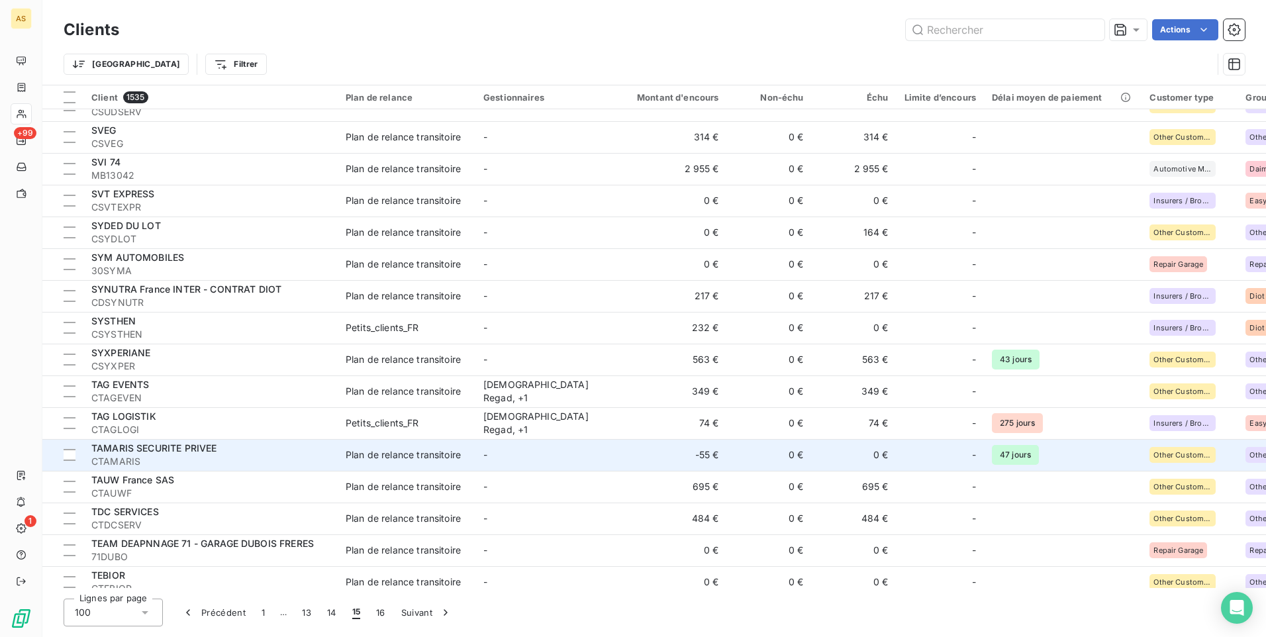
scroll to position [728, 0]
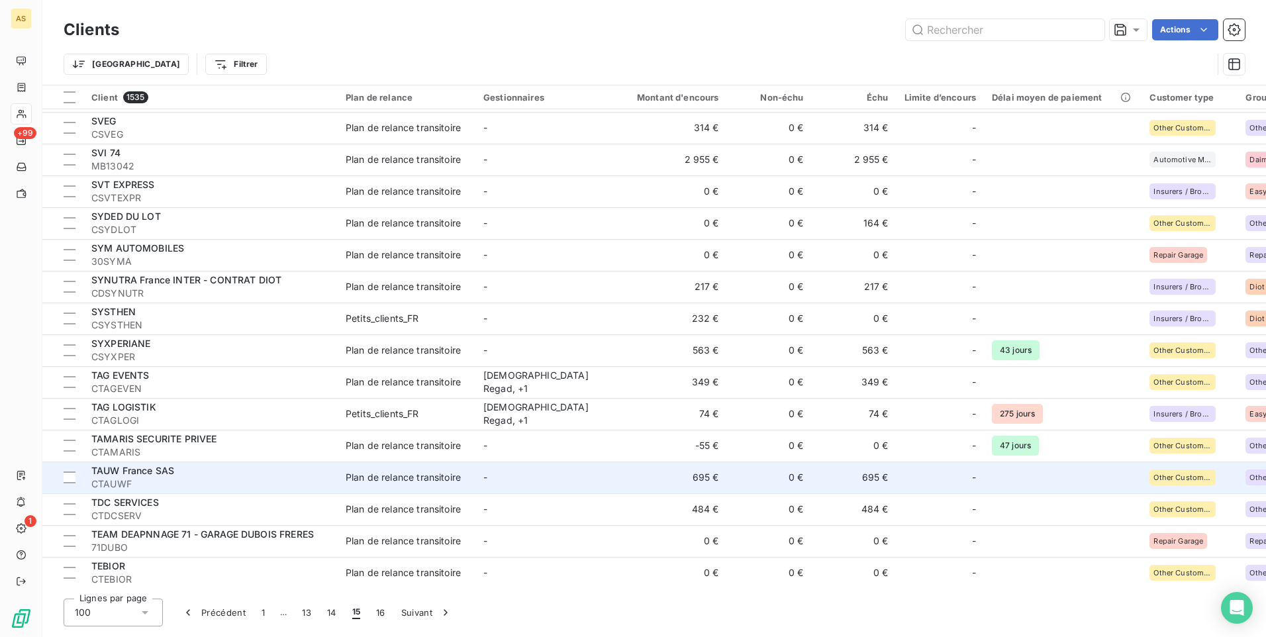
click at [493, 469] on td "-" at bounding box center [544, 477] width 138 height 32
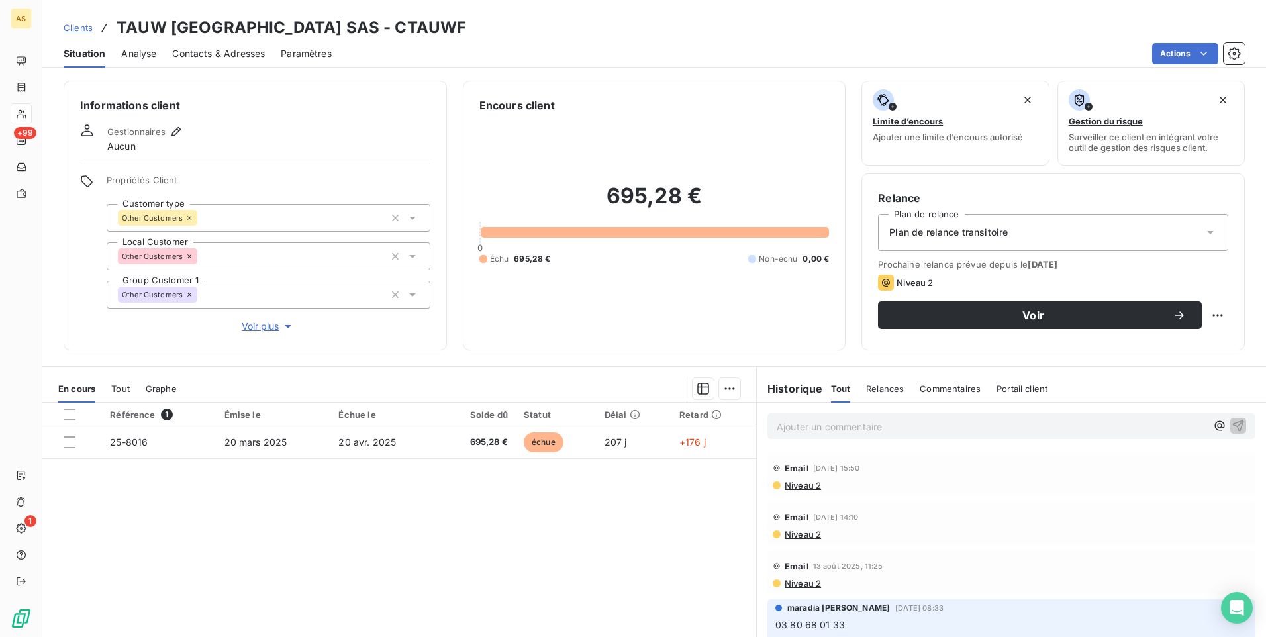
scroll to position [60, 0]
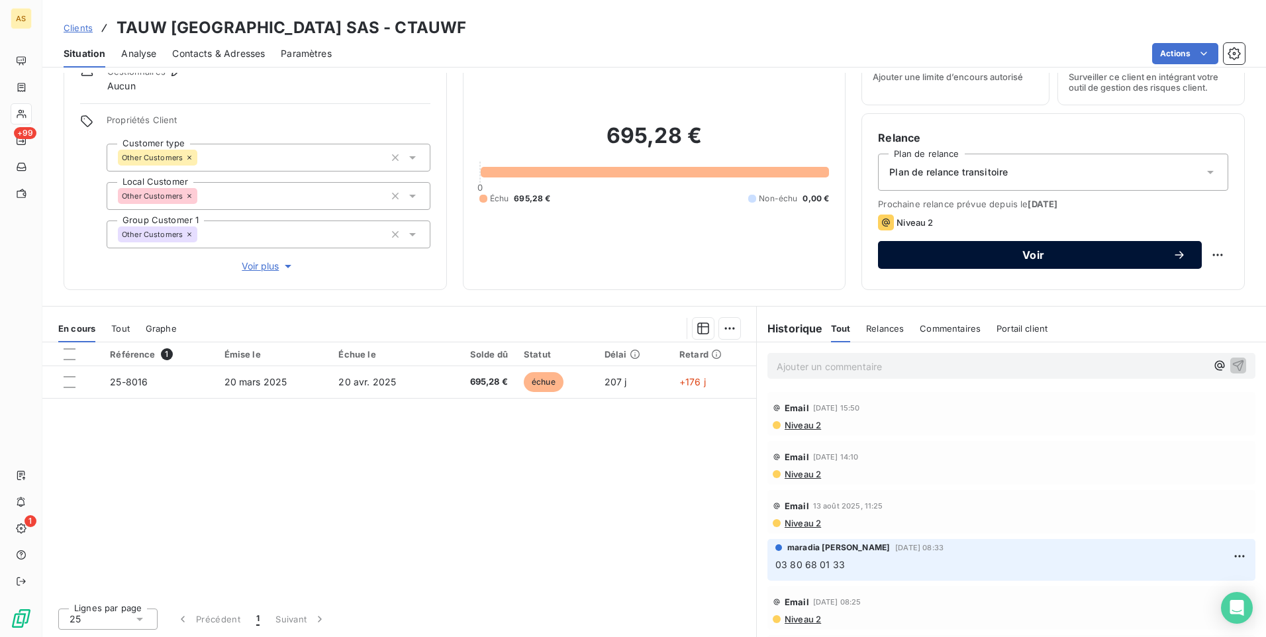
click at [920, 244] on button "Voir" at bounding box center [1040, 255] width 324 height 28
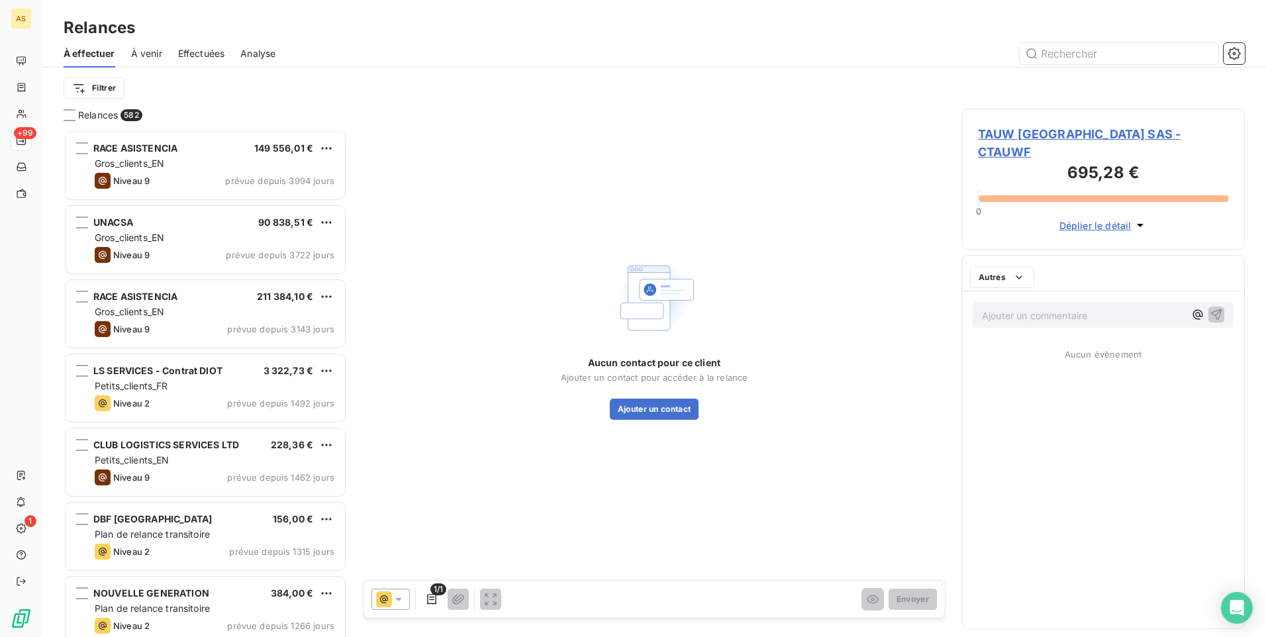
scroll to position [497, 273]
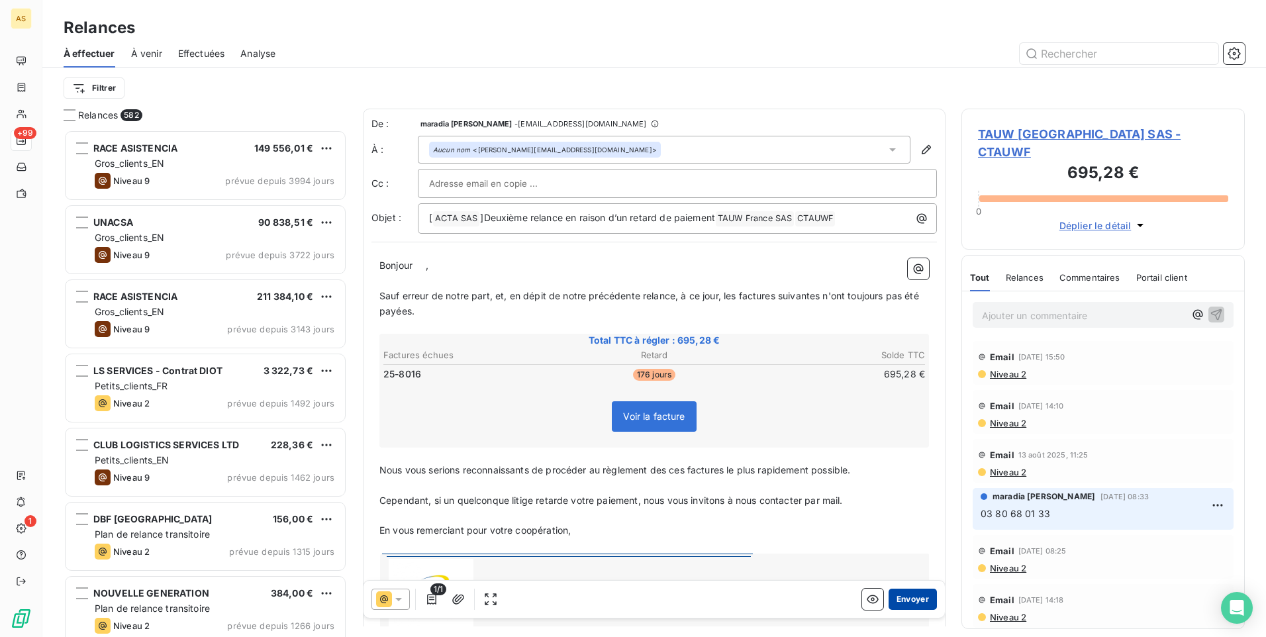
click at [898, 597] on button "Envoyer" at bounding box center [913, 599] width 48 height 21
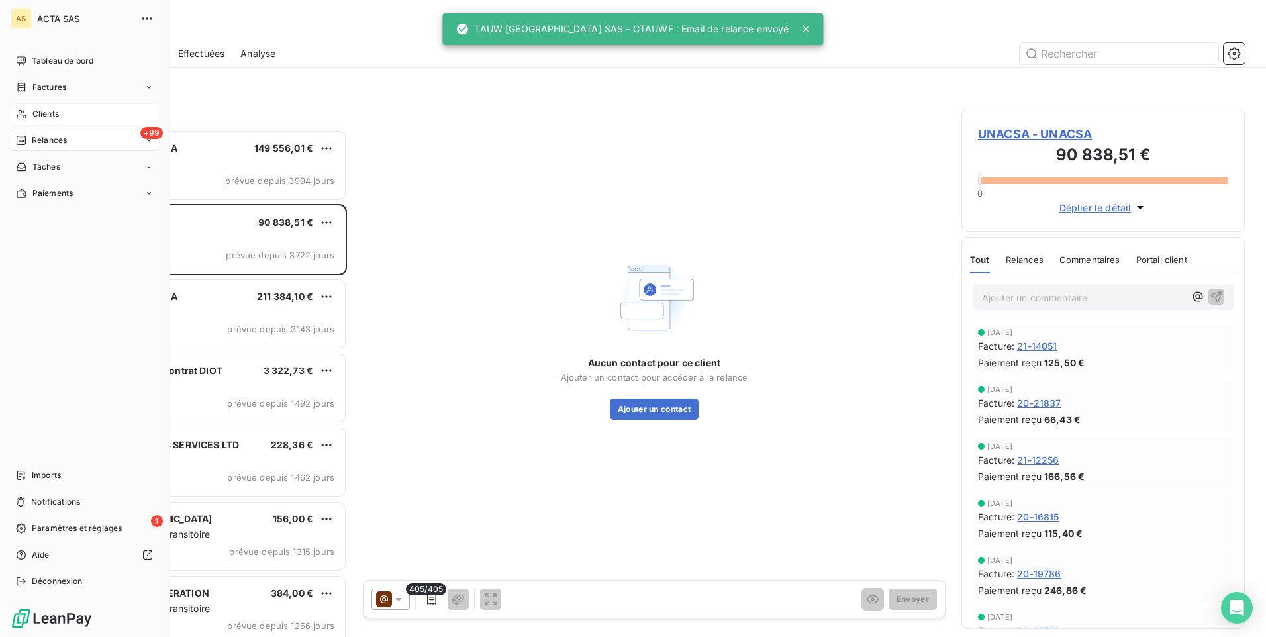
click at [36, 113] on span "Clients" at bounding box center [45, 114] width 26 height 12
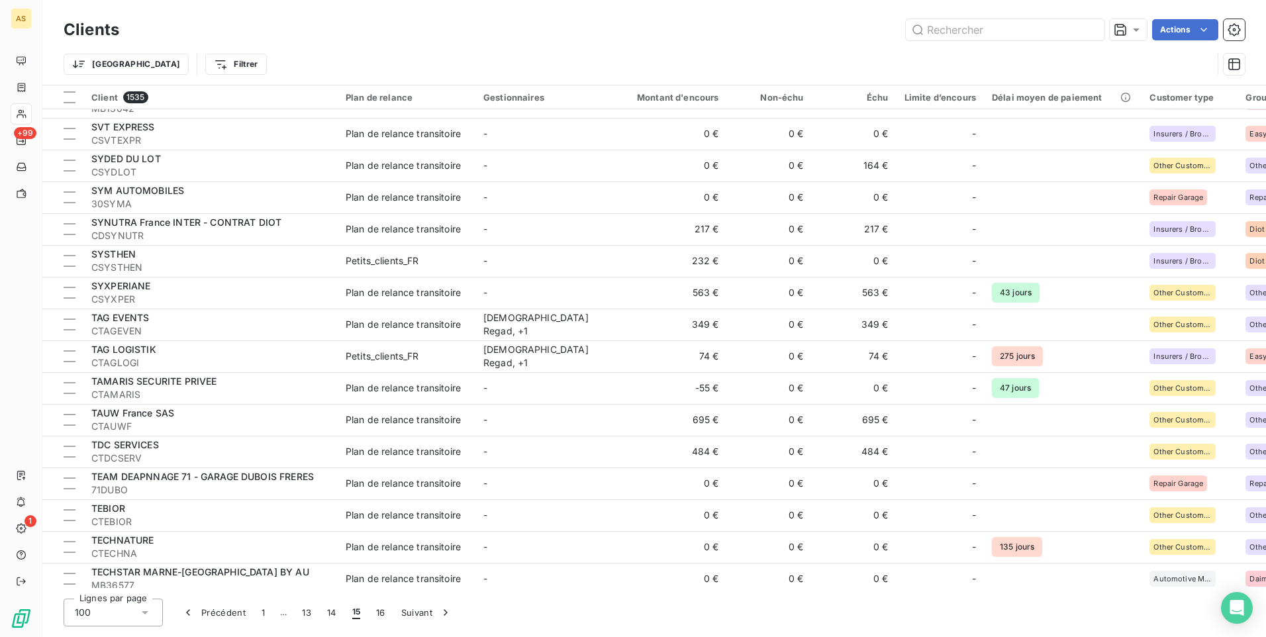
scroll to position [795, 0]
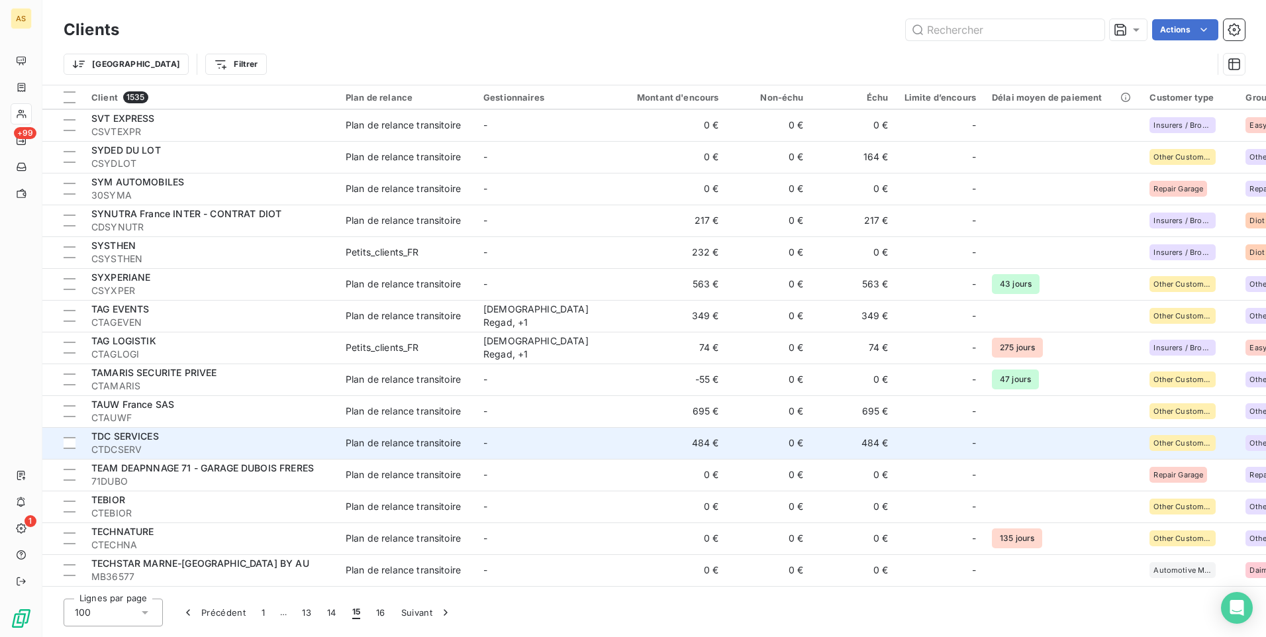
click at [657, 448] on td "484 €" at bounding box center [670, 443] width 114 height 32
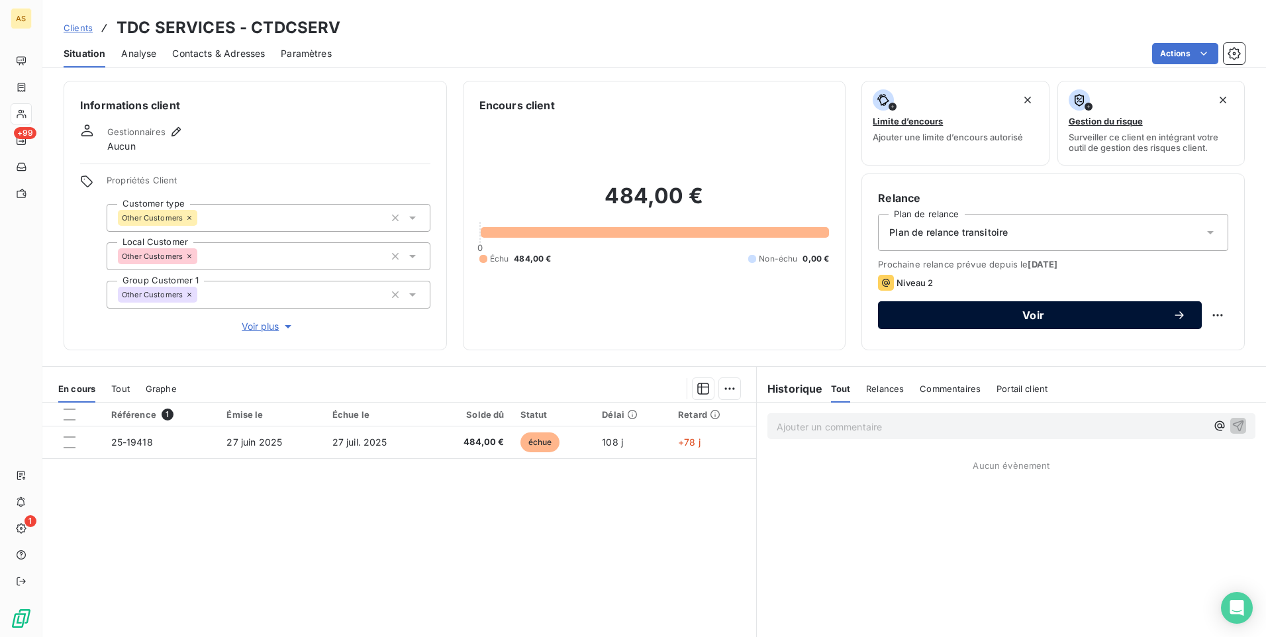
click at [903, 320] on div "Voir" at bounding box center [1040, 315] width 292 height 13
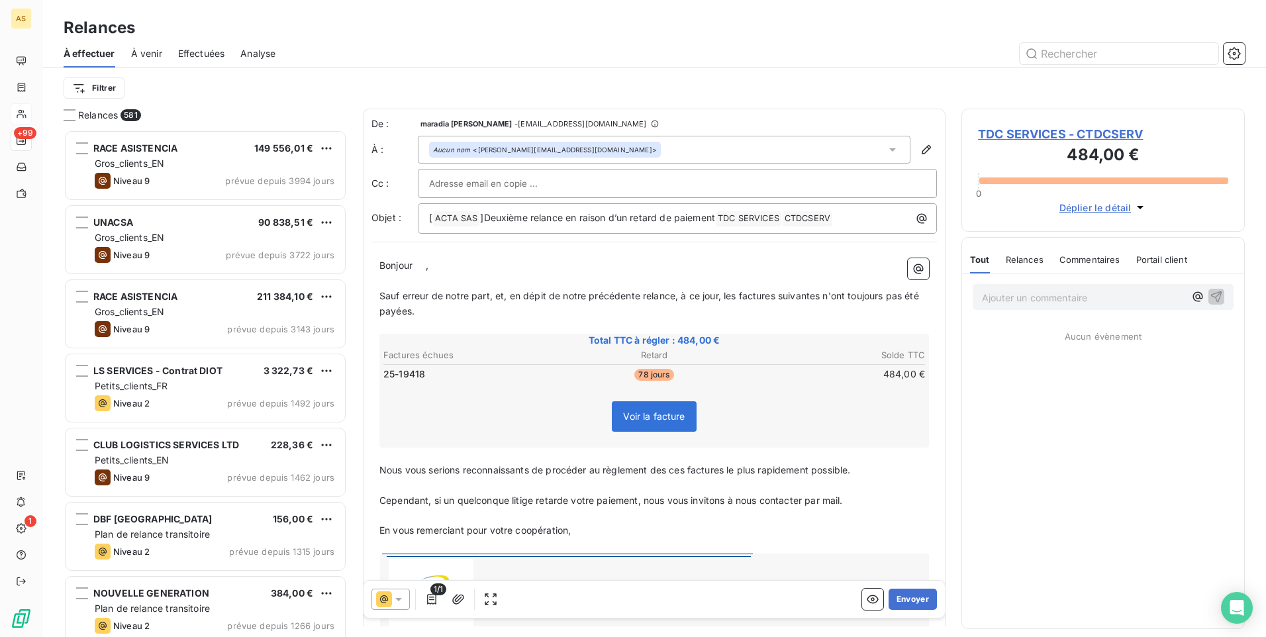
scroll to position [497, 273]
drag, startPoint x: 396, startPoint y: 593, endPoint x: 403, endPoint y: 574, distance: 19.9
click at [398, 587] on div "1/1 Envoyer" at bounding box center [653, 599] width 581 height 37
click at [395, 601] on icon at bounding box center [398, 599] width 13 height 13
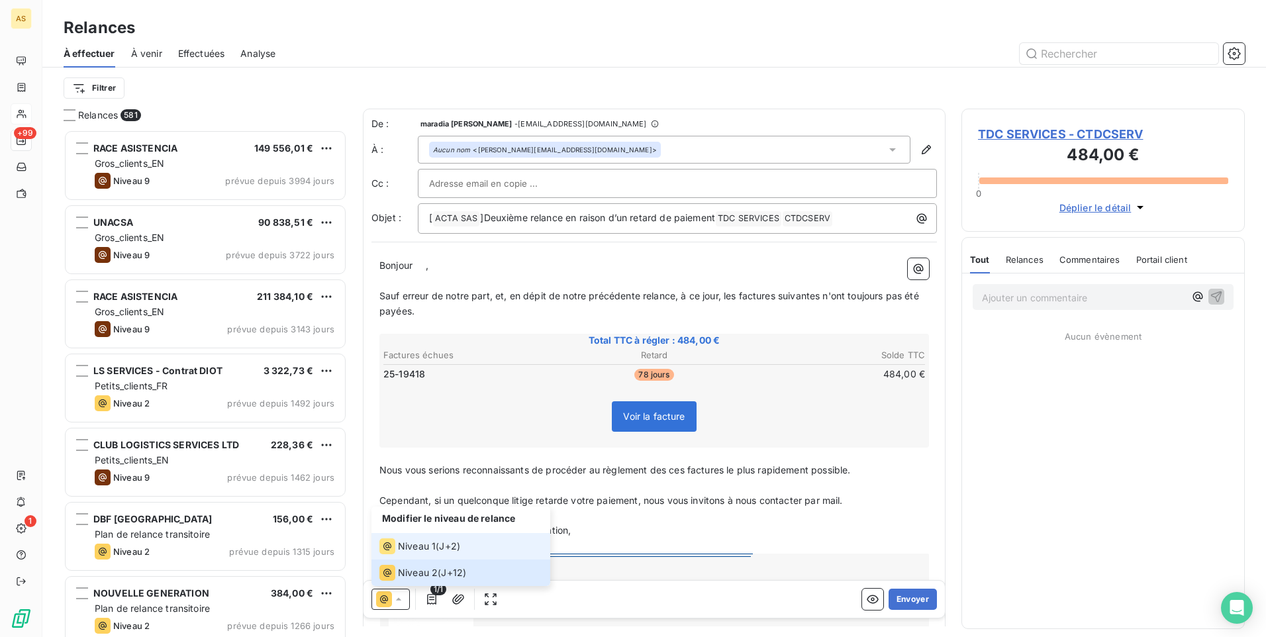
click at [411, 546] on span "Niveau 1" at bounding box center [417, 546] width 38 height 13
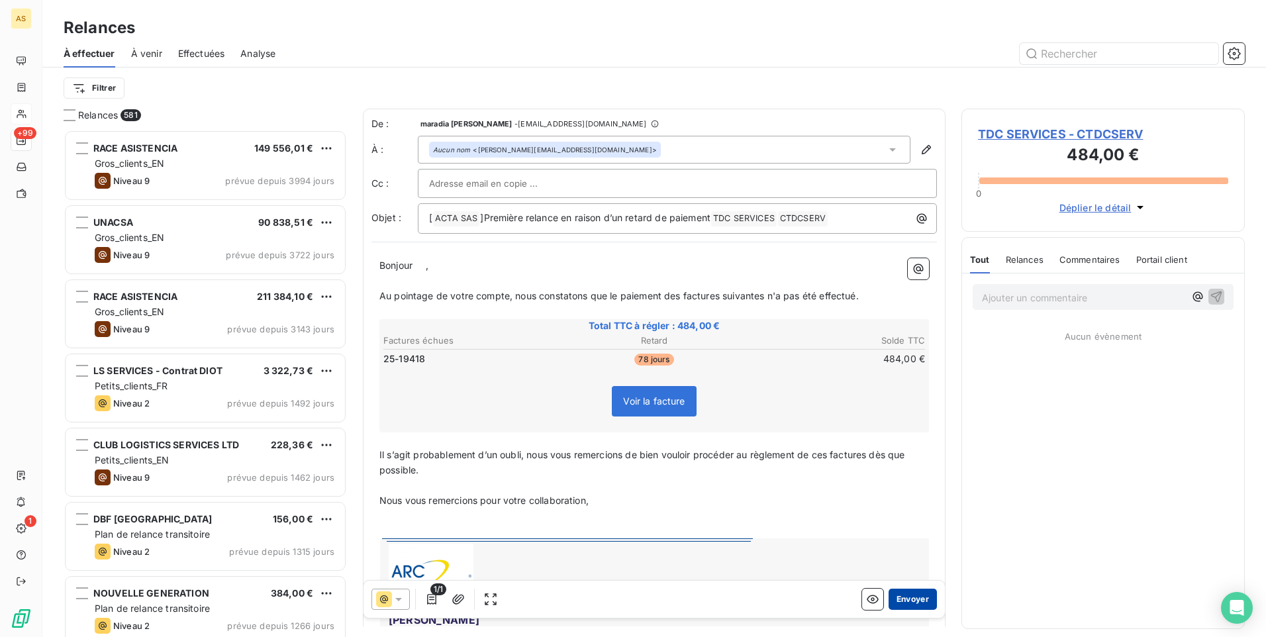
click at [906, 589] on button "Envoyer" at bounding box center [913, 599] width 48 height 21
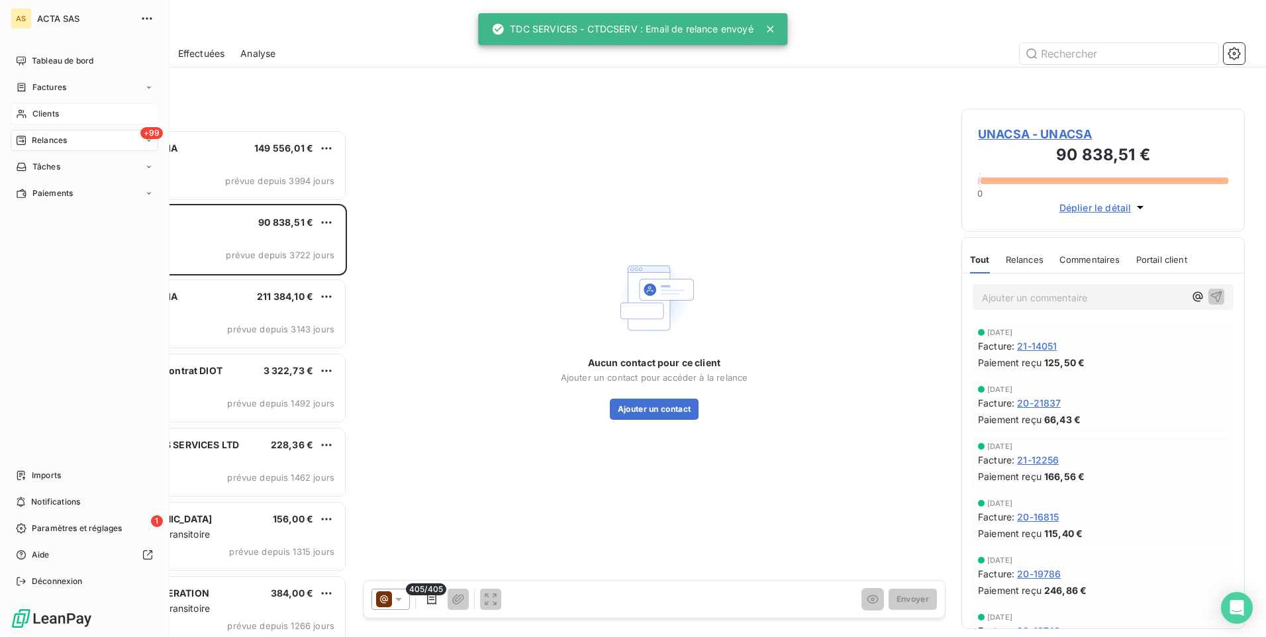
click at [36, 117] on span "Clients" at bounding box center [45, 114] width 26 height 12
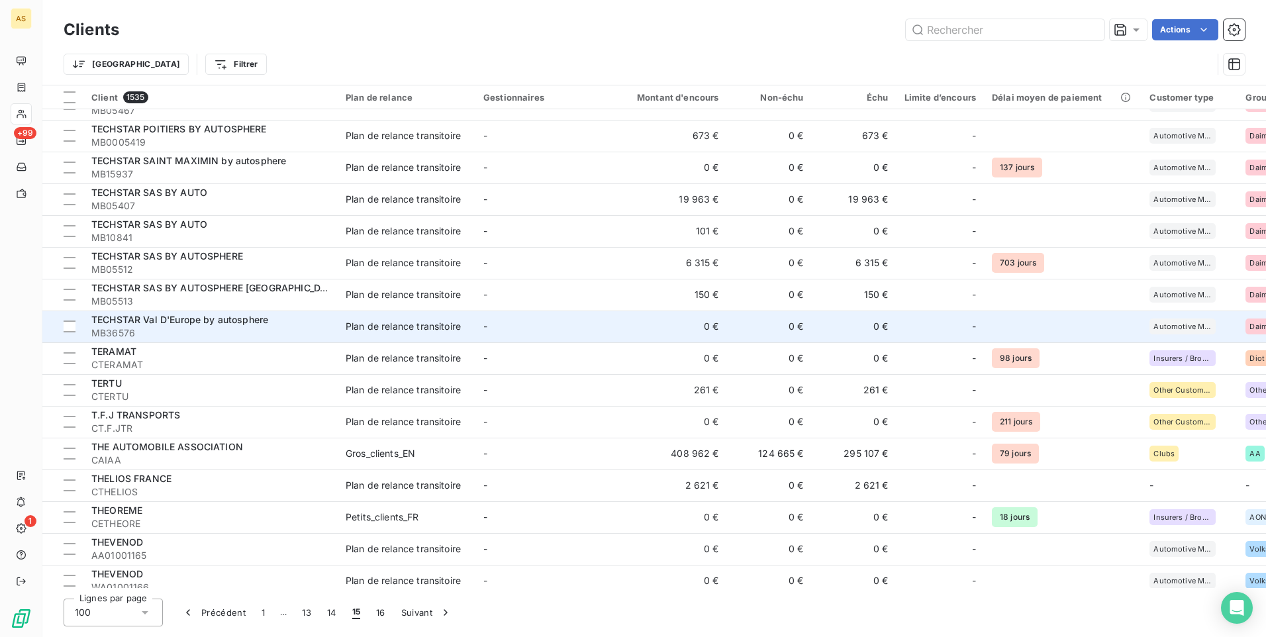
scroll to position [1390, 0]
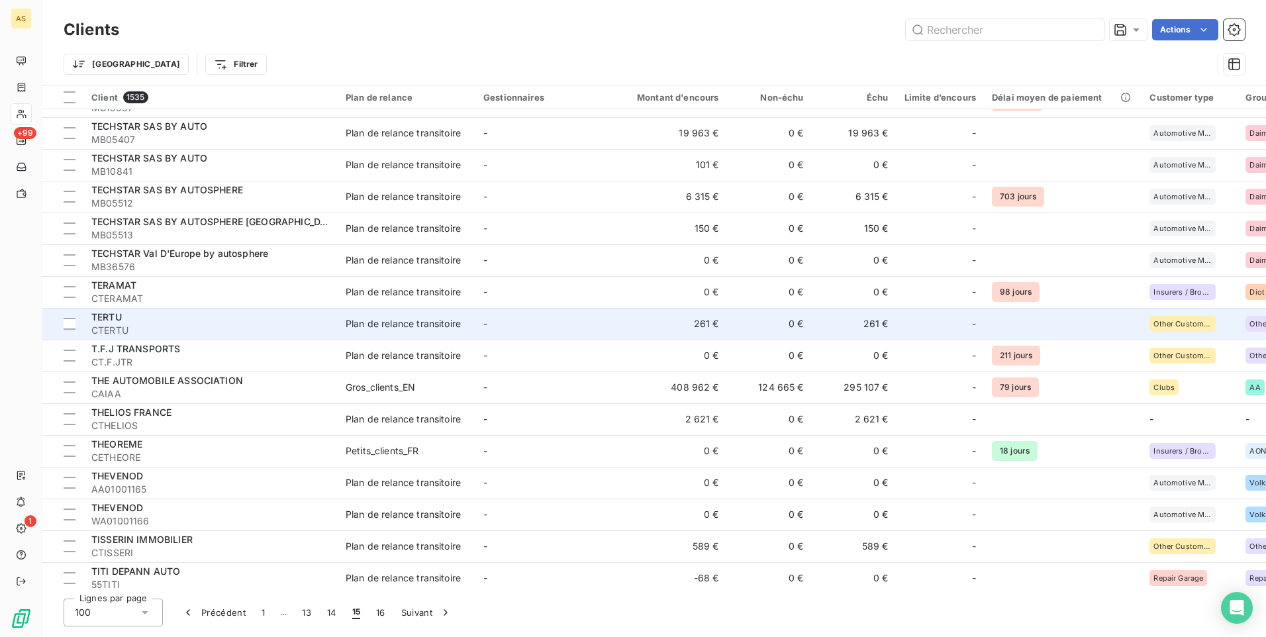
click at [311, 330] on span "CTERTU" at bounding box center [210, 330] width 238 height 13
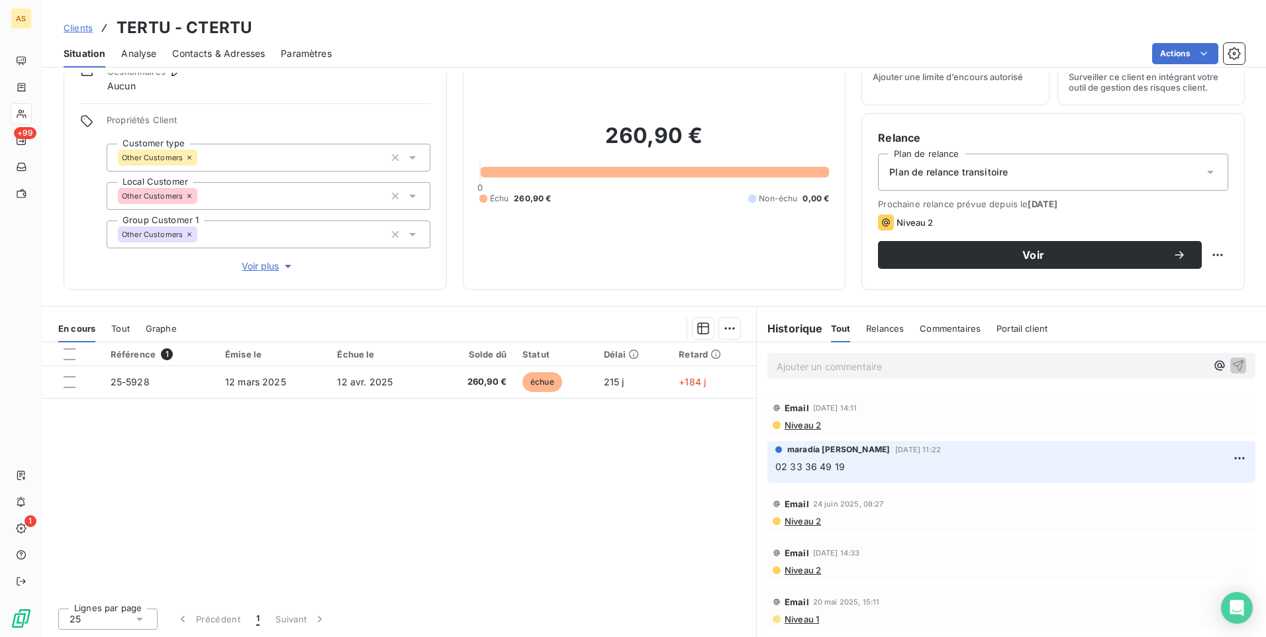
scroll to position [44, 0]
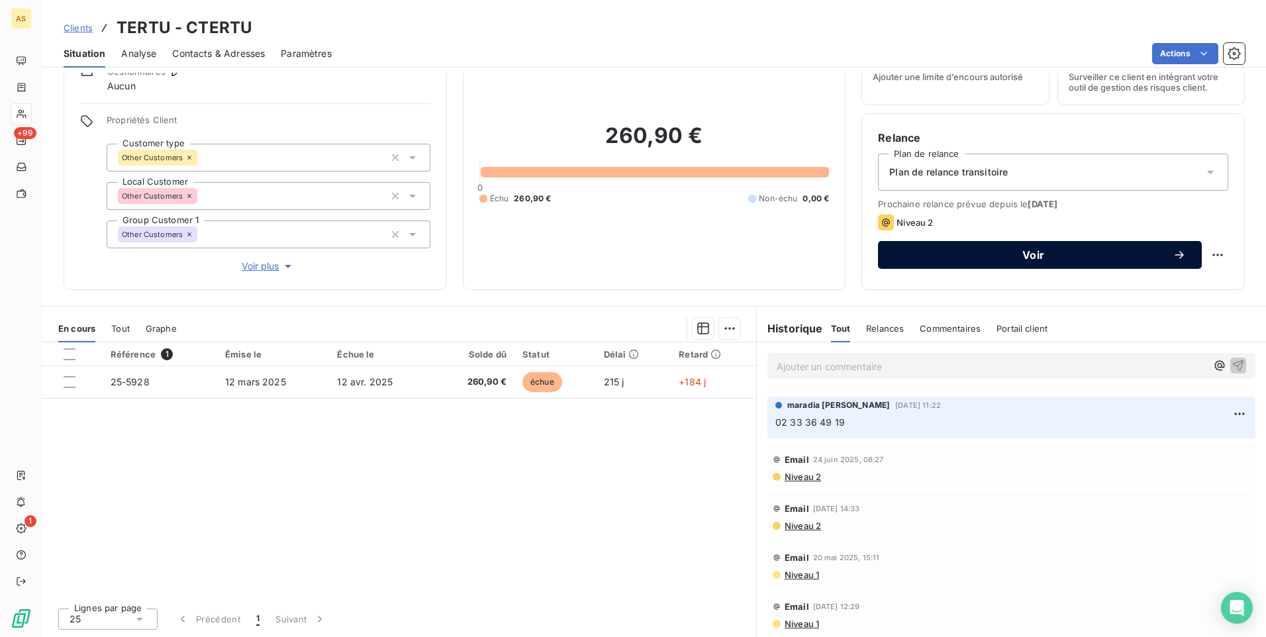
click at [887, 242] on button "Voir" at bounding box center [1040, 255] width 324 height 28
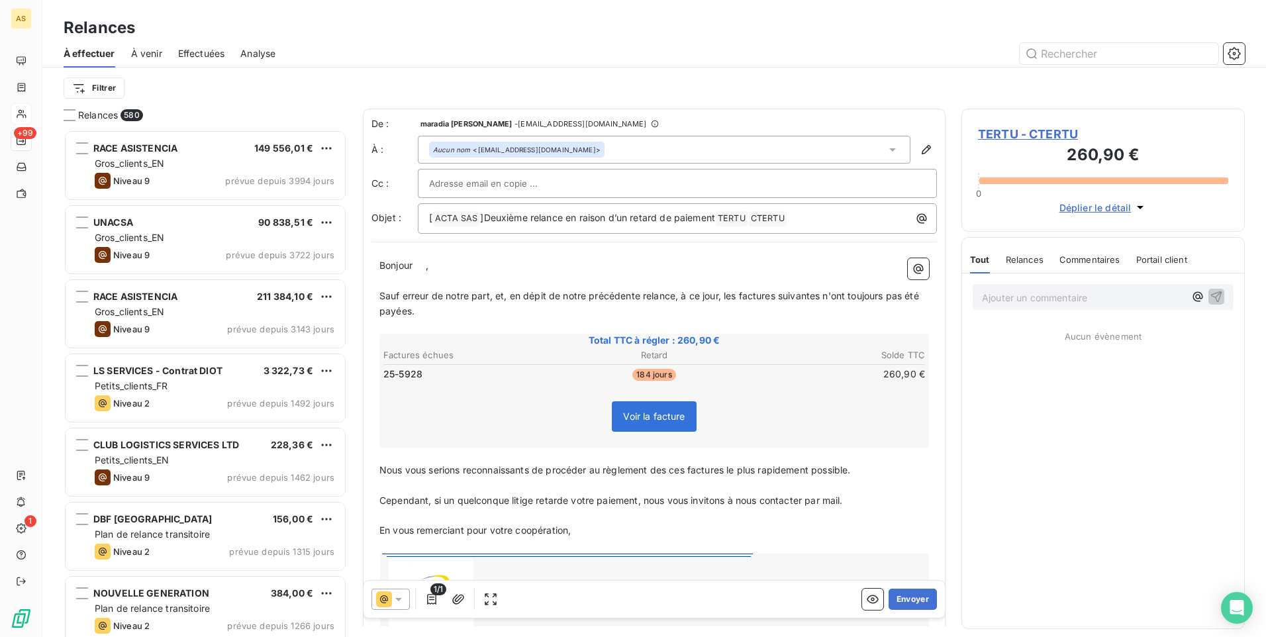
scroll to position [497, 273]
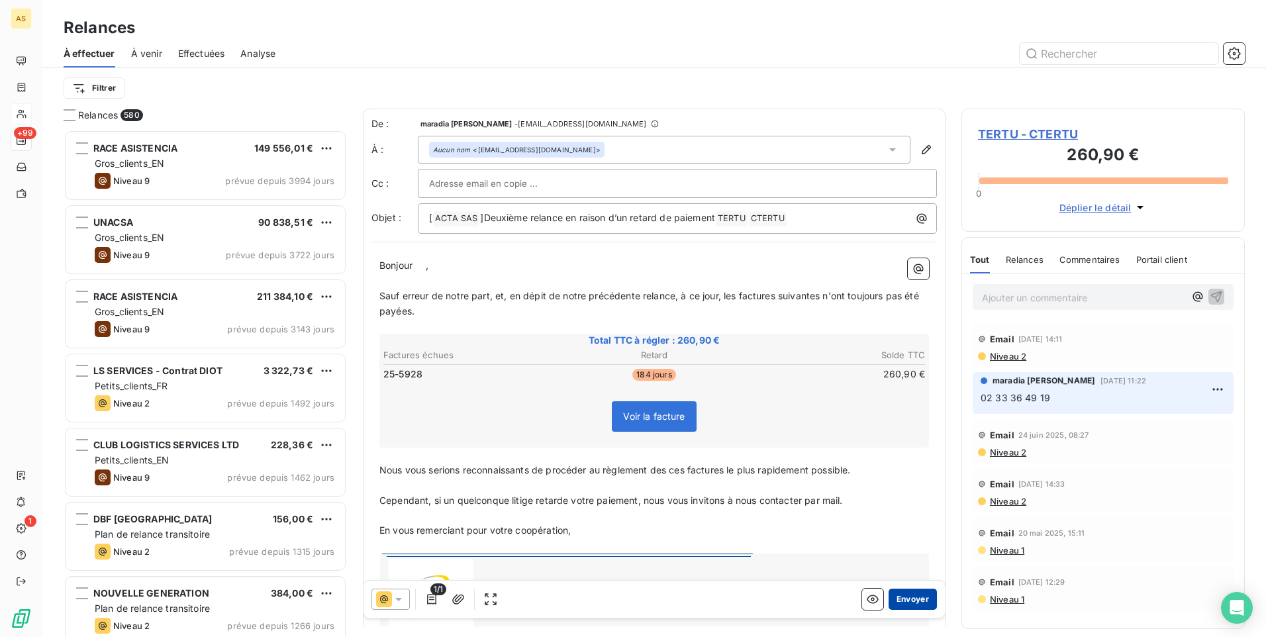
click at [901, 606] on button "Envoyer" at bounding box center [913, 599] width 48 height 21
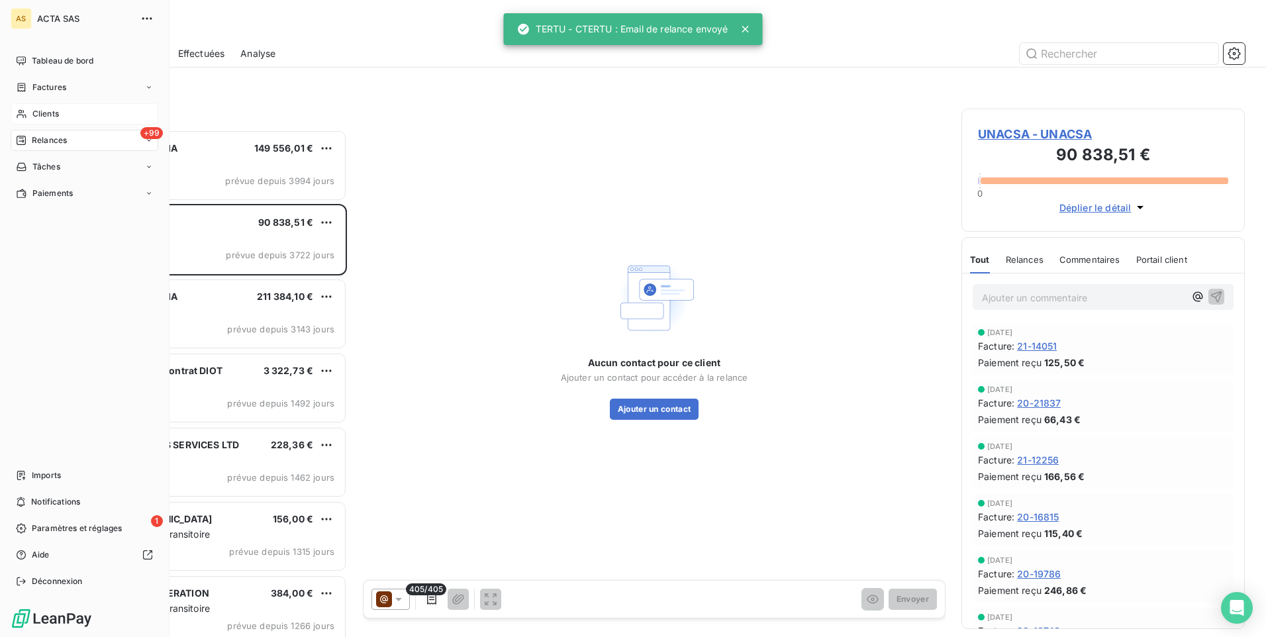
click at [67, 121] on div "Clients" at bounding box center [85, 113] width 148 height 21
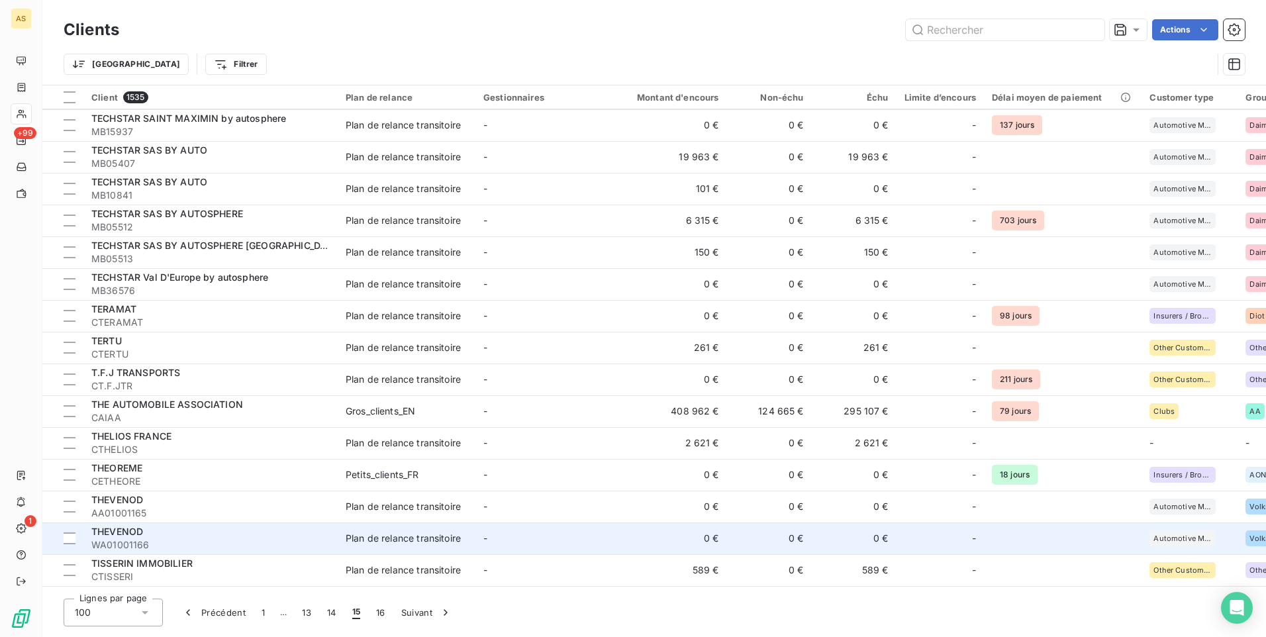
scroll to position [1390, 0]
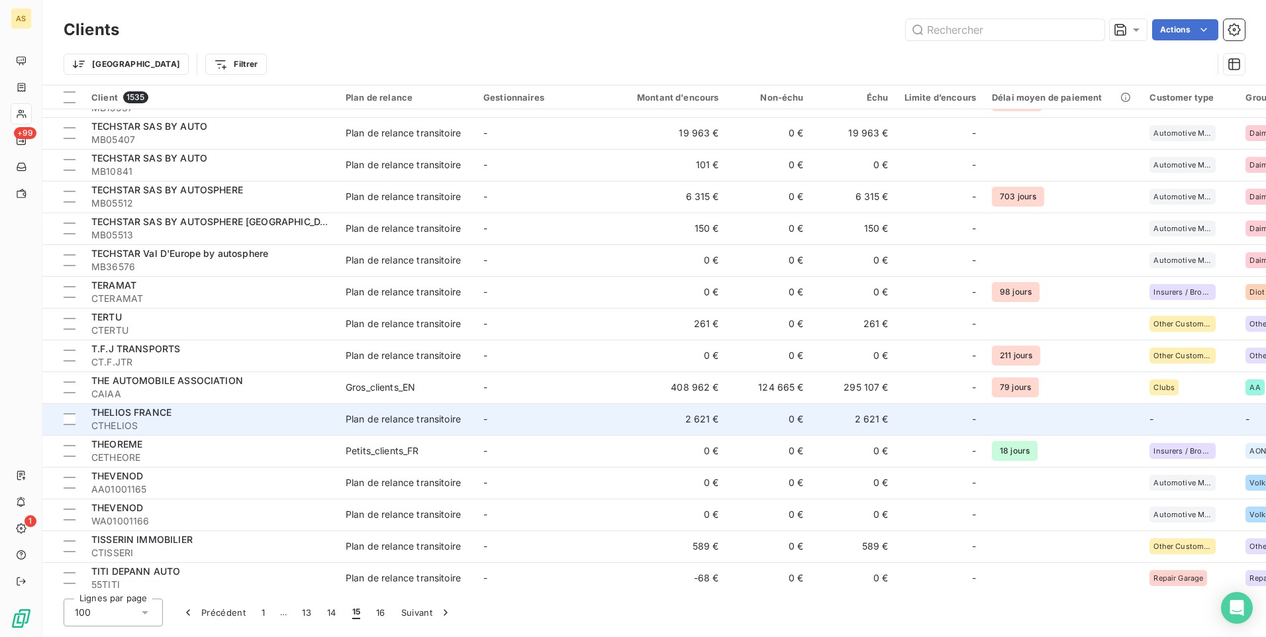
click at [370, 418] on div "Plan de relance transitoire" at bounding box center [403, 418] width 115 height 13
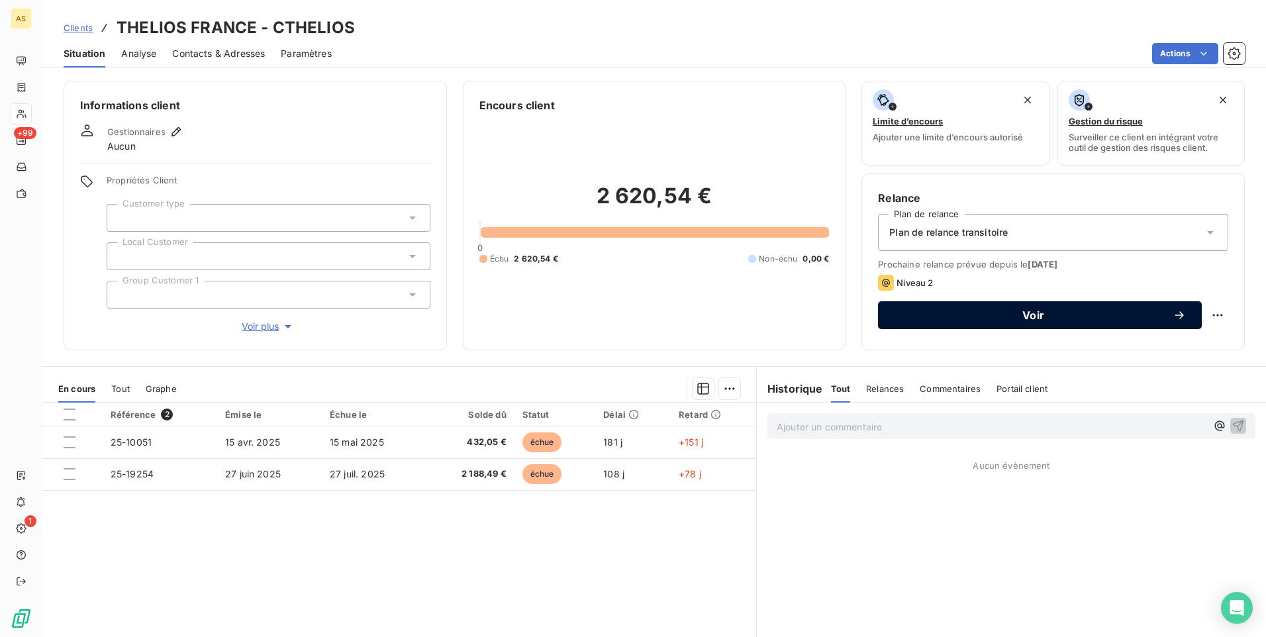
click at [928, 316] on span "Voir" at bounding box center [1033, 315] width 279 height 11
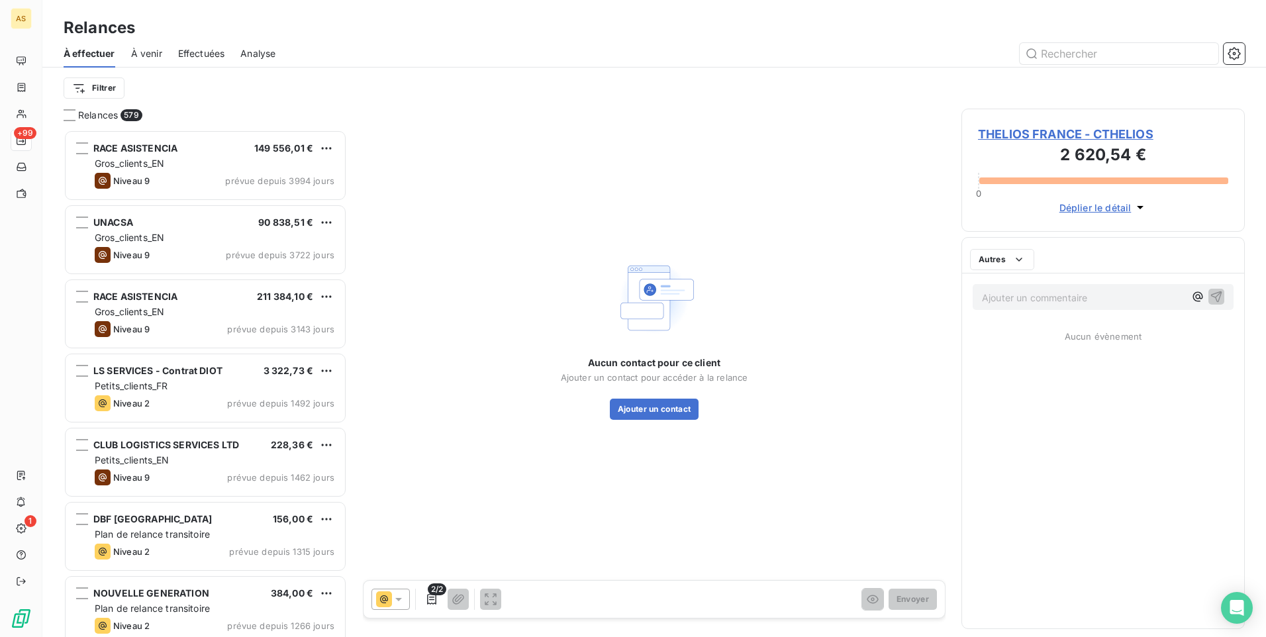
scroll to position [497, 273]
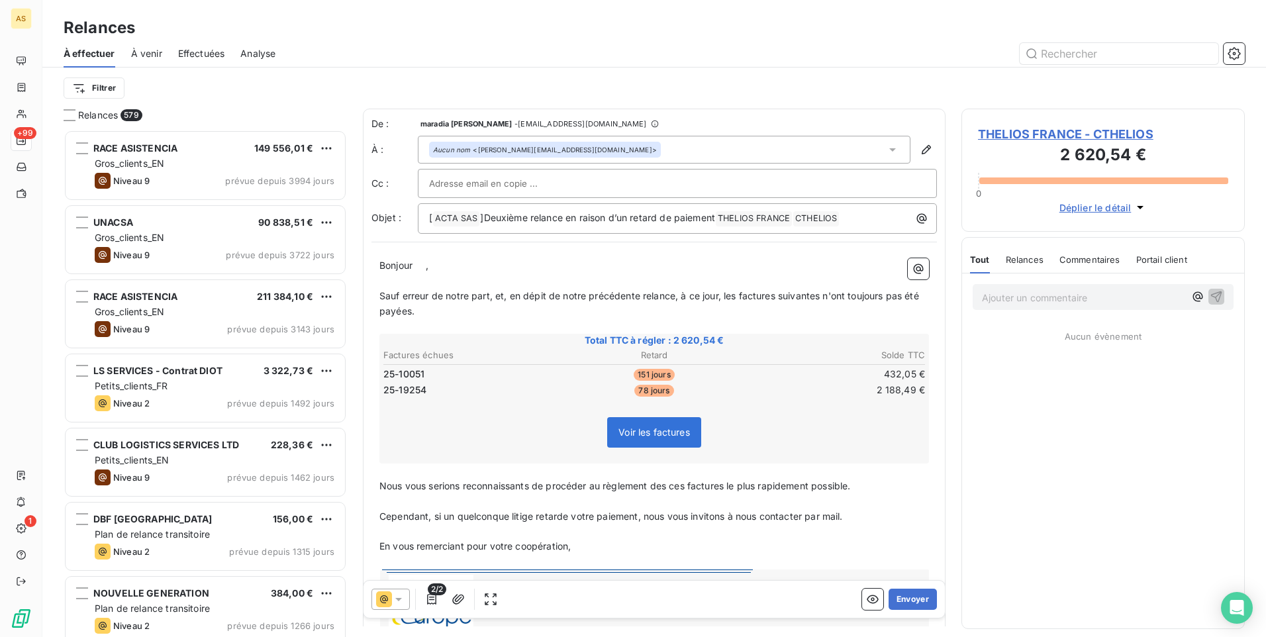
click at [401, 591] on div at bounding box center [390, 599] width 38 height 21
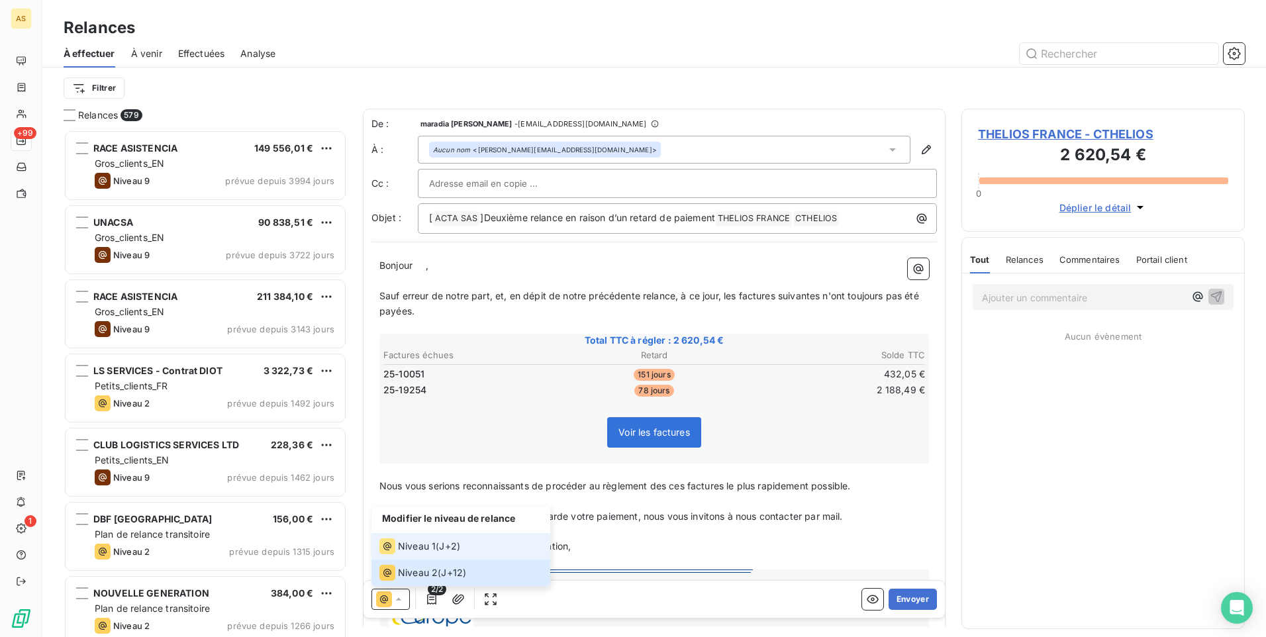
click at [413, 546] on span "Niveau 1" at bounding box center [417, 546] width 38 height 13
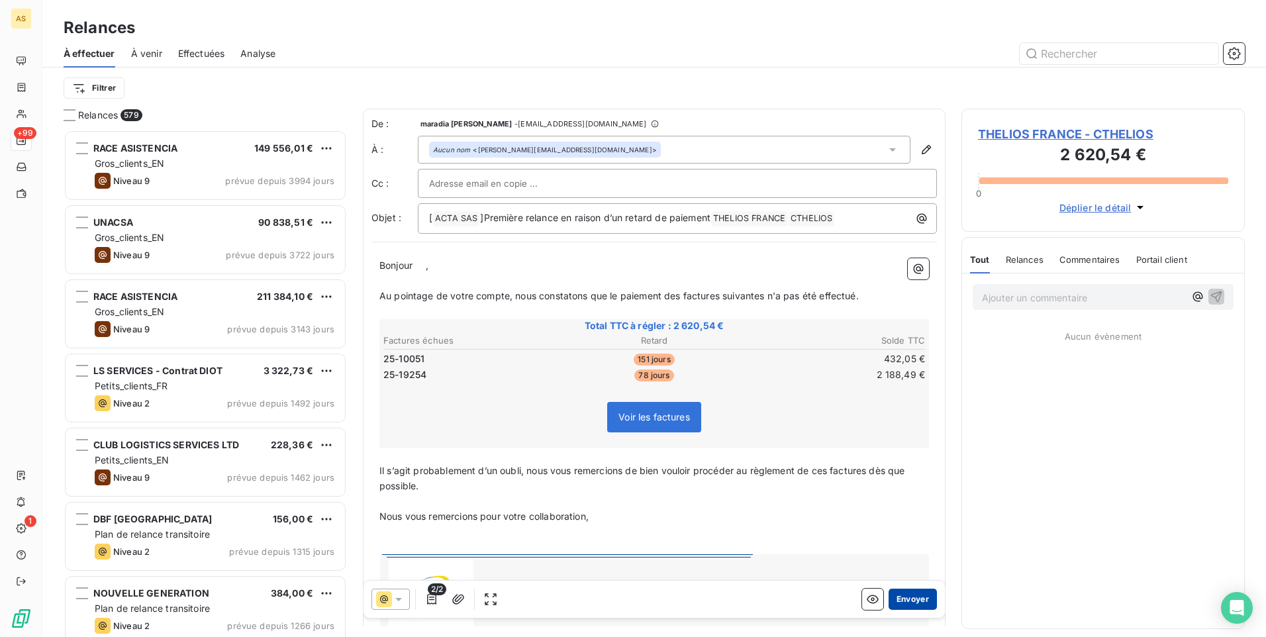
click at [902, 599] on button "Envoyer" at bounding box center [913, 599] width 48 height 21
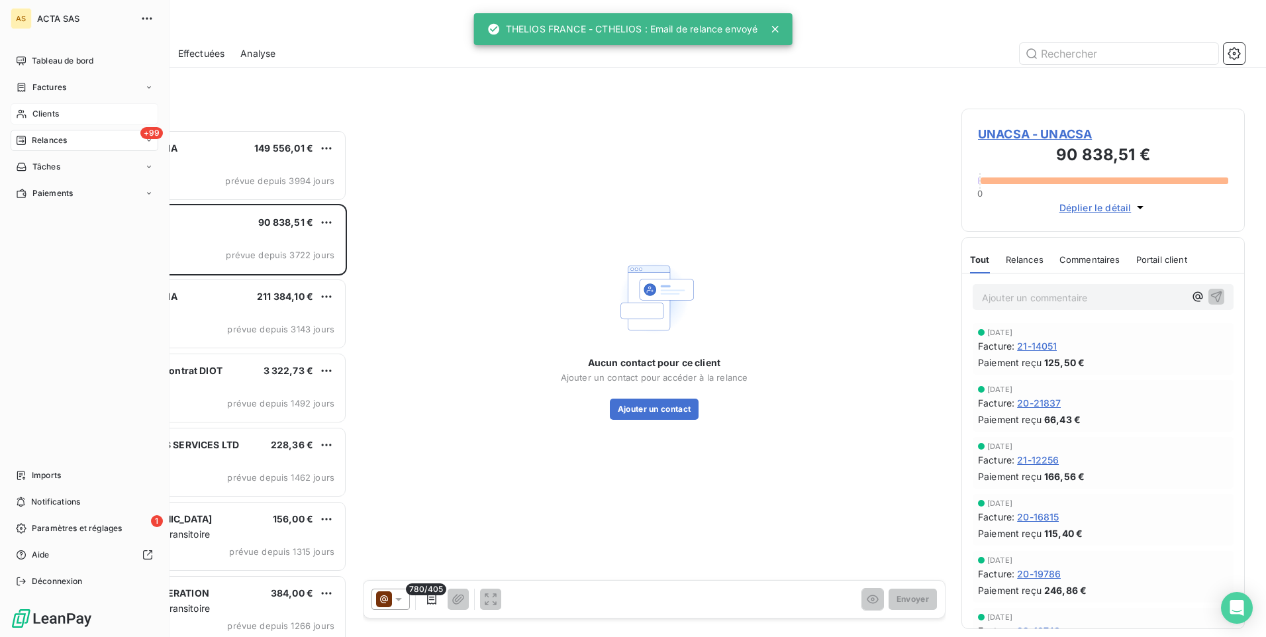
click at [44, 113] on span "Clients" at bounding box center [45, 114] width 26 height 12
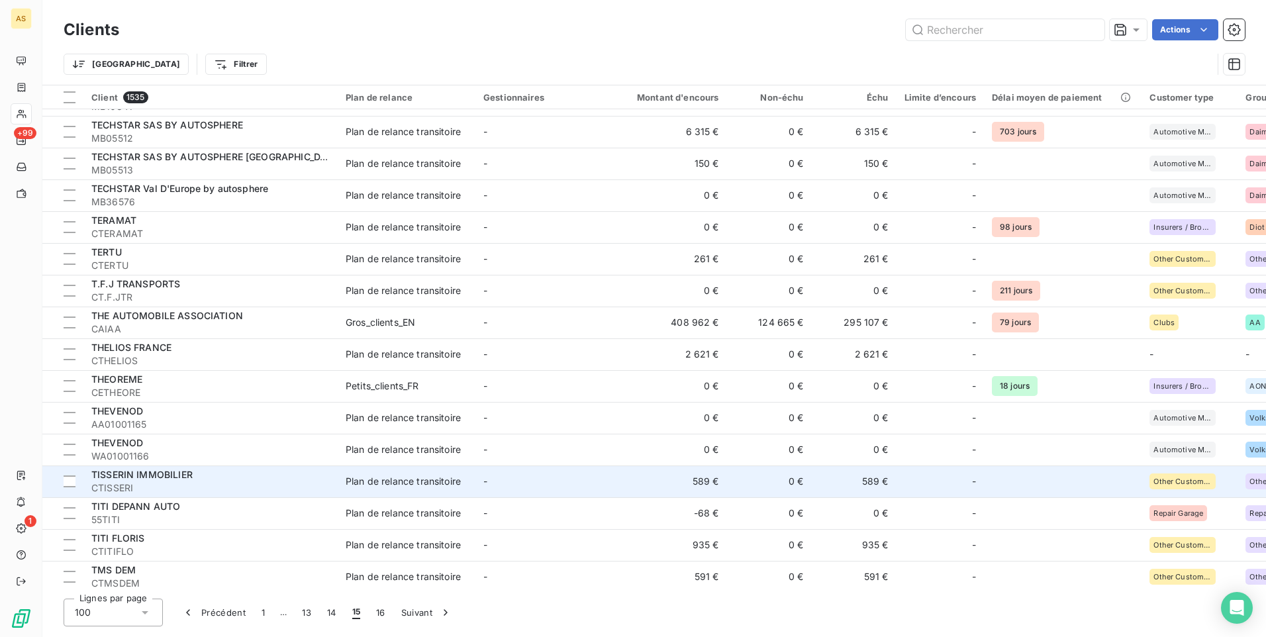
scroll to position [1487, 0]
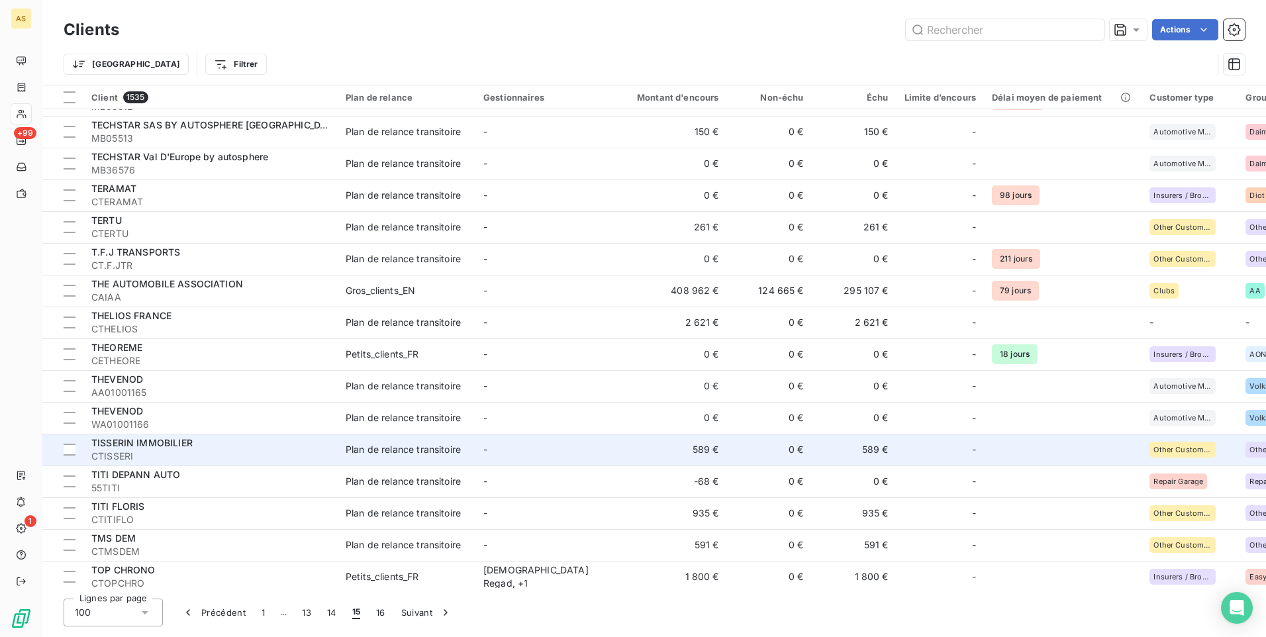
click at [365, 464] on td "Plan de relance transitoire" at bounding box center [407, 450] width 138 height 32
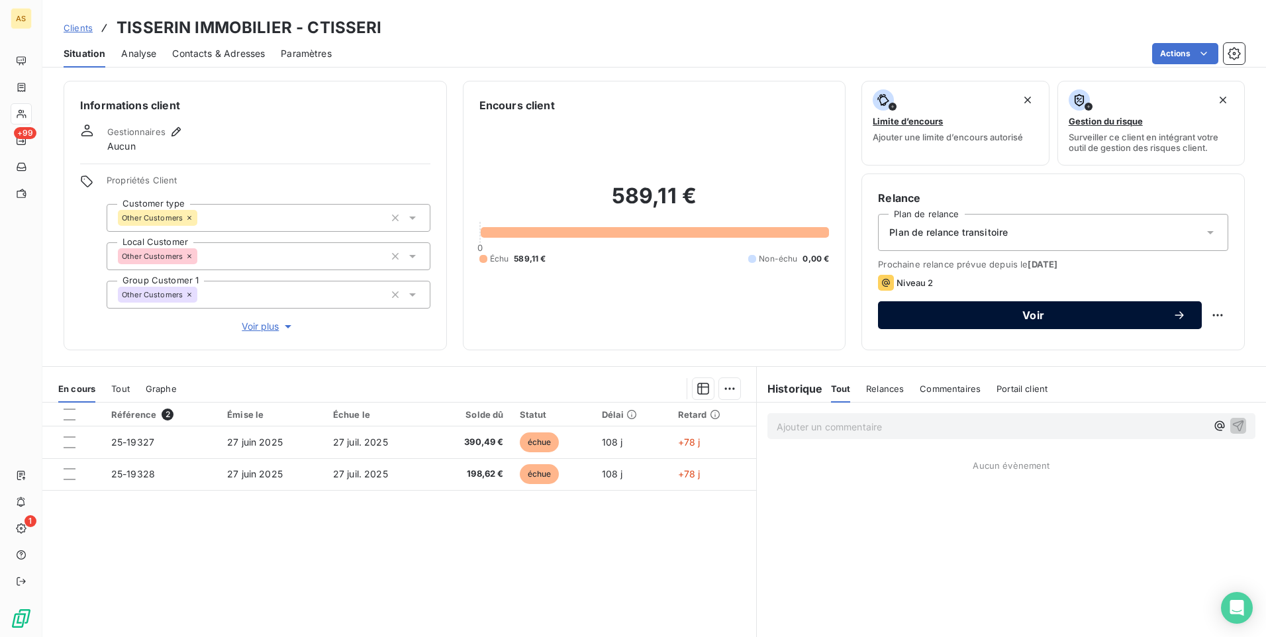
click at [973, 318] on span "Voir" at bounding box center [1033, 315] width 279 height 11
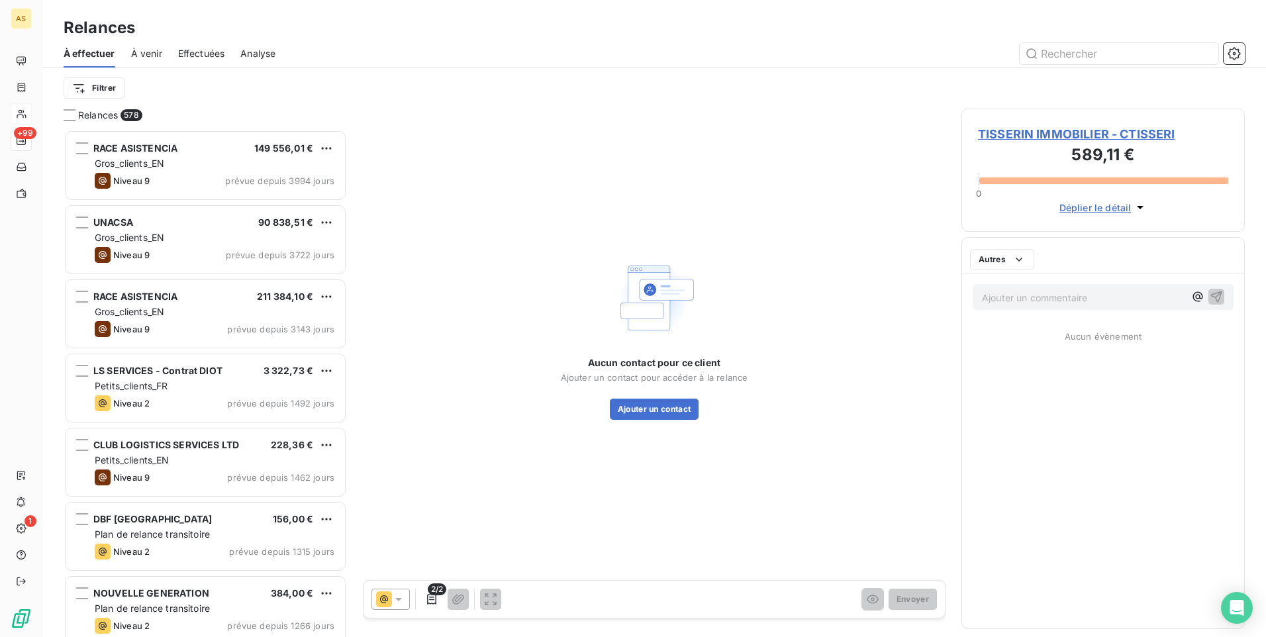
scroll to position [497, 273]
click at [398, 597] on icon at bounding box center [398, 599] width 13 height 13
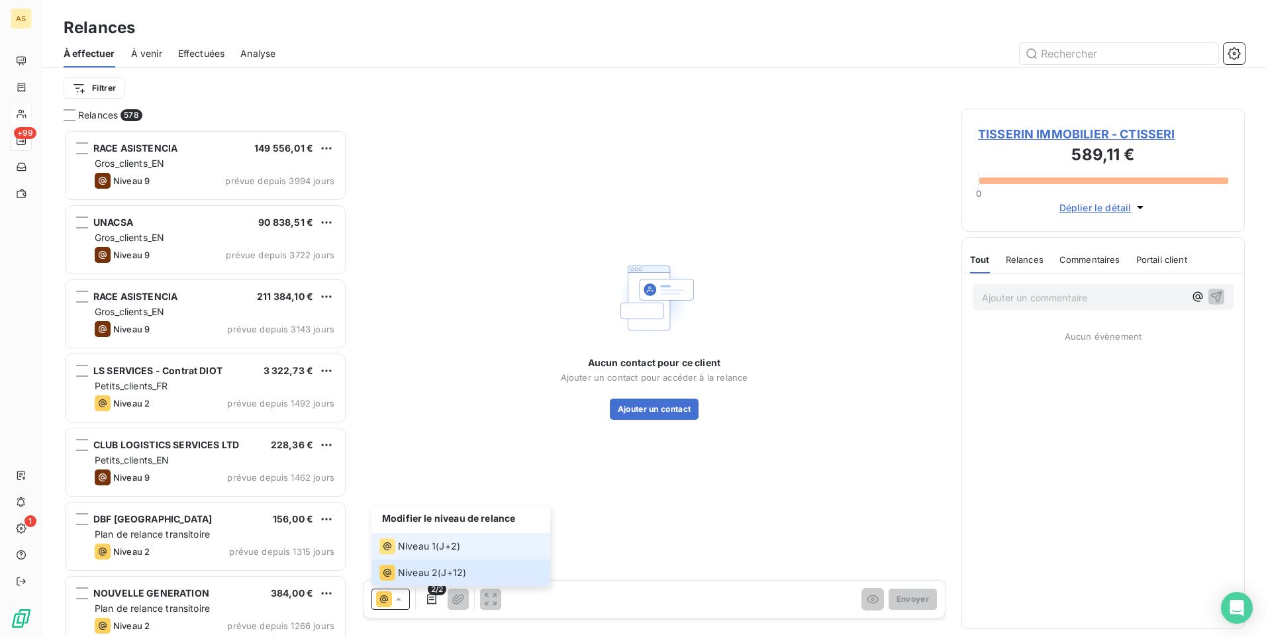
click at [412, 548] on span "Niveau 1" at bounding box center [417, 546] width 38 height 13
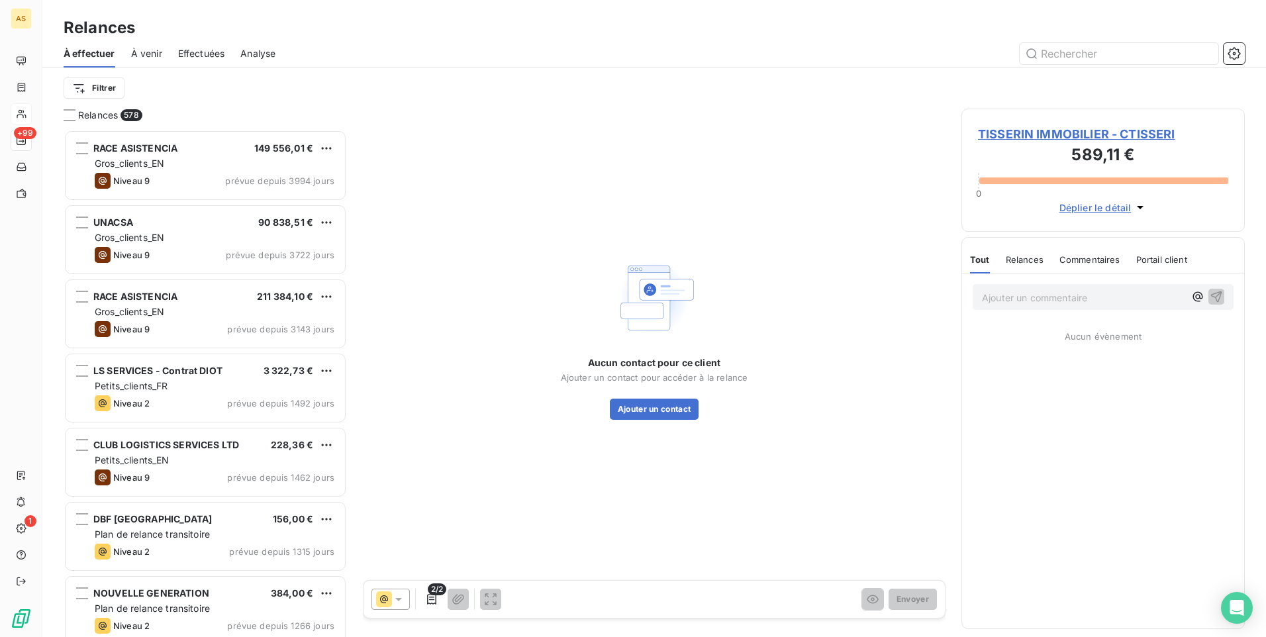
click at [1022, 136] on span "TISSERIN IMMOBILIER - CTISSERI" at bounding box center [1103, 134] width 250 height 18
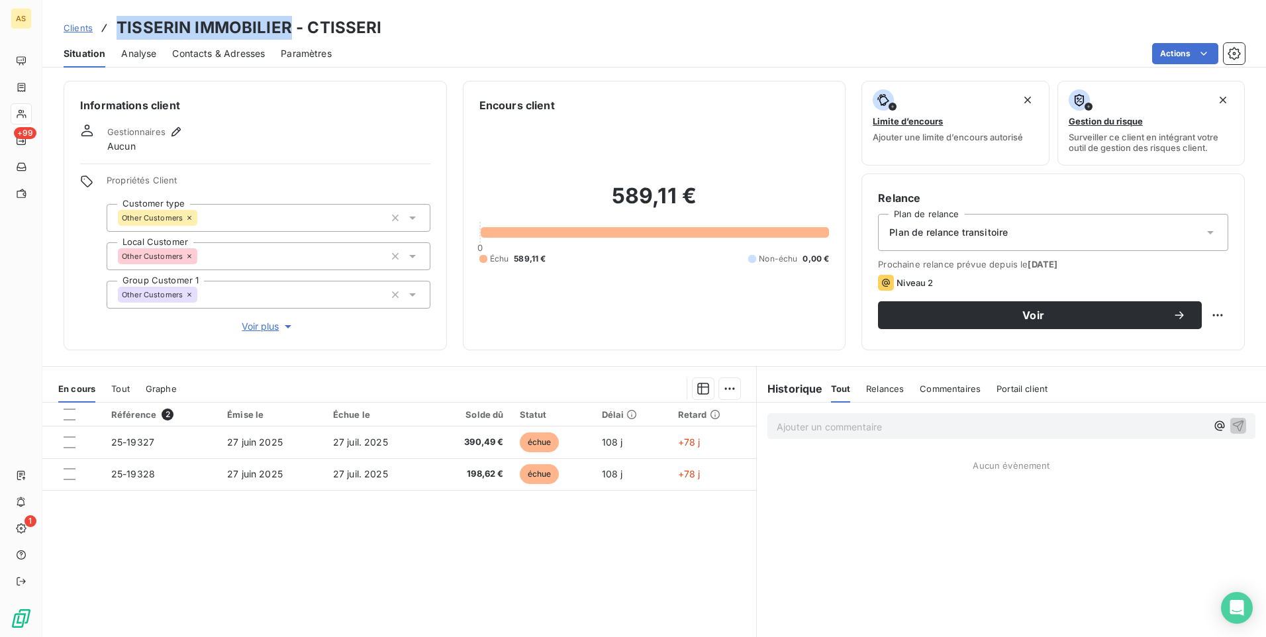
drag, startPoint x: 277, startPoint y: 28, endPoint x: 106, endPoint y: 23, distance: 170.9
click at [106, 23] on div "Clients TISSERIN IMMOBILIER - CTISSERI" at bounding box center [223, 28] width 318 height 24
click at [209, 60] on div "Contacts & Adresses" at bounding box center [218, 54] width 93 height 28
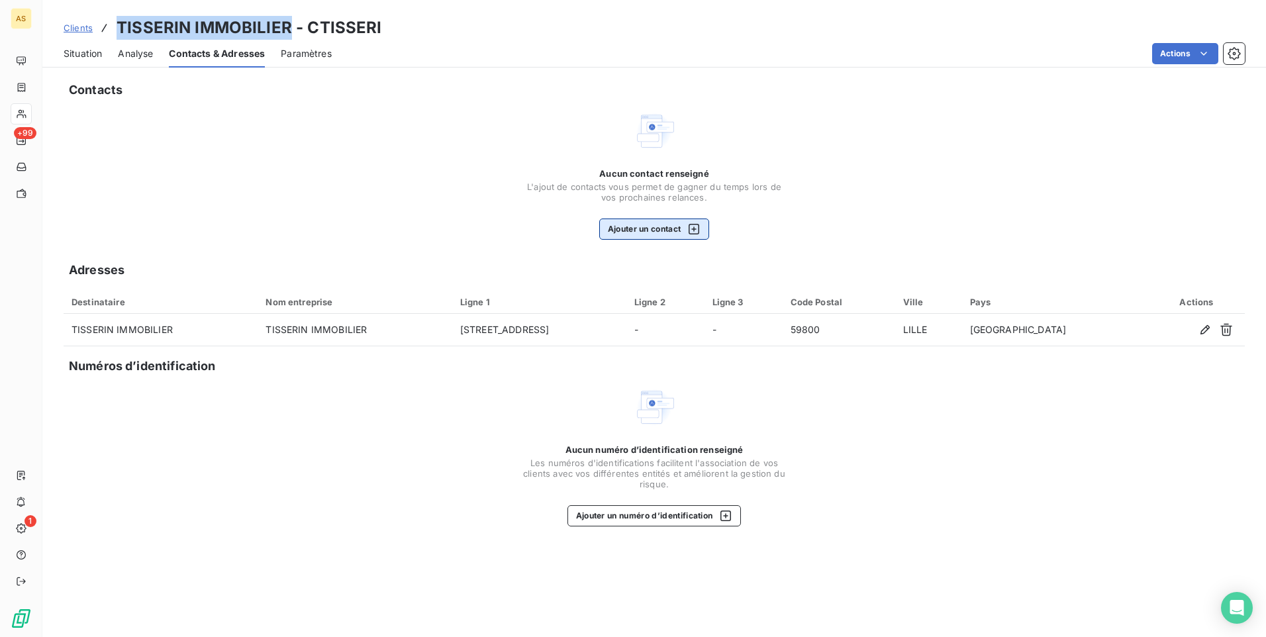
click at [693, 227] on icon "button" at bounding box center [693, 228] width 13 height 13
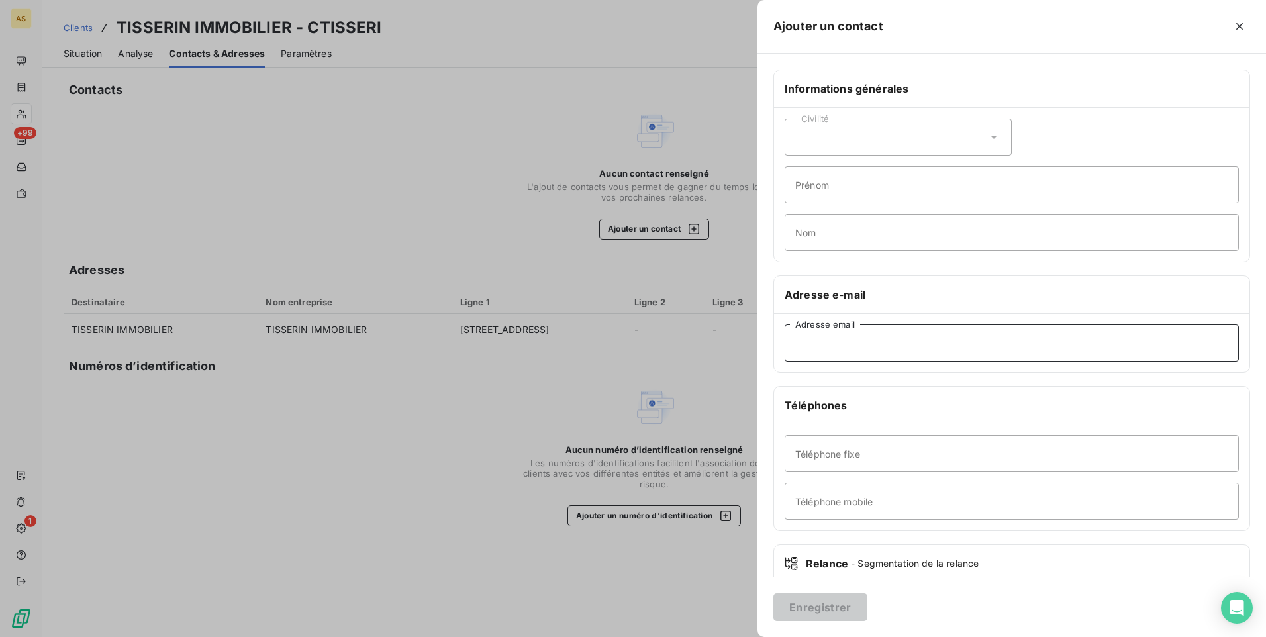
click at [799, 347] on input "Adresse email" at bounding box center [1012, 342] width 454 height 37
paste input "[EMAIL_ADDRESS][PERSON_NAME][DOMAIN_NAME]'"
click at [800, 345] on input "[EMAIL_ADDRESS][PERSON_NAME][DOMAIN_NAME]'" at bounding box center [1012, 342] width 454 height 37
click at [799, 347] on input "[EMAIL_ADDRESS][PERSON_NAME][DOMAIN_NAME]'" at bounding box center [1012, 342] width 454 height 37
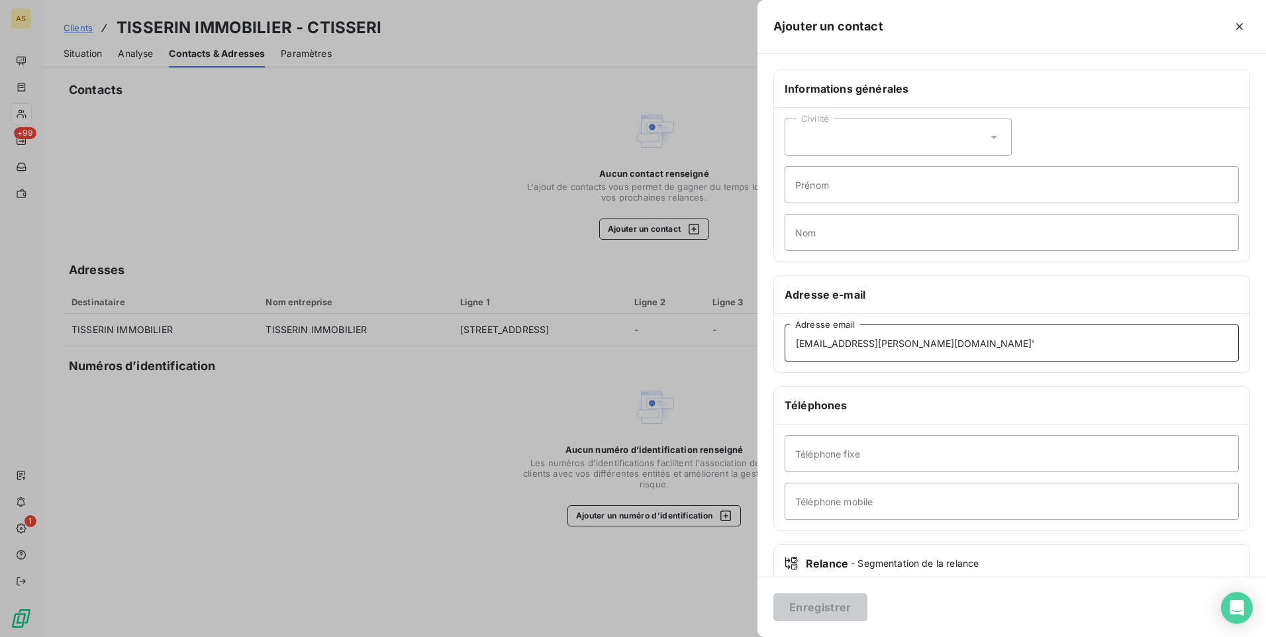
click at [1003, 342] on input "[EMAIL_ADDRESS][PERSON_NAME][DOMAIN_NAME]'" at bounding box center [1012, 342] width 454 height 37
type input "[EMAIL_ADDRESS][PERSON_NAME][DOMAIN_NAME]"
click at [808, 611] on button "Enregistrer" at bounding box center [820, 607] width 94 height 28
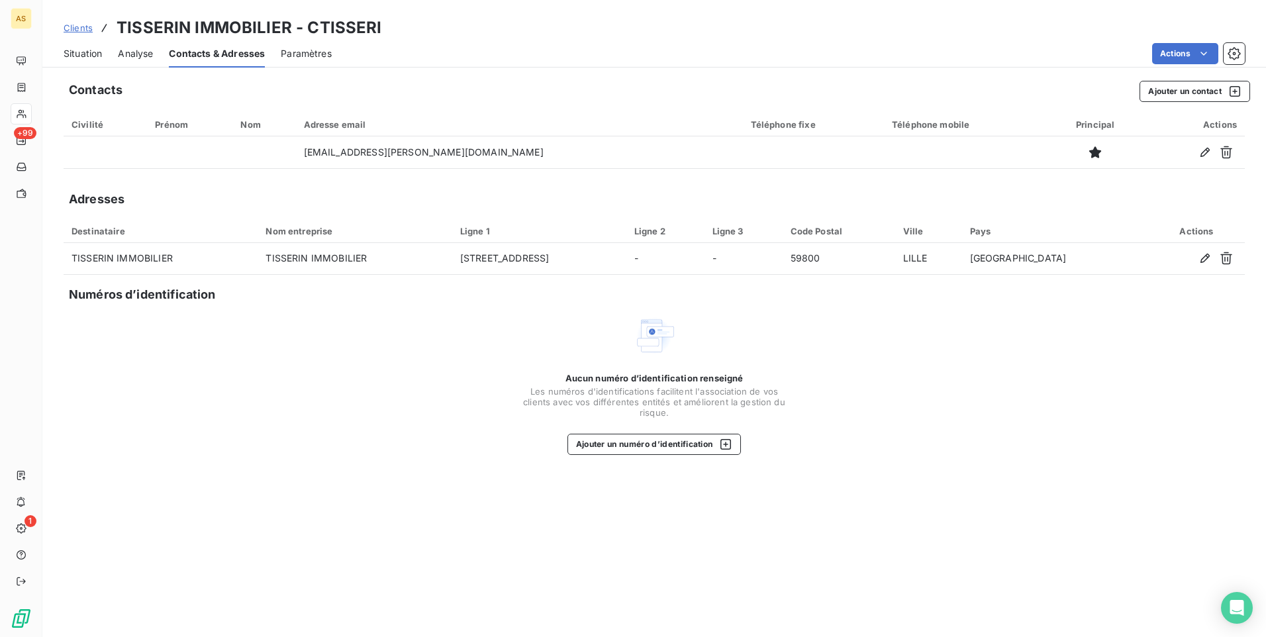
click at [83, 59] on span "Situation" at bounding box center [83, 53] width 38 height 13
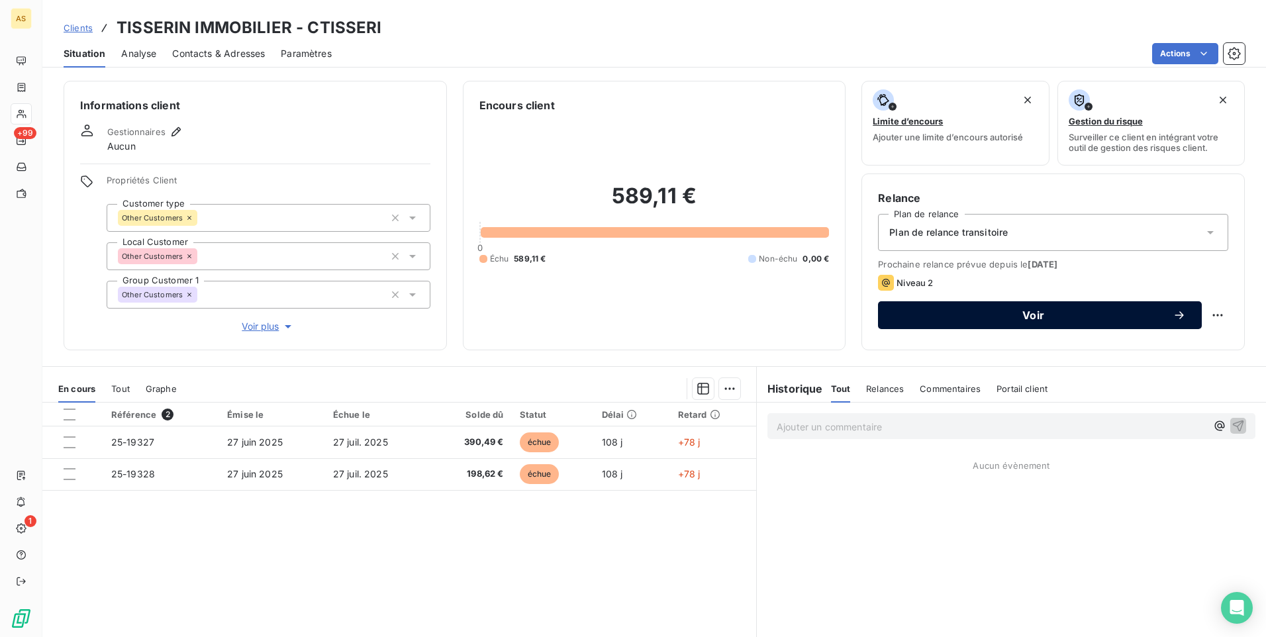
click at [954, 322] on button "Voir" at bounding box center [1040, 315] width 324 height 28
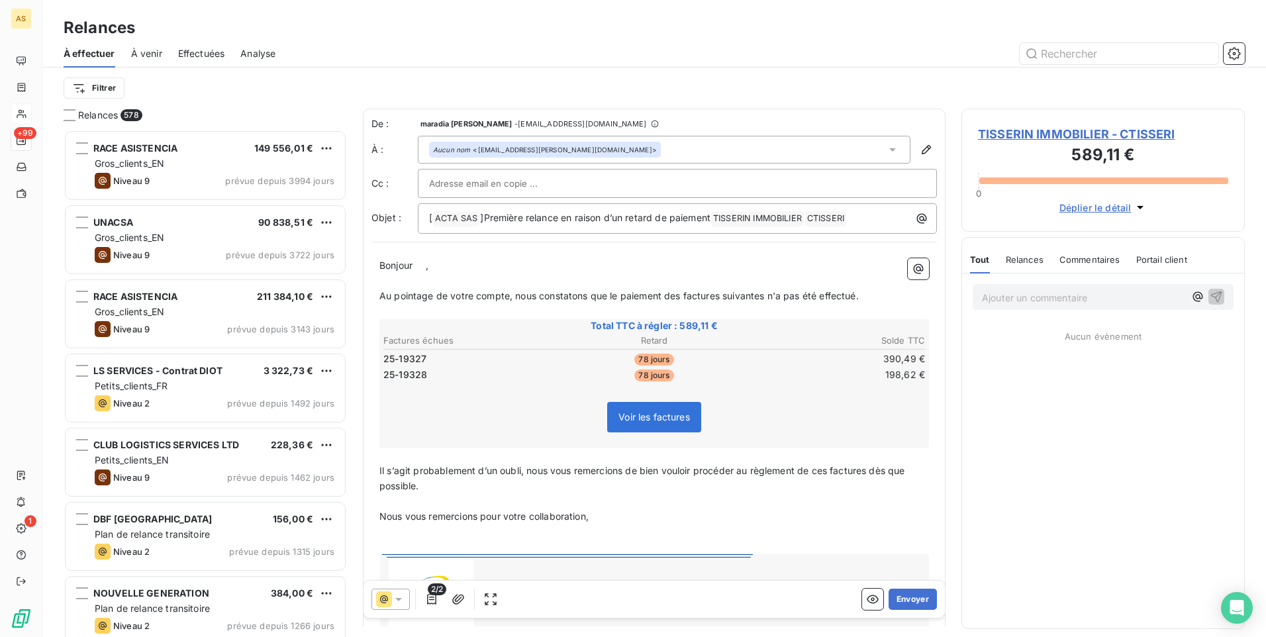
scroll to position [497, 273]
click at [401, 603] on icon at bounding box center [398, 599] width 13 height 13
click at [405, 550] on span "Niveau 1" at bounding box center [417, 546] width 38 height 13
click at [902, 605] on button "Envoyer" at bounding box center [913, 599] width 48 height 21
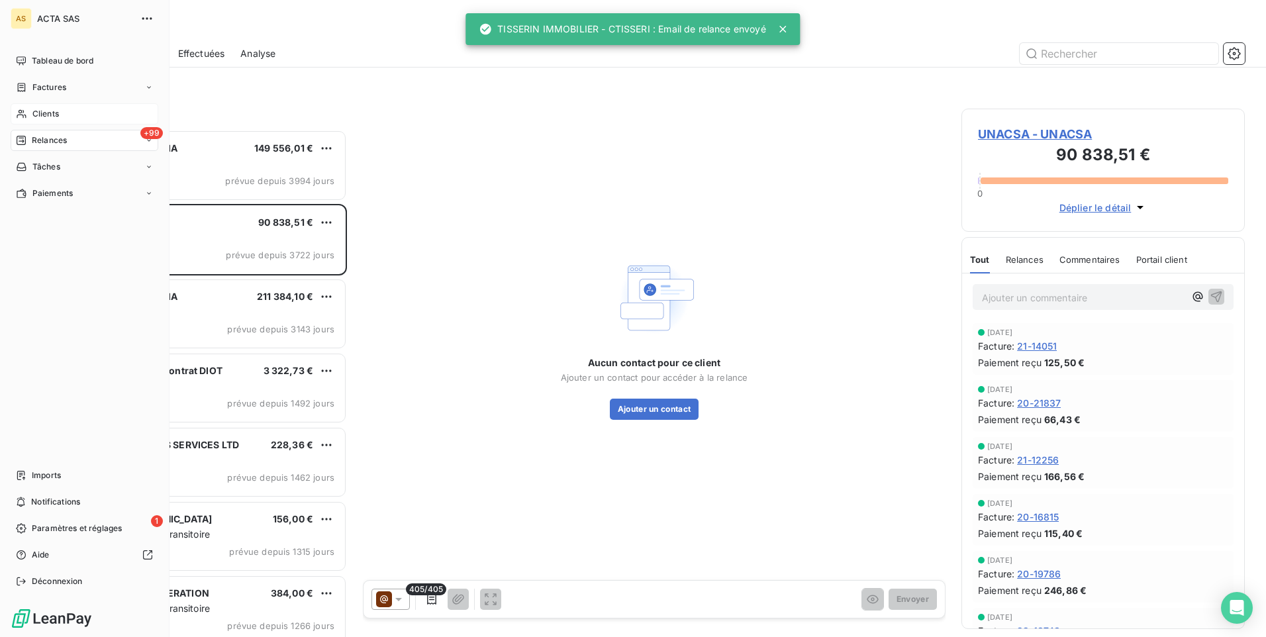
click at [67, 113] on div "Clients" at bounding box center [85, 113] width 148 height 21
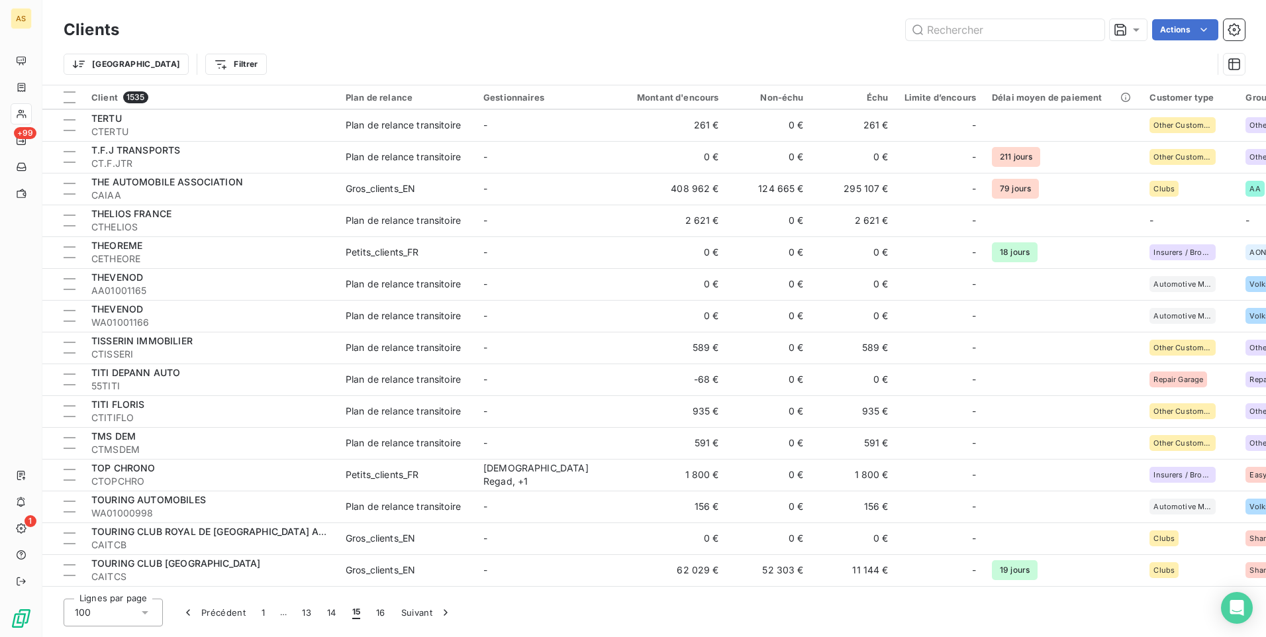
scroll to position [1655, 0]
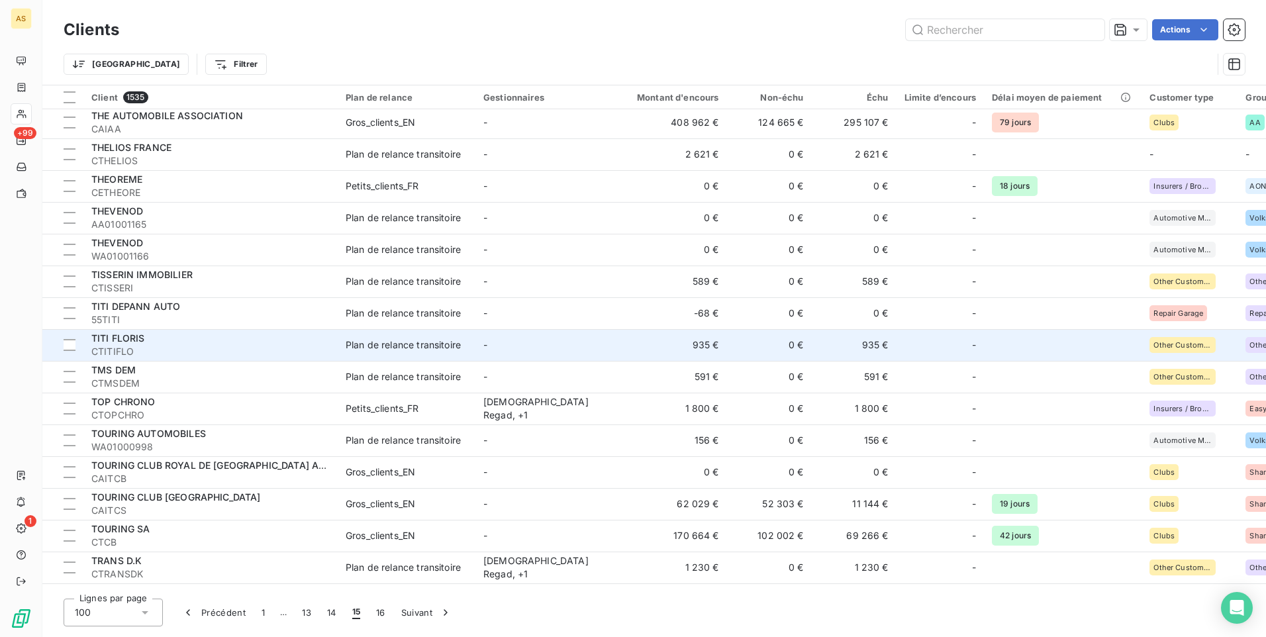
click at [434, 345] on div "Plan de relance transitoire" at bounding box center [403, 344] width 115 height 13
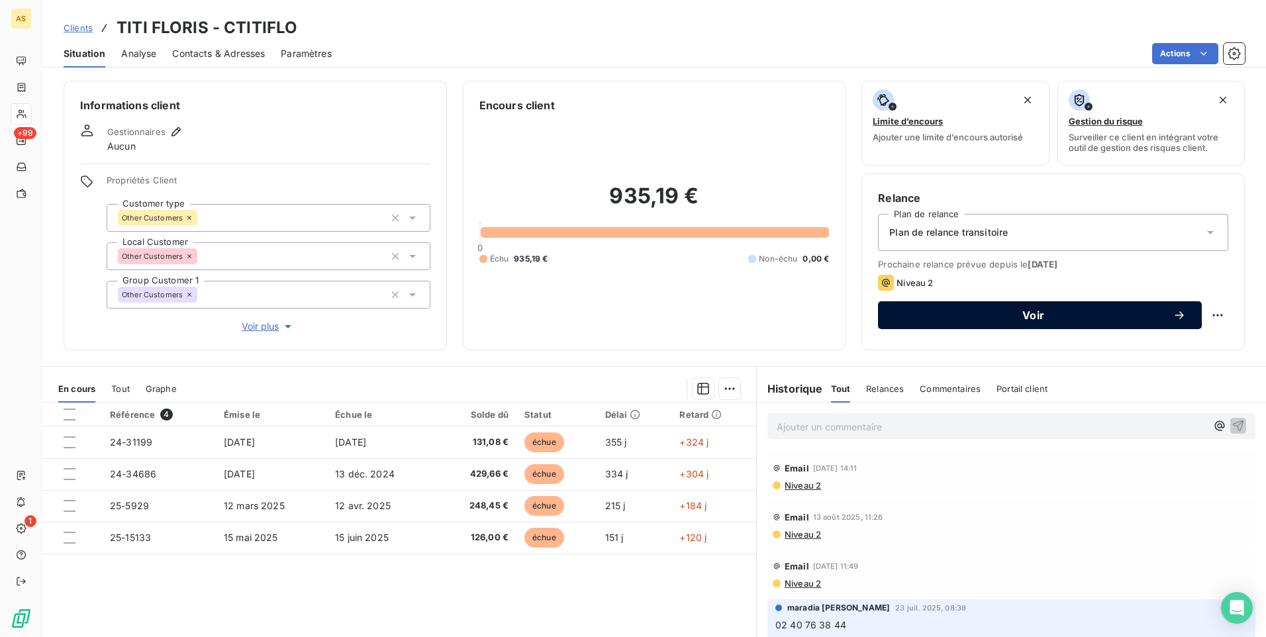
click at [948, 313] on span "Voir" at bounding box center [1033, 315] width 279 height 11
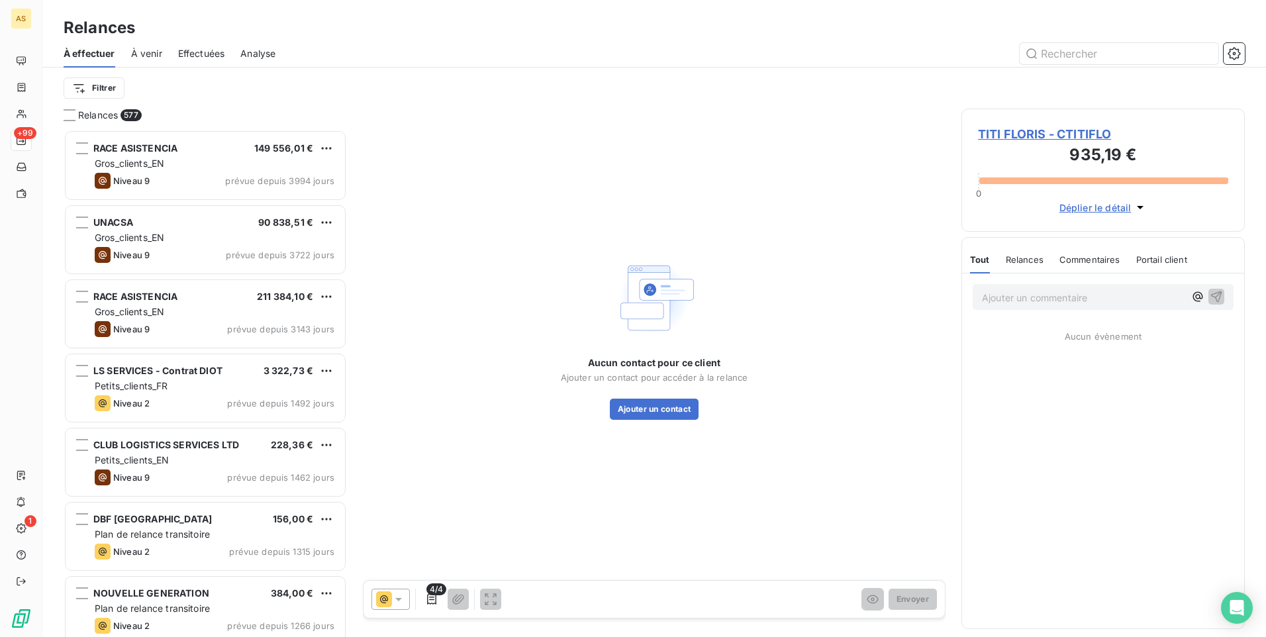
scroll to position [497, 273]
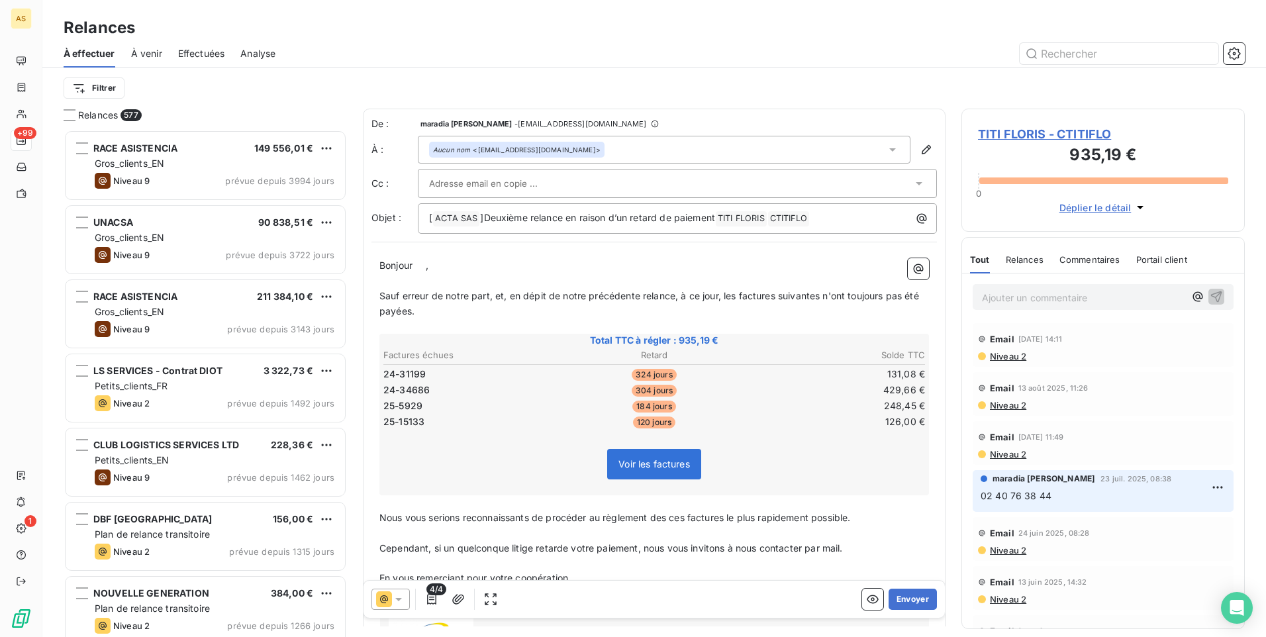
click at [403, 599] on icon at bounding box center [398, 599] width 13 height 13
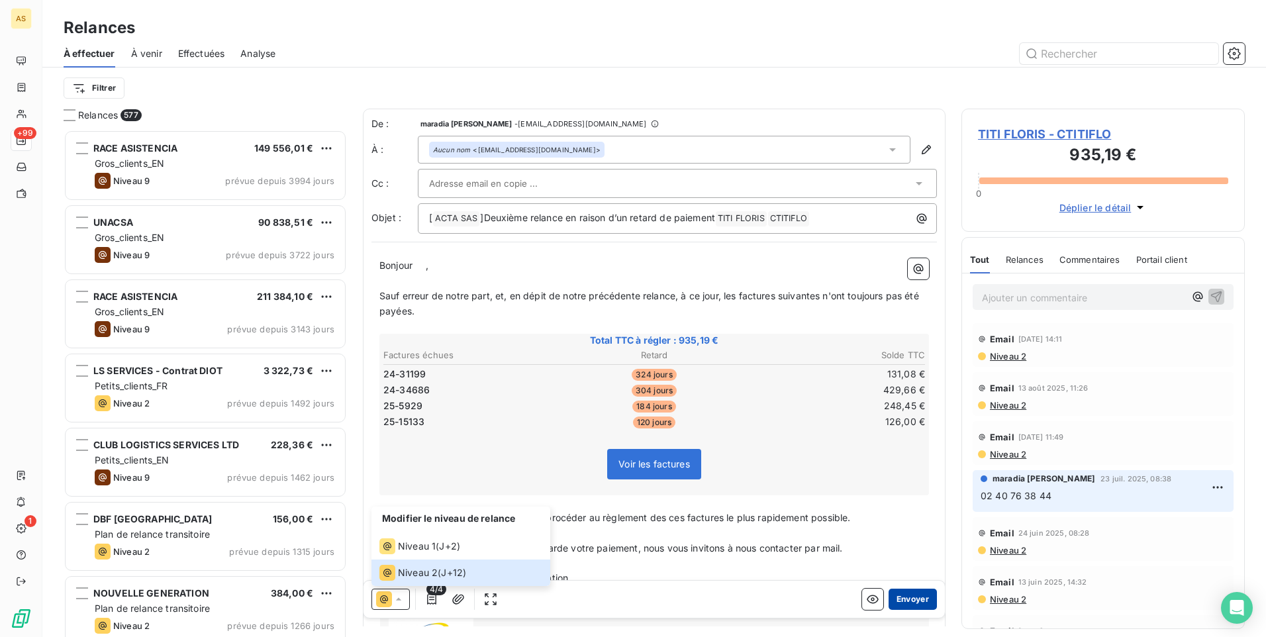
click at [912, 603] on button "Envoyer" at bounding box center [913, 599] width 48 height 21
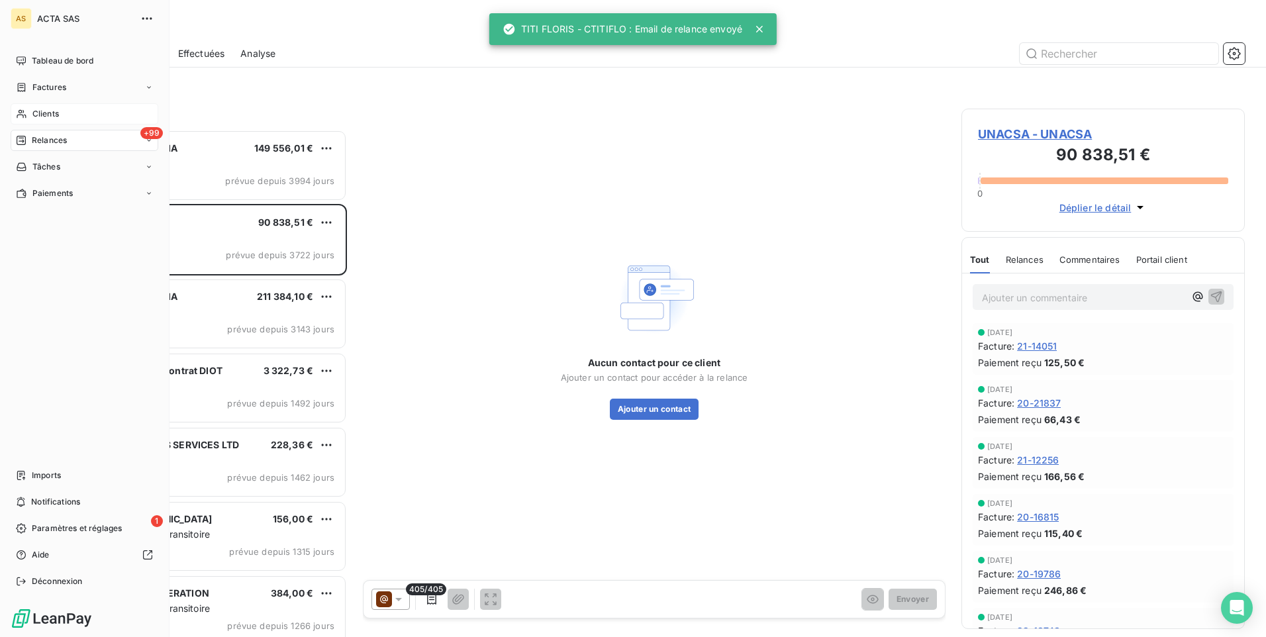
click at [28, 115] on div "Clients" at bounding box center [85, 113] width 148 height 21
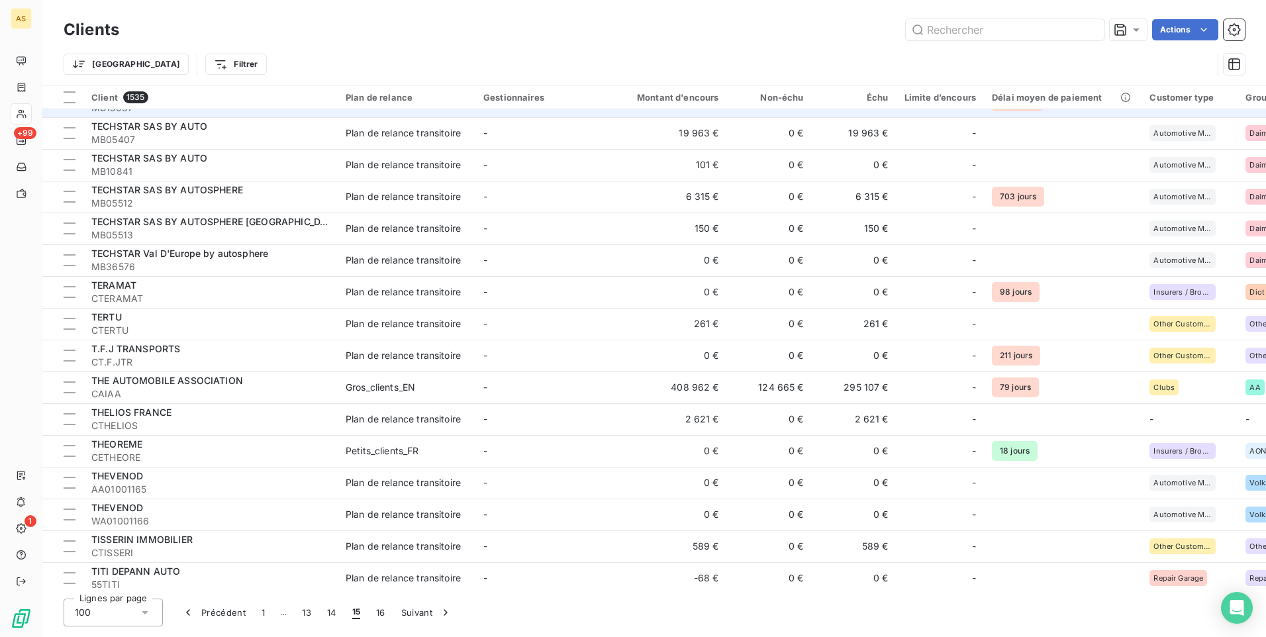
scroll to position [1457, 0]
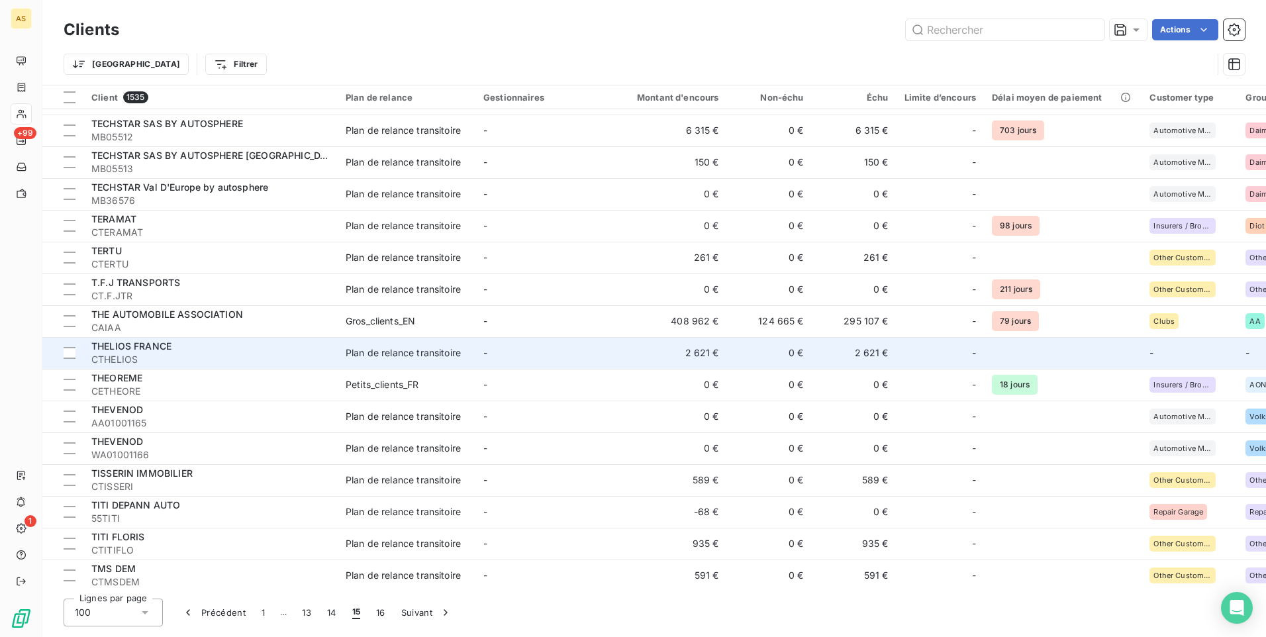
click at [708, 356] on td "2 621 €" at bounding box center [670, 353] width 114 height 32
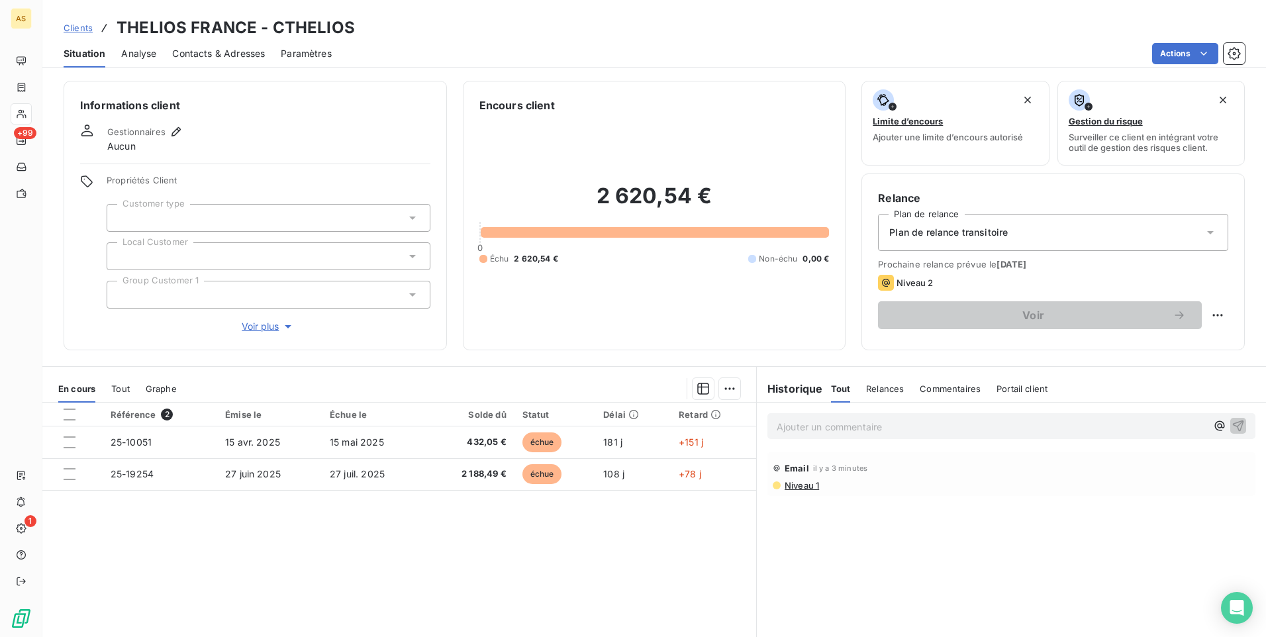
click at [215, 52] on span "Contacts & Adresses" at bounding box center [218, 53] width 93 height 13
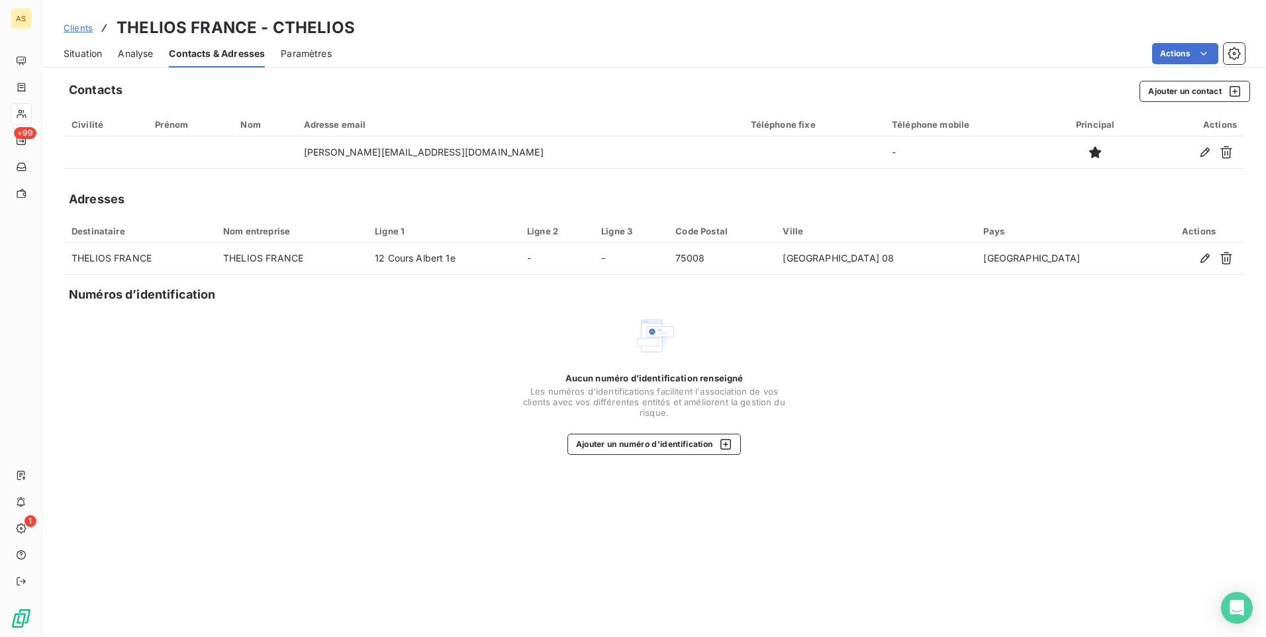
click at [72, 26] on span "Clients" at bounding box center [78, 28] width 29 height 11
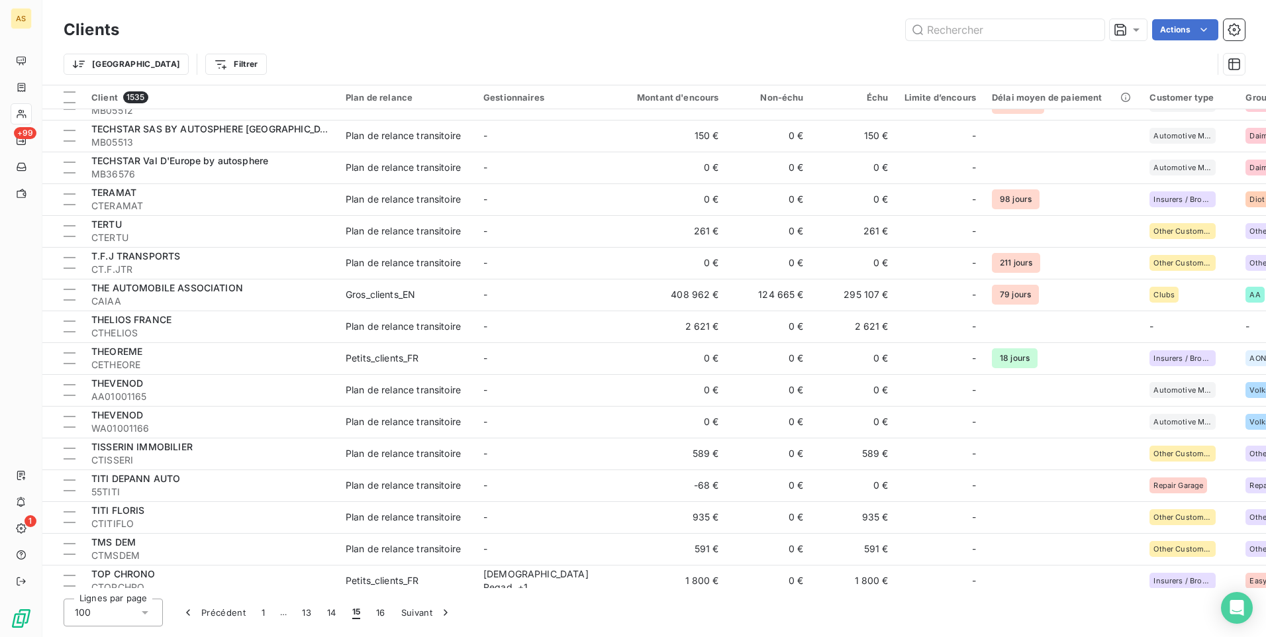
scroll to position [1523, 0]
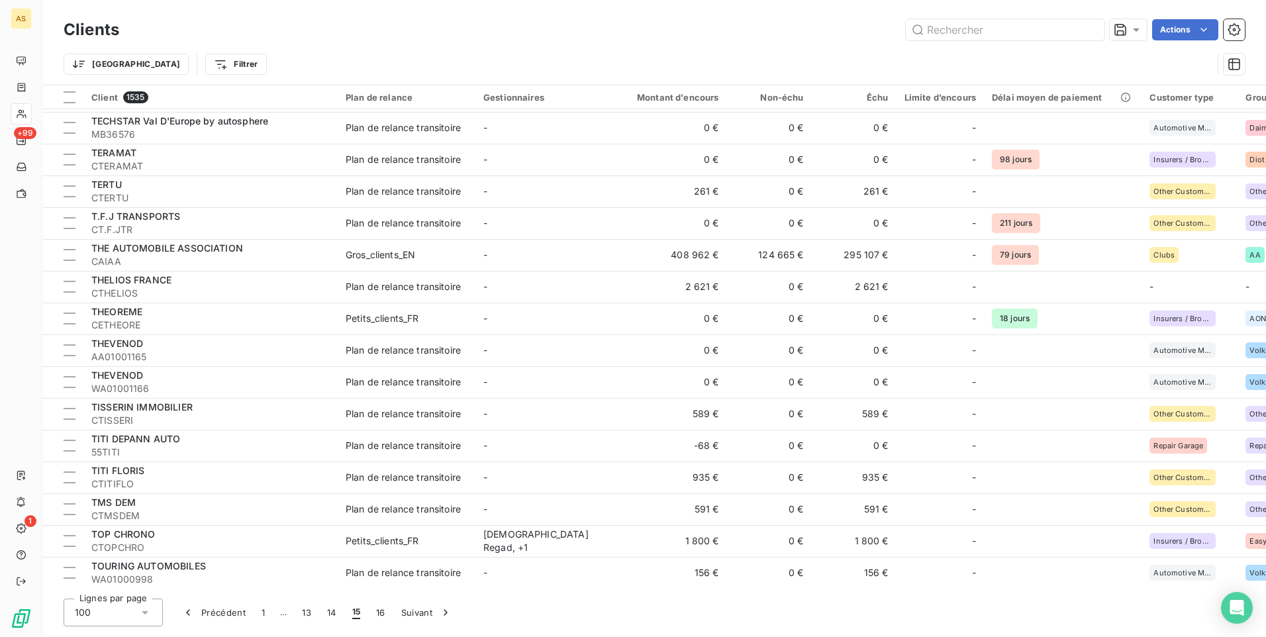
click at [373, 406] on td "Plan de relance transitoire" at bounding box center [407, 414] width 138 height 32
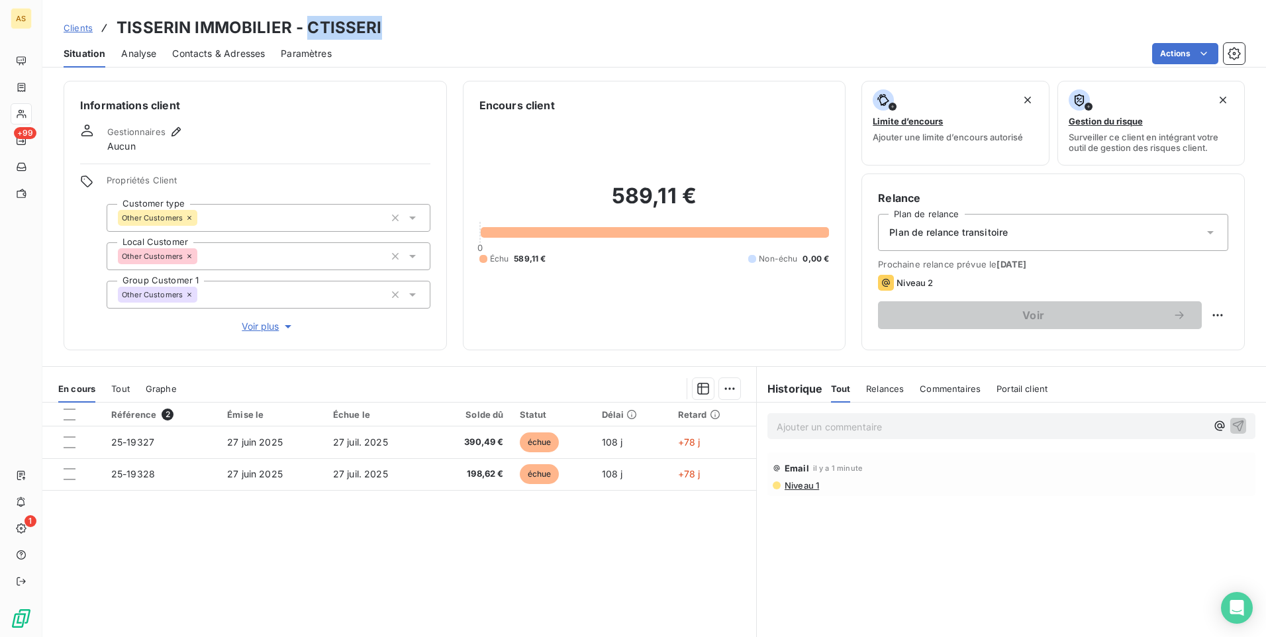
drag, startPoint x: 399, startPoint y: 25, endPoint x: 308, endPoint y: 26, distance: 90.7
click at [308, 26] on div "Clients TISSERIN IMMOBILIER - CTISSERI" at bounding box center [654, 28] width 1224 height 24
copy h3 "CTISSERI"
click at [79, 28] on span "Clients" at bounding box center [78, 28] width 29 height 11
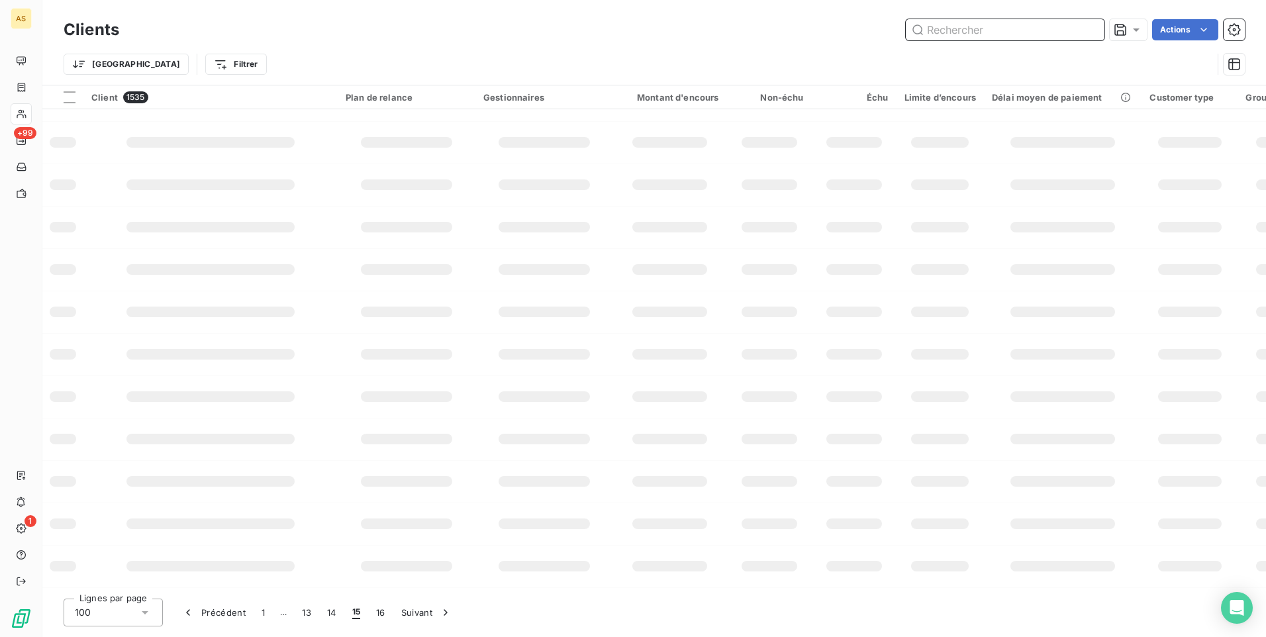
scroll to position [163, 0]
click at [957, 30] on input "text" at bounding box center [1005, 29] width 199 height 21
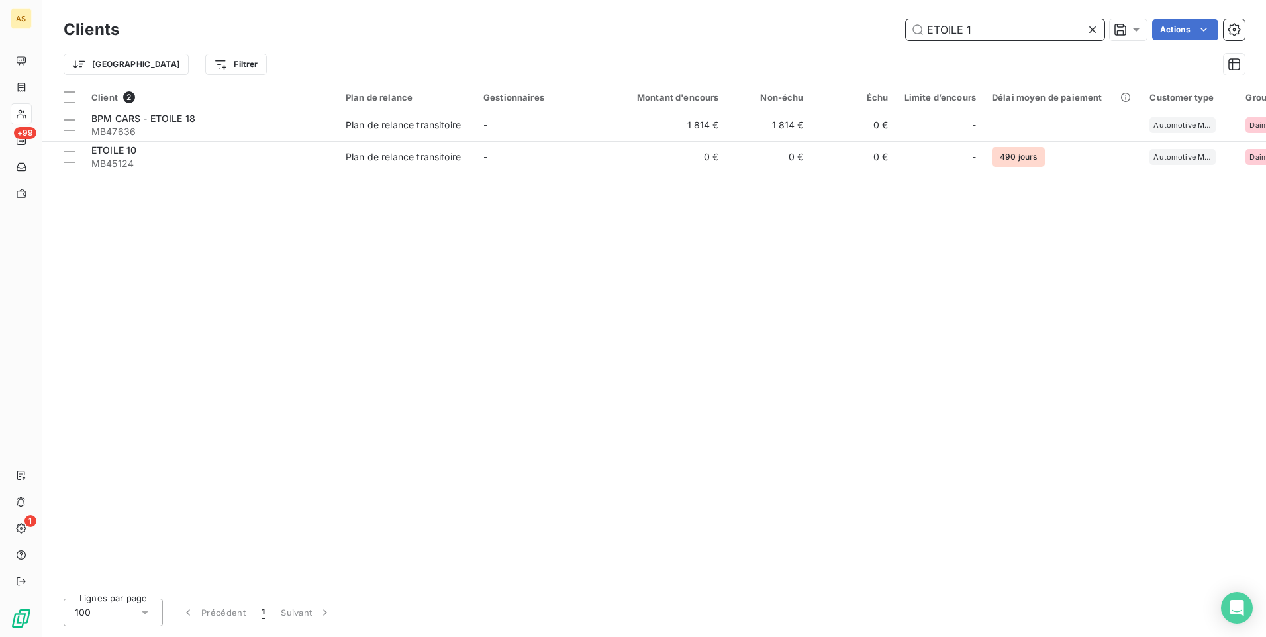
scroll to position [0, 0]
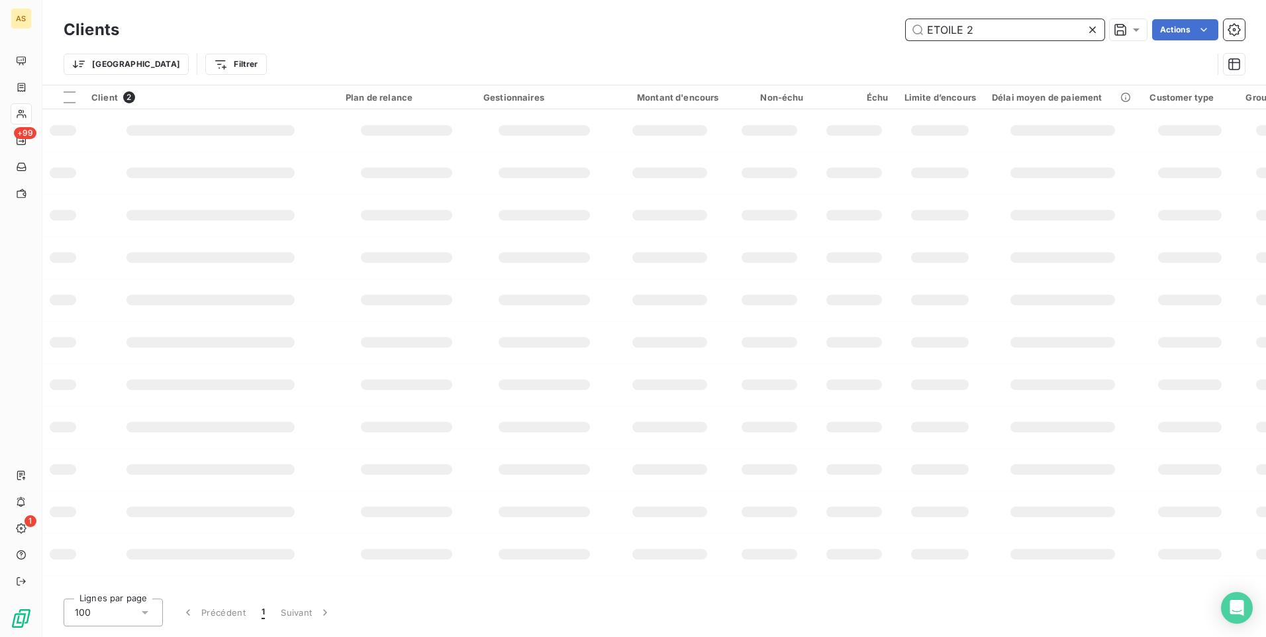
type input "ETOILE 21"
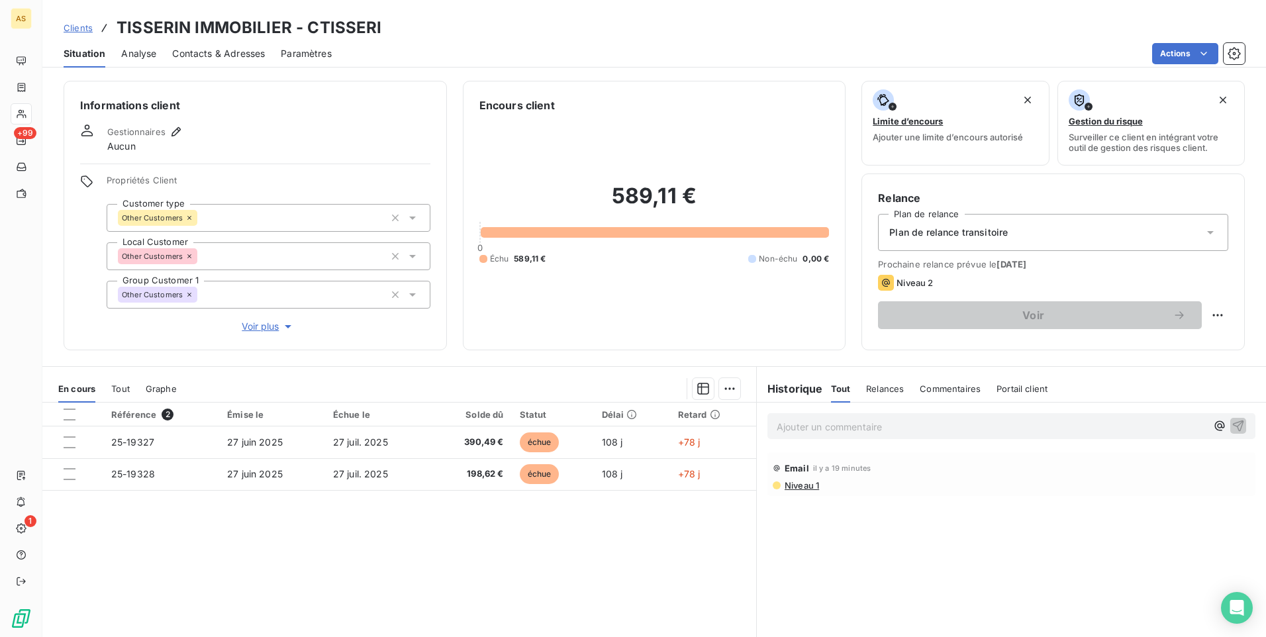
click at [72, 26] on span "Clients" at bounding box center [78, 28] width 29 height 11
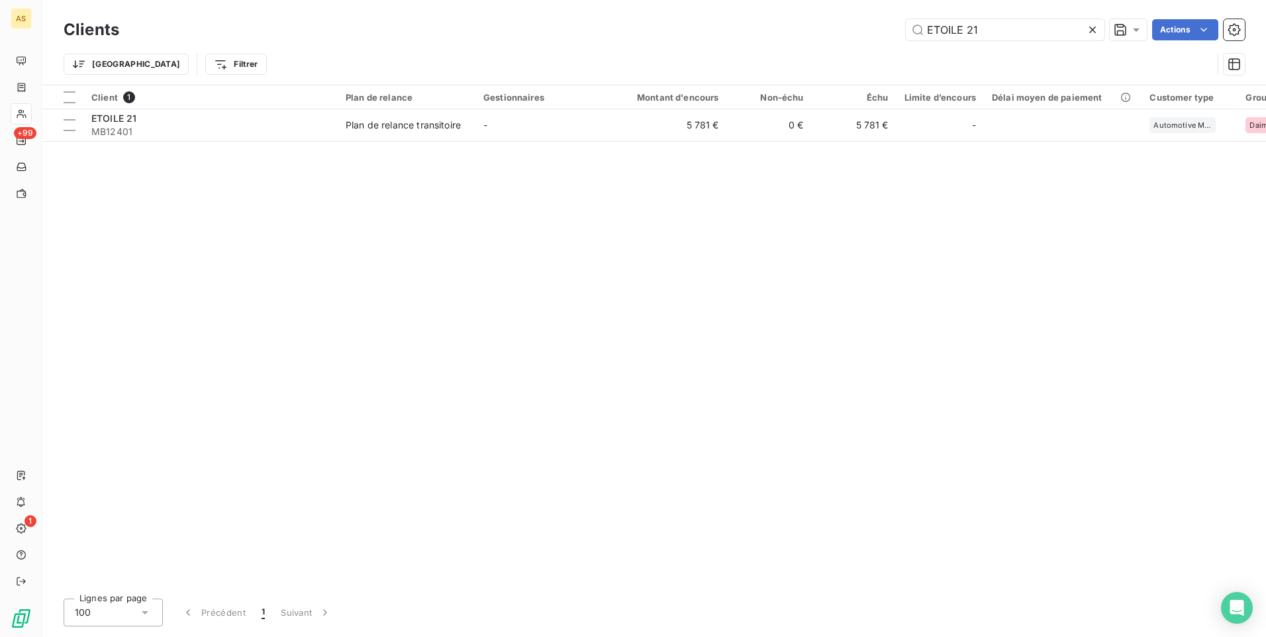
drag, startPoint x: 961, startPoint y: 25, endPoint x: 891, endPoint y: 24, distance: 69.5
click at [893, 23] on div "ETOILE 21 Actions" at bounding box center [690, 29] width 1110 height 21
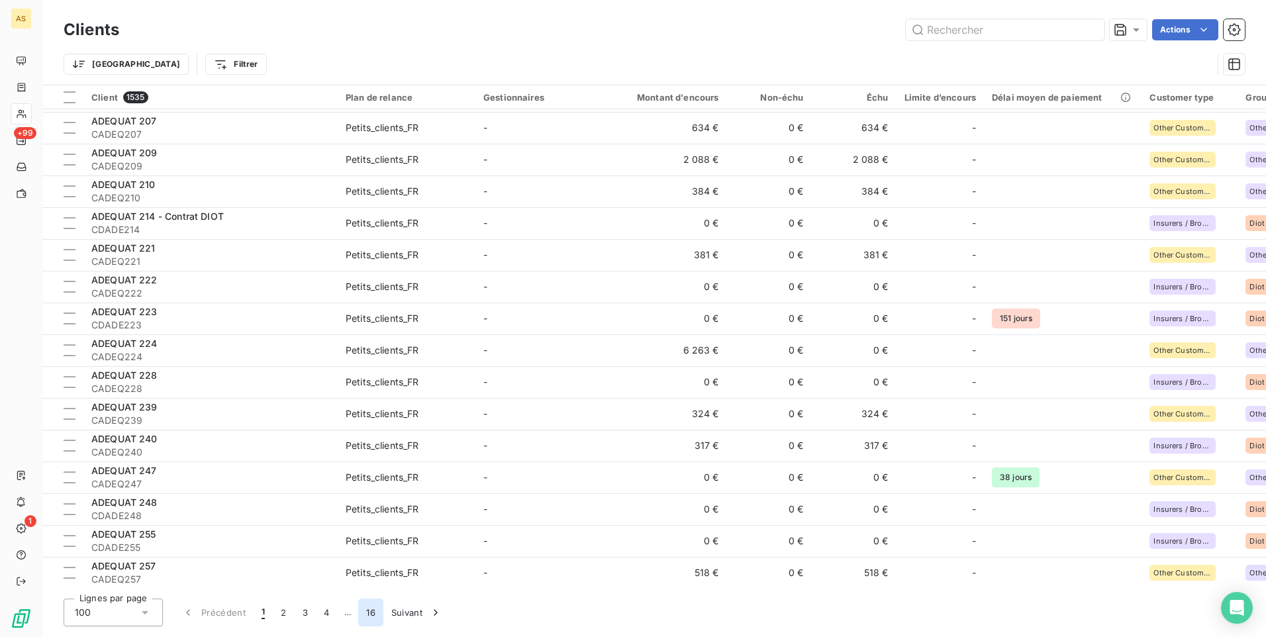
click at [369, 611] on button "16" at bounding box center [370, 613] width 25 height 28
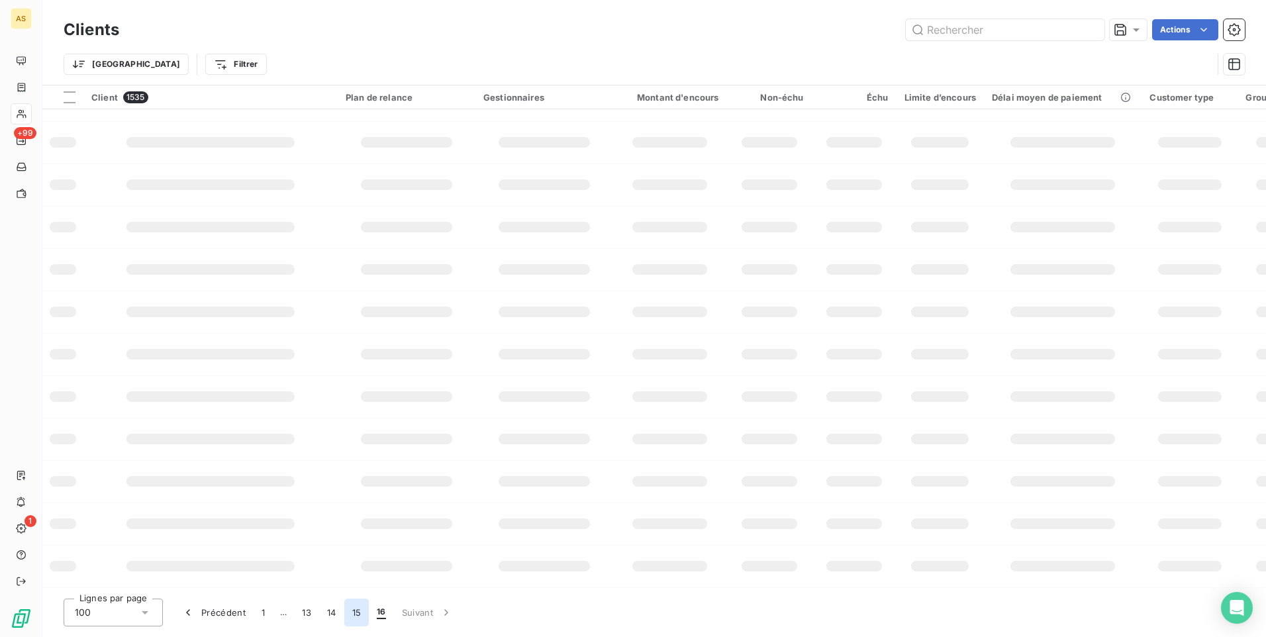
scroll to position [163, 0]
click at [357, 616] on button "15" at bounding box center [356, 613] width 25 height 28
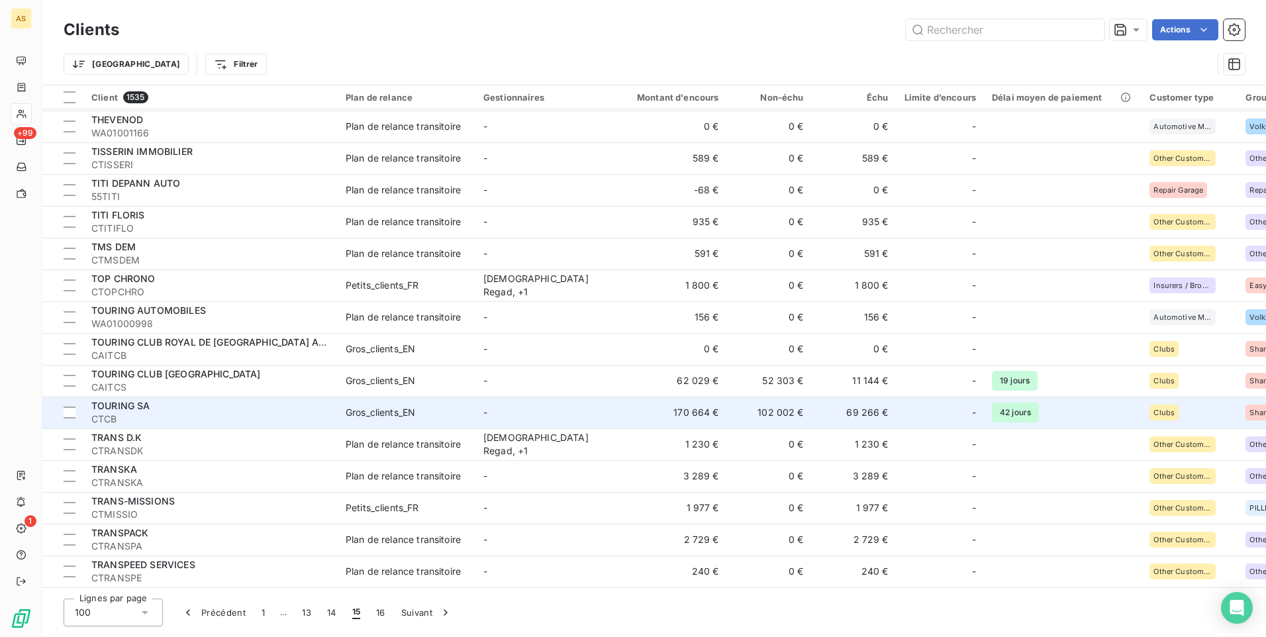
scroll to position [1845, 0]
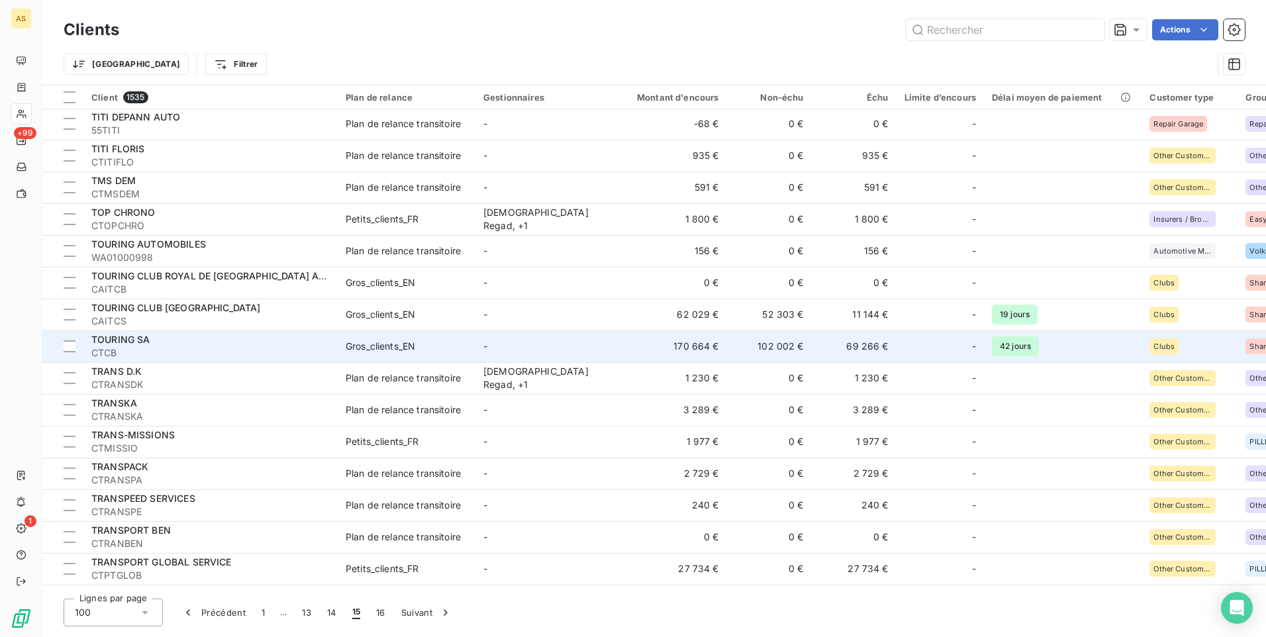
click at [520, 416] on td "-" at bounding box center [544, 410] width 138 height 32
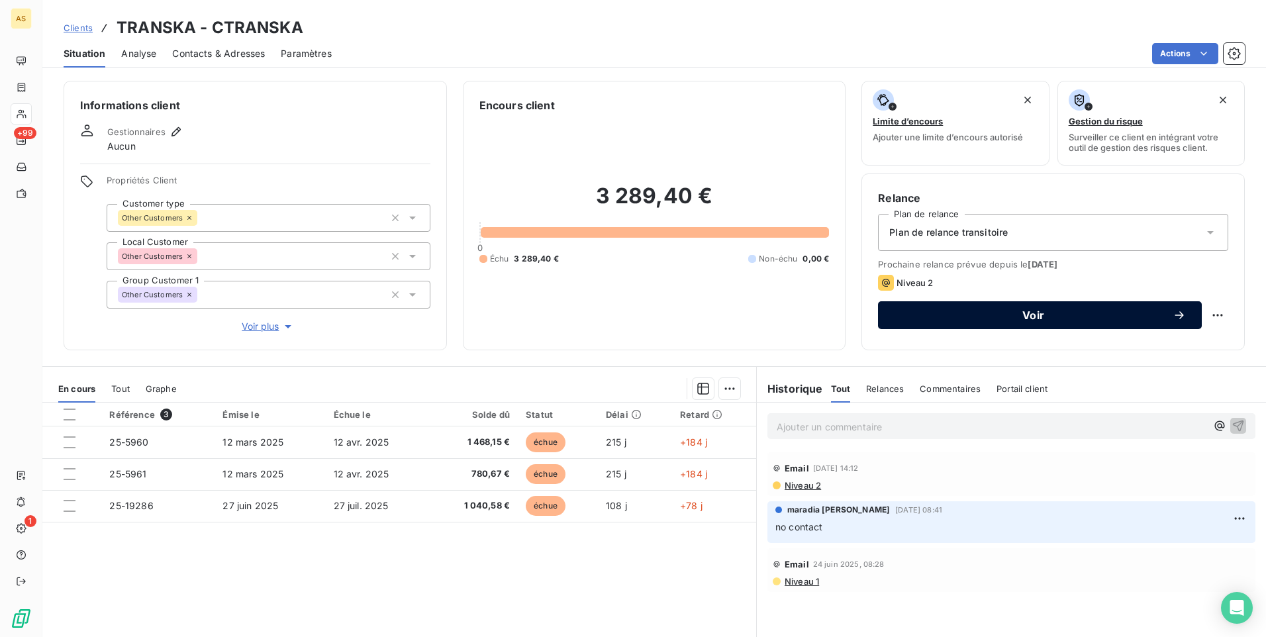
click at [930, 318] on span "Voir" at bounding box center [1033, 315] width 279 height 11
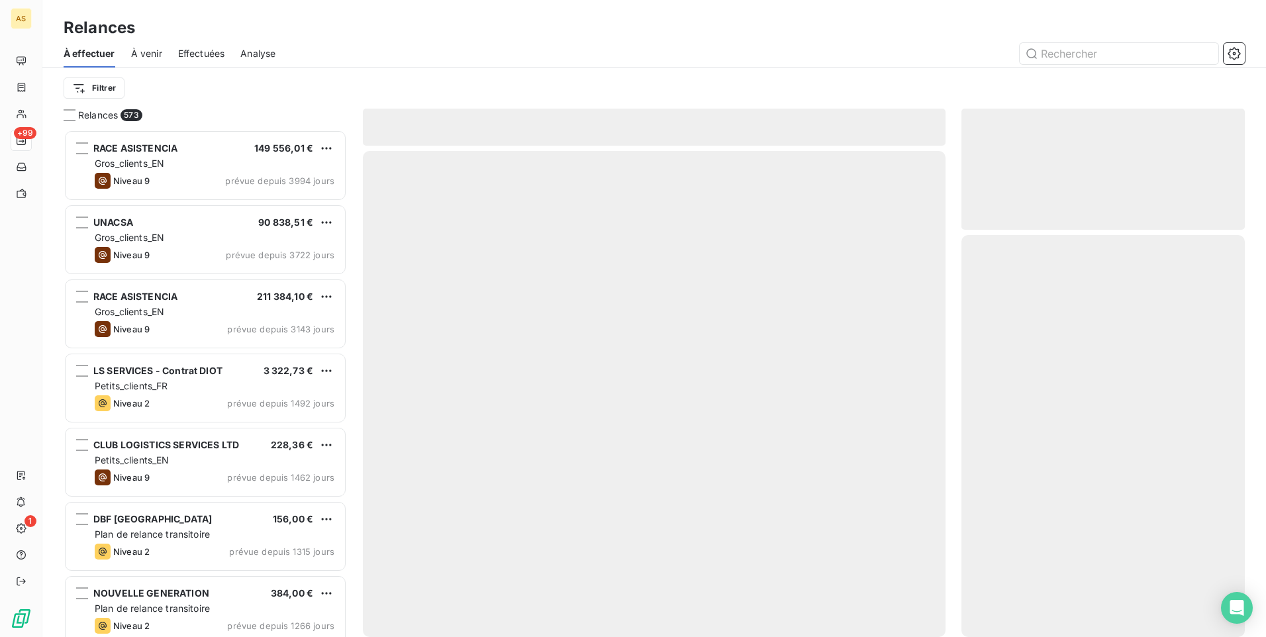
scroll to position [497, 273]
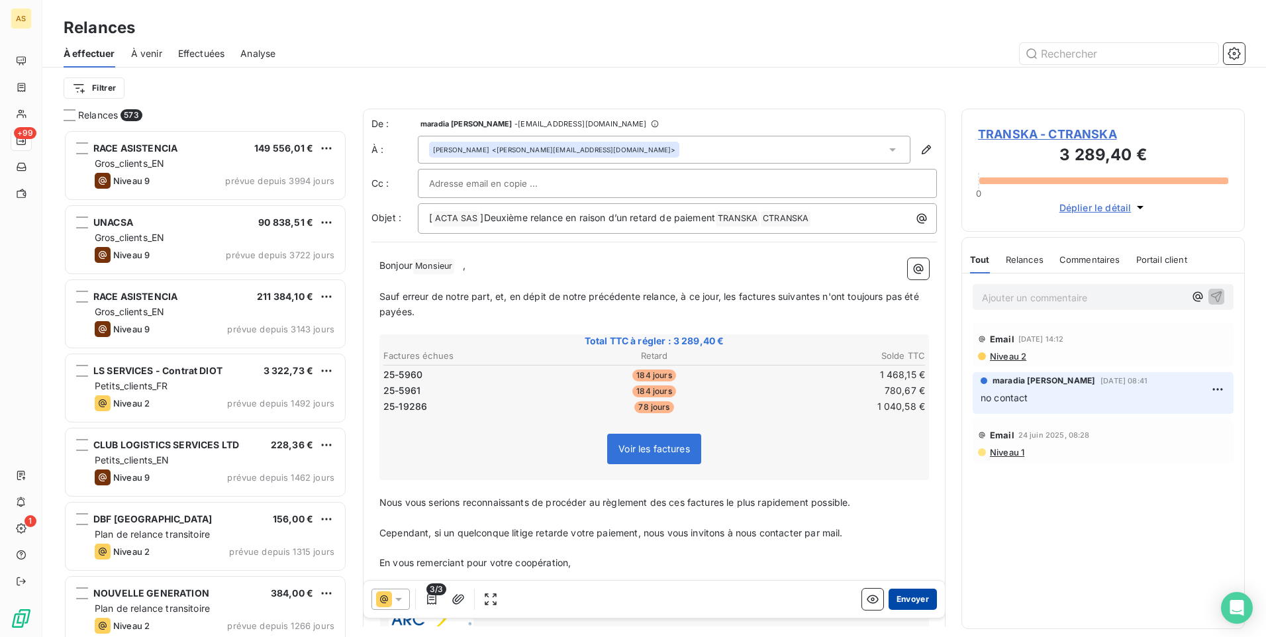
click at [904, 593] on button "Envoyer" at bounding box center [913, 599] width 48 height 21
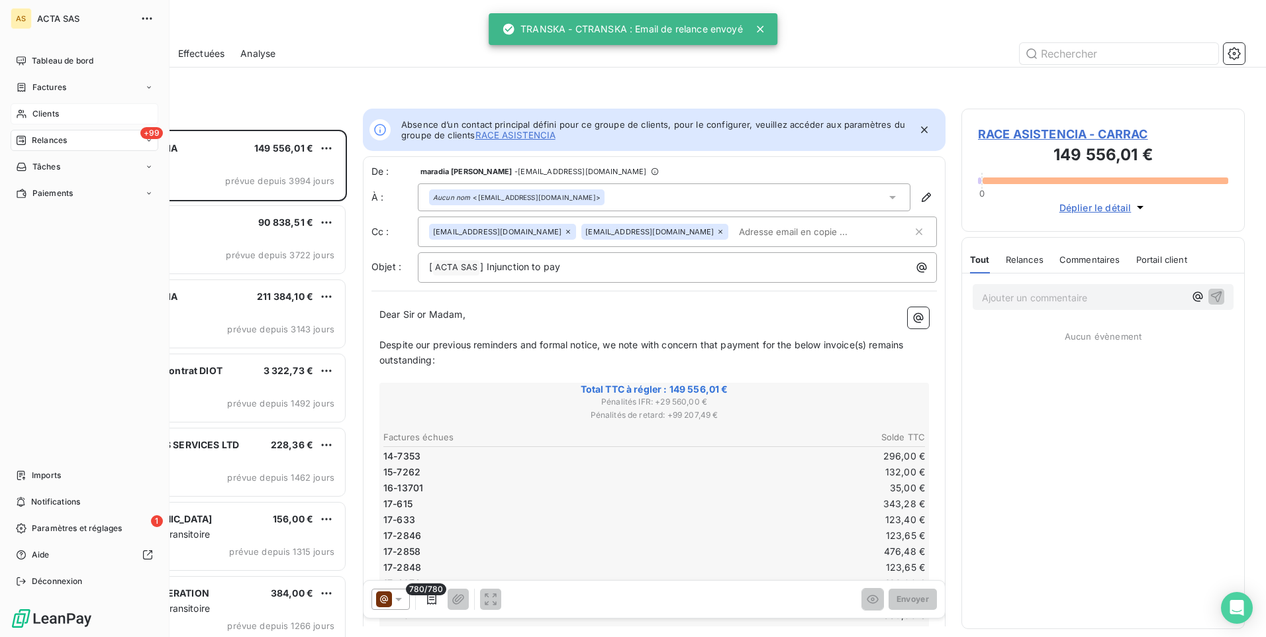
click at [40, 111] on span "Clients" at bounding box center [45, 114] width 26 height 12
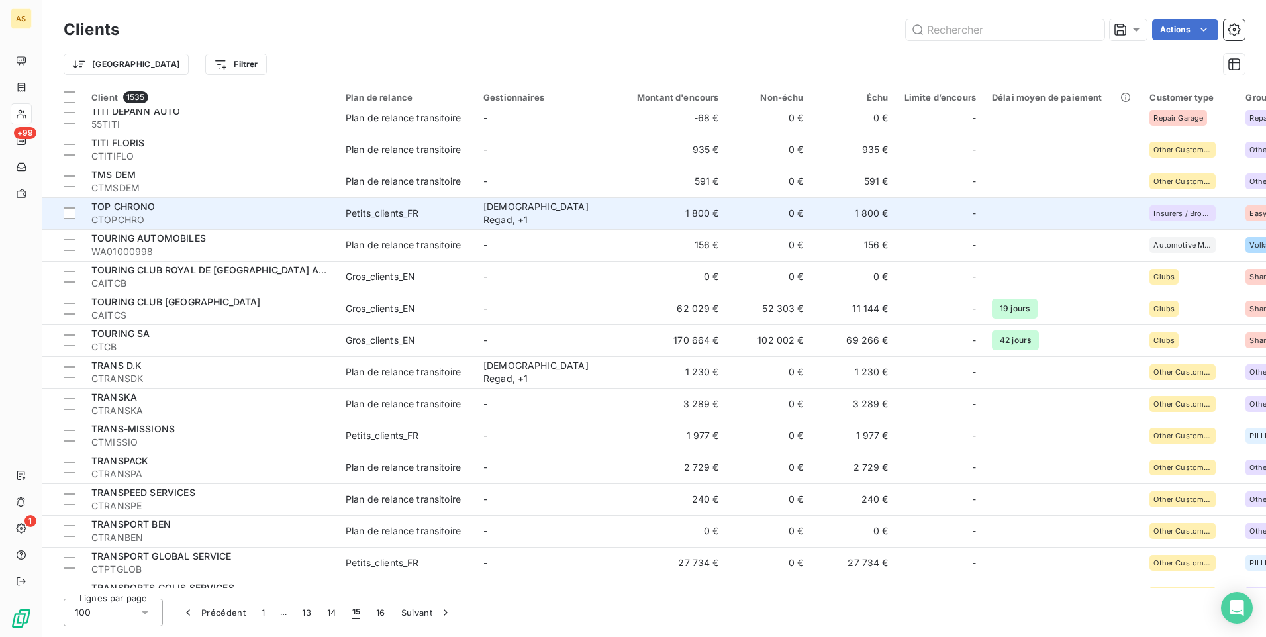
scroll to position [1920, 0]
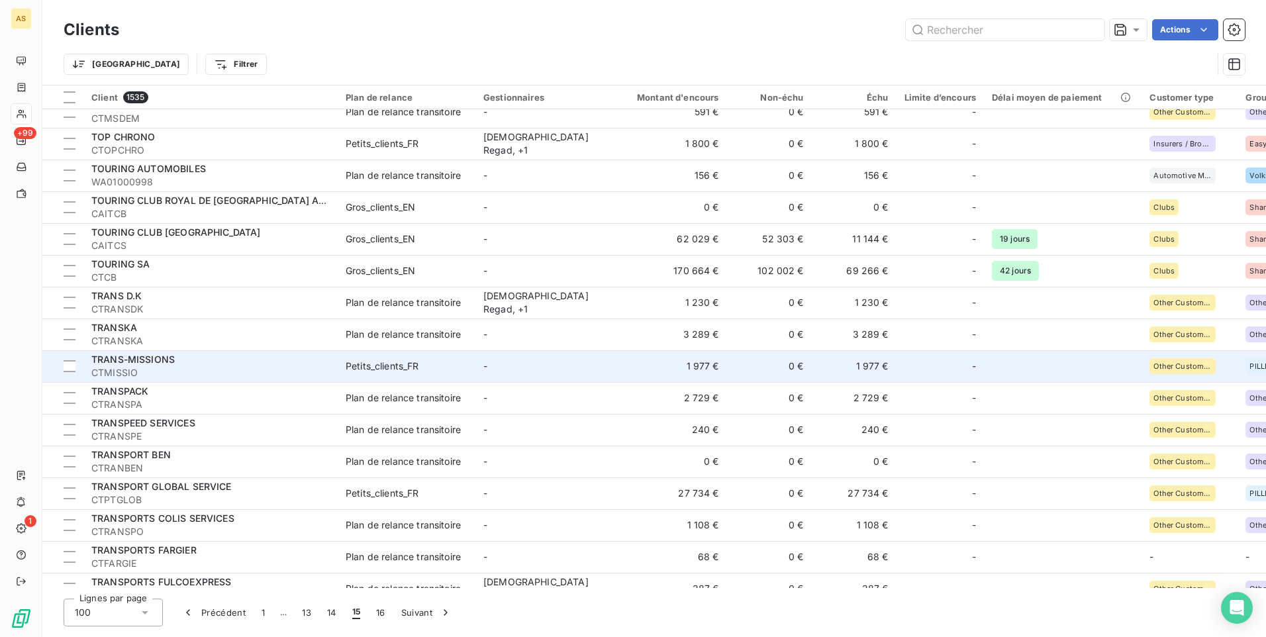
click at [179, 371] on span "CTMISSIO" at bounding box center [210, 372] width 238 height 13
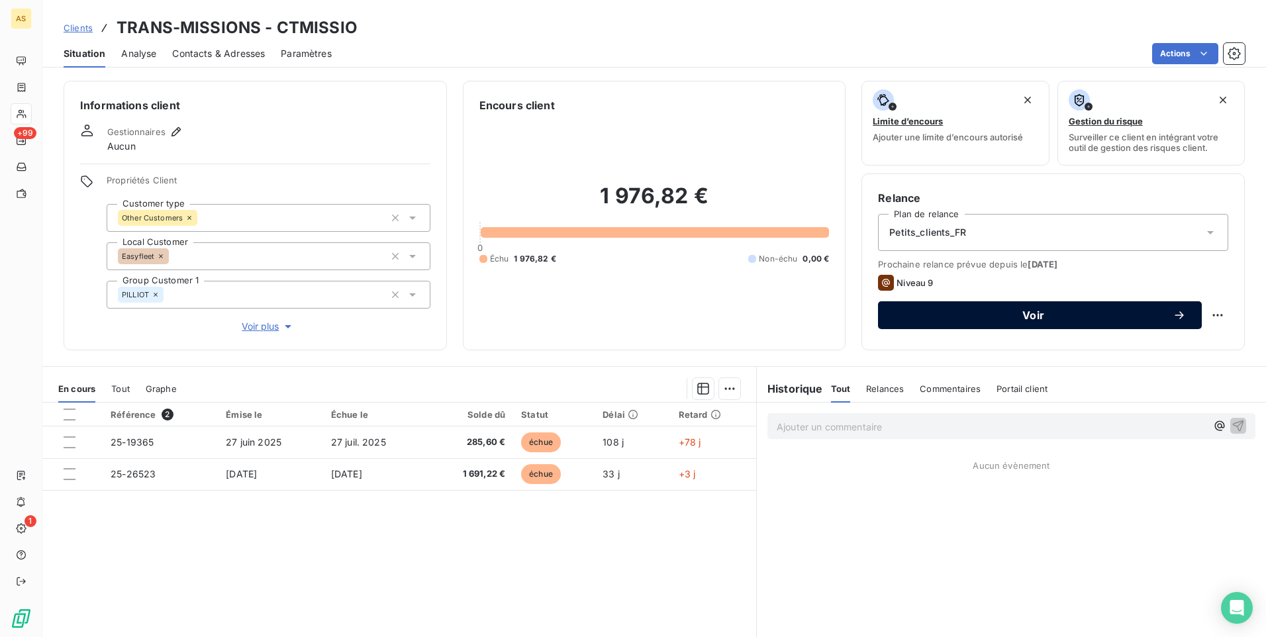
click at [943, 325] on button "Voir" at bounding box center [1040, 315] width 324 height 28
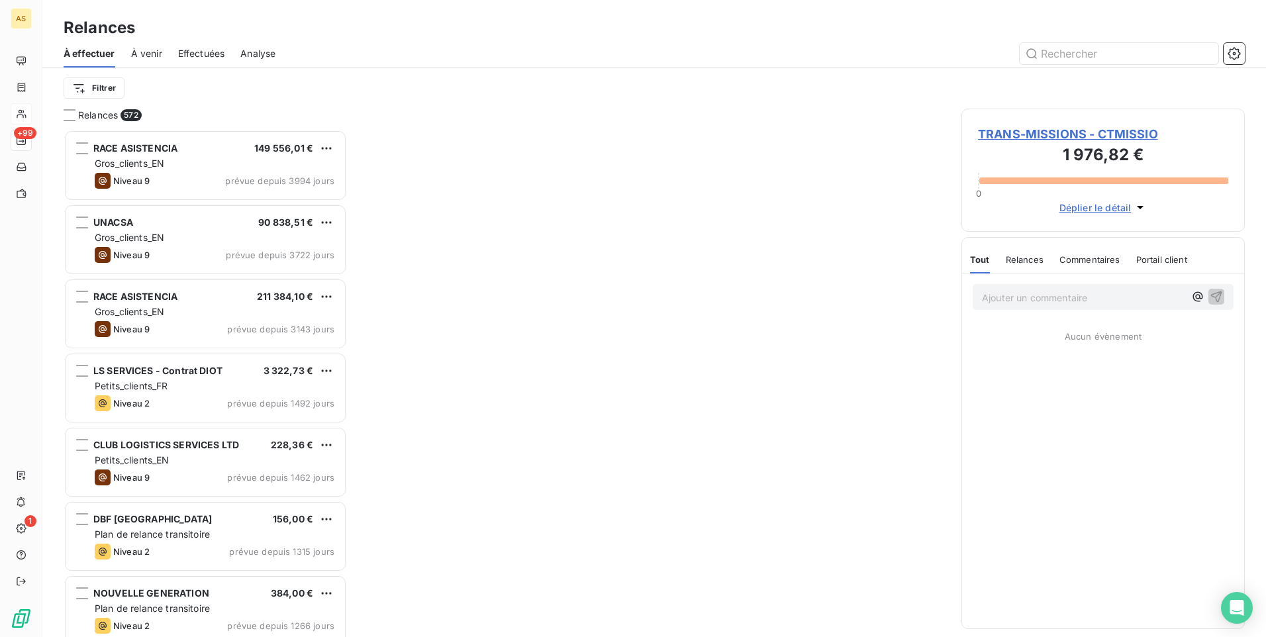
scroll to position [497, 273]
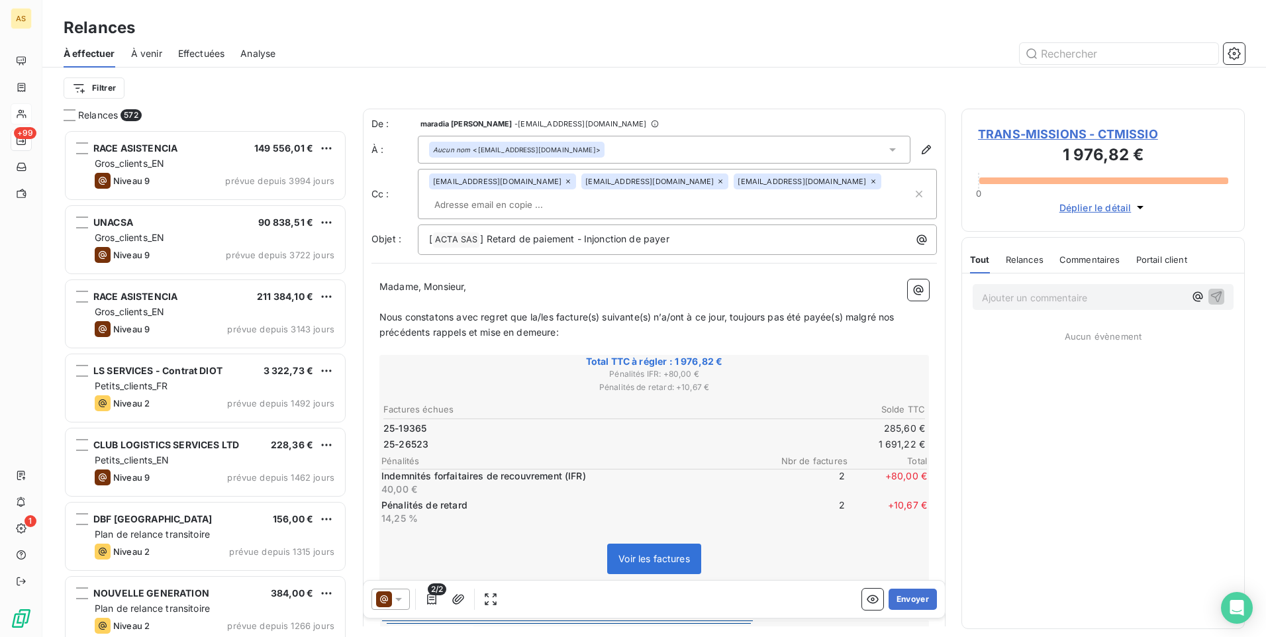
click at [395, 597] on icon at bounding box center [398, 599] width 13 height 13
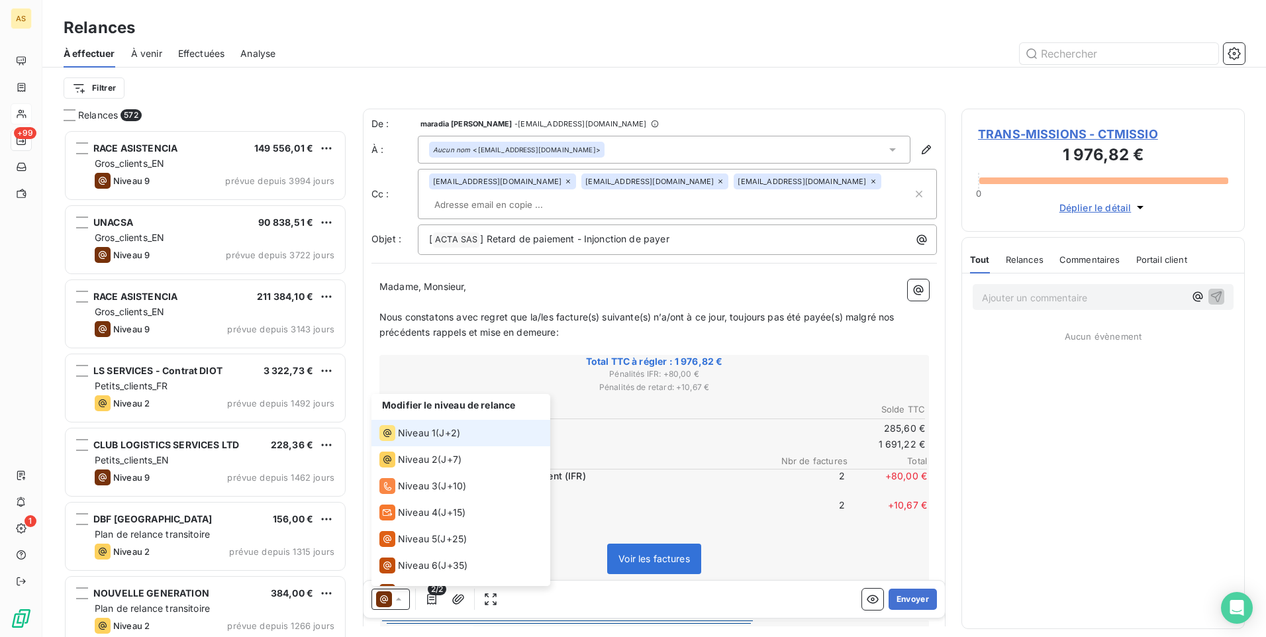
scroll to position [0, 0]
click at [446, 440] on div "Niveau 1 ( J+2 )" at bounding box center [419, 434] width 81 height 16
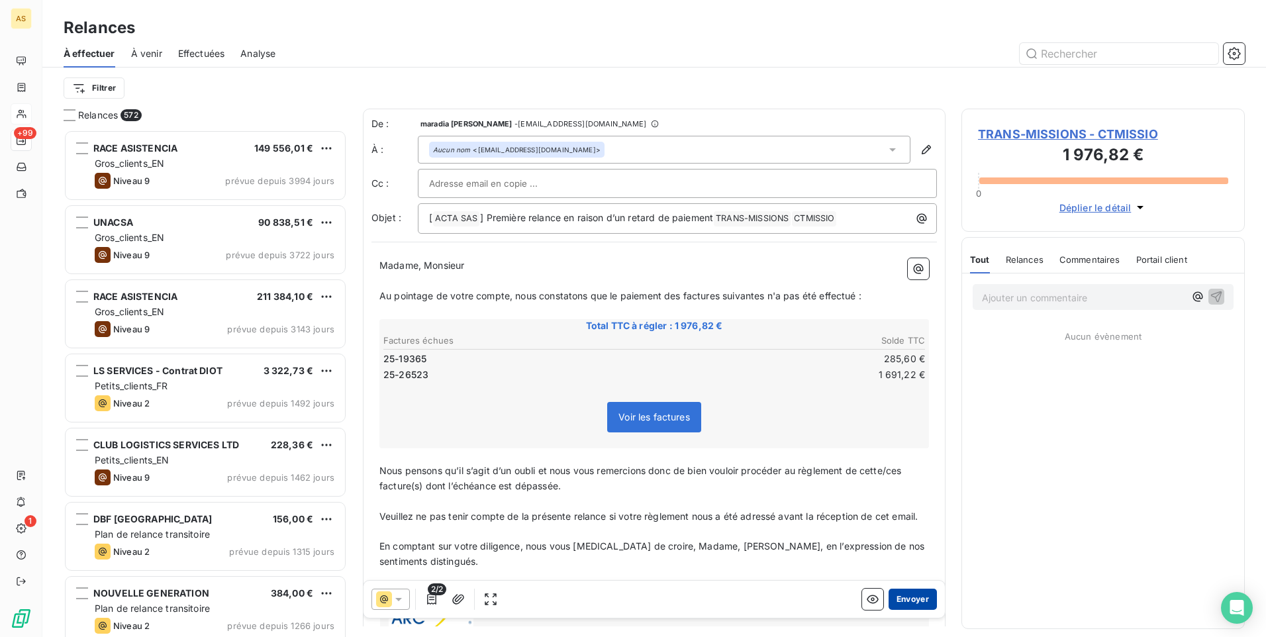
click at [898, 594] on button "Envoyer" at bounding box center [913, 599] width 48 height 21
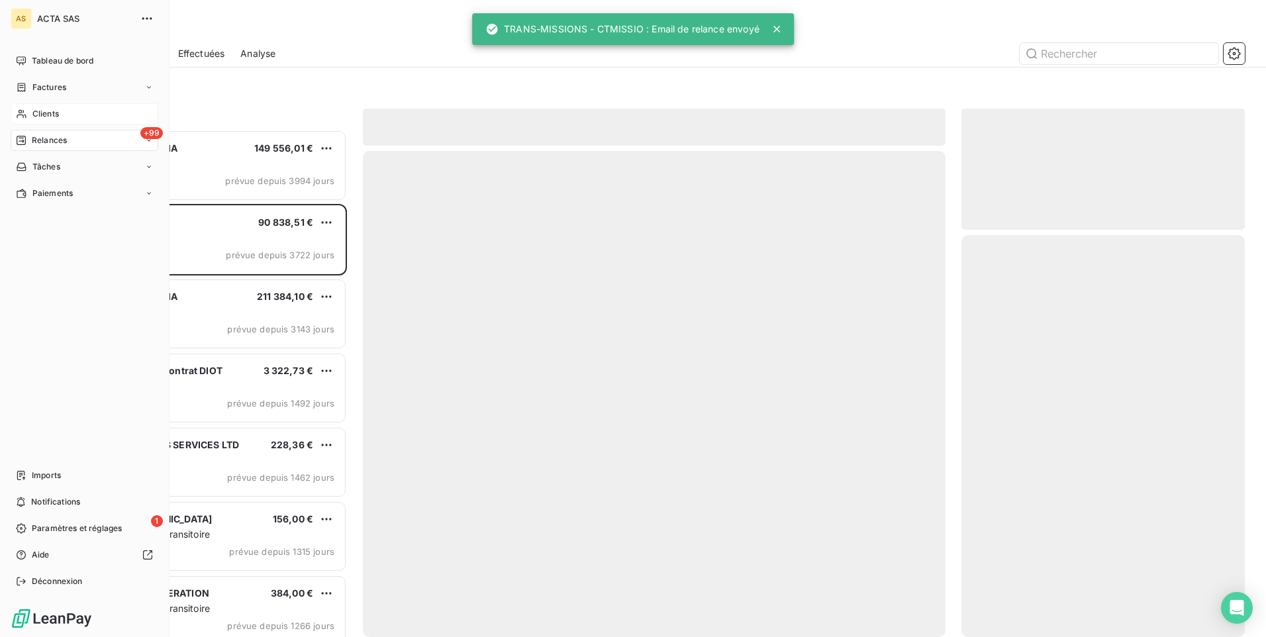
click at [36, 111] on span "Clients" at bounding box center [45, 114] width 26 height 12
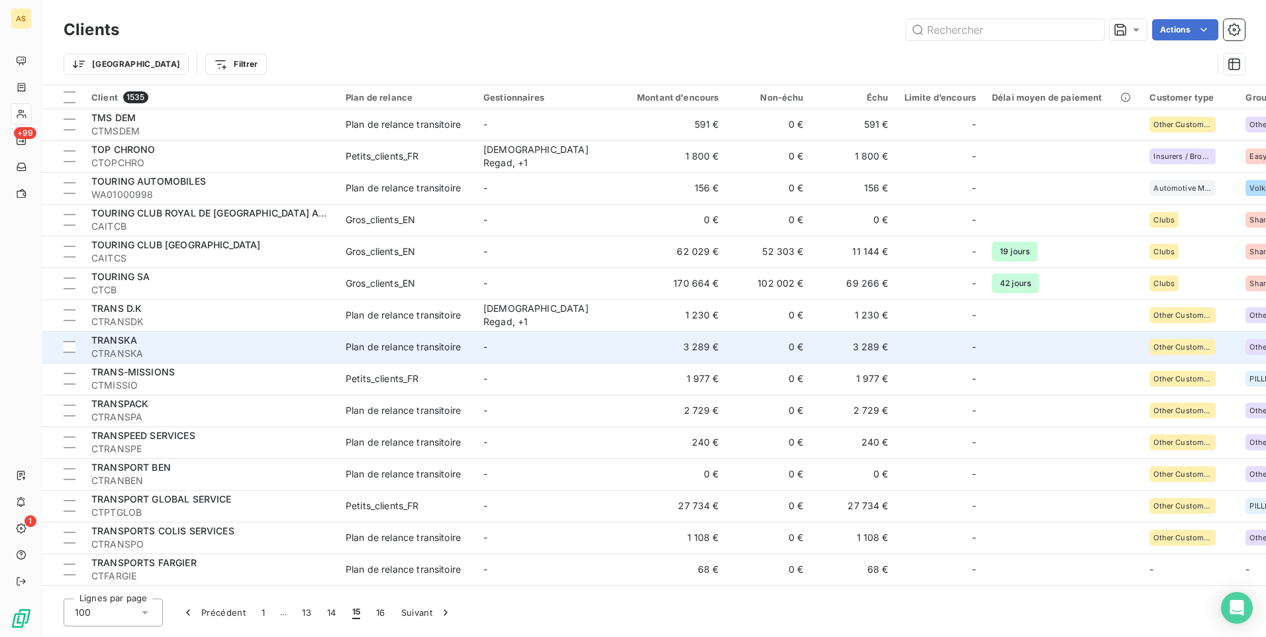
scroll to position [1920, 0]
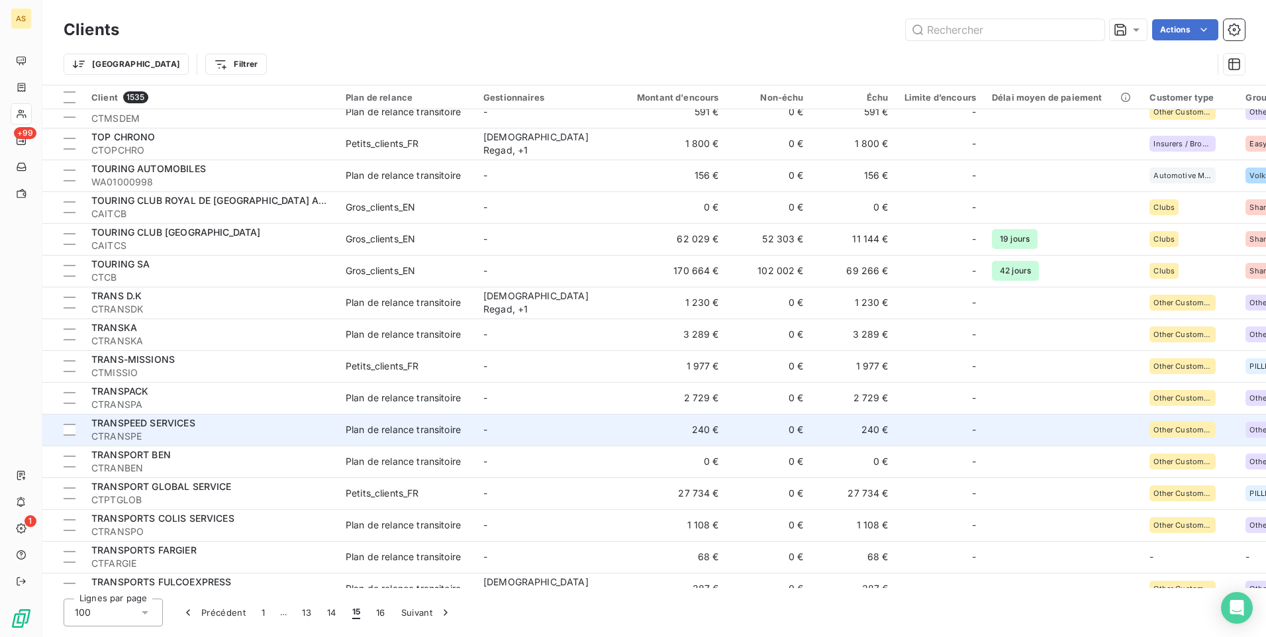
click at [213, 428] on div "TRANSPEED SERVICES" at bounding box center [210, 422] width 238 height 13
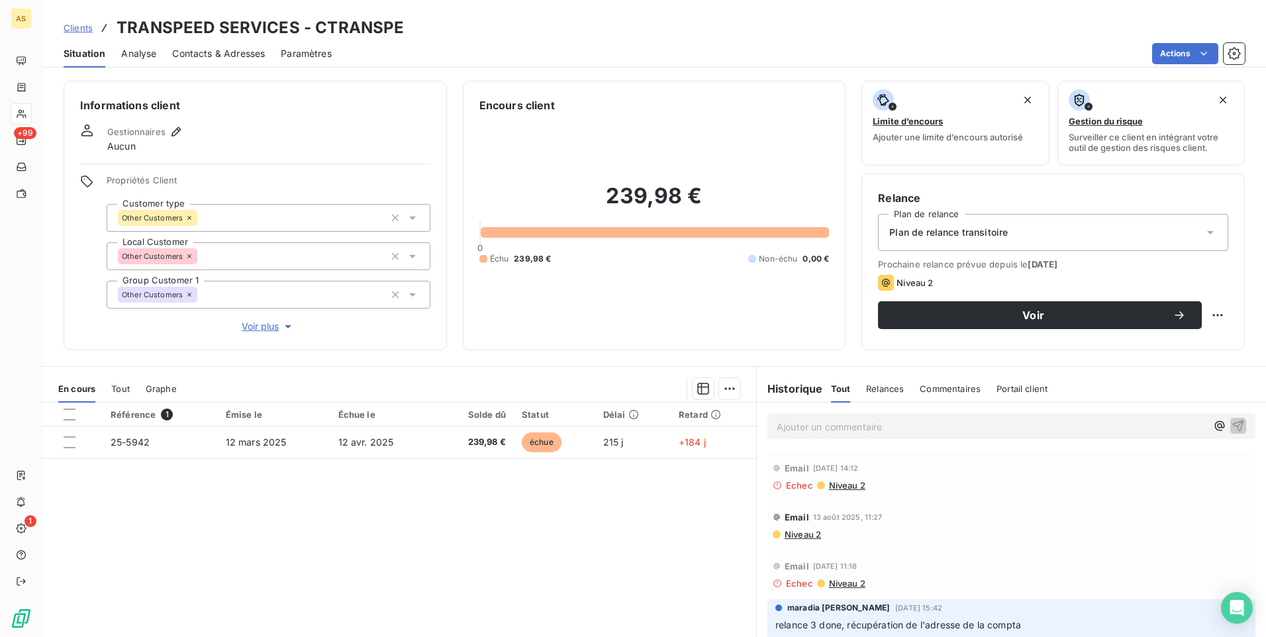
click at [230, 62] on div "Contacts & Adresses" at bounding box center [218, 54] width 93 height 28
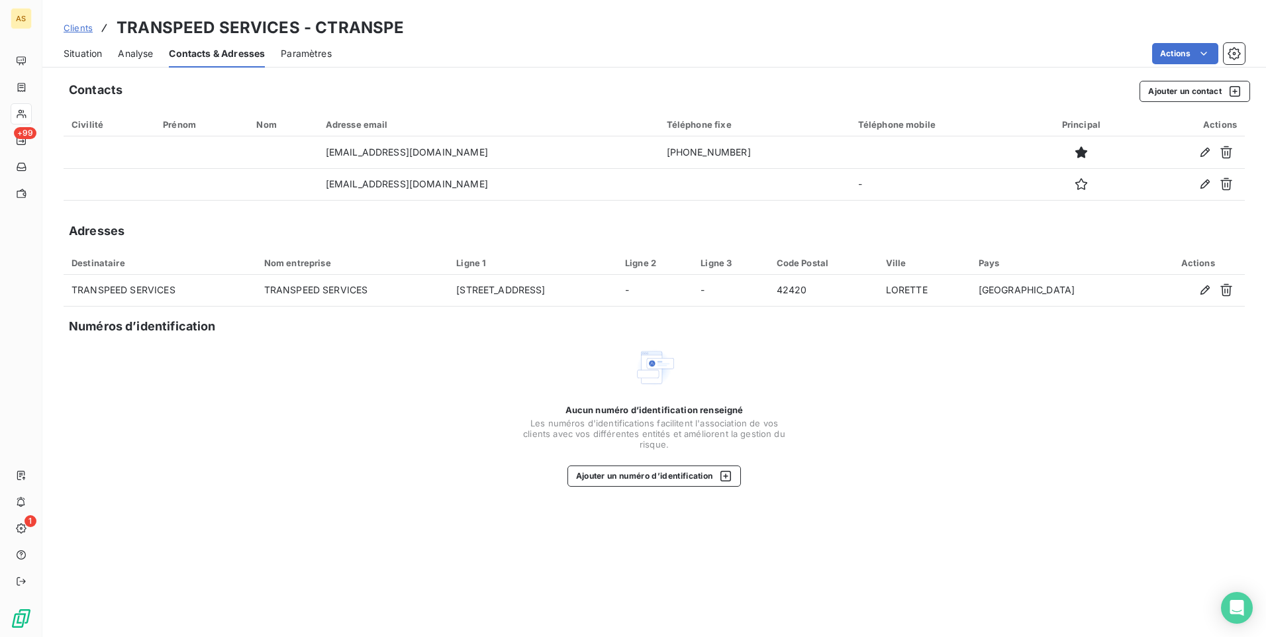
click at [75, 46] on div "Situation" at bounding box center [83, 54] width 38 height 28
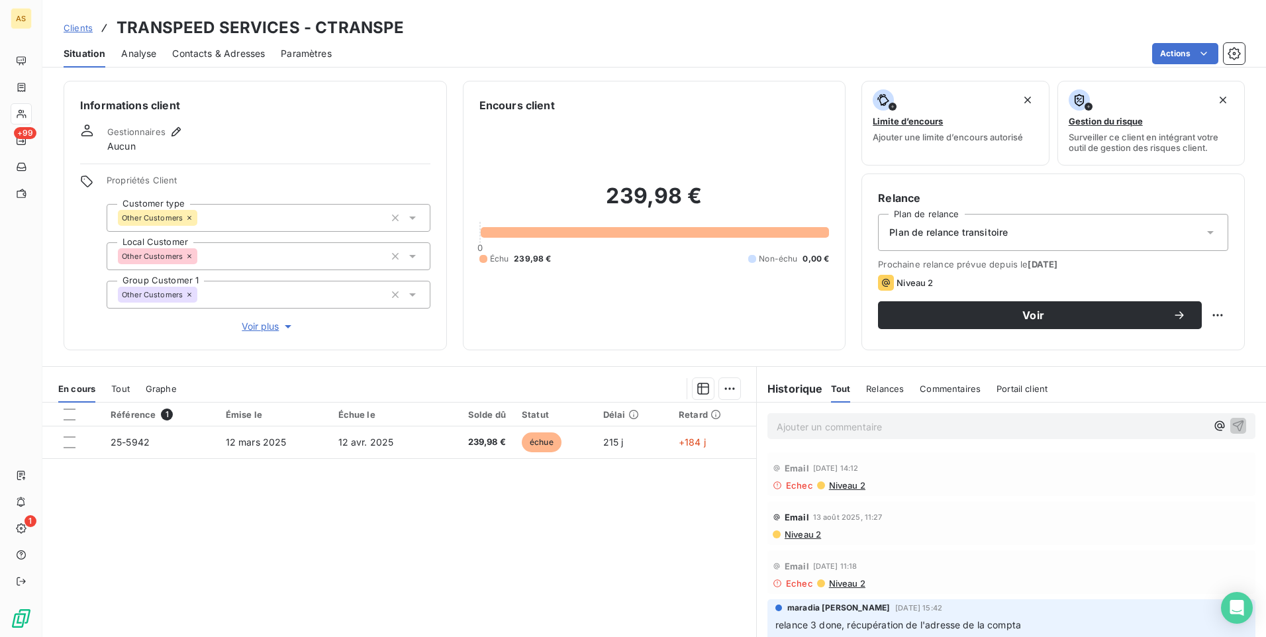
click at [847, 488] on span "Niveau 2" at bounding box center [847, 485] width 38 height 11
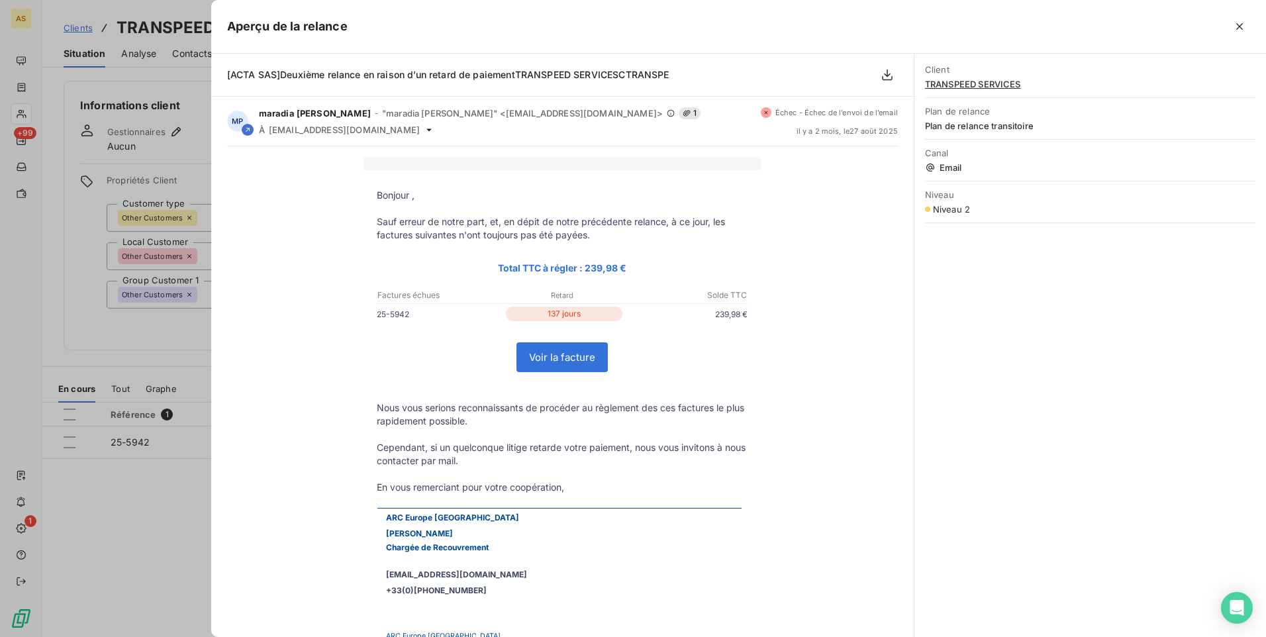
click at [116, 291] on div at bounding box center [633, 318] width 1266 height 637
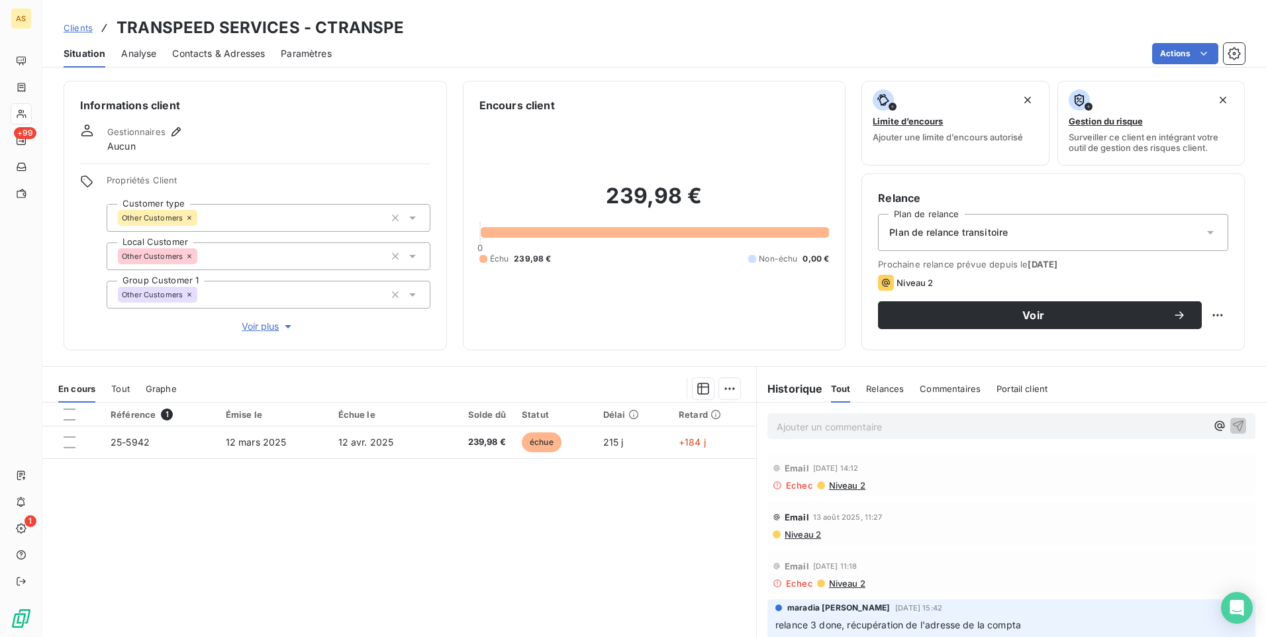
click at [77, 26] on span "Clients" at bounding box center [78, 28] width 29 height 11
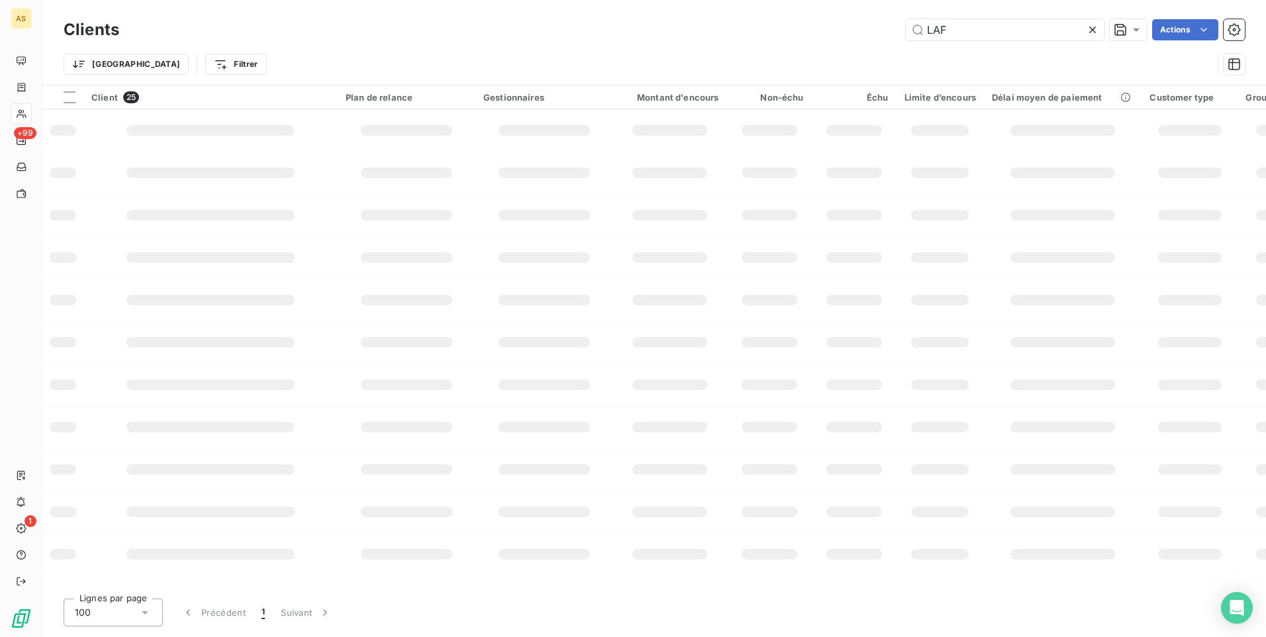
type input "LAFA"
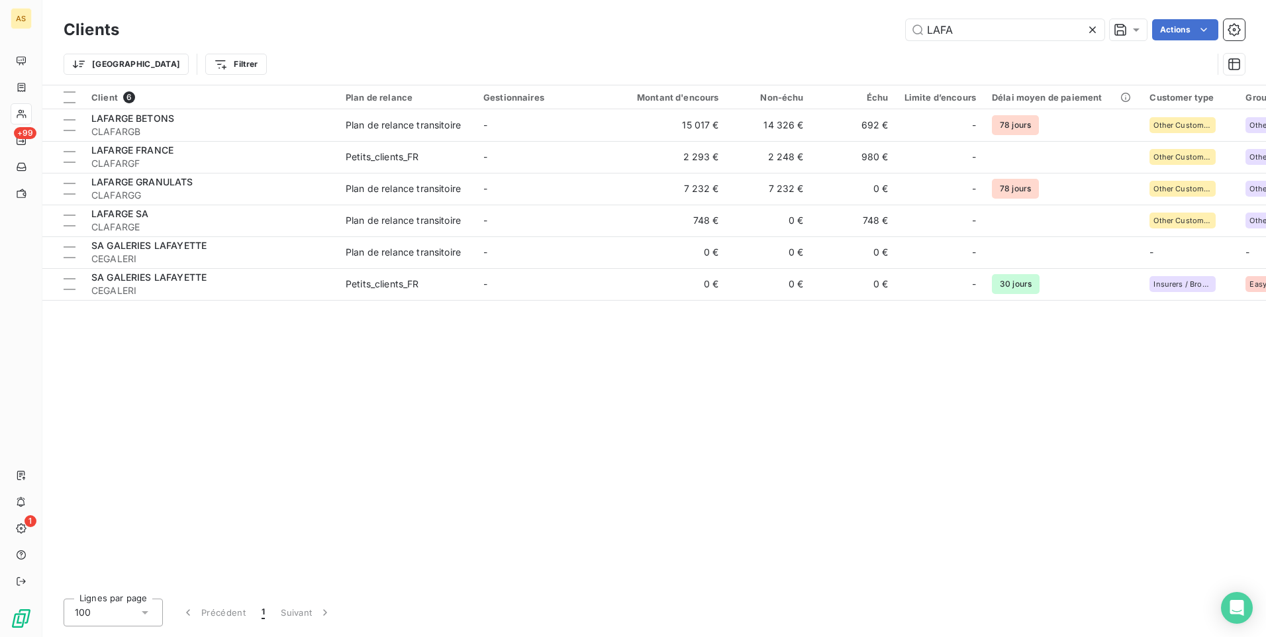
drag, startPoint x: 975, startPoint y: 29, endPoint x: 896, endPoint y: 29, distance: 79.5
click at [896, 29] on div "LAFA Actions" at bounding box center [690, 29] width 1110 height 21
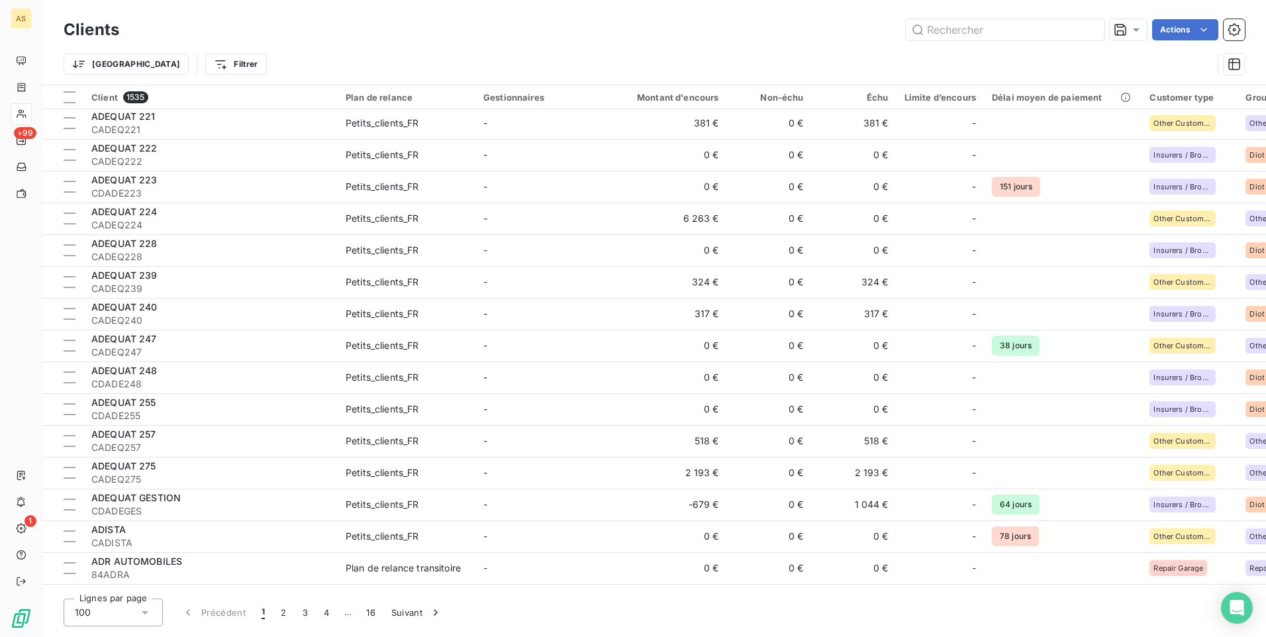
scroll to position [2374, 0]
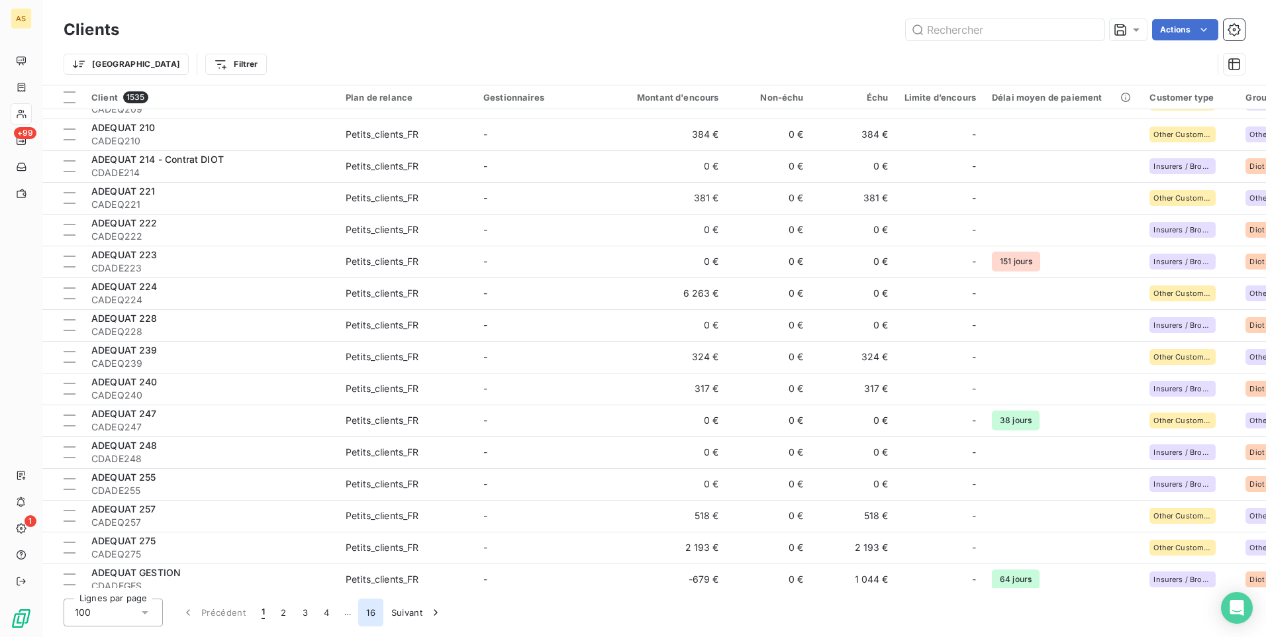
click at [370, 611] on button "16" at bounding box center [370, 613] width 25 height 28
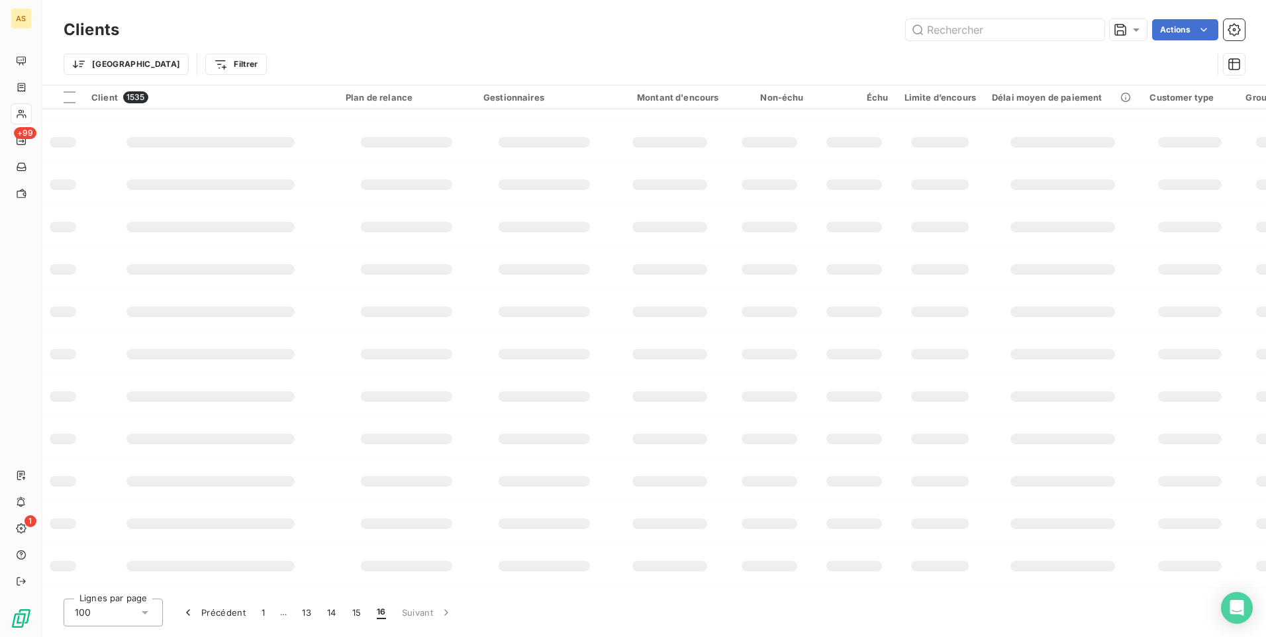
scroll to position [163, 0]
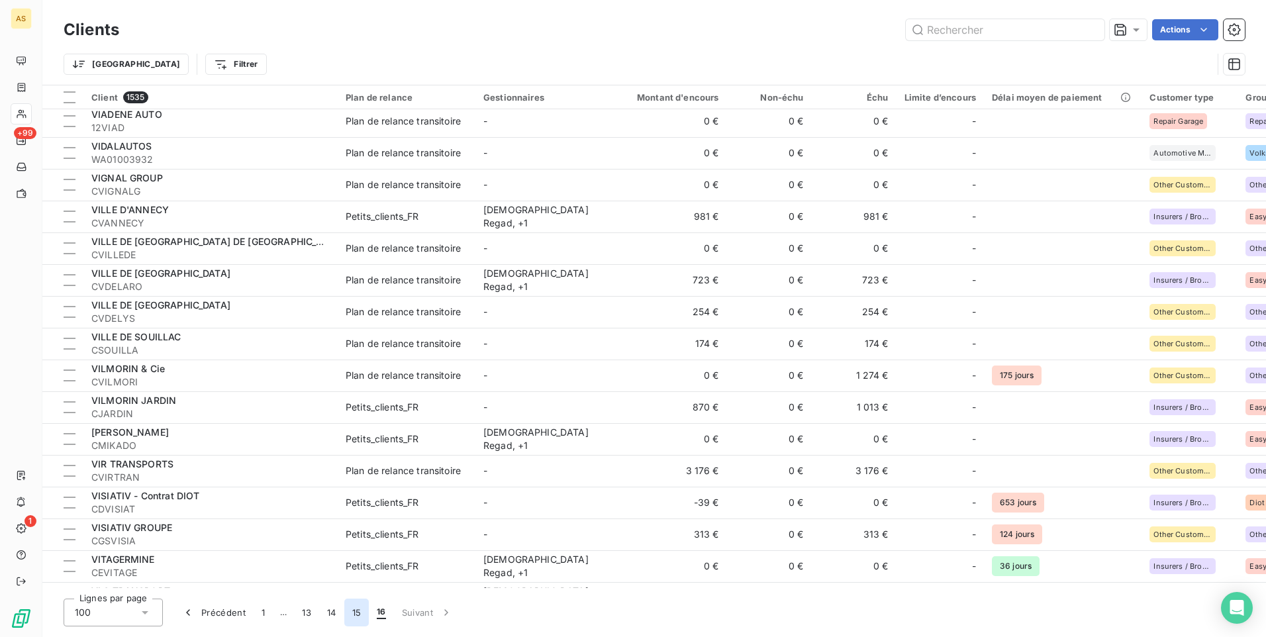
click at [353, 612] on button "15" at bounding box center [356, 613] width 25 height 28
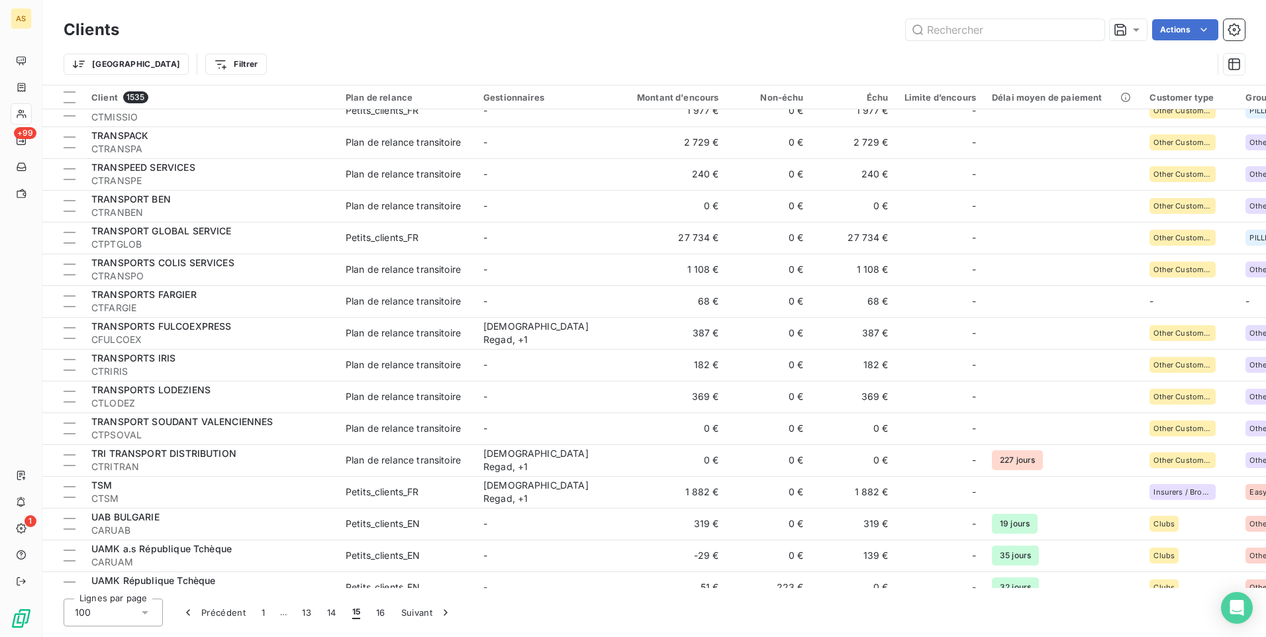
scroll to position [2242, 0]
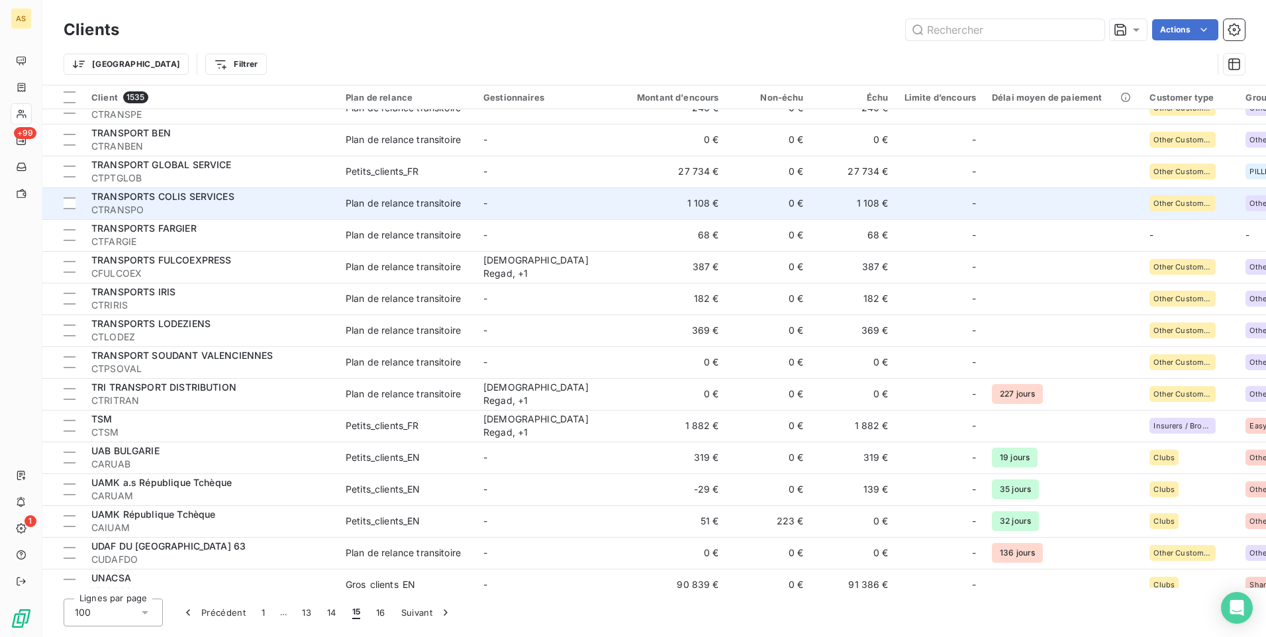
click at [863, 197] on td "1 108 €" at bounding box center [854, 203] width 85 height 32
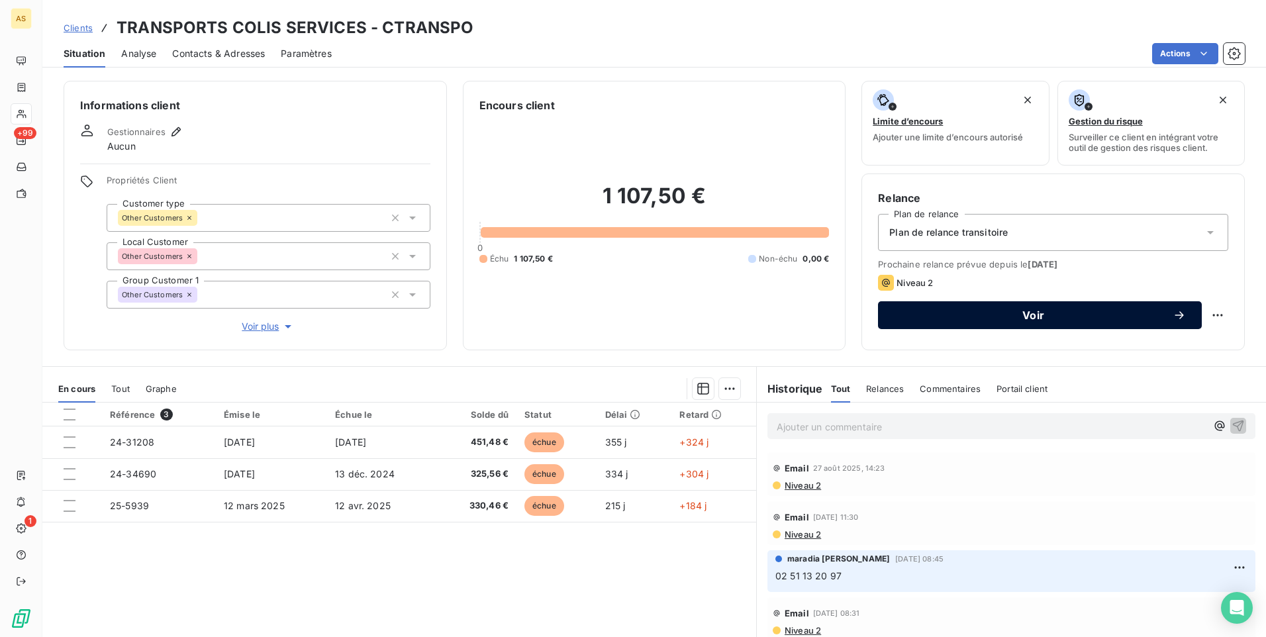
click at [938, 324] on button "Voir" at bounding box center [1040, 315] width 324 height 28
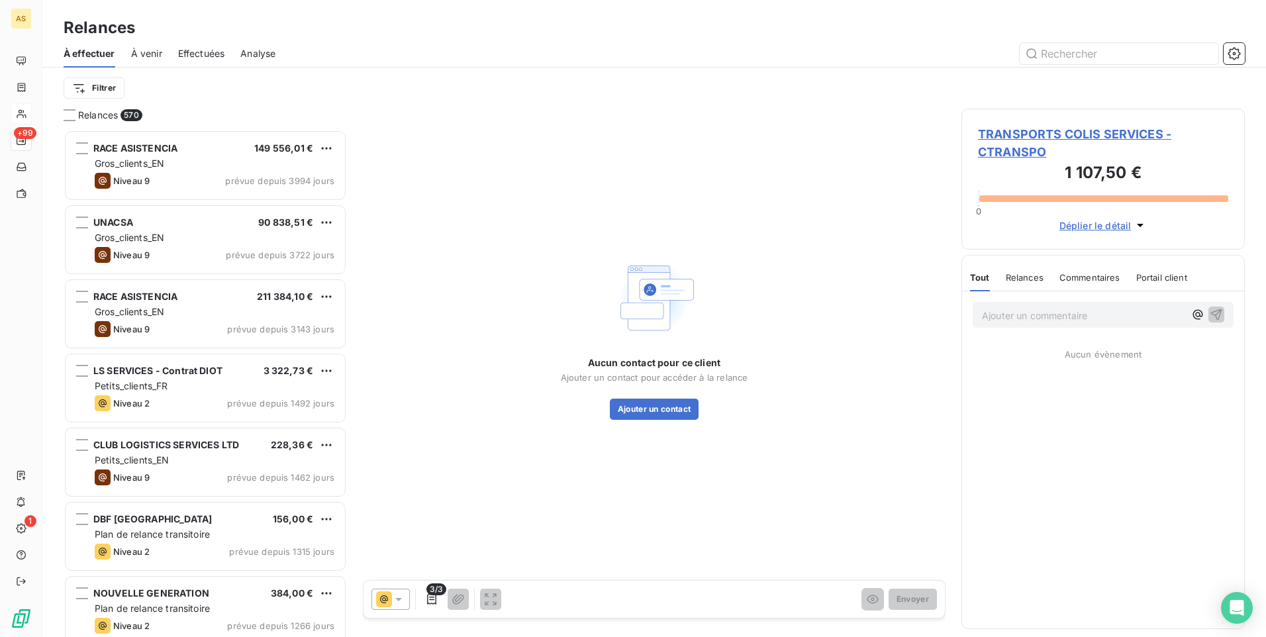
scroll to position [497, 273]
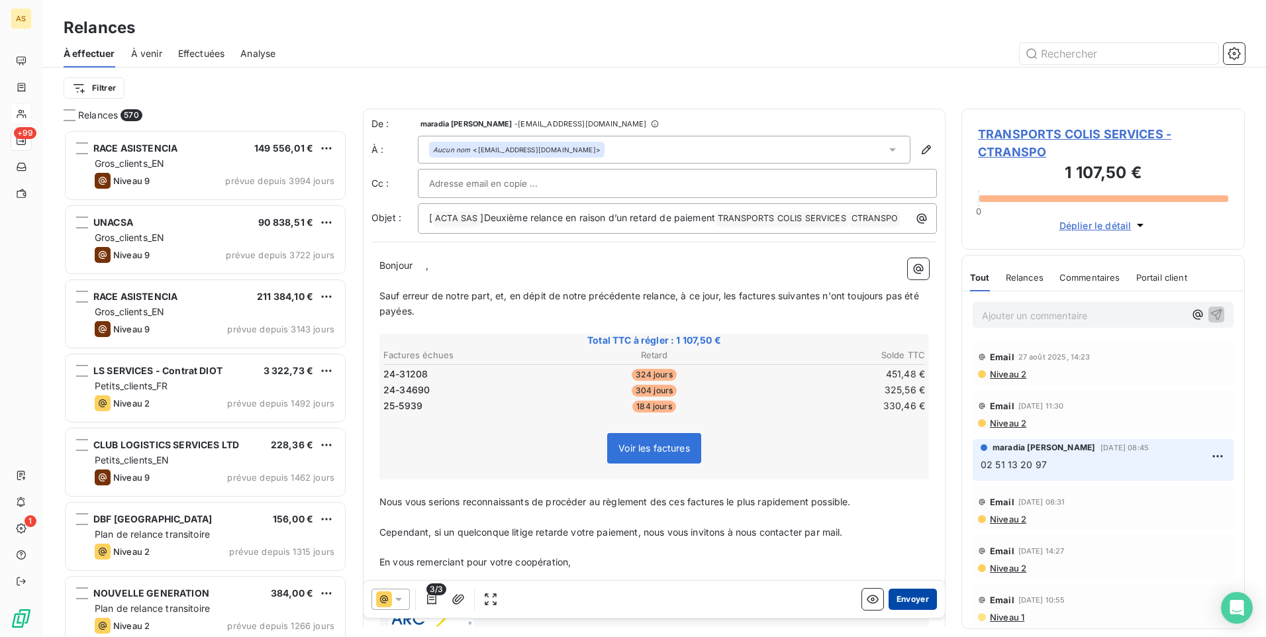
click at [889, 603] on button "Envoyer" at bounding box center [913, 599] width 48 height 21
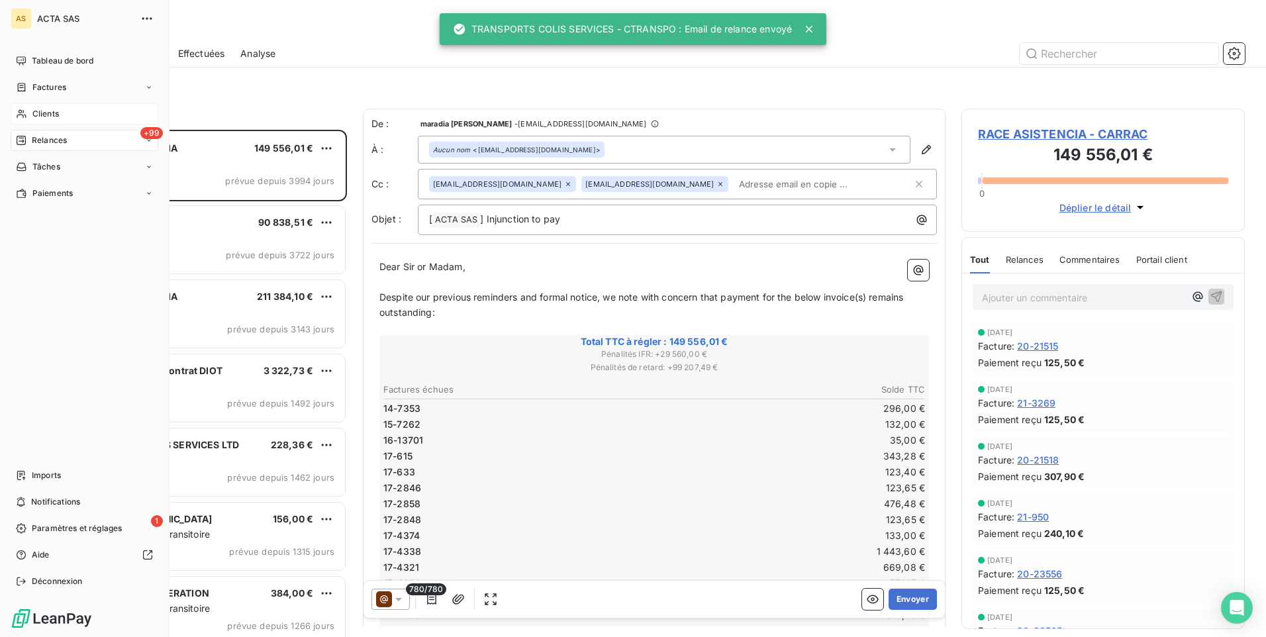
click at [45, 115] on span "Clients" at bounding box center [45, 114] width 26 height 12
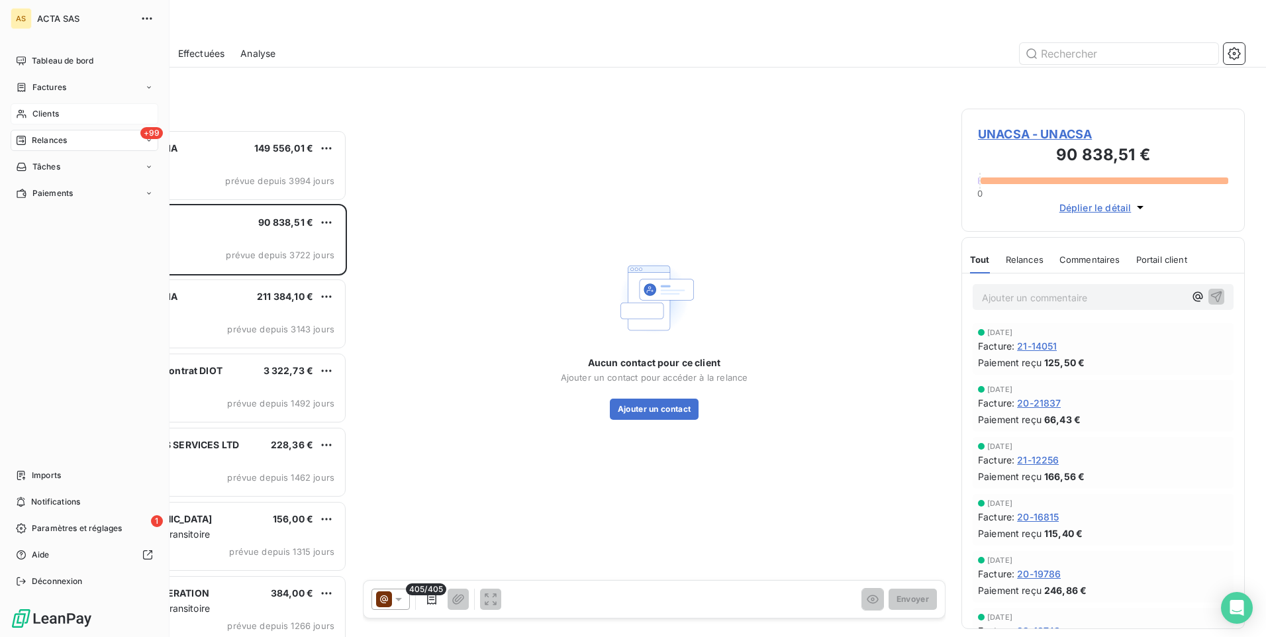
click at [47, 115] on span "Clients" at bounding box center [45, 114] width 26 height 12
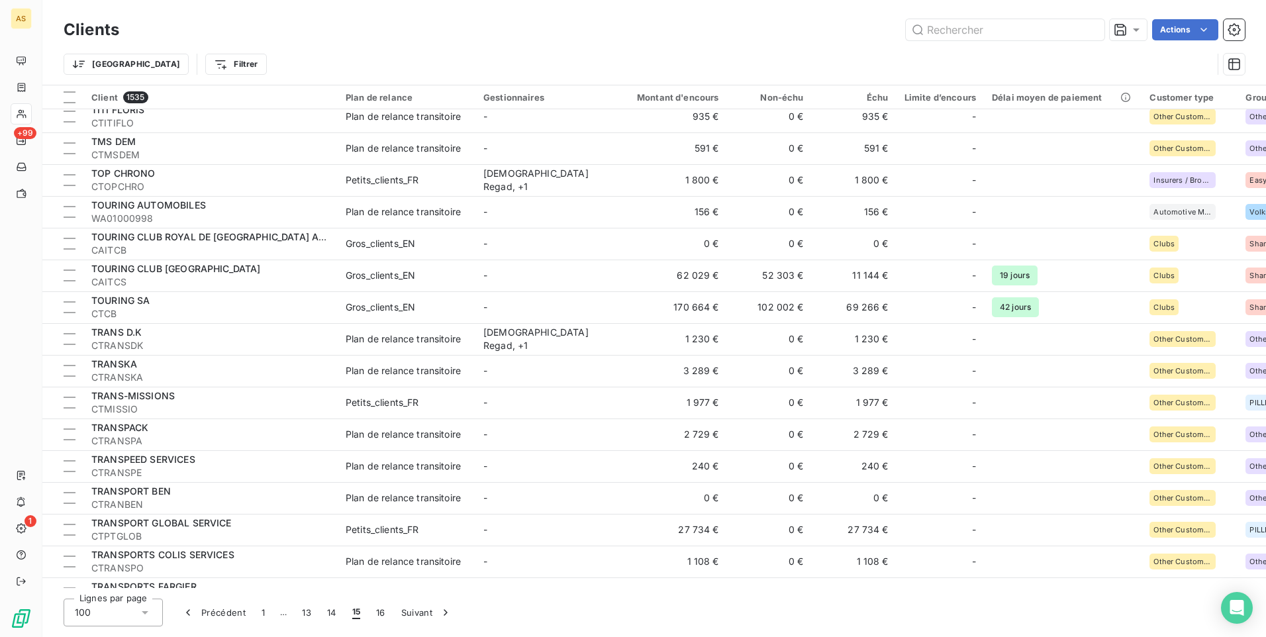
scroll to position [1884, 0]
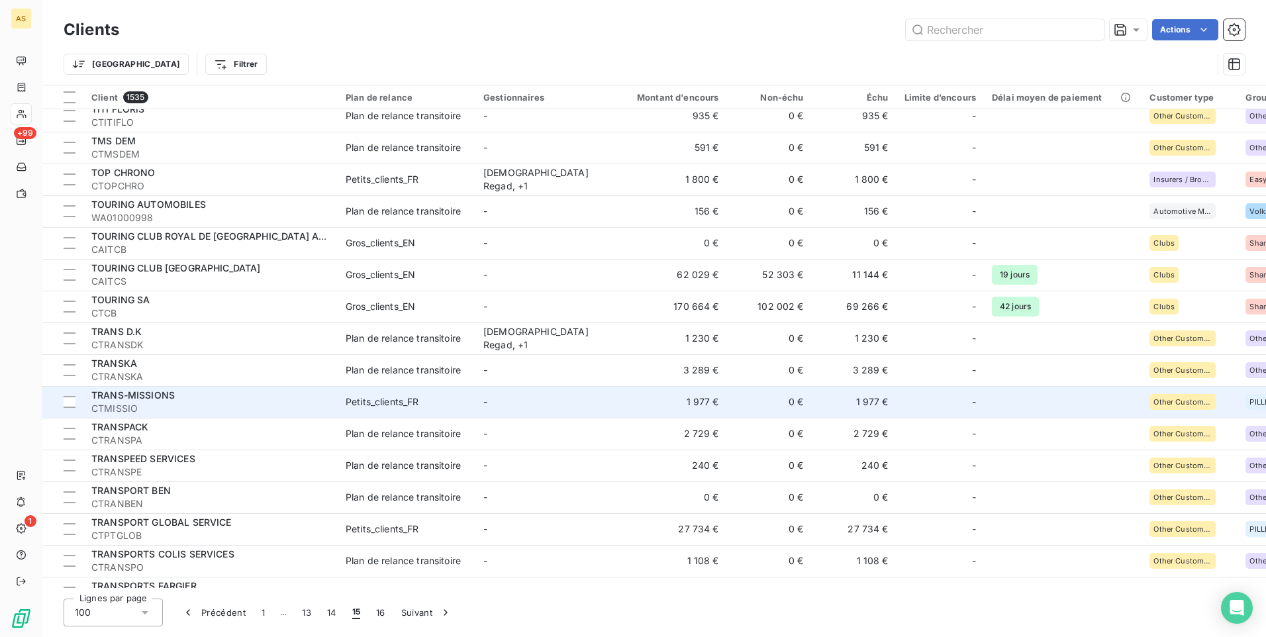
click at [336, 409] on td "TRANS-MISSIONS CTMISSIO" at bounding box center [210, 402] width 254 height 32
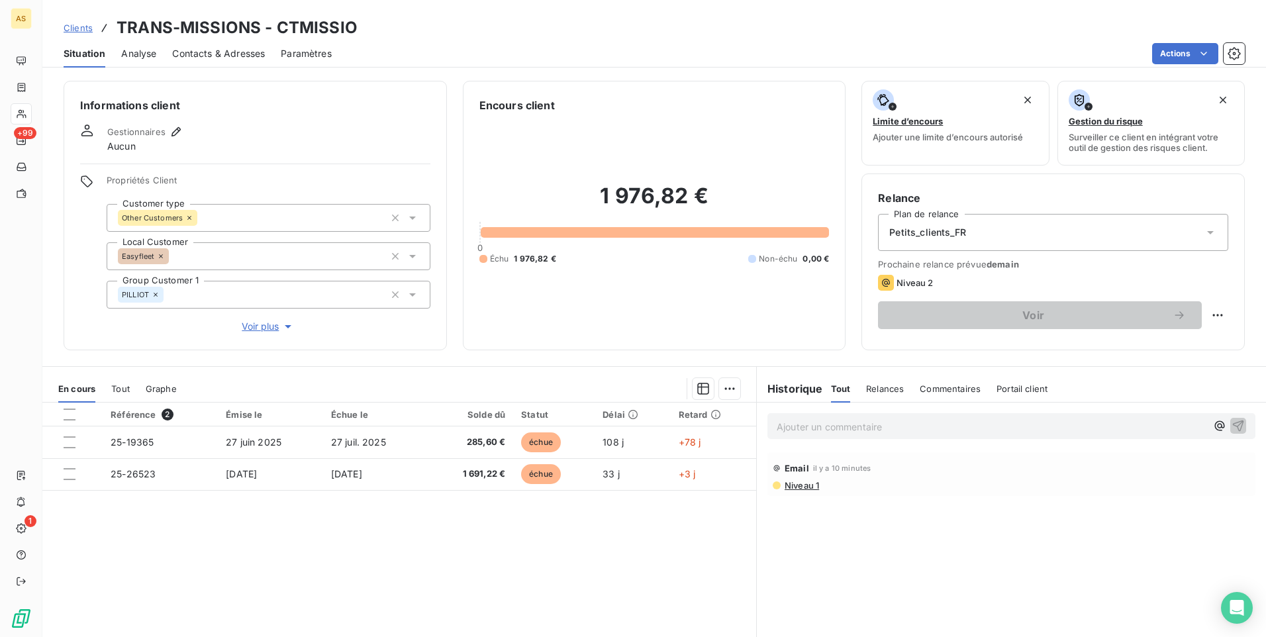
click at [81, 31] on span "Clients" at bounding box center [78, 28] width 29 height 11
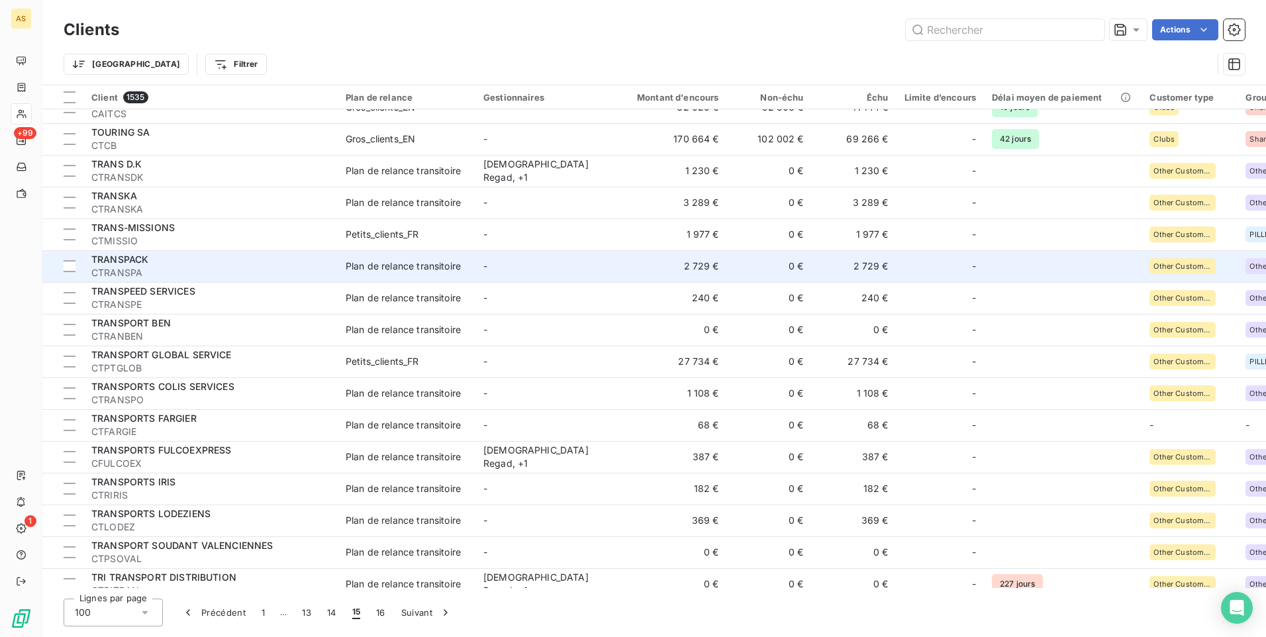
scroll to position [2053, 0]
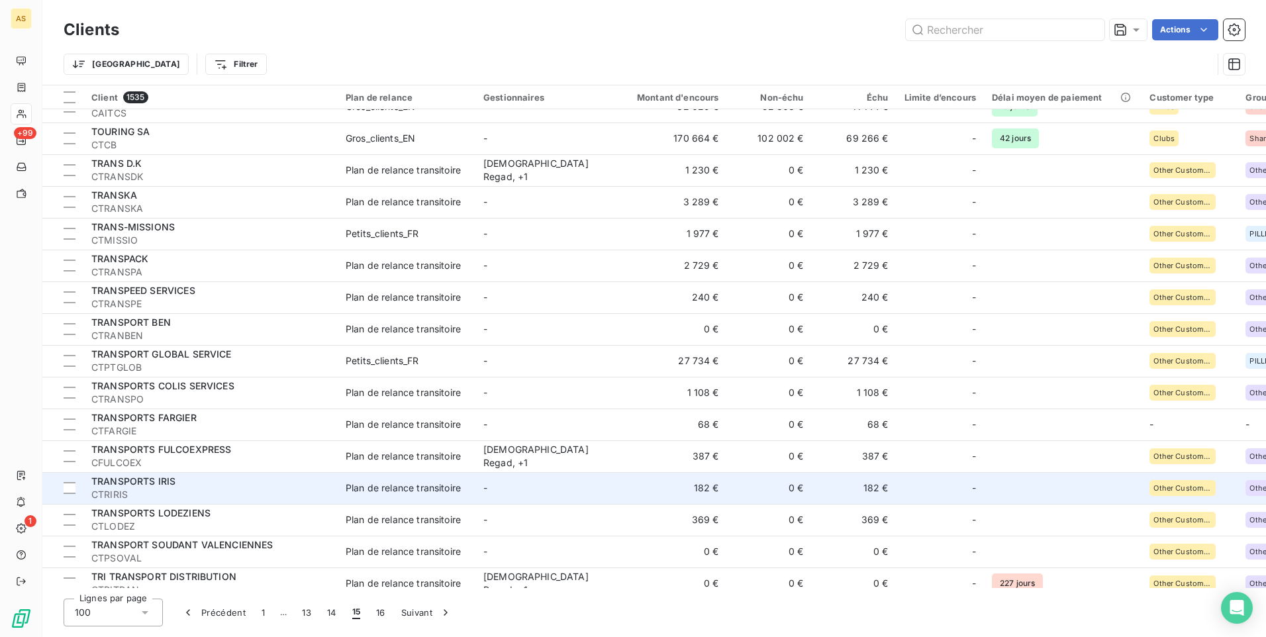
click at [507, 487] on td "-" at bounding box center [544, 488] width 138 height 32
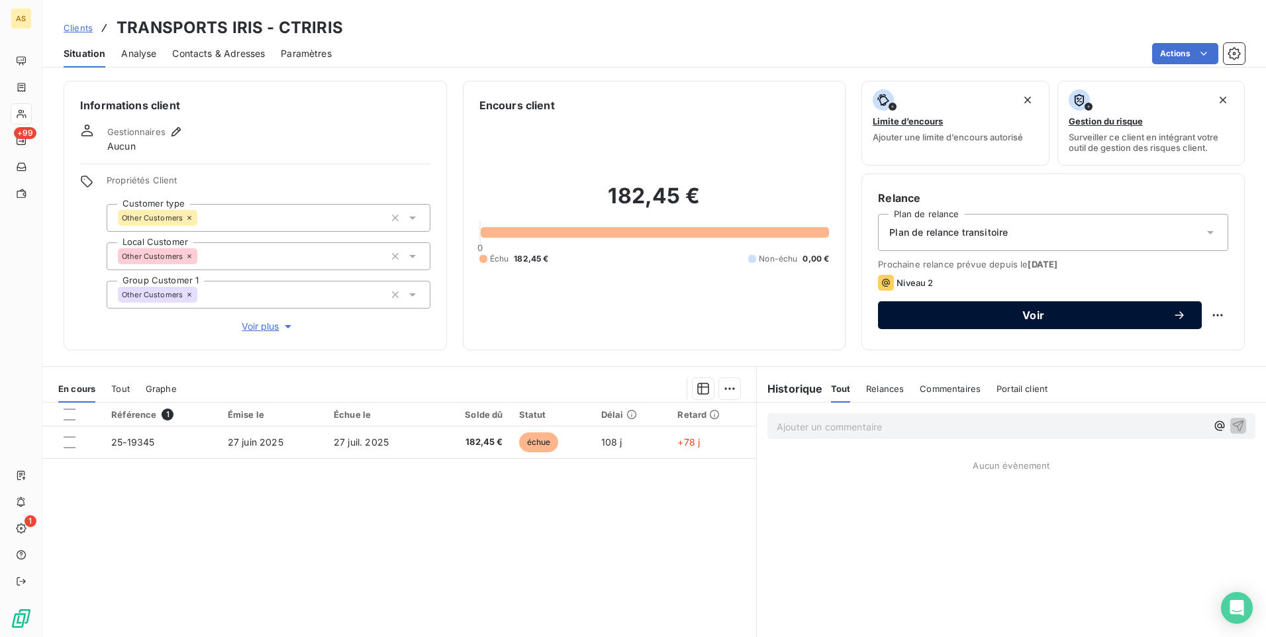
click at [902, 307] on button "Voir" at bounding box center [1040, 315] width 324 height 28
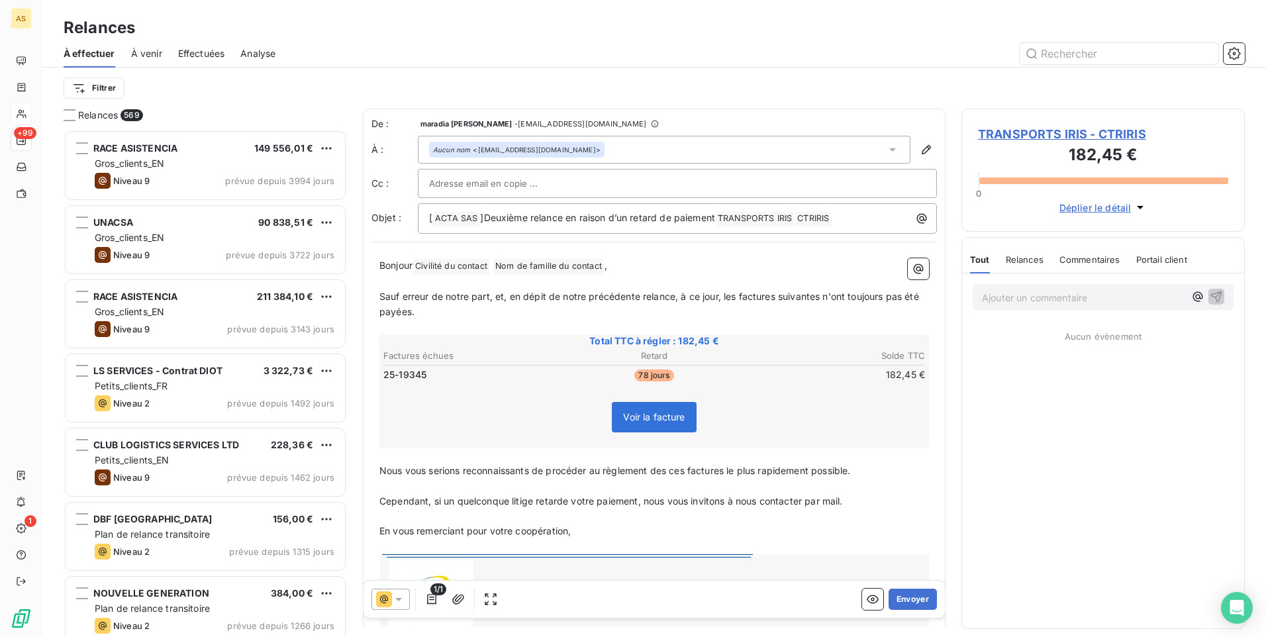
scroll to position [497, 273]
click at [908, 605] on button "Envoyer" at bounding box center [913, 599] width 48 height 21
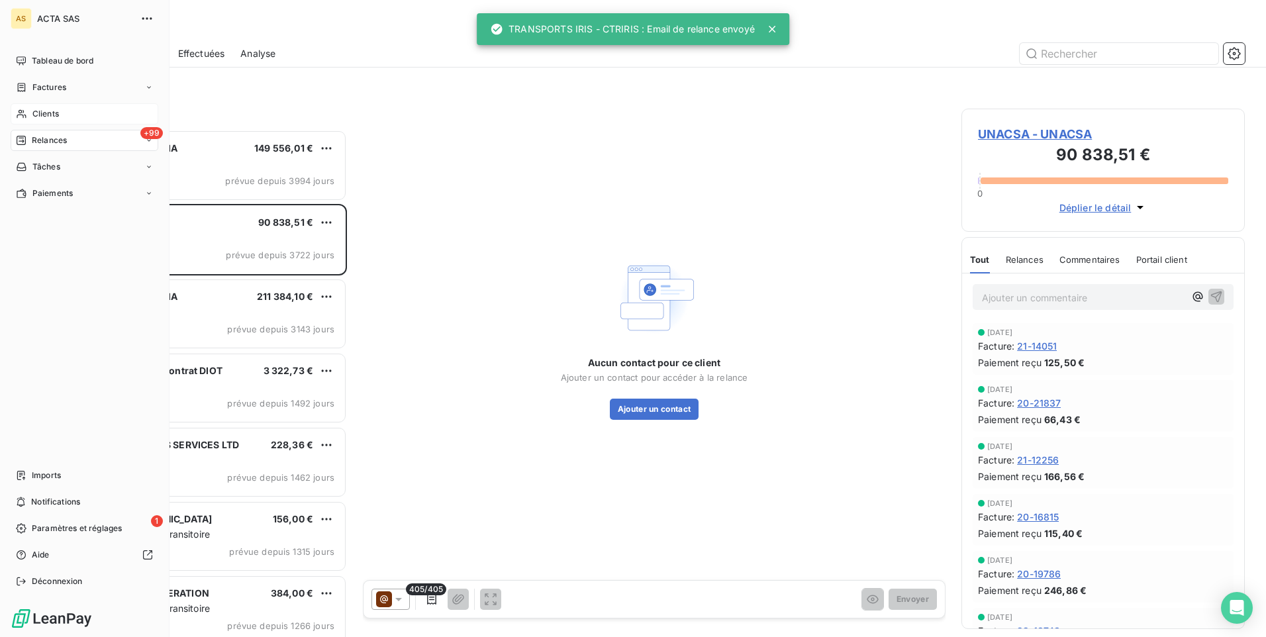
click at [63, 115] on div "Clients" at bounding box center [85, 113] width 148 height 21
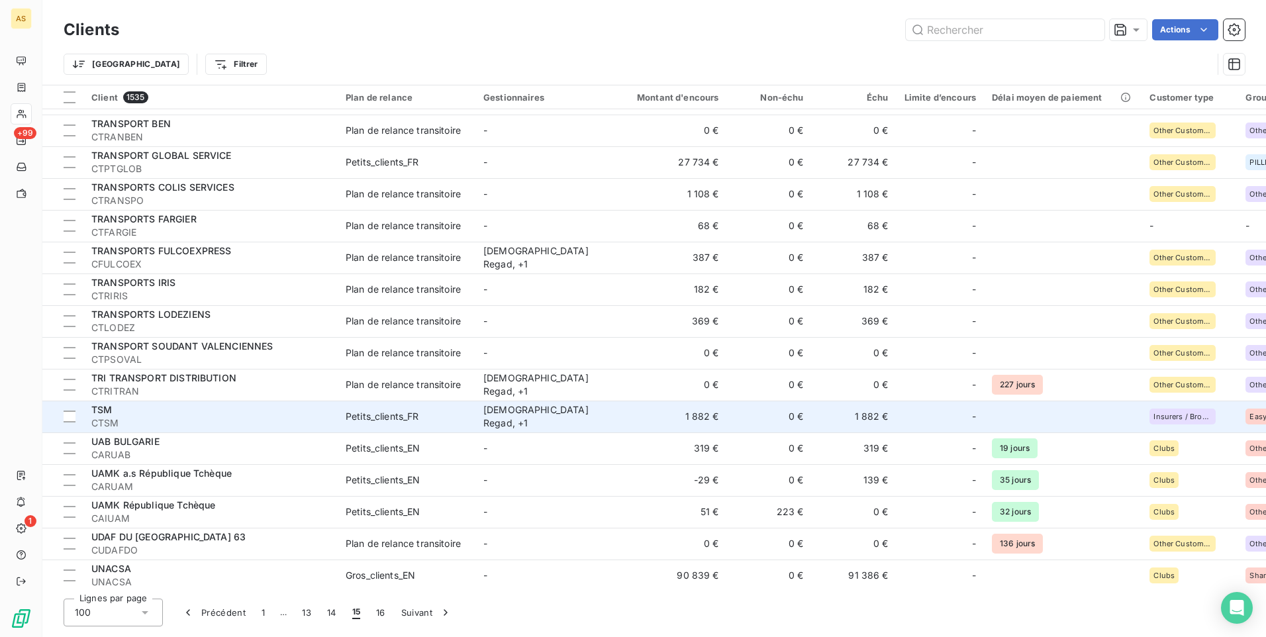
scroll to position [2185, 0]
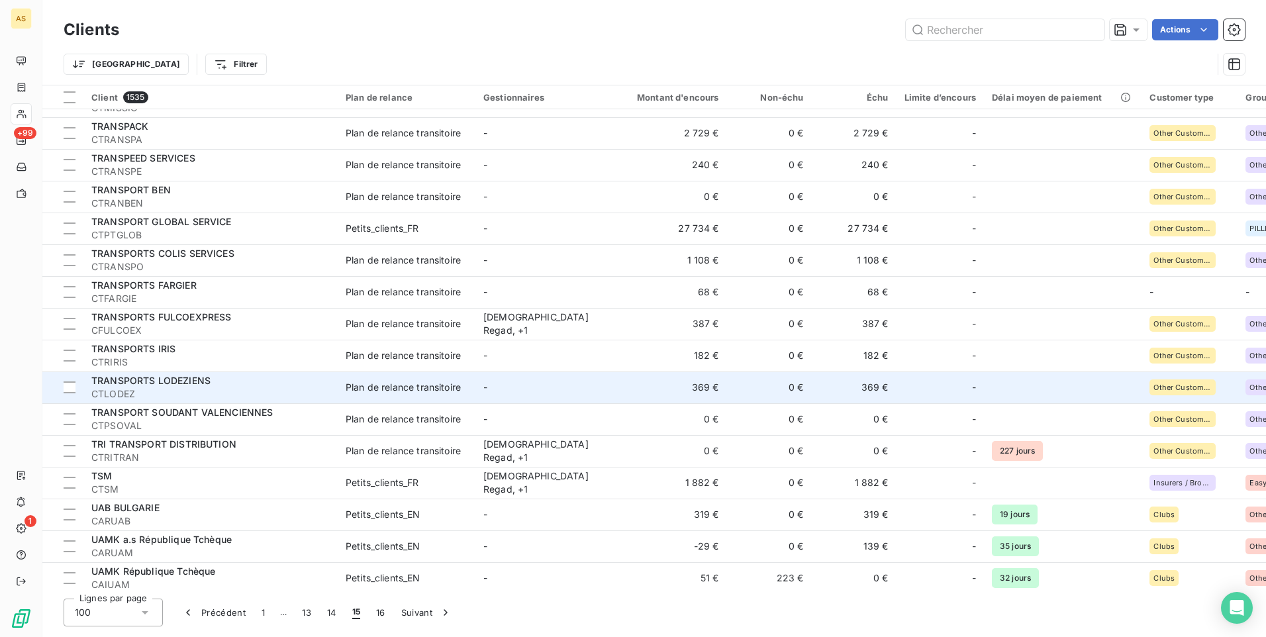
click at [487, 391] on span "-" at bounding box center [485, 386] width 4 height 11
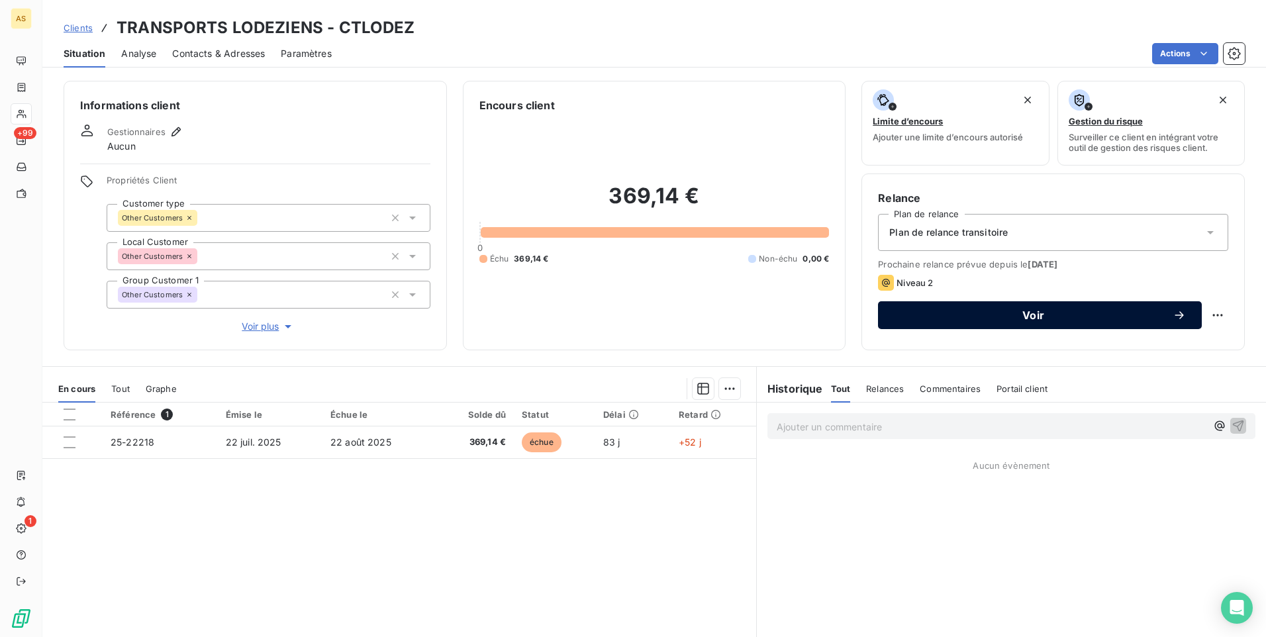
click at [894, 320] on div "Voir" at bounding box center [1040, 315] width 292 height 13
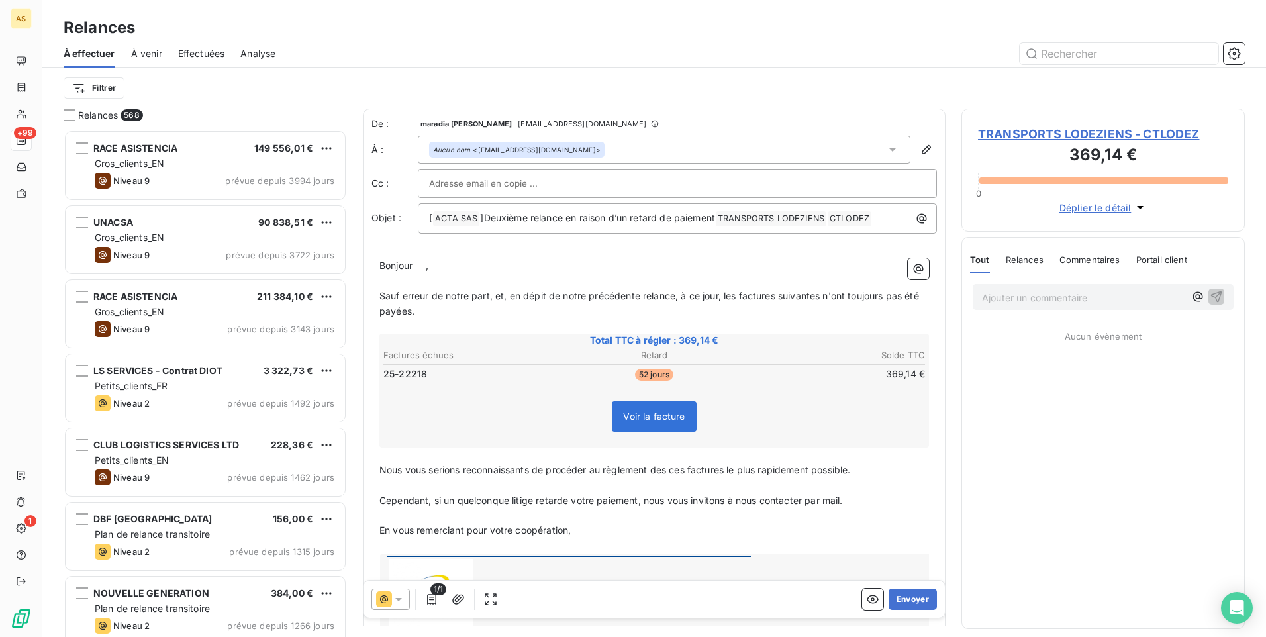
scroll to position [497, 273]
click at [400, 597] on icon at bounding box center [398, 599] width 13 height 13
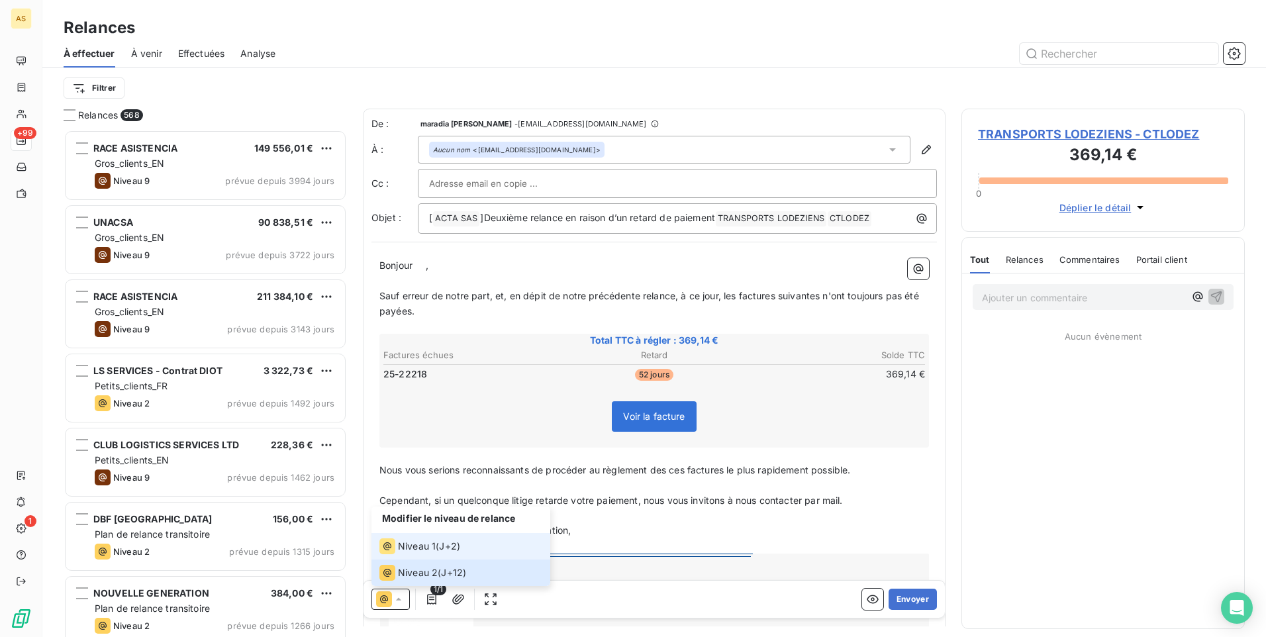
click at [477, 539] on li "Niveau 1 ( J+2 )" at bounding box center [460, 546] width 179 height 26
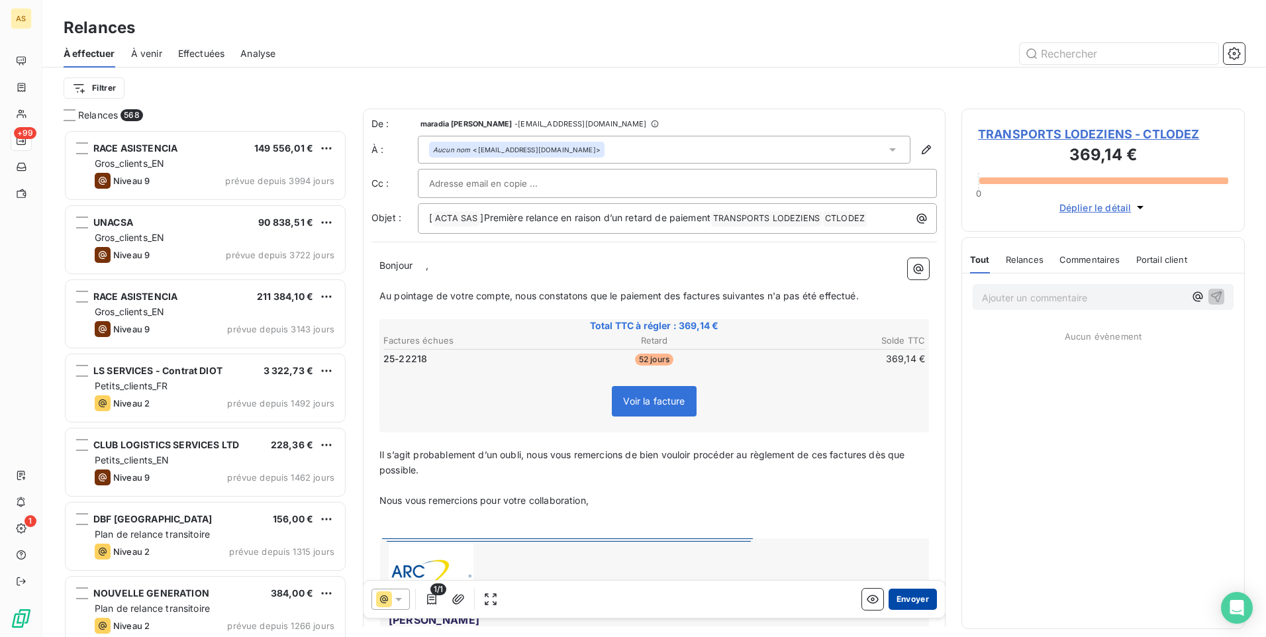
click at [915, 606] on button "Envoyer" at bounding box center [913, 599] width 48 height 21
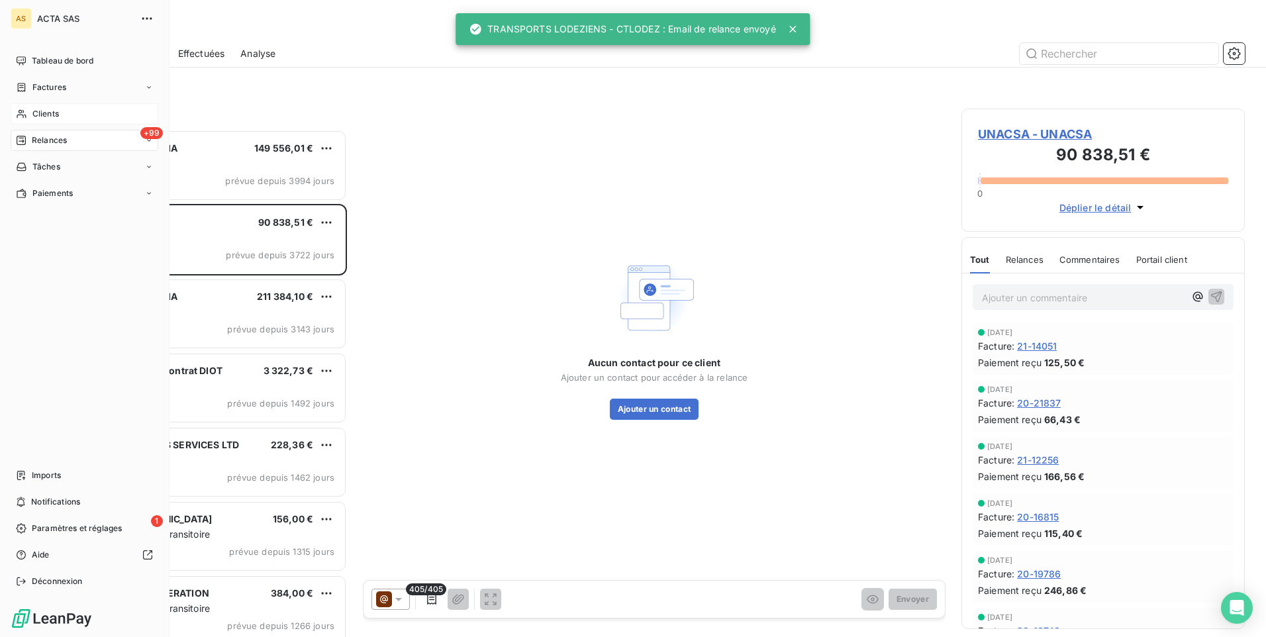
click at [64, 119] on div "Clients" at bounding box center [85, 113] width 148 height 21
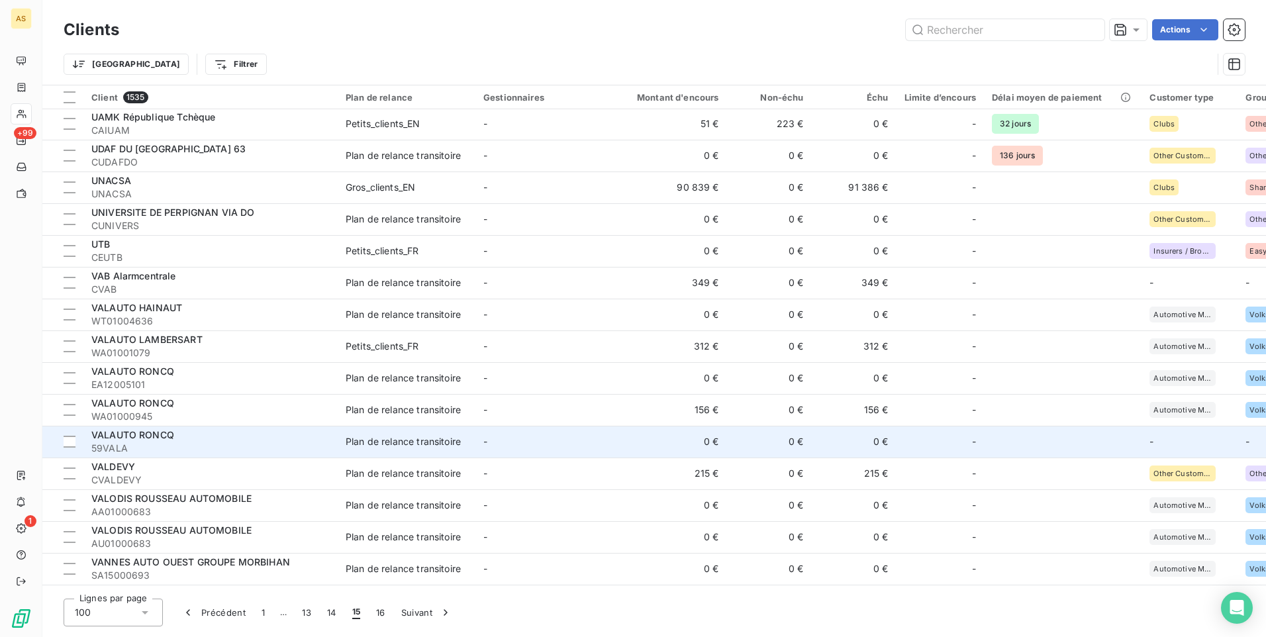
scroll to position [2705, 0]
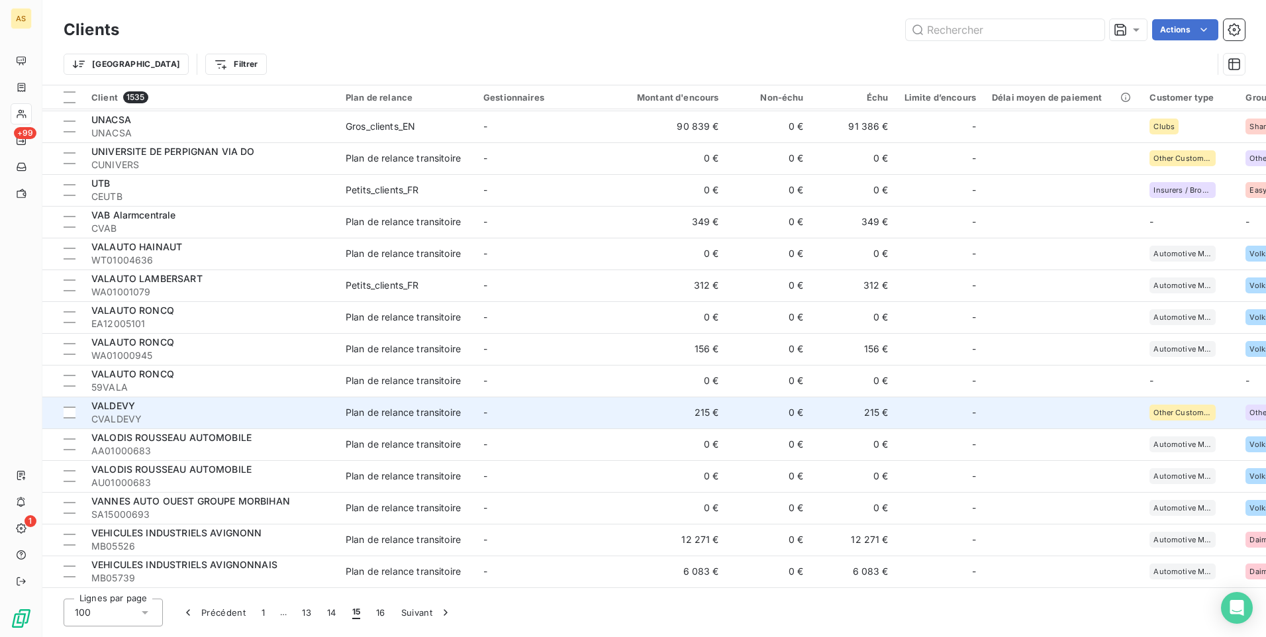
click at [780, 412] on td "0 €" at bounding box center [769, 413] width 85 height 32
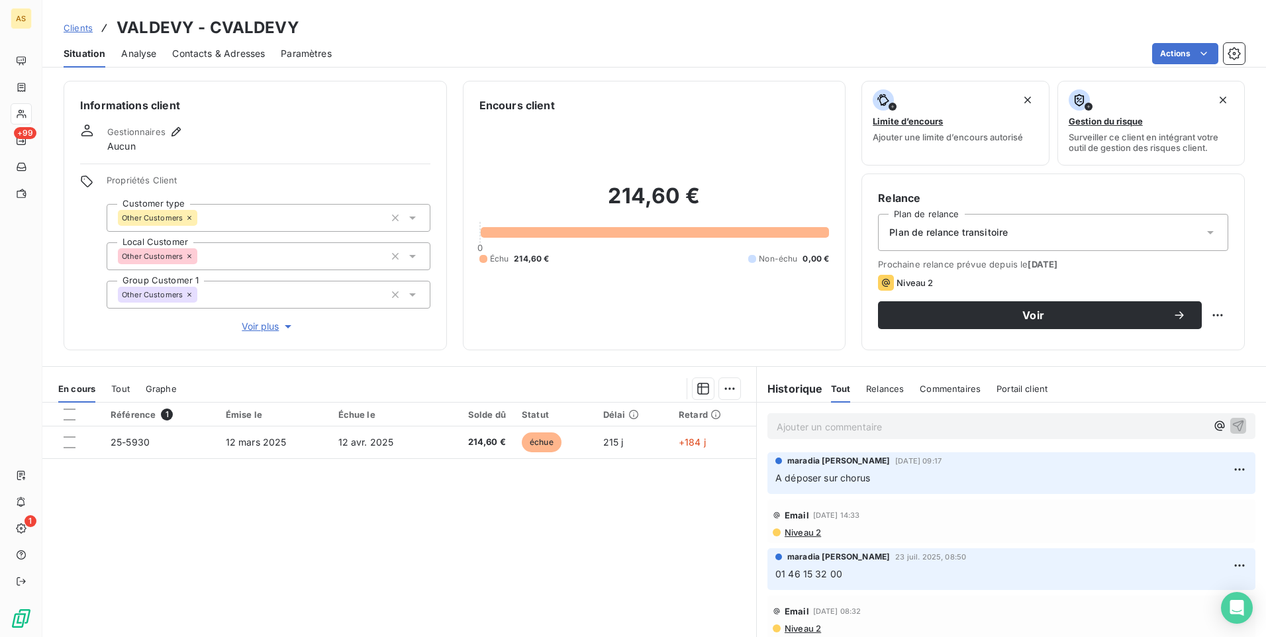
click at [77, 28] on span "Clients" at bounding box center [78, 28] width 29 height 11
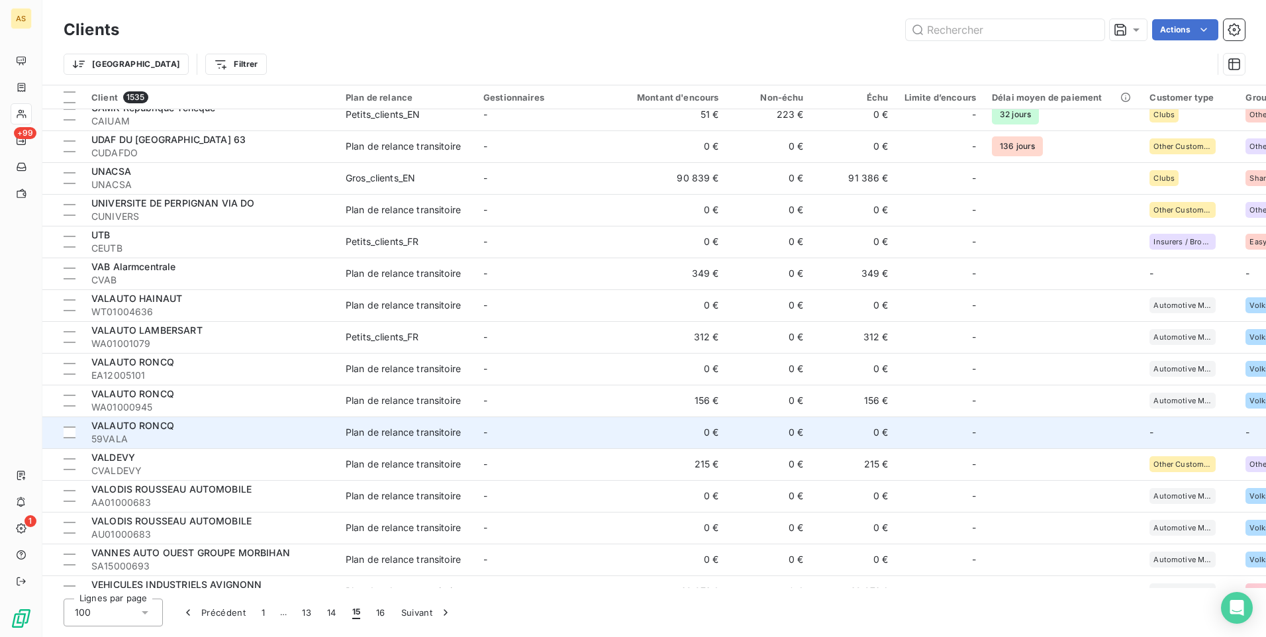
scroll to position [2705, 0]
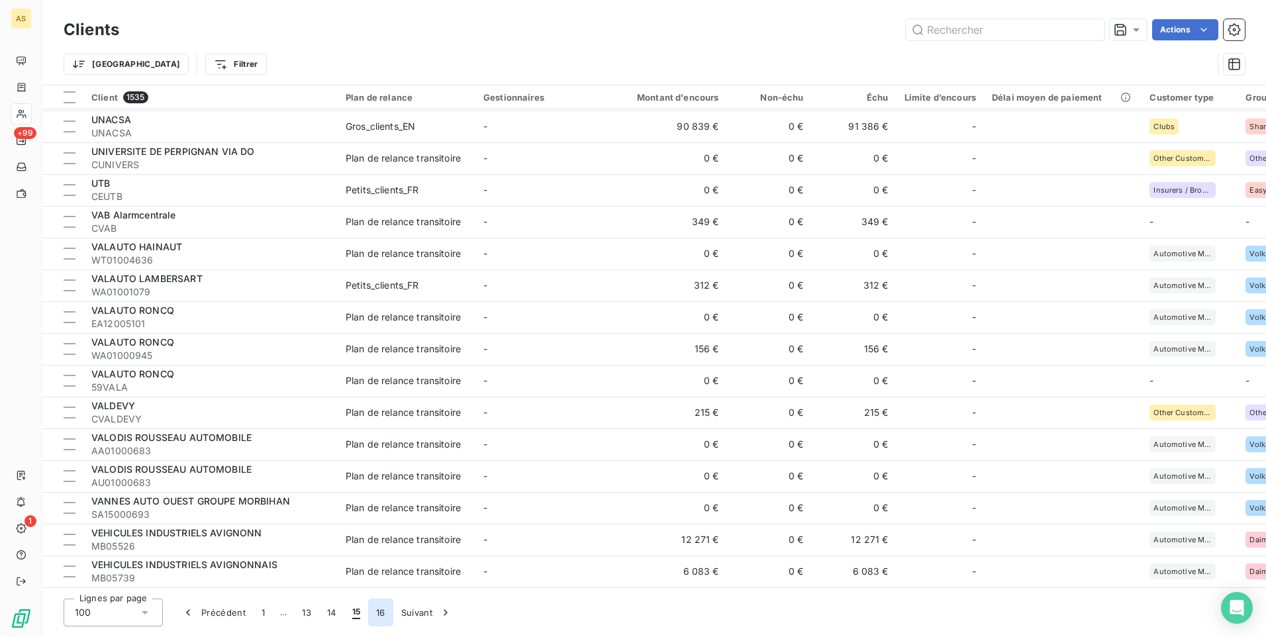
click at [377, 622] on button "16" at bounding box center [380, 613] width 25 height 28
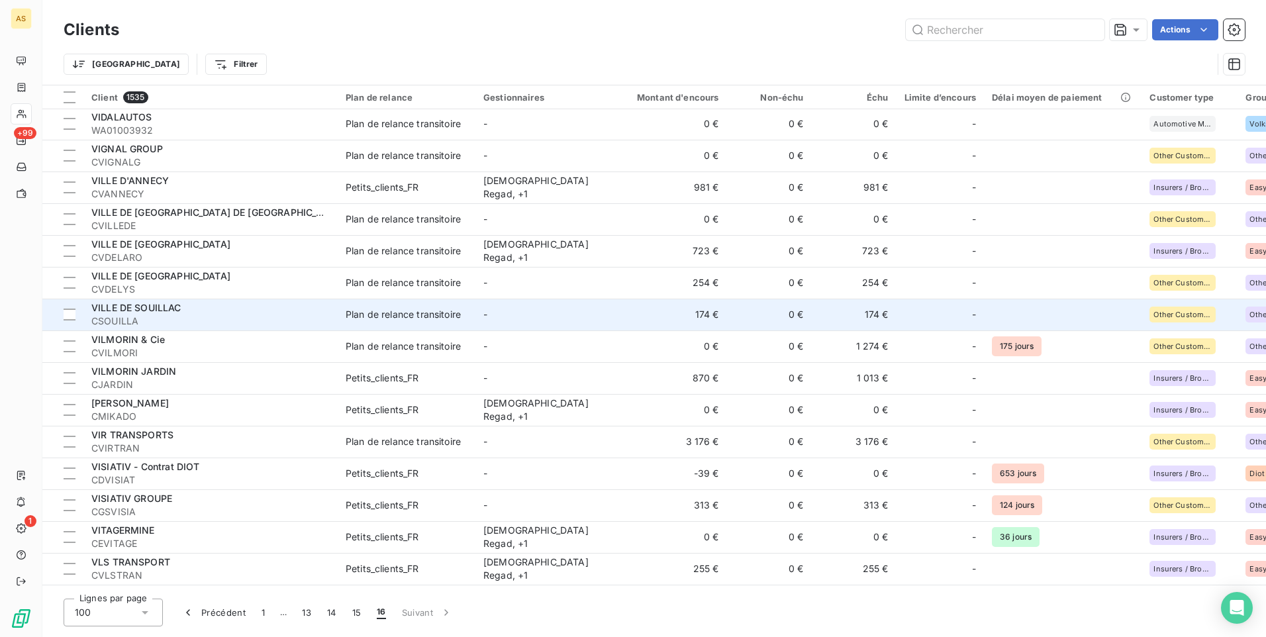
scroll to position [199, 0]
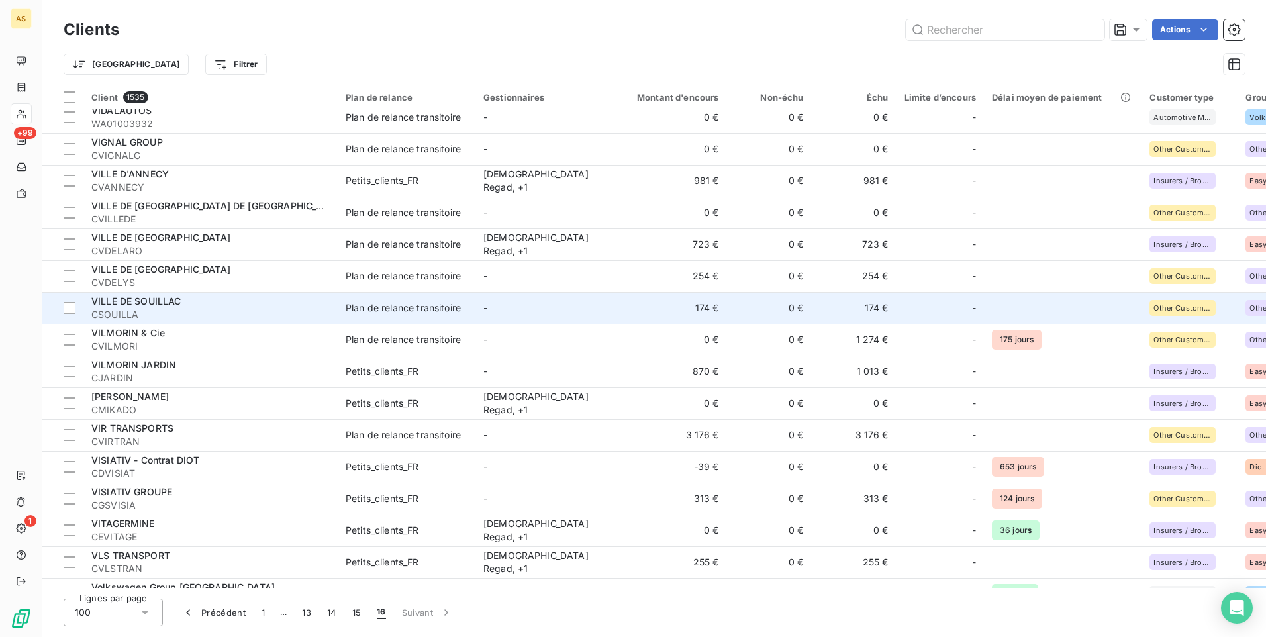
click at [861, 305] on td "174 €" at bounding box center [854, 308] width 85 height 32
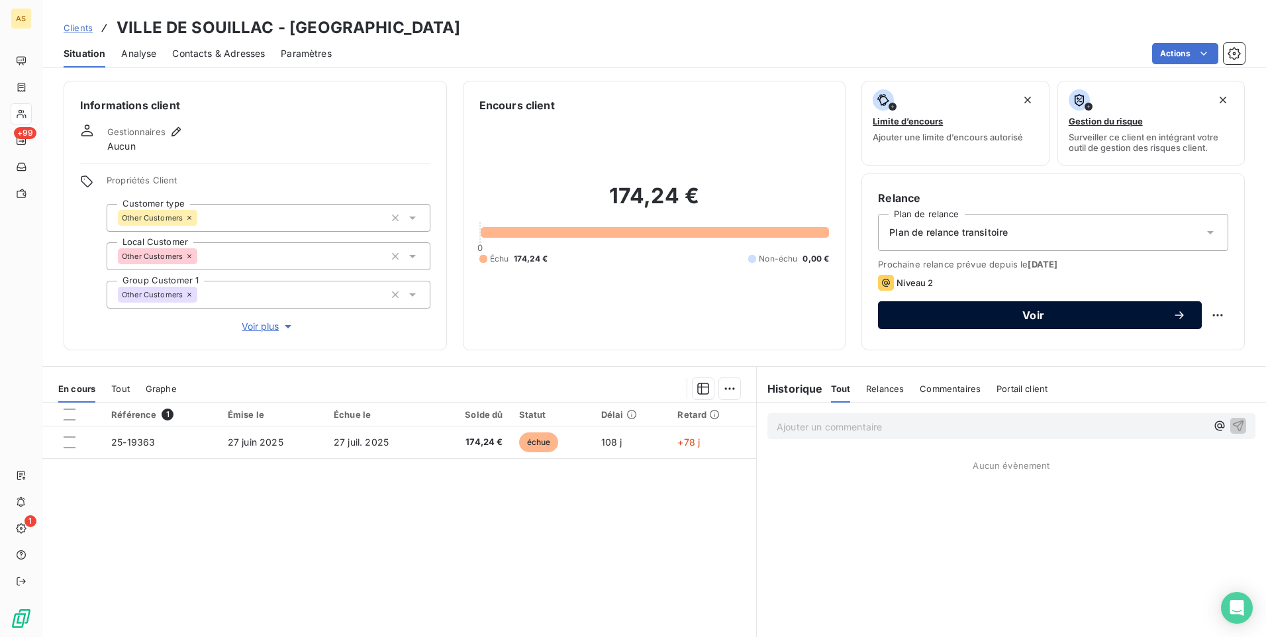
click at [894, 321] on div "Voir" at bounding box center [1040, 315] width 292 height 13
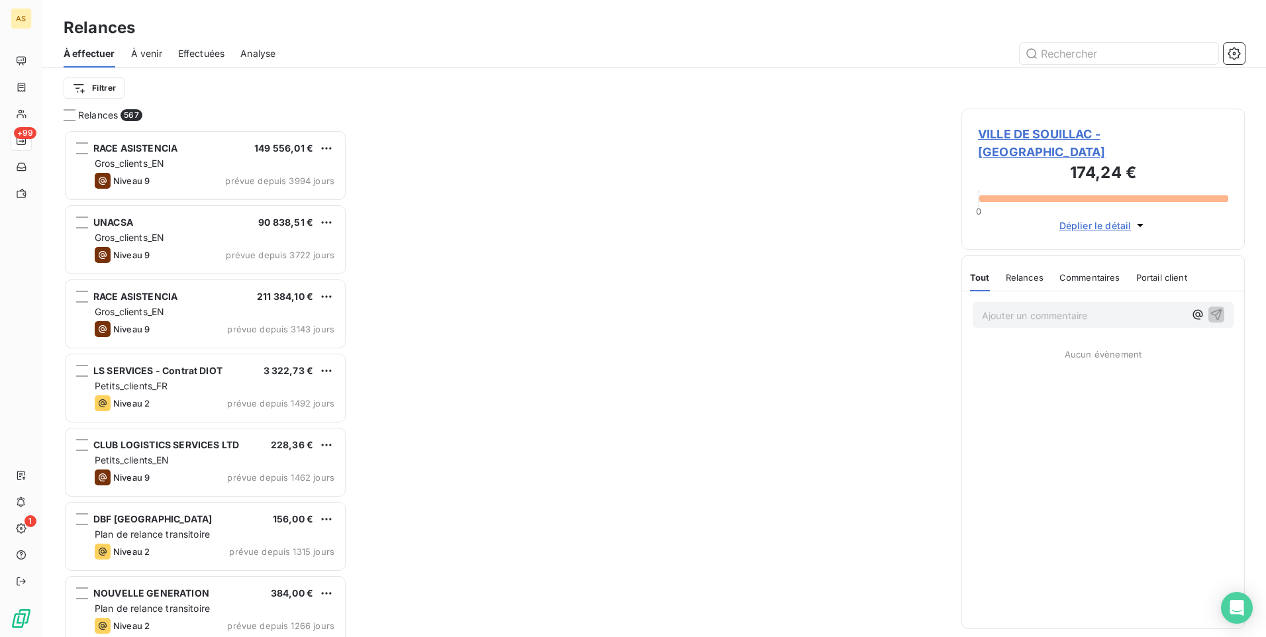
scroll to position [497, 273]
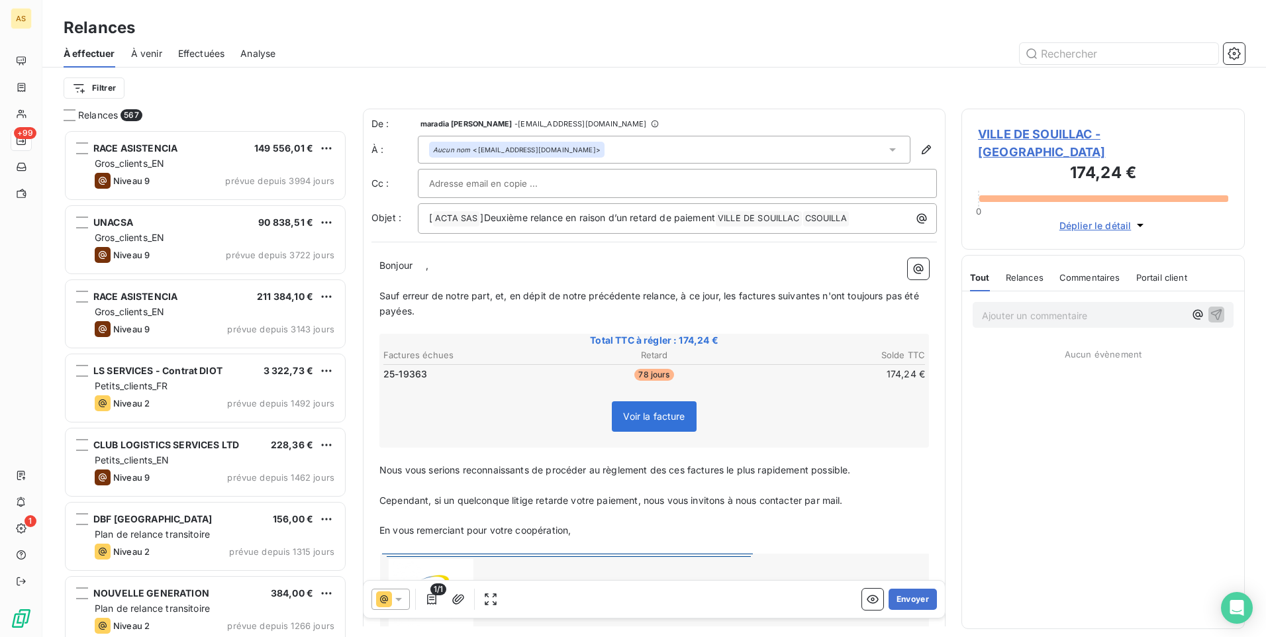
drag, startPoint x: 403, startPoint y: 591, endPoint x: 405, endPoint y: 584, distance: 7.4
click at [404, 585] on div "1/1 Envoyer" at bounding box center [653, 599] width 581 height 37
click at [402, 599] on icon at bounding box center [398, 599] width 13 height 13
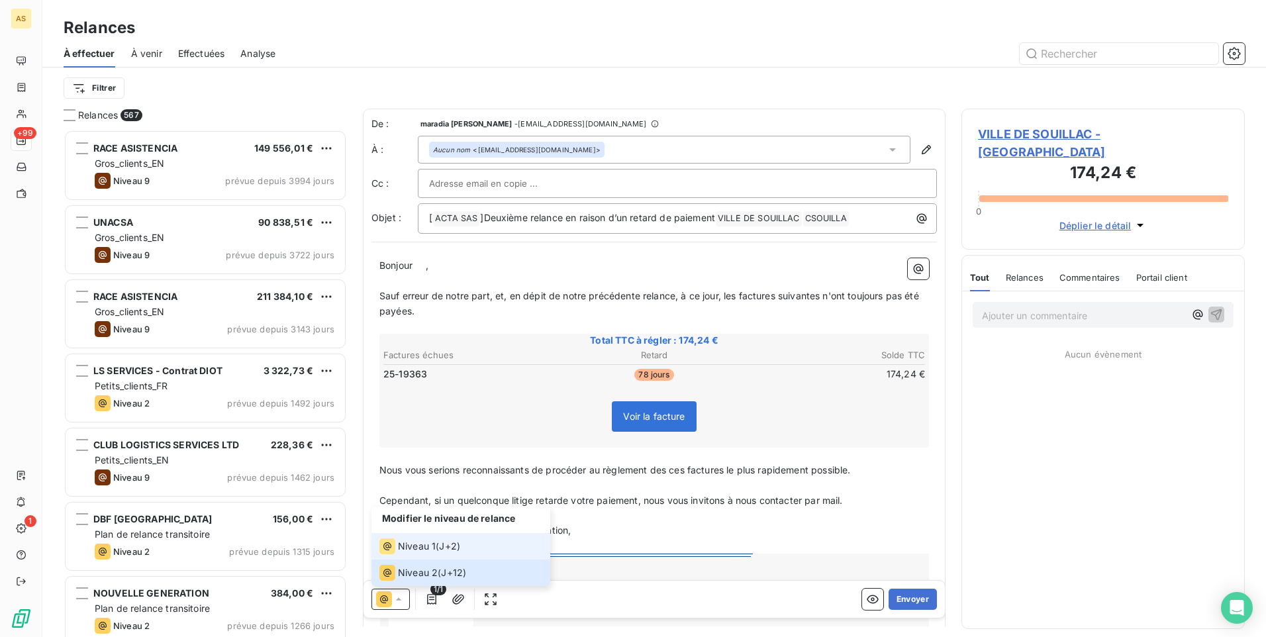
click at [424, 546] on span "Niveau 1" at bounding box center [417, 546] width 38 height 13
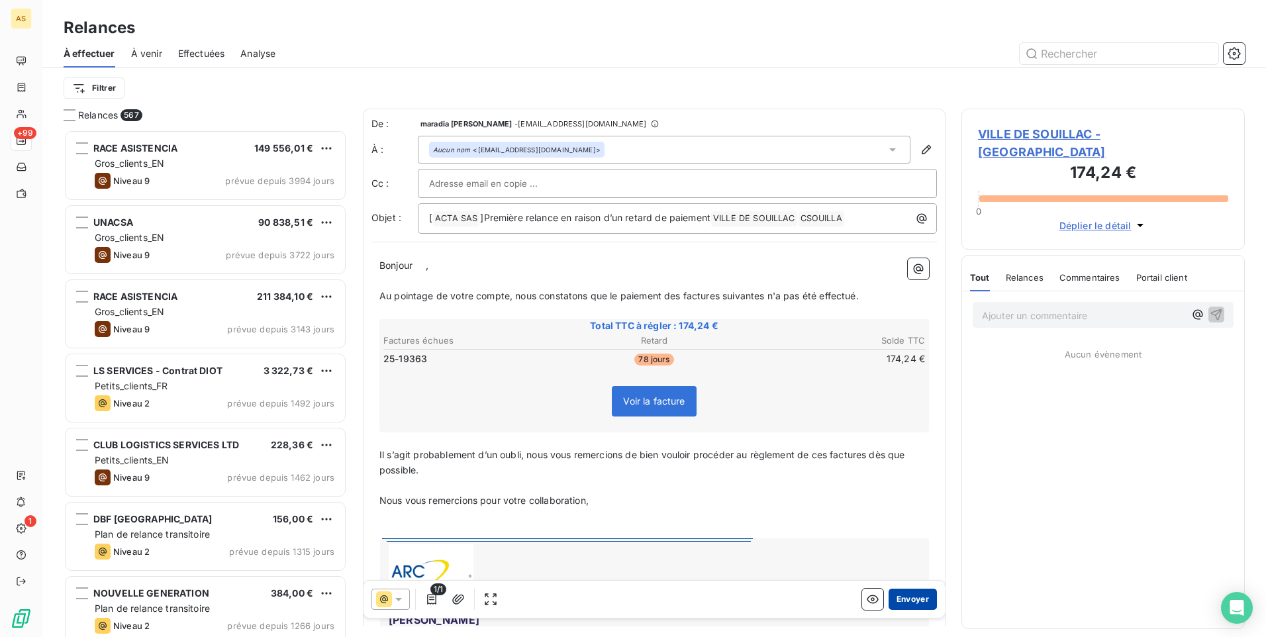
click at [909, 593] on button "Envoyer" at bounding box center [913, 599] width 48 height 21
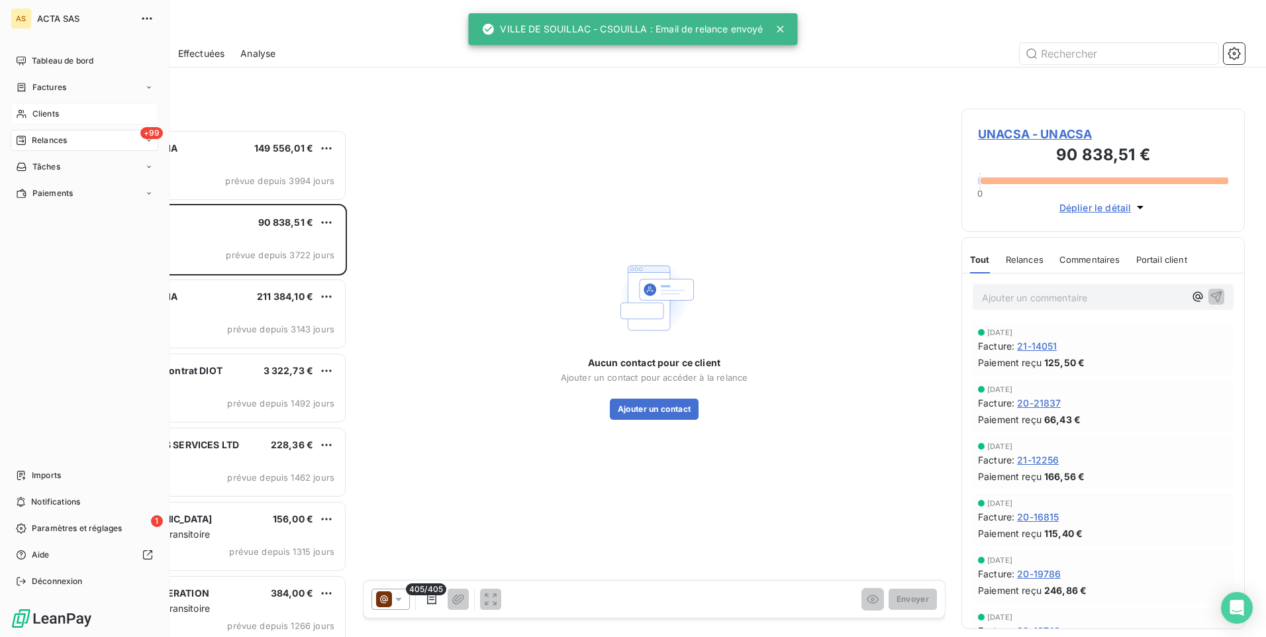
click at [49, 113] on span "Clients" at bounding box center [45, 114] width 26 height 12
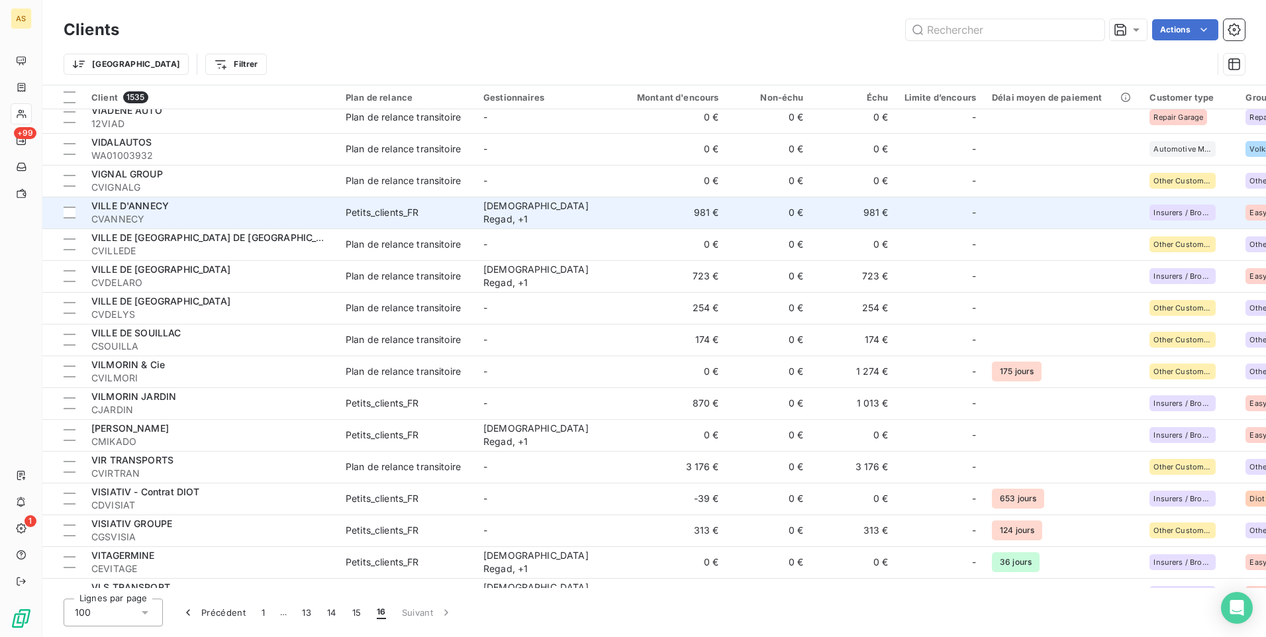
scroll to position [199, 0]
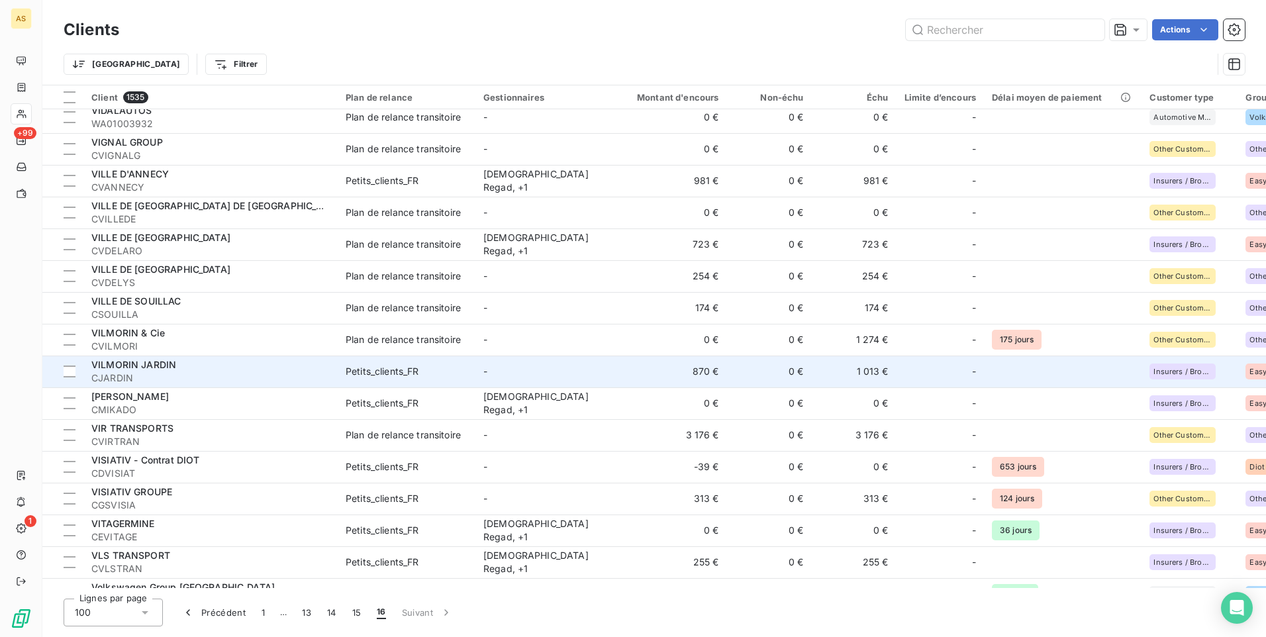
click at [791, 365] on td "0 €" at bounding box center [769, 372] width 85 height 32
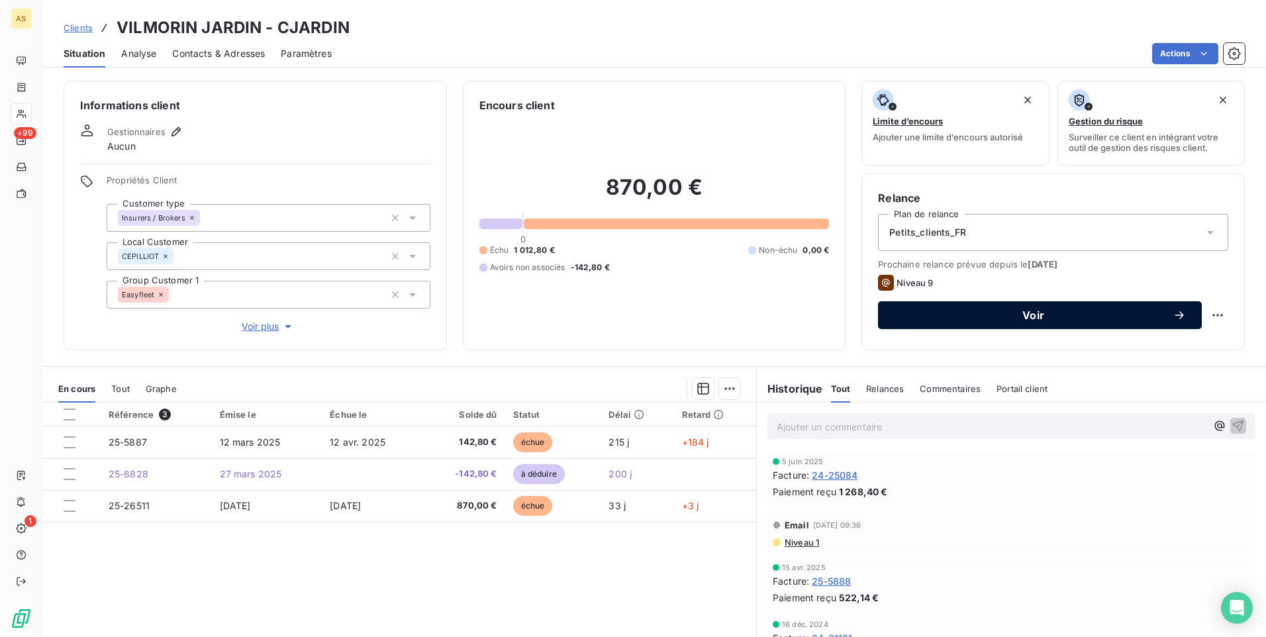
click at [934, 320] on span "Voir" at bounding box center [1033, 315] width 279 height 11
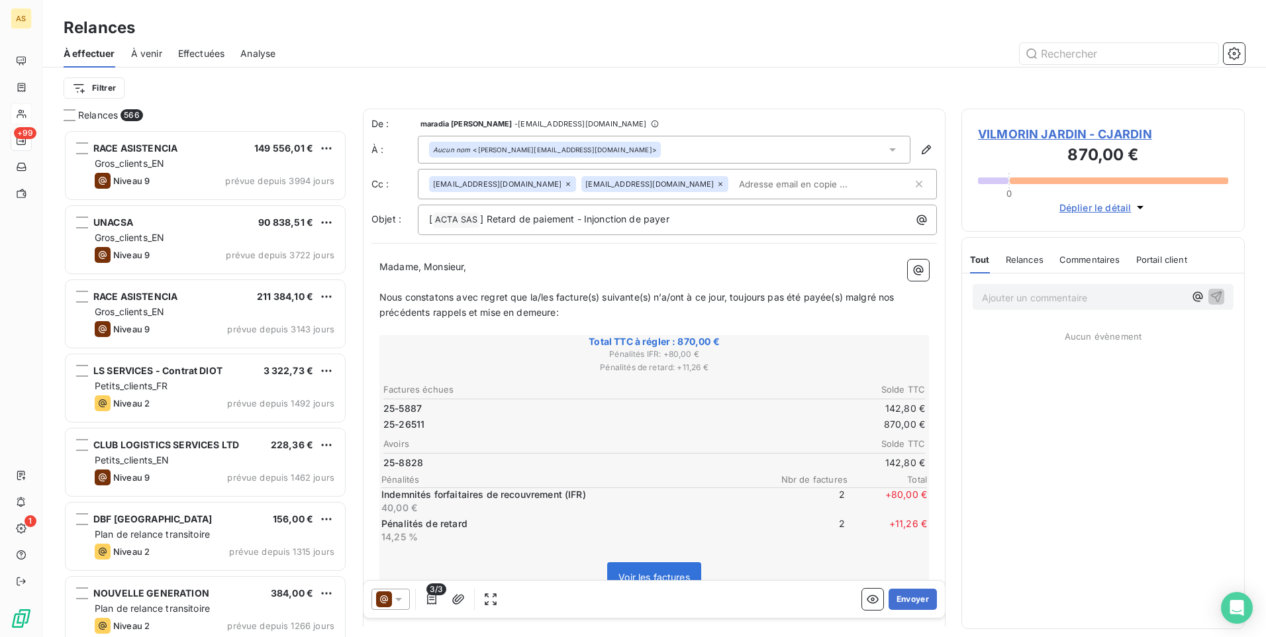
scroll to position [497, 273]
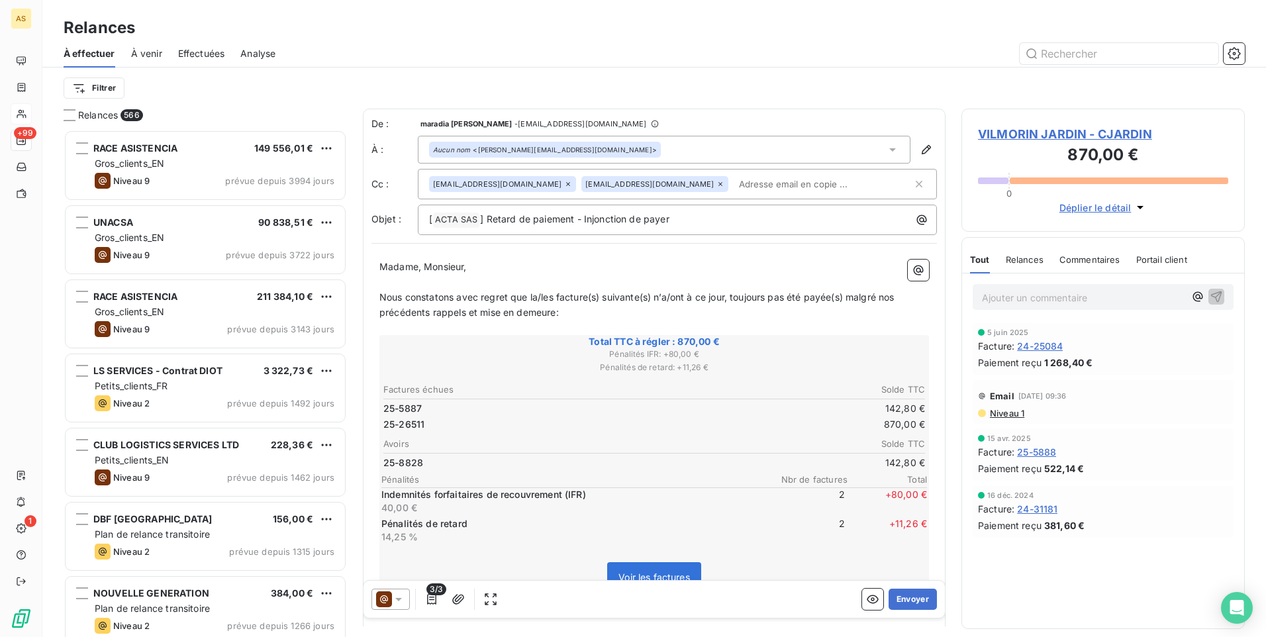
click at [397, 598] on icon at bounding box center [398, 599] width 7 height 3
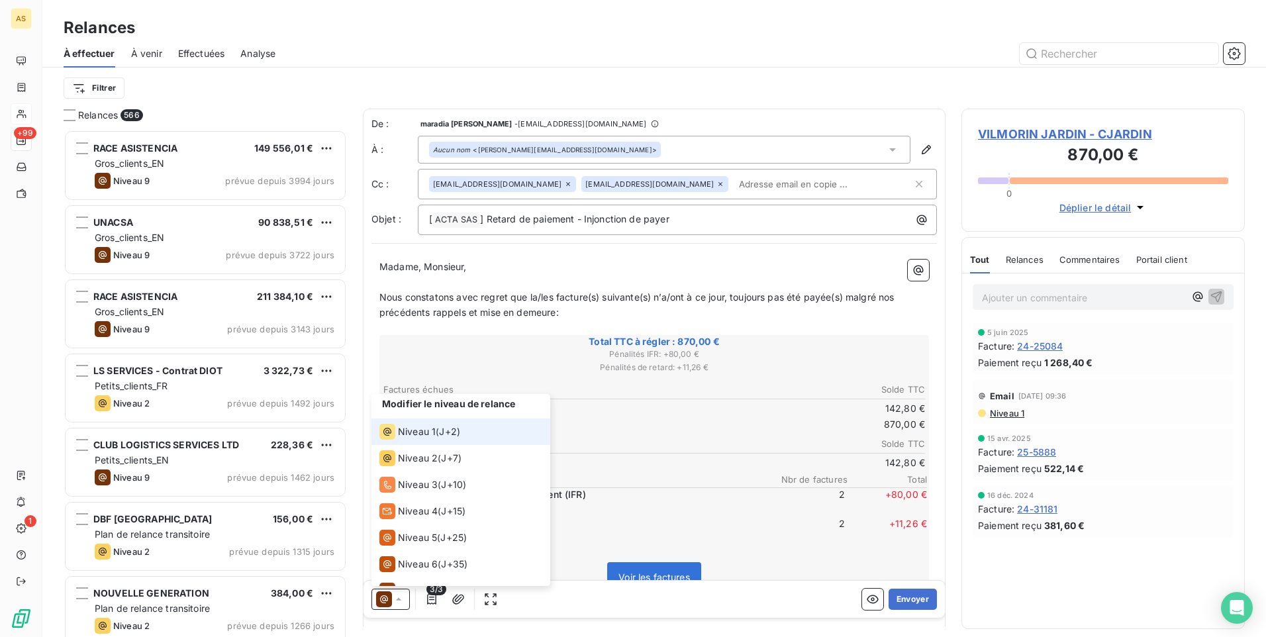
scroll to position [0, 0]
click at [451, 458] on span "J+7 )" at bounding box center [451, 460] width 21 height 13
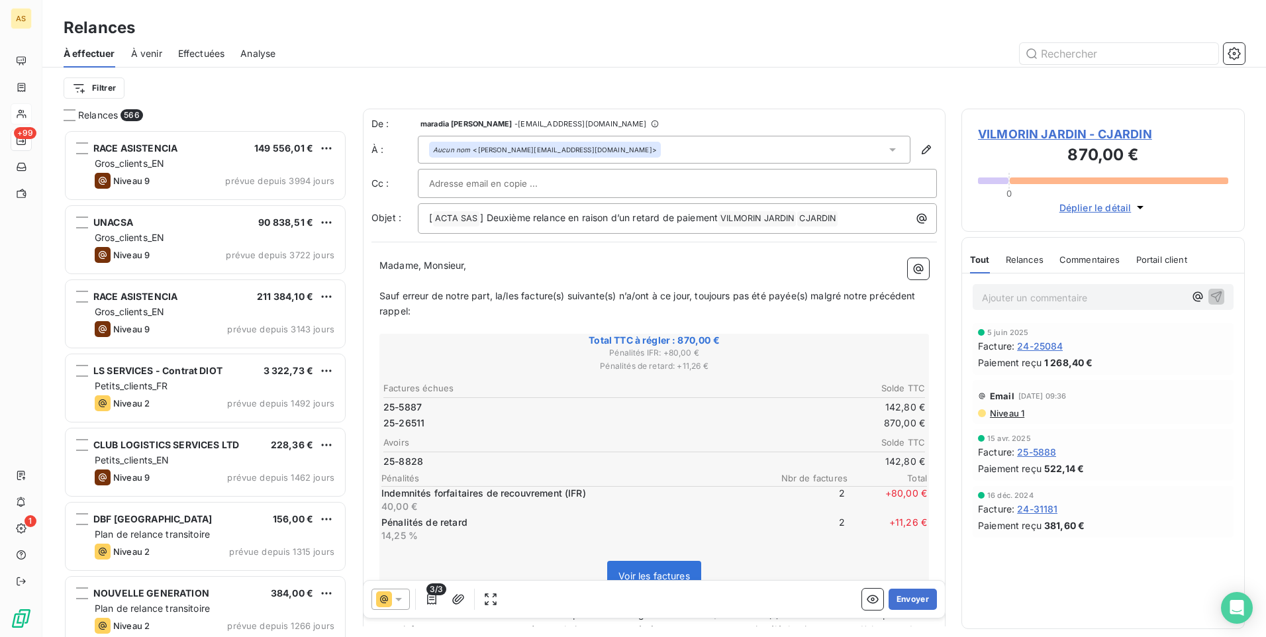
click at [401, 601] on icon at bounding box center [398, 599] width 13 height 13
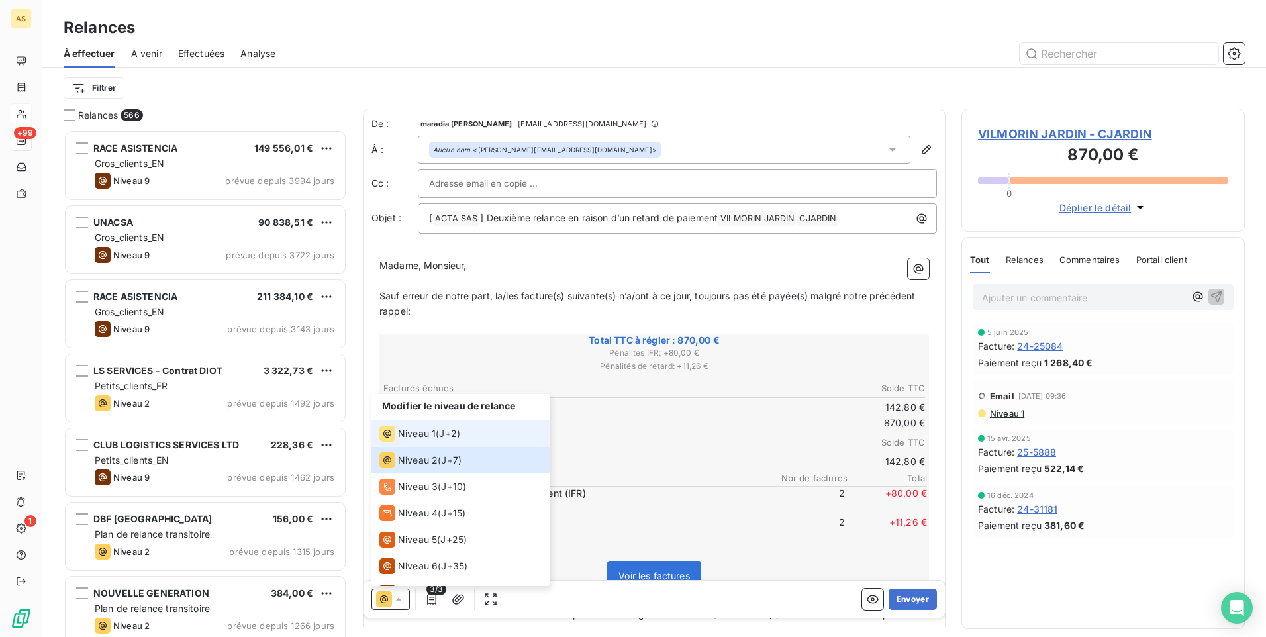
click at [429, 436] on span "Niveau 1" at bounding box center [417, 433] width 38 height 13
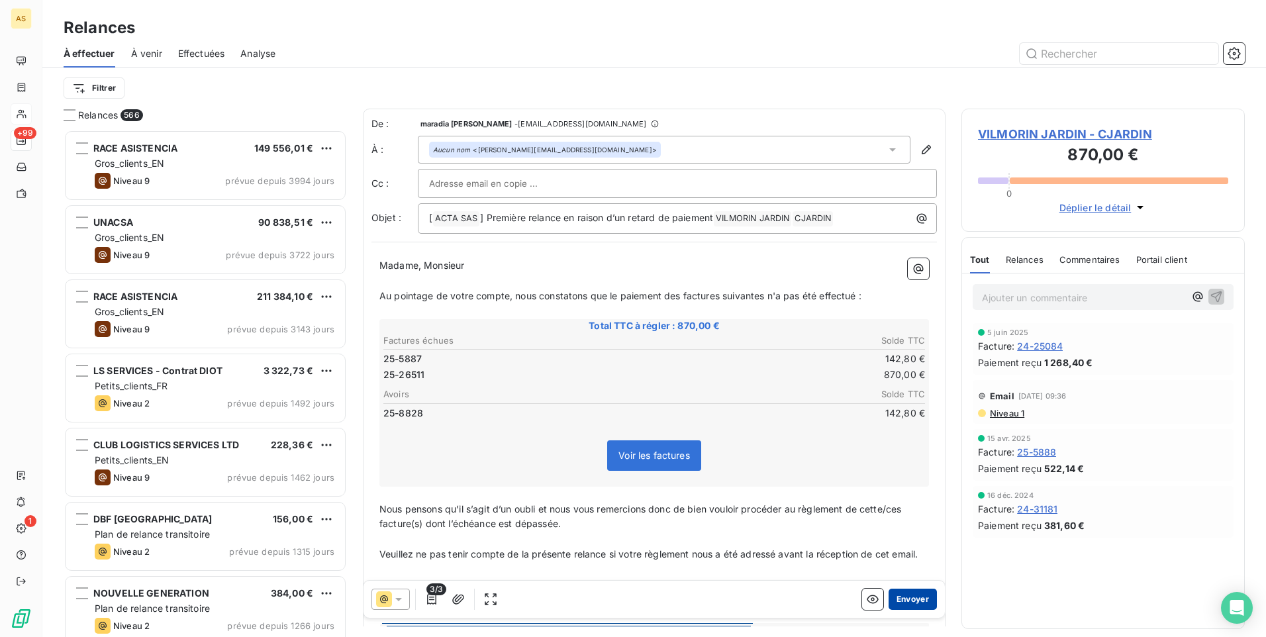
click at [905, 596] on button "Envoyer" at bounding box center [913, 599] width 48 height 21
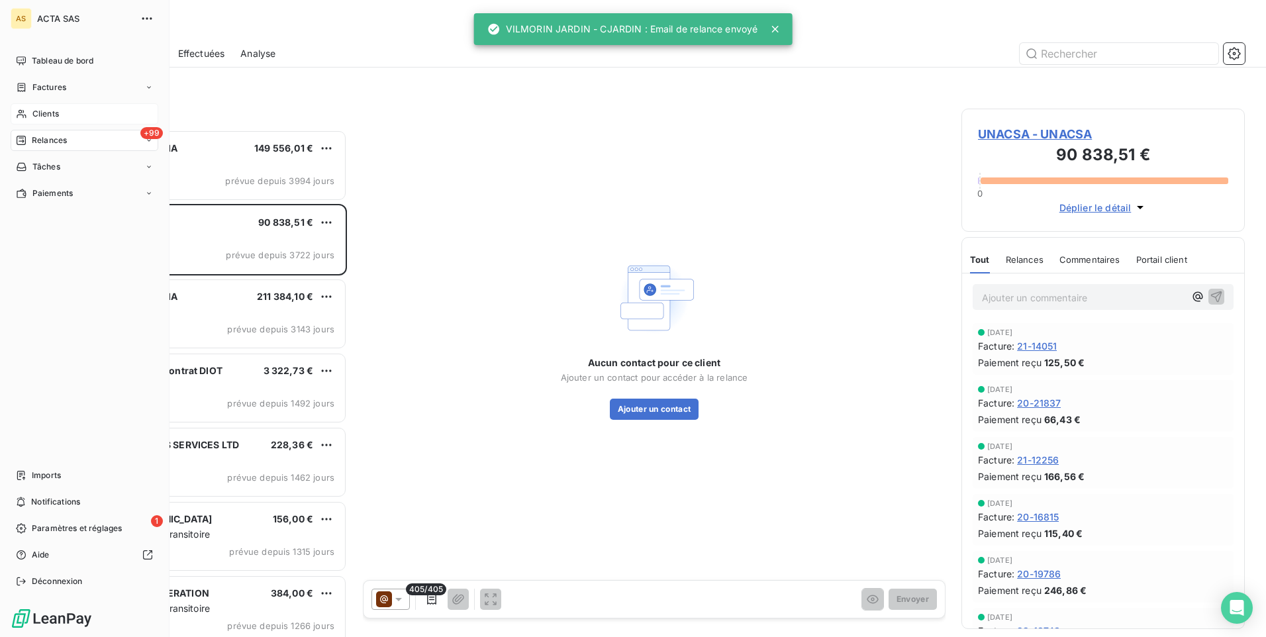
click at [44, 116] on span "Clients" at bounding box center [45, 114] width 26 height 12
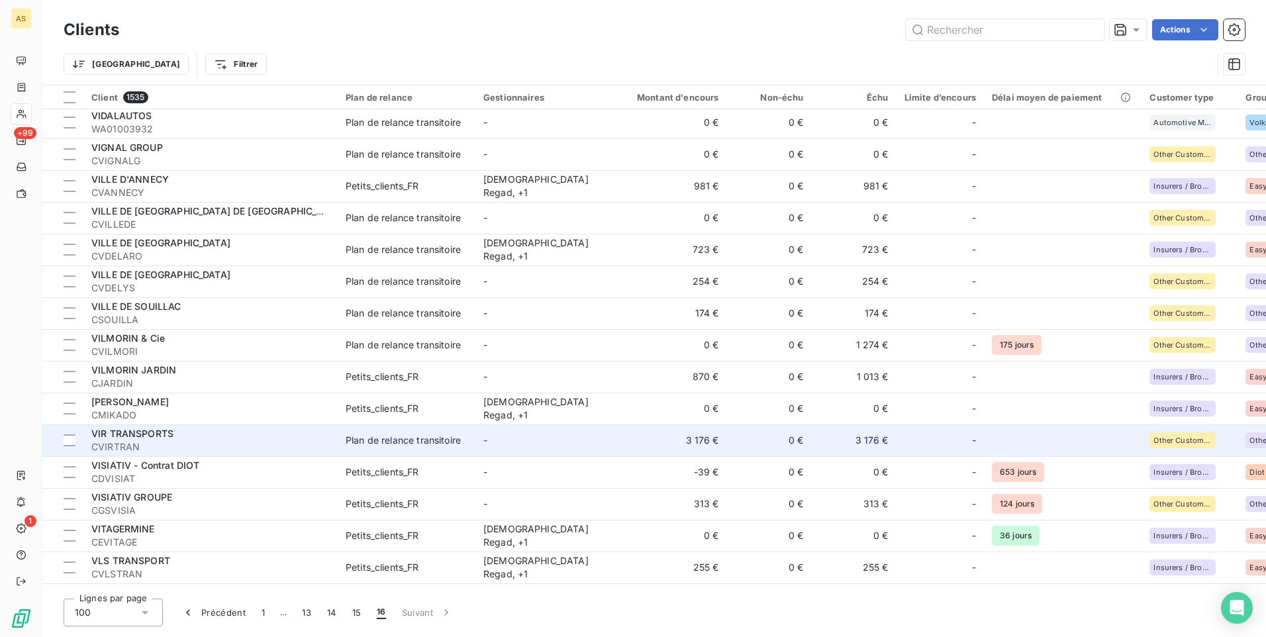
scroll to position [265, 0]
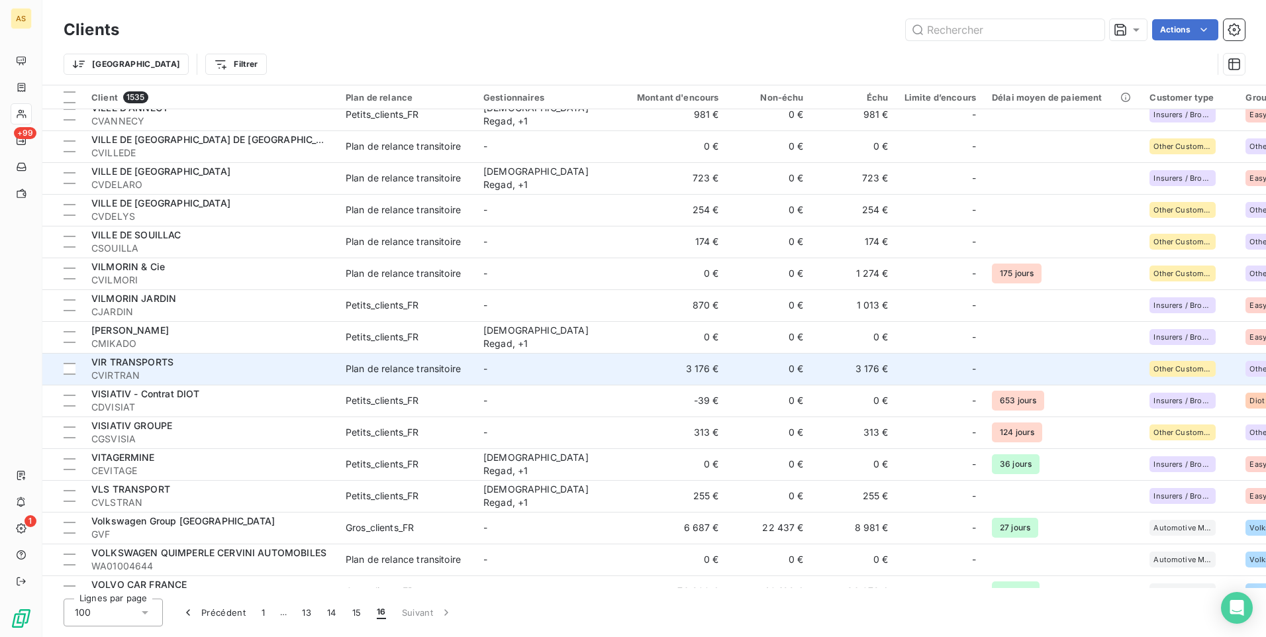
click at [506, 365] on td "-" at bounding box center [544, 369] width 138 height 32
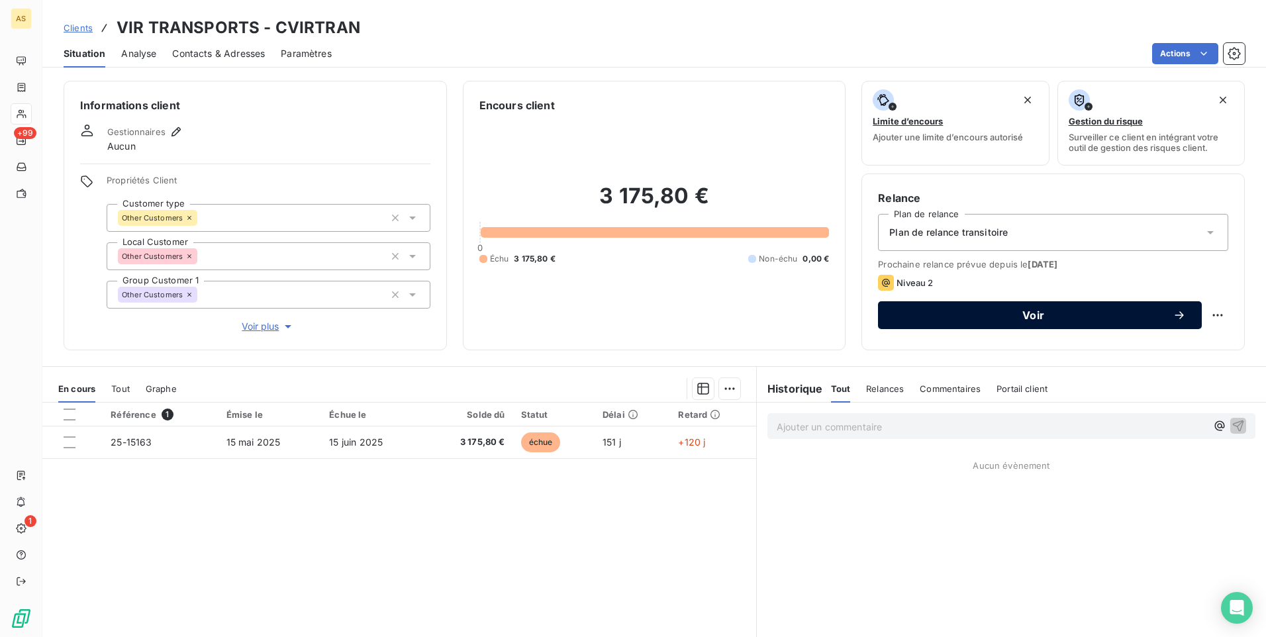
click at [881, 311] on button "Voir" at bounding box center [1040, 315] width 324 height 28
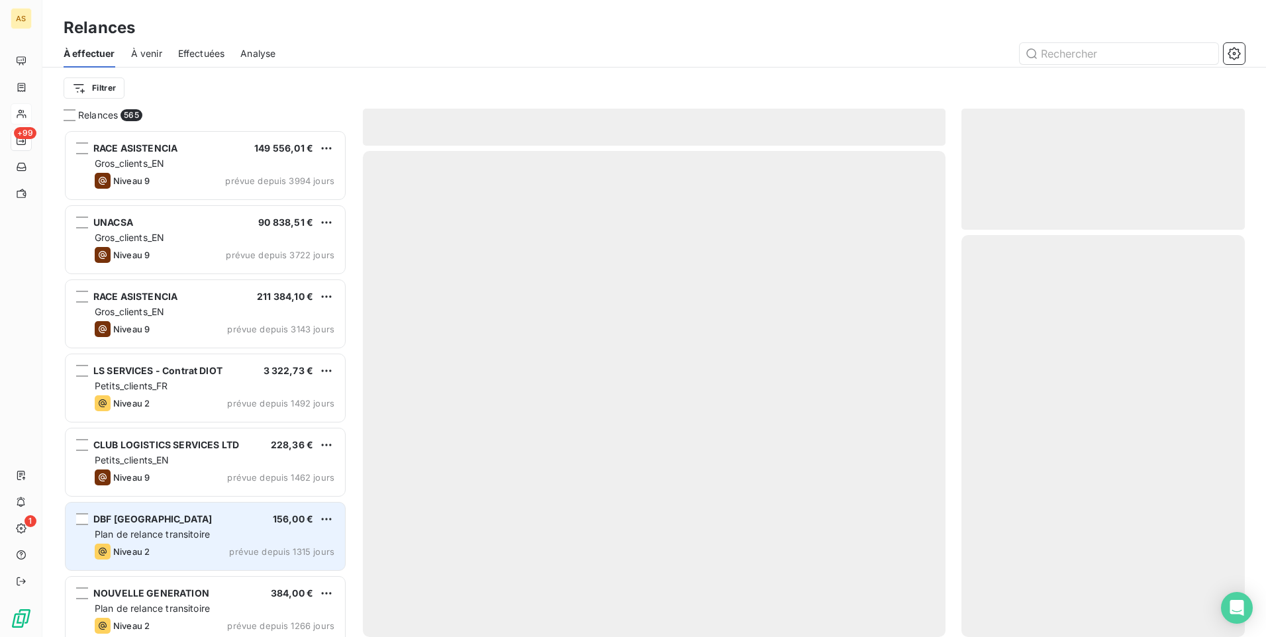
scroll to position [497, 273]
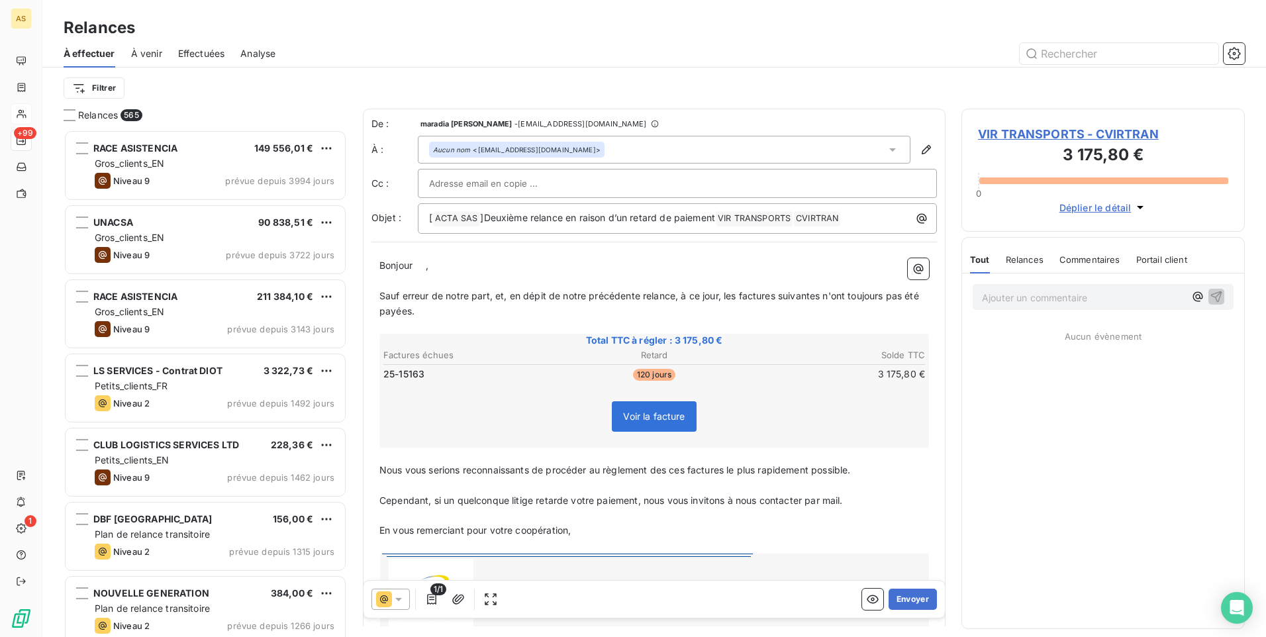
click at [397, 597] on icon at bounding box center [398, 599] width 13 height 13
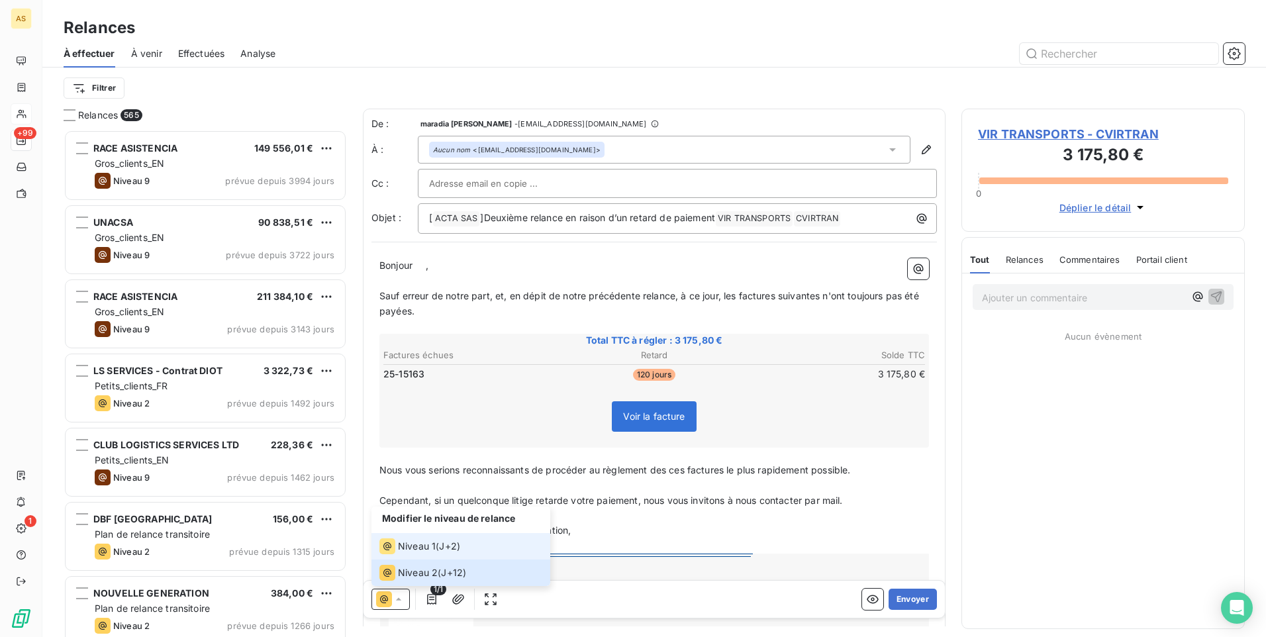
click at [411, 545] on span "Niveau 1" at bounding box center [417, 546] width 38 height 13
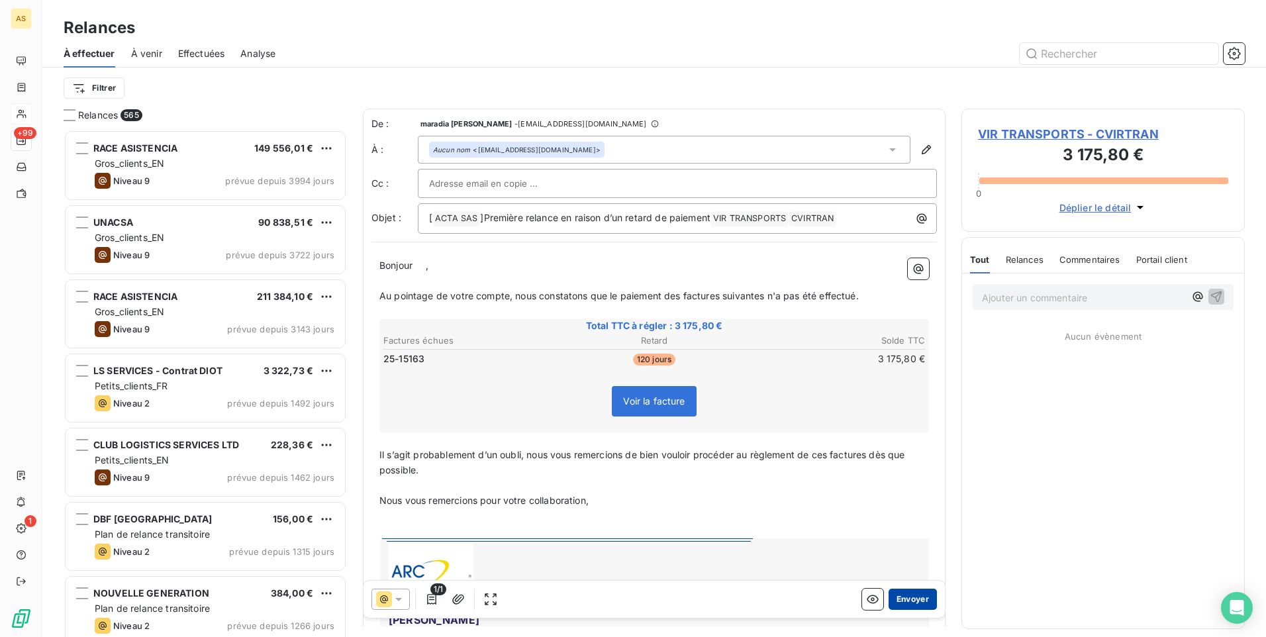
click at [889, 589] on button "Envoyer" at bounding box center [913, 599] width 48 height 21
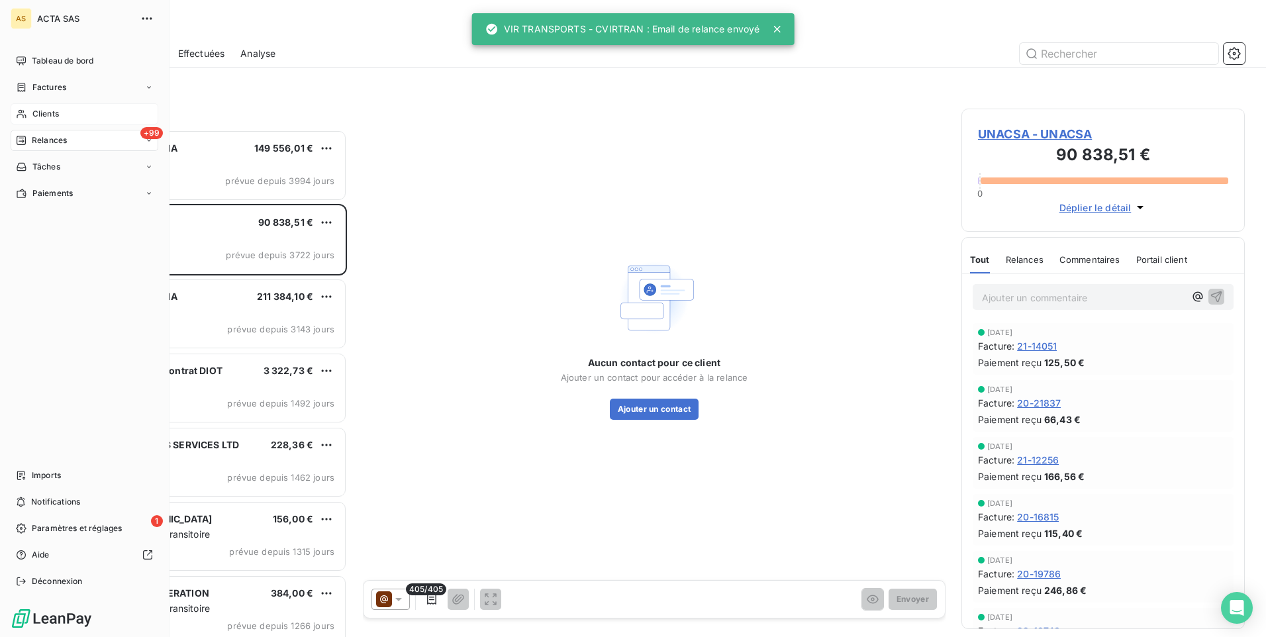
click at [36, 111] on span "Clients" at bounding box center [45, 114] width 26 height 12
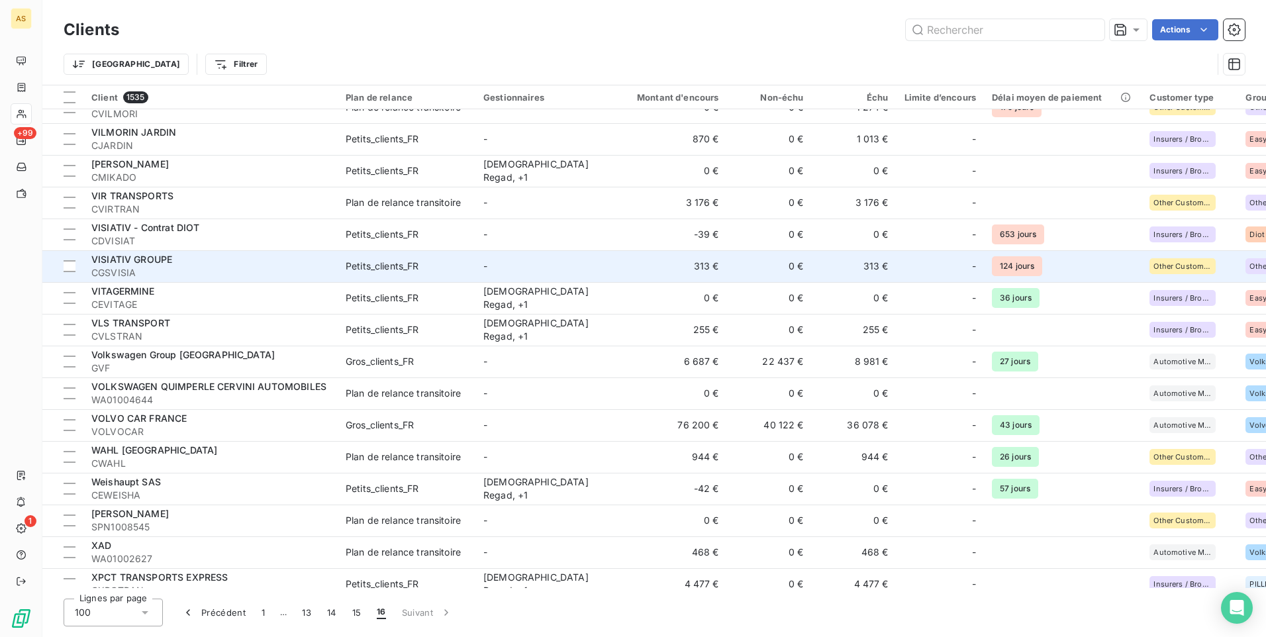
scroll to position [463, 0]
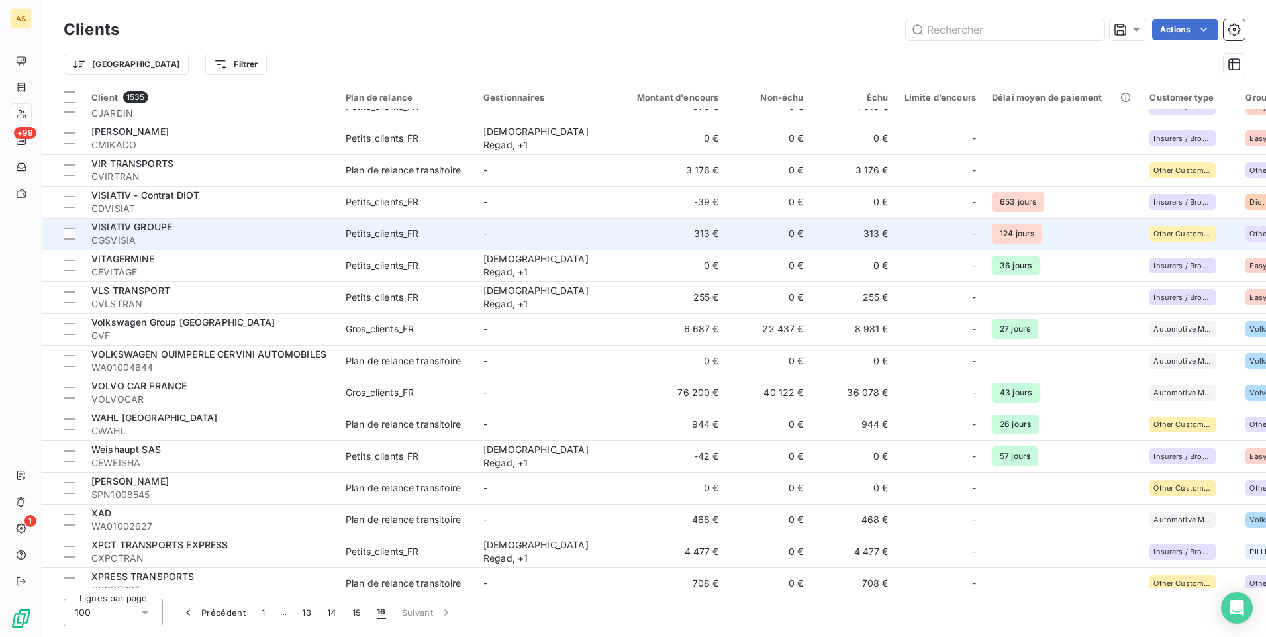
click at [414, 436] on td "Plan de relance transitoire" at bounding box center [407, 425] width 138 height 32
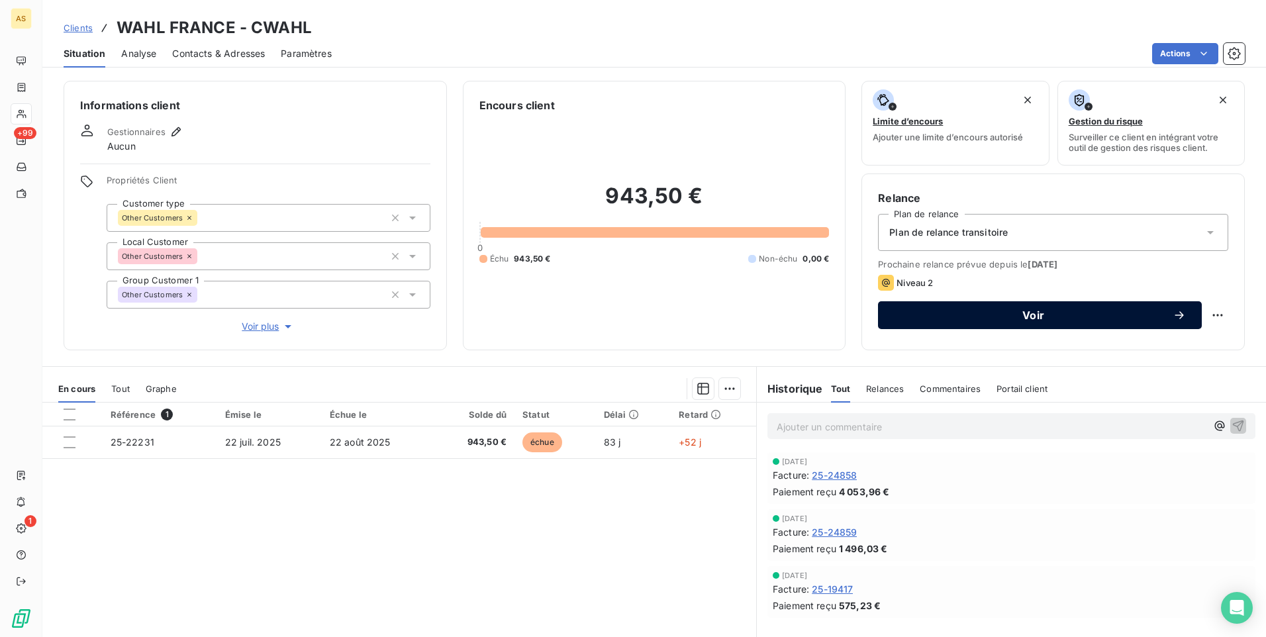
click at [947, 313] on span "Voir" at bounding box center [1033, 315] width 279 height 11
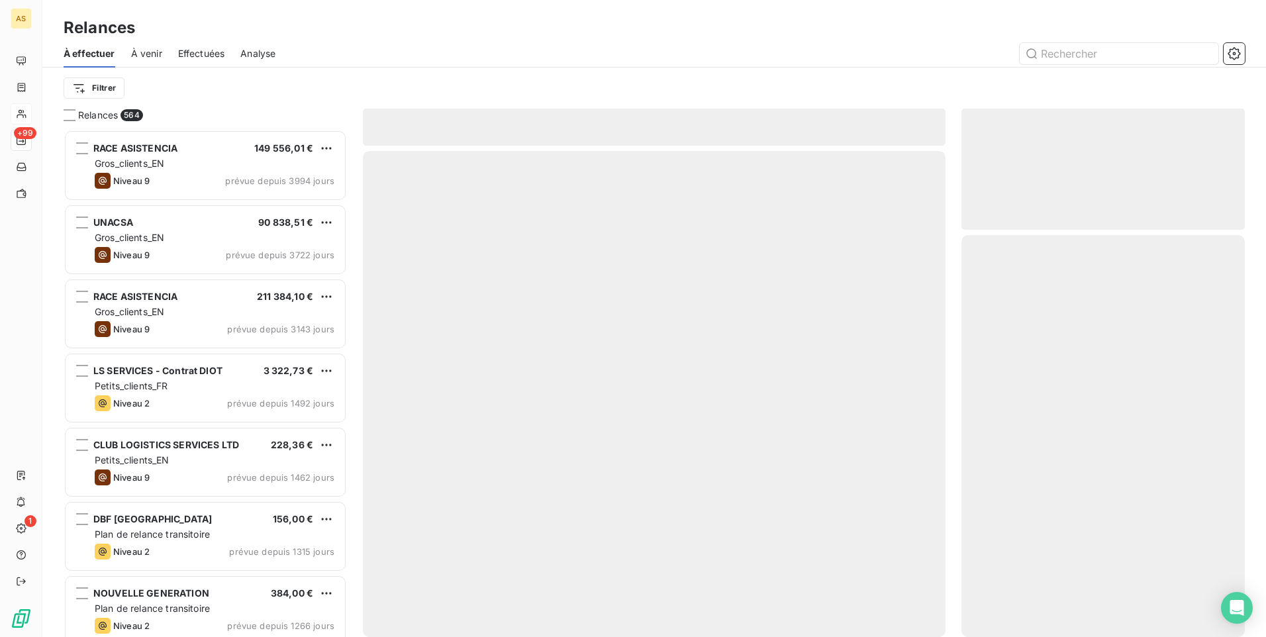
scroll to position [497, 273]
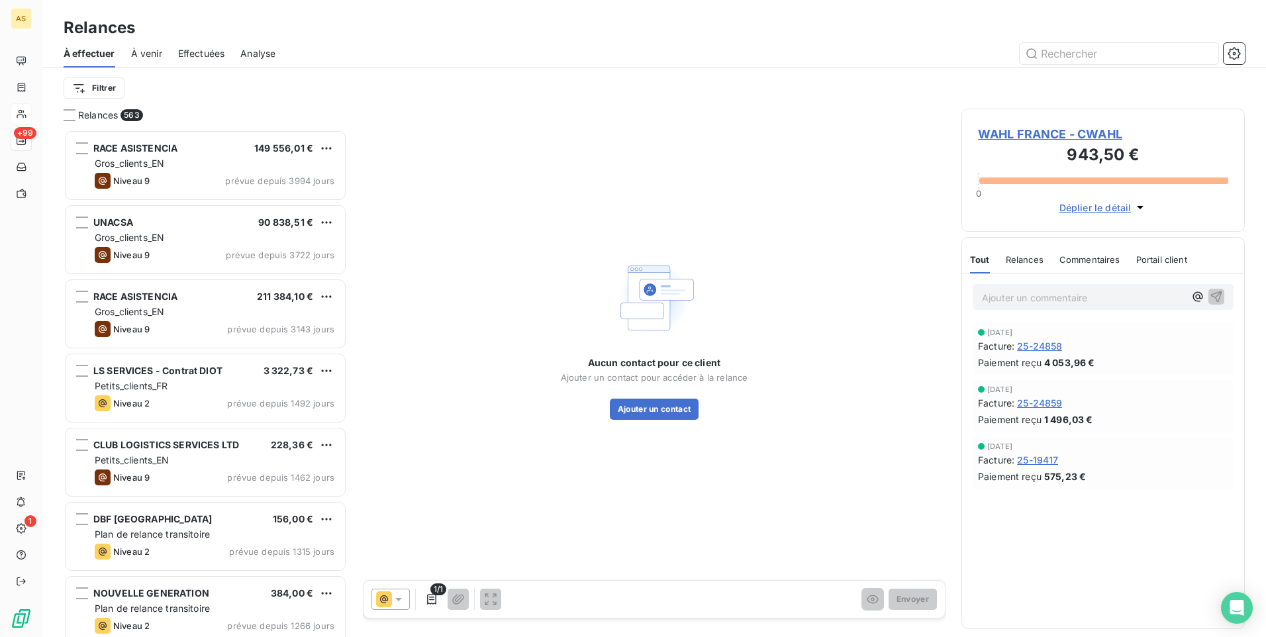
click at [400, 589] on div at bounding box center [390, 599] width 38 height 21
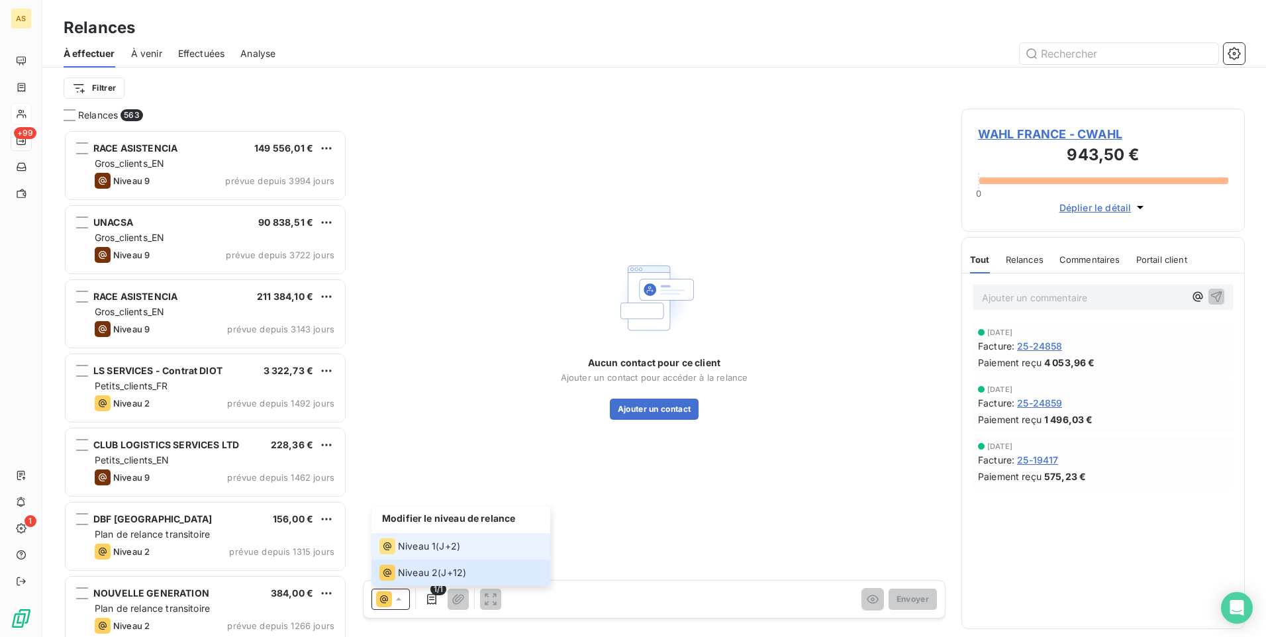
click at [404, 537] on li "Niveau 1 ( J+2 )" at bounding box center [460, 546] width 179 height 26
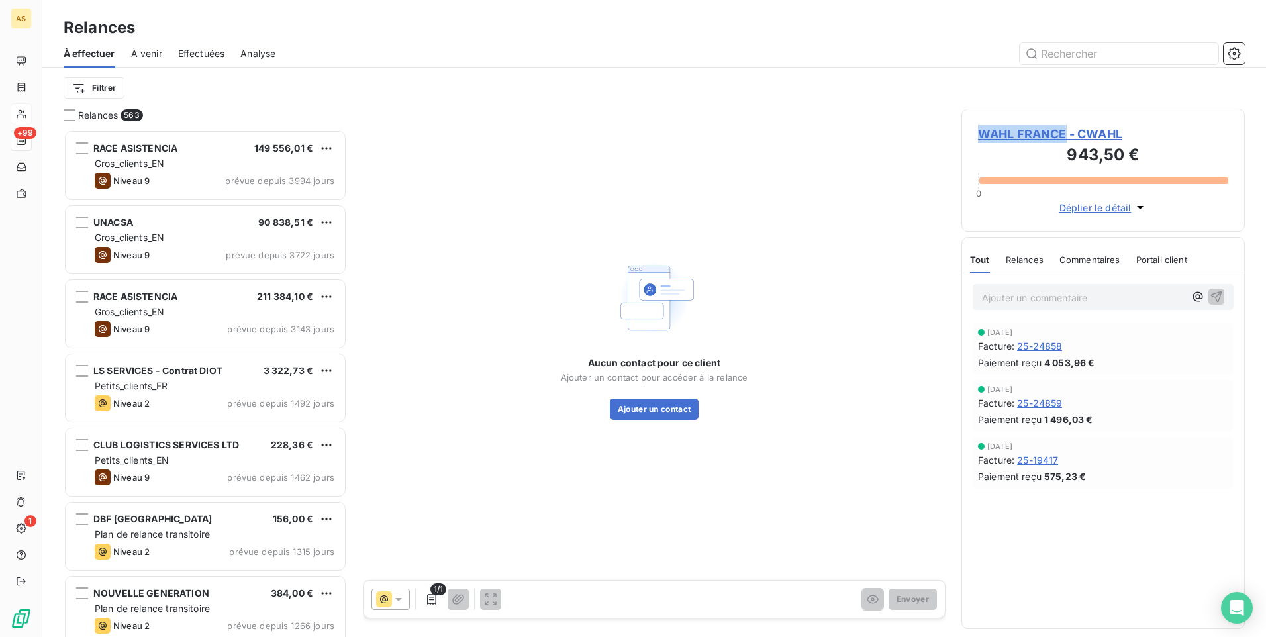
drag, startPoint x: 1064, startPoint y: 126, endPoint x: 978, endPoint y: 132, distance: 86.3
click at [978, 132] on span "WAHL FRANCE - CWAHL" at bounding box center [1103, 134] width 250 height 18
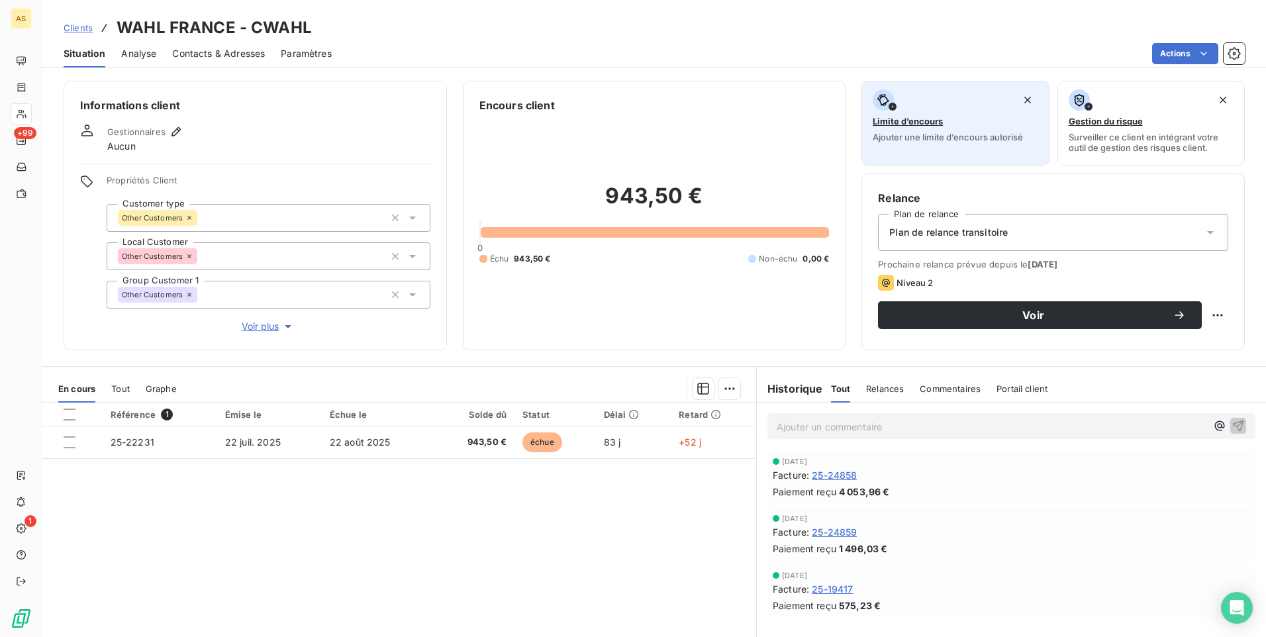
drag, startPoint x: 978, startPoint y: 132, endPoint x: 985, endPoint y: 131, distance: 7.3
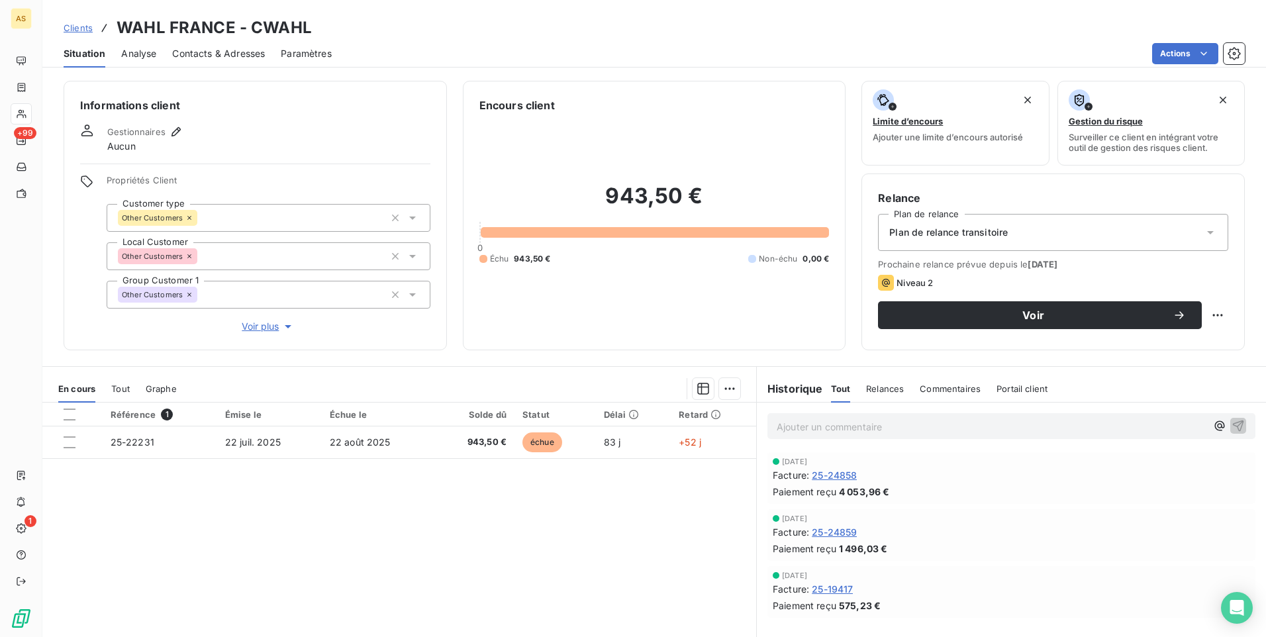
drag, startPoint x: 985, startPoint y: 131, endPoint x: 391, endPoint y: 40, distance: 601.5
click at [443, 38] on div "Clients WAHL FRANCE - CWAHL" at bounding box center [654, 28] width 1224 height 24
drag, startPoint x: 236, startPoint y: 26, endPoint x: 106, endPoint y: 26, distance: 130.4
click at [106, 26] on div "Clients WAHL FRANCE - CWAHL" at bounding box center [188, 28] width 248 height 24
copy h3 "WAHL [GEOGRAPHIC_DATA]"
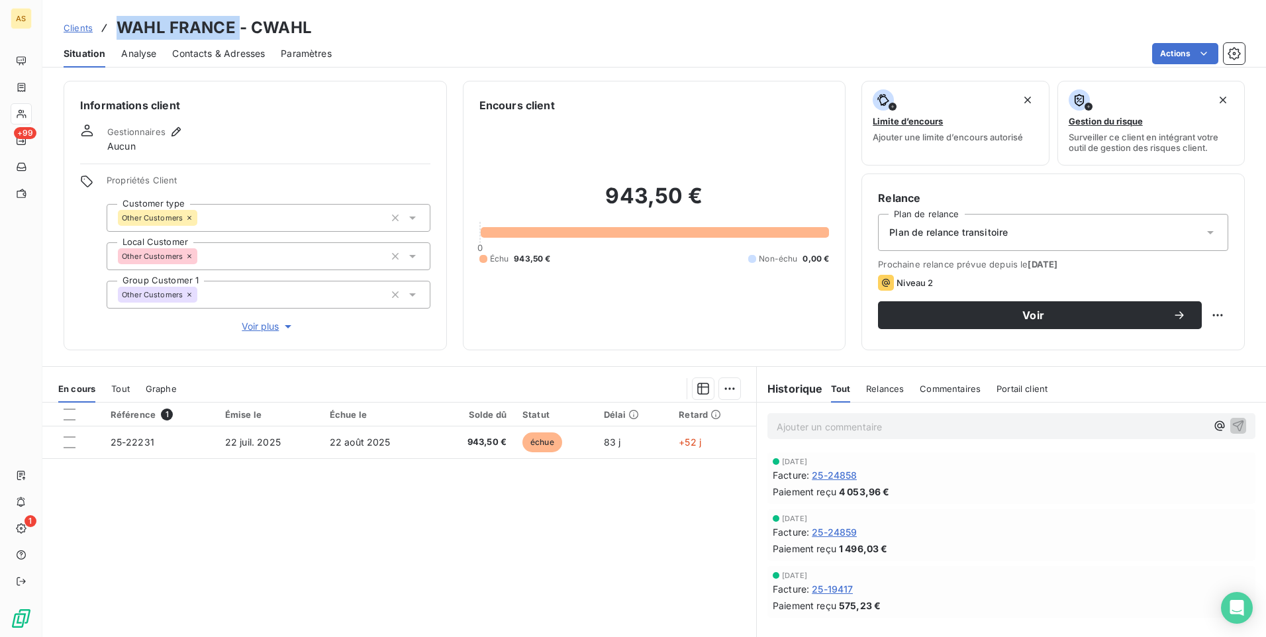
click at [203, 54] on span "Contacts & Adresses" at bounding box center [218, 53] width 93 height 13
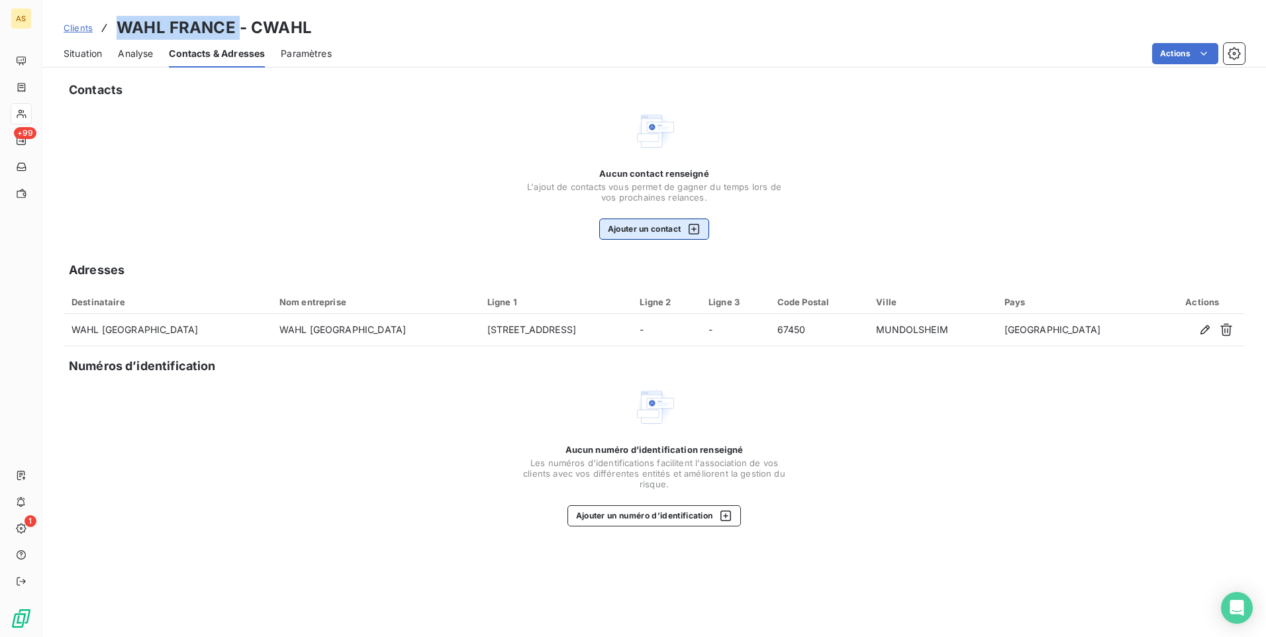
click at [694, 229] on icon "button" at bounding box center [694, 229] width 11 height 11
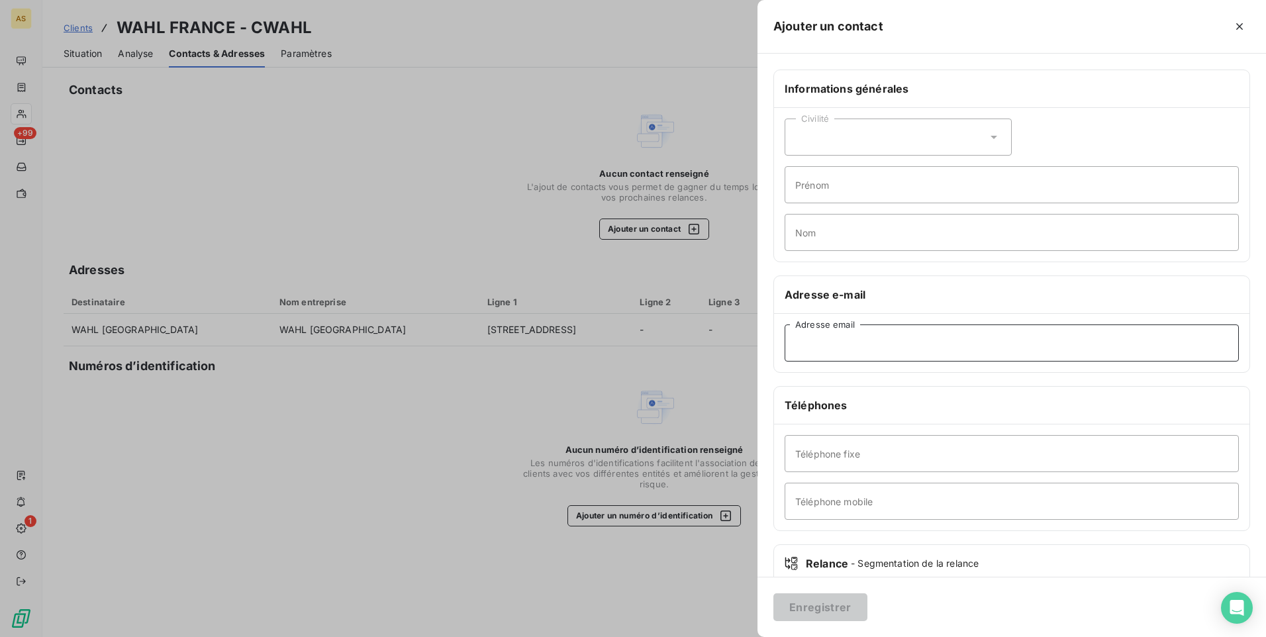
click at [805, 343] on input "Adresse email" at bounding box center [1012, 342] width 454 height 37
paste input "Invoice Wahl [GEOGRAPHIC_DATA] <[EMAIL_ADDRESS][DOMAIN_NAME]>"
click at [894, 349] on input "Invoice Wahl [GEOGRAPHIC_DATA] <[EMAIL_ADDRESS][DOMAIN_NAME]>" at bounding box center [1012, 342] width 454 height 37
click at [930, 342] on input "[EMAIL_ADDRESS][DOMAIN_NAME]>" at bounding box center [1012, 342] width 454 height 37
type input "[EMAIL_ADDRESS][DOMAIN_NAME]"
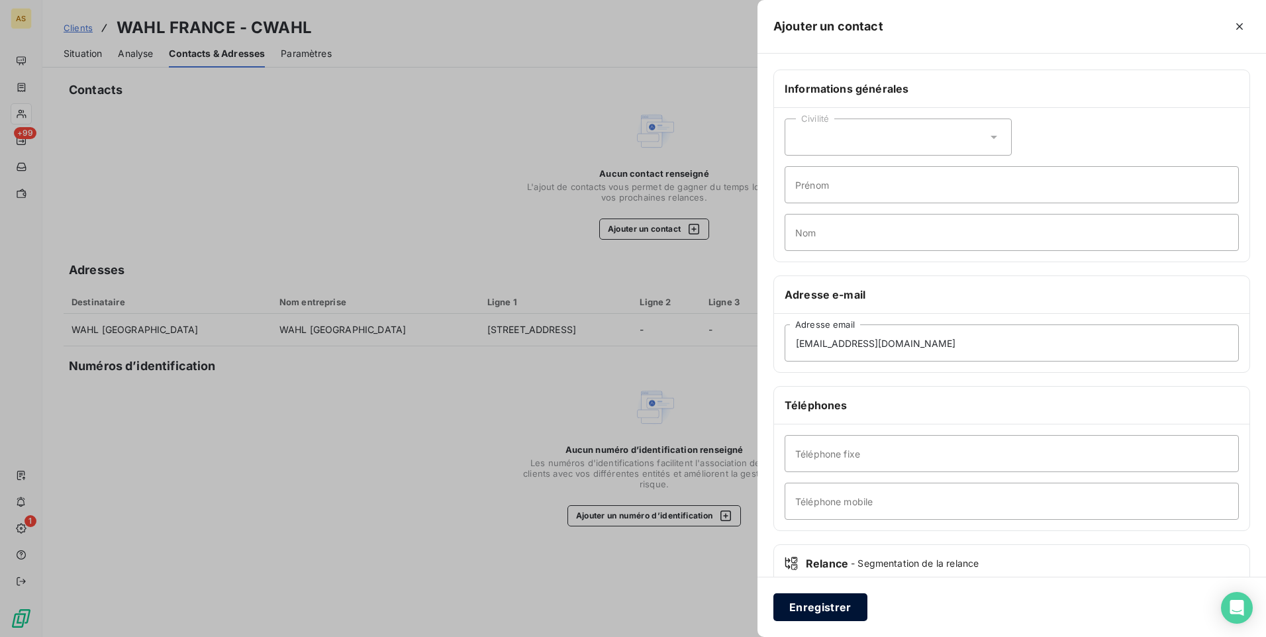
click at [802, 605] on button "Enregistrer" at bounding box center [820, 607] width 94 height 28
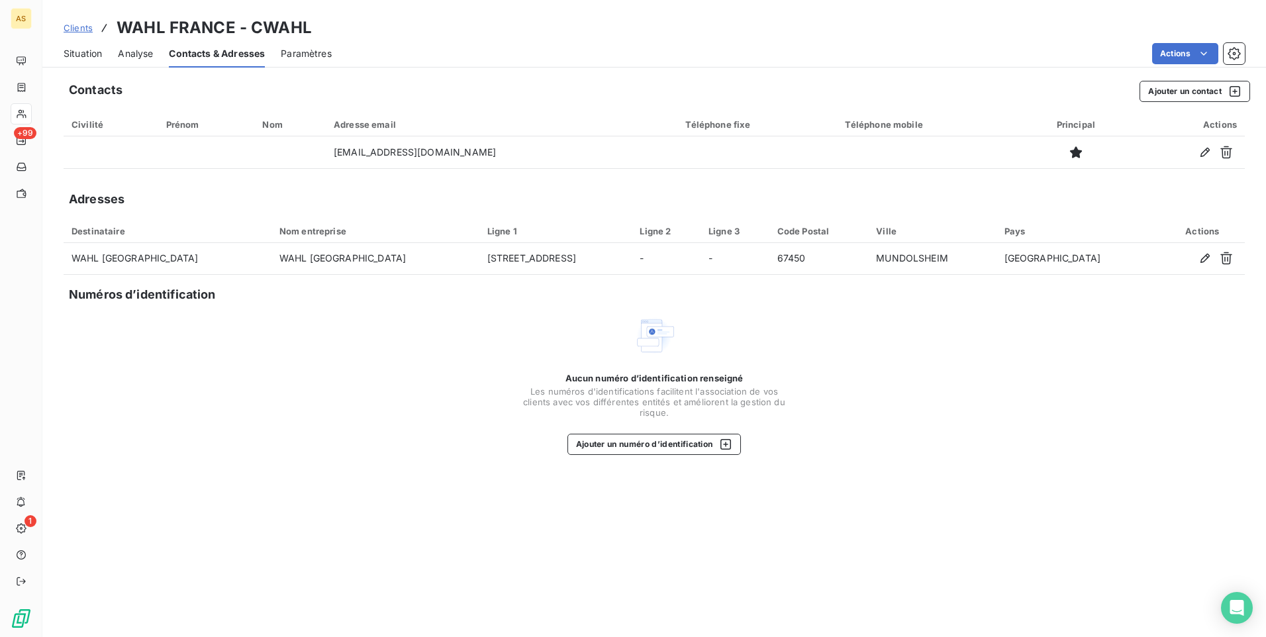
drag, startPoint x: 313, startPoint y: 24, endPoint x: 304, endPoint y: 25, distance: 9.3
click at [304, 25] on h3 "WAHL FRANCE - CWAHL" at bounding box center [214, 28] width 195 height 24
drag, startPoint x: 309, startPoint y: 26, endPoint x: 252, endPoint y: 21, distance: 57.8
click at [252, 21] on h3 "WAHL FRANCE - CWAHL" at bounding box center [214, 28] width 195 height 24
copy h3 "CWAHL"
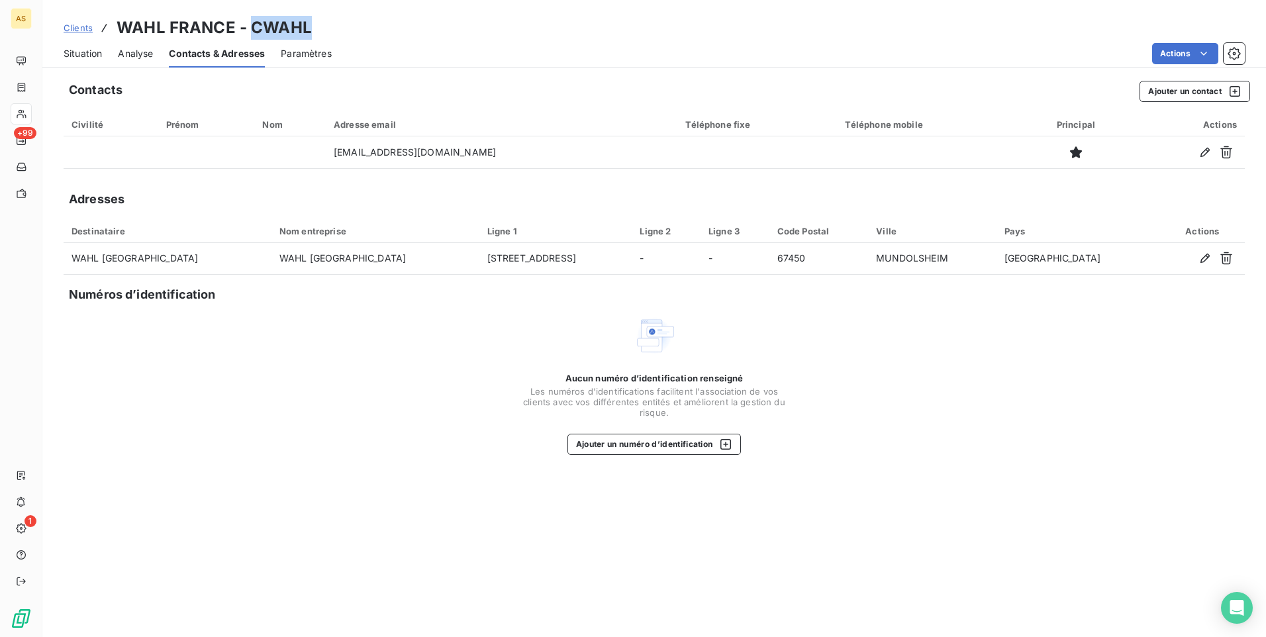
click at [79, 51] on span "Situation" at bounding box center [83, 53] width 38 height 13
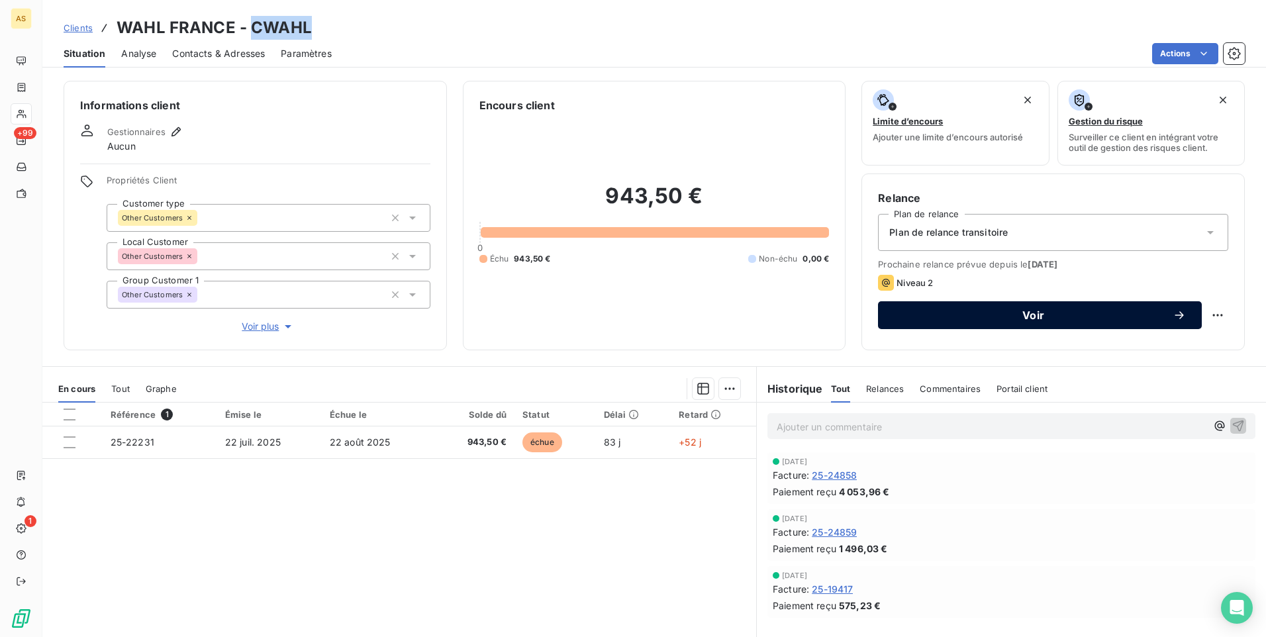
click at [934, 320] on span "Voir" at bounding box center [1033, 315] width 279 height 11
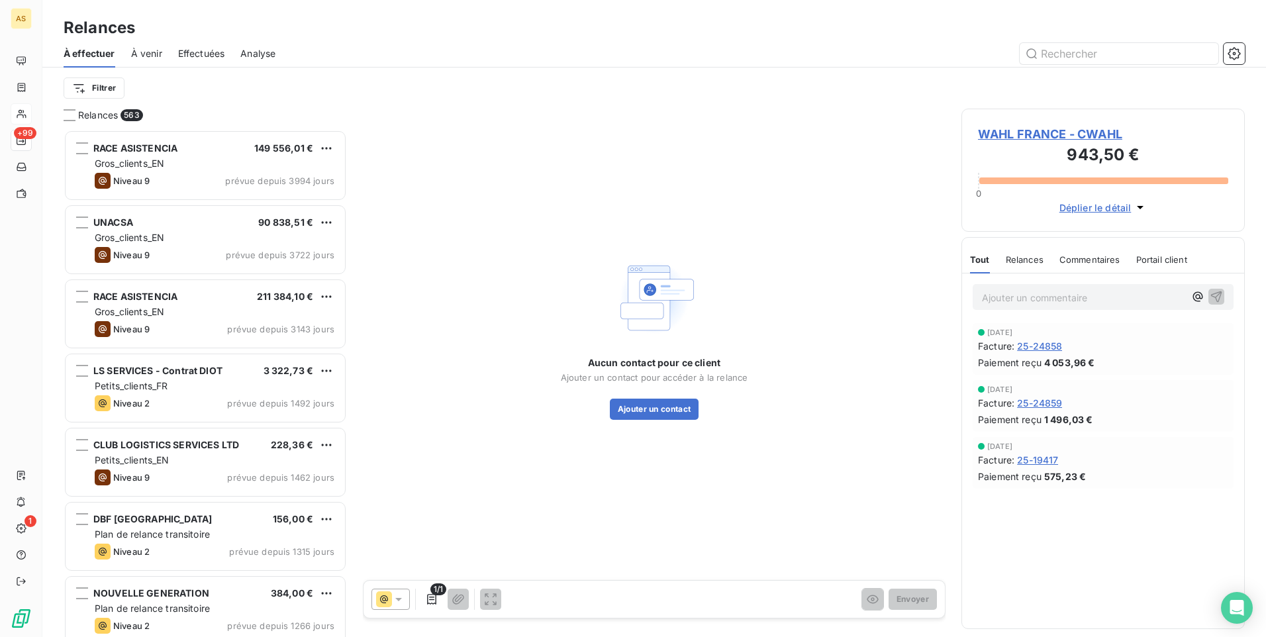
scroll to position [497, 273]
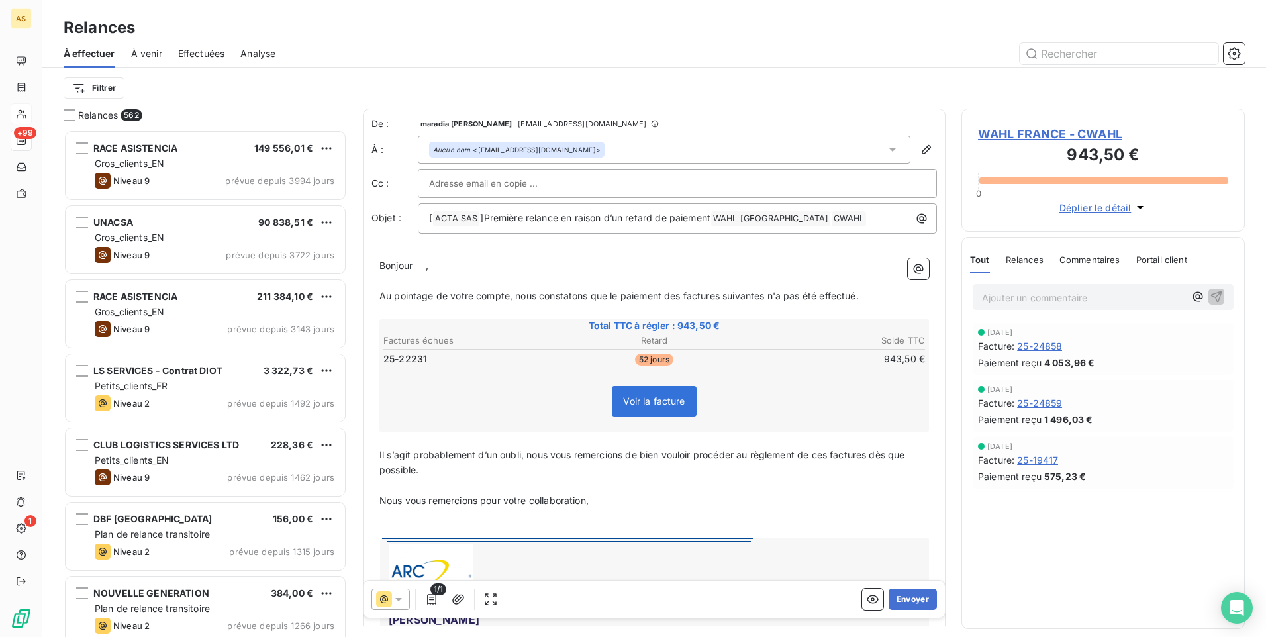
click at [402, 608] on div at bounding box center [390, 599] width 38 height 21
click at [418, 539] on div "Niveau 1" at bounding box center [407, 546] width 56 height 16
click at [905, 596] on button "Envoyer" at bounding box center [913, 599] width 48 height 21
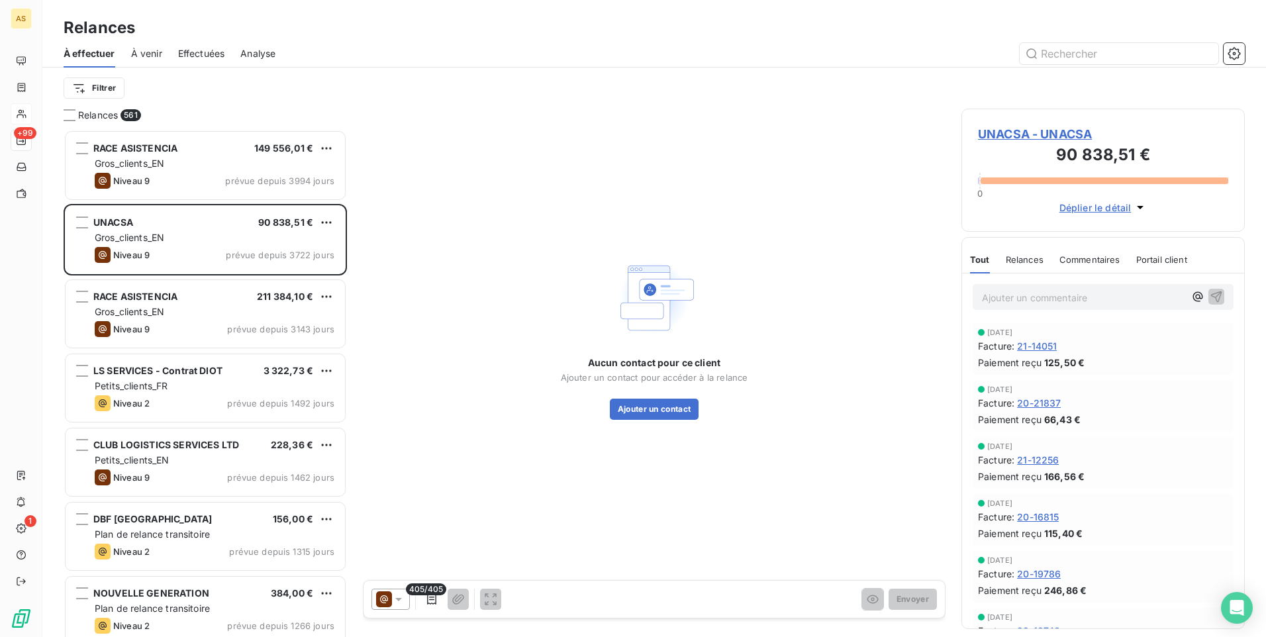
click at [185, 51] on span "Effectuées" at bounding box center [201, 53] width 47 height 13
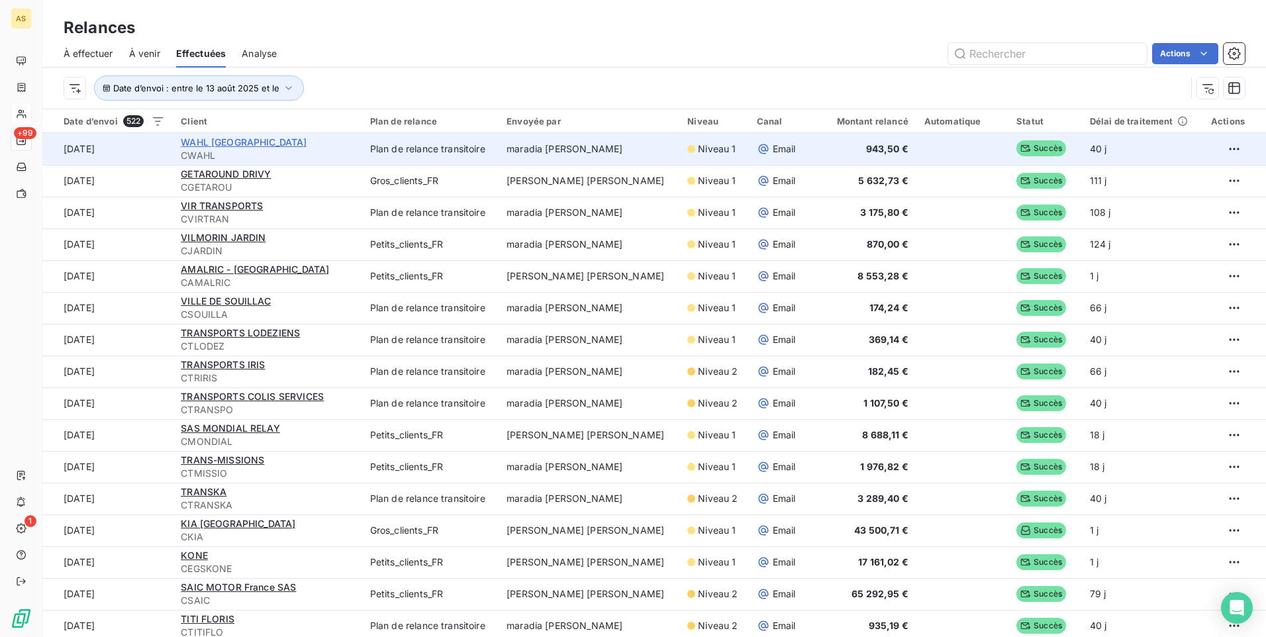
click at [240, 142] on span "WAHL [GEOGRAPHIC_DATA]" at bounding box center [244, 141] width 126 height 11
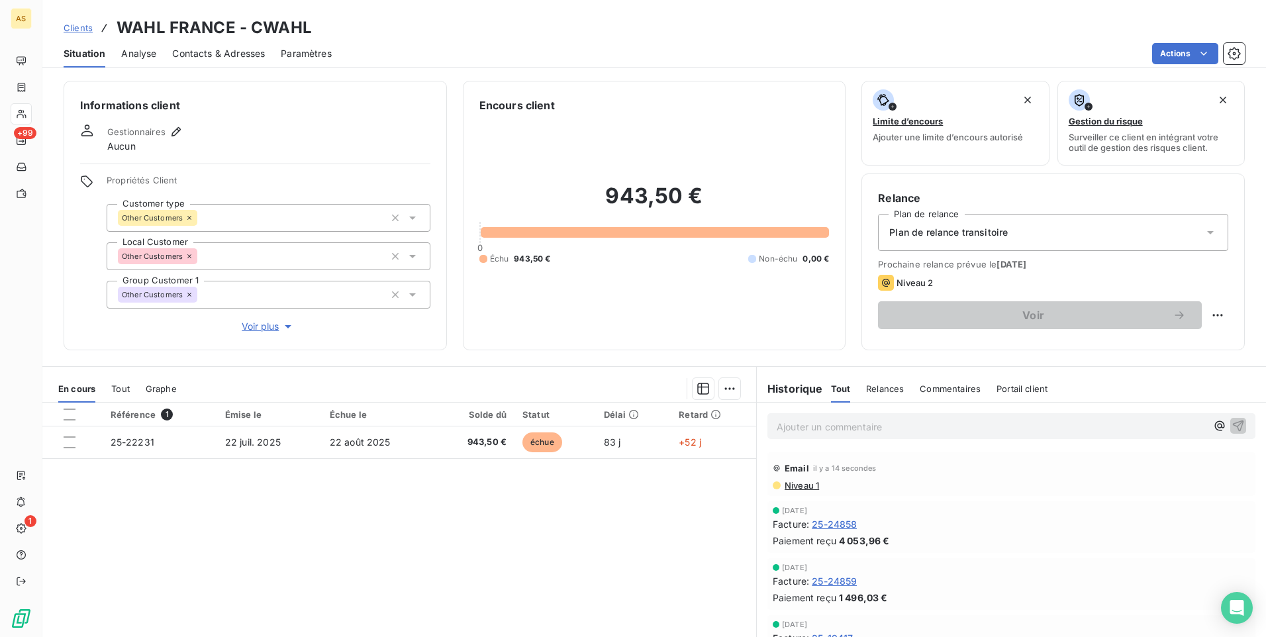
click at [228, 57] on span "Contacts & Adresses" at bounding box center [218, 53] width 93 height 13
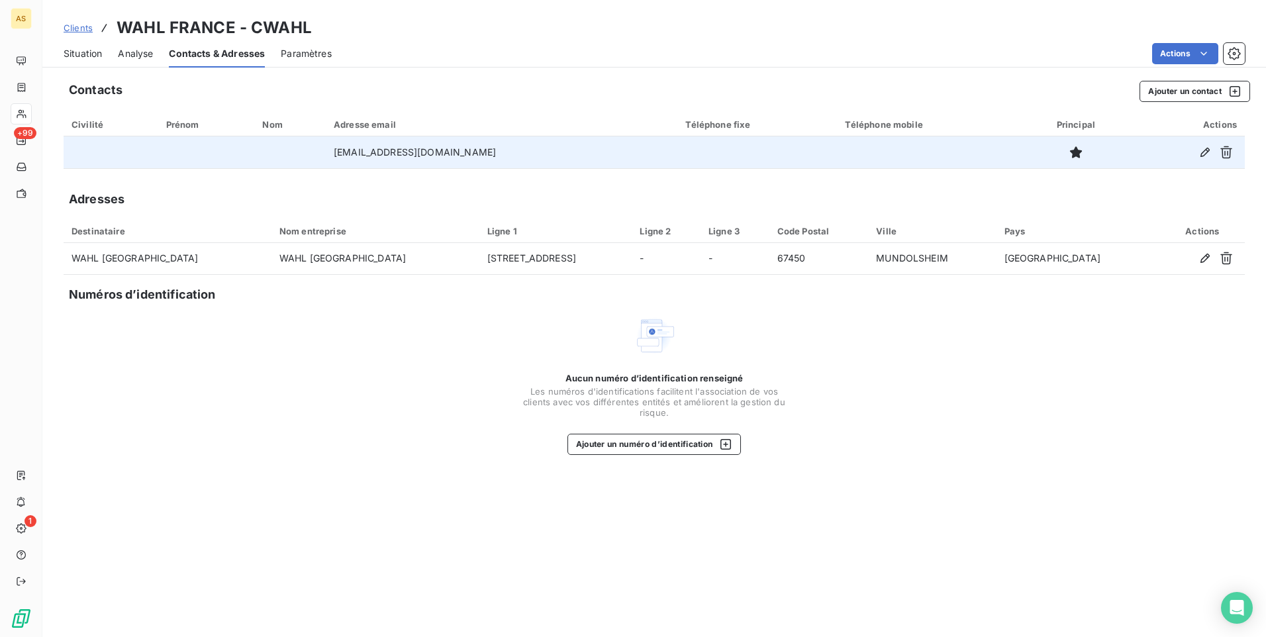
click at [1238, 156] on td at bounding box center [1187, 152] width 115 height 32
click at [1228, 157] on icon "button" at bounding box center [1226, 152] width 13 height 13
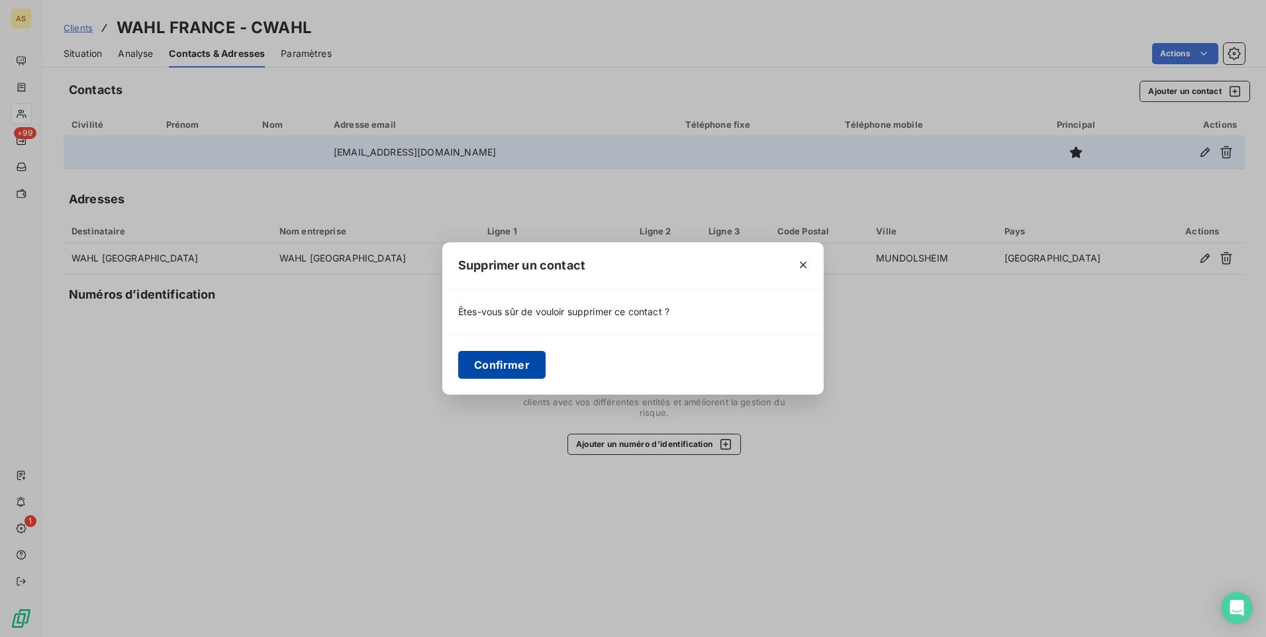
click at [499, 370] on button "Confirmer" at bounding box center [501, 365] width 87 height 28
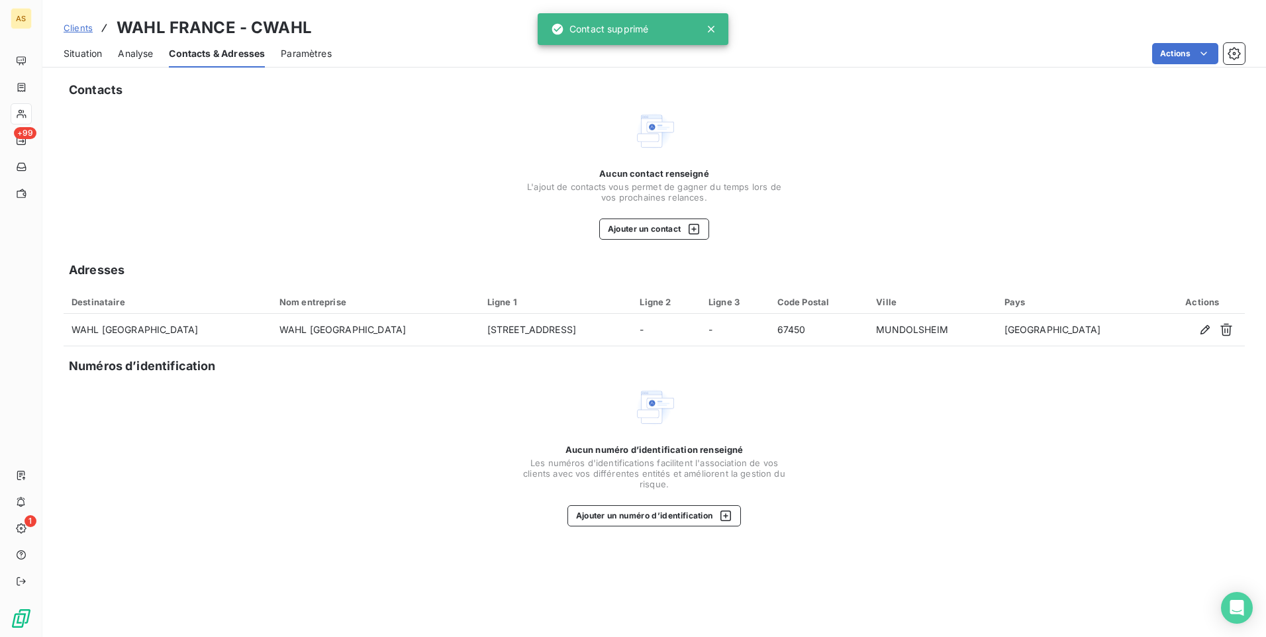
click at [77, 29] on span "Clients" at bounding box center [78, 28] width 29 height 11
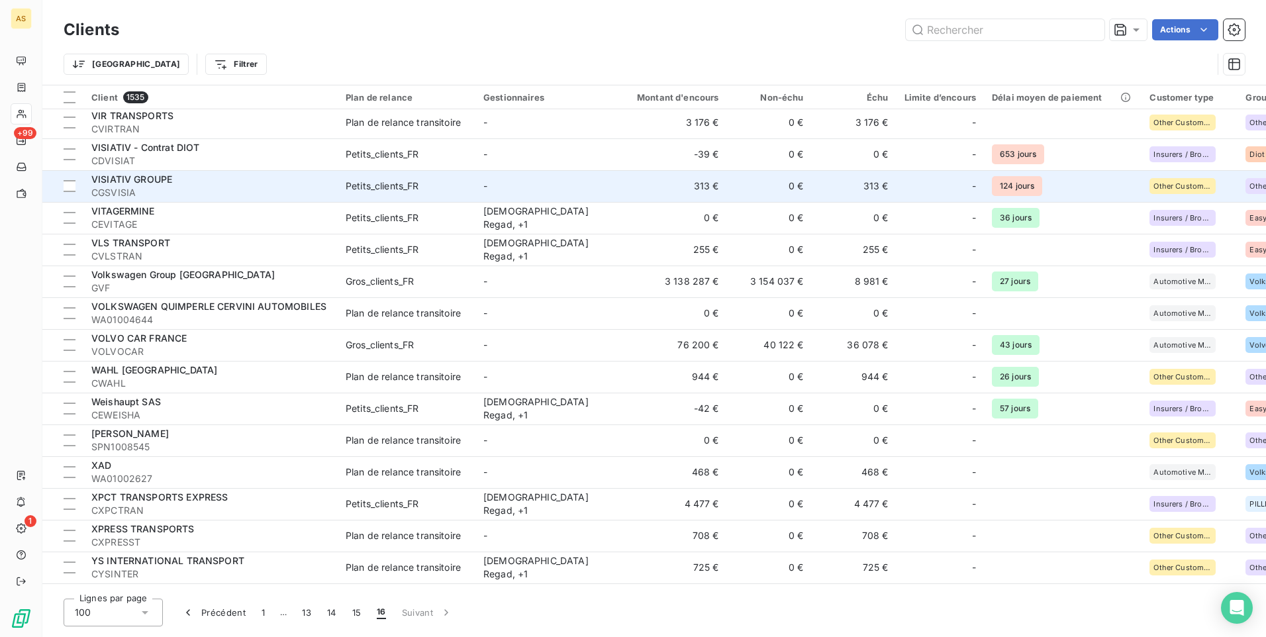
scroll to position [596, 0]
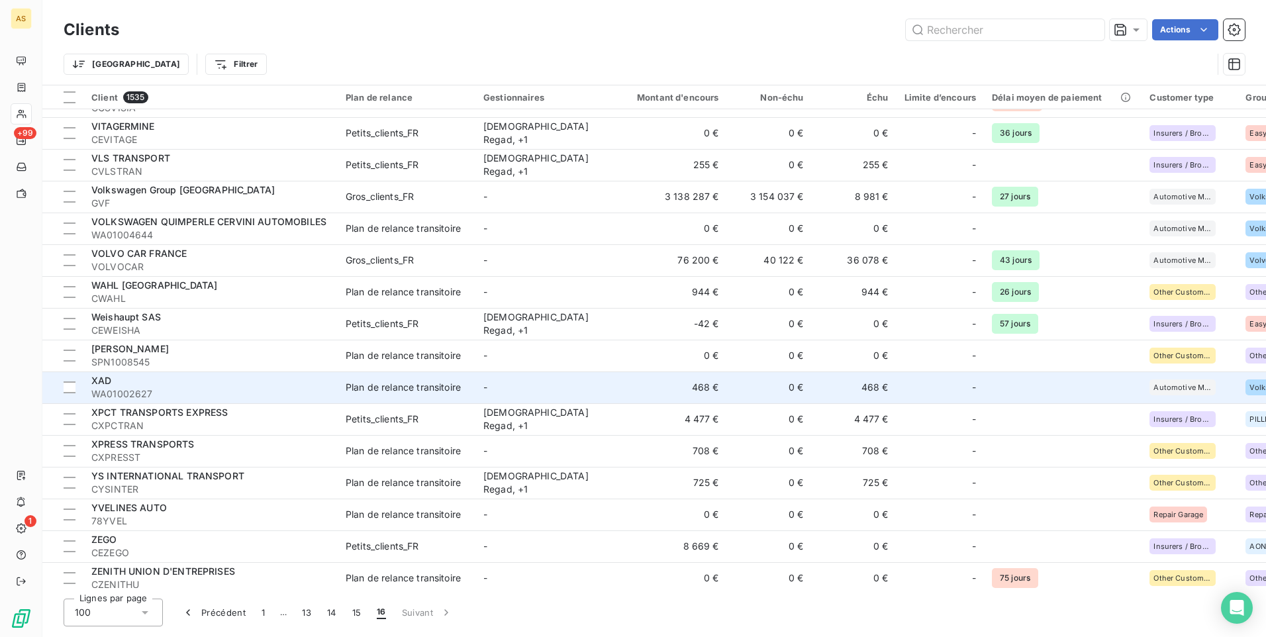
click at [309, 394] on span "WA01002627" at bounding box center [210, 393] width 238 height 13
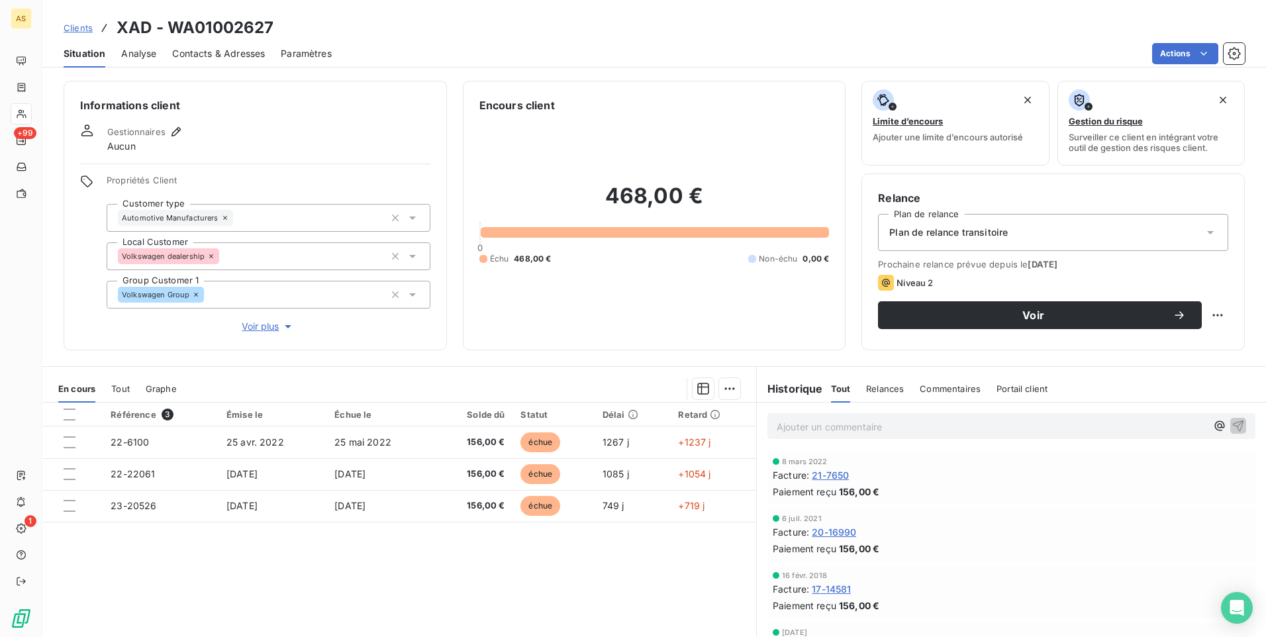
click at [69, 32] on span "Clients" at bounding box center [78, 28] width 29 height 11
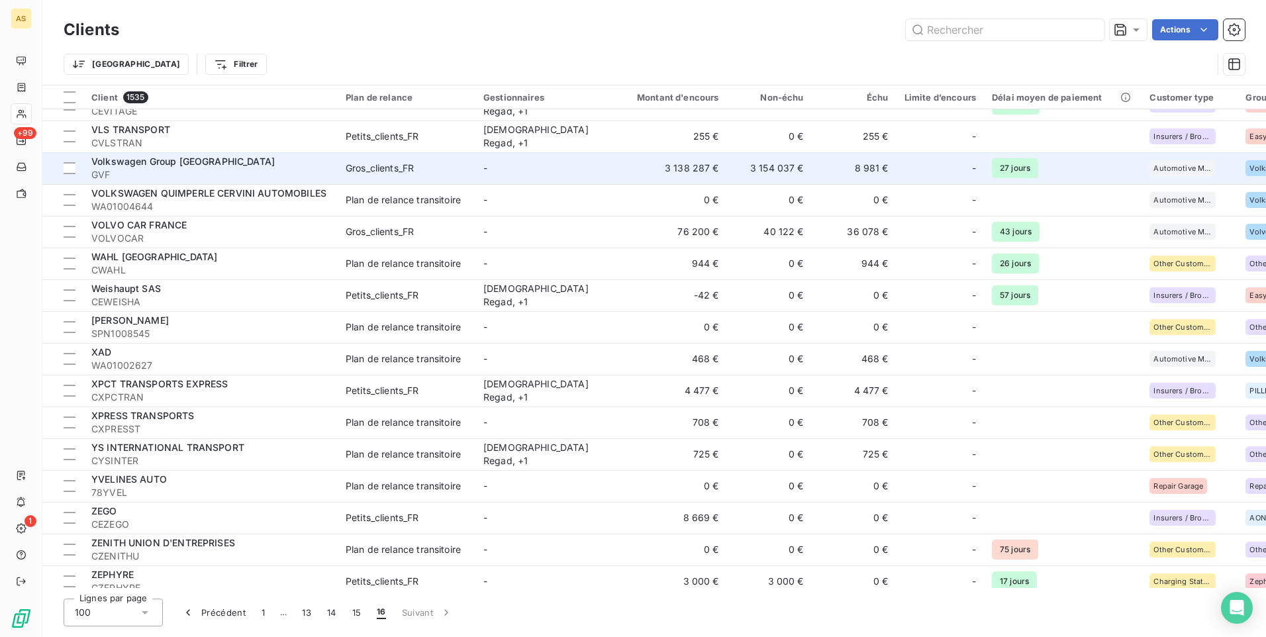
scroll to position [640, 0]
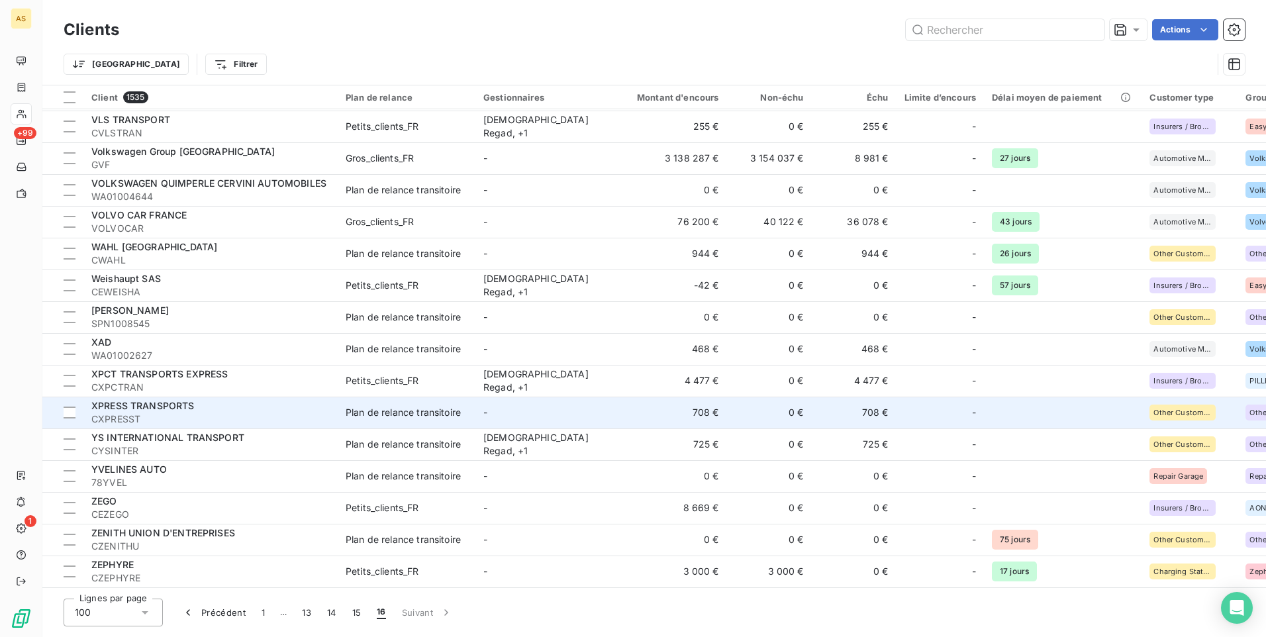
click at [389, 409] on div "Plan de relance transitoire" at bounding box center [403, 412] width 115 height 13
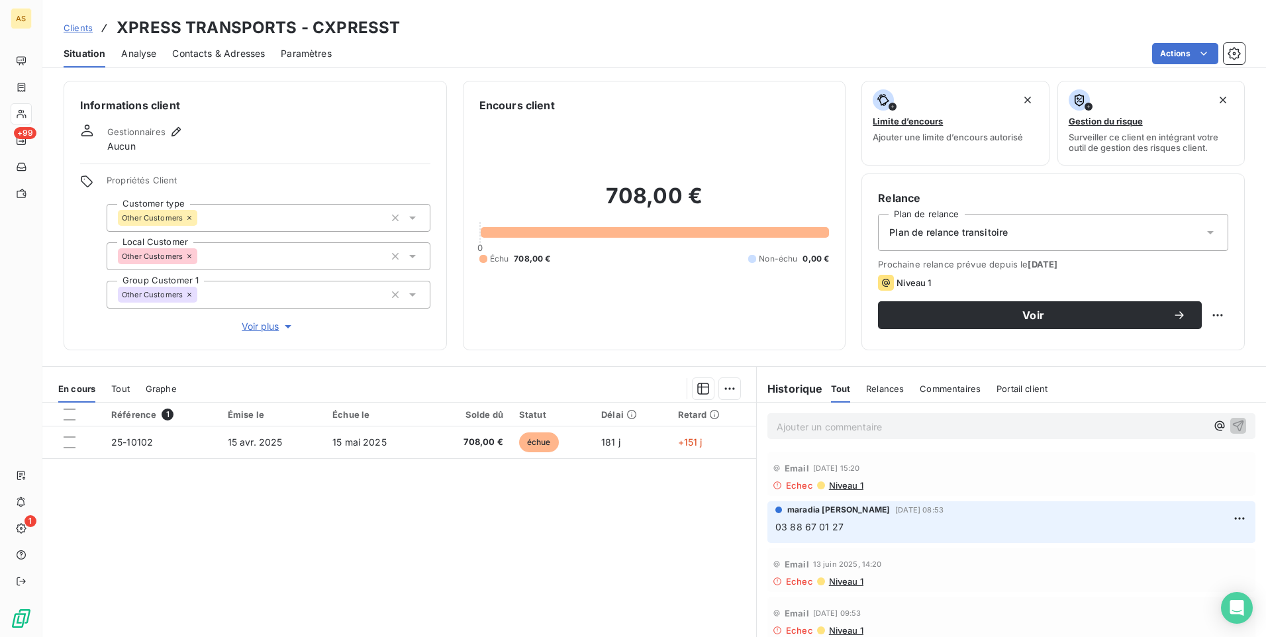
click at [75, 30] on span "Clients" at bounding box center [78, 28] width 29 height 11
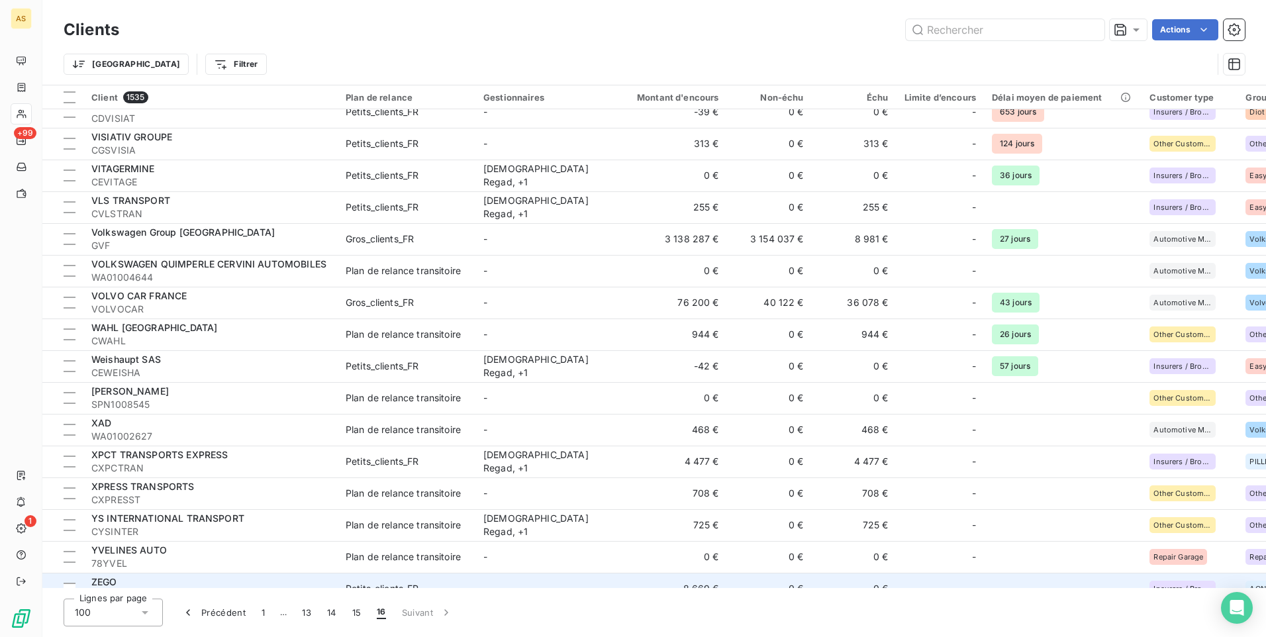
scroll to position [640, 0]
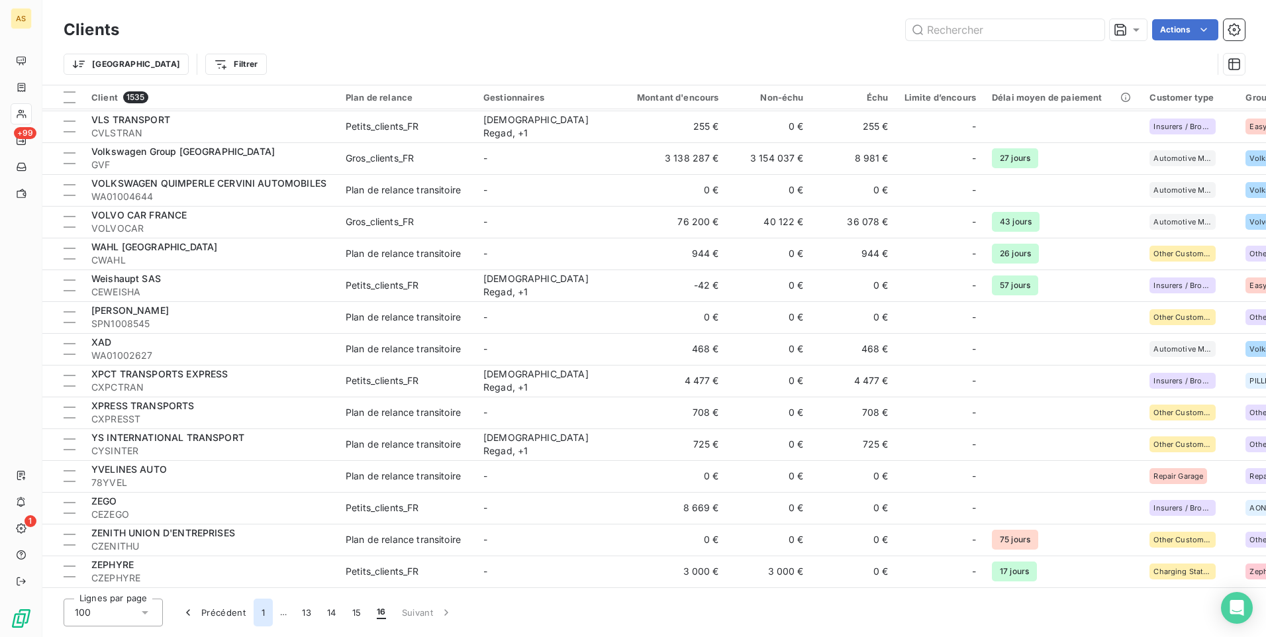
click at [263, 608] on button "1" at bounding box center [263, 613] width 19 height 28
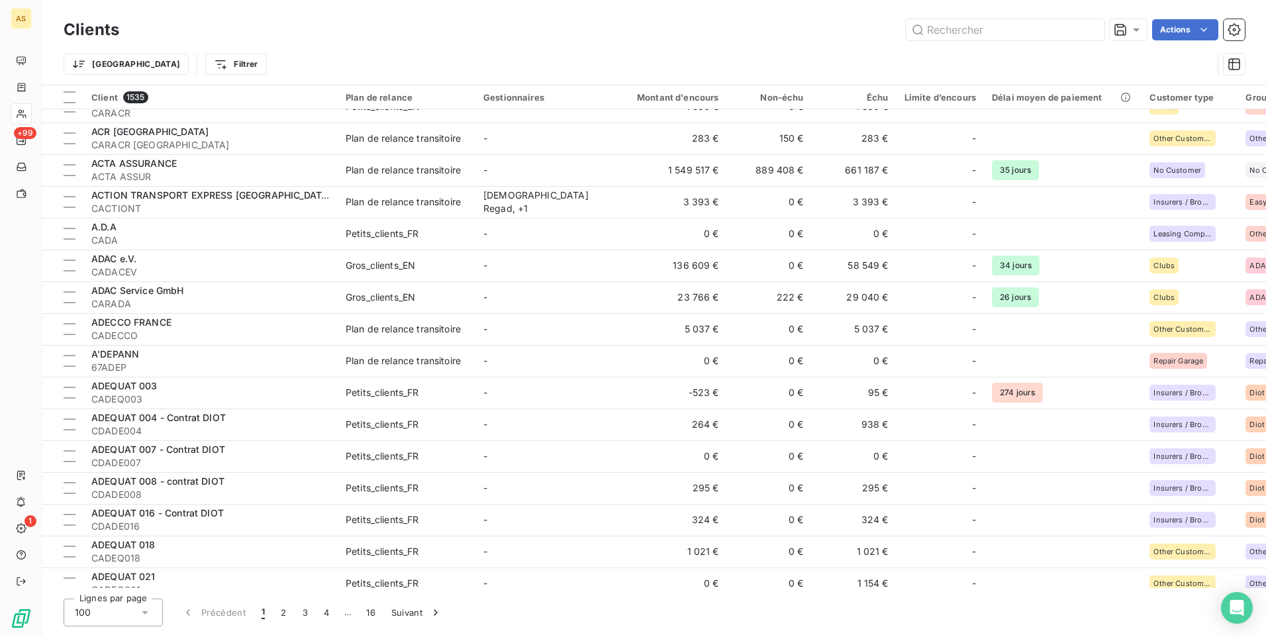
scroll to position [0, 0]
